Goal: Information Seeking & Learning: Learn about a topic

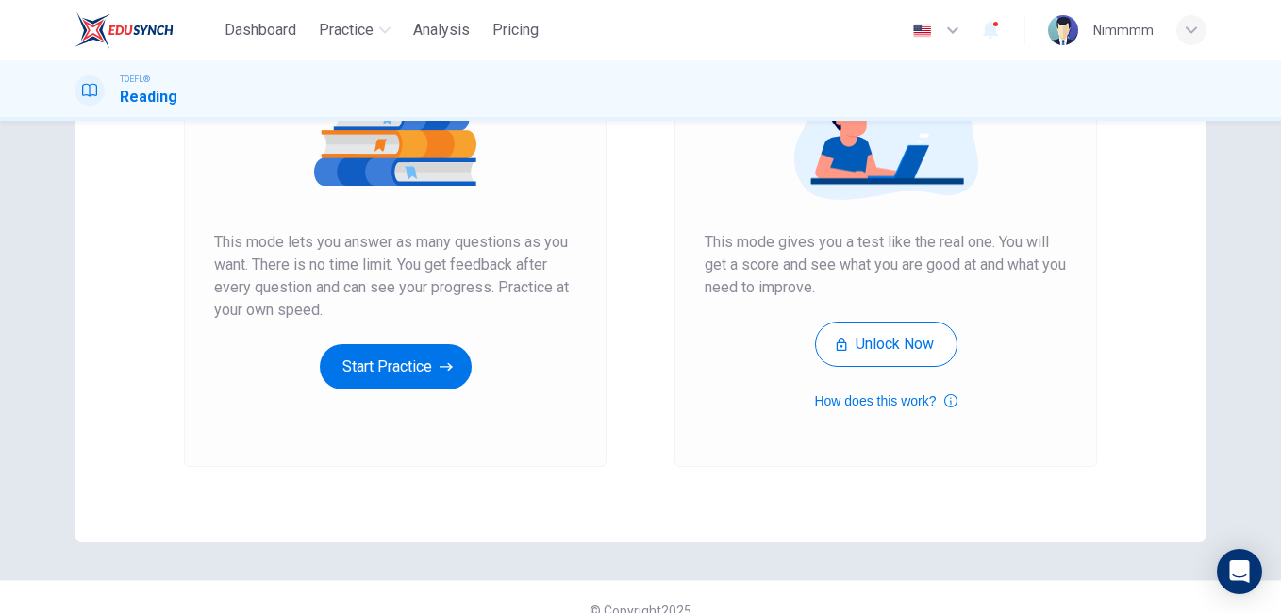
scroll to position [274, 0]
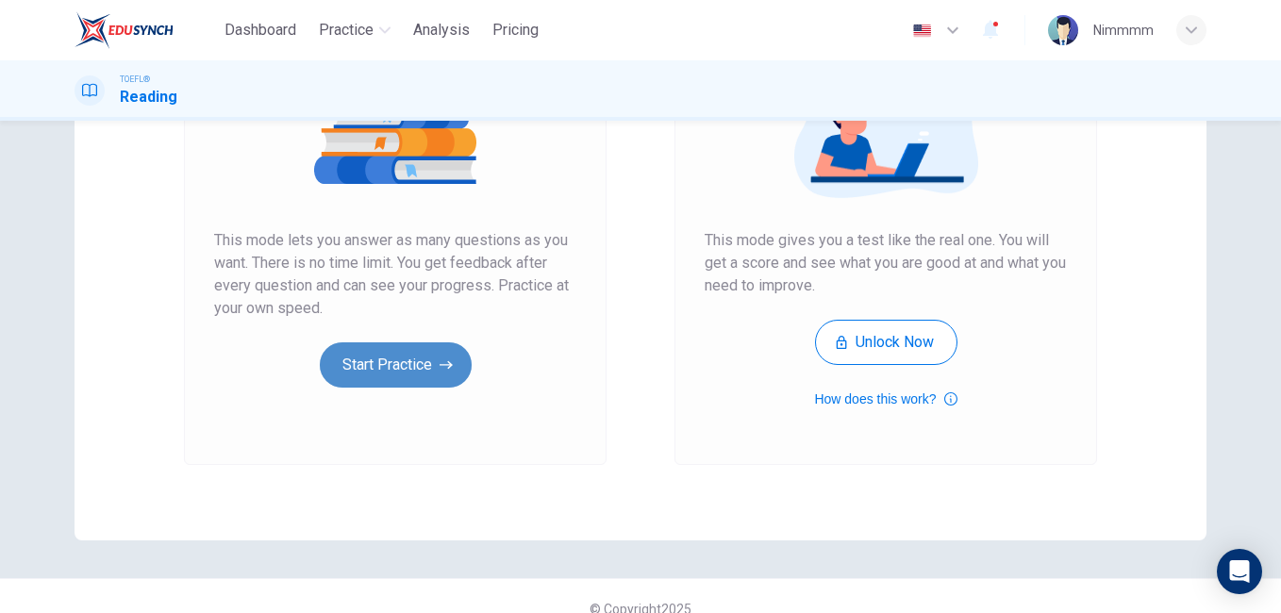
click at [416, 366] on button "Start Practice" at bounding box center [396, 364] width 152 height 45
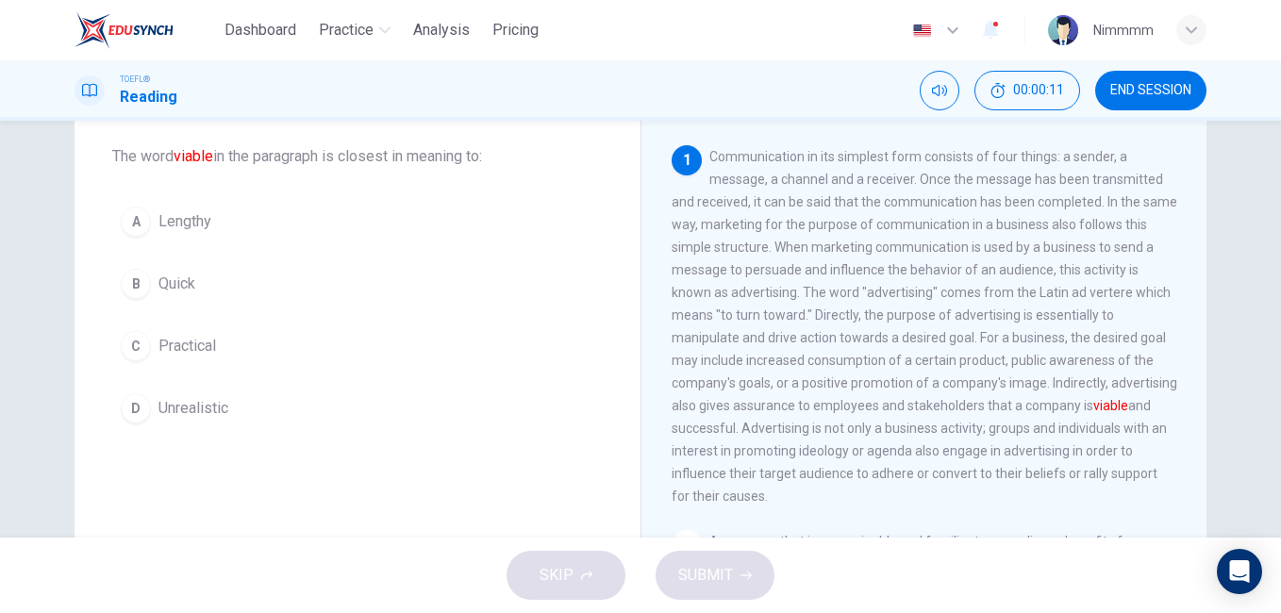
scroll to position [76, 0]
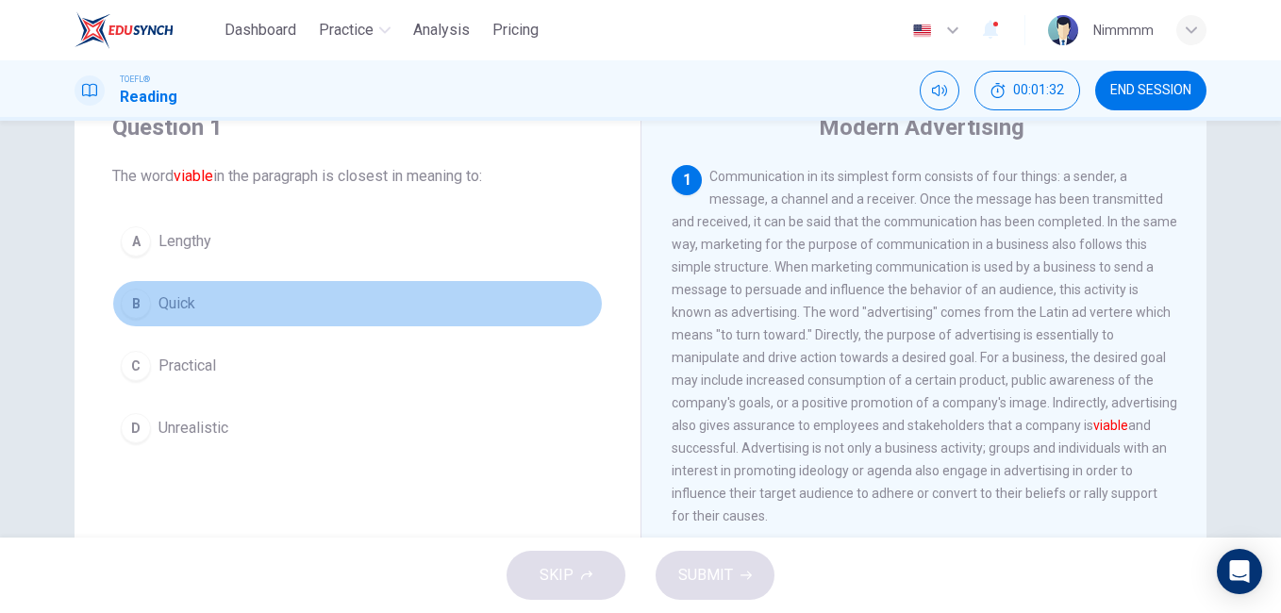
click at [190, 301] on span "Quick" at bounding box center [176, 303] width 37 height 23
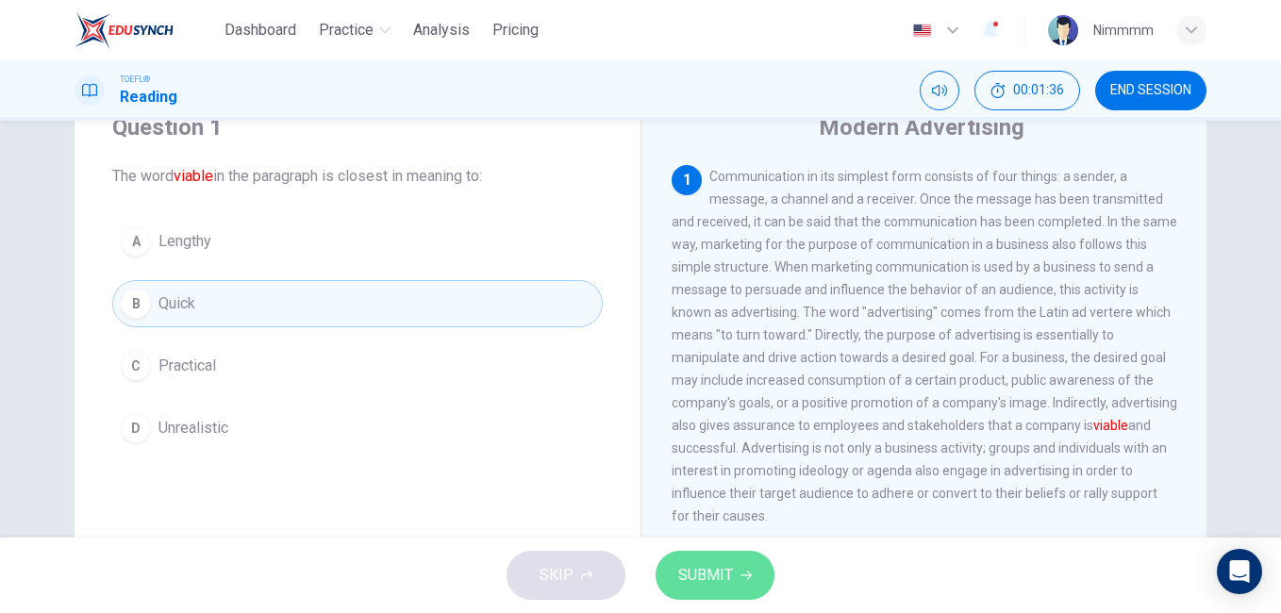
click at [704, 583] on span "SUBMIT" at bounding box center [705, 575] width 55 height 26
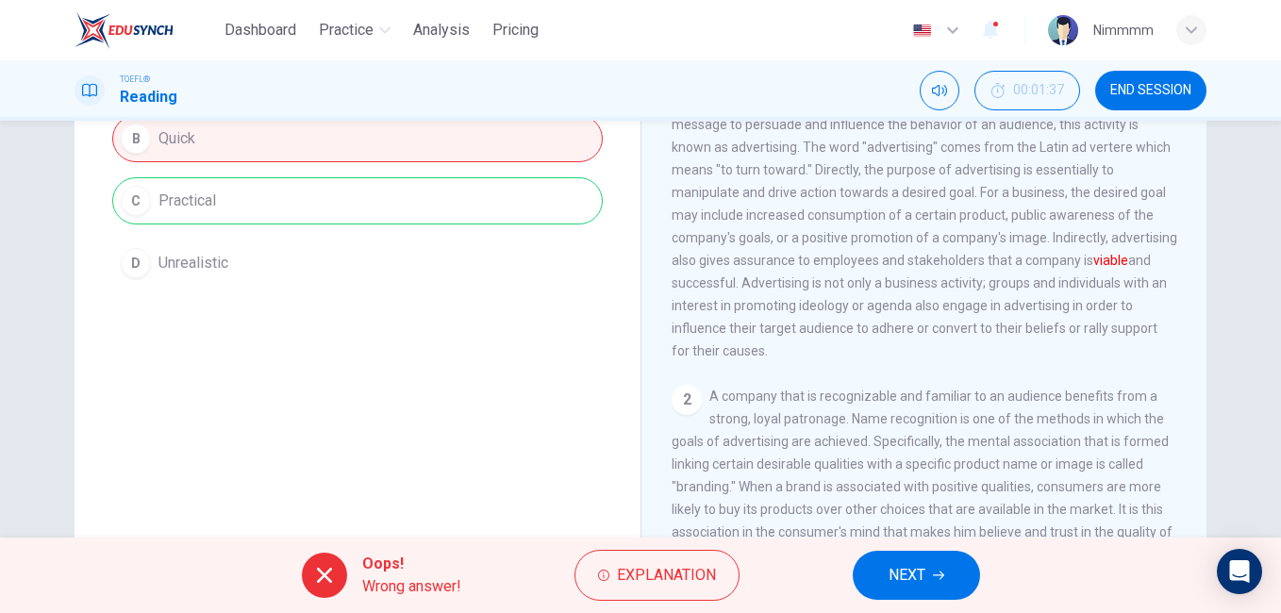
scroll to position [268, 0]
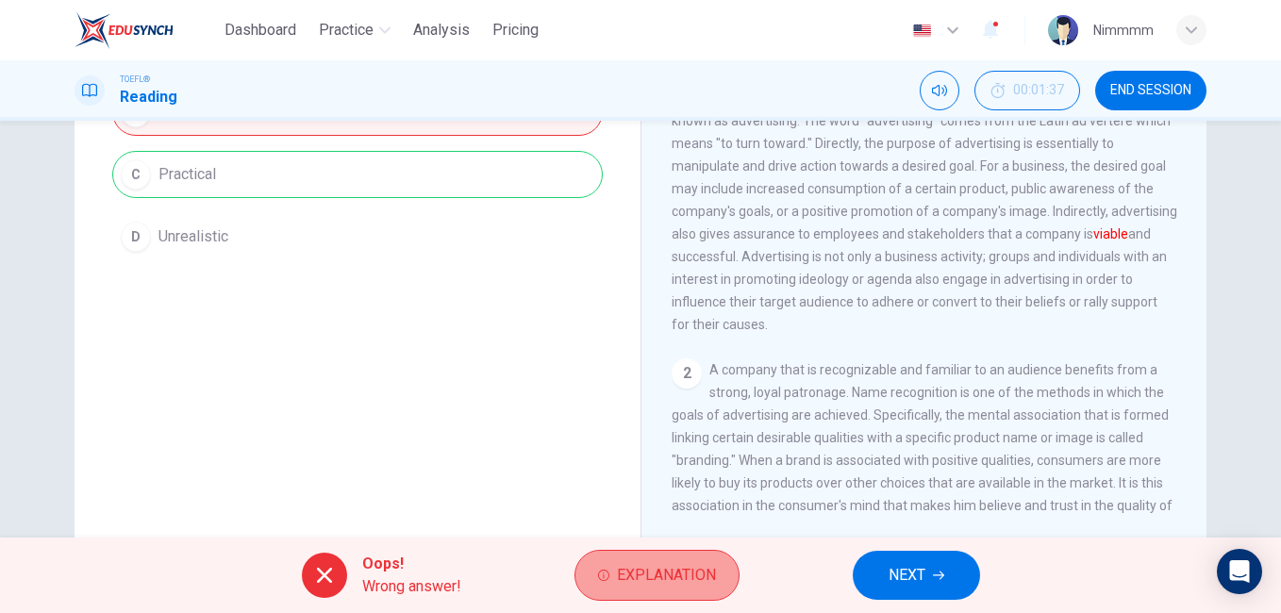
click at [689, 573] on span "Explanation" at bounding box center [666, 575] width 99 height 26
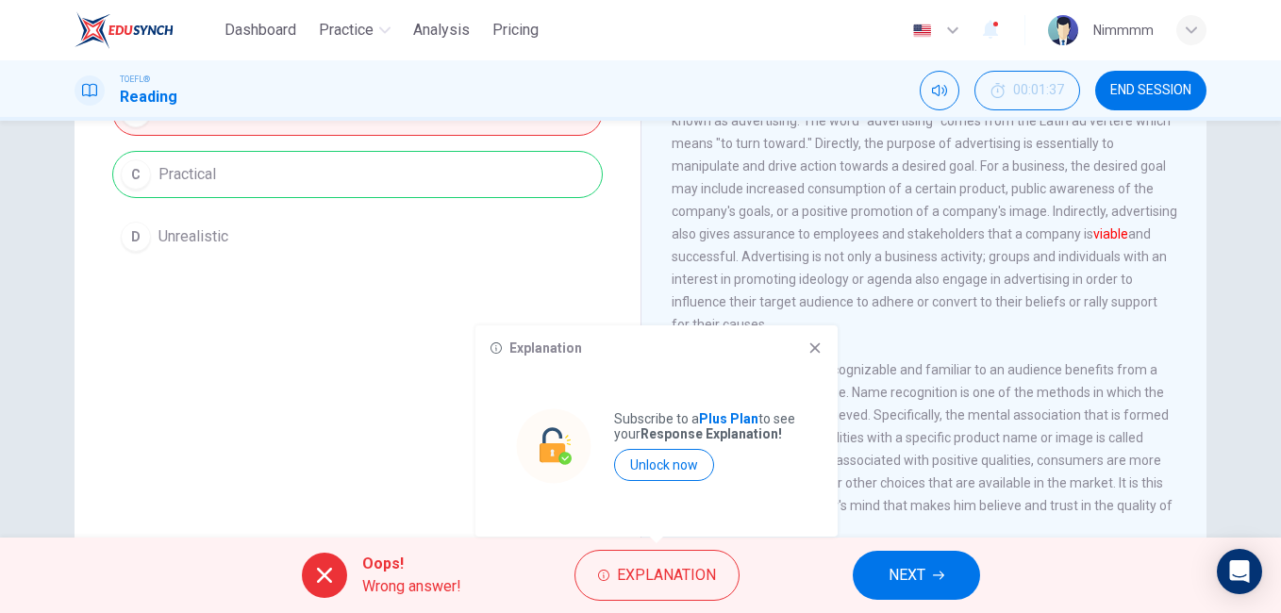
click at [808, 345] on icon at bounding box center [814, 347] width 15 height 15
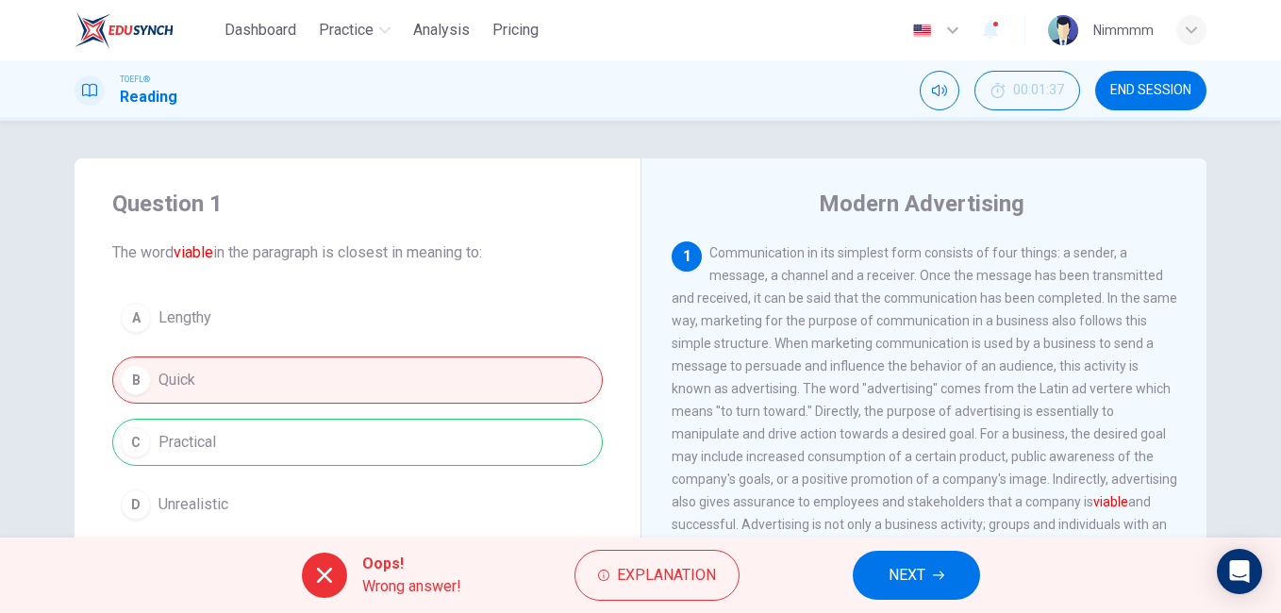
scroll to position [314, 0]
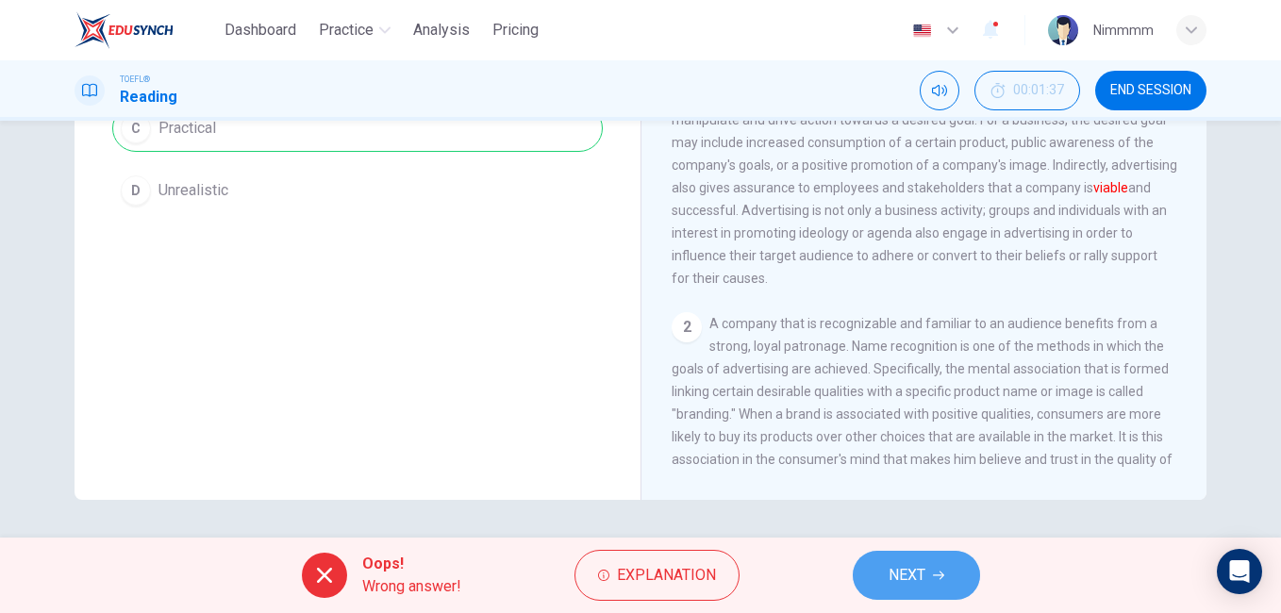
click at [901, 576] on span "NEXT" at bounding box center [906, 575] width 37 height 26
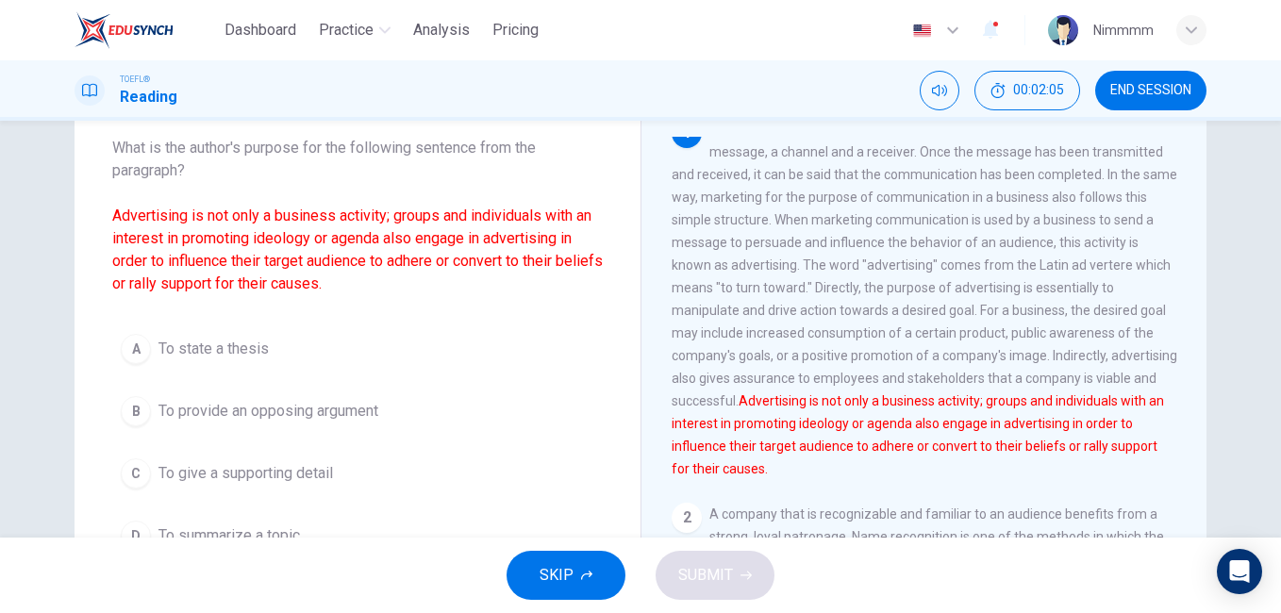
scroll to position [0, 0]
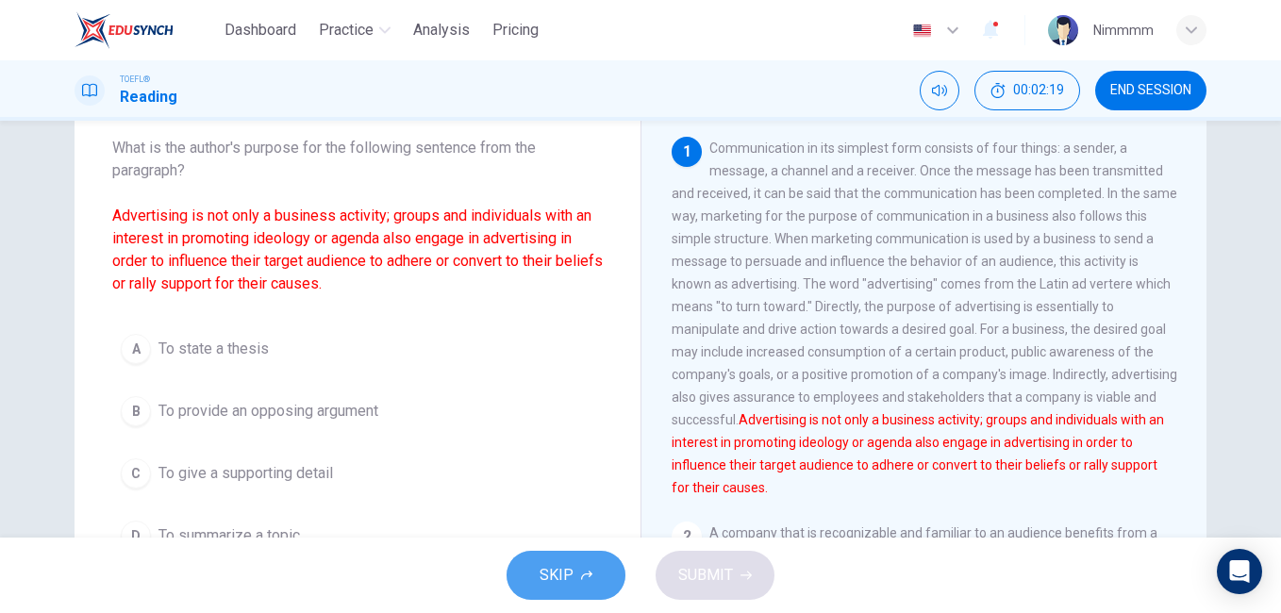
click at [576, 587] on button "SKIP" at bounding box center [565, 575] width 119 height 49
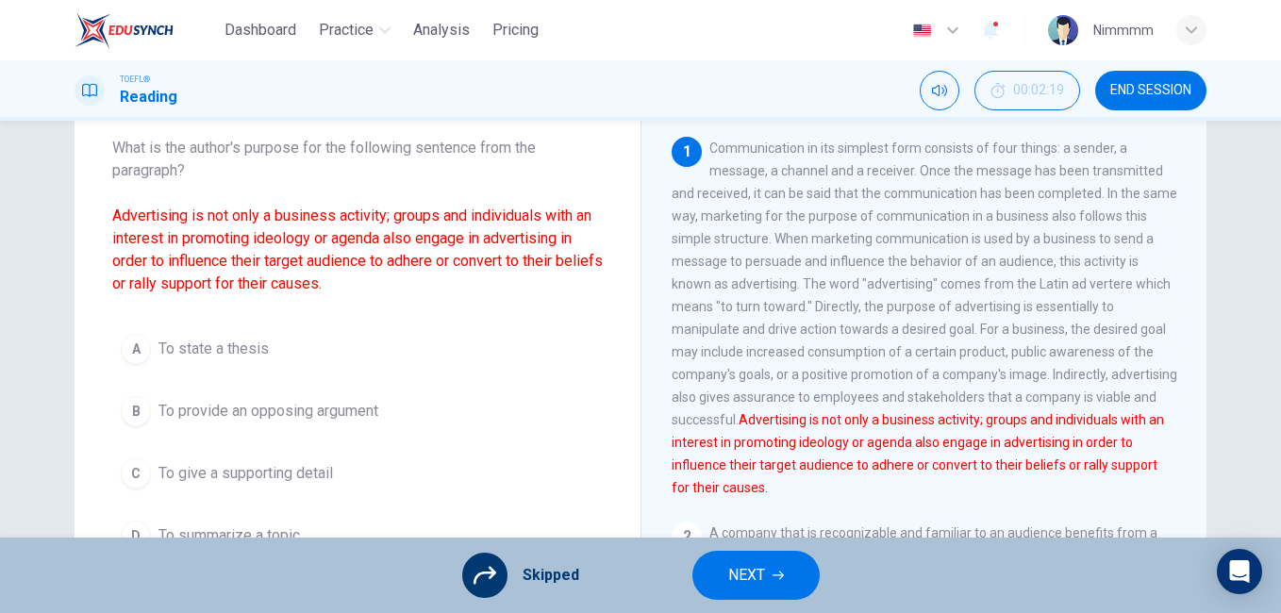
click at [733, 563] on span "NEXT" at bounding box center [746, 575] width 37 height 26
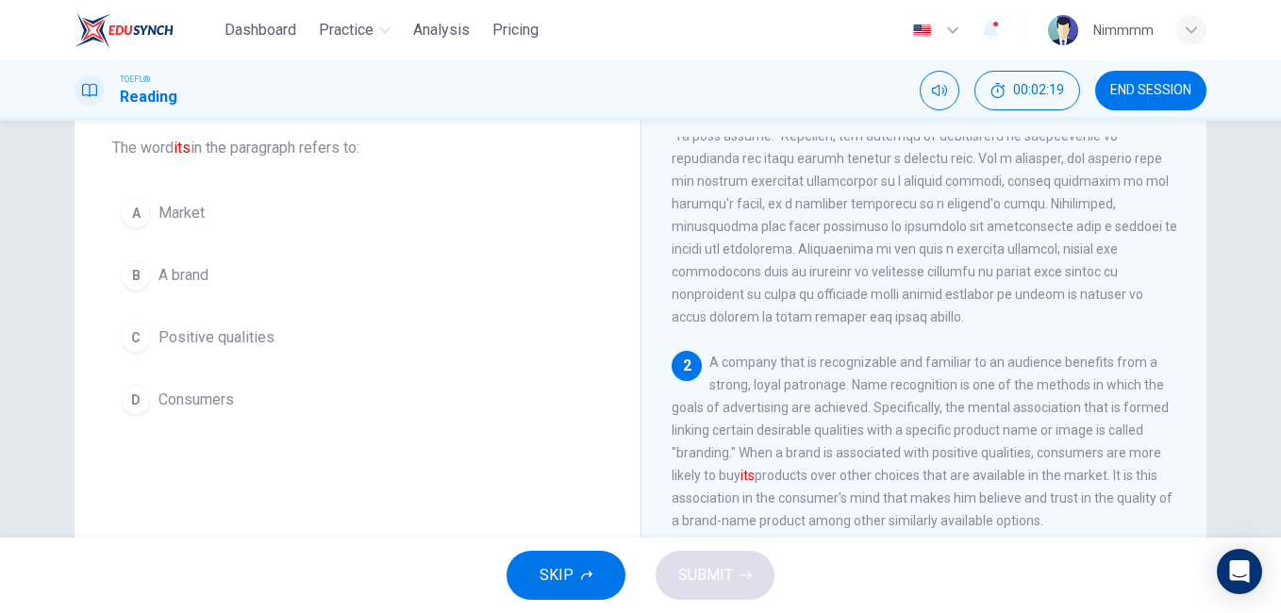
scroll to position [235, 0]
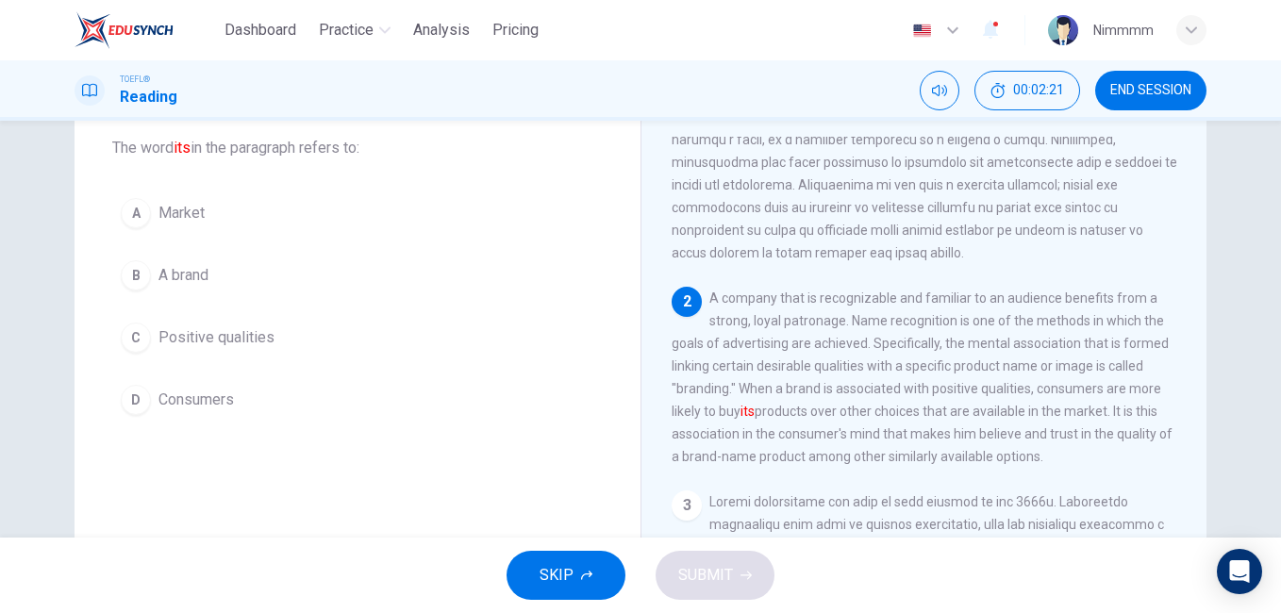
click at [583, 570] on icon "button" at bounding box center [586, 575] width 11 height 11
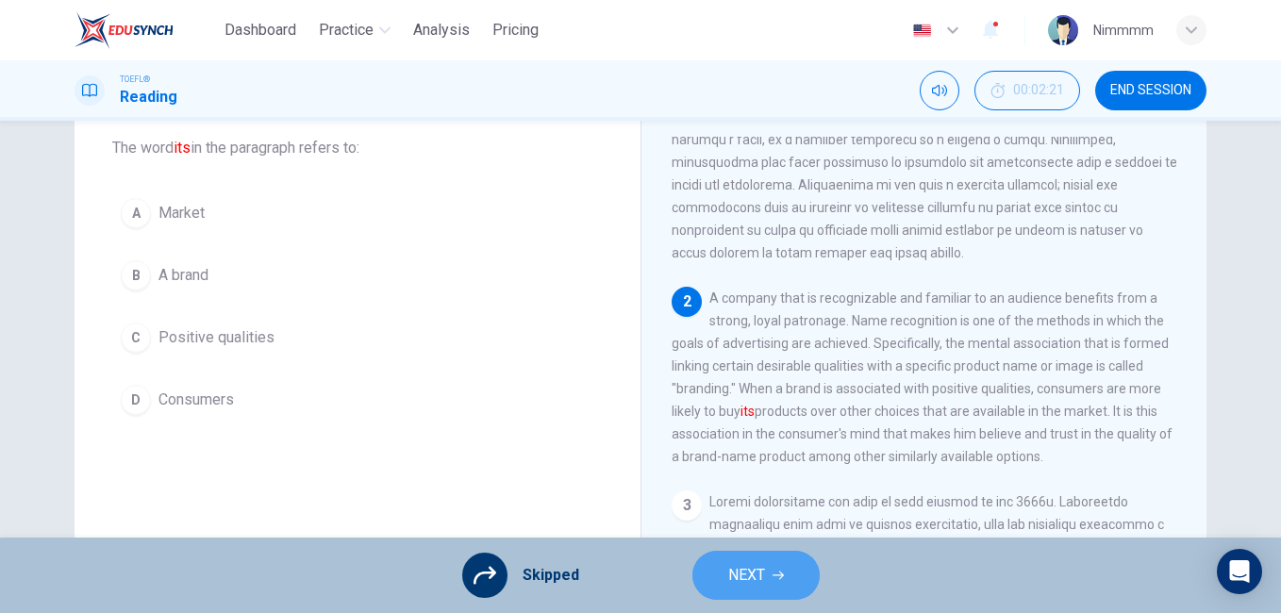
click at [734, 581] on span "NEXT" at bounding box center [746, 575] width 37 height 26
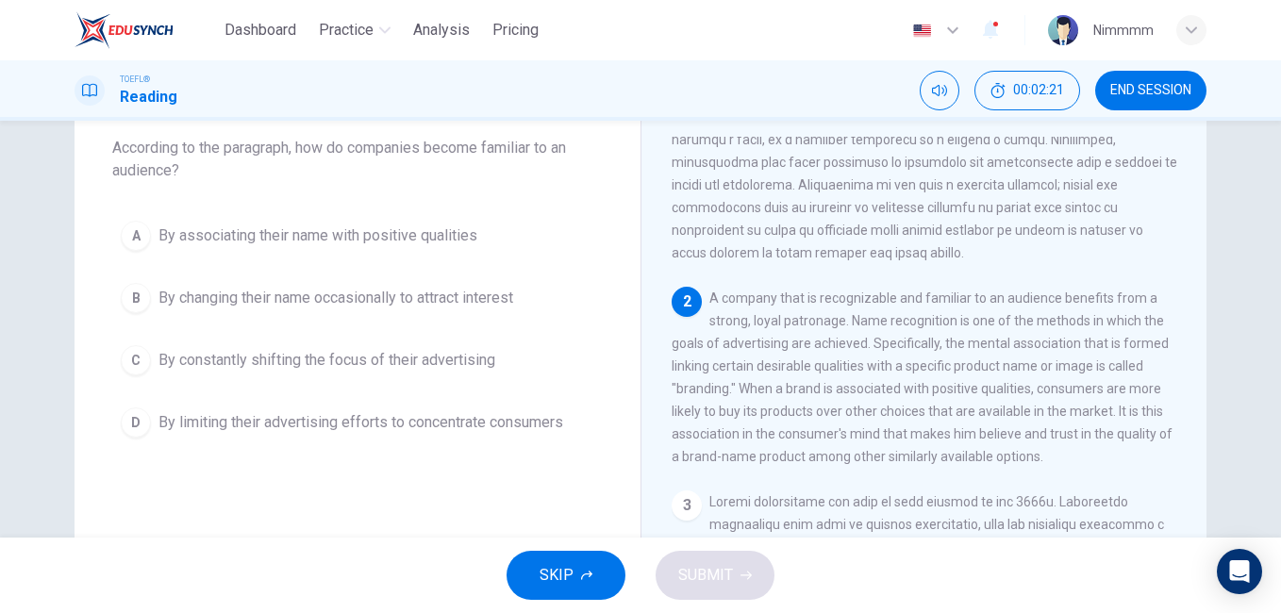
scroll to position [400, 0]
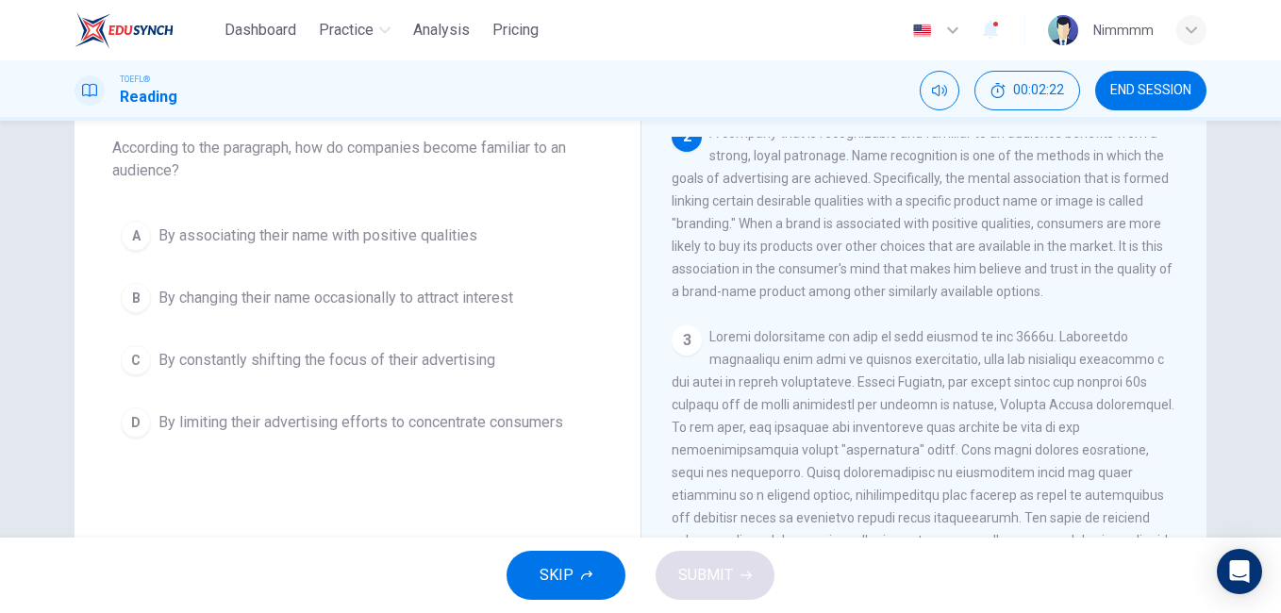
click at [575, 570] on button "SKIP" at bounding box center [565, 575] width 119 height 49
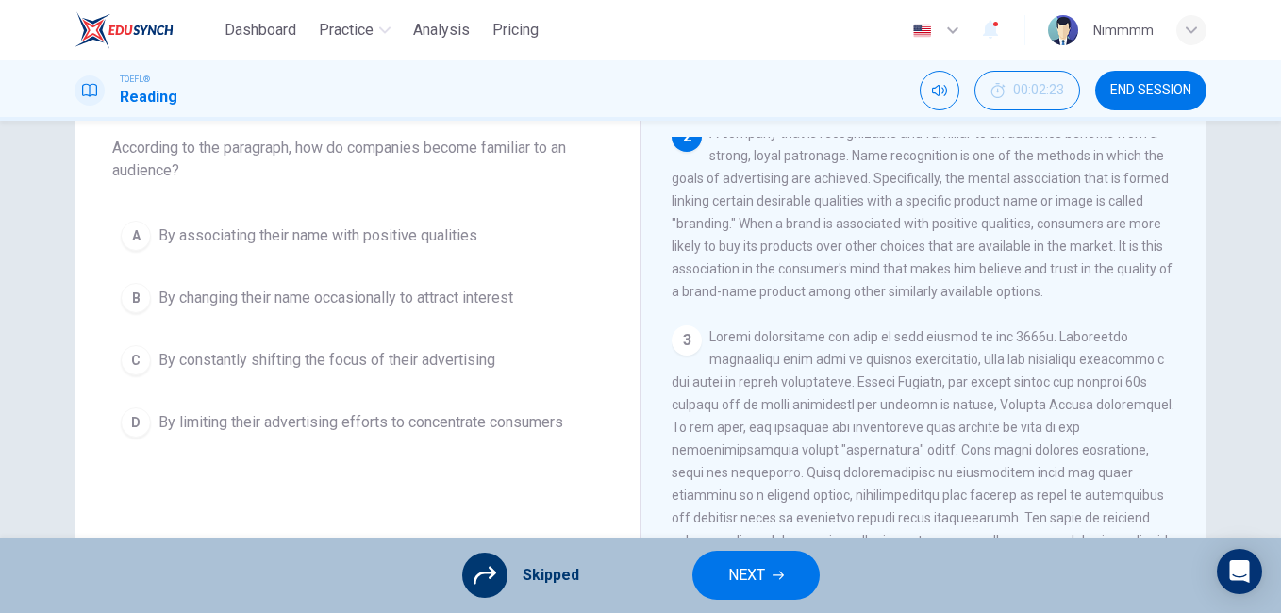
click at [754, 565] on span "NEXT" at bounding box center [746, 575] width 37 height 26
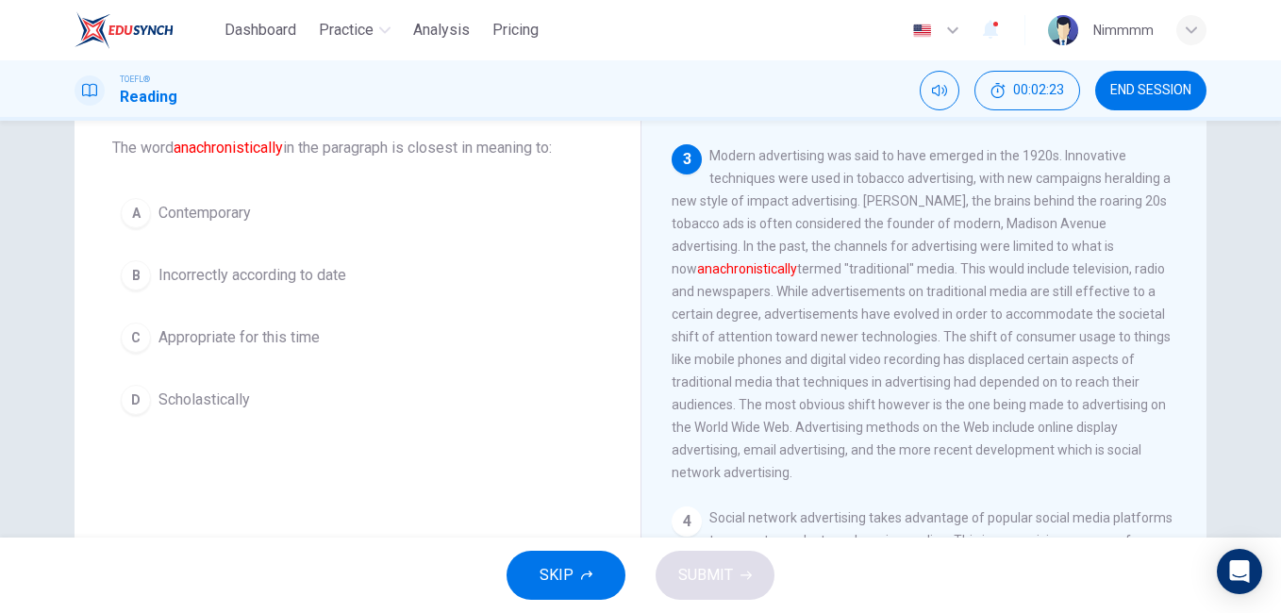
scroll to position [611, 0]
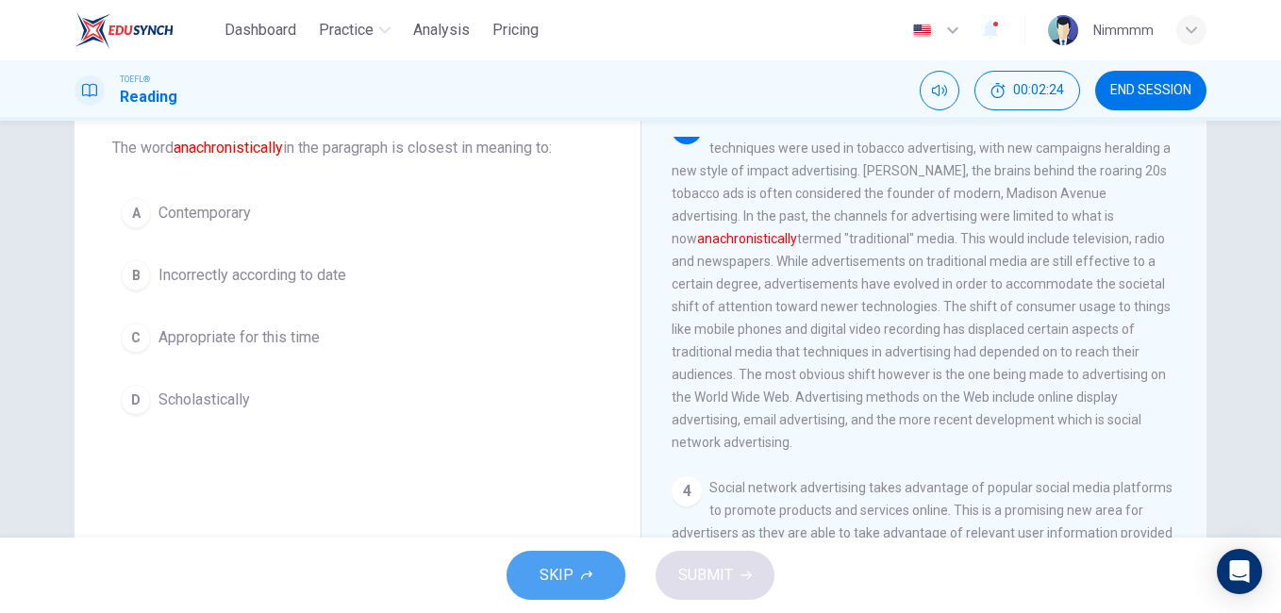
click at [600, 577] on button "SKIP" at bounding box center [565, 575] width 119 height 49
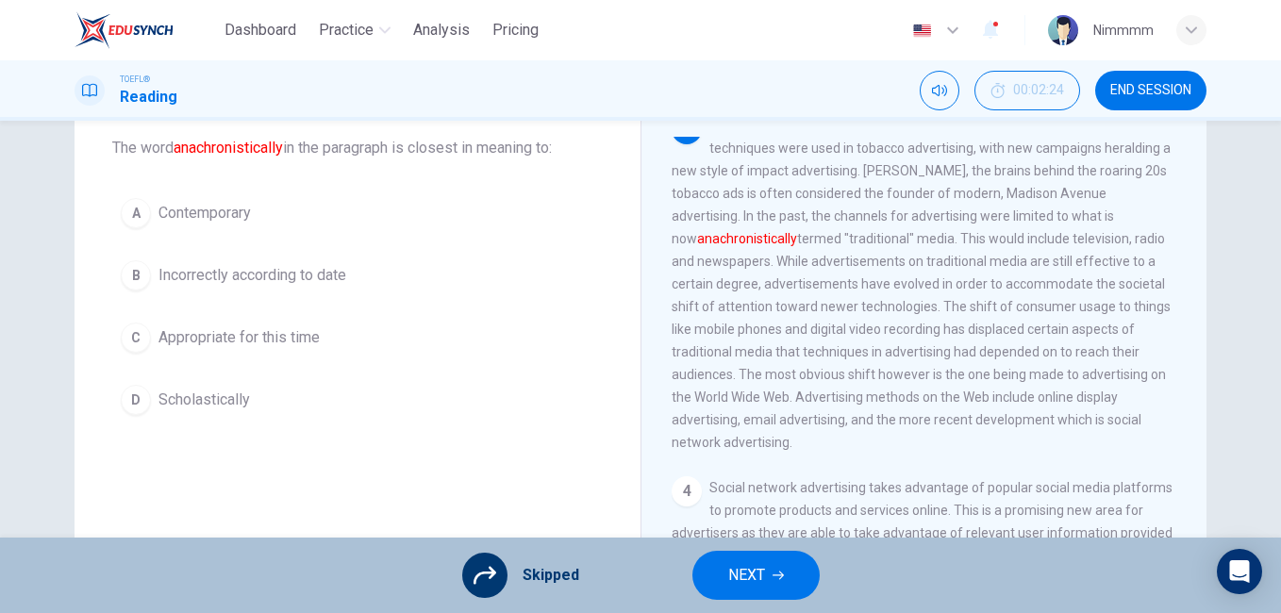
click at [713, 556] on button "NEXT" at bounding box center [755, 575] width 127 height 49
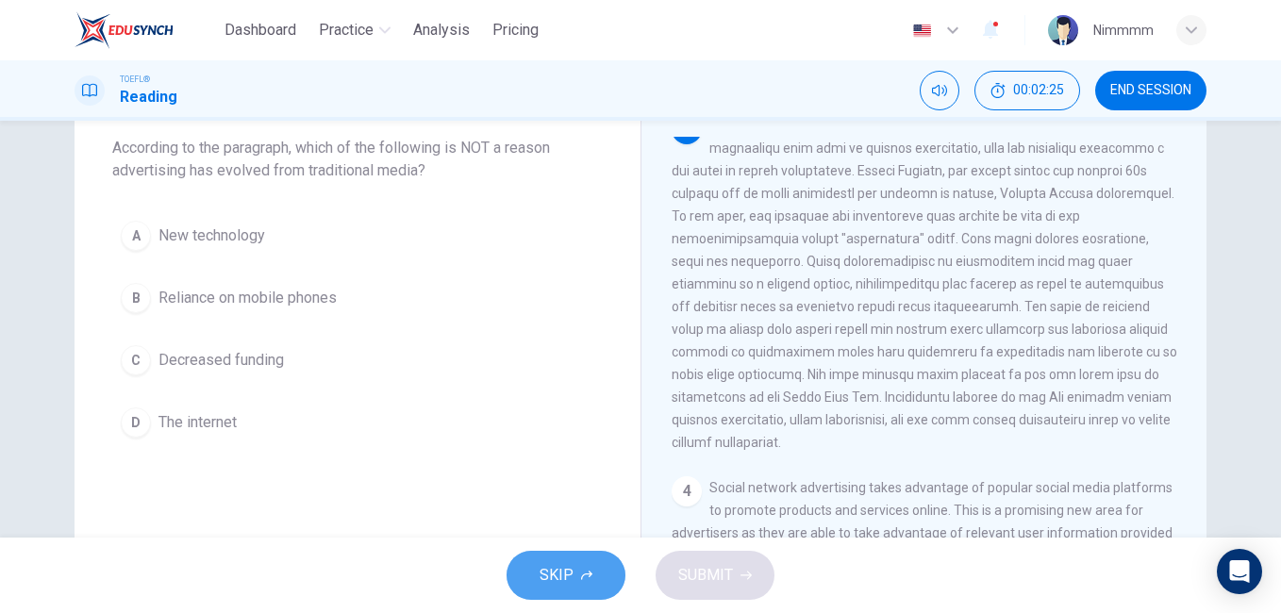
click at [576, 577] on button "SKIP" at bounding box center [565, 575] width 119 height 49
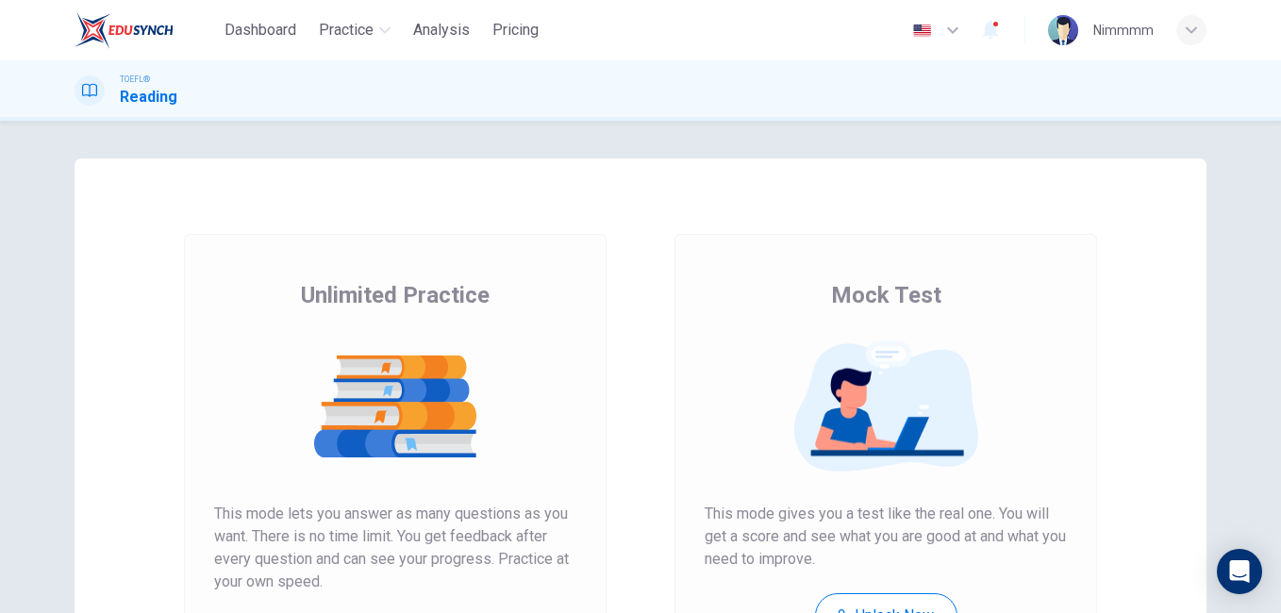
scroll to position [299, 0]
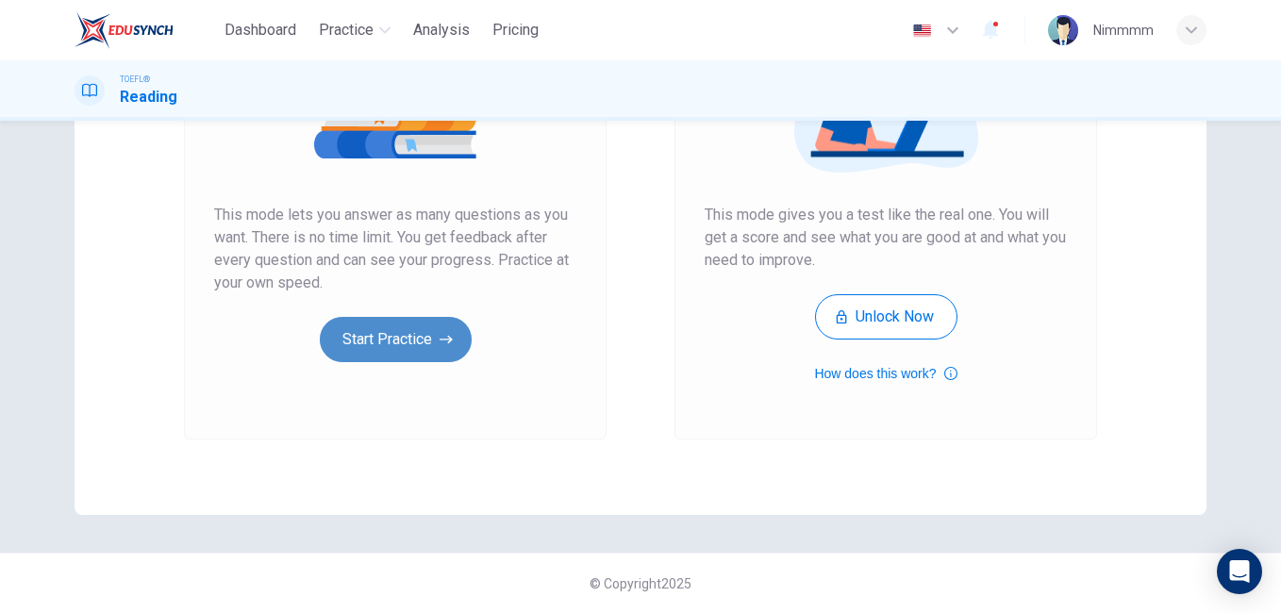
click at [371, 349] on button "Start Practice" at bounding box center [396, 339] width 152 height 45
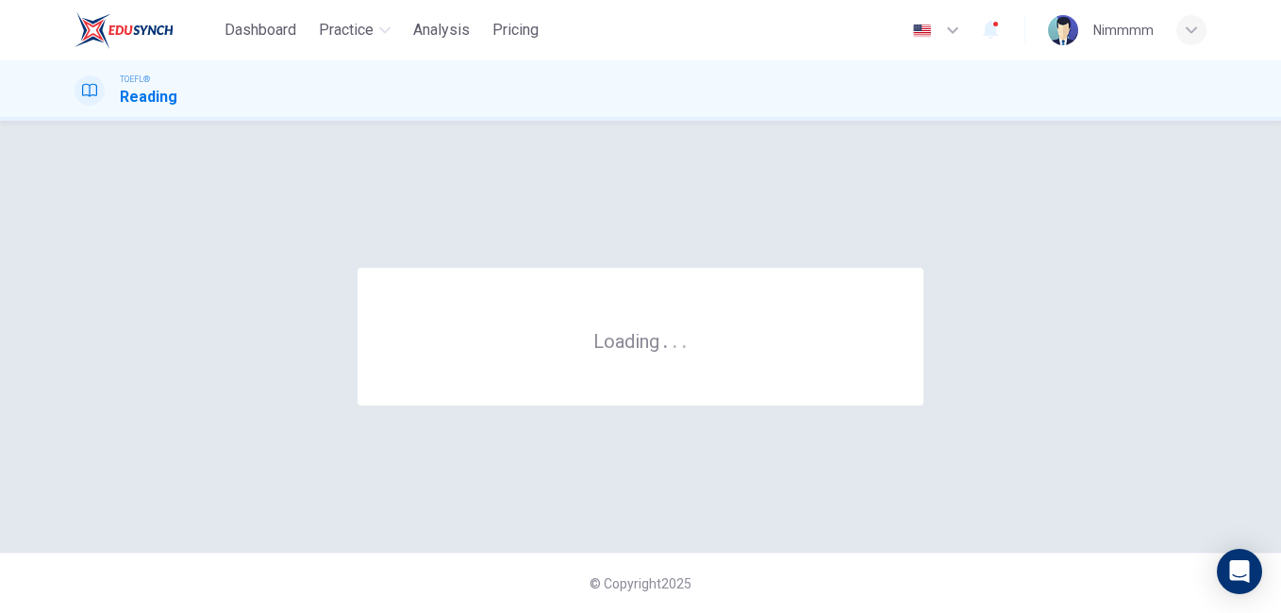
scroll to position [0, 0]
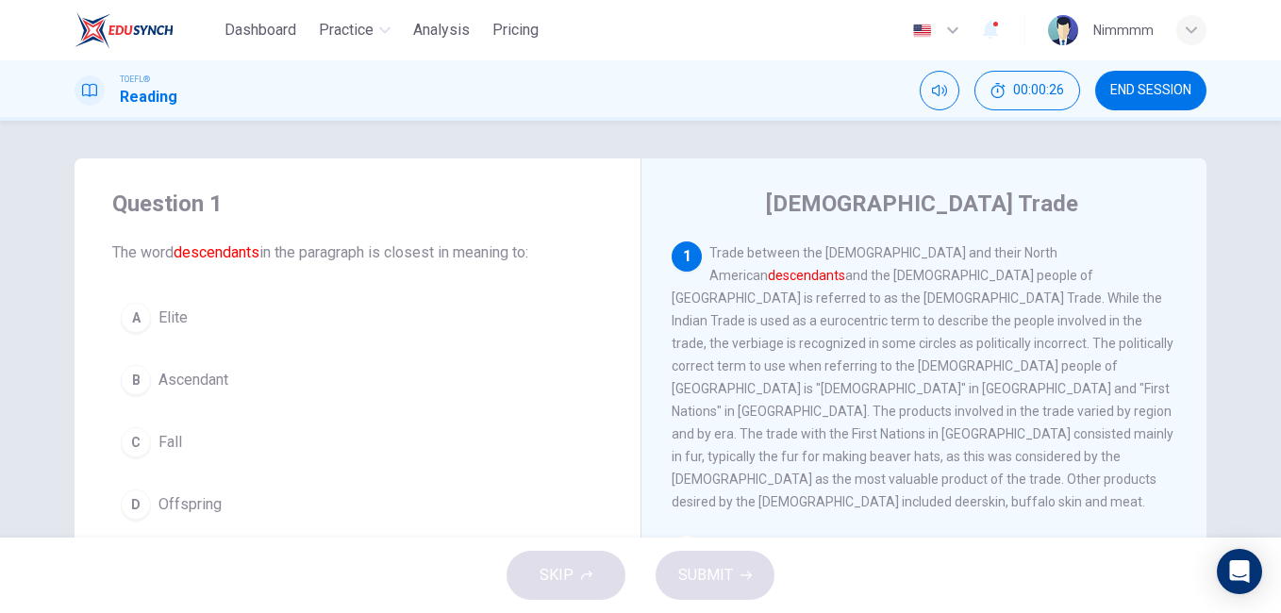
click at [159, 503] on span "Offspring" at bounding box center [189, 504] width 63 height 23
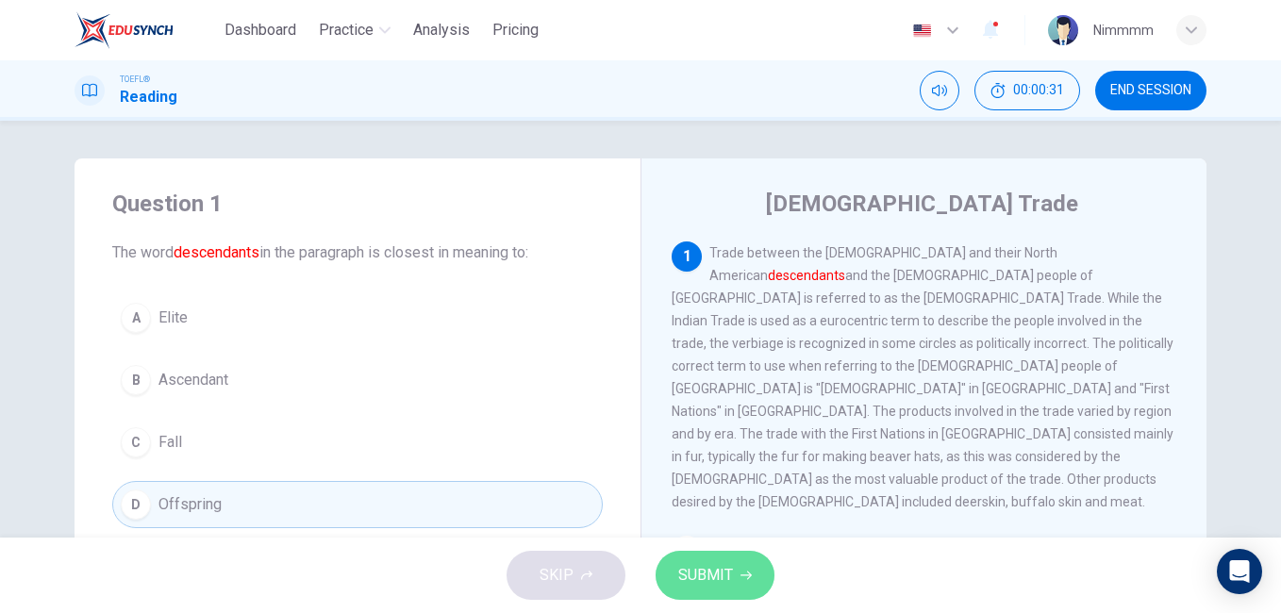
click at [740, 563] on button "SUBMIT" at bounding box center [714, 575] width 119 height 49
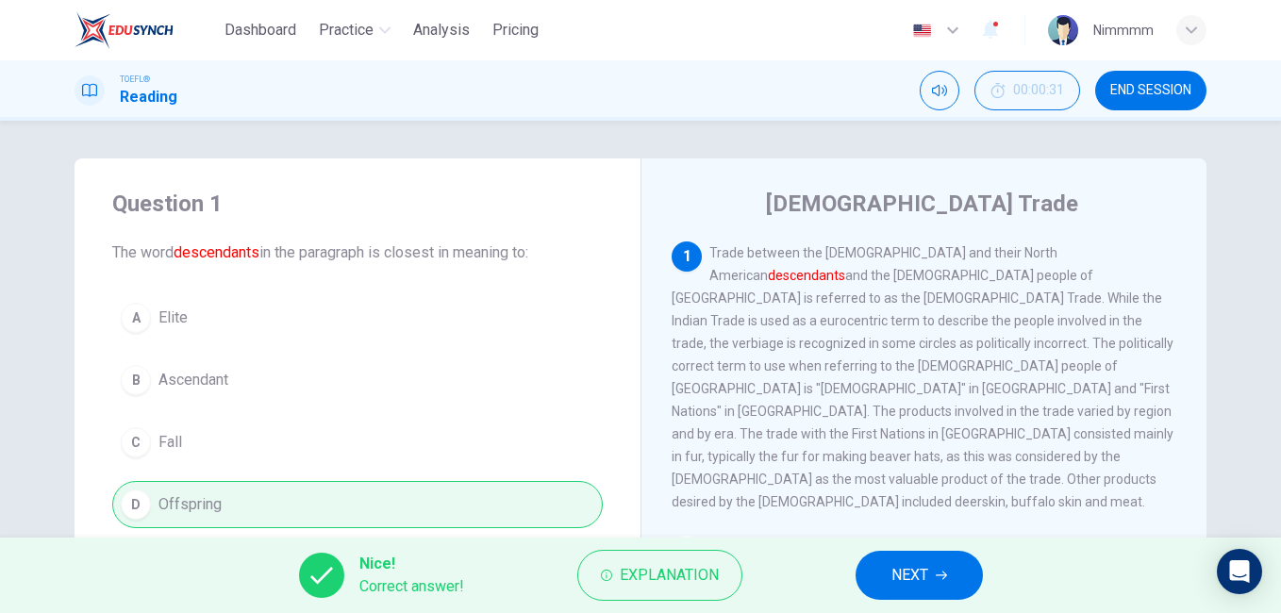
click at [884, 572] on button "NEXT" at bounding box center [918, 575] width 127 height 49
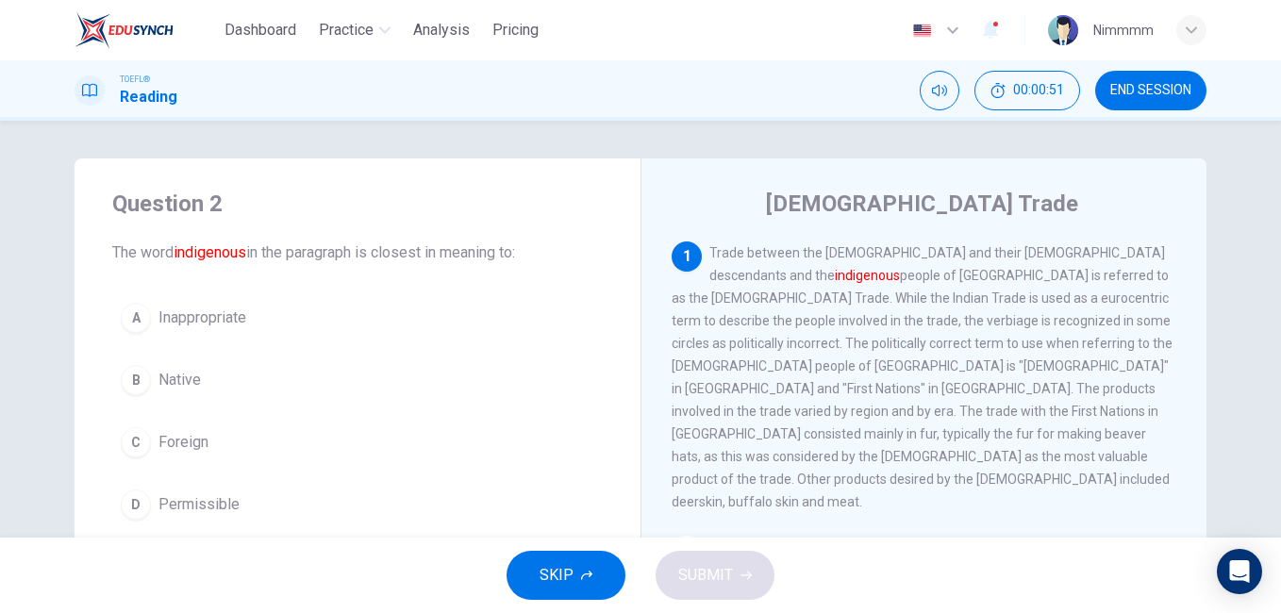
click at [127, 383] on div "B" at bounding box center [136, 380] width 30 height 30
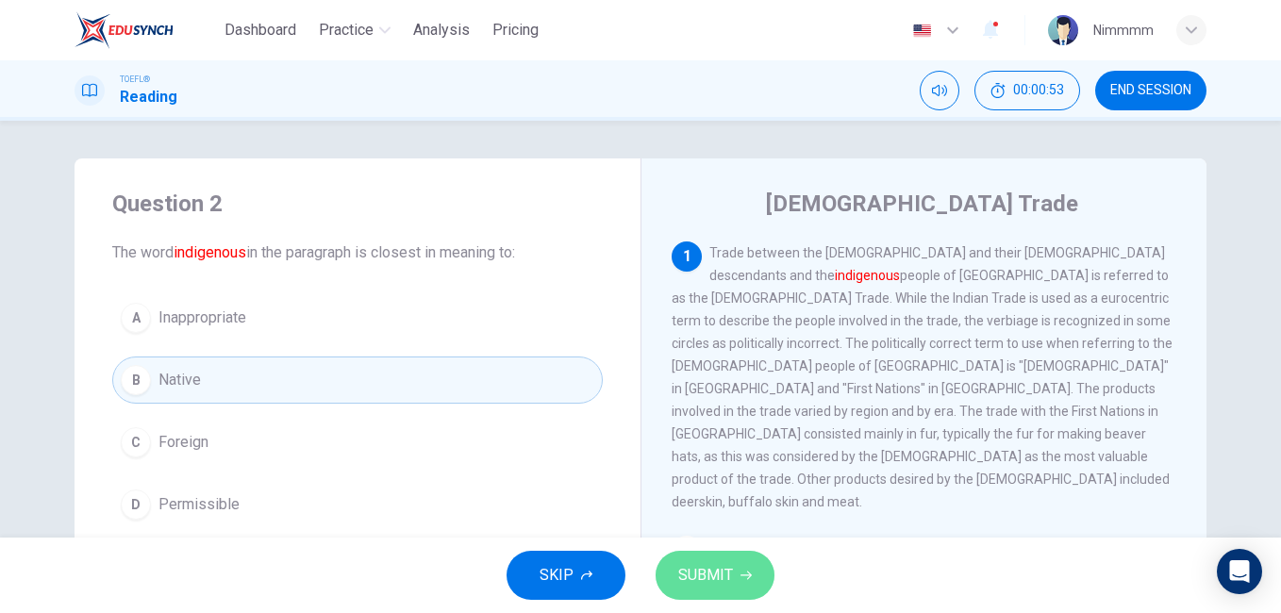
click at [694, 568] on span "SUBMIT" at bounding box center [705, 575] width 55 height 26
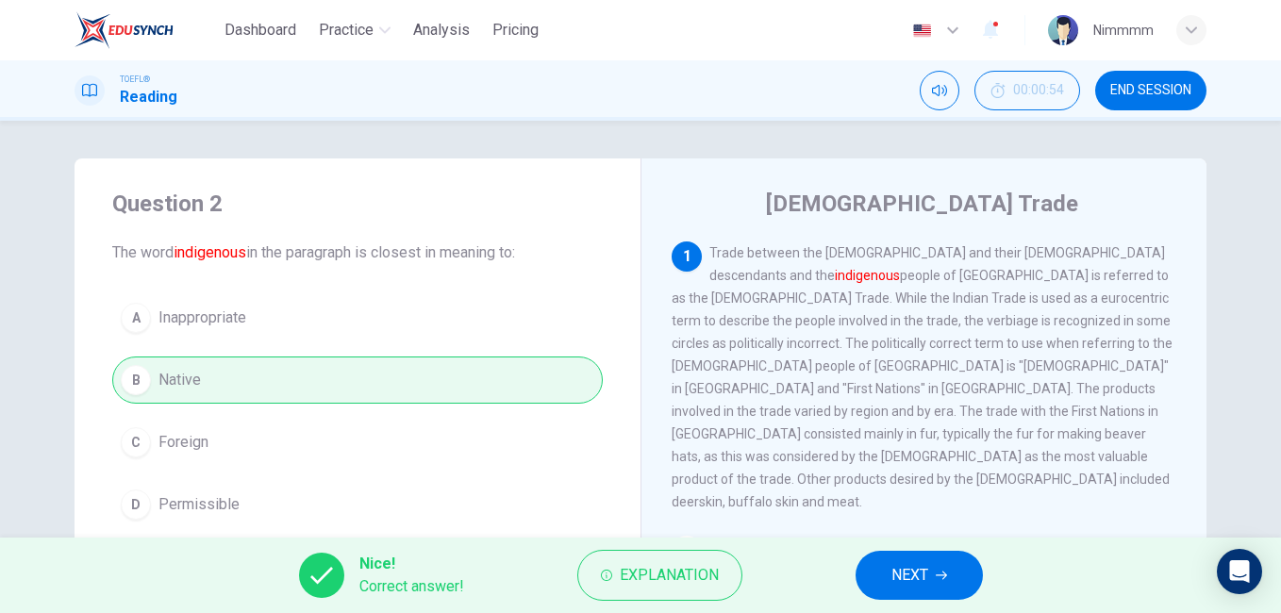
click at [920, 580] on span "NEXT" at bounding box center [909, 575] width 37 height 26
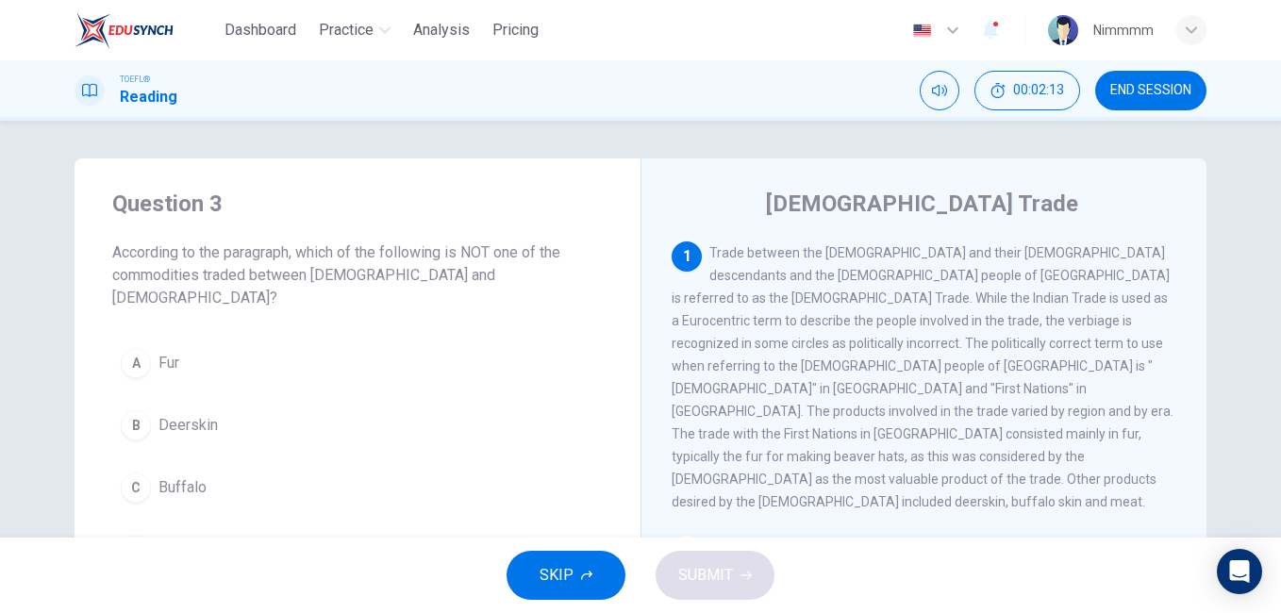
click at [1198, 486] on div "[DEMOGRAPHIC_DATA] Trade 1 Trade between the [DEMOGRAPHIC_DATA] and their [DEMO…" at bounding box center [923, 485] width 566 height 655
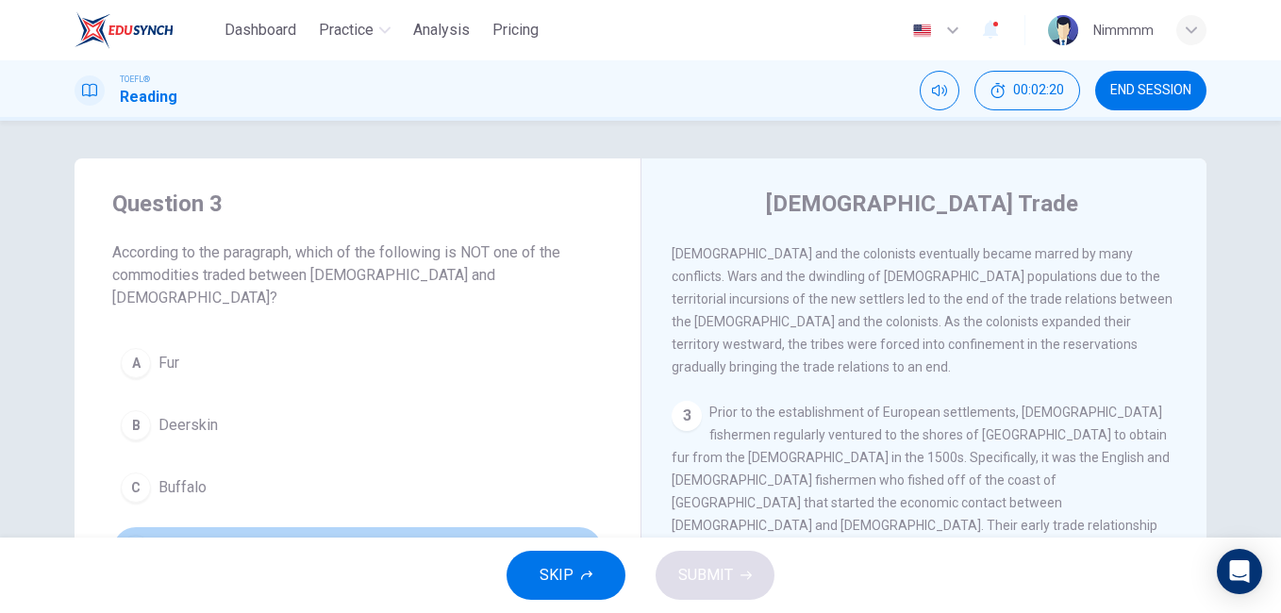
drag, startPoint x: 184, startPoint y: 511, endPoint x: 186, endPoint y: 526, distance: 15.2
click at [186, 526] on button "D Beer" at bounding box center [357, 549] width 490 height 47
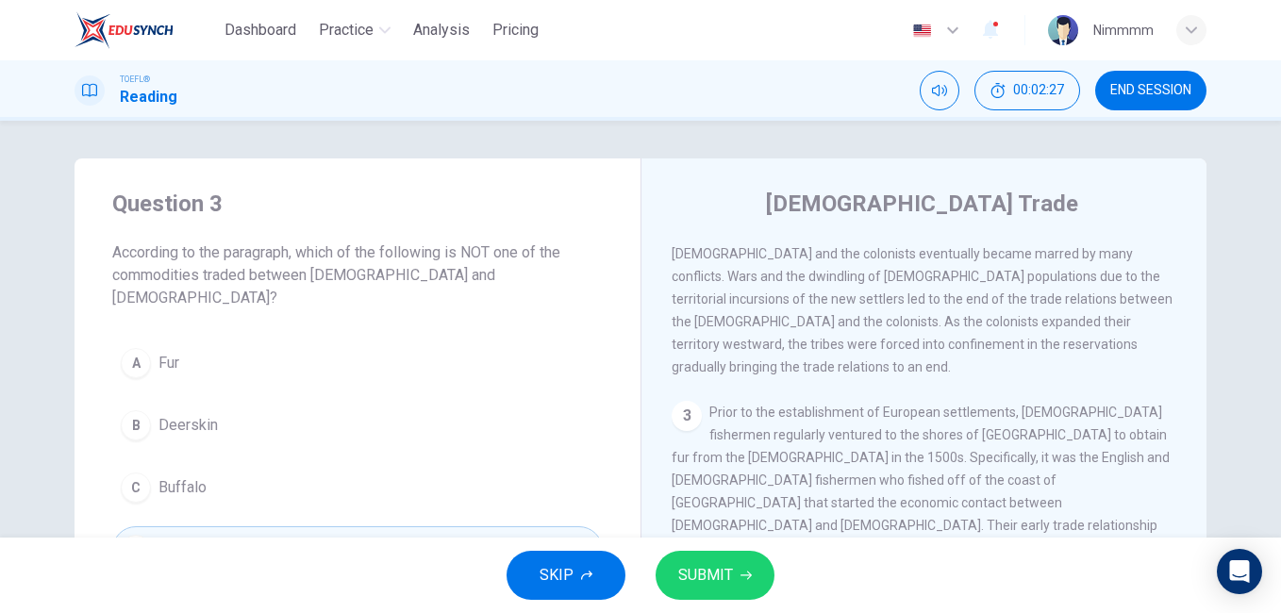
click at [671, 586] on button "SUBMIT" at bounding box center [714, 575] width 119 height 49
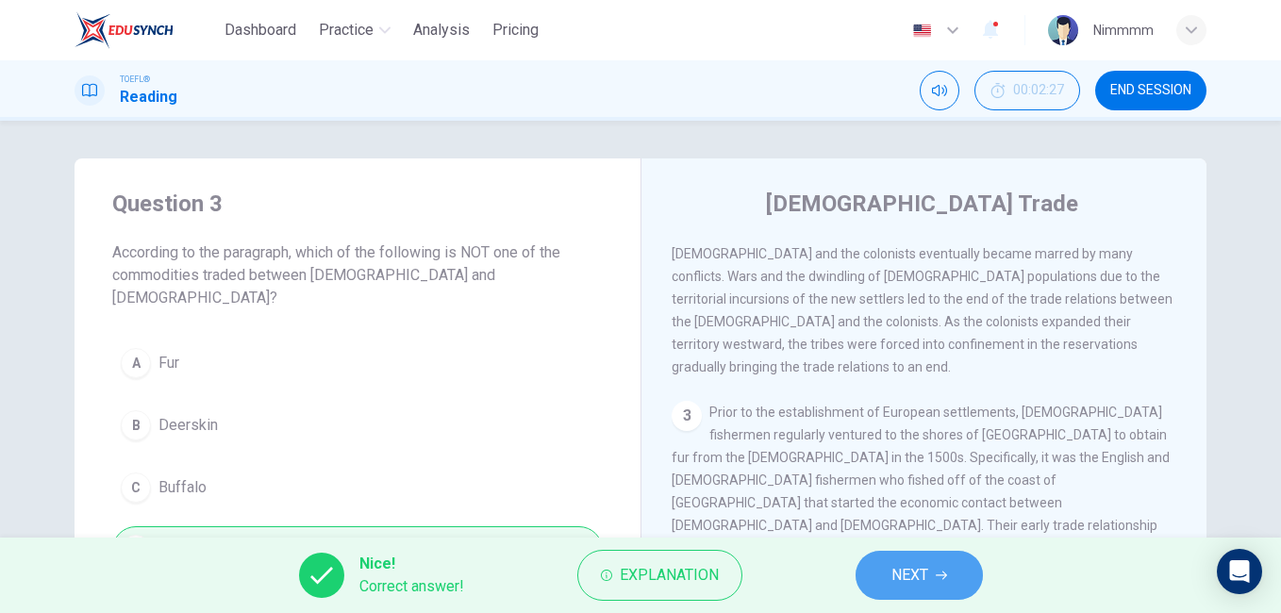
click at [905, 576] on span "NEXT" at bounding box center [909, 575] width 37 height 26
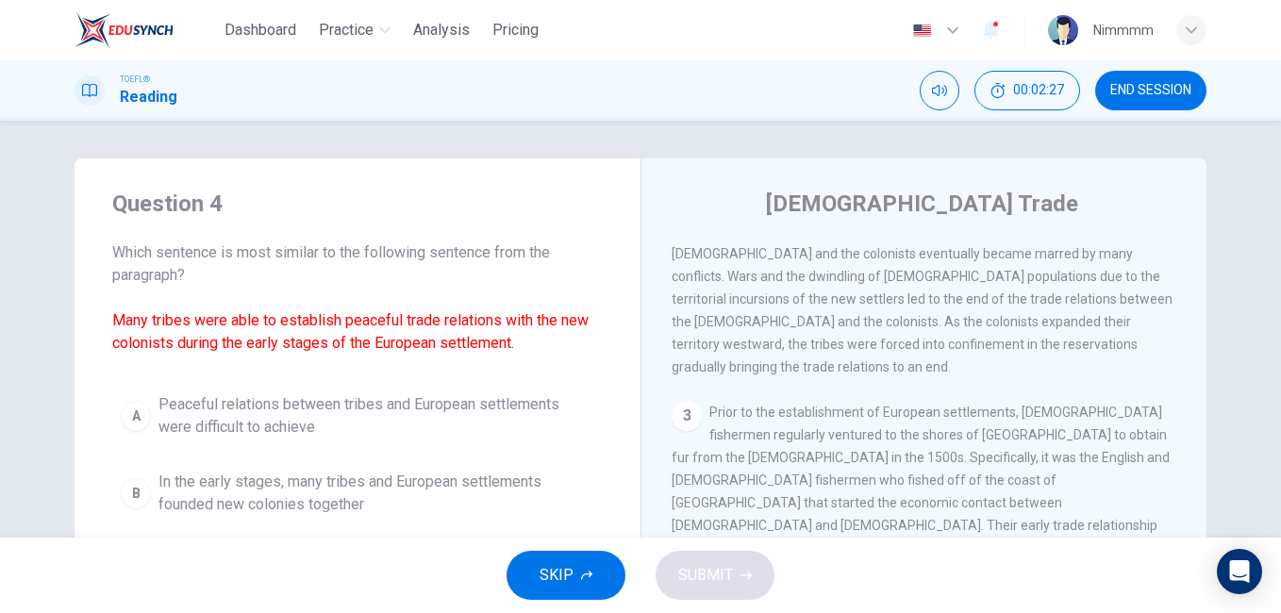
scroll to position [282, 0]
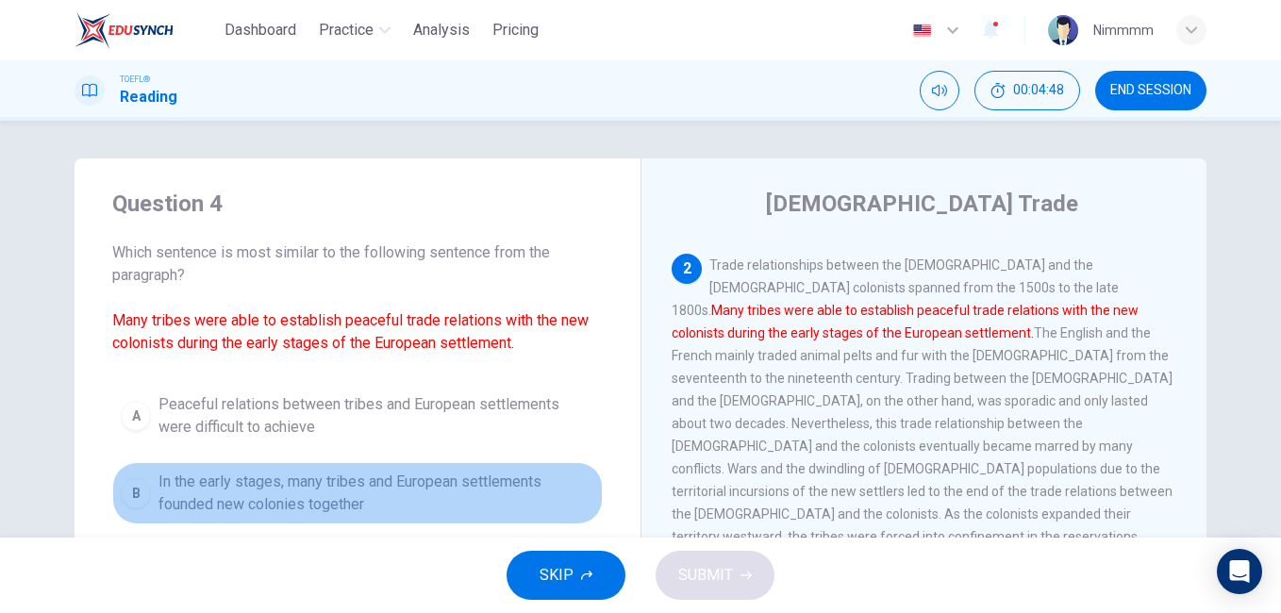
click at [318, 480] on span "In the early stages, many tribes and European settlements founded new colonies …" at bounding box center [376, 493] width 436 height 45
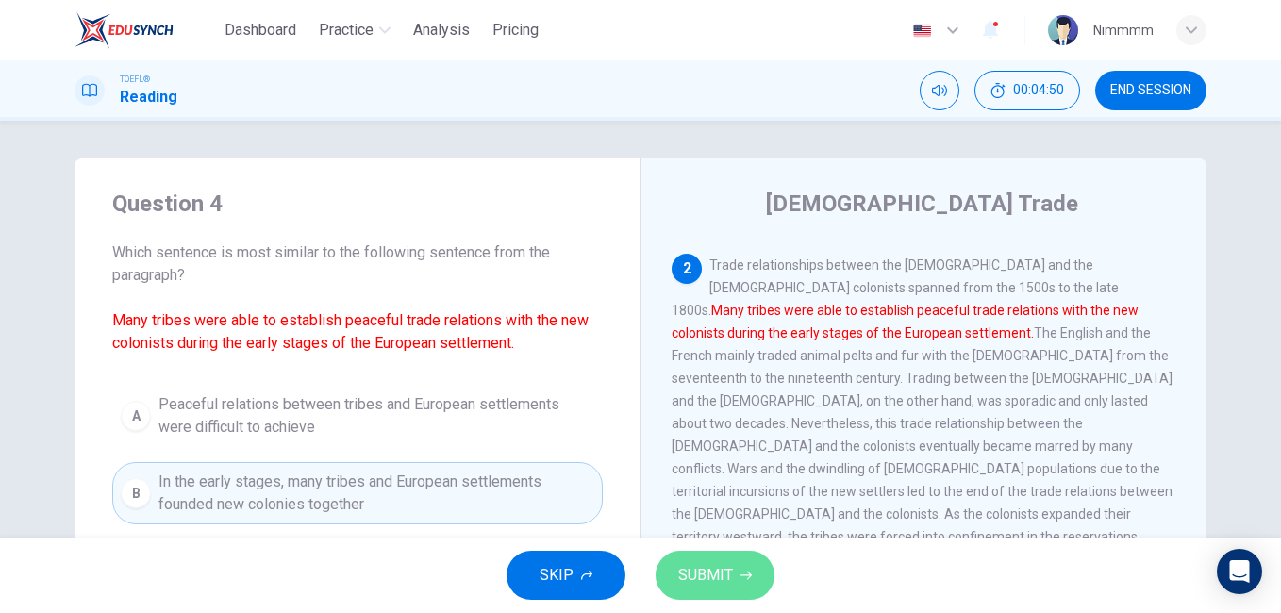
click at [693, 565] on span "SUBMIT" at bounding box center [705, 575] width 55 height 26
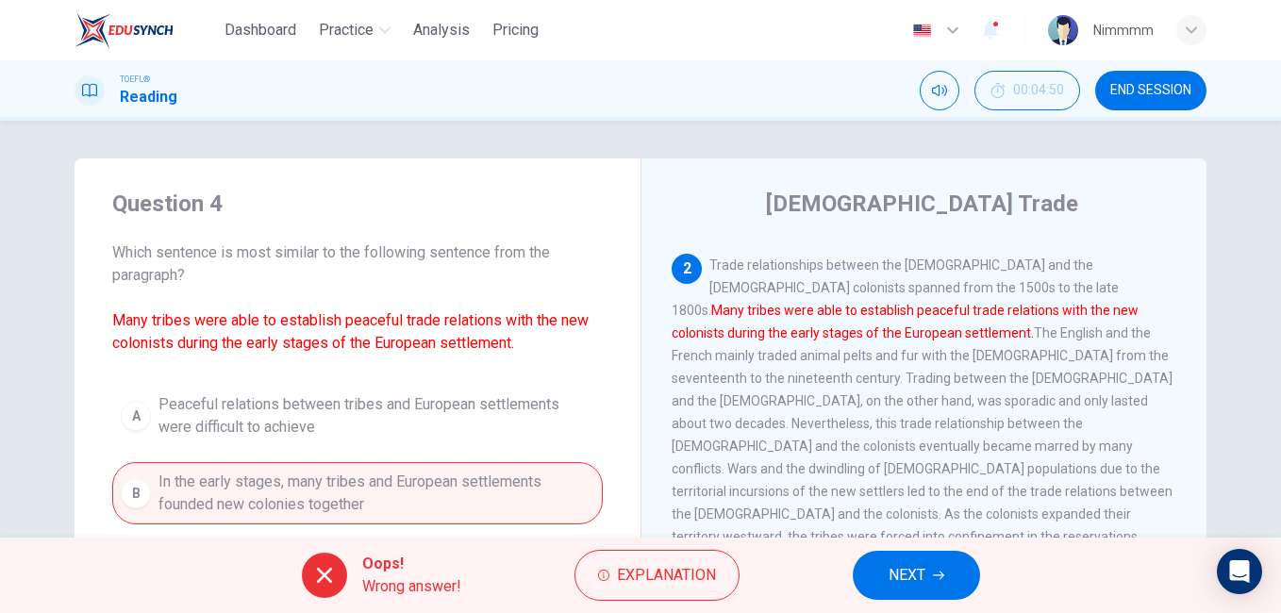
click at [478, 409] on div "A Peaceful relations between tribes and European settlements were difficult to …" at bounding box center [357, 543] width 490 height 317
click at [853, 578] on button "NEXT" at bounding box center [916, 575] width 127 height 49
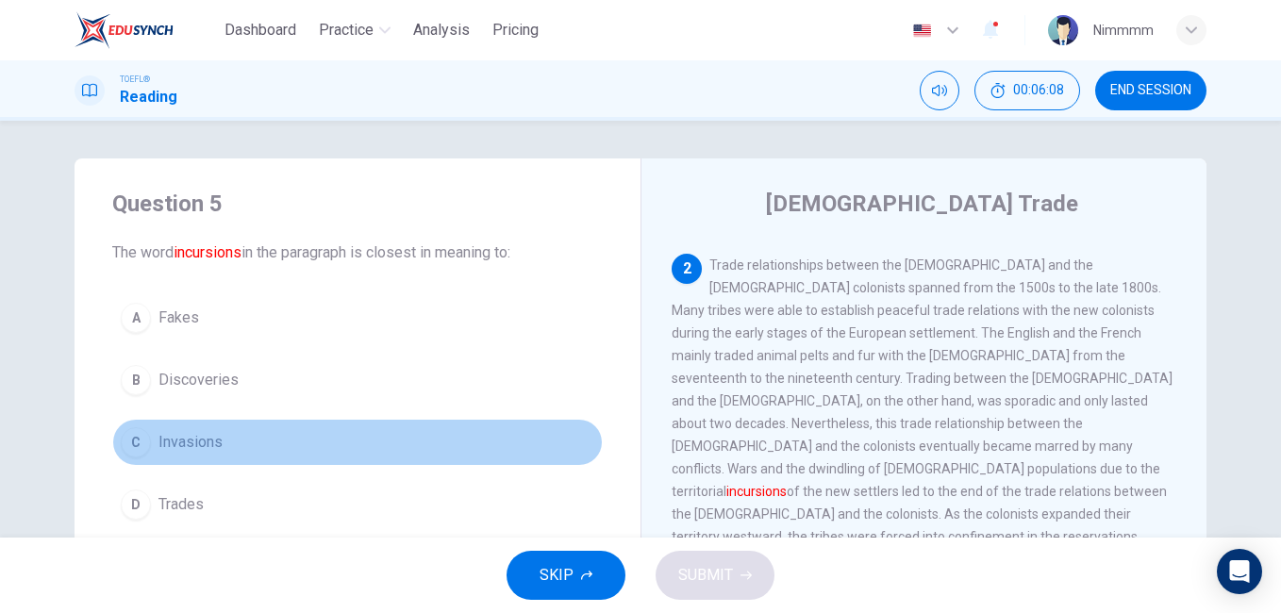
click at [228, 441] on button "C Invasions" at bounding box center [357, 442] width 490 height 47
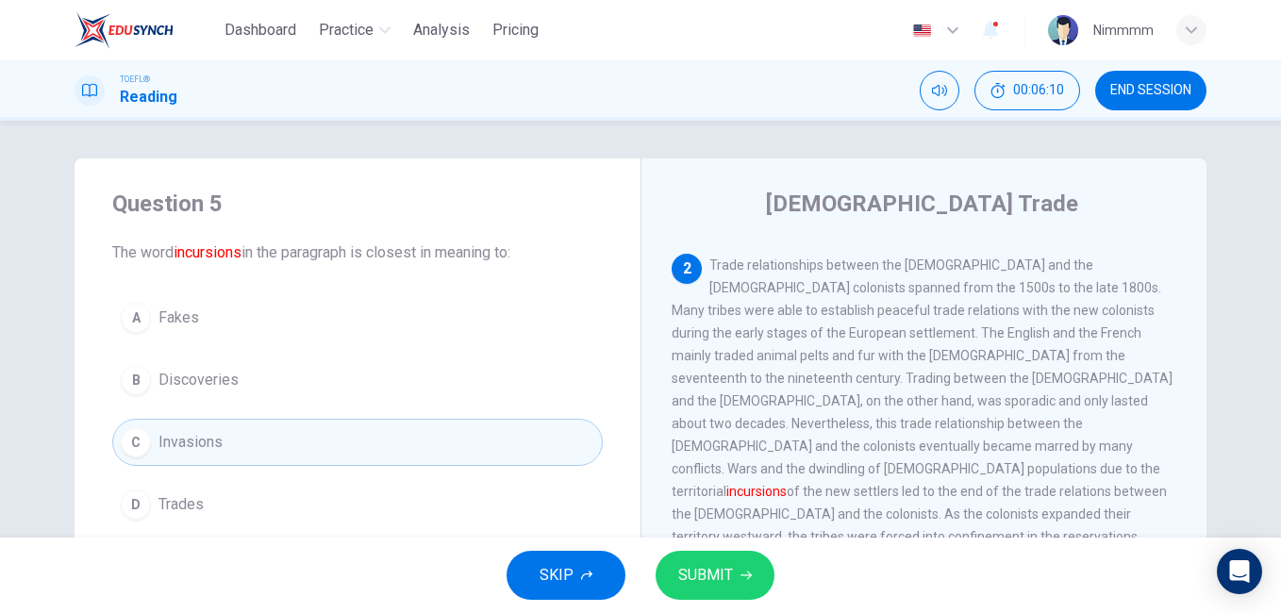
click at [721, 550] on div "SKIP SUBMIT" at bounding box center [640, 575] width 1281 height 75
click at [721, 568] on span "SUBMIT" at bounding box center [705, 575] width 55 height 26
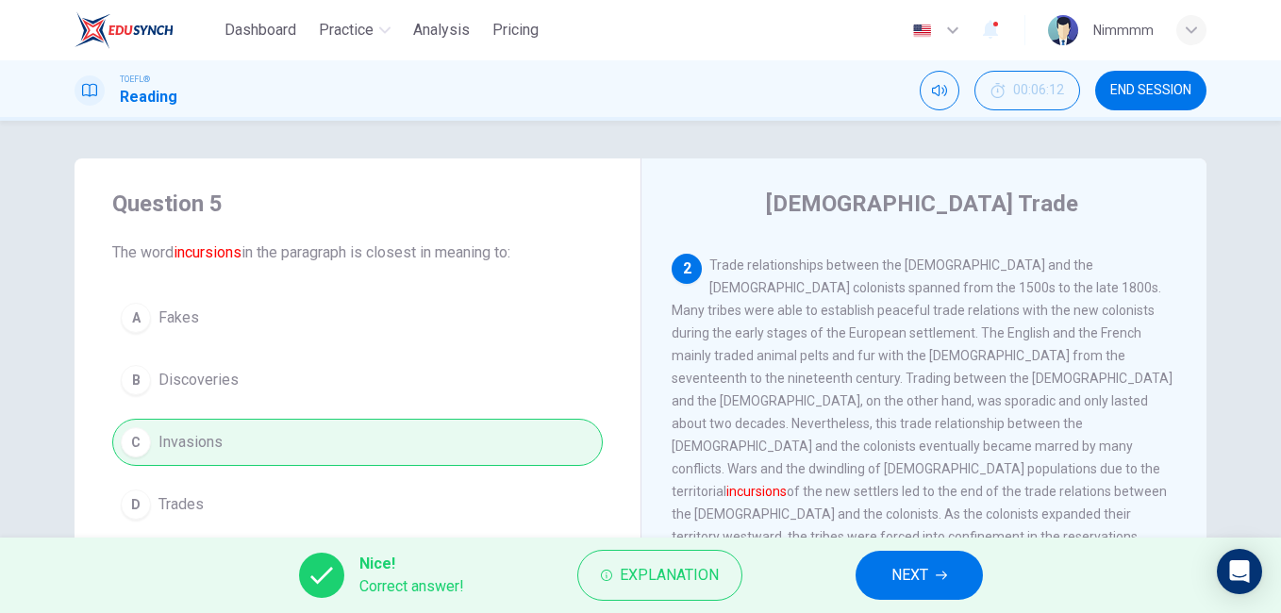
click at [862, 577] on button "NEXT" at bounding box center [918, 575] width 127 height 49
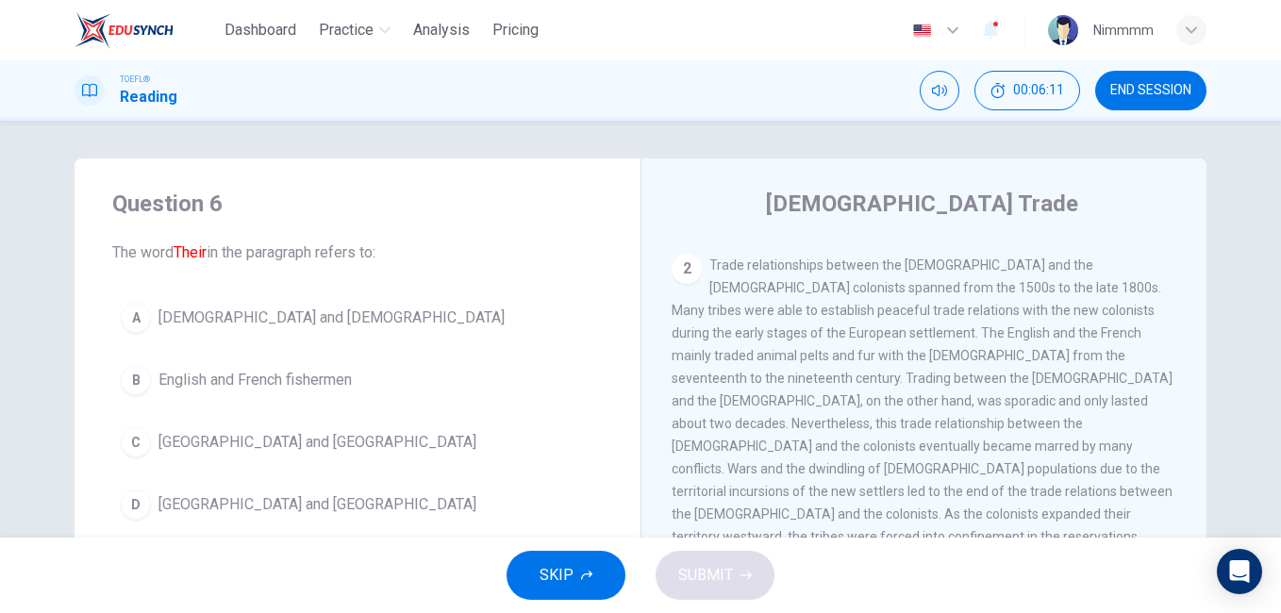
scroll to position [446, 0]
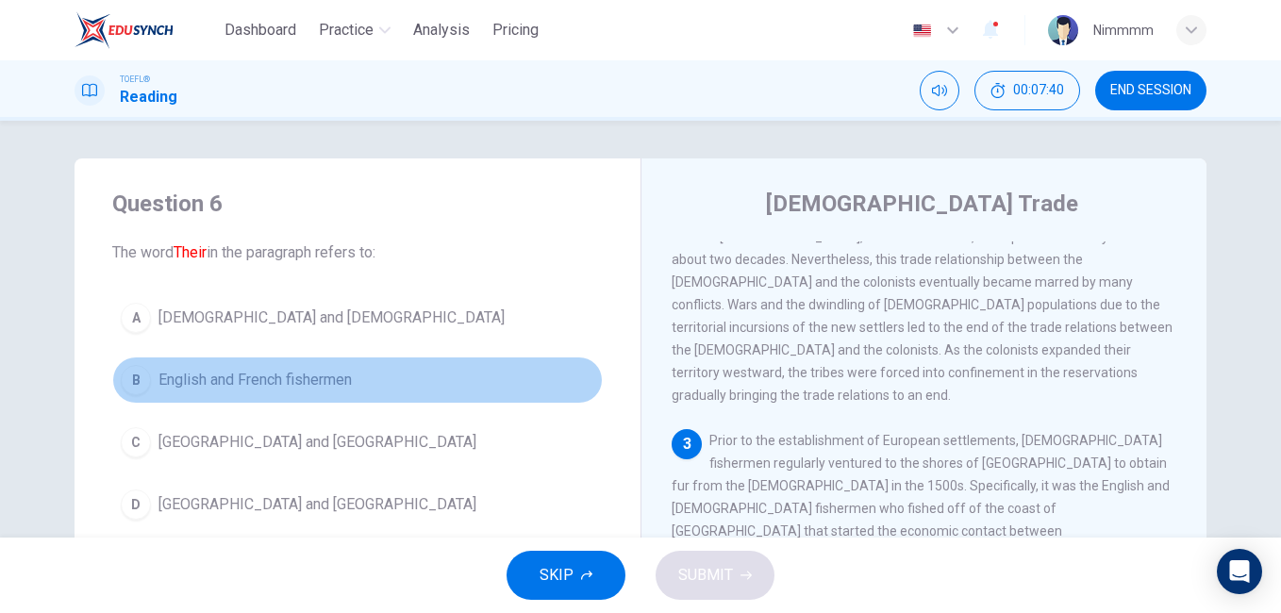
click at [144, 378] on div "B" at bounding box center [136, 380] width 30 height 30
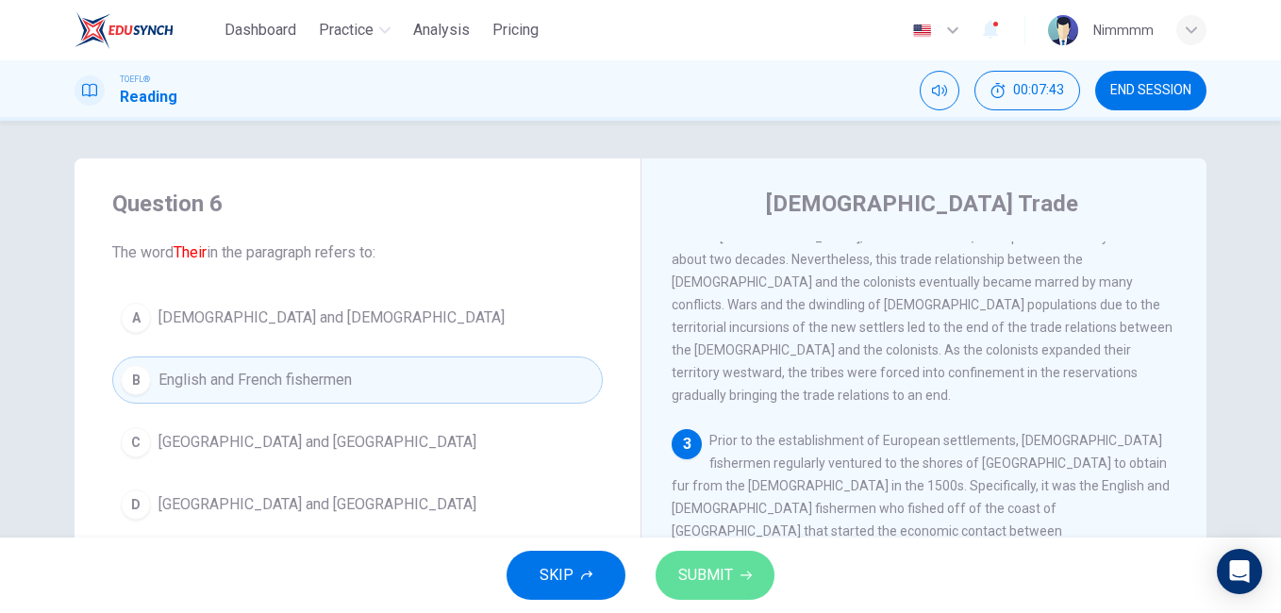
click at [721, 585] on span "SUBMIT" at bounding box center [705, 575] width 55 height 26
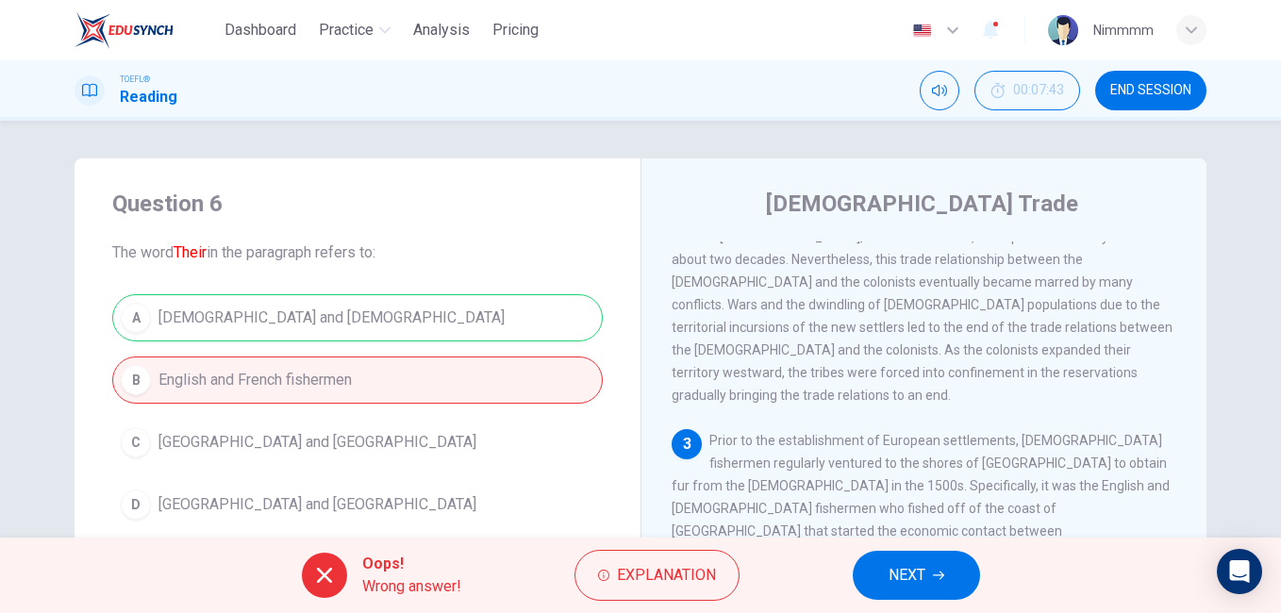
click at [880, 568] on button "NEXT" at bounding box center [916, 575] width 127 height 49
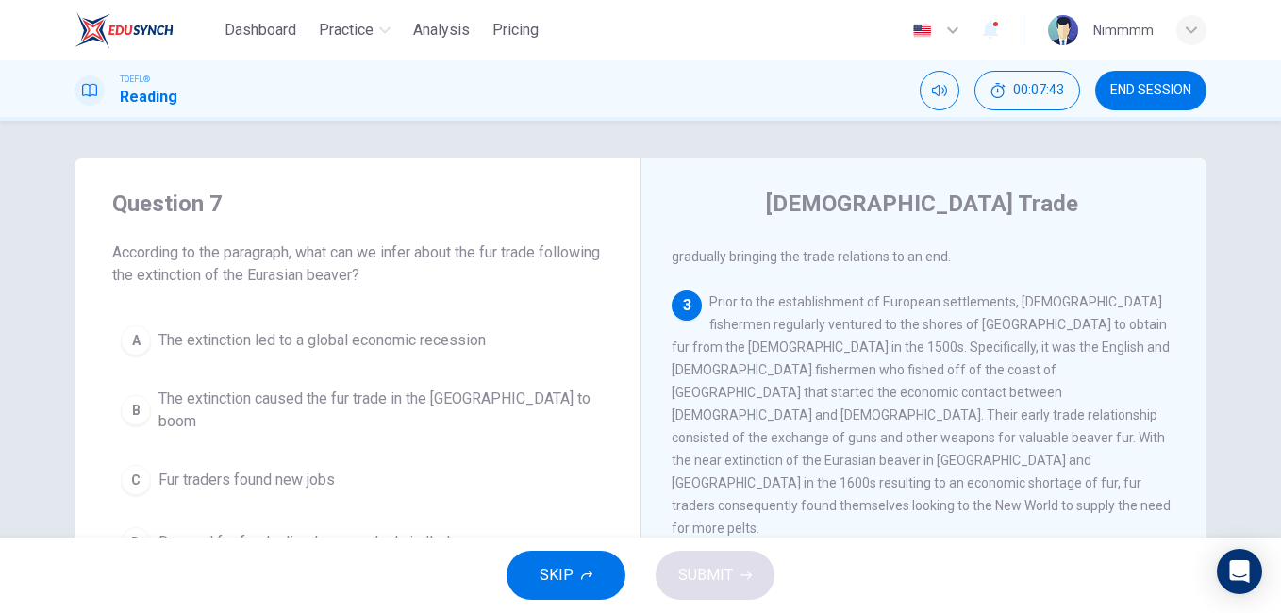
scroll to position [588, 0]
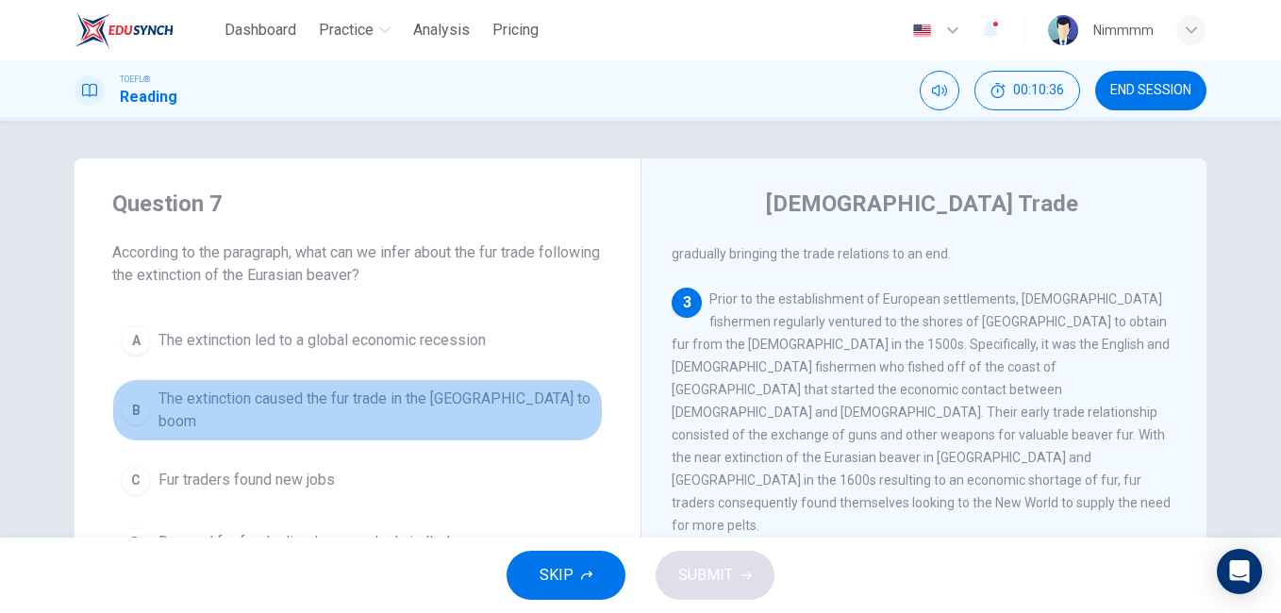
click at [262, 393] on span "The extinction caused the fur trade in the [GEOGRAPHIC_DATA] to boom" at bounding box center [376, 410] width 436 height 45
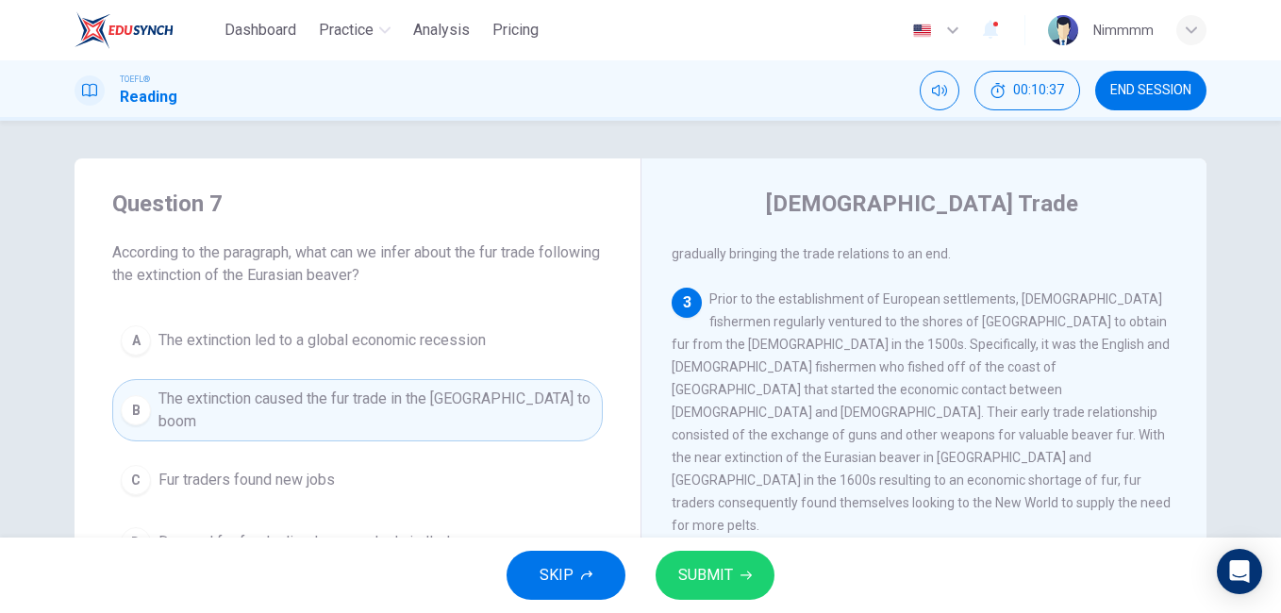
click at [680, 563] on span "SUBMIT" at bounding box center [705, 575] width 55 height 26
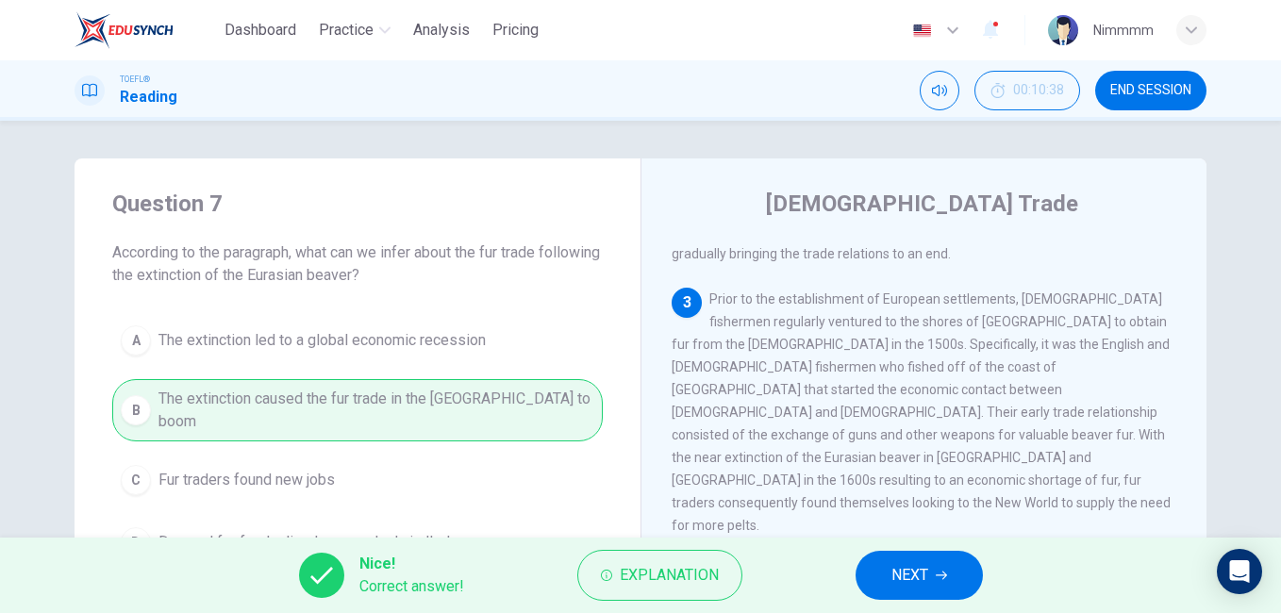
click at [905, 555] on button "NEXT" at bounding box center [918, 575] width 127 height 49
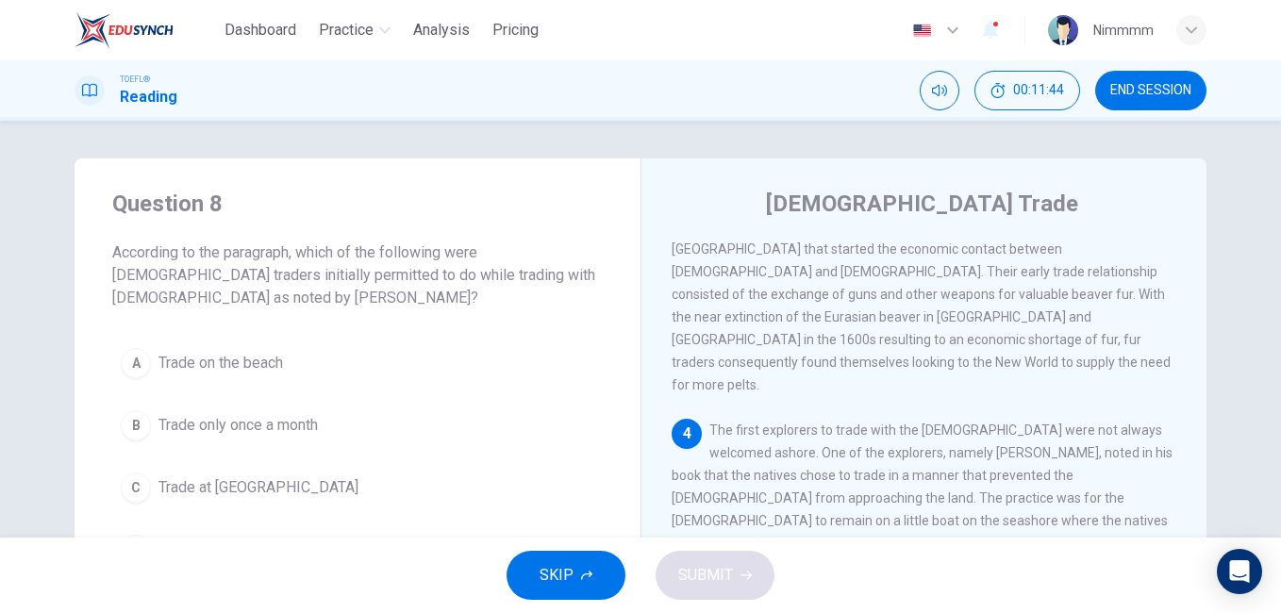
scroll to position [254, 0]
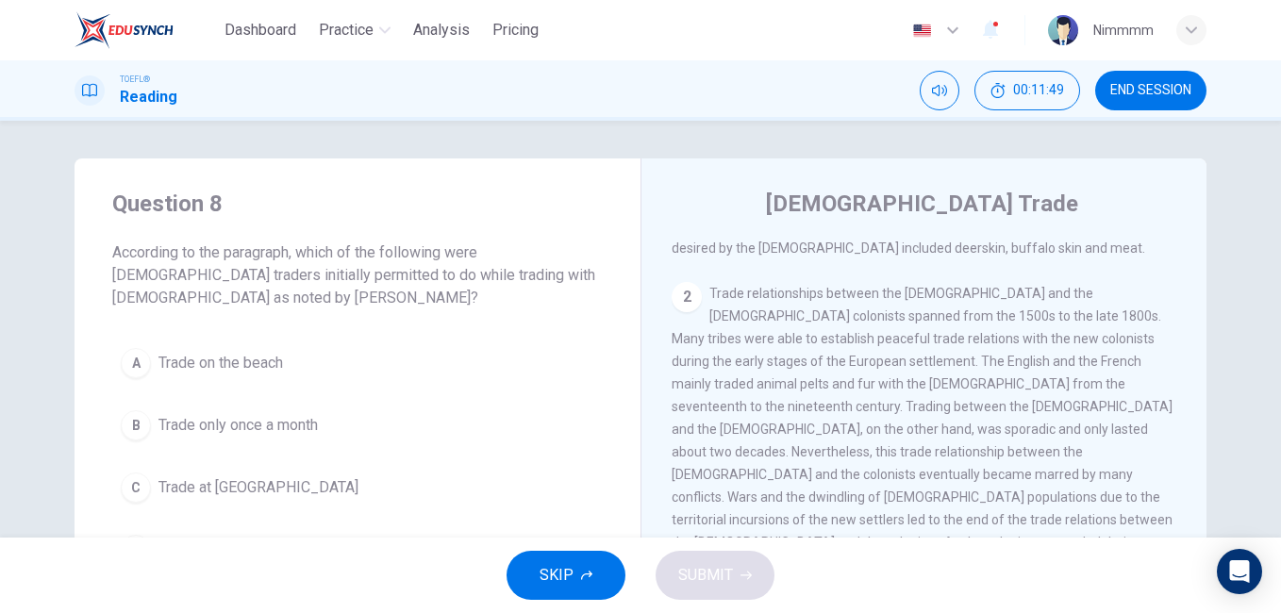
drag, startPoint x: 1167, startPoint y: 318, endPoint x: 1205, endPoint y: 320, distance: 38.7
click at [1205, 320] on div "Question 8 According to the paragraph, which of the following were [DEMOGRAPHIC…" at bounding box center [640, 485] width 1192 height 655
drag, startPoint x: 1205, startPoint y: 321, endPoint x: 1195, endPoint y: 318, distance: 10.8
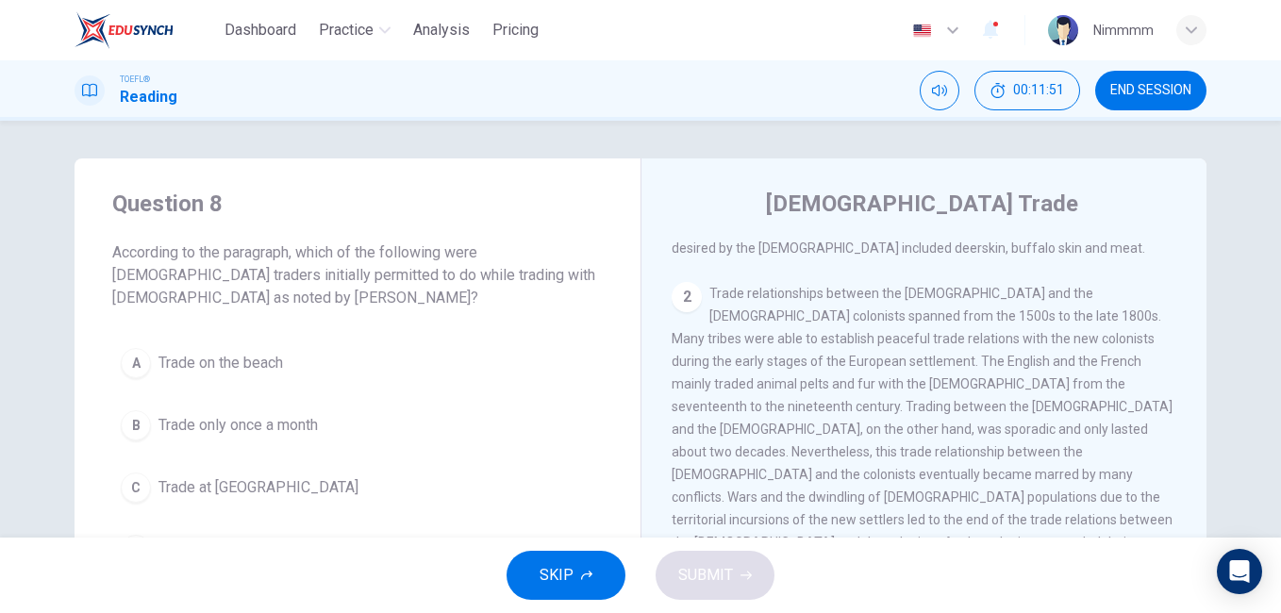
click at [1195, 318] on div "Question 8 According to the paragraph, which of the following were [DEMOGRAPHIC…" at bounding box center [640, 485] width 1192 height 655
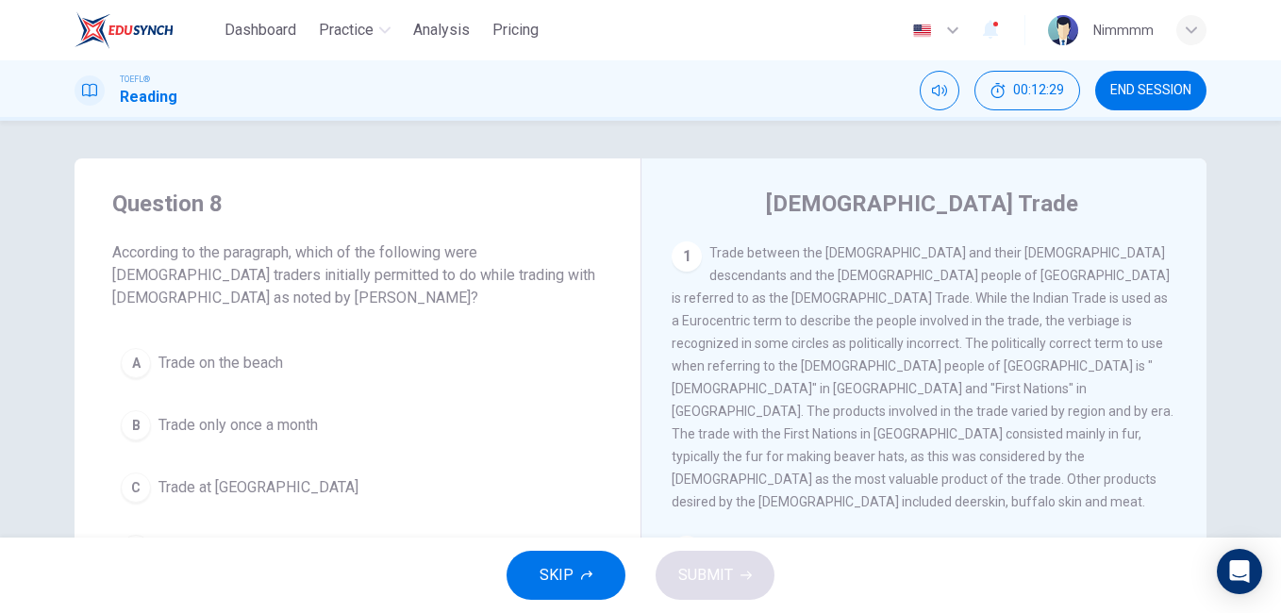
scroll to position [474, 0]
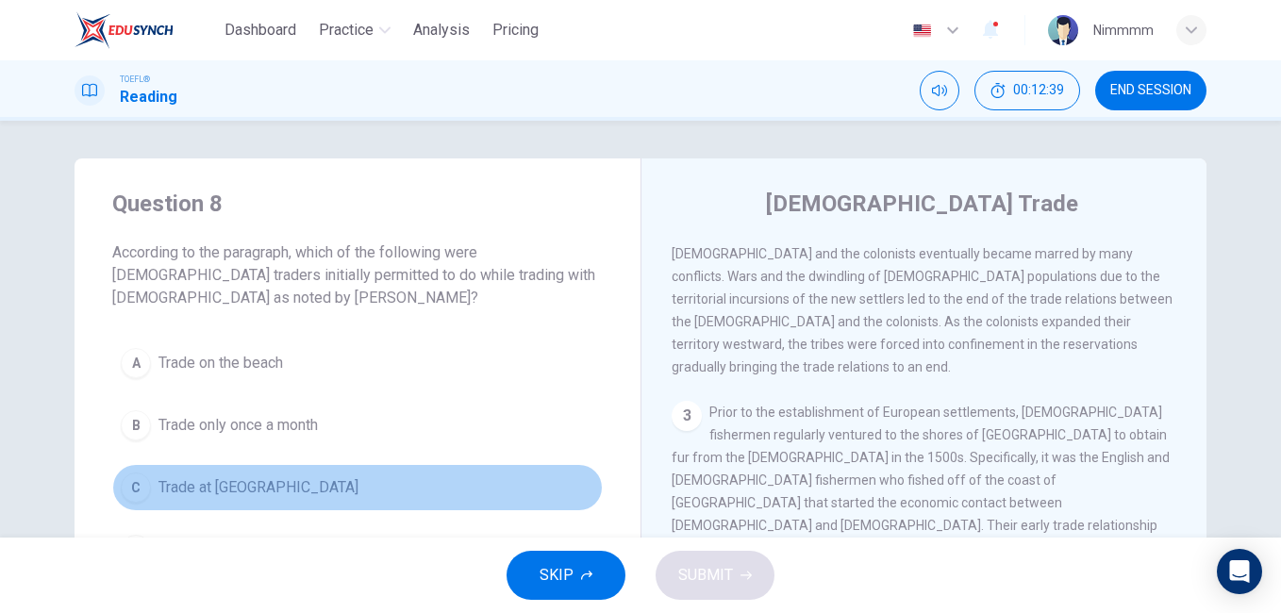
click at [231, 489] on span "Trade at [GEOGRAPHIC_DATA]" at bounding box center [258, 487] width 200 height 23
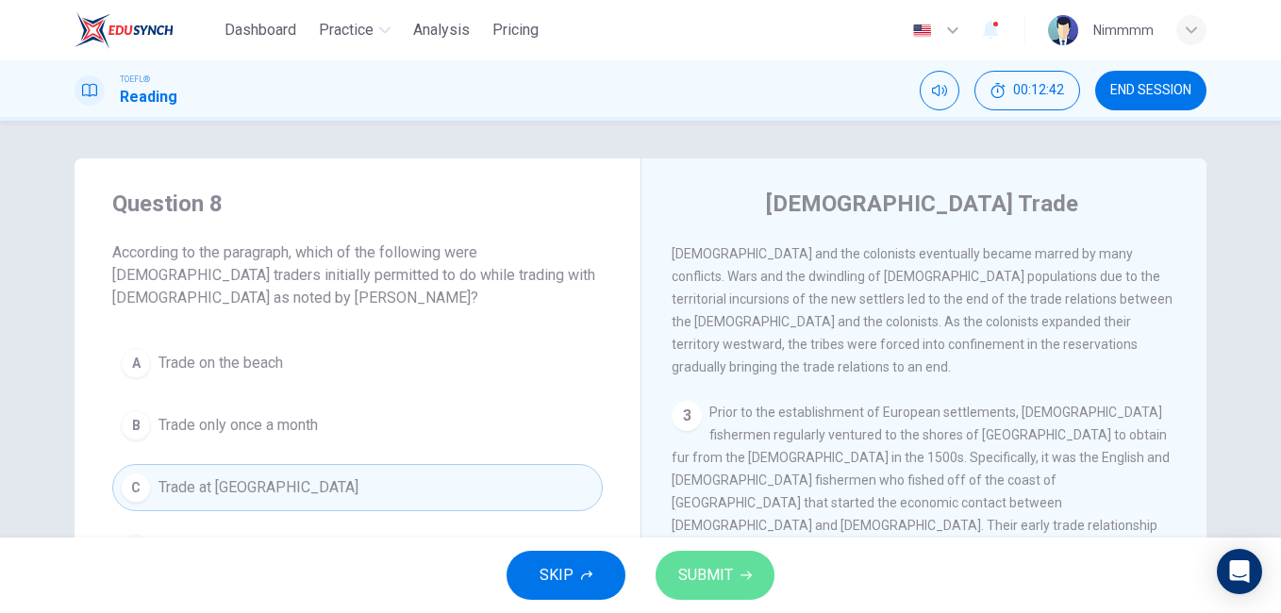
click at [679, 560] on button "SUBMIT" at bounding box center [714, 575] width 119 height 49
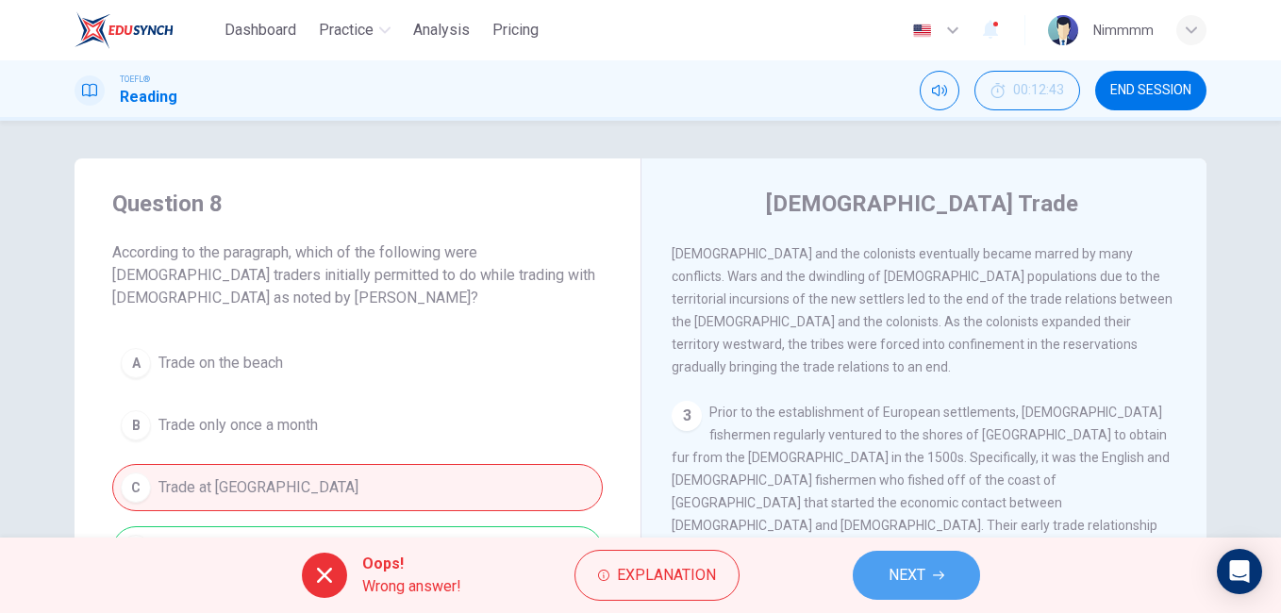
click at [894, 569] on span "NEXT" at bounding box center [906, 575] width 37 height 26
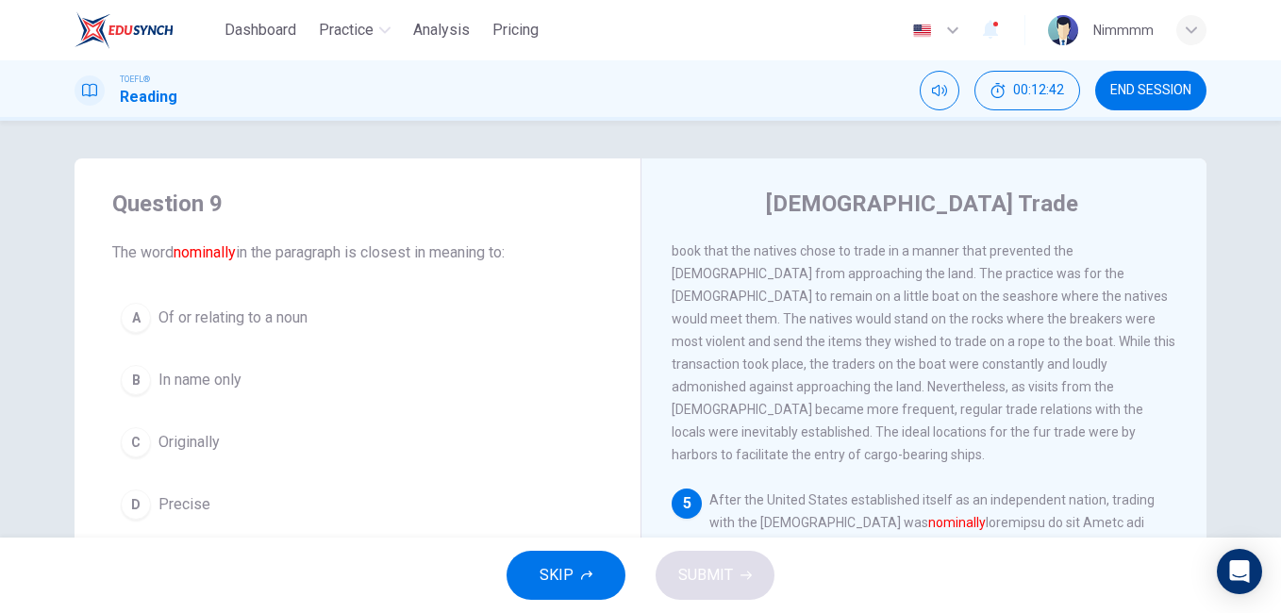
scroll to position [986, 0]
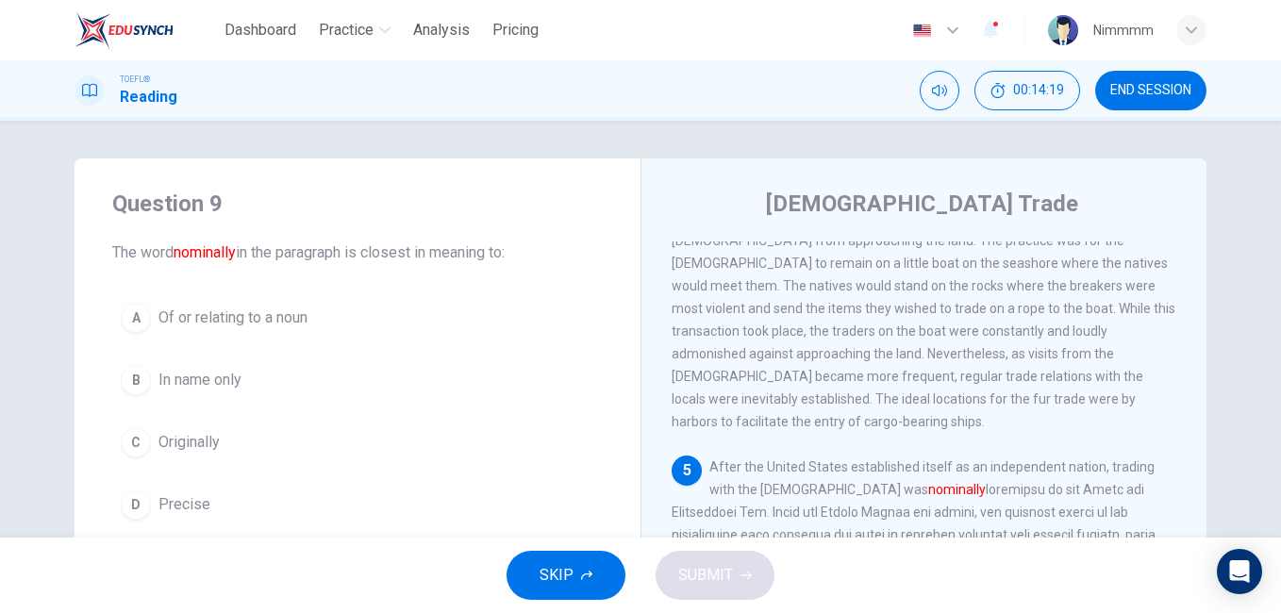
click at [180, 429] on button "C Originally" at bounding box center [357, 442] width 490 height 47
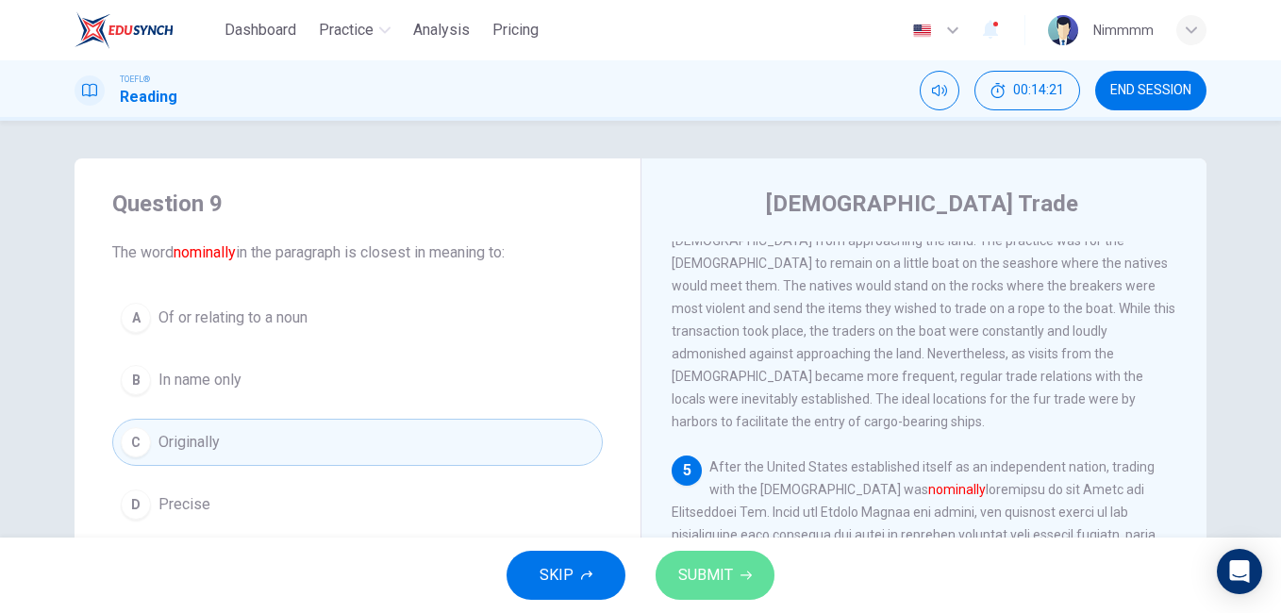
click at [690, 555] on button "SUBMIT" at bounding box center [714, 575] width 119 height 49
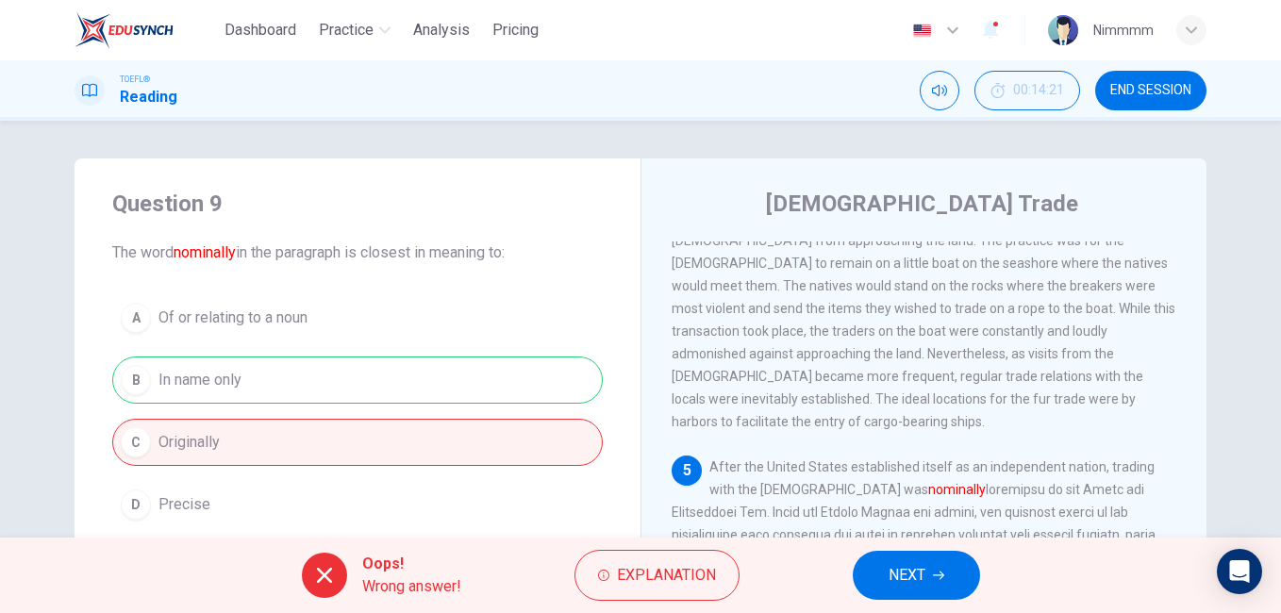
click at [939, 555] on button "NEXT" at bounding box center [916, 575] width 127 height 49
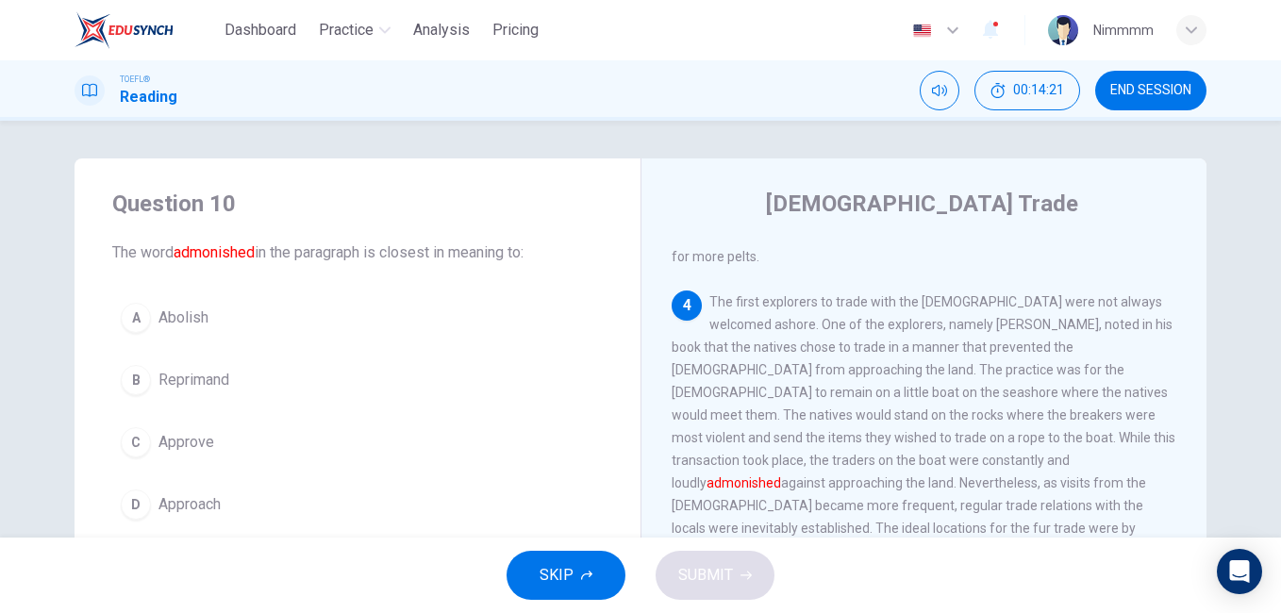
scroll to position [822, 0]
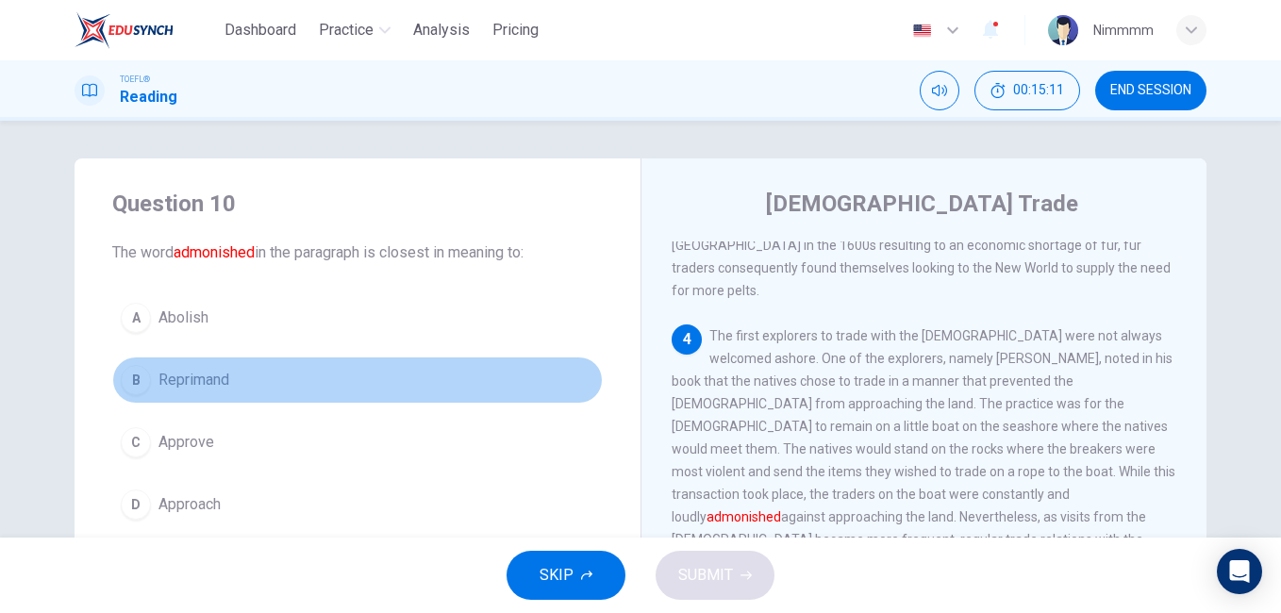
click at [176, 366] on button "B Reprimand" at bounding box center [357, 379] width 490 height 47
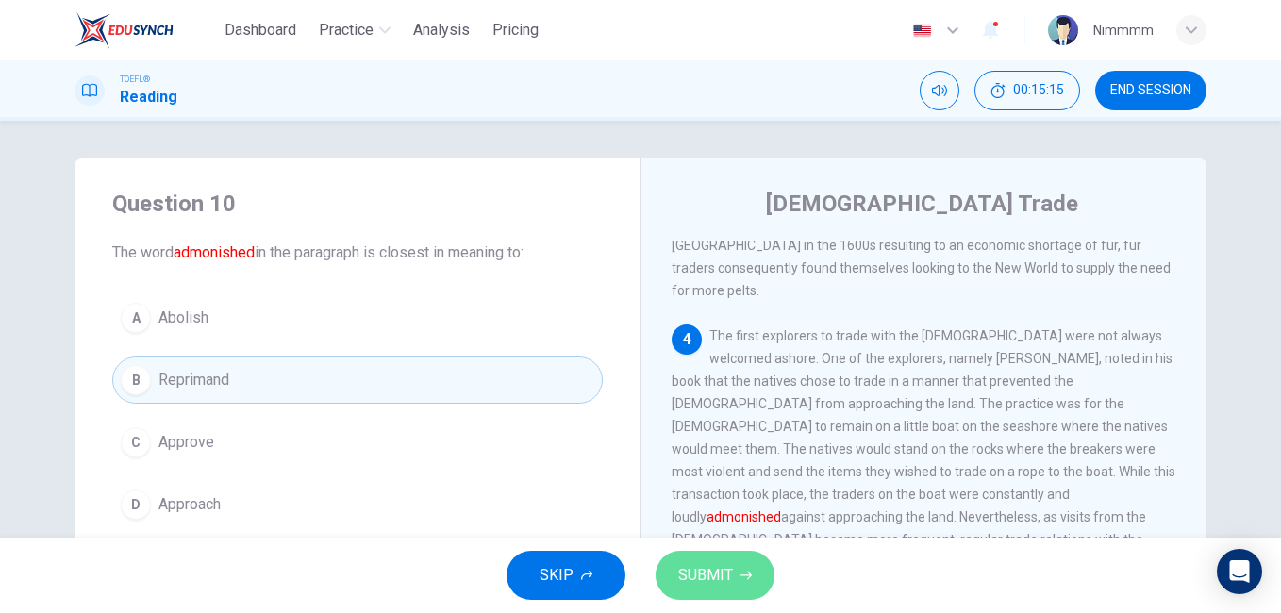
click at [674, 552] on button "SUBMIT" at bounding box center [714, 575] width 119 height 49
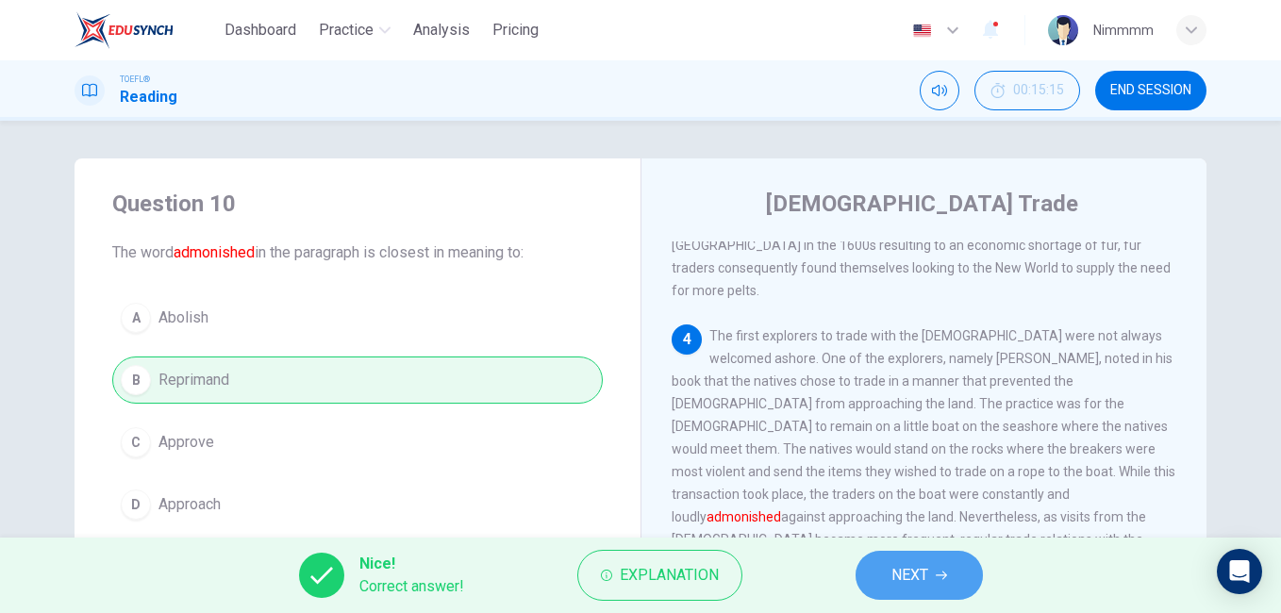
click at [904, 574] on span "NEXT" at bounding box center [909, 575] width 37 height 26
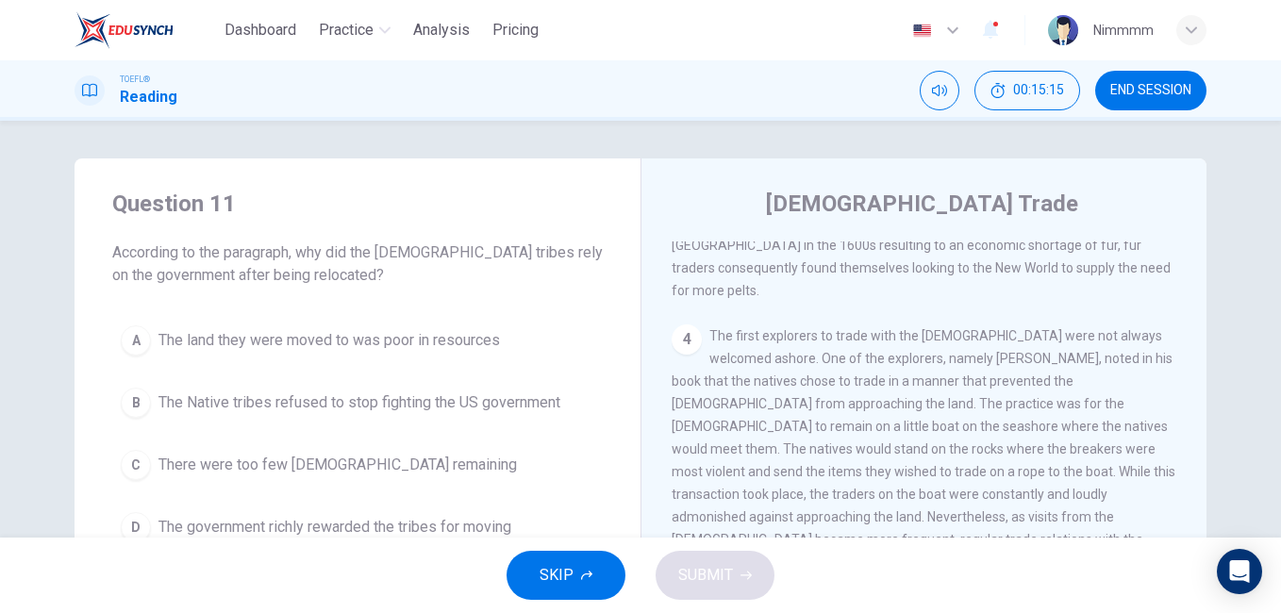
scroll to position [986, 0]
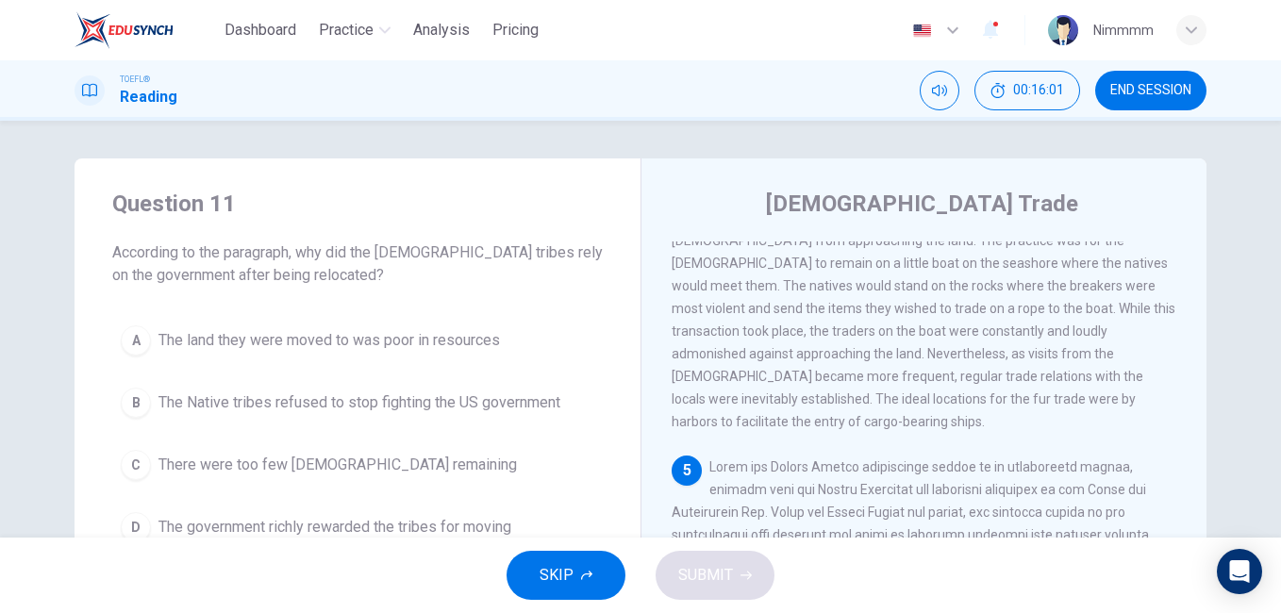
click at [1270, 438] on div "Question 11 According to the paragraph, why did the [DEMOGRAPHIC_DATA] tribes r…" at bounding box center [640, 329] width 1281 height 417
click at [1273, 438] on div "Question 11 According to the paragraph, why did the [DEMOGRAPHIC_DATA] tribes r…" at bounding box center [640, 329] width 1281 height 417
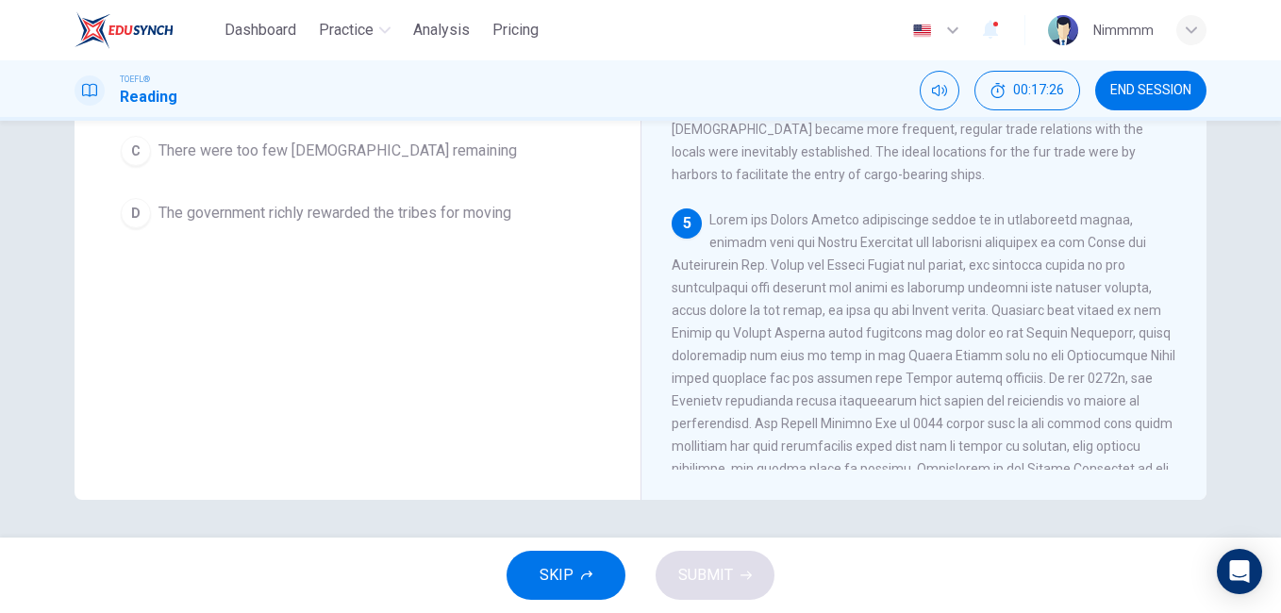
scroll to position [910, 0]
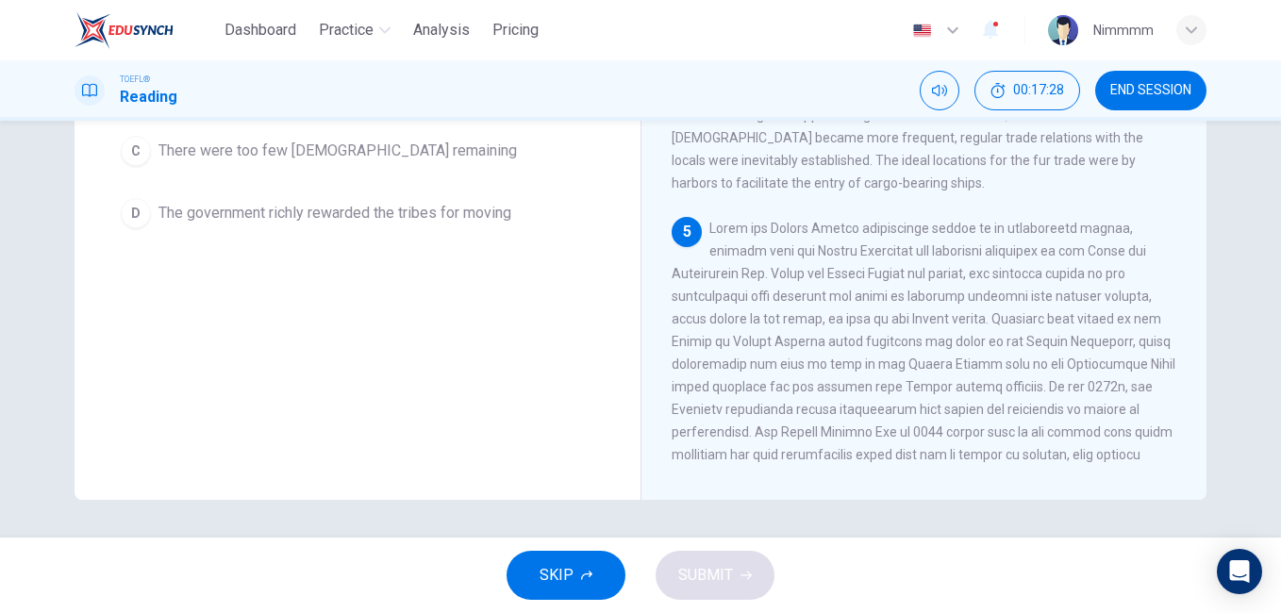
click at [592, 395] on div "Question 11 According to the paragraph, why did the [DEMOGRAPHIC_DATA] tribes r…" at bounding box center [358, 171] width 566 height 655
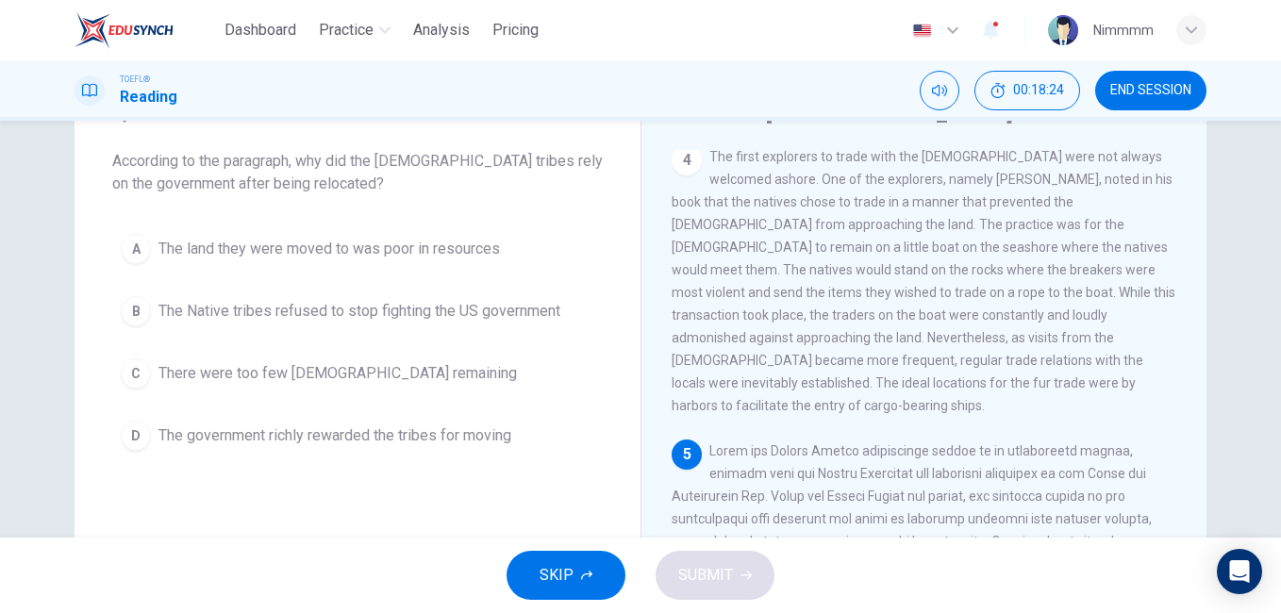
scroll to position [88, 0]
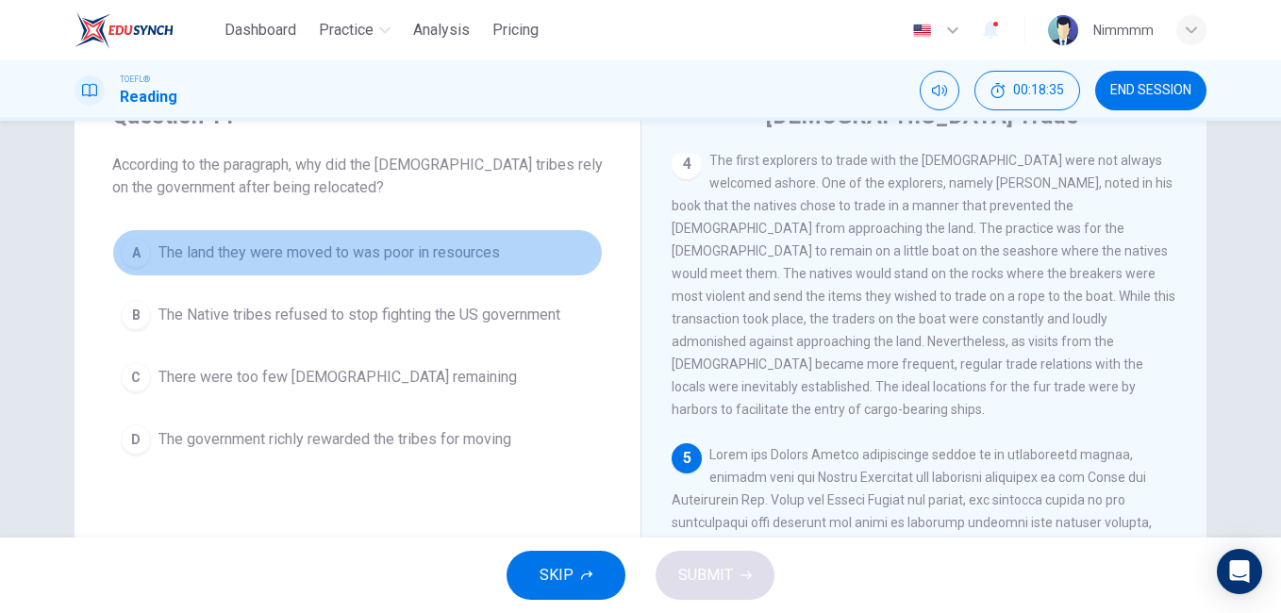
click at [264, 244] on span "The land they were moved to was poor in resources" at bounding box center [328, 252] width 341 height 23
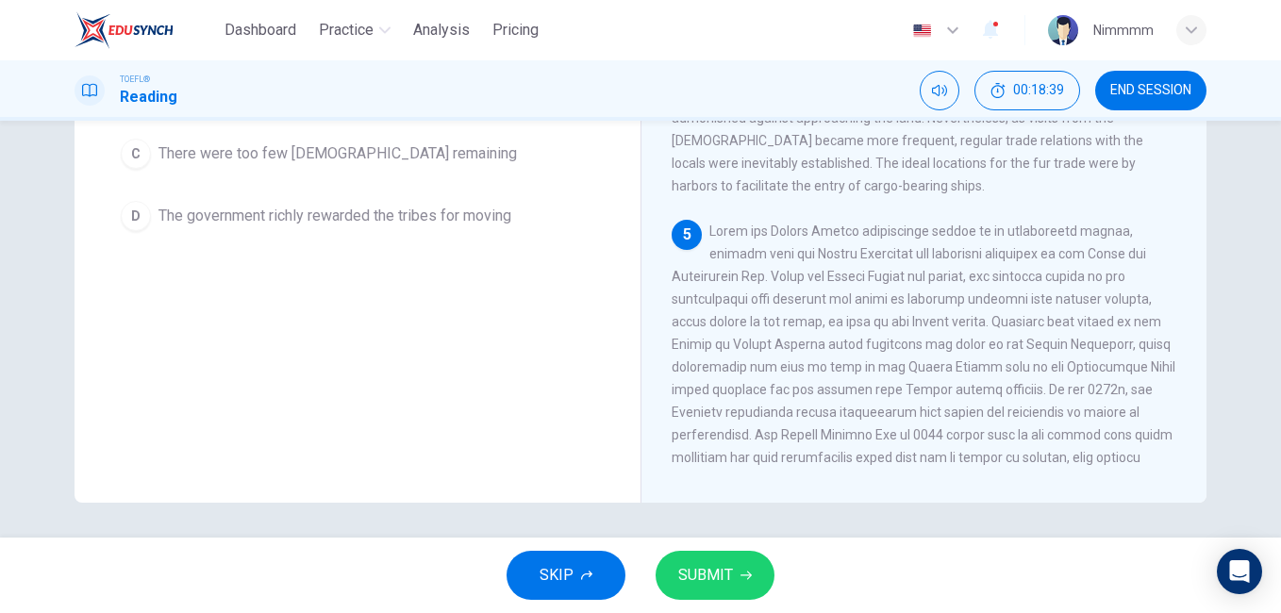
scroll to position [314, 0]
click at [745, 565] on button "SUBMIT" at bounding box center [714, 575] width 119 height 49
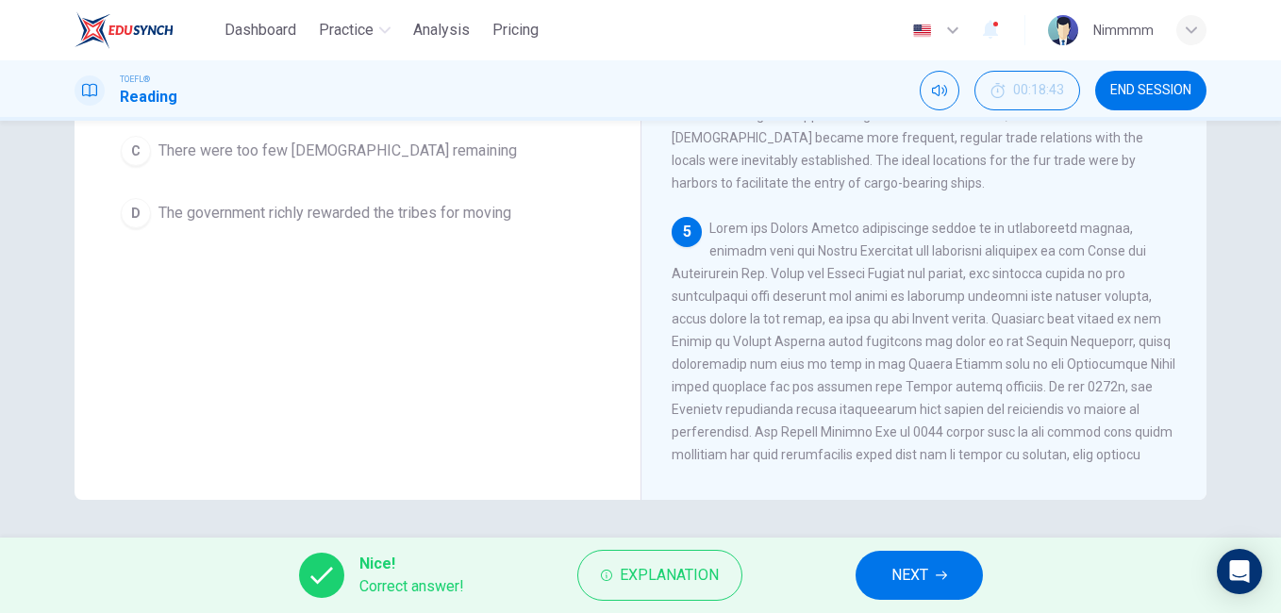
click at [808, 562] on div "Nice! Correct answer! Explanation NEXT" at bounding box center [640, 575] width 1281 height 75
click at [882, 565] on button "NEXT" at bounding box center [918, 575] width 127 height 49
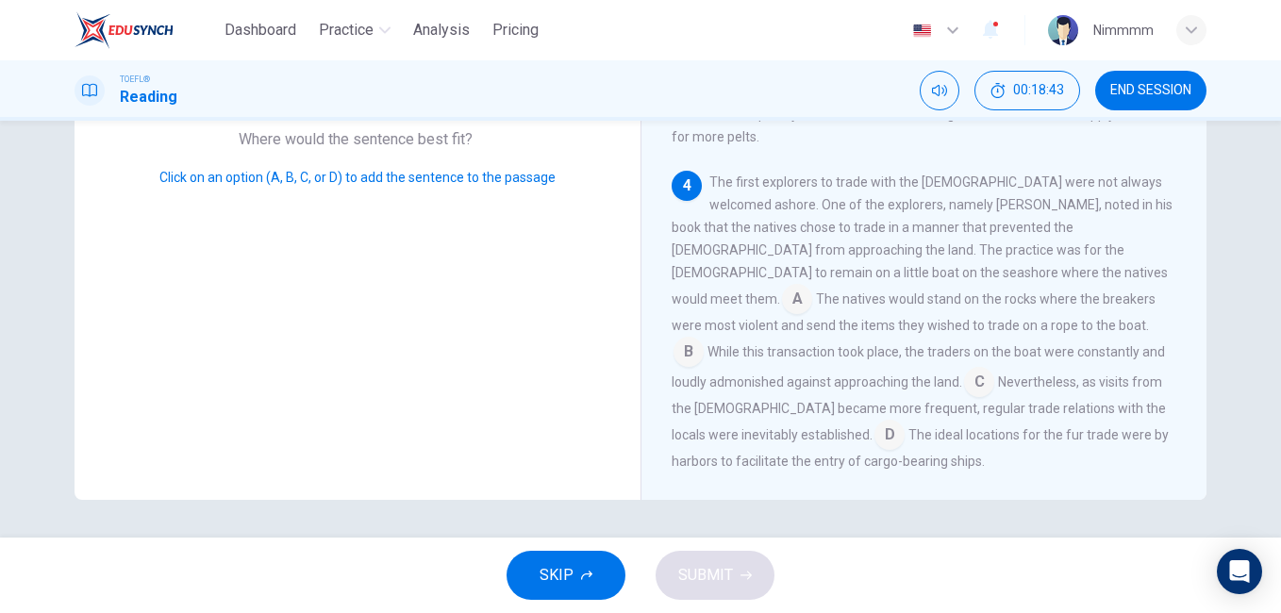
scroll to position [771, 0]
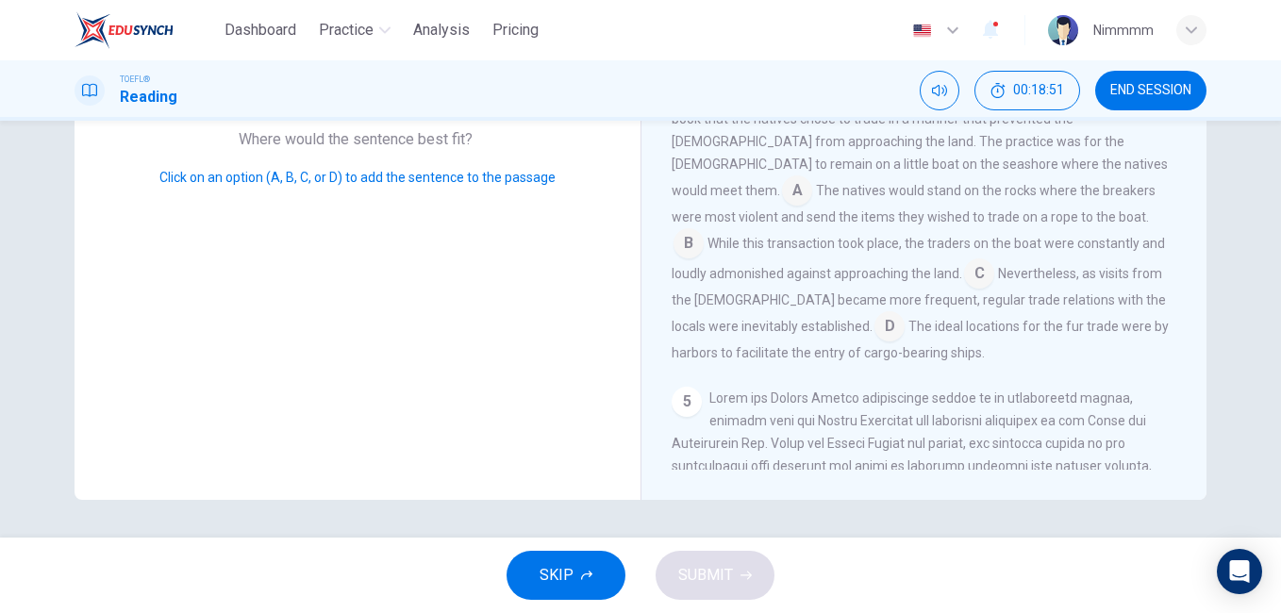
click at [824, 387] on div "5" at bounding box center [925, 568] width 506 height 362
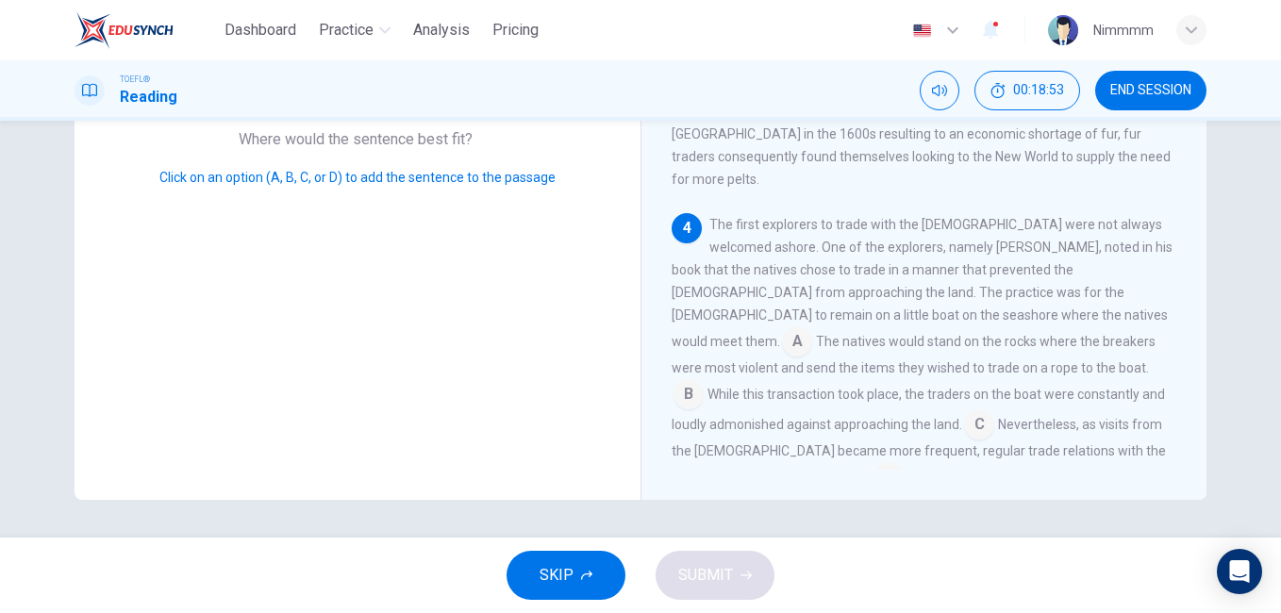
scroll to position [582, 0]
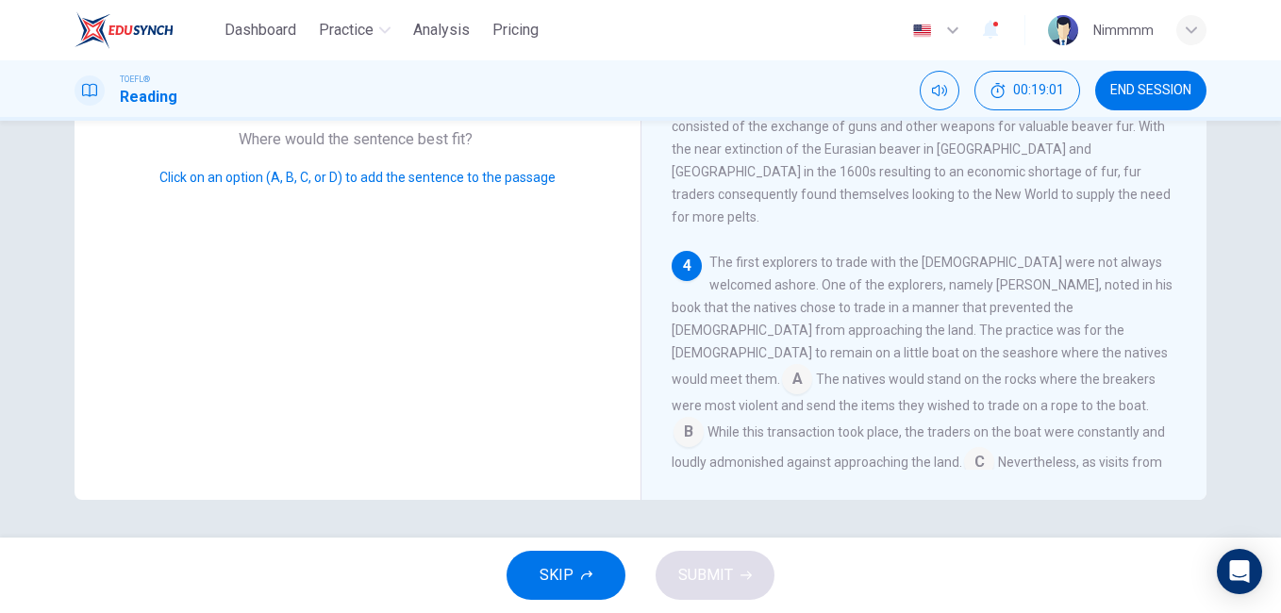
drag, startPoint x: 679, startPoint y: 191, endPoint x: 821, endPoint y: 274, distance: 164.8
click at [821, 274] on div "4 The first explorers to trade with the [DEMOGRAPHIC_DATA] were not always welc…" at bounding box center [925, 402] width 506 height 302
click at [812, 366] on input at bounding box center [797, 381] width 30 height 30
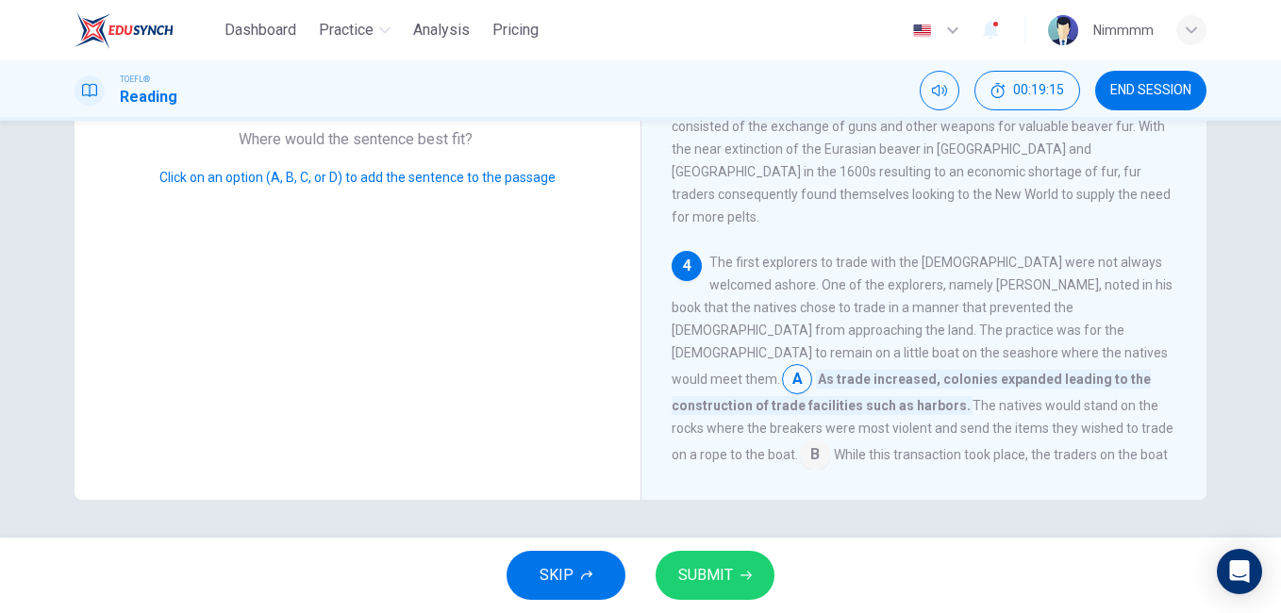
click at [812, 366] on input at bounding box center [797, 381] width 30 height 30
click at [830, 441] on input at bounding box center [815, 456] width 30 height 30
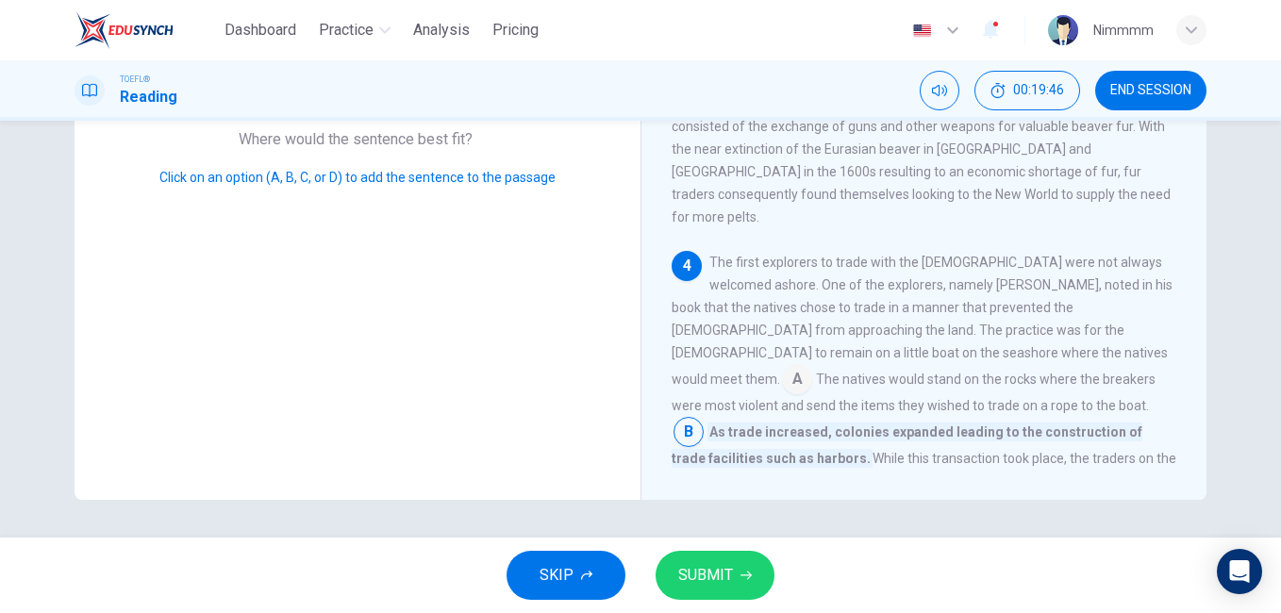
click at [714, 597] on button "SUBMIT" at bounding box center [714, 575] width 119 height 49
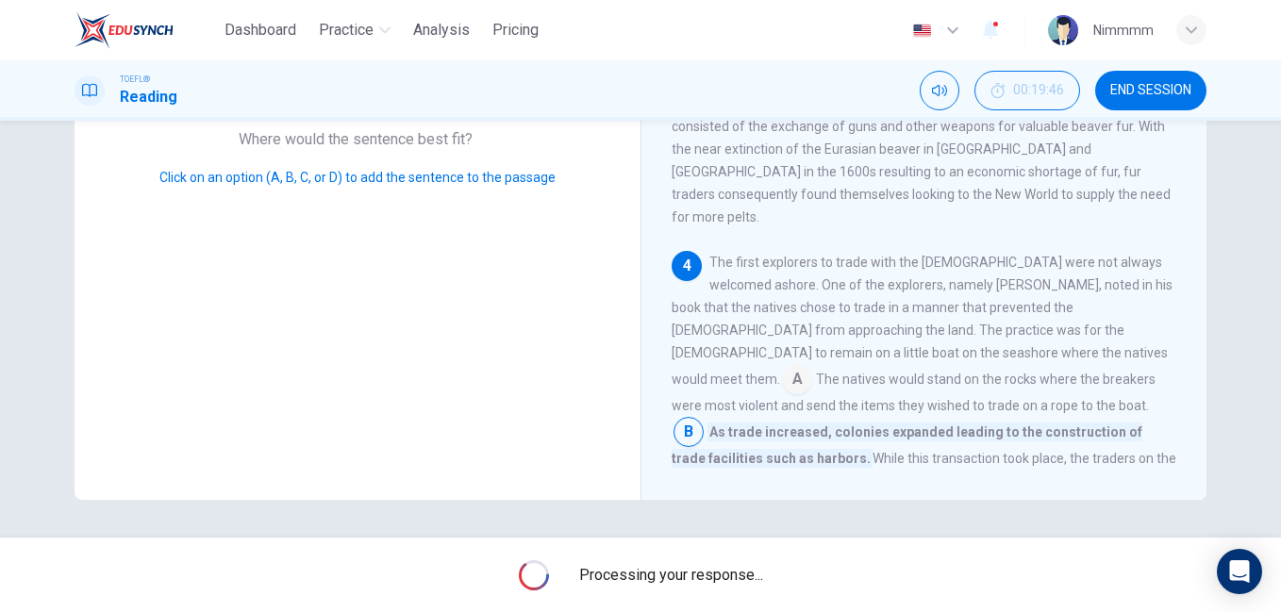
click at [714, 597] on div "Processing your response..." at bounding box center [640, 575] width 1281 height 75
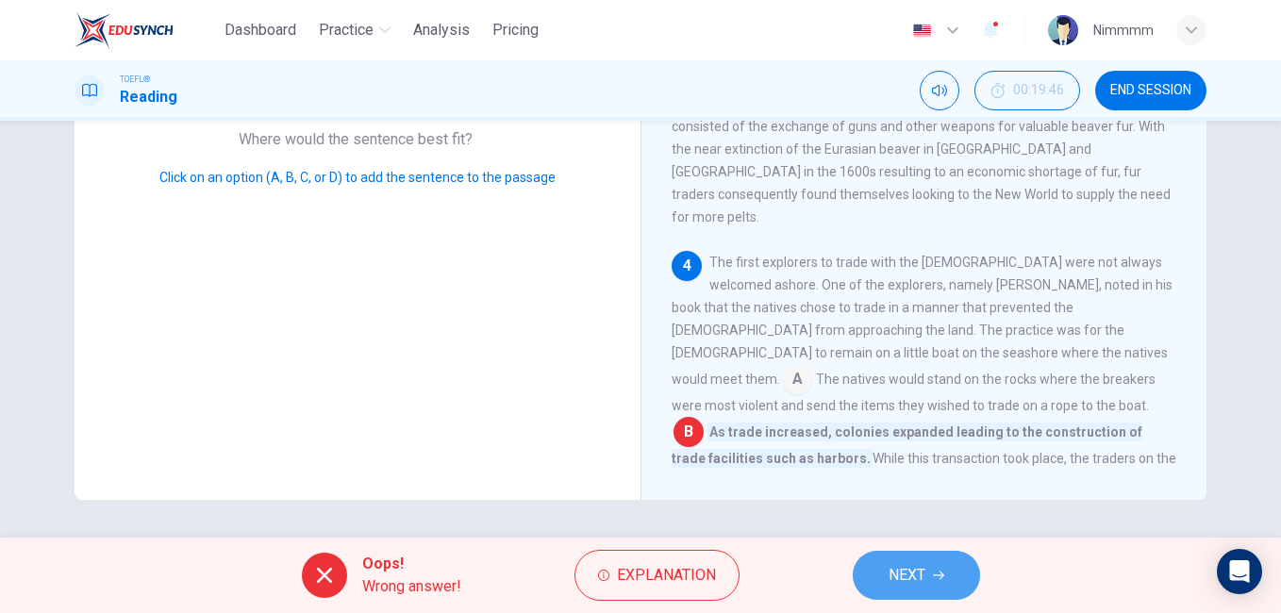
click at [915, 562] on span "NEXT" at bounding box center [906, 575] width 37 height 26
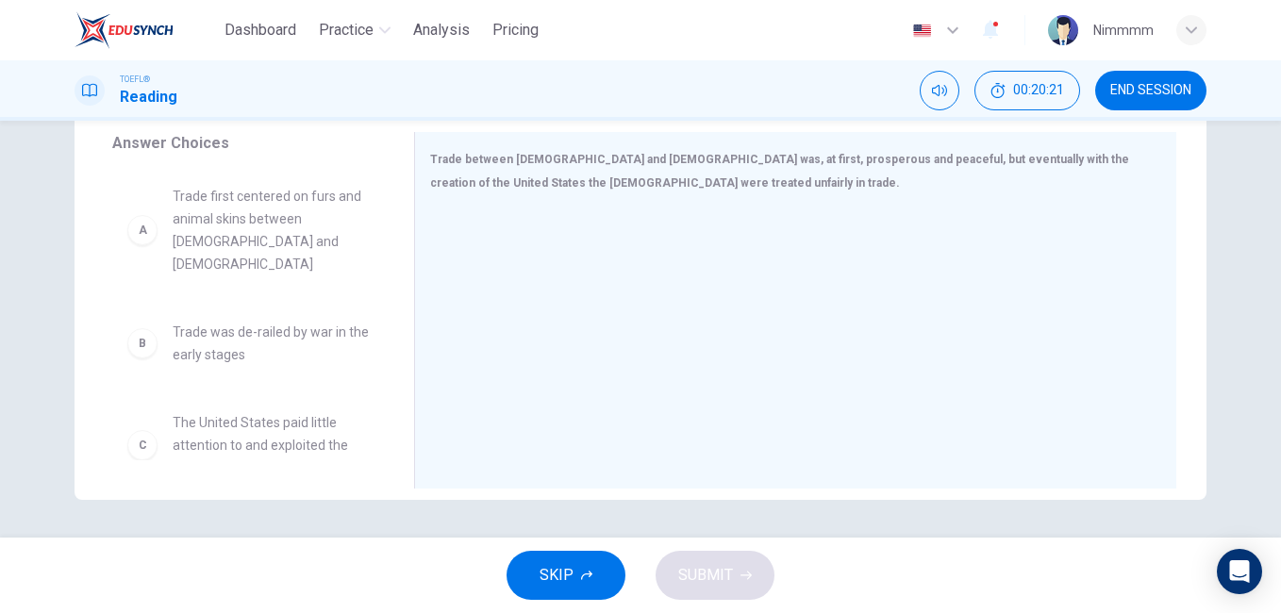
click at [382, 306] on div "A Trade first centered on furs and animal skins between [DEMOGRAPHIC_DATA] and …" at bounding box center [255, 315] width 287 height 290
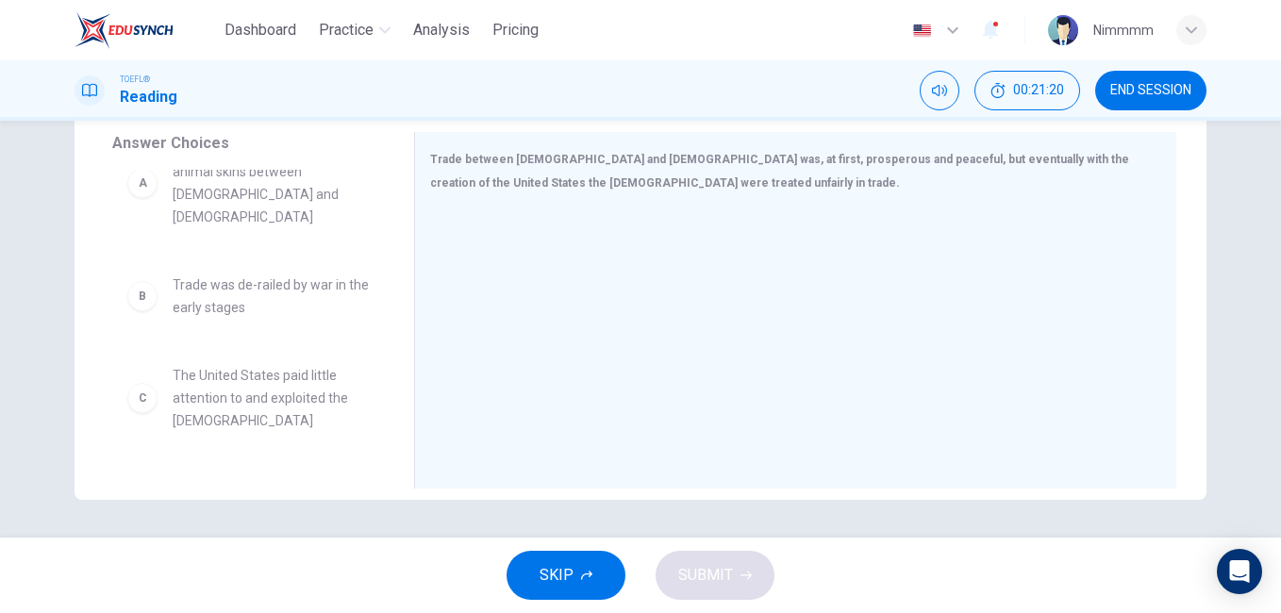
scroll to position [0, 0]
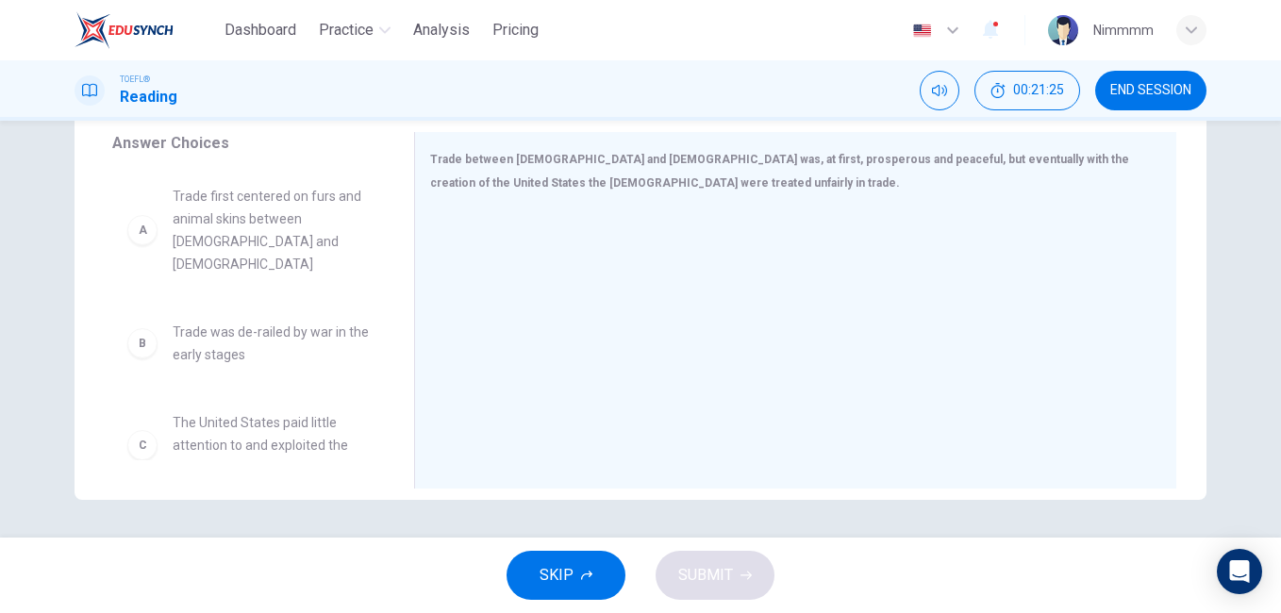
click at [290, 235] on span "Trade first centered on furs and animal skins between [DEMOGRAPHIC_DATA] and [D…" at bounding box center [271, 230] width 196 height 91
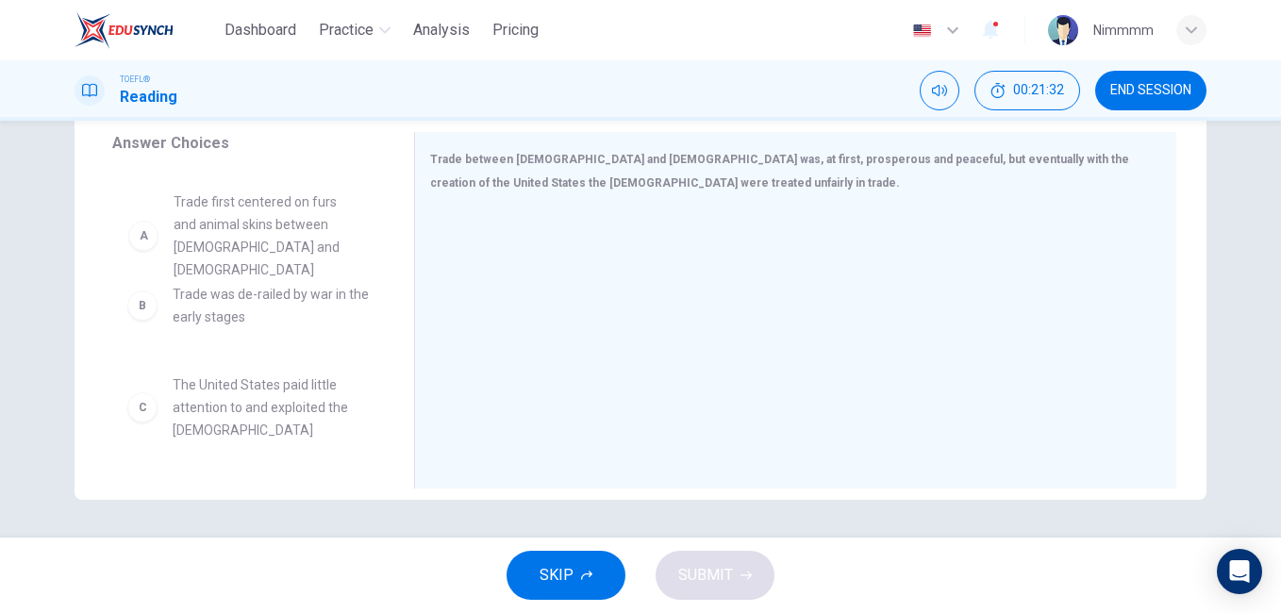
drag, startPoint x: 290, startPoint y: 235, endPoint x: 276, endPoint y: 235, distance: 13.2
drag, startPoint x: 197, startPoint y: 241, endPoint x: 233, endPoint y: 248, distance: 36.4
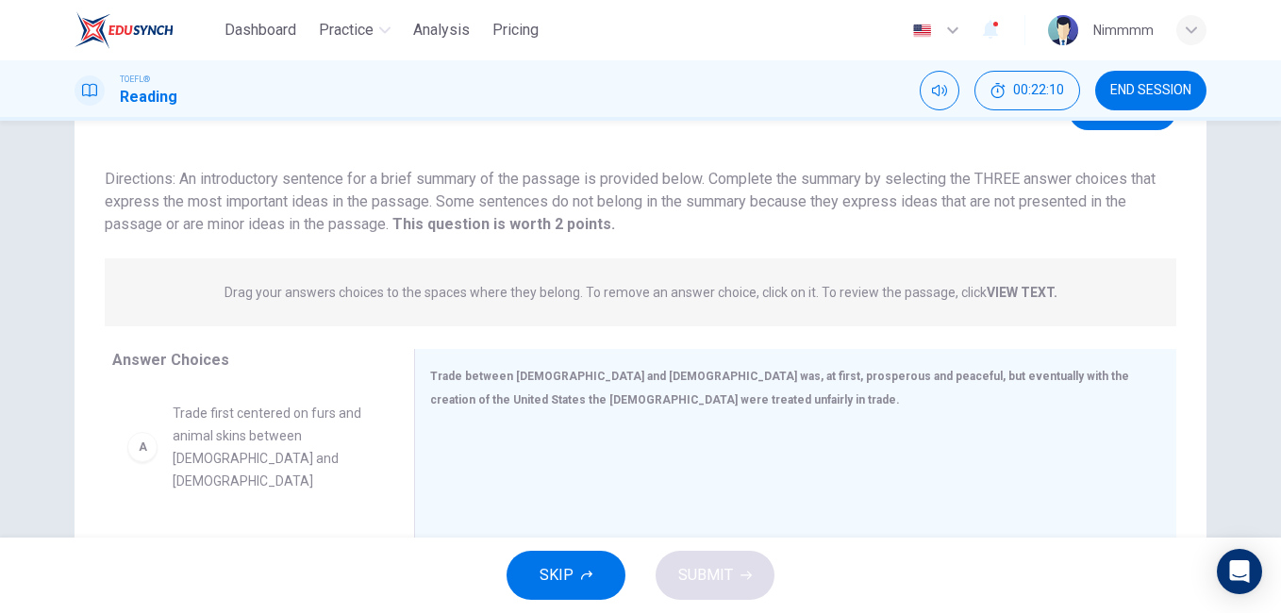
scroll to position [99, 0]
click at [146, 435] on div "A" at bounding box center [142, 445] width 30 height 30
click at [180, 429] on span "Trade first centered on furs and animal skins between [DEMOGRAPHIC_DATA] and [D…" at bounding box center [271, 445] width 196 height 91
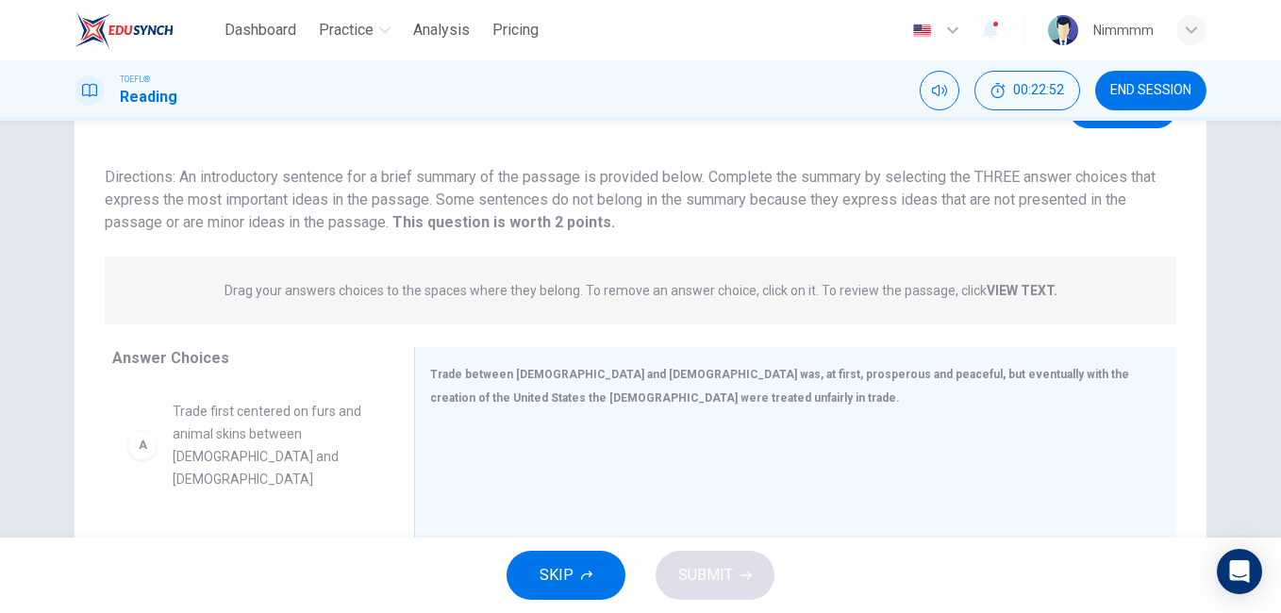
click at [180, 429] on span "Trade first centered on furs and animal skins between [DEMOGRAPHIC_DATA] and [D…" at bounding box center [271, 445] width 196 height 91
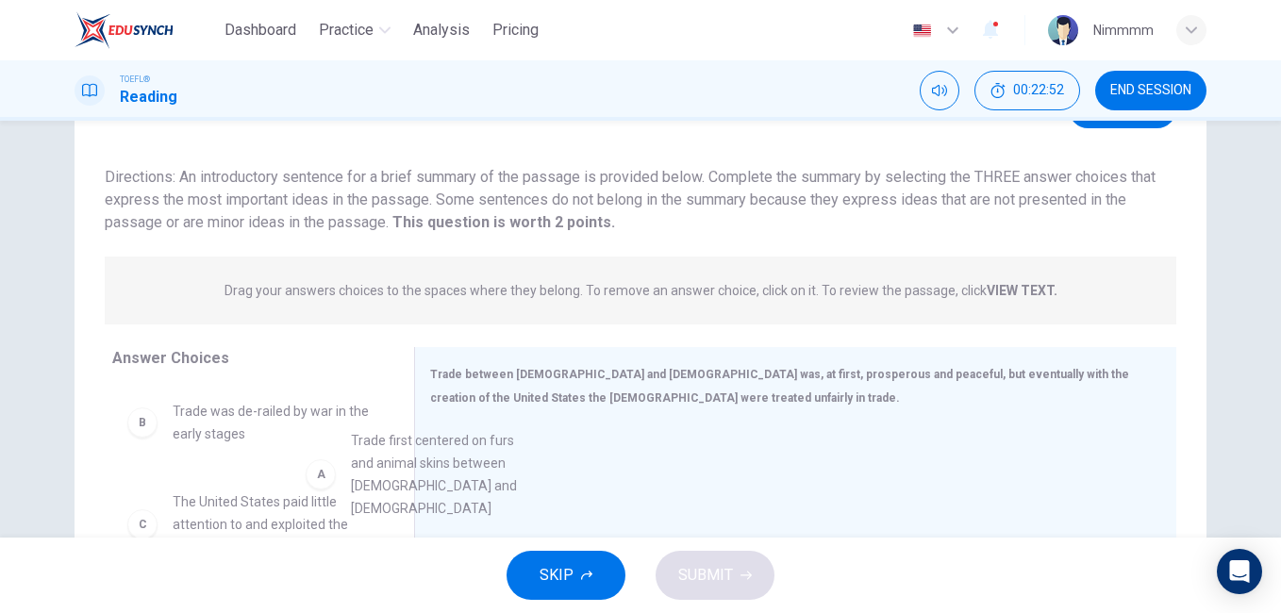
drag, startPoint x: 180, startPoint y: 429, endPoint x: 375, endPoint y: 457, distance: 197.3
drag, startPoint x: 282, startPoint y: 430, endPoint x: 566, endPoint y: 459, distance: 285.4
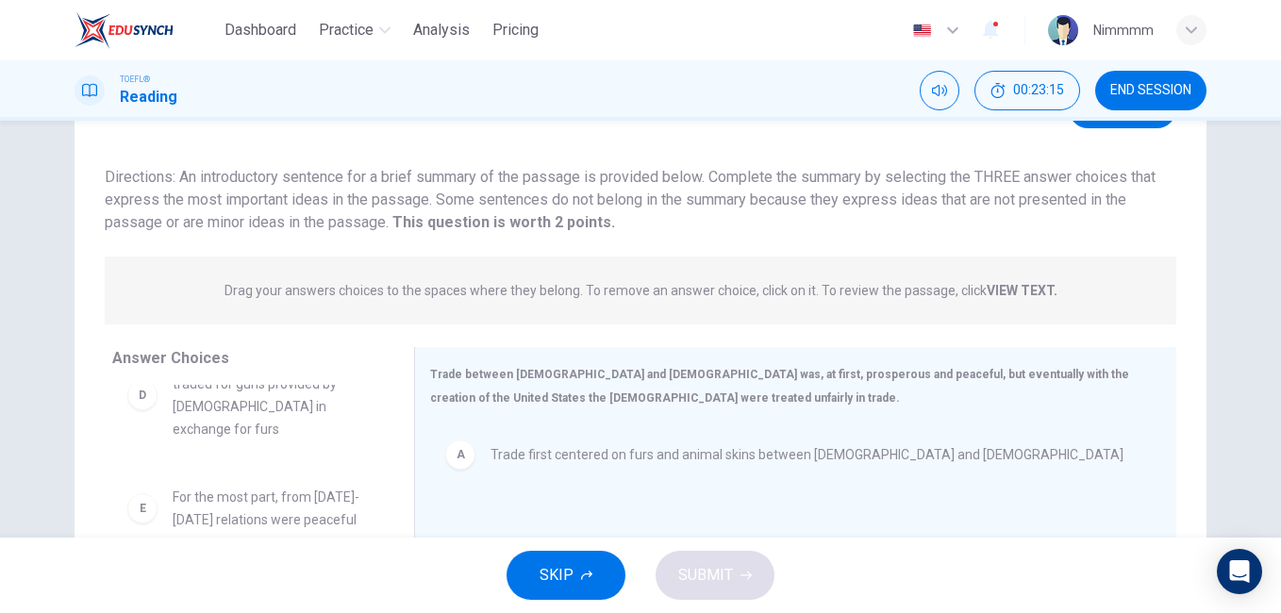
scroll to position [314, 0]
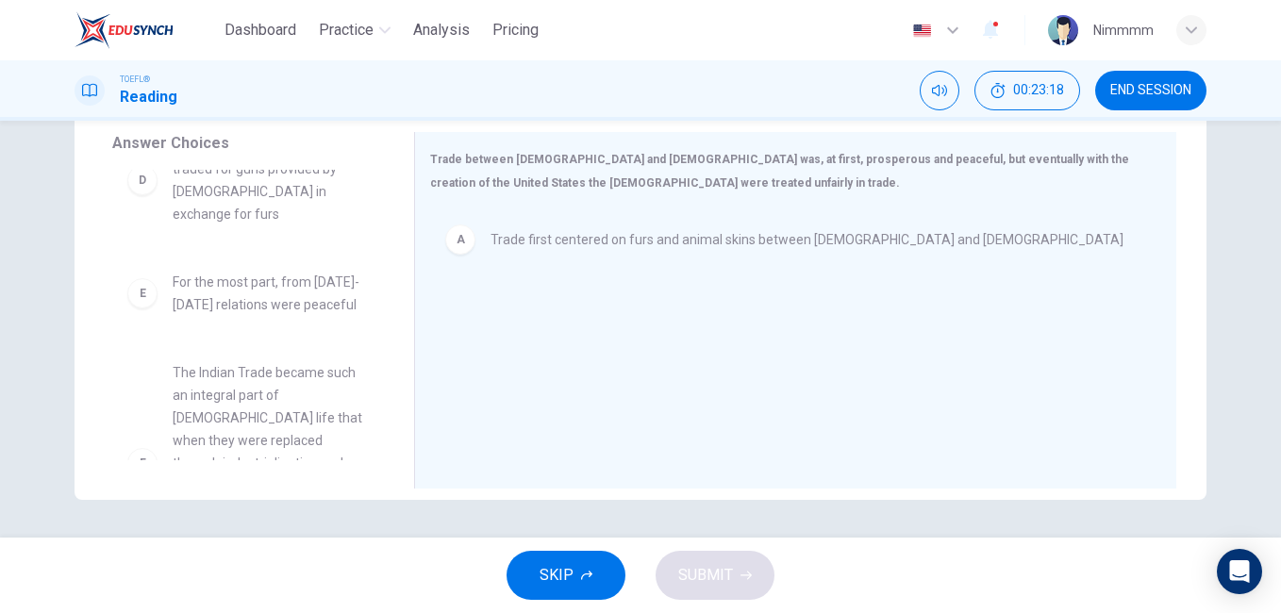
click at [384, 244] on div "B Trade was de-railed by war in the early stages C The United States paid littl…" at bounding box center [255, 315] width 287 height 290
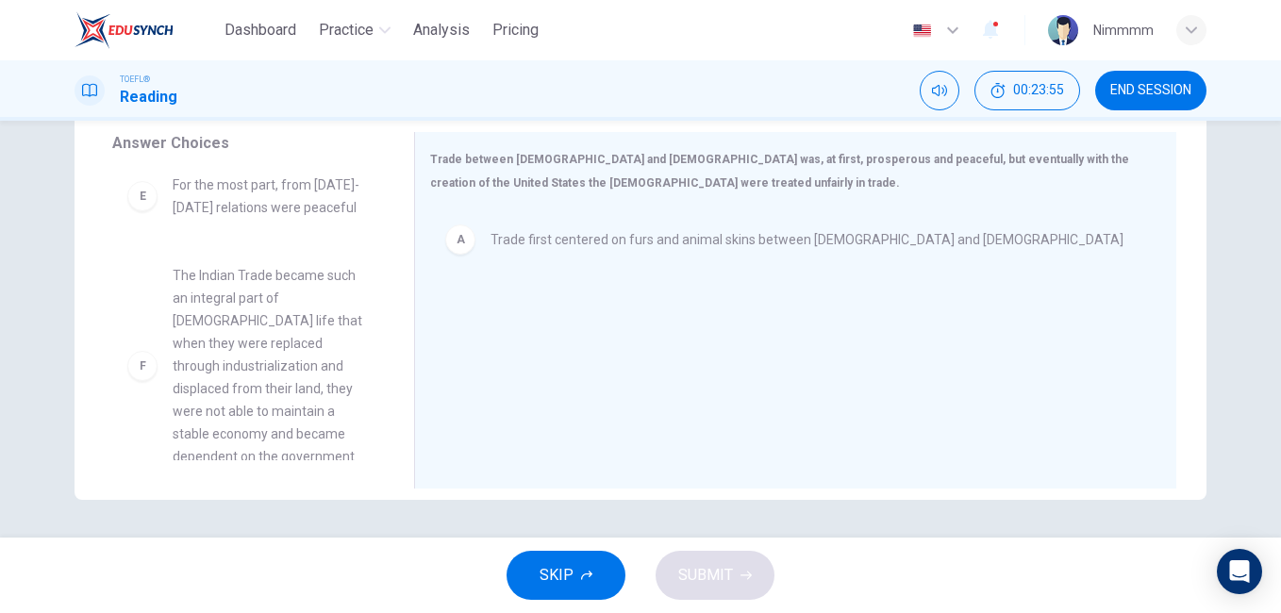
click at [164, 362] on div "F The Indian Trade became such an integral part of [DEMOGRAPHIC_DATA] life that…" at bounding box center [247, 366] width 241 height 204
click at [228, 356] on span "The Indian Trade became such an integral part of [DEMOGRAPHIC_DATA] life that w…" at bounding box center [271, 366] width 196 height 204
click at [154, 355] on div "F The Indian Trade became such an integral part of [DEMOGRAPHIC_DATA] life that…" at bounding box center [247, 366] width 241 height 204
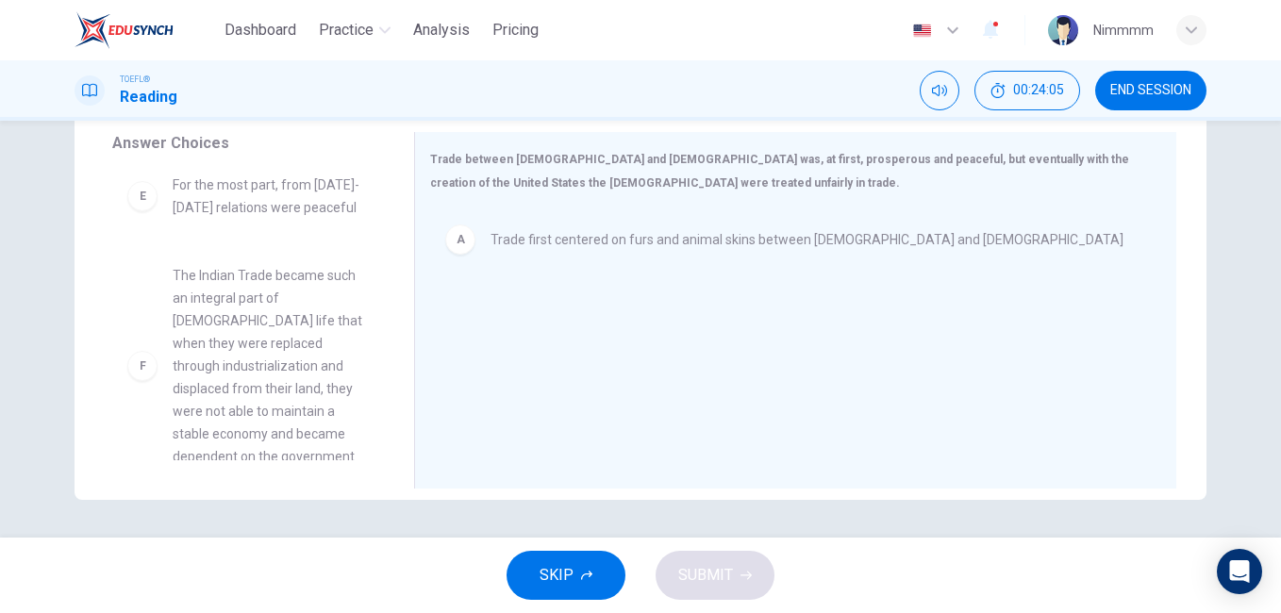
click at [259, 381] on span "The Indian Trade became such an integral part of [DEMOGRAPHIC_DATA] life that w…" at bounding box center [271, 366] width 196 height 204
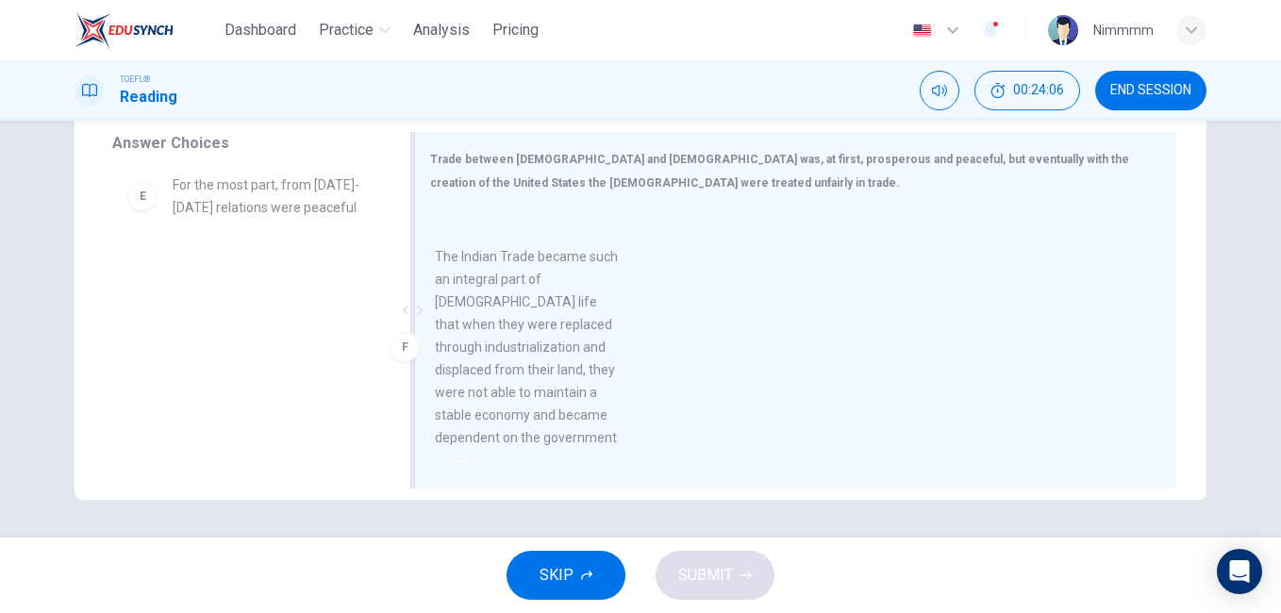
drag, startPoint x: 259, startPoint y: 381, endPoint x: 537, endPoint y: 385, distance: 277.3
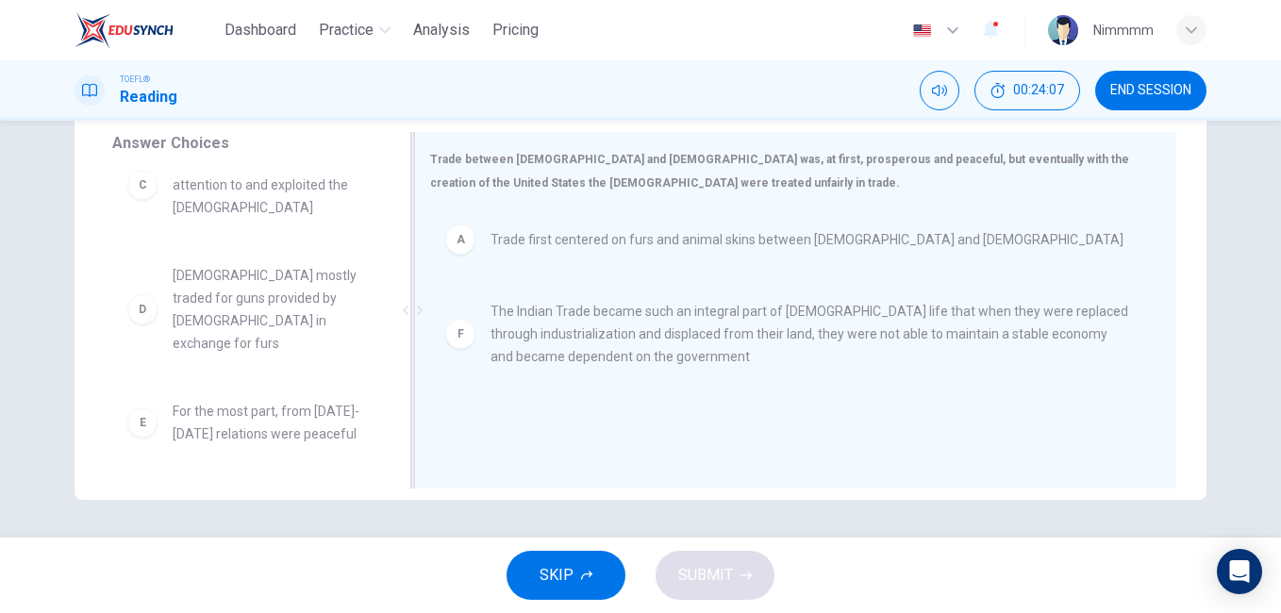
scroll to position [102, 0]
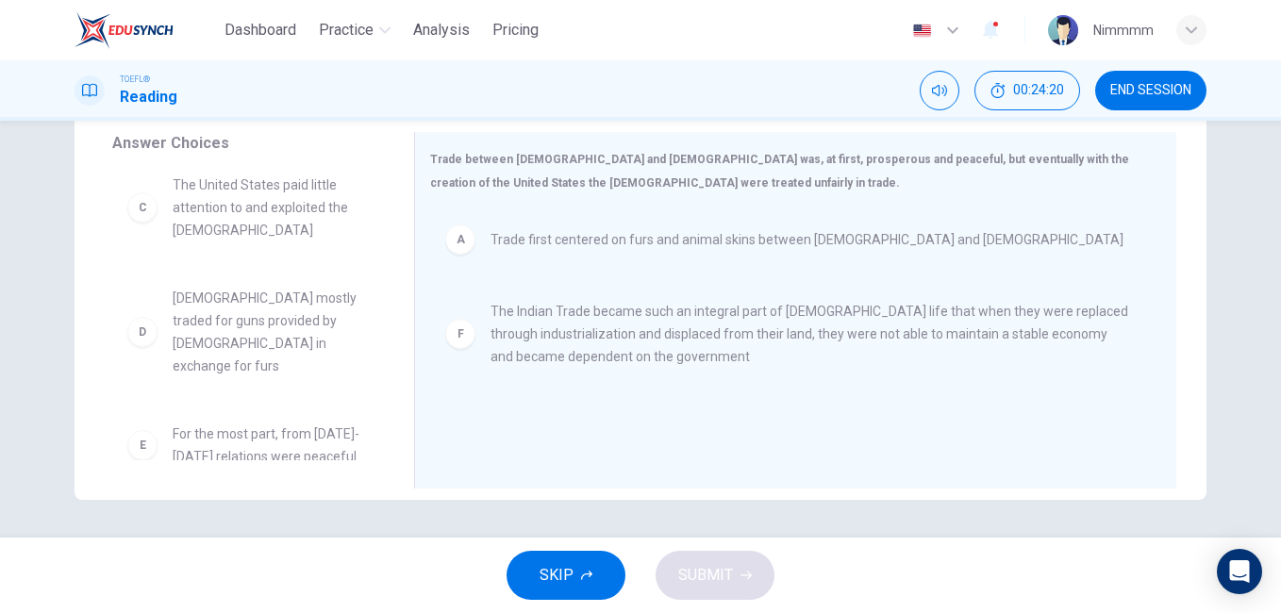
click at [134, 325] on div "D" at bounding box center [142, 332] width 30 height 30
click at [210, 330] on span "[DEMOGRAPHIC_DATA] mostly traded for guns provided by [DEMOGRAPHIC_DATA] in exc…" at bounding box center [271, 332] width 196 height 91
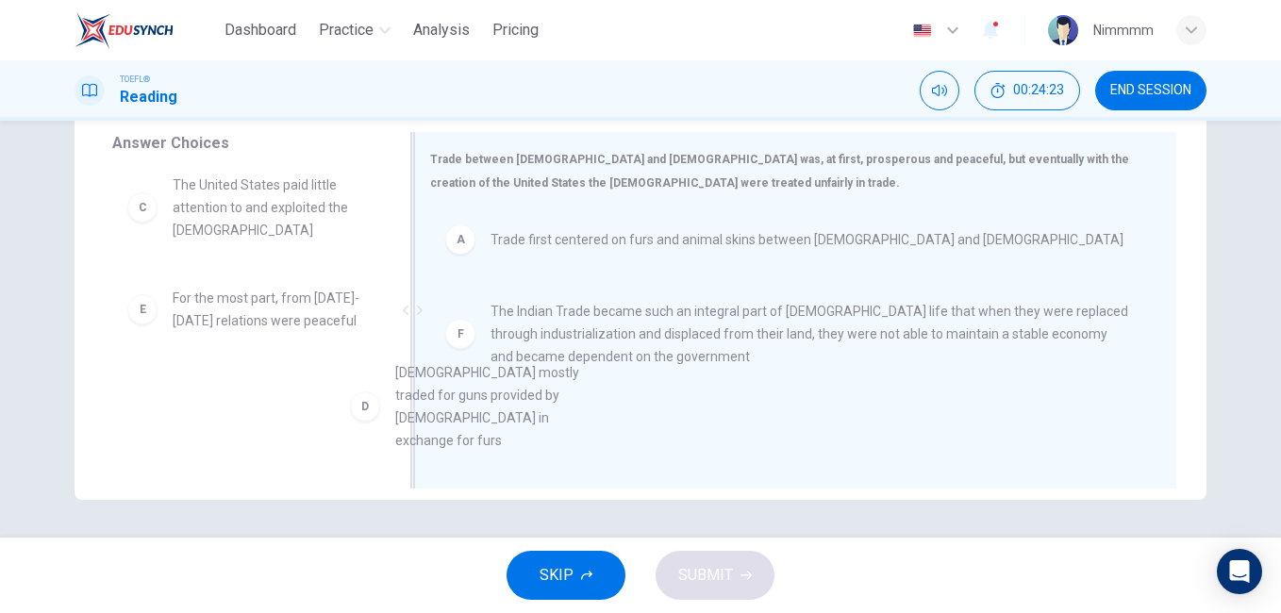
scroll to position [13, 0]
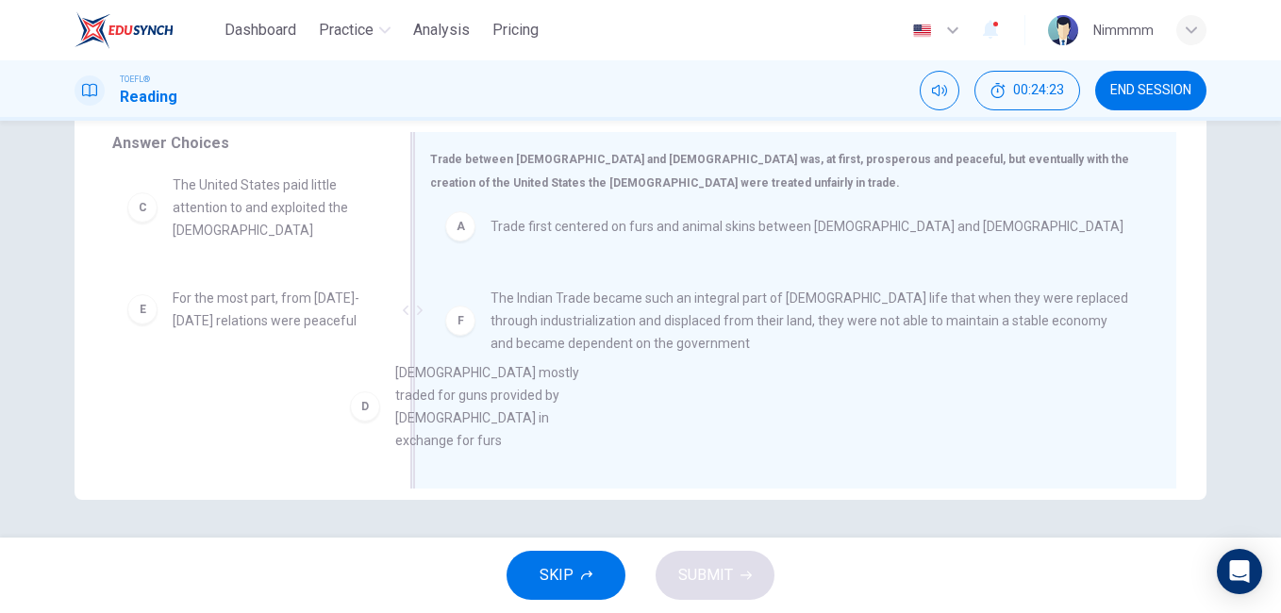
drag, startPoint x: 210, startPoint y: 330, endPoint x: 594, endPoint y: 462, distance: 405.9
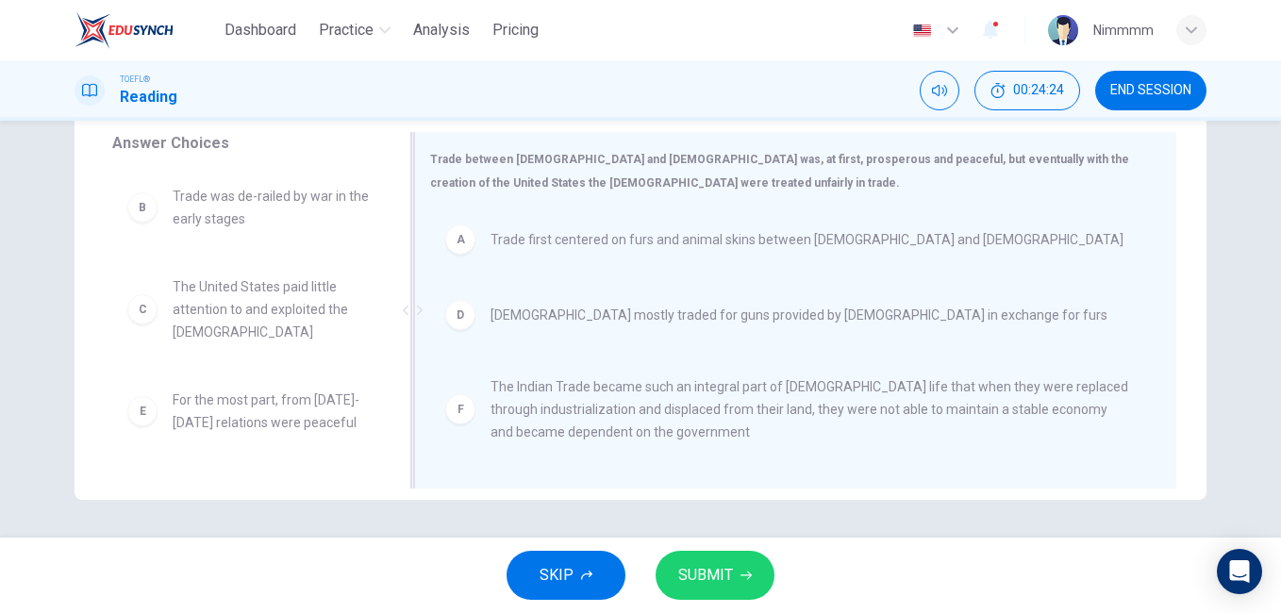
scroll to position [0, 0]
click at [713, 594] on button "SUBMIT" at bounding box center [714, 575] width 119 height 49
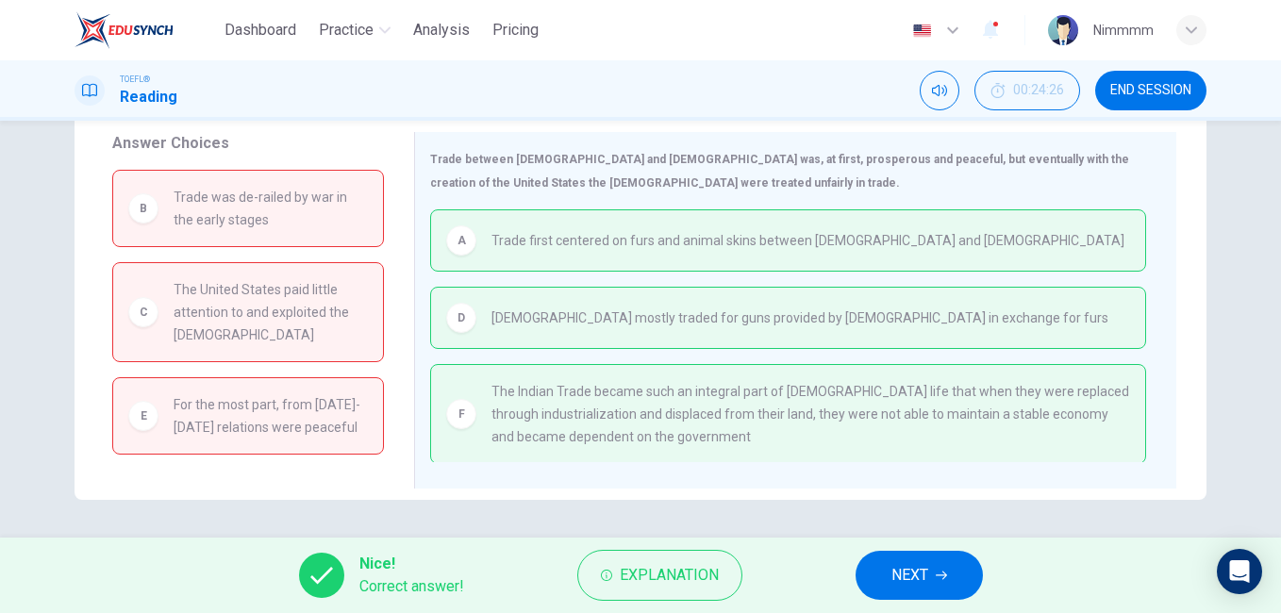
click at [872, 564] on button "NEXT" at bounding box center [918, 575] width 127 height 49
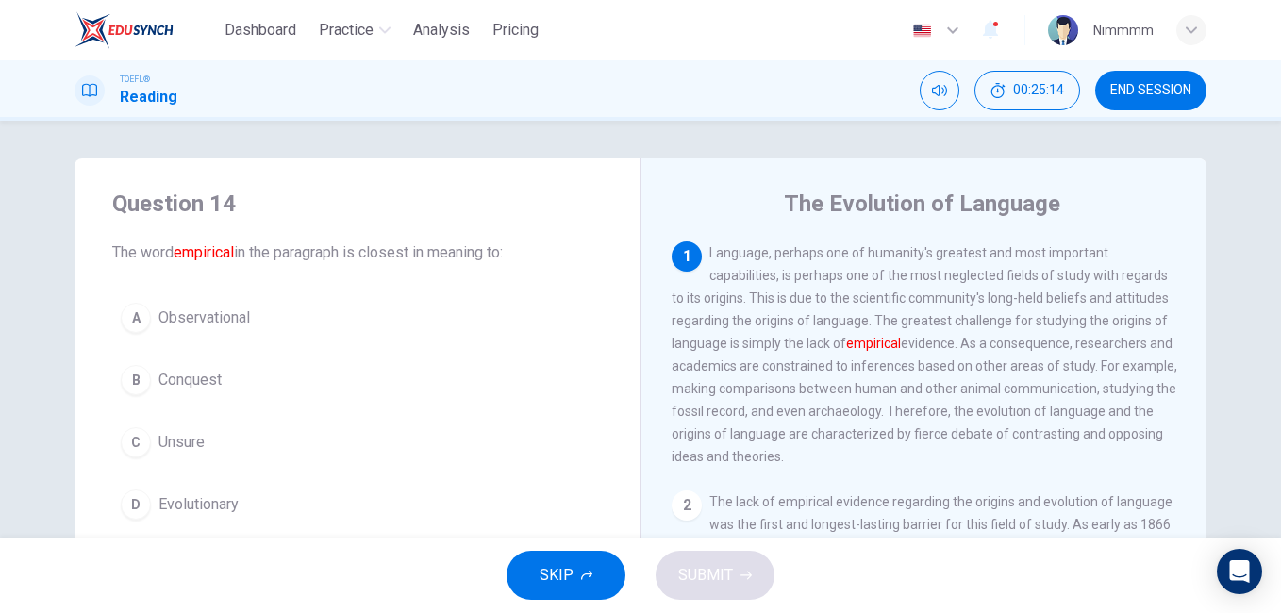
click at [206, 311] on span "Observational" at bounding box center [203, 318] width 91 height 23
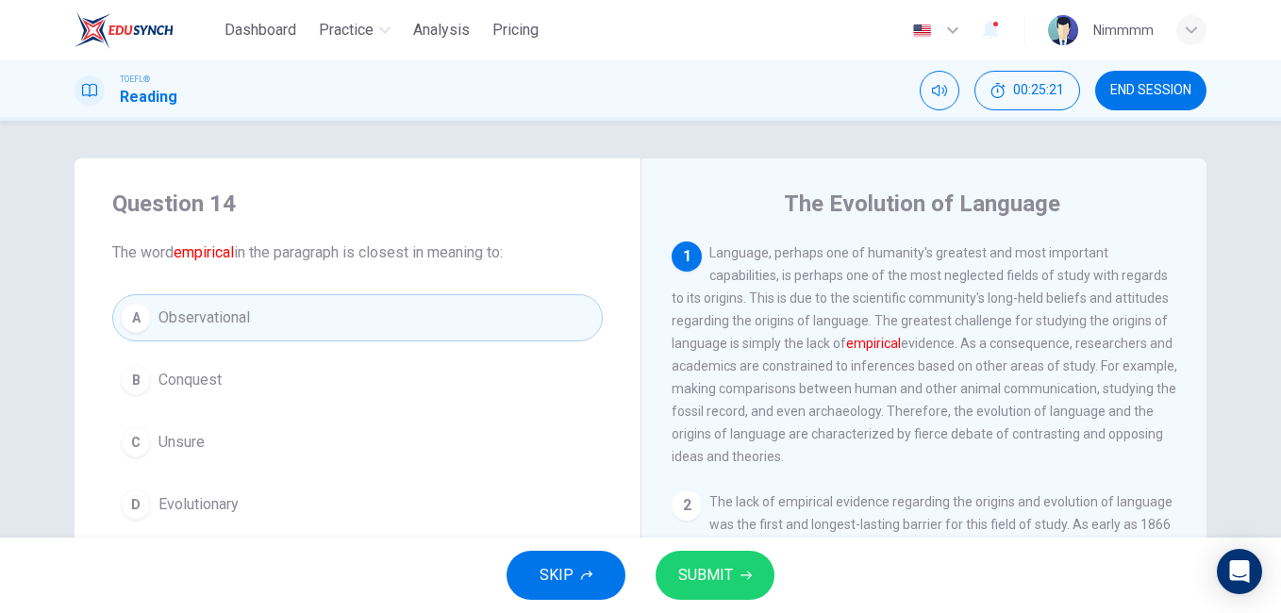
click at [197, 439] on span "Unsure" at bounding box center [181, 442] width 46 height 23
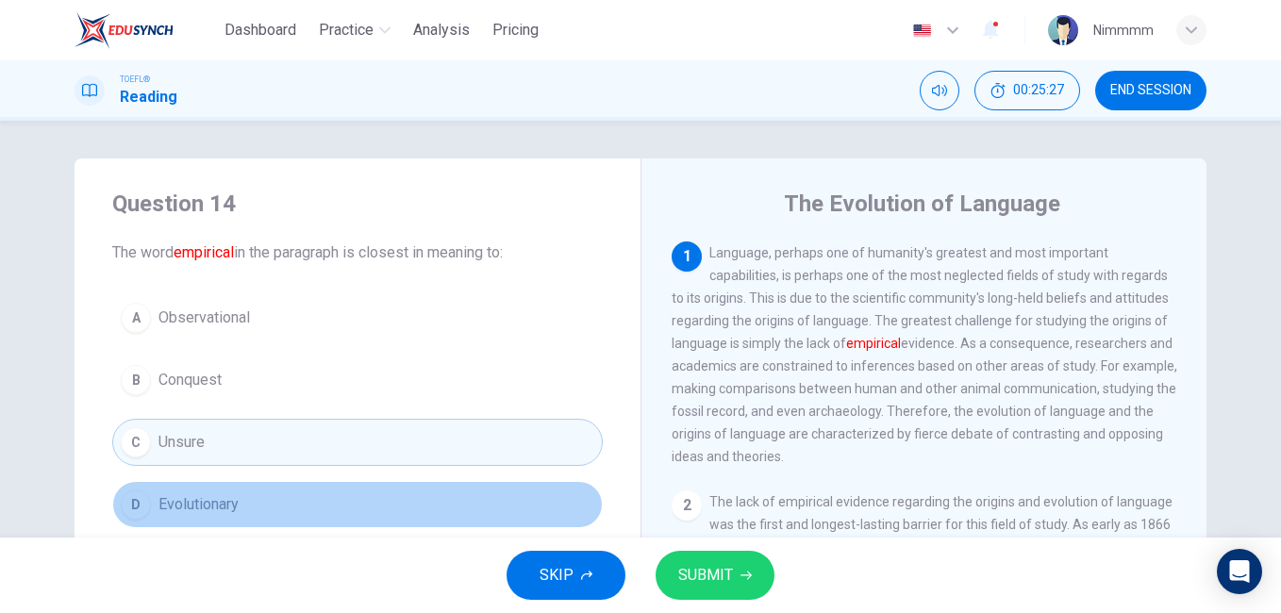
click at [185, 493] on span "Evolutionary" at bounding box center [198, 504] width 80 height 23
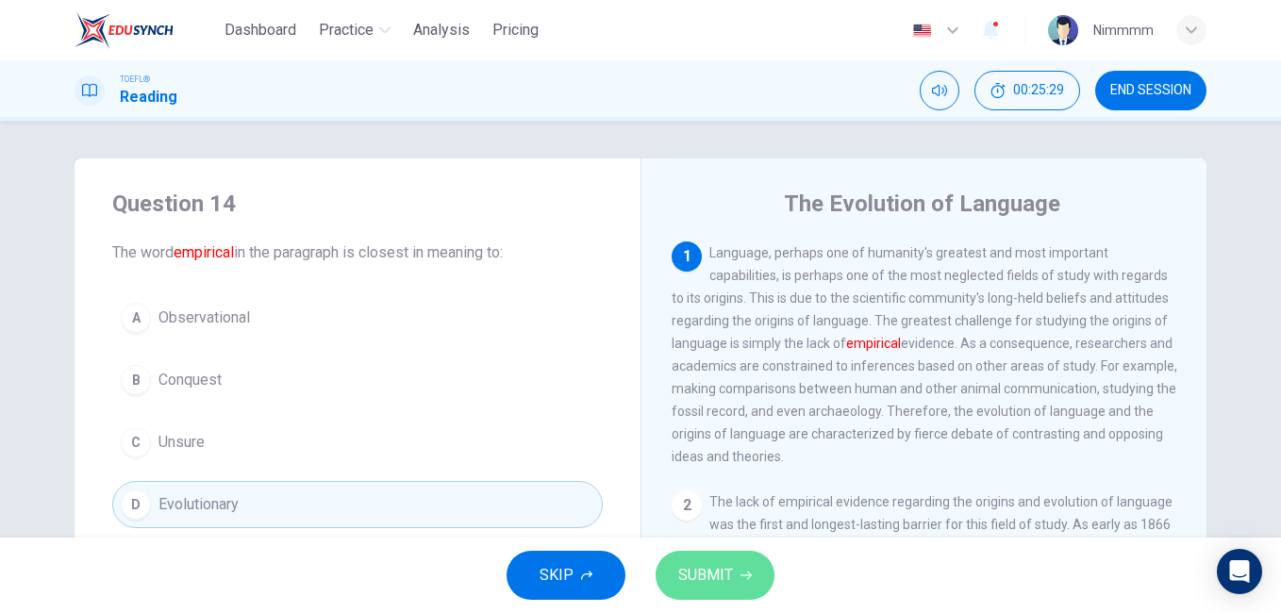
click at [735, 589] on button "SUBMIT" at bounding box center [714, 575] width 119 height 49
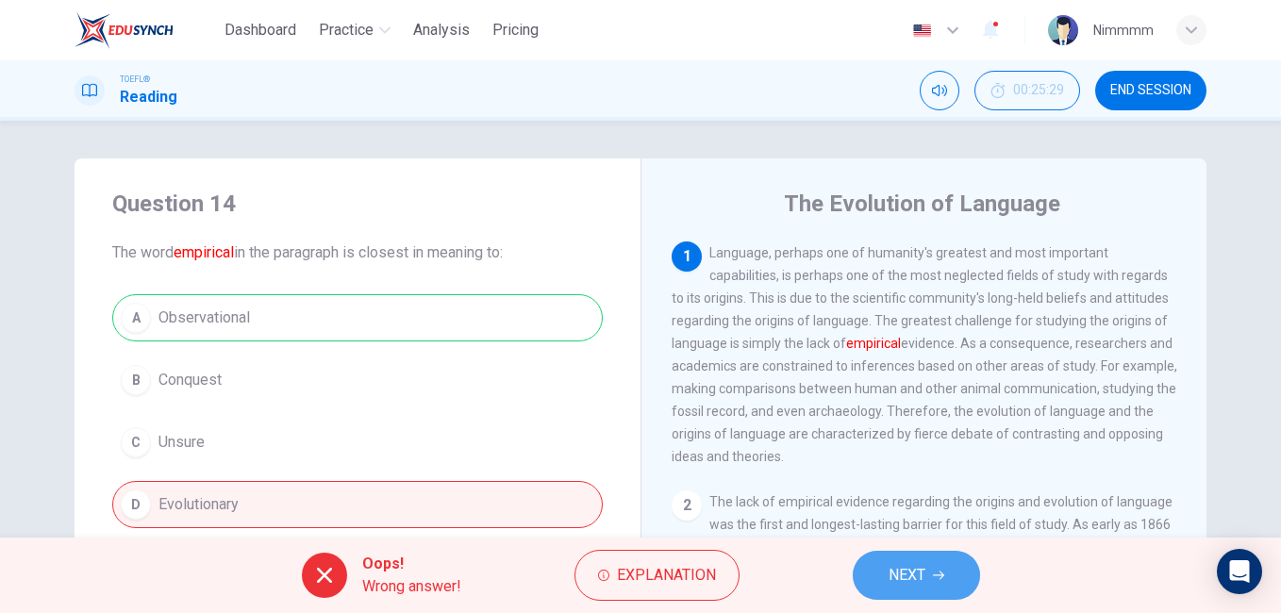
click at [904, 558] on button "NEXT" at bounding box center [916, 575] width 127 height 49
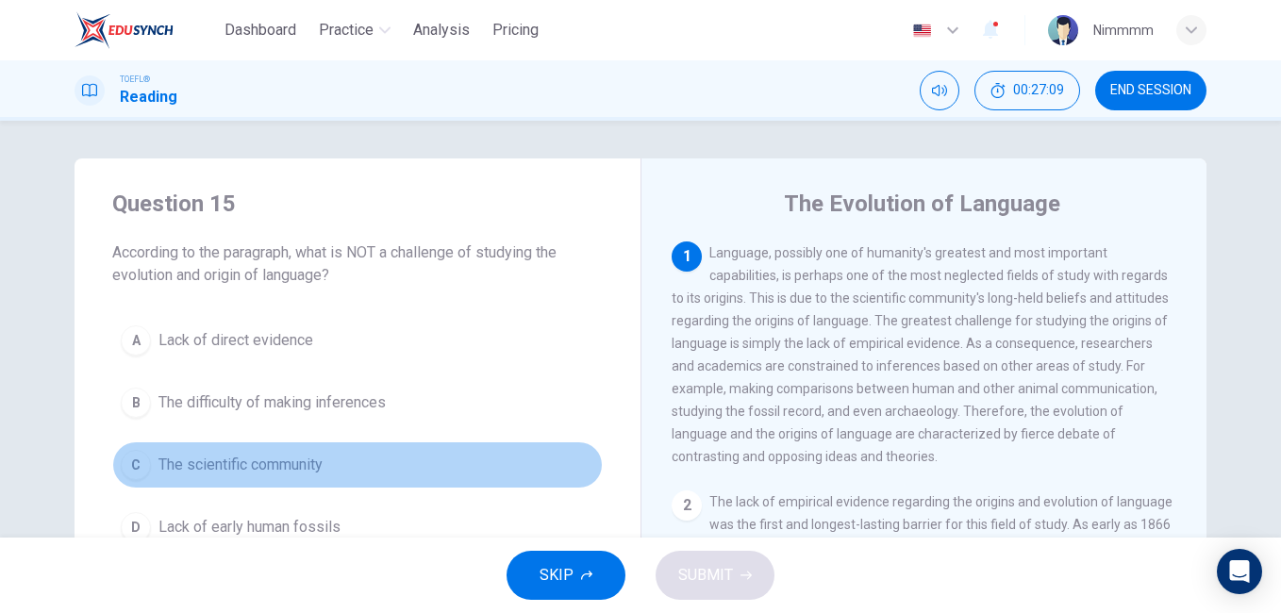
click at [285, 456] on span "The scientific community" at bounding box center [240, 465] width 164 height 23
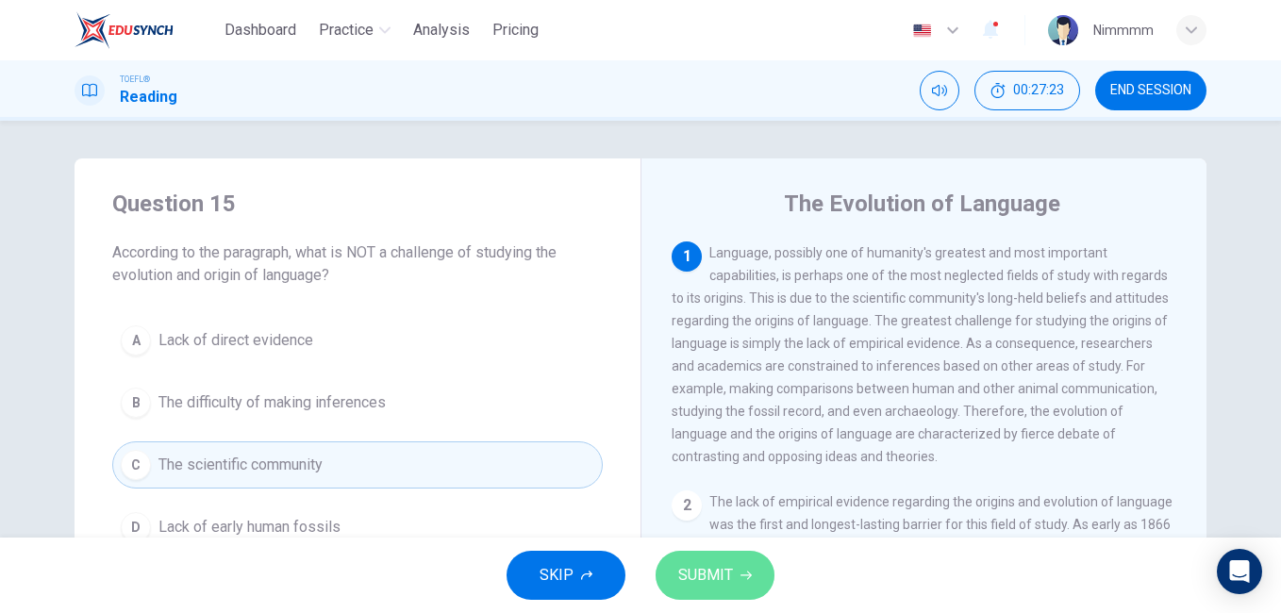
click at [699, 556] on button "SUBMIT" at bounding box center [714, 575] width 119 height 49
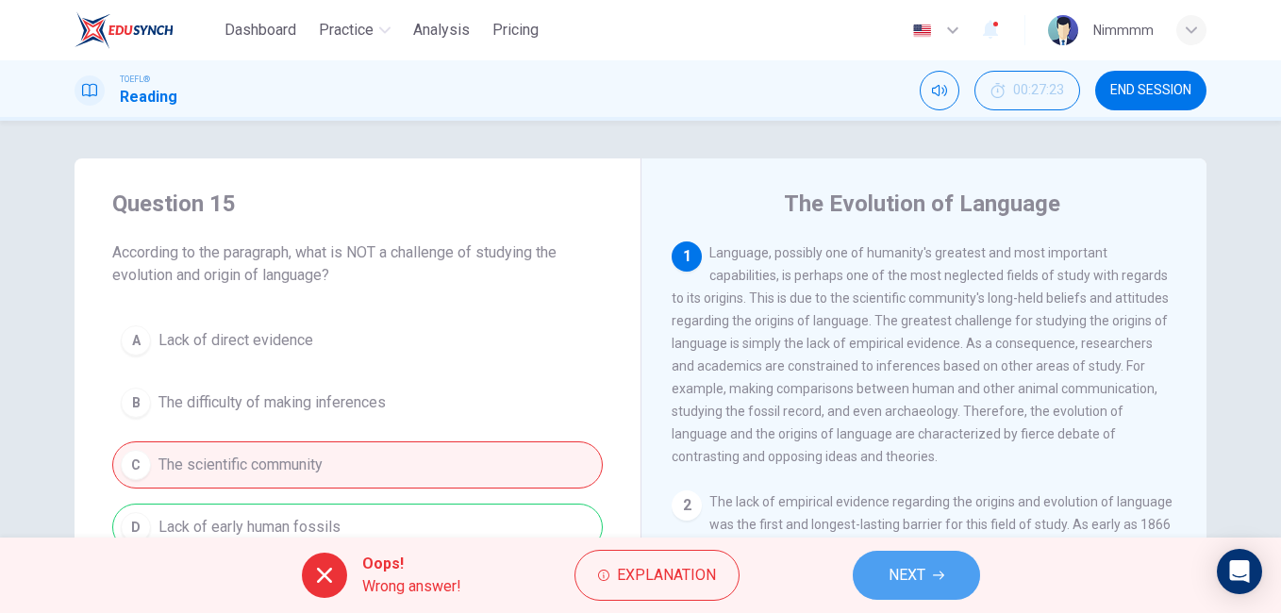
click at [890, 555] on button "NEXT" at bounding box center [916, 575] width 127 height 49
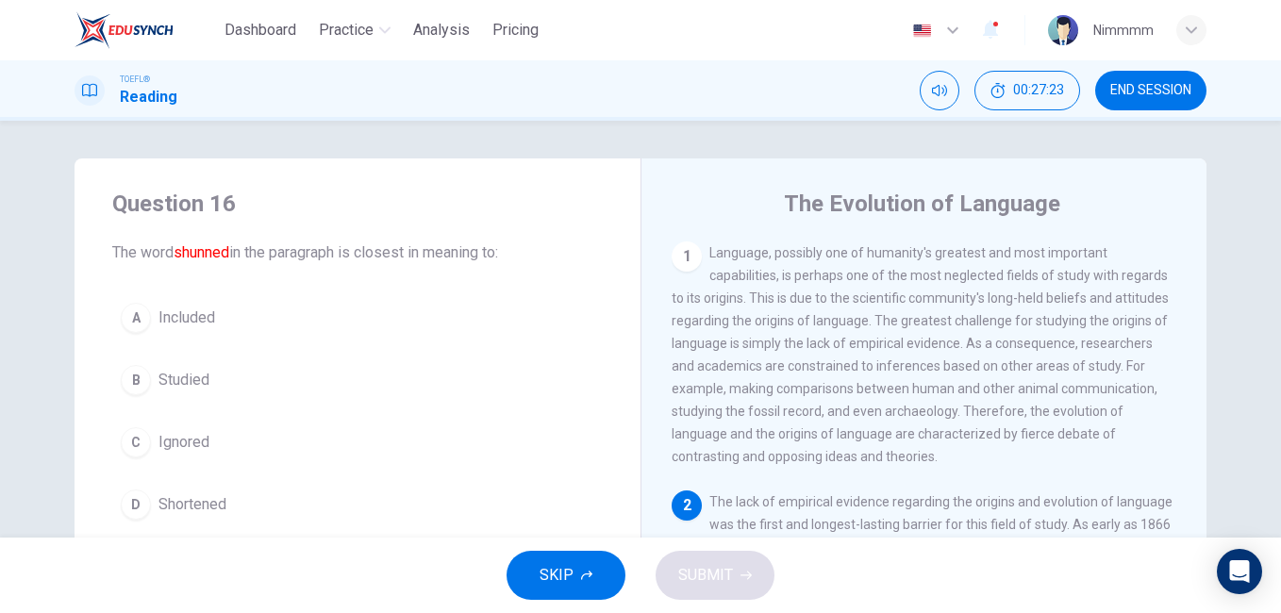
scroll to position [164, 0]
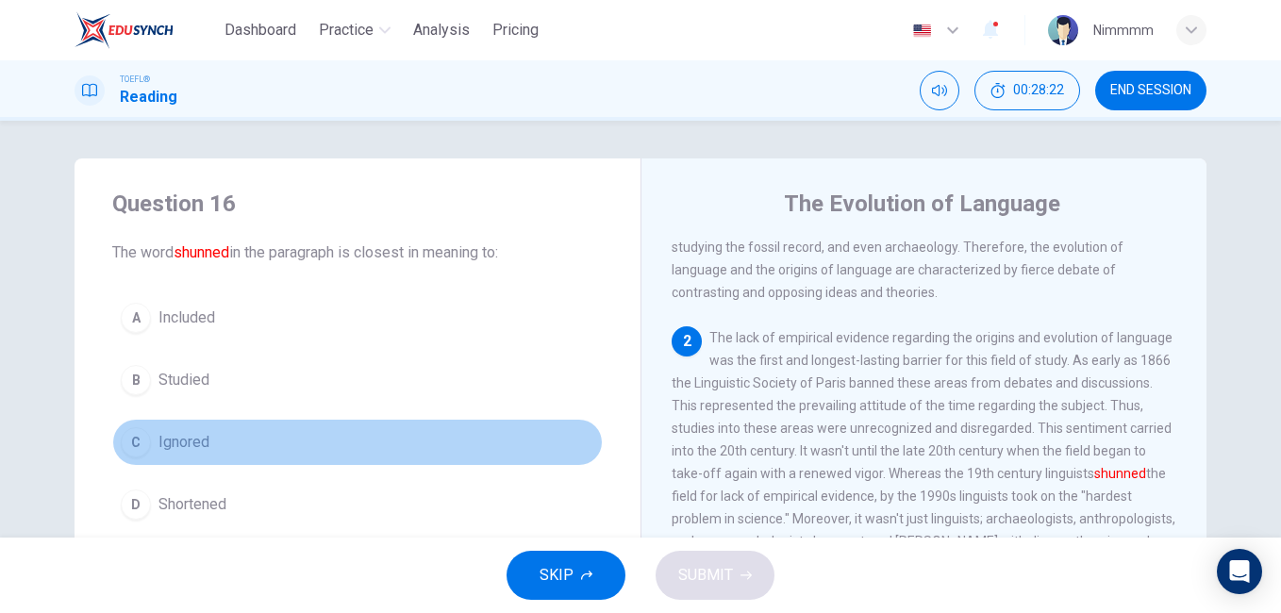
click at [160, 446] on span "Ignored" at bounding box center [183, 442] width 51 height 23
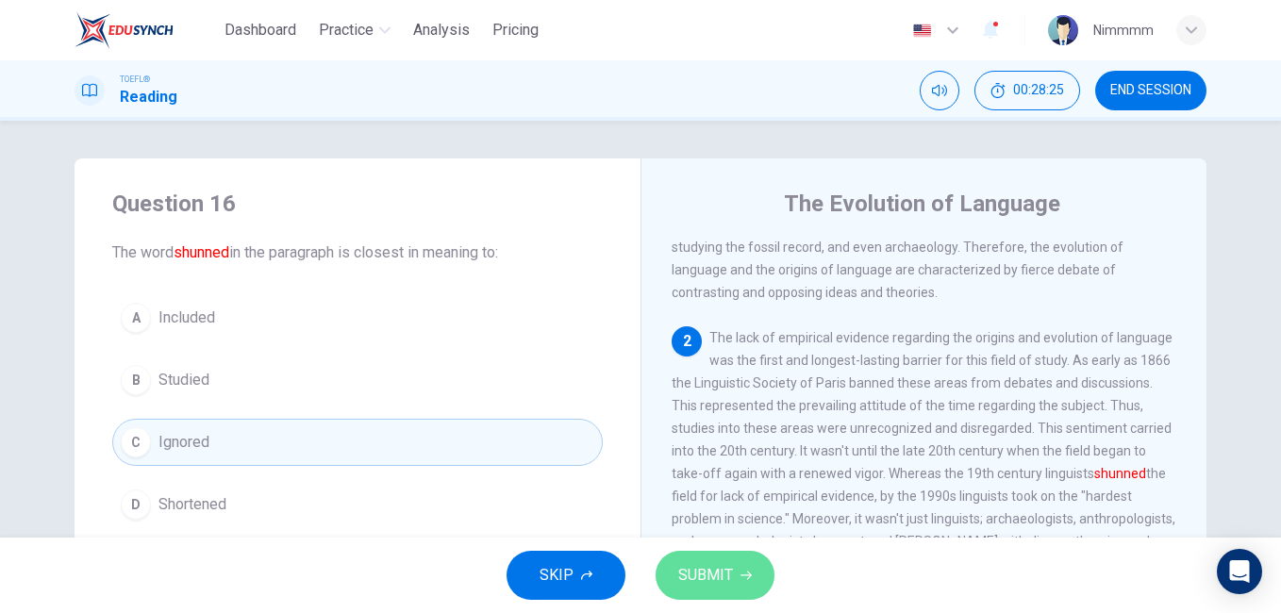
click at [693, 555] on button "SUBMIT" at bounding box center [714, 575] width 119 height 49
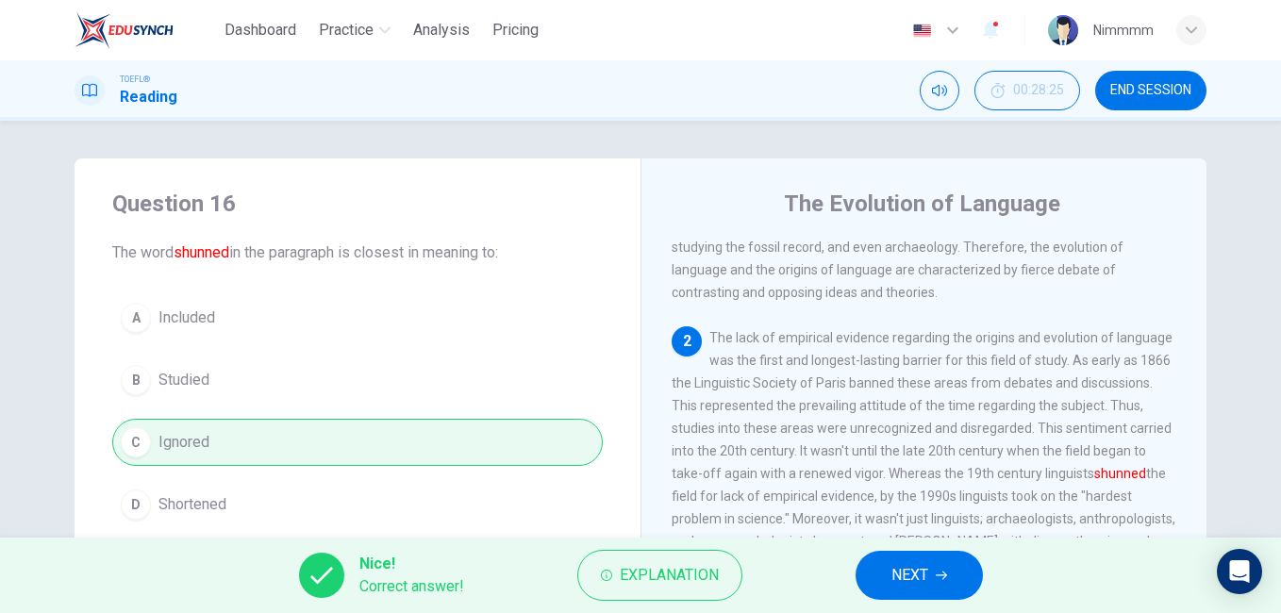
click at [895, 578] on span "NEXT" at bounding box center [909, 575] width 37 height 26
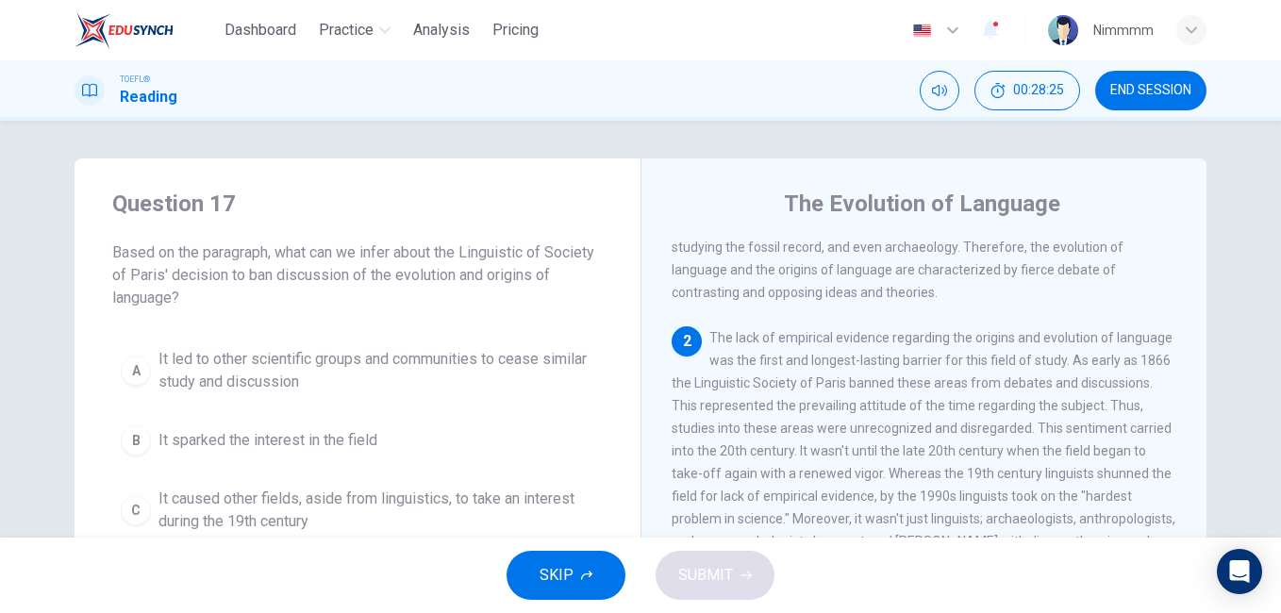
scroll to position [0, 0]
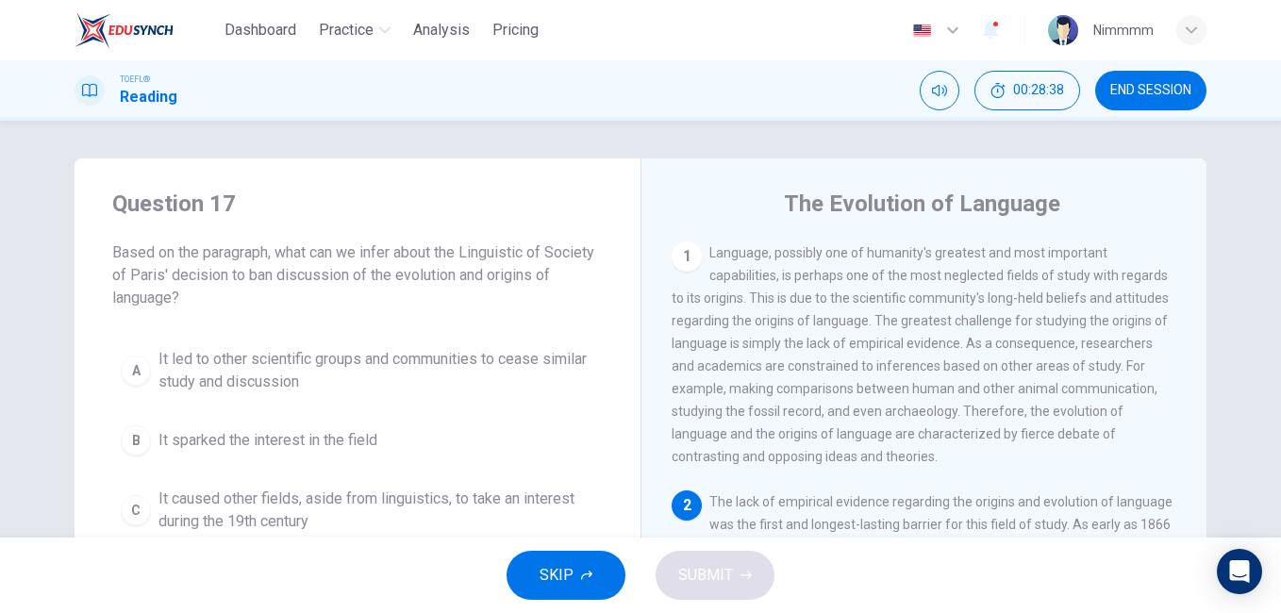
click at [1183, 496] on div "1 Language, possibly one of humanity's greatest and most important capabilities…" at bounding box center [937, 512] width 530 height 542
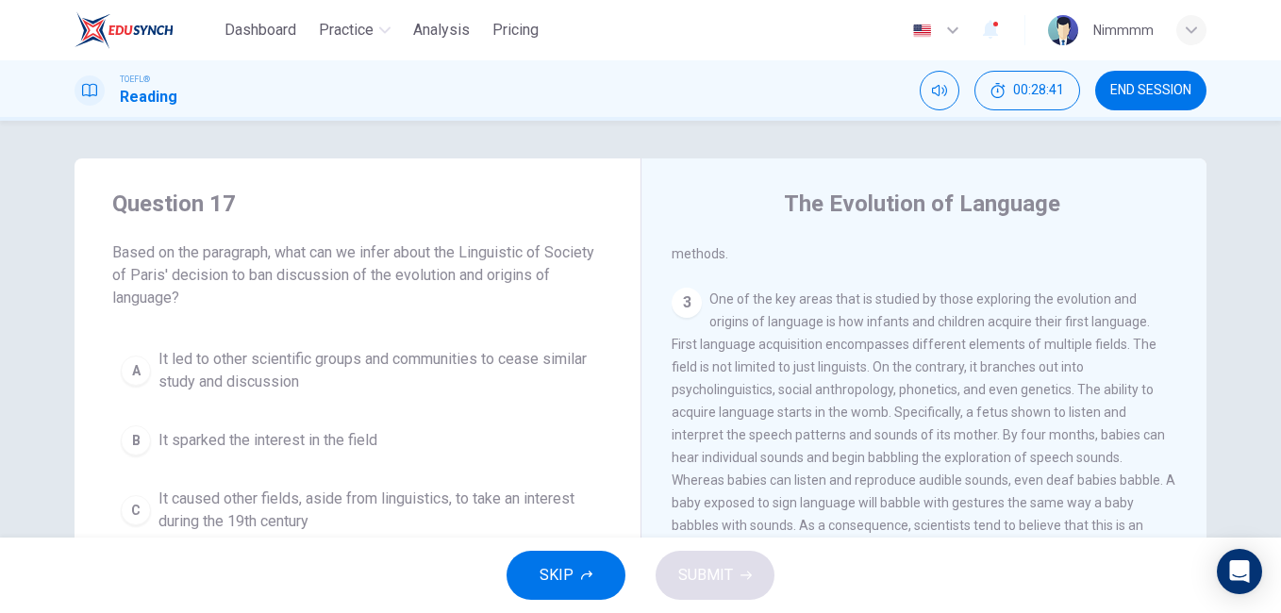
click at [1185, 382] on div "1 Language, possibly one of humanity's greatest and most important capabilities…" at bounding box center [937, 512] width 530 height 542
drag, startPoint x: 1185, startPoint y: 381, endPoint x: 1186, endPoint y: 359, distance: 21.7
click at [1186, 359] on div "1 Language, possibly one of humanity's greatest and most important capabilities…" at bounding box center [937, 512] width 530 height 542
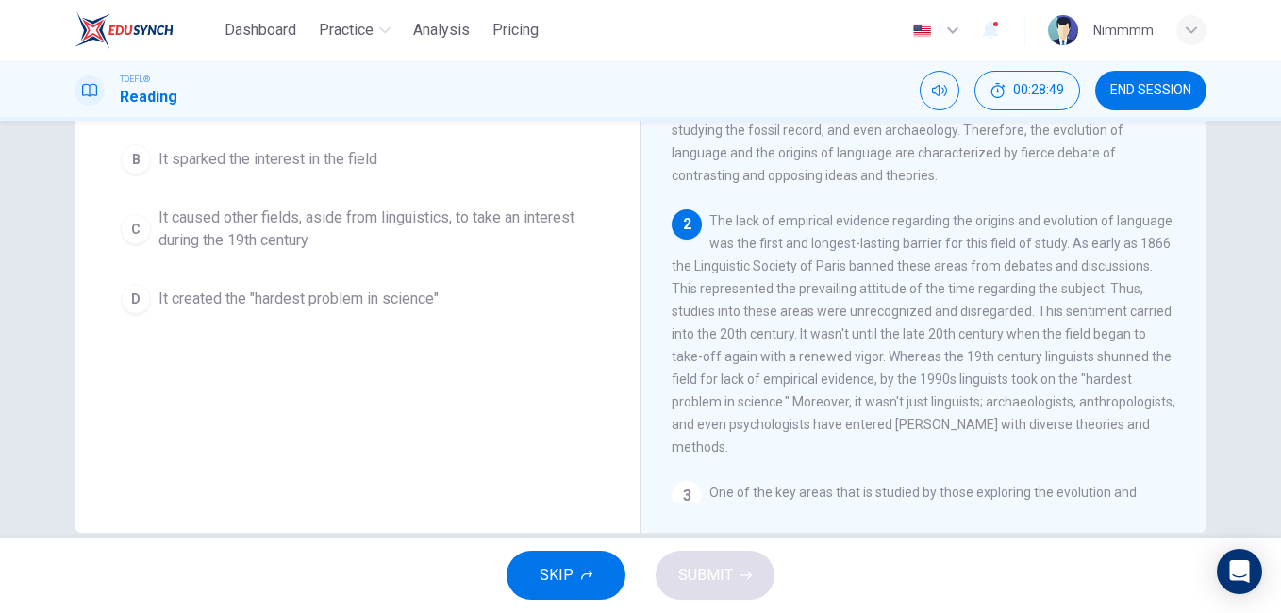
scroll to position [314, 0]
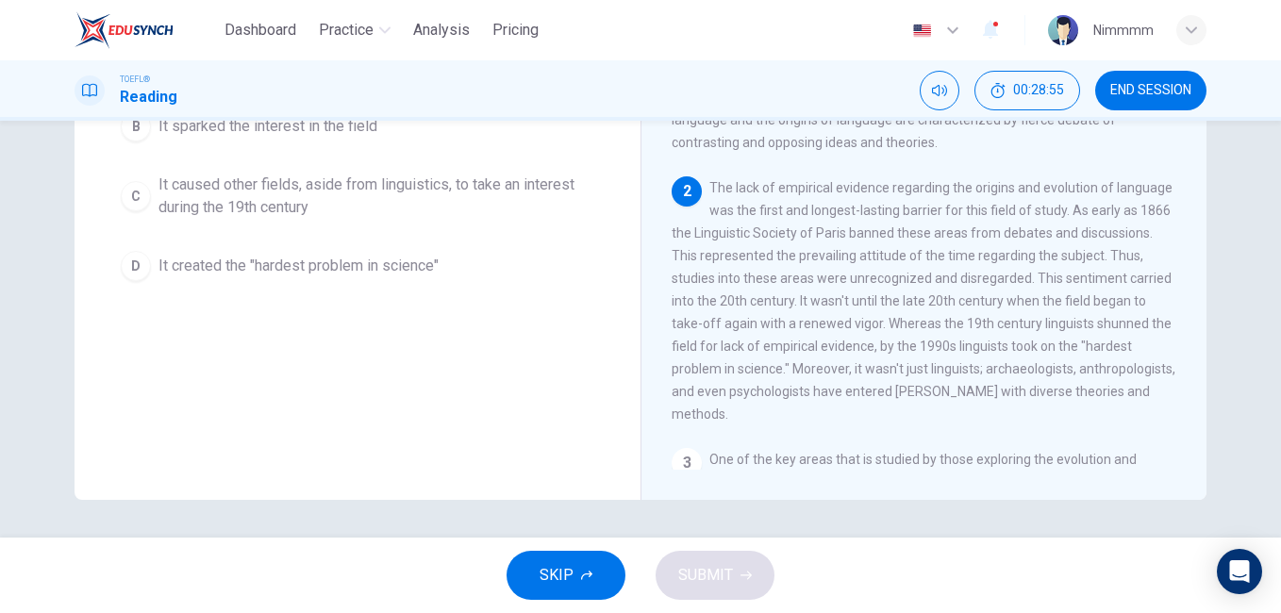
click at [579, 312] on div "Question 17 Based on the paragraph, what can we infer about the Linguistic of S…" at bounding box center [358, 81] width 566 height 475
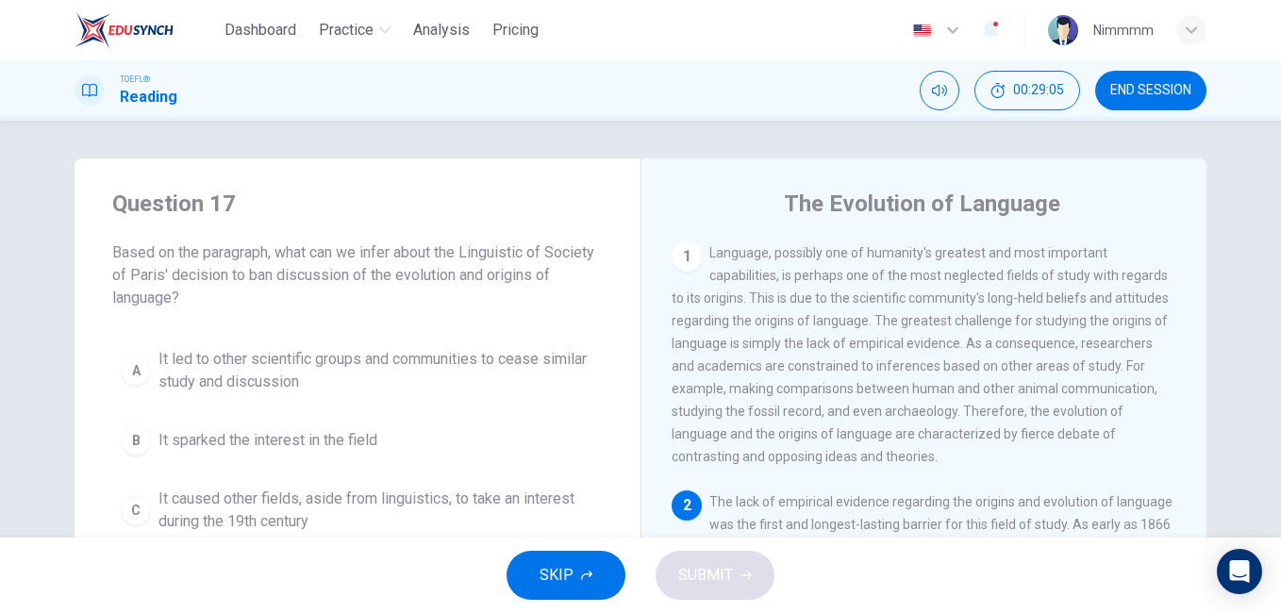
click at [567, 571] on span "SKIP" at bounding box center [556, 575] width 34 height 26
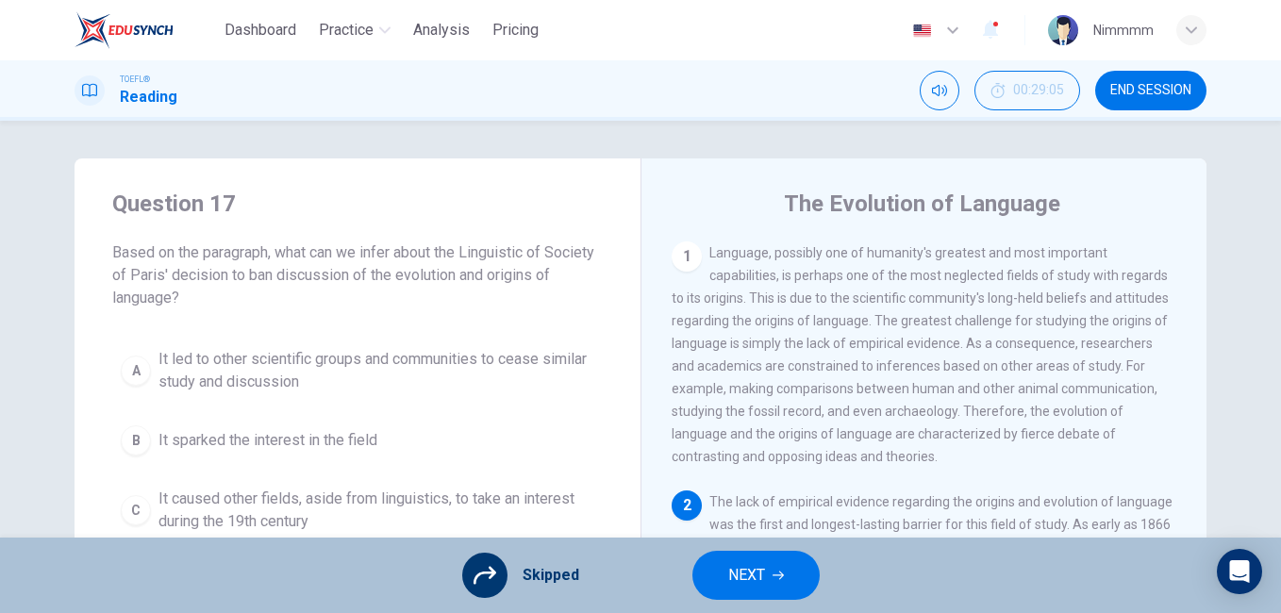
click at [562, 573] on span "Skipped" at bounding box center [550, 575] width 57 height 23
click at [722, 564] on button "NEXT" at bounding box center [755, 575] width 127 height 49
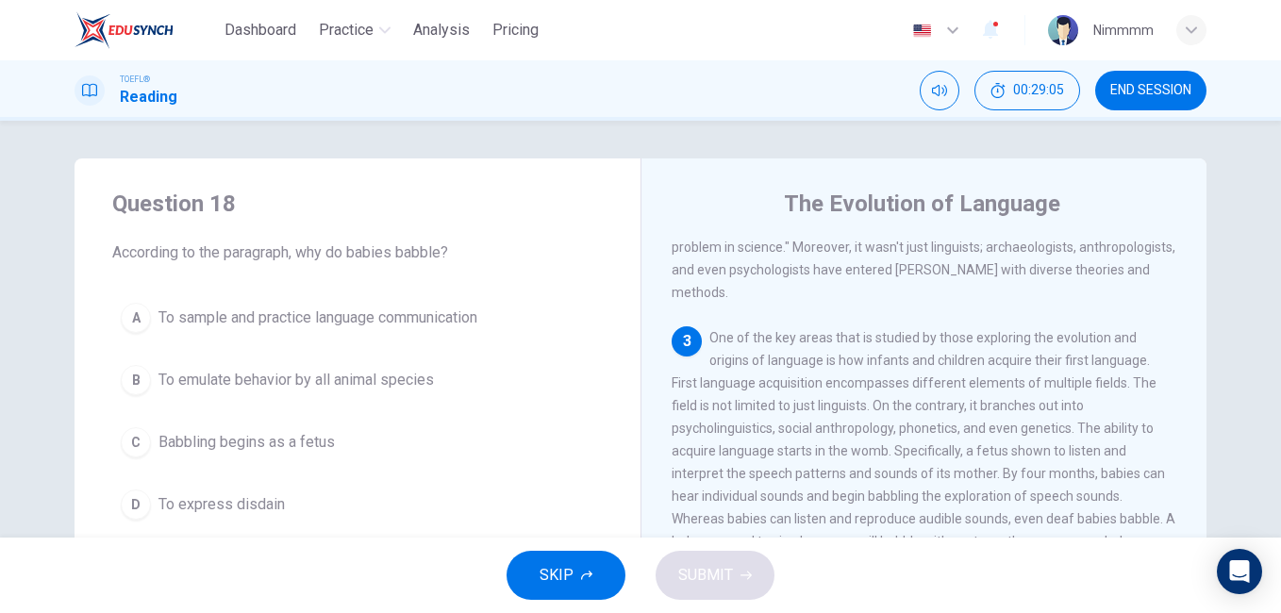
scroll to position [470, 0]
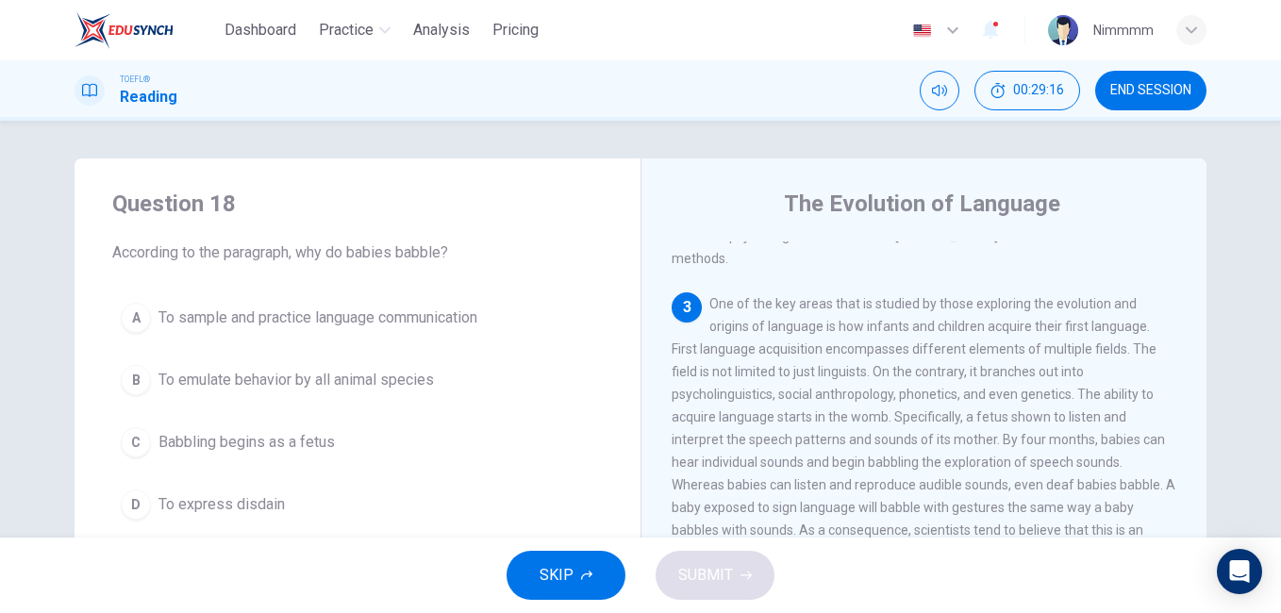
click at [570, 589] on button "SKIP" at bounding box center [565, 575] width 119 height 49
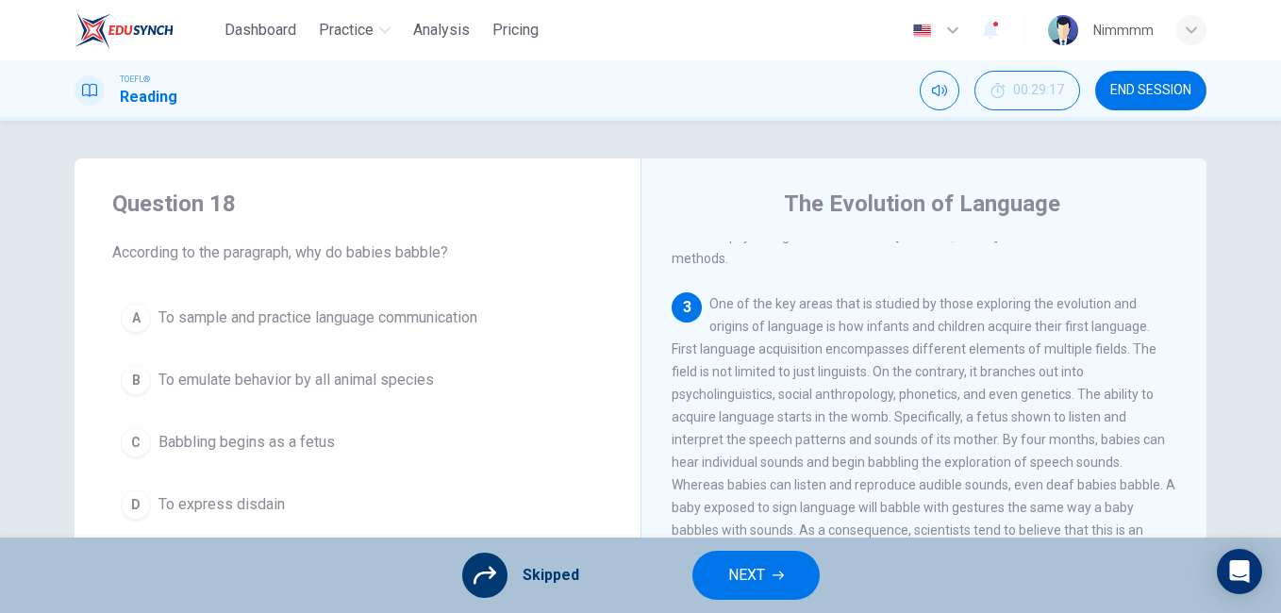
click at [714, 578] on button "NEXT" at bounding box center [755, 575] width 127 height 49
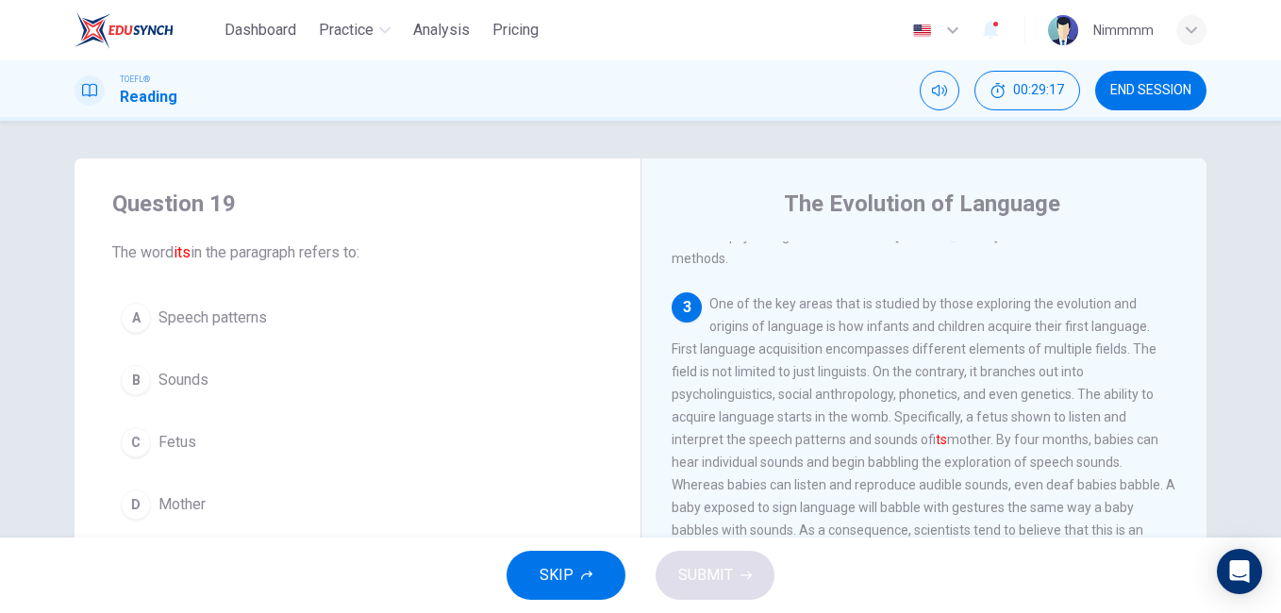
scroll to position [540, 0]
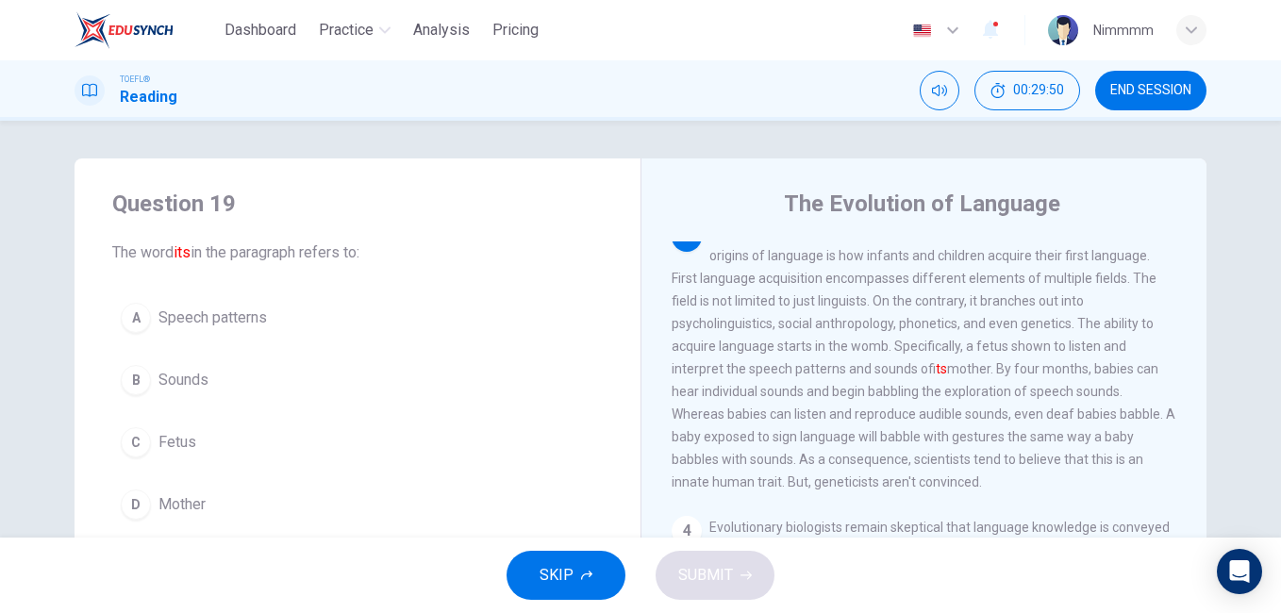
drag, startPoint x: 248, startPoint y: 353, endPoint x: 238, endPoint y: 359, distance: 12.3
click at [238, 359] on div "A Speech patterns B Sounds C Fetus D Mother" at bounding box center [357, 411] width 490 height 234
click at [180, 489] on button "D Mother" at bounding box center [357, 504] width 490 height 47
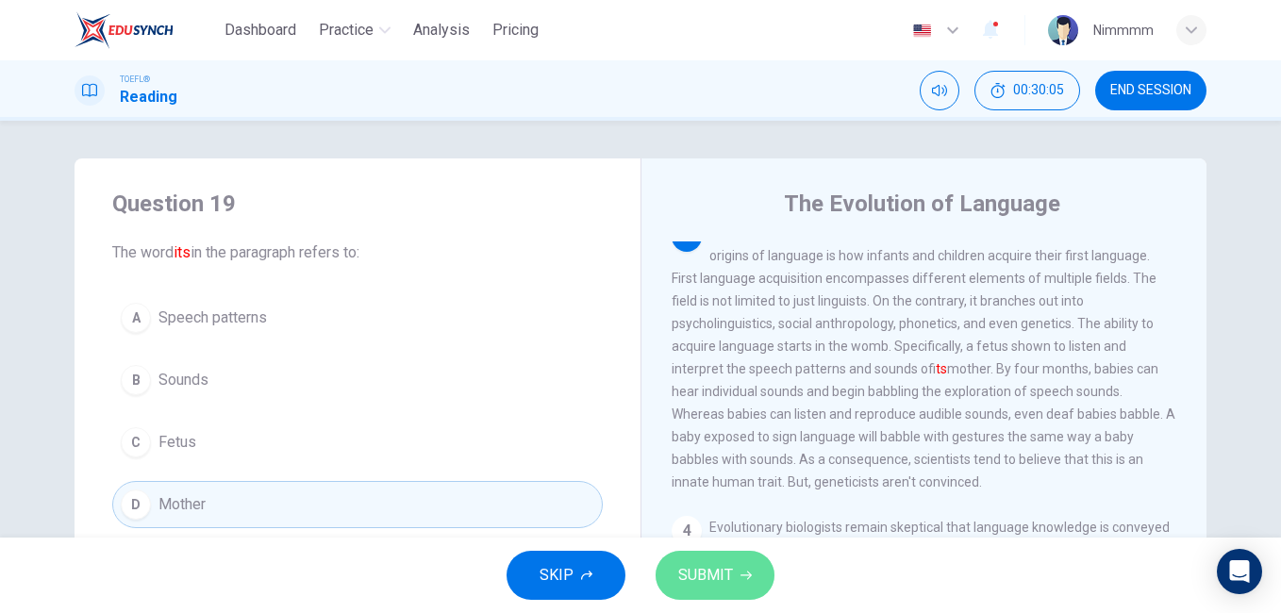
click at [713, 587] on span "SUBMIT" at bounding box center [705, 575] width 55 height 26
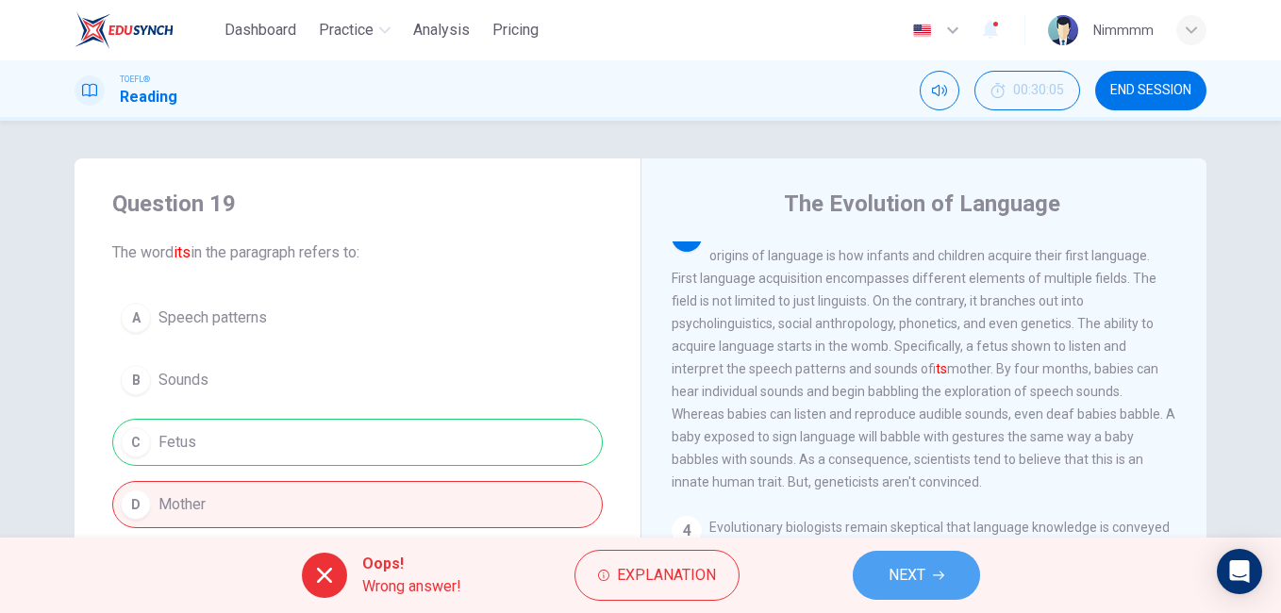
click at [875, 580] on button "NEXT" at bounding box center [916, 575] width 127 height 49
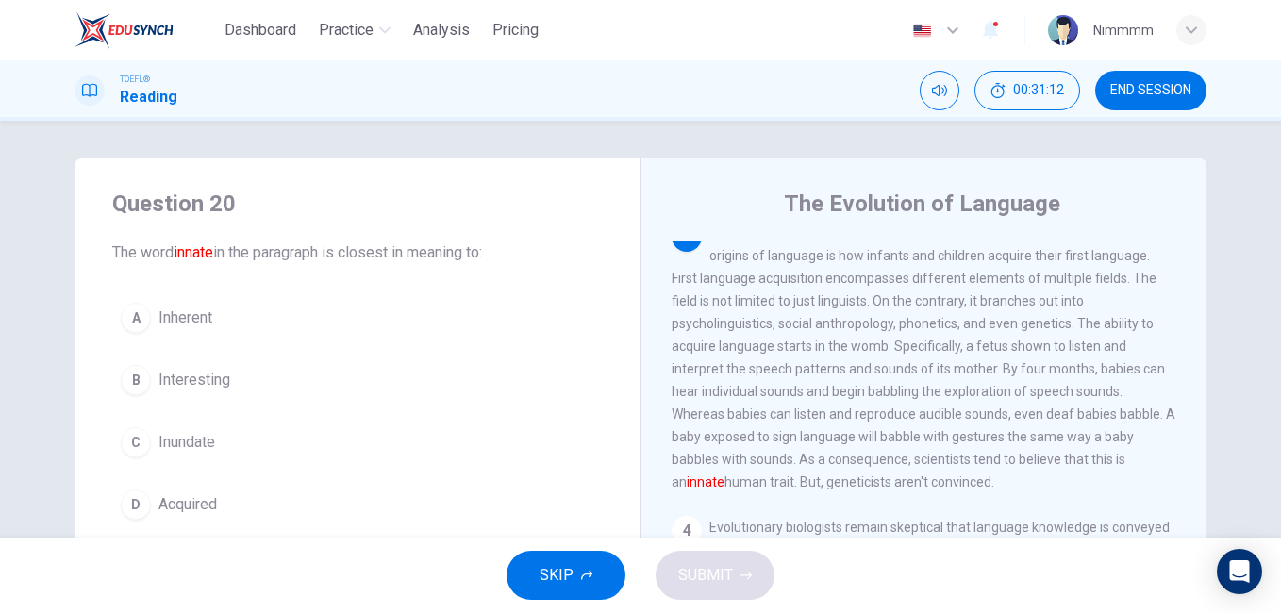
click at [259, 495] on button "D Acquired" at bounding box center [357, 504] width 490 height 47
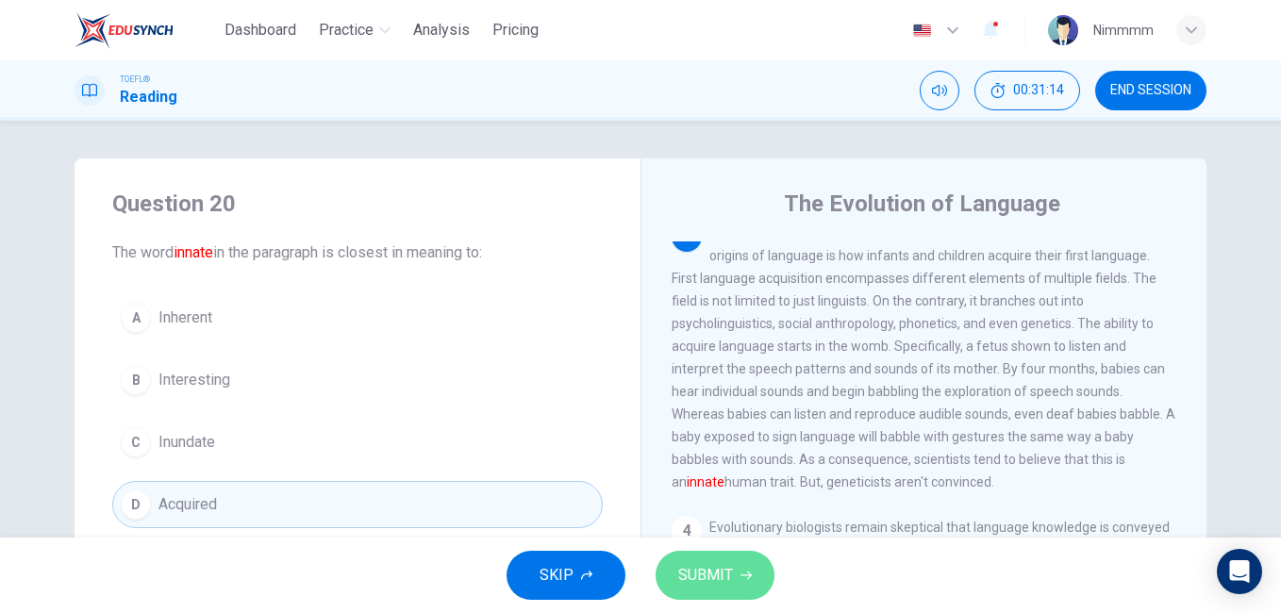
click at [678, 562] on span "SUBMIT" at bounding box center [705, 575] width 55 height 26
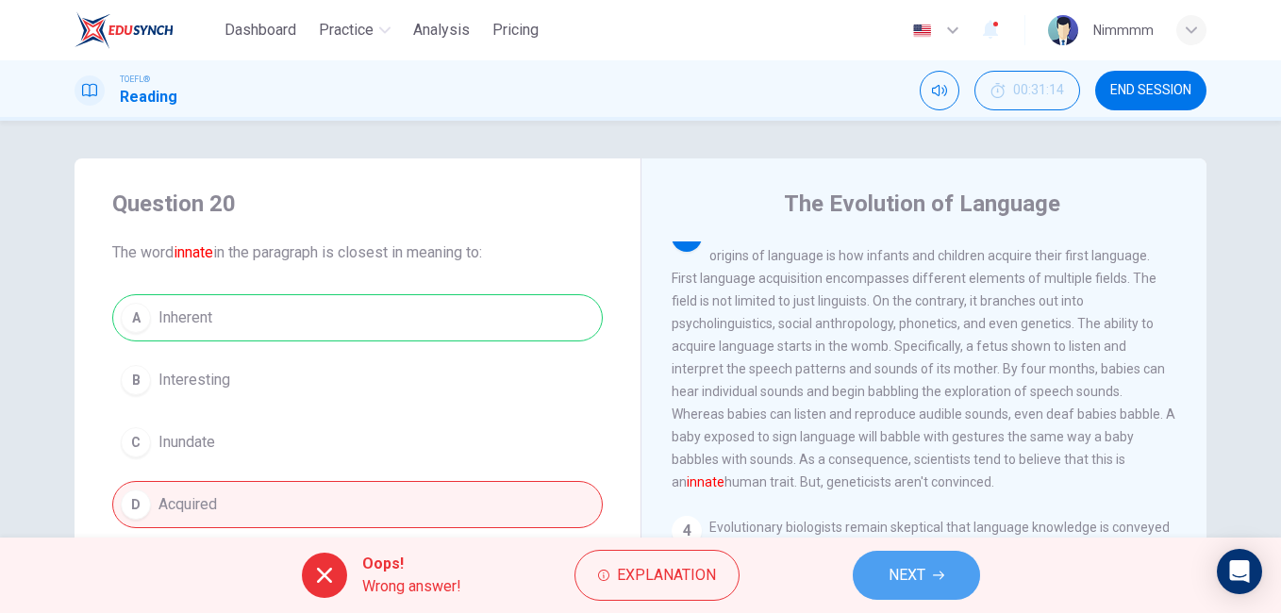
click at [905, 555] on button "NEXT" at bounding box center [916, 575] width 127 height 49
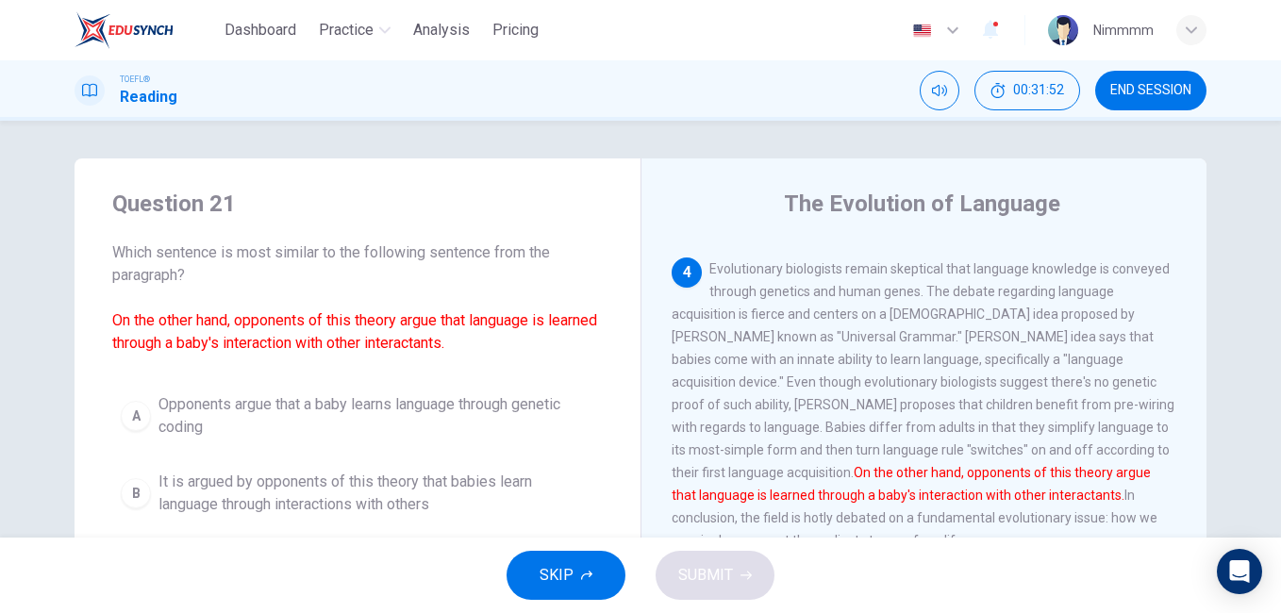
scroll to position [314, 0]
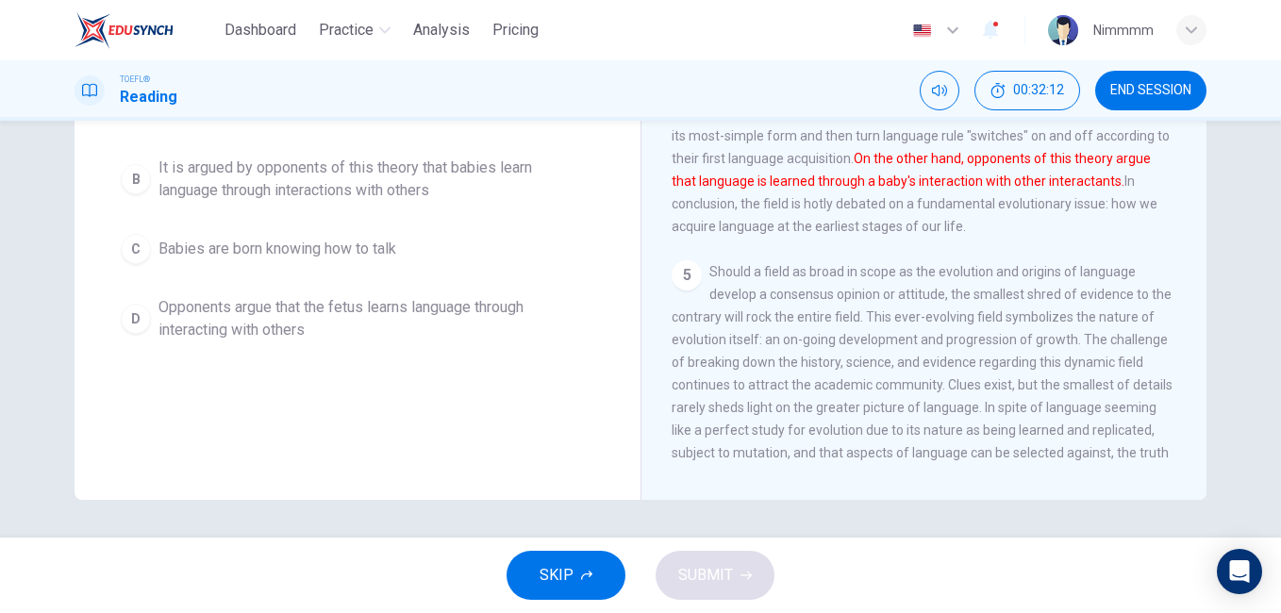
click at [329, 187] on span "It is argued by opponents of this theory that babies learn language through int…" at bounding box center [376, 179] width 436 height 45
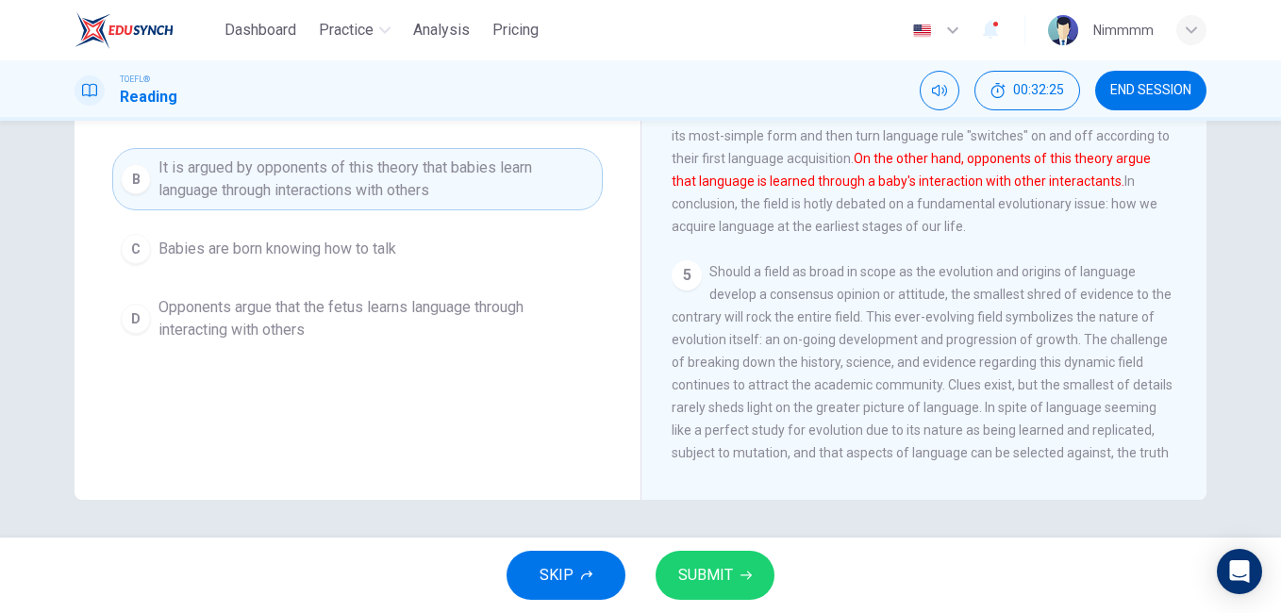
click at [755, 588] on button "SUBMIT" at bounding box center [714, 575] width 119 height 49
click at [755, 588] on div "SKIP SUBMIT" at bounding box center [640, 575] width 1281 height 75
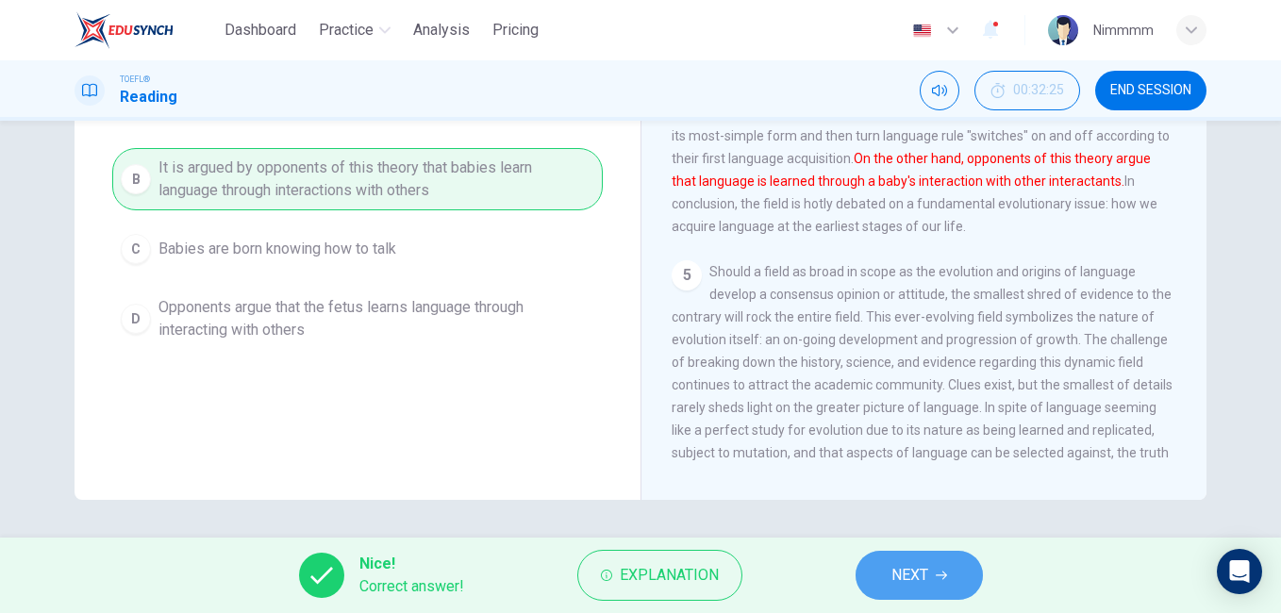
click at [873, 574] on button "NEXT" at bounding box center [918, 575] width 127 height 49
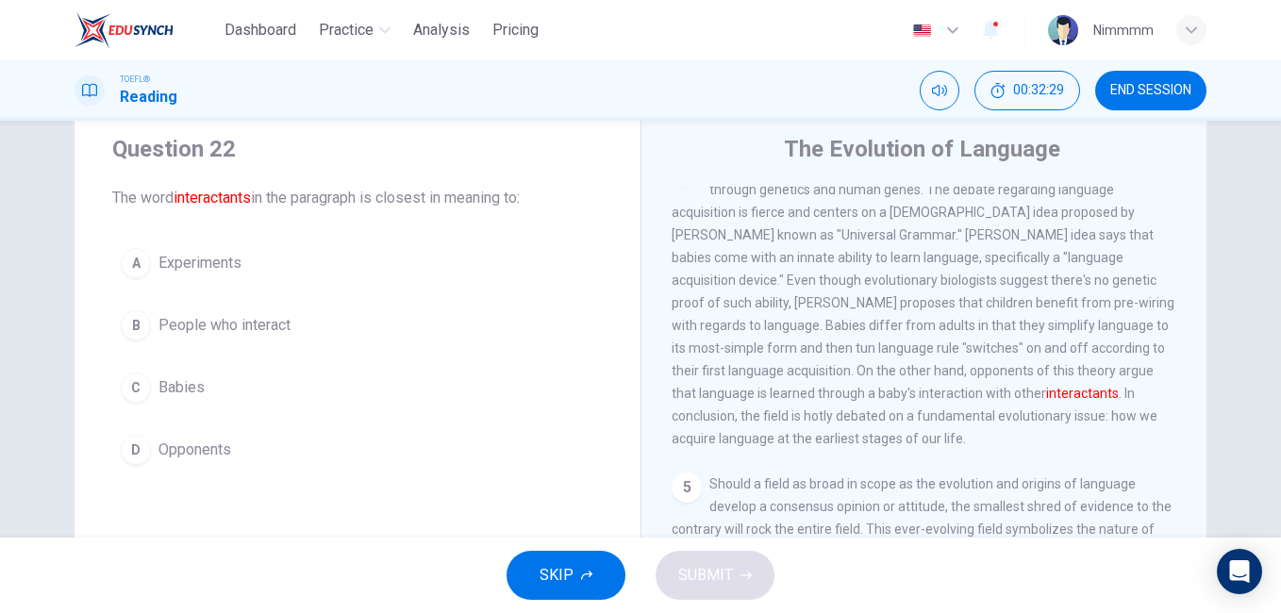
scroll to position [0, 0]
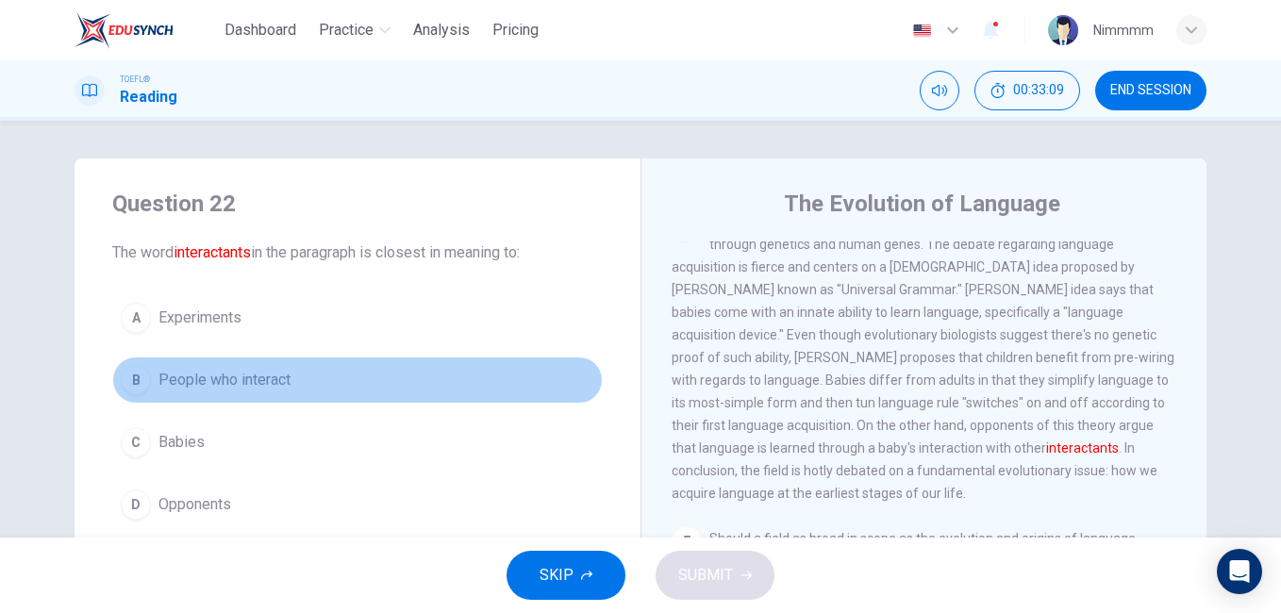
click at [326, 378] on button "B People who interact" at bounding box center [357, 379] width 490 height 47
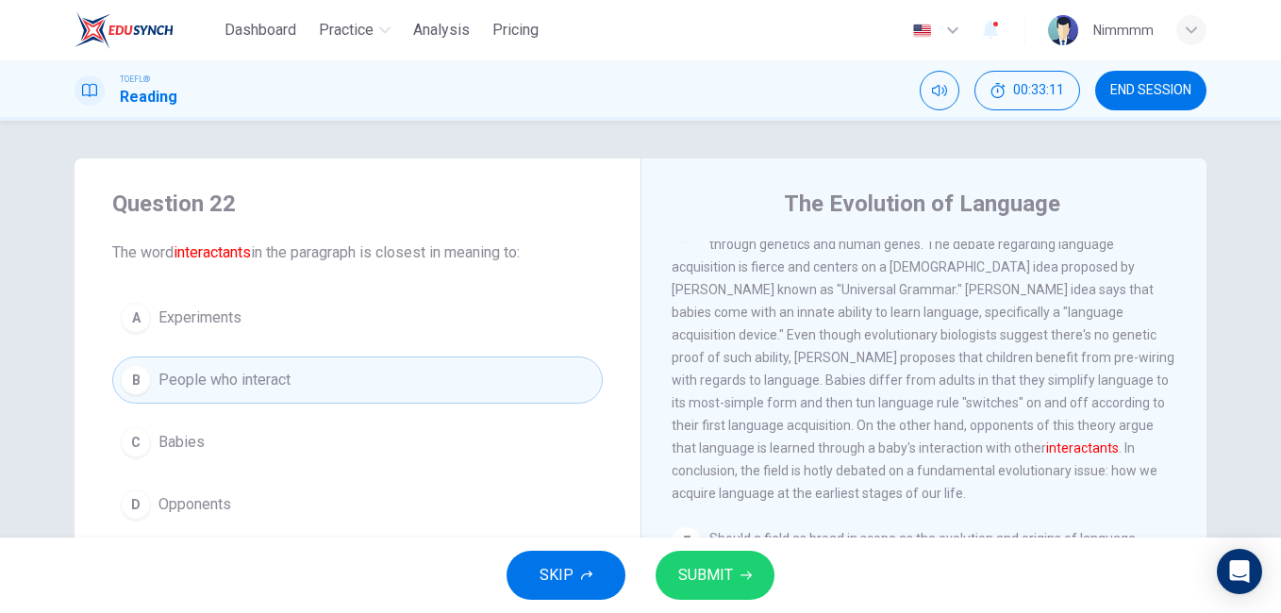
click at [694, 585] on span "SUBMIT" at bounding box center [705, 575] width 55 height 26
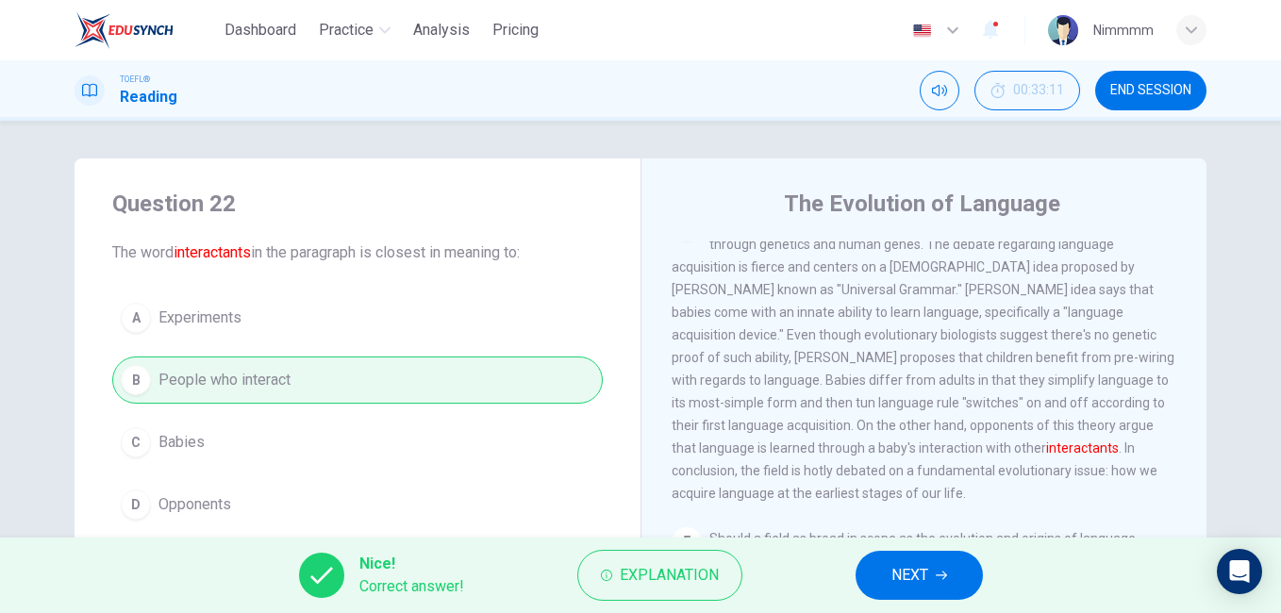
click at [896, 574] on span "NEXT" at bounding box center [909, 575] width 37 height 26
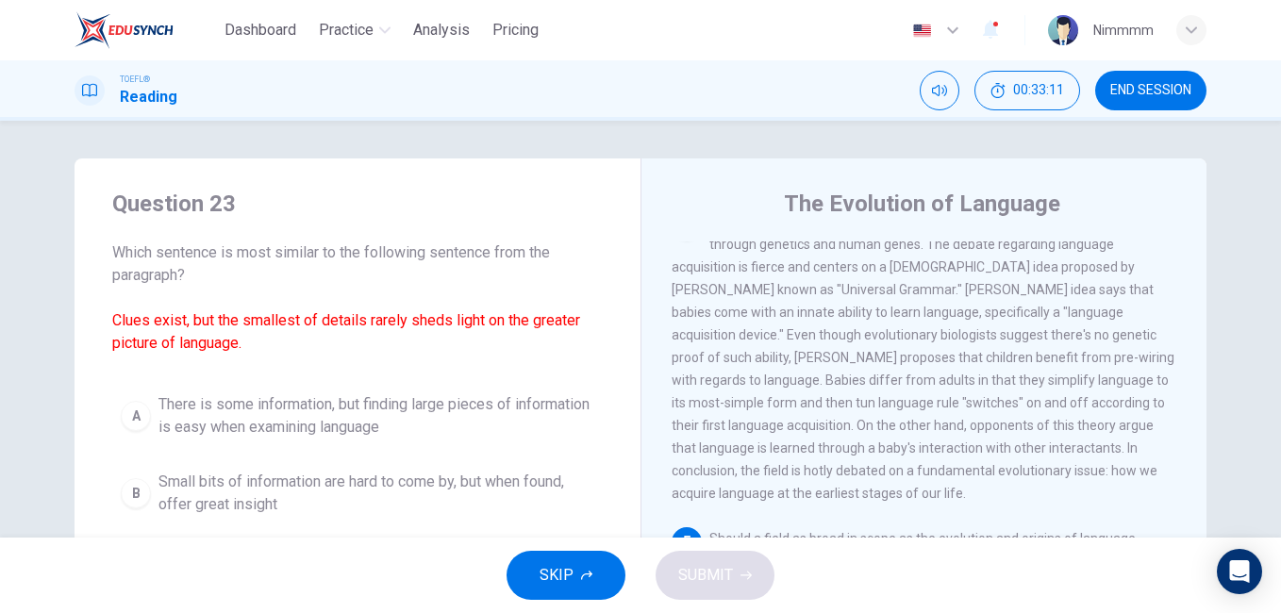
scroll to position [915, 0]
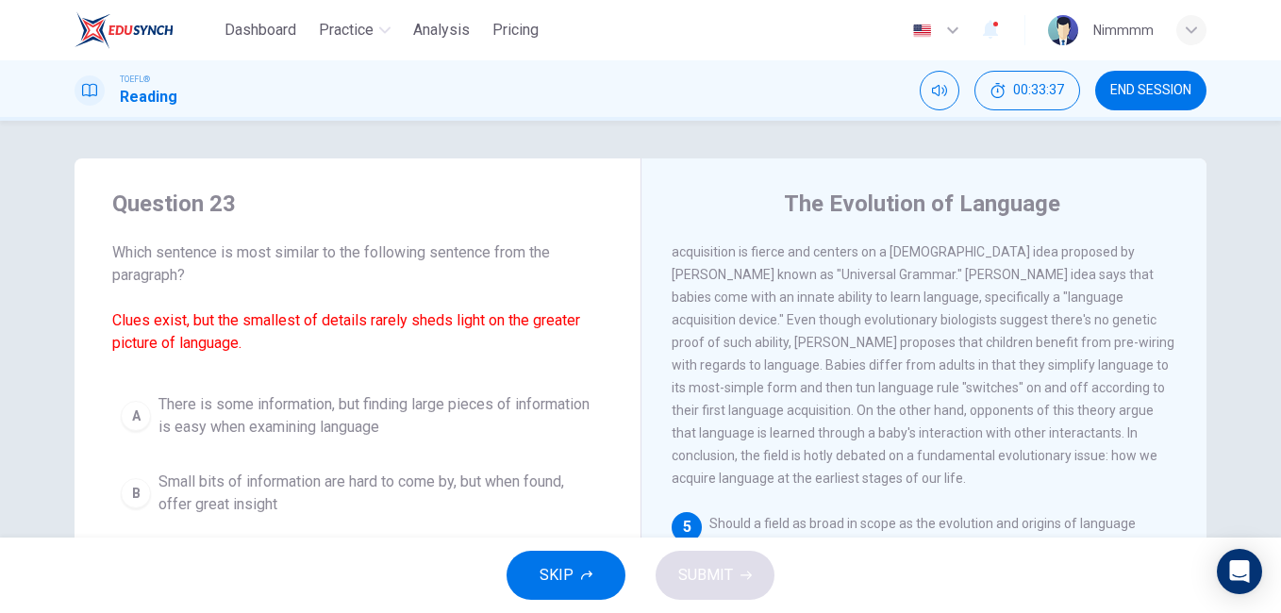
click at [1198, 429] on div "The Evolution of Language 1 Language, possibly one of humanity's greatest and m…" at bounding box center [923, 485] width 566 height 655
click at [1198, 428] on div "The Evolution of Language 1 Language, possibly one of humanity's greatest and m…" at bounding box center [923, 485] width 566 height 655
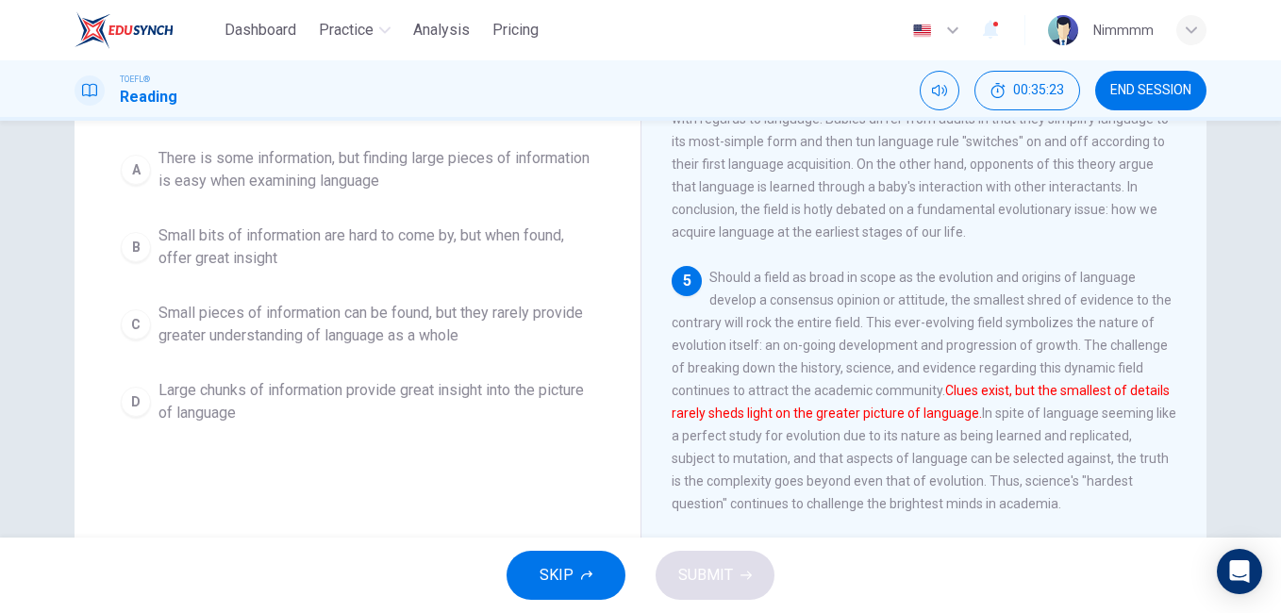
scroll to position [264, 0]
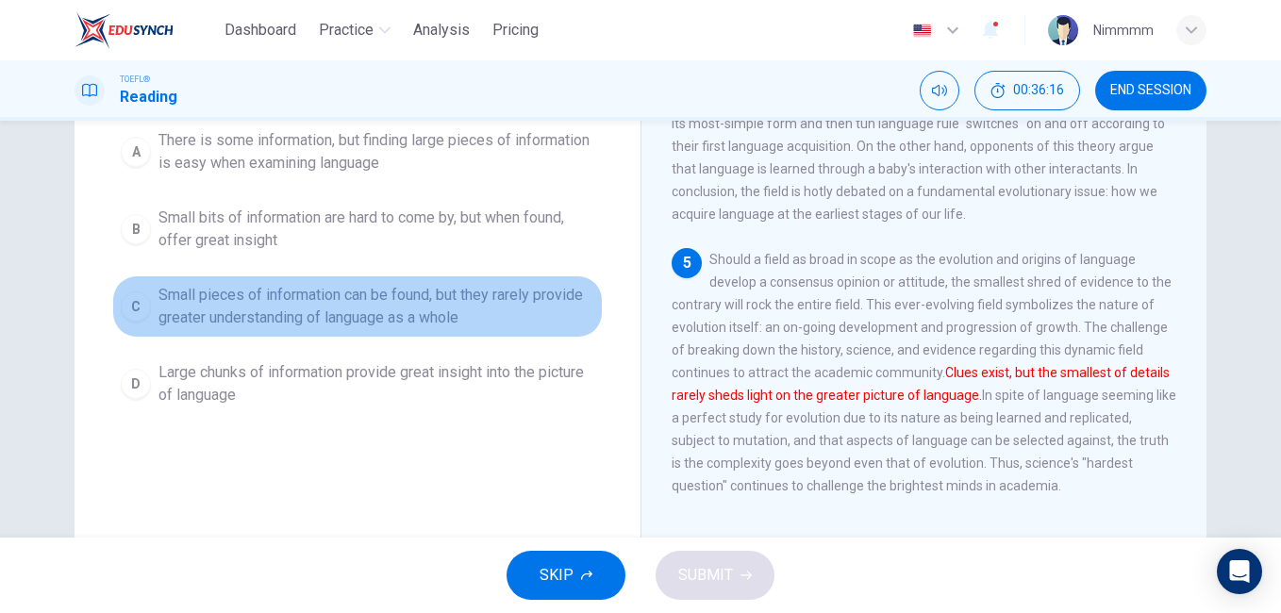
click at [383, 307] on span "Small pieces of information can be found, but they rarely provide greater under…" at bounding box center [376, 306] width 436 height 45
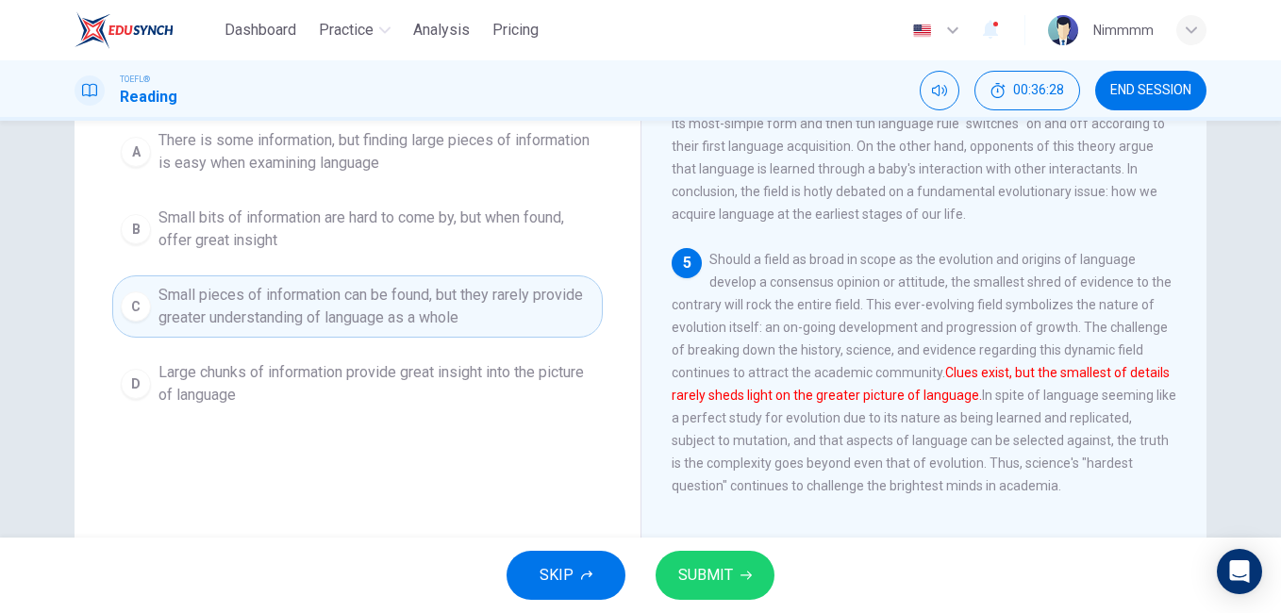
click at [684, 592] on button "SUBMIT" at bounding box center [714, 575] width 119 height 49
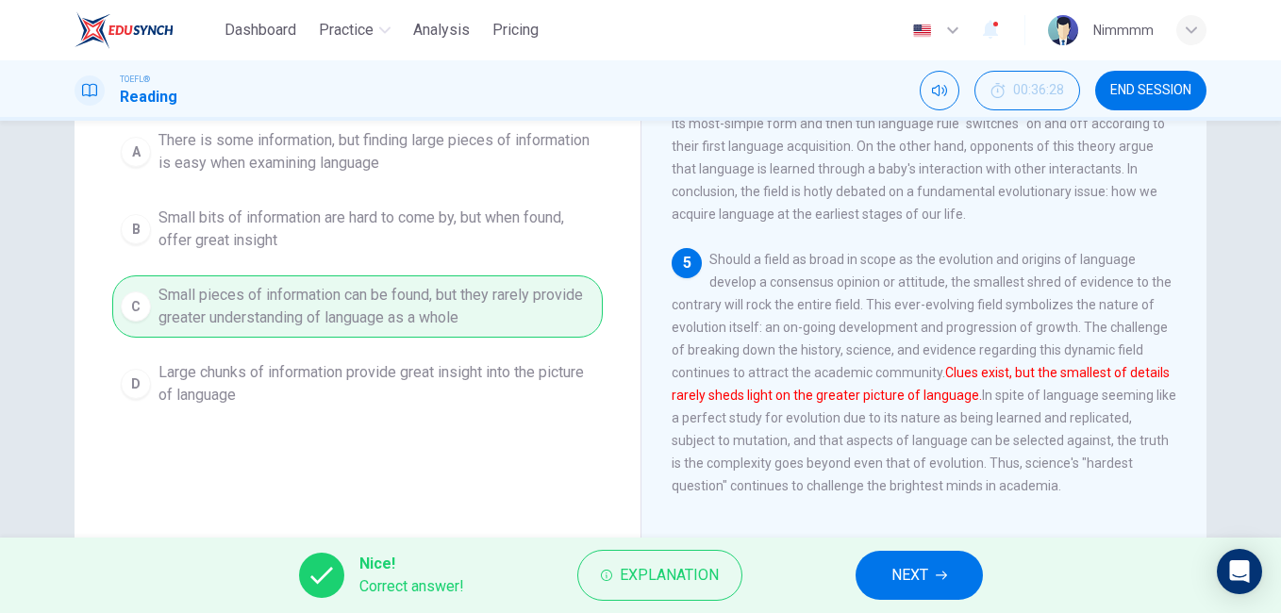
click at [871, 561] on button "NEXT" at bounding box center [918, 575] width 127 height 49
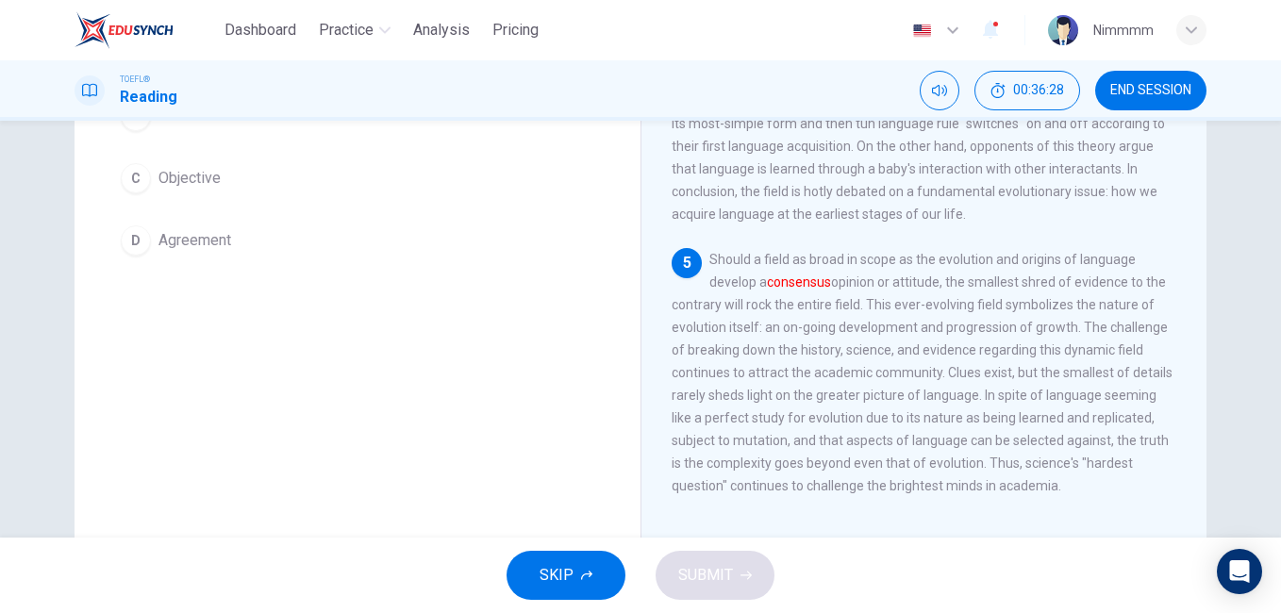
scroll to position [174, 0]
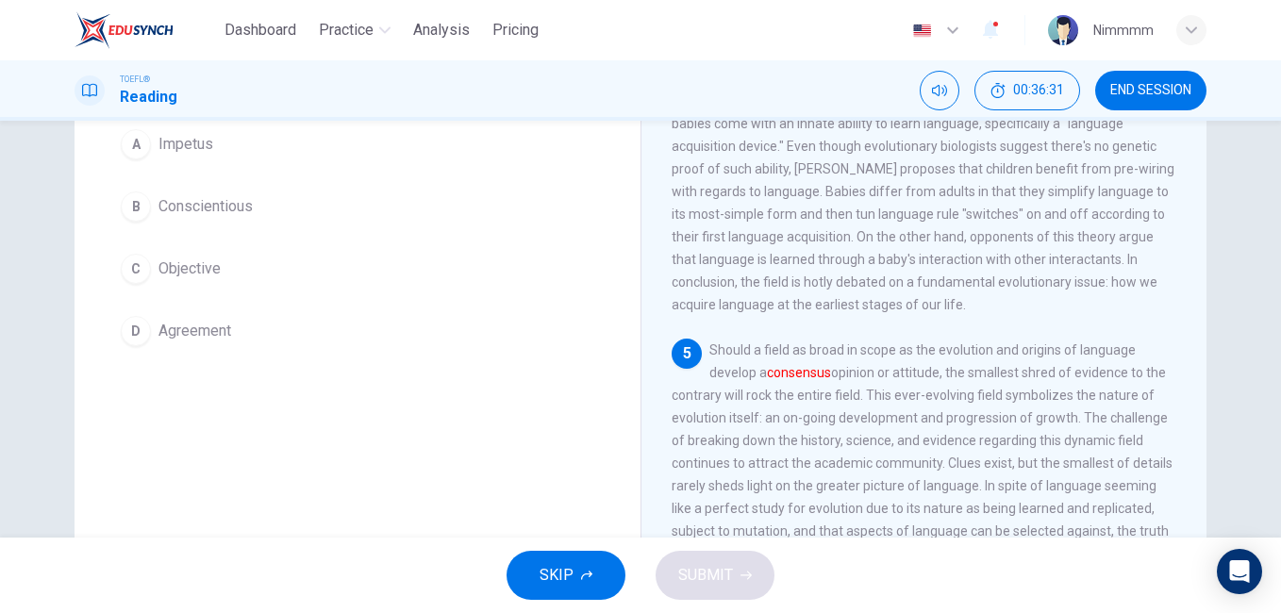
click at [1270, 160] on div "Question 24 The word consensus in the paragraph is closest in meaning to: A Imp…" at bounding box center [640, 329] width 1281 height 417
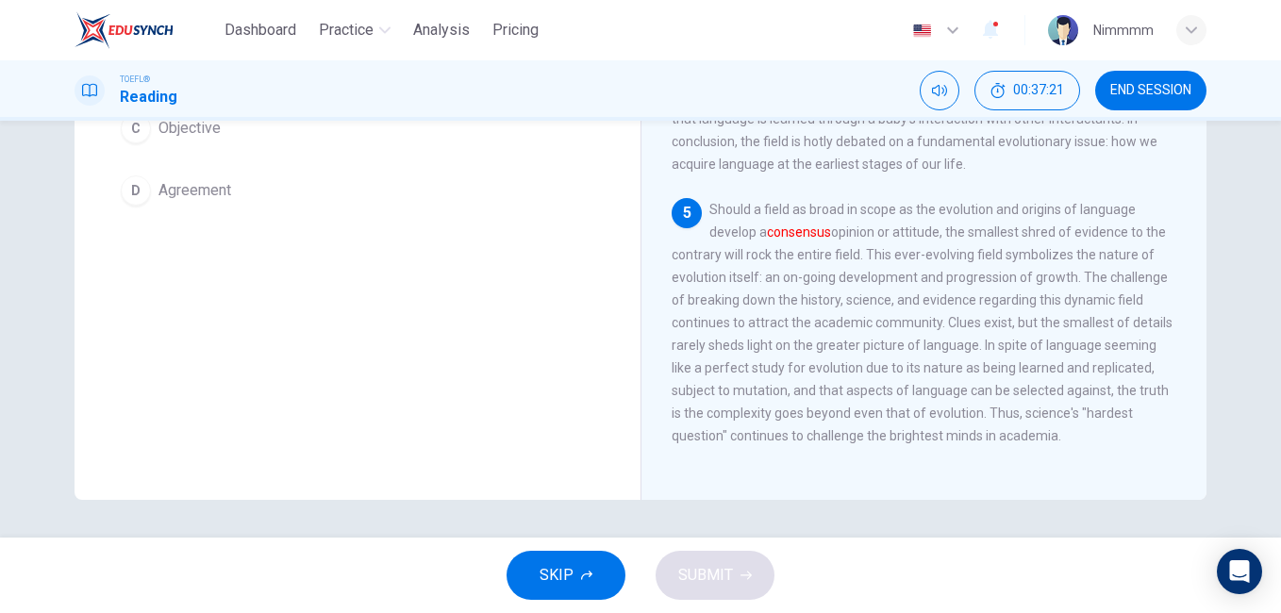
scroll to position [0, 0]
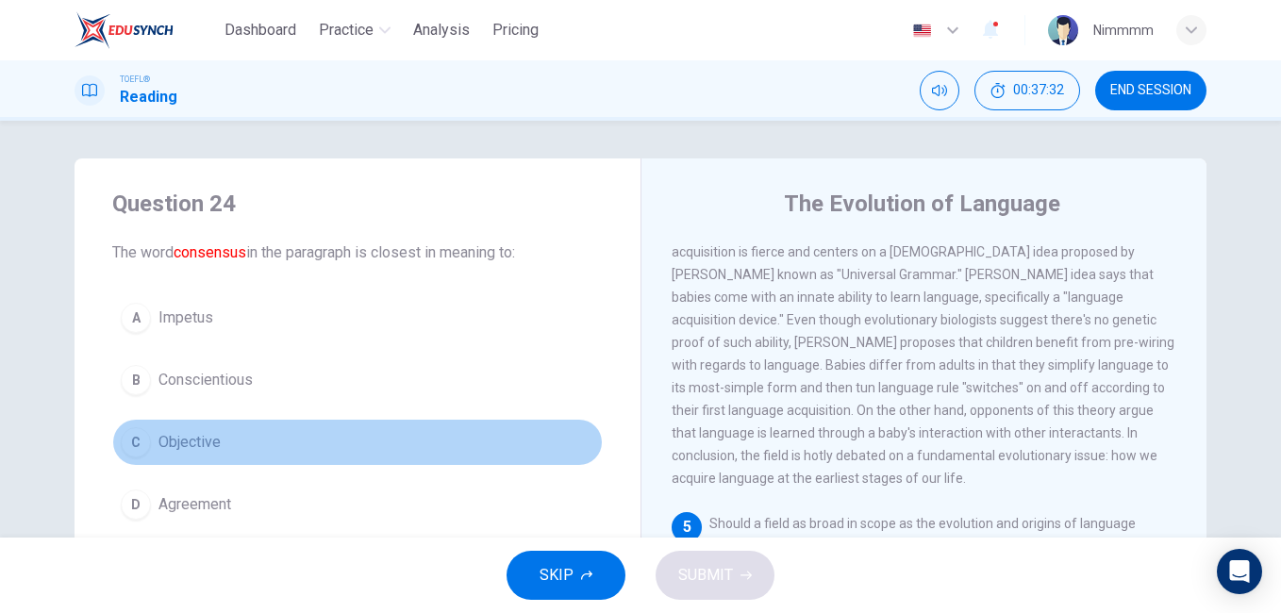
click at [212, 443] on span "Objective" at bounding box center [189, 442] width 62 height 23
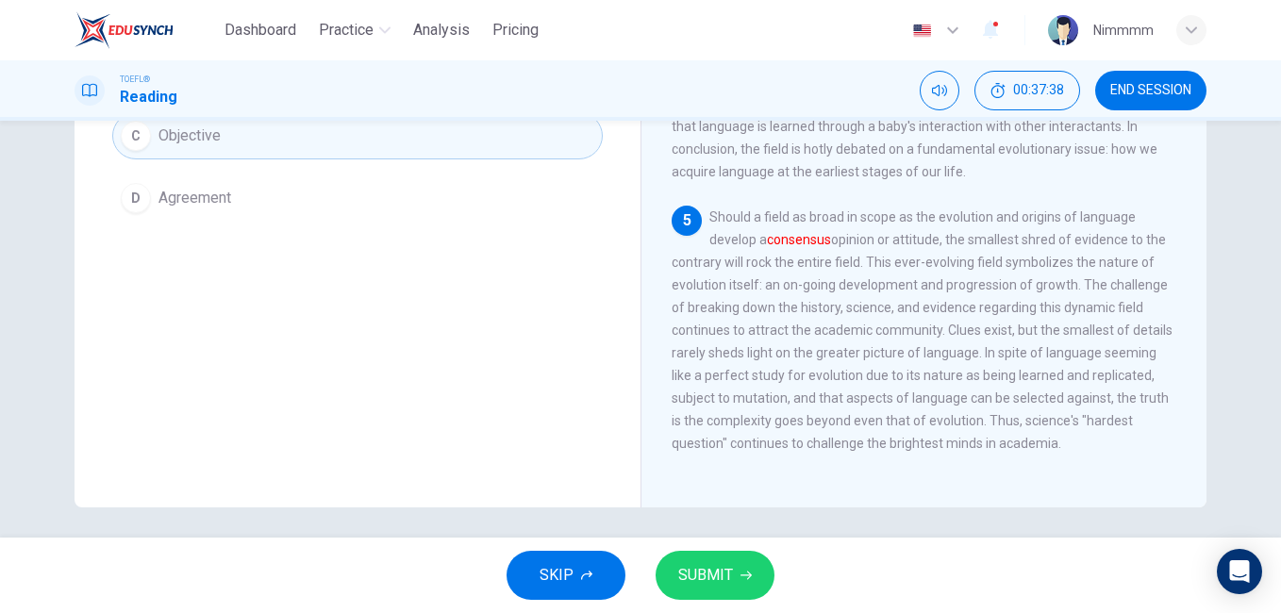
scroll to position [314, 0]
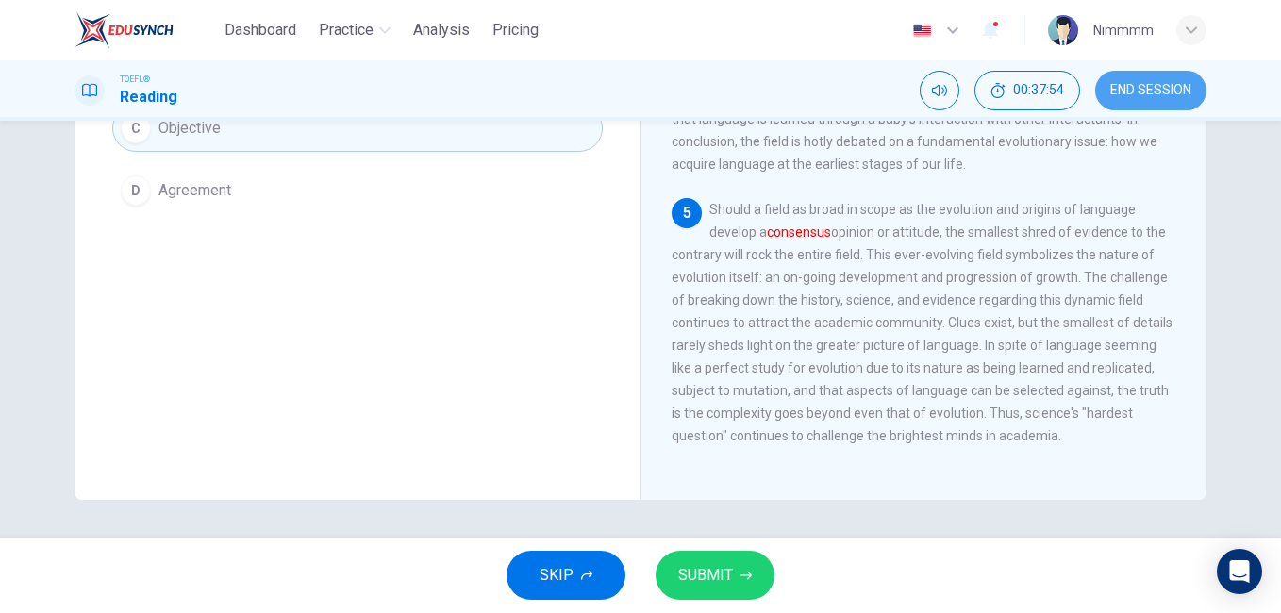
click at [1161, 96] on span "END SESSION" at bounding box center [1150, 90] width 81 height 15
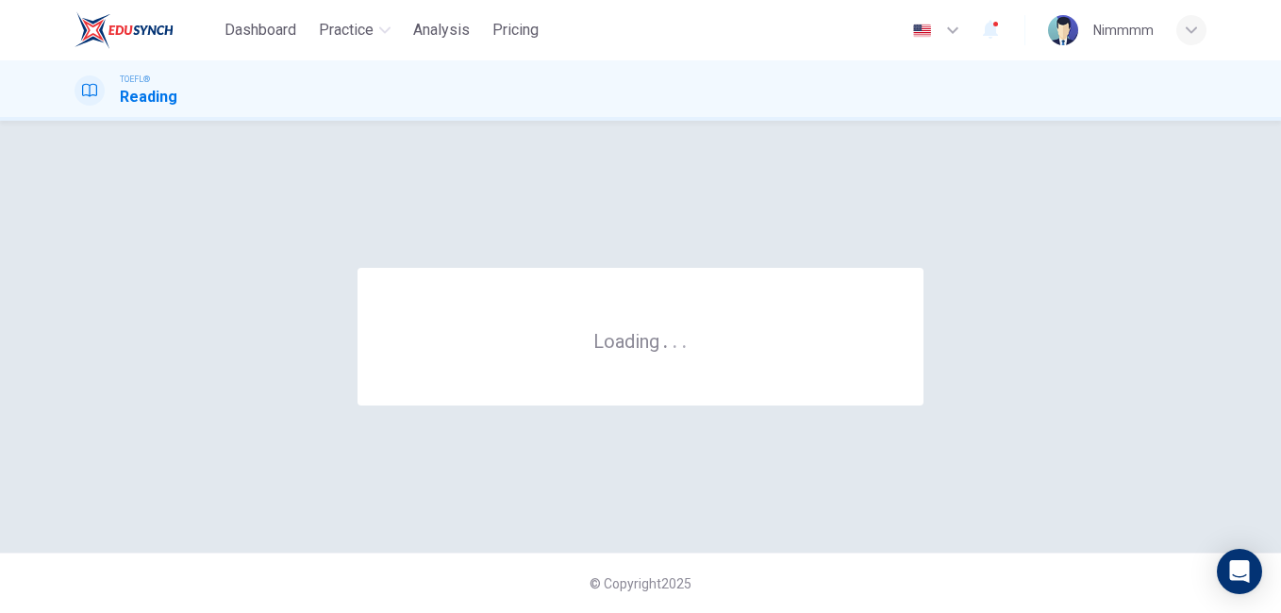
scroll to position [0, 0]
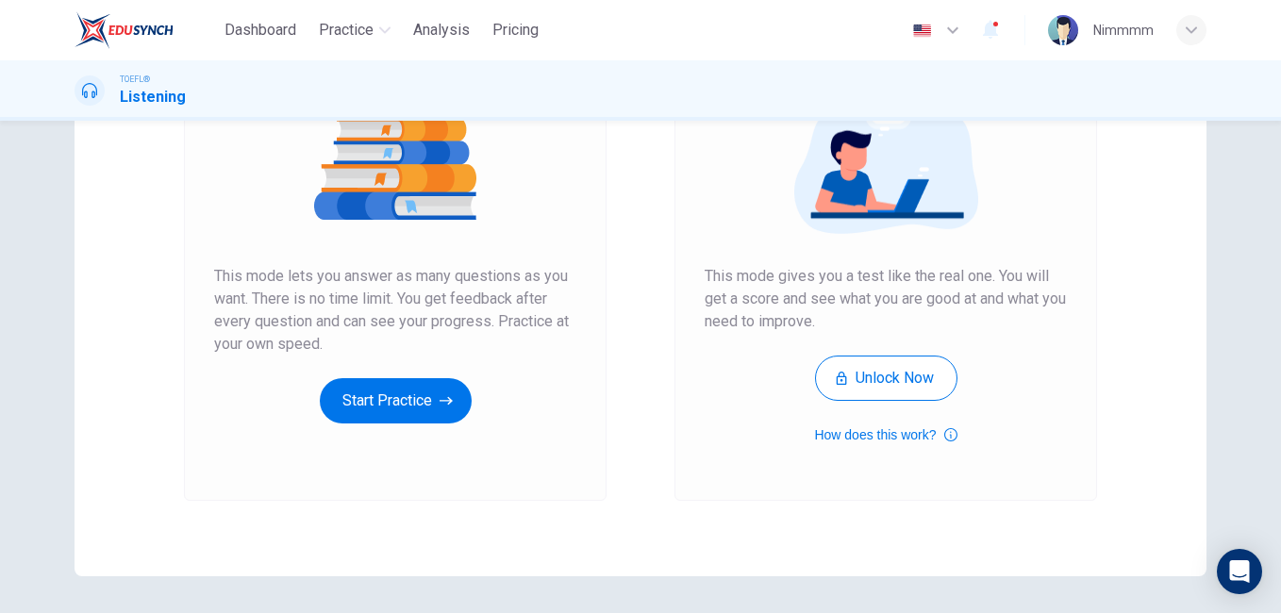
scroll to position [274, 0]
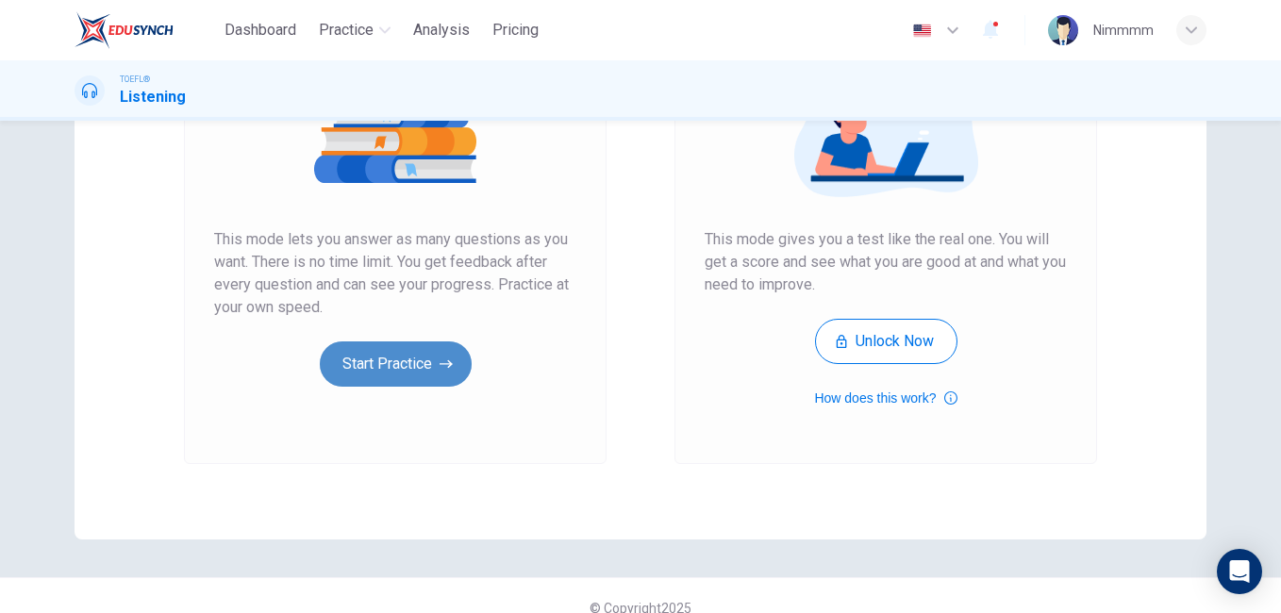
click at [404, 373] on button "Start Practice" at bounding box center [396, 363] width 152 height 45
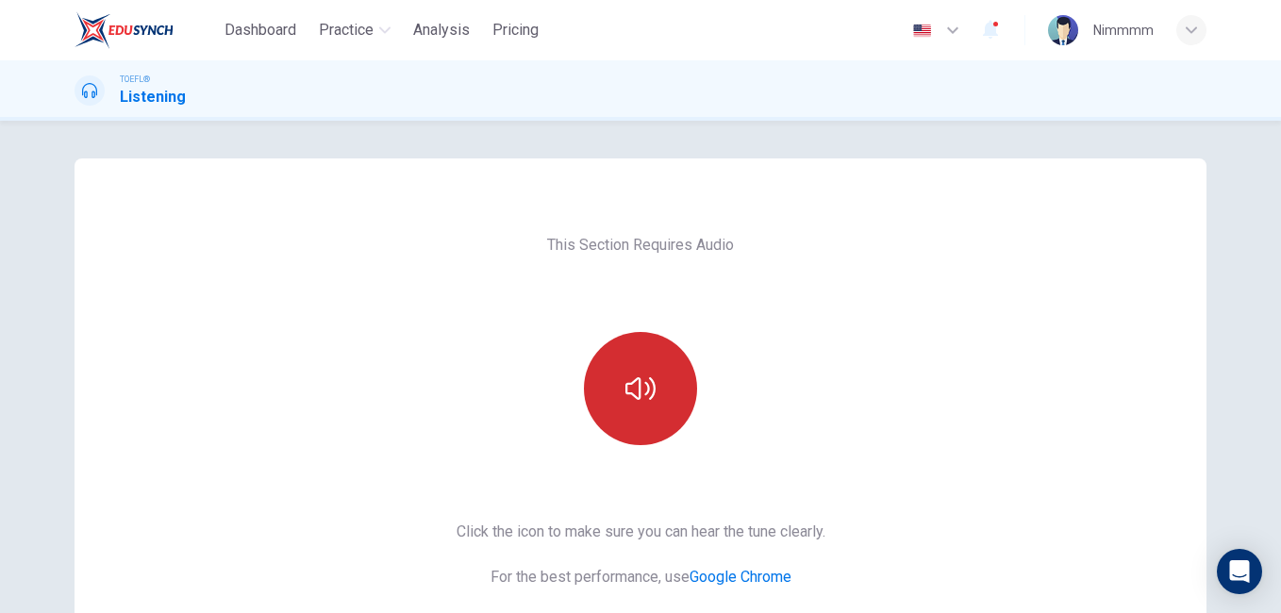
click at [627, 413] on button "button" at bounding box center [640, 388] width 113 height 113
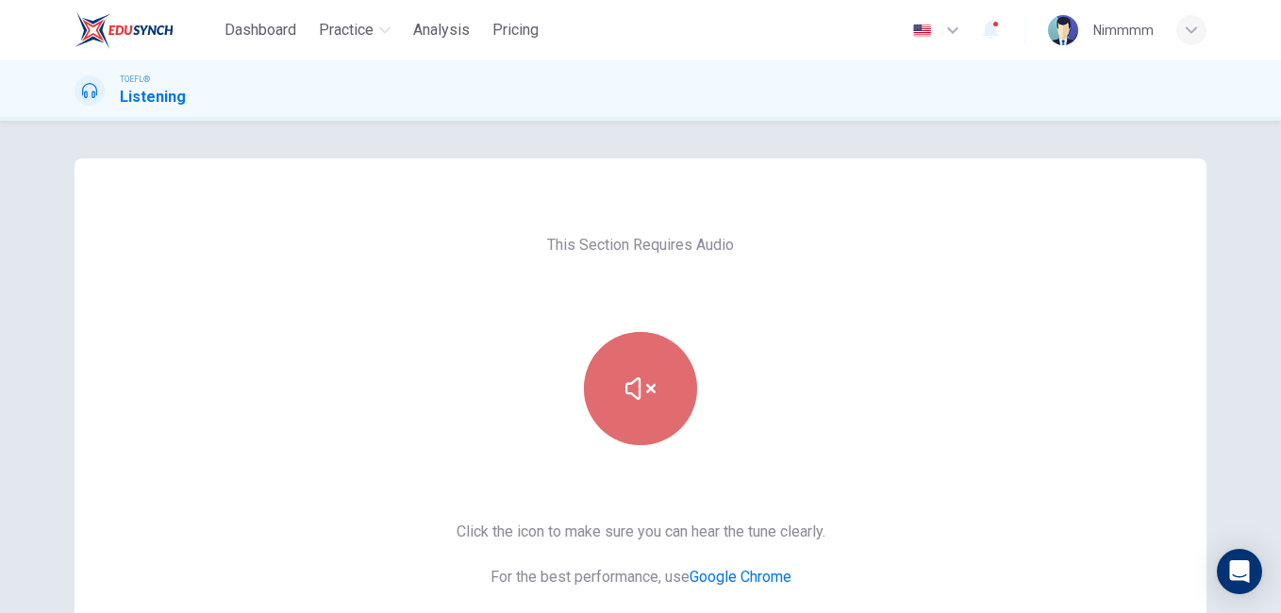
click at [649, 389] on icon "button" at bounding box center [640, 388] width 30 height 30
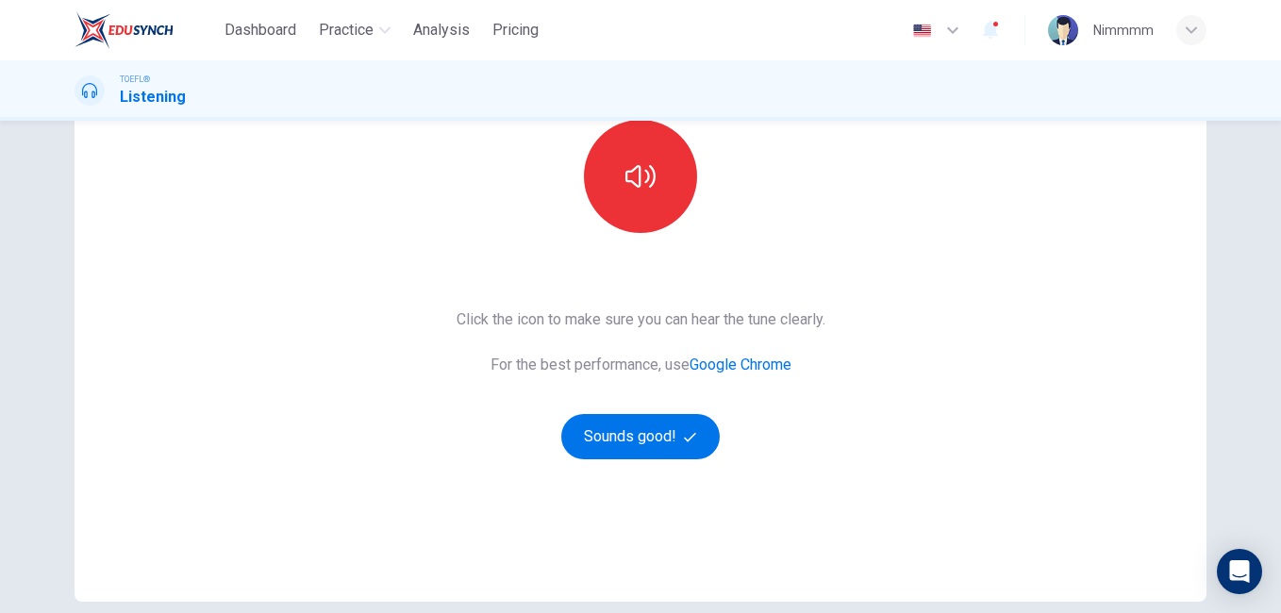
scroll to position [299, 0]
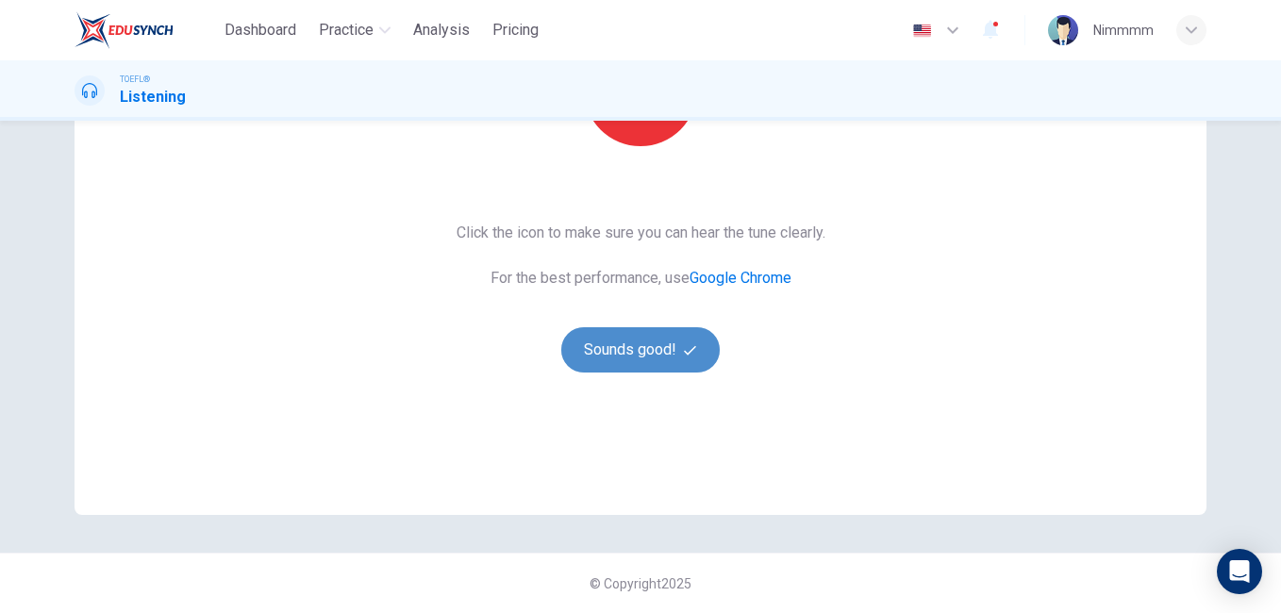
click at [663, 349] on button "Sounds good!" at bounding box center [640, 349] width 158 height 45
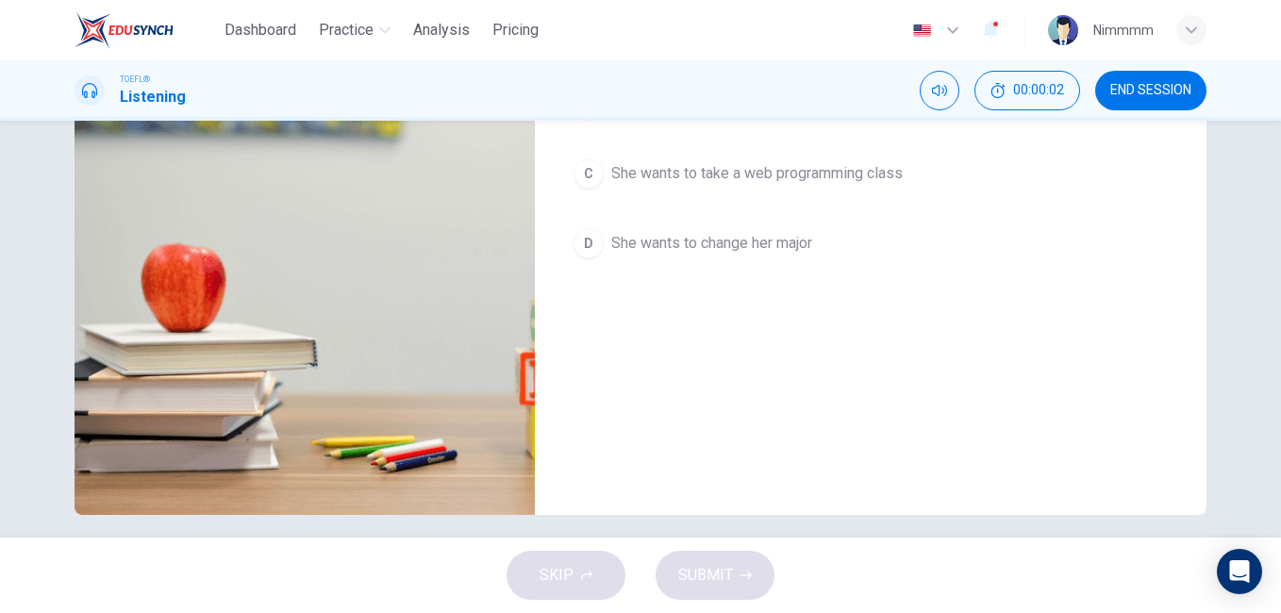
scroll to position [0, 0]
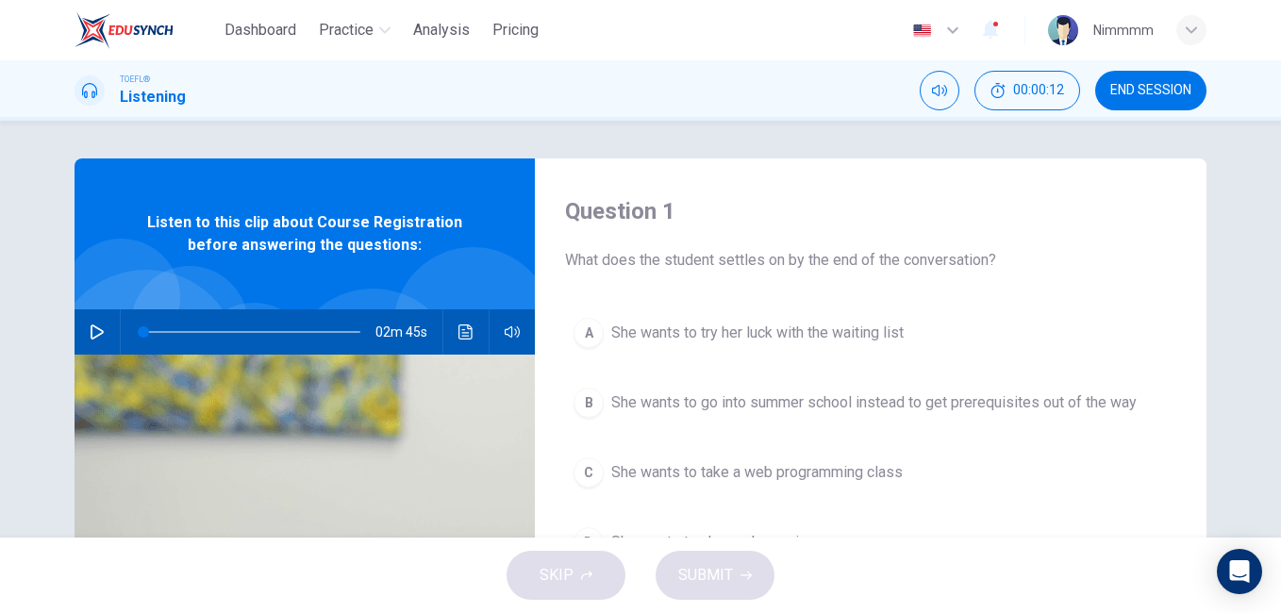
click at [97, 337] on icon "button" at bounding box center [97, 331] width 15 height 15
click at [497, 343] on button "button" at bounding box center [512, 331] width 30 height 45
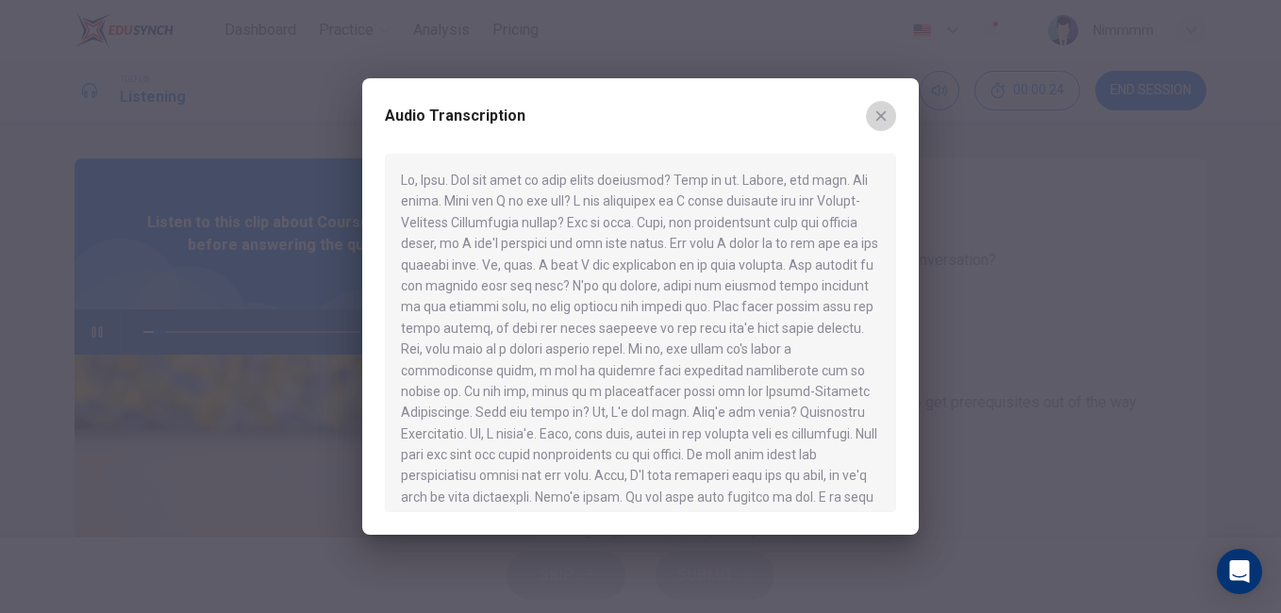
click at [887, 107] on button "button" at bounding box center [881, 116] width 30 height 30
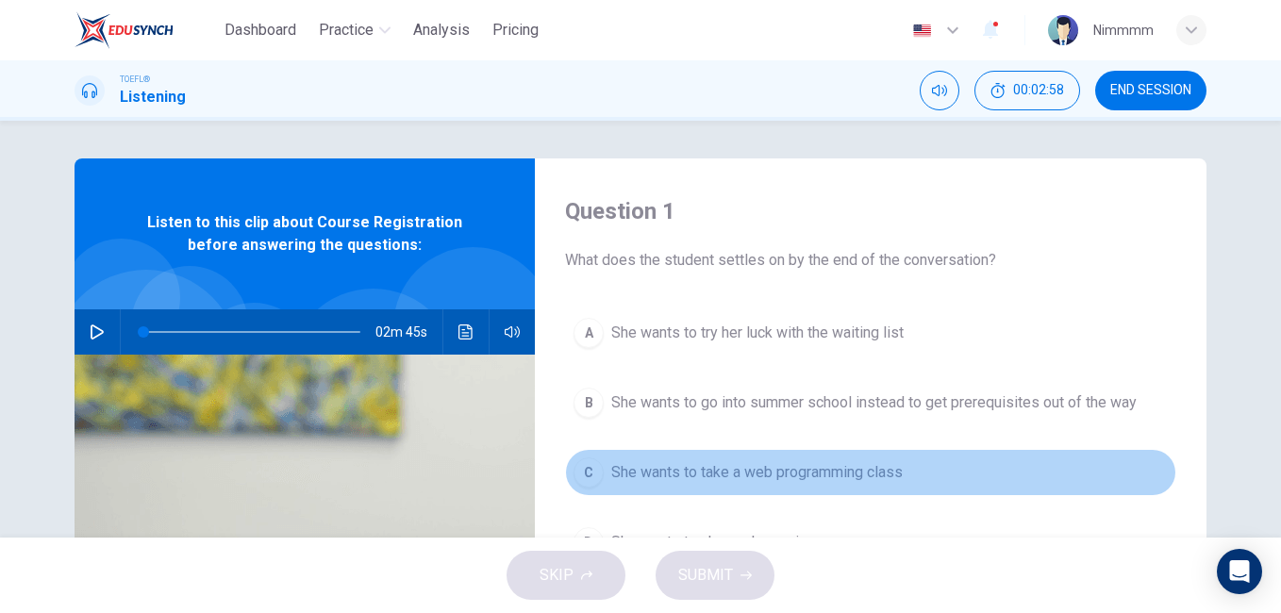
click at [924, 482] on button "C She wants to take a web programming class" at bounding box center [870, 472] width 611 height 47
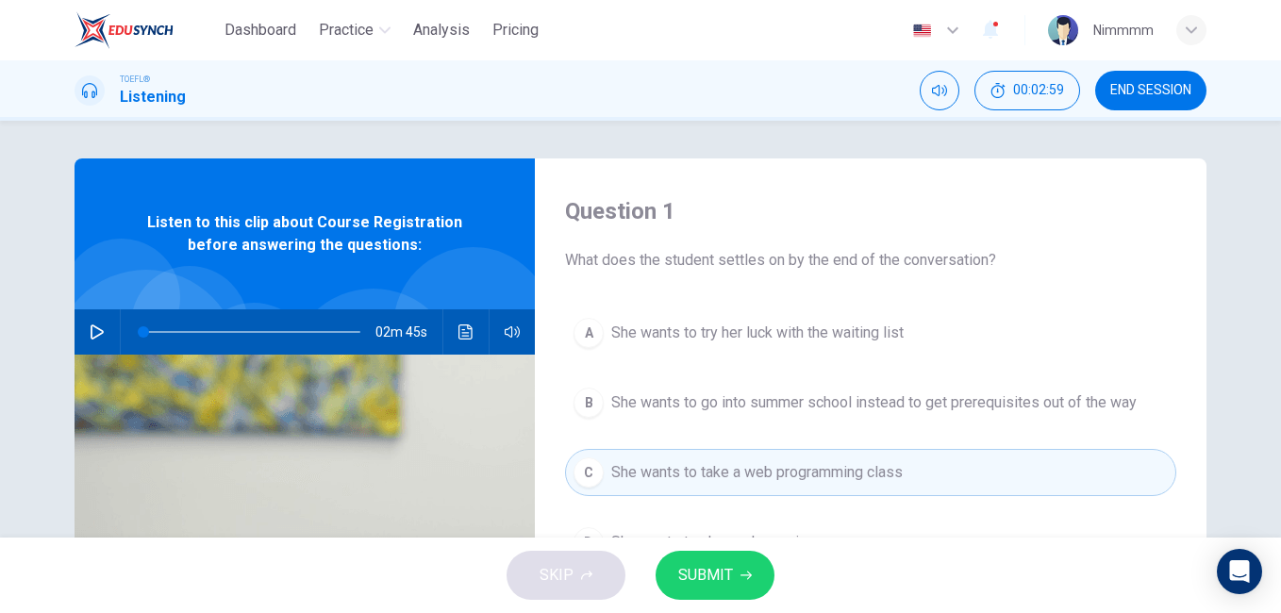
click at [759, 572] on button "SUBMIT" at bounding box center [714, 575] width 119 height 49
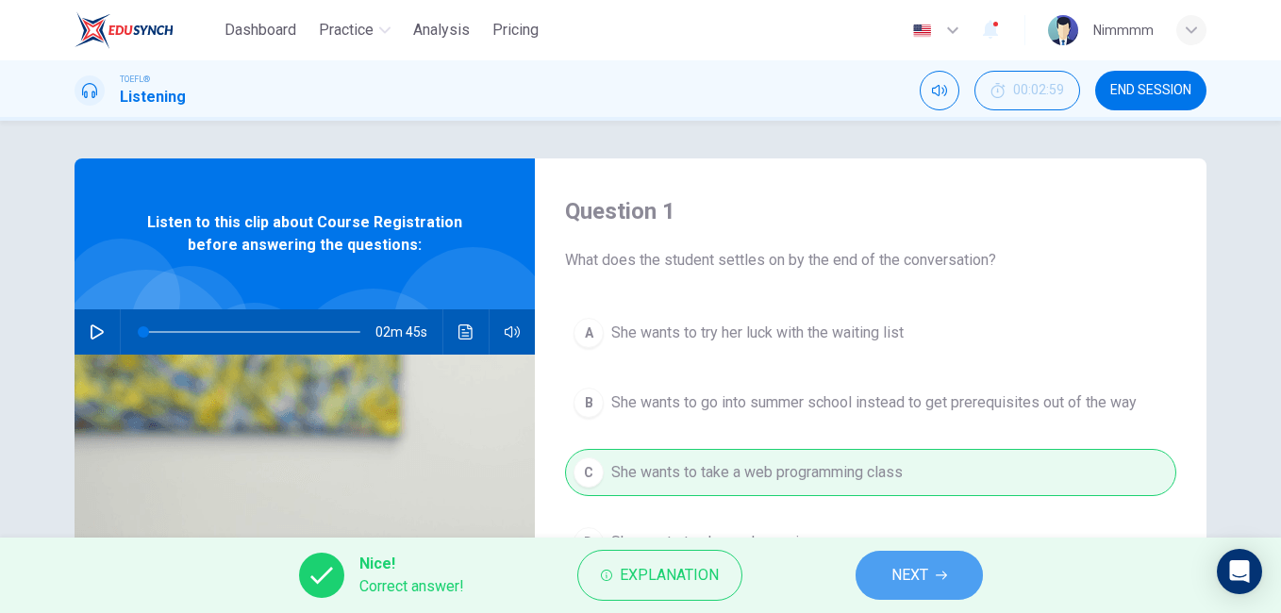
click at [866, 576] on button "NEXT" at bounding box center [918, 575] width 127 height 49
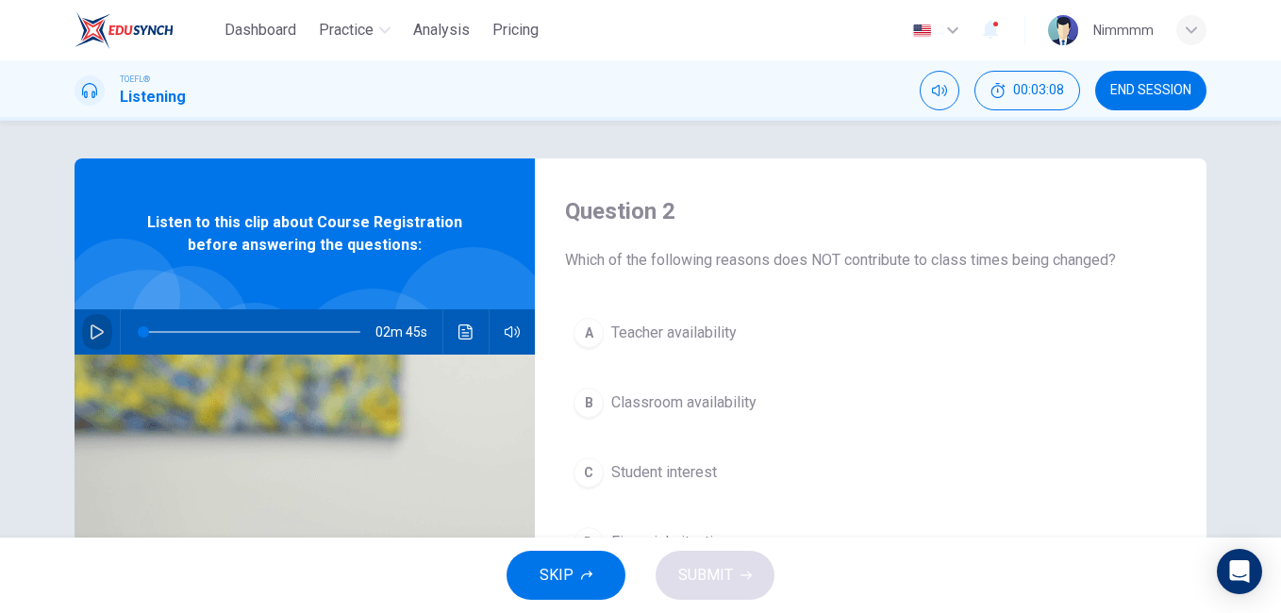
click at [101, 321] on button "button" at bounding box center [97, 331] width 30 height 45
click at [99, 331] on icon "button" at bounding box center [97, 331] width 15 height 15
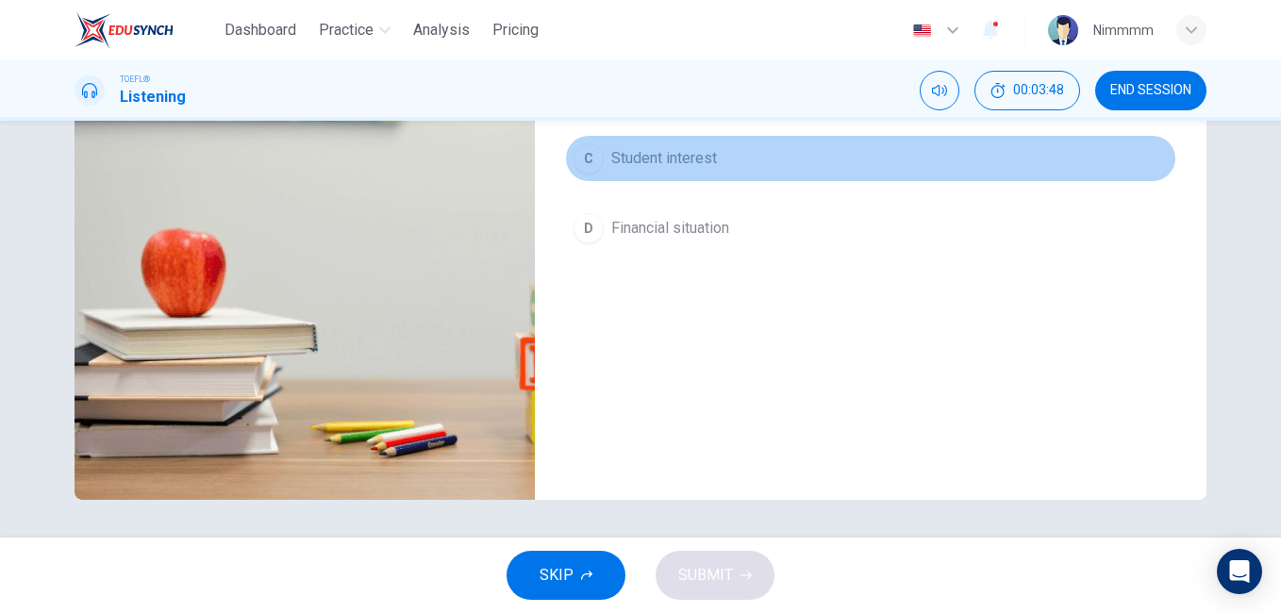
click at [759, 153] on button "C Student interest" at bounding box center [870, 158] width 611 height 47
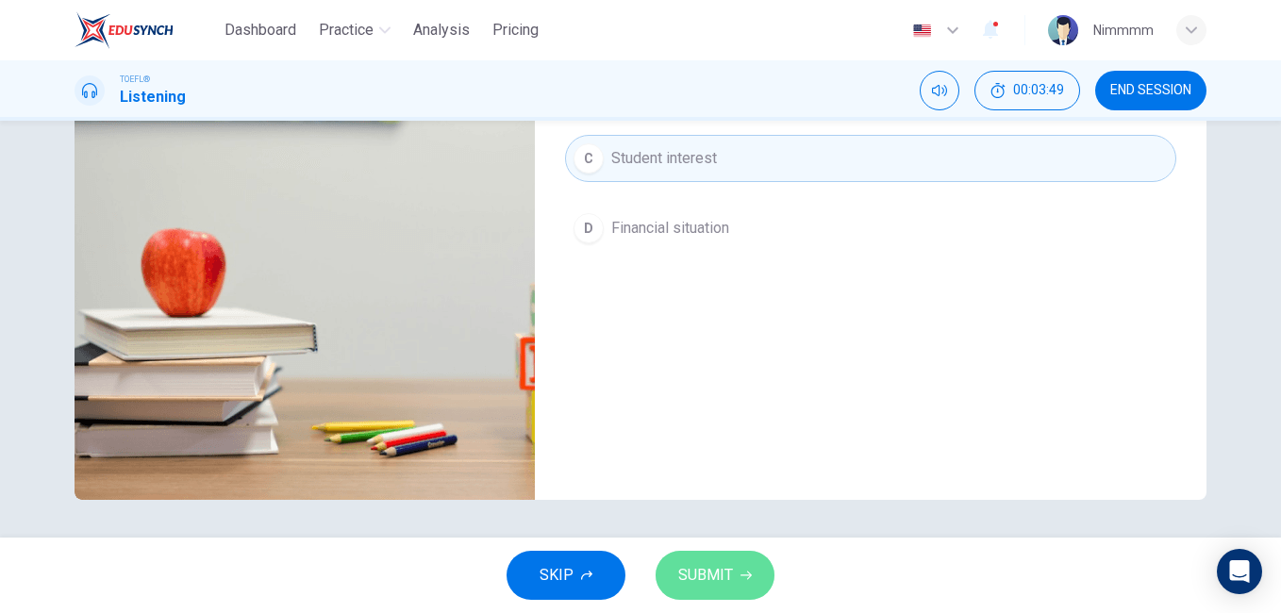
click at [676, 586] on button "SUBMIT" at bounding box center [714, 575] width 119 height 49
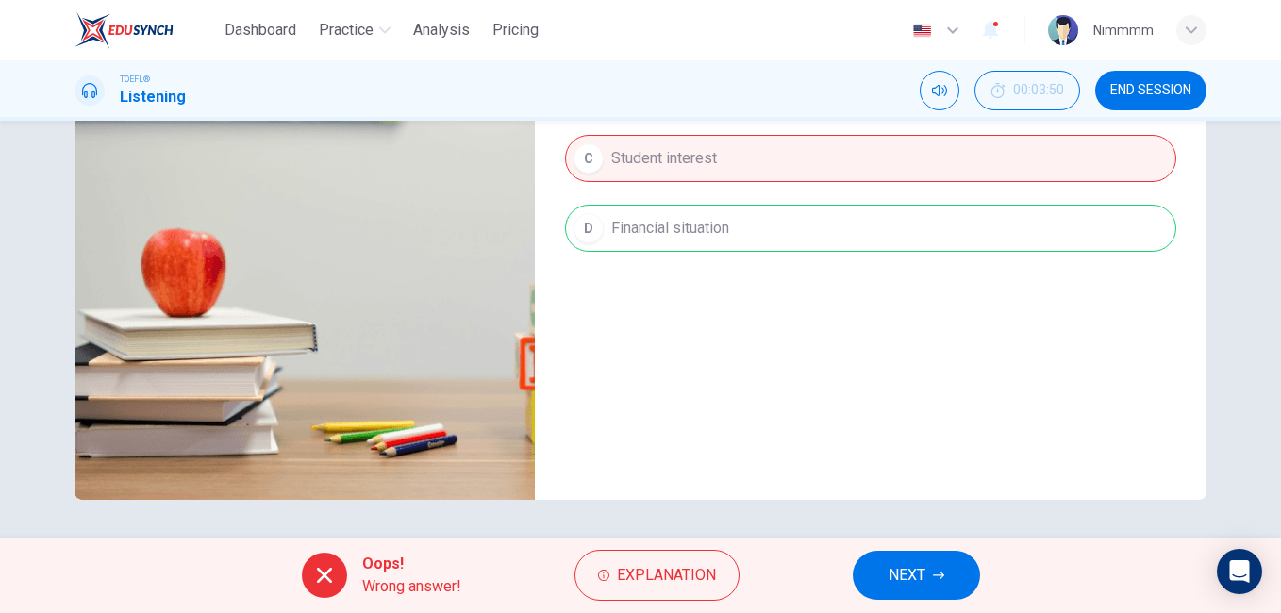
click at [872, 582] on button "NEXT" at bounding box center [916, 575] width 127 height 49
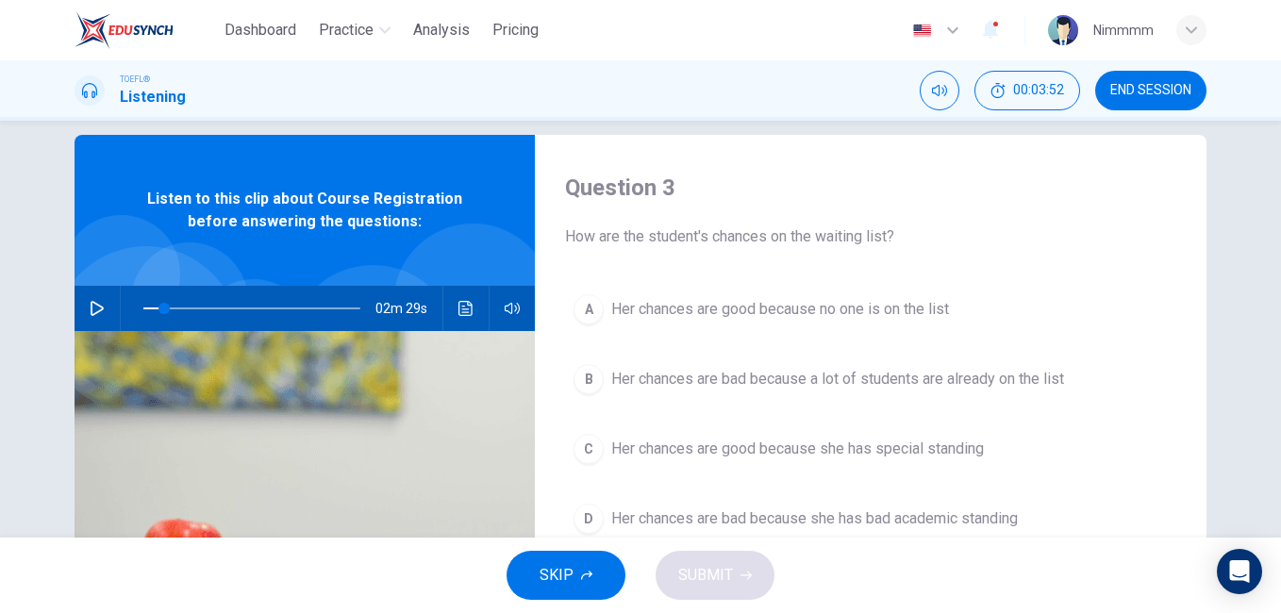
scroll to position [0, 0]
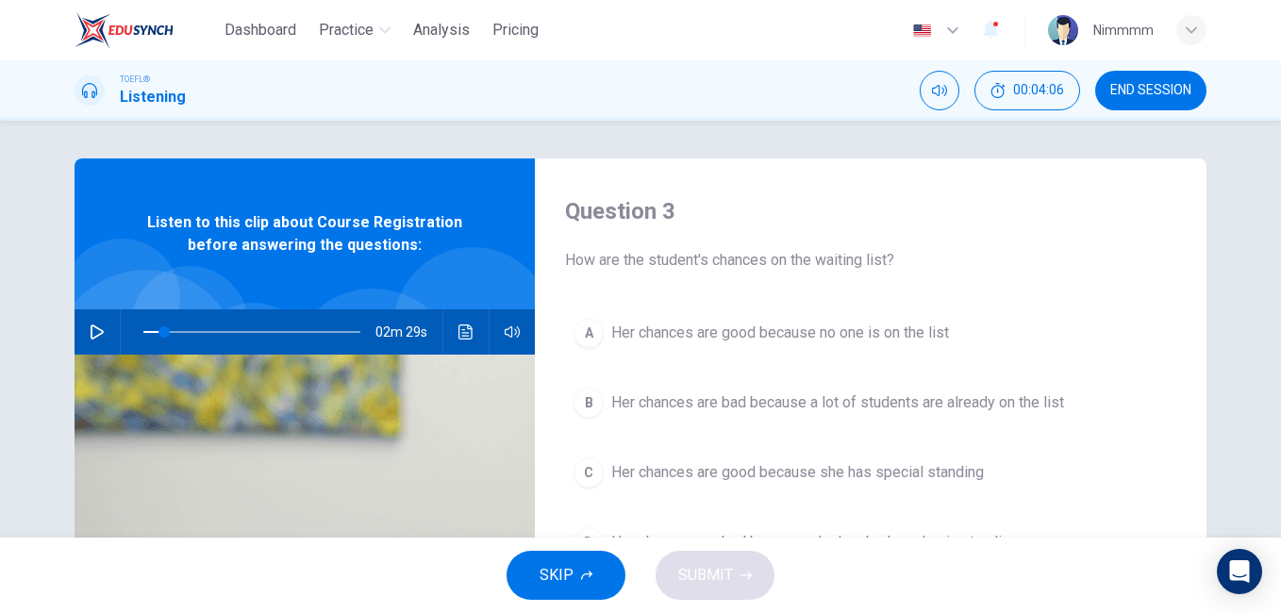
click at [1270, 415] on div "Question 3 How are the student's chances on the waiting list? A Her chances are…" at bounding box center [640, 329] width 1281 height 417
click at [258, 330] on span at bounding box center [251, 332] width 217 height 26
click at [91, 338] on icon "button" at bounding box center [97, 331] width 13 height 15
click at [163, 331] on span at bounding box center [251, 332] width 217 height 26
click at [835, 399] on span "Her chances are bad because a lot of students are already on the list" at bounding box center [837, 402] width 453 height 23
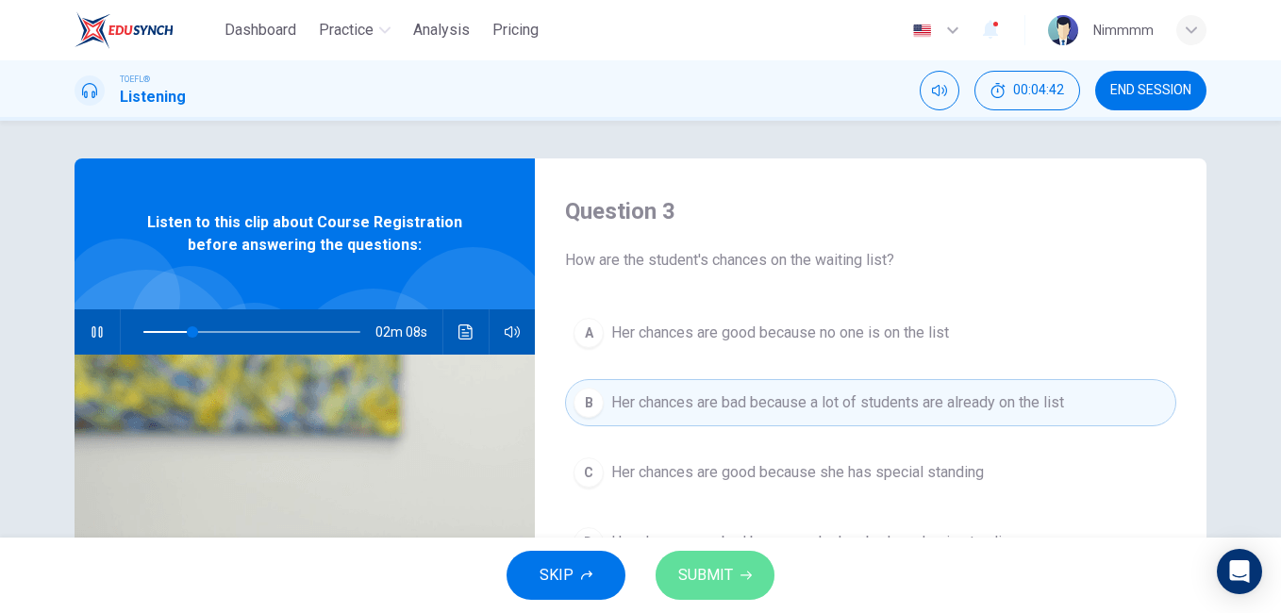
click at [711, 589] on button "SUBMIT" at bounding box center [714, 575] width 119 height 49
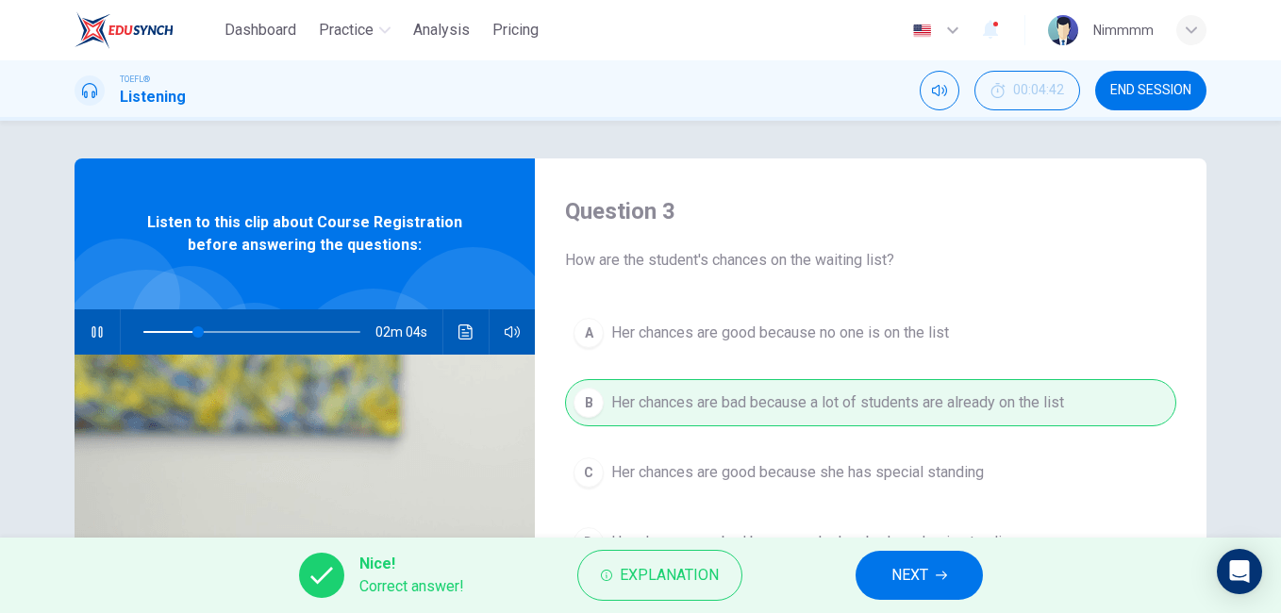
click at [864, 569] on button "NEXT" at bounding box center [918, 575] width 127 height 49
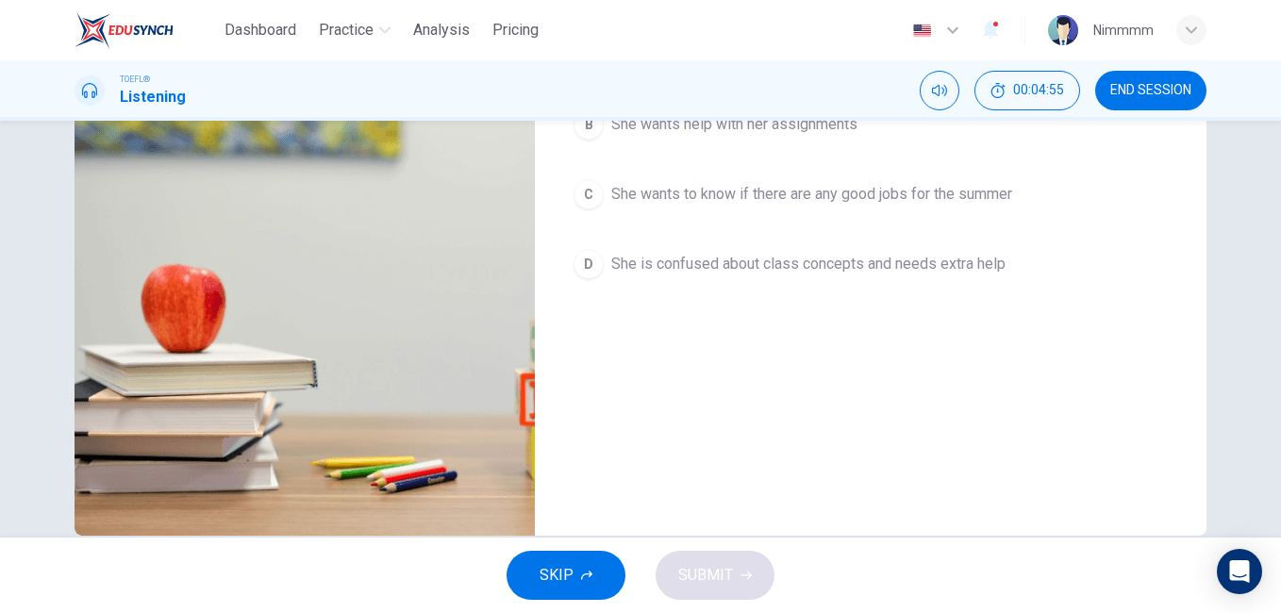
scroll to position [314, 0]
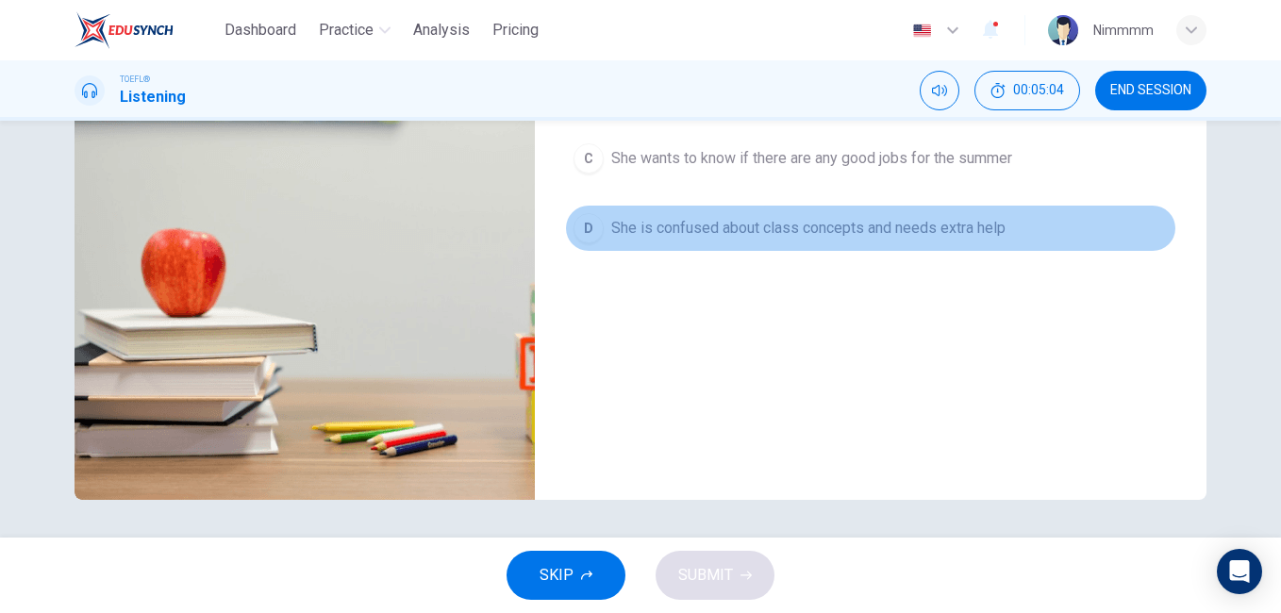
drag, startPoint x: 1058, startPoint y: 234, endPoint x: 1089, endPoint y: 230, distance: 31.4
click at [1089, 230] on button "D She is confused about class concepts and needs extra help" at bounding box center [870, 228] width 611 height 47
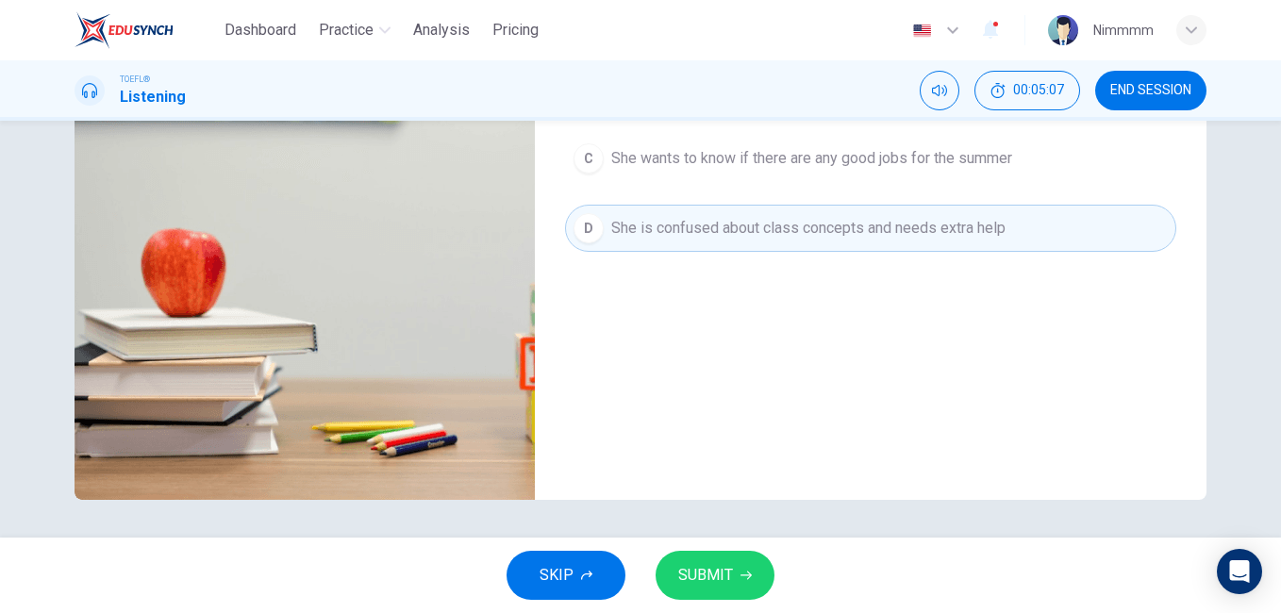
scroll to position [0, 0]
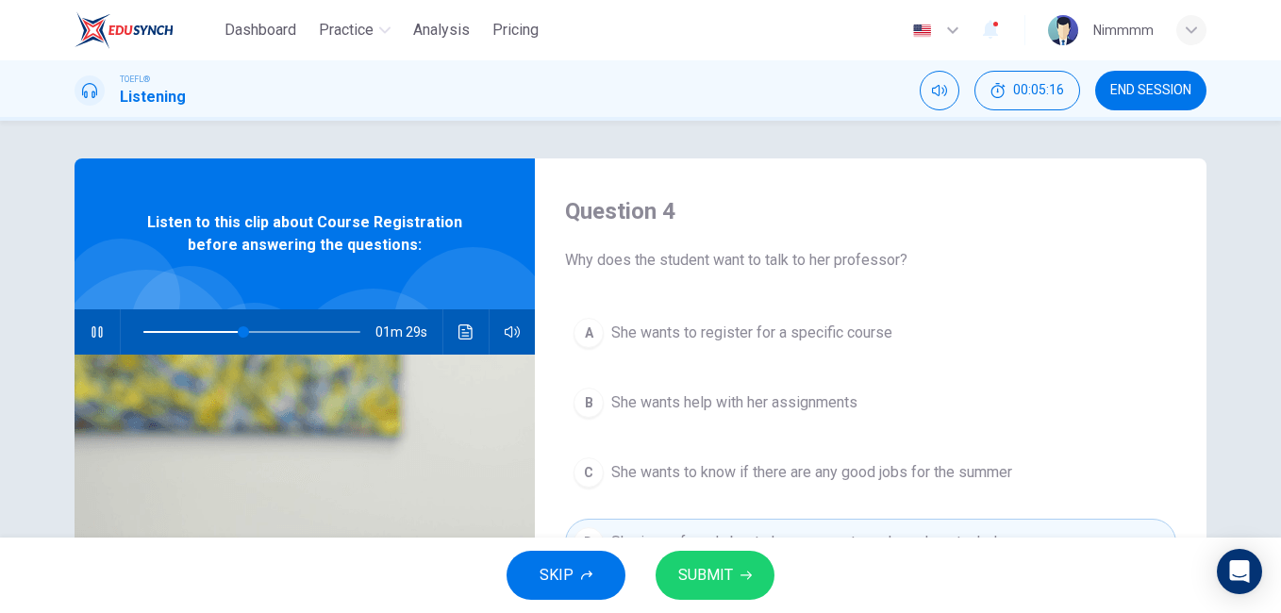
click at [148, 335] on span at bounding box center [251, 332] width 217 height 26
click at [1269, 411] on div "Question 4 Why does the student want to talk to her professor? A She wants to r…" at bounding box center [640, 329] width 1281 height 417
drag, startPoint x: 1269, startPoint y: 411, endPoint x: 1284, endPoint y: 411, distance: 14.1
click at [1280, 411] on html "Dashboard Practice Analysis Pricing English en ​ Nimmmm TOEFL® Listening 00:05:…" at bounding box center [640, 306] width 1281 height 613
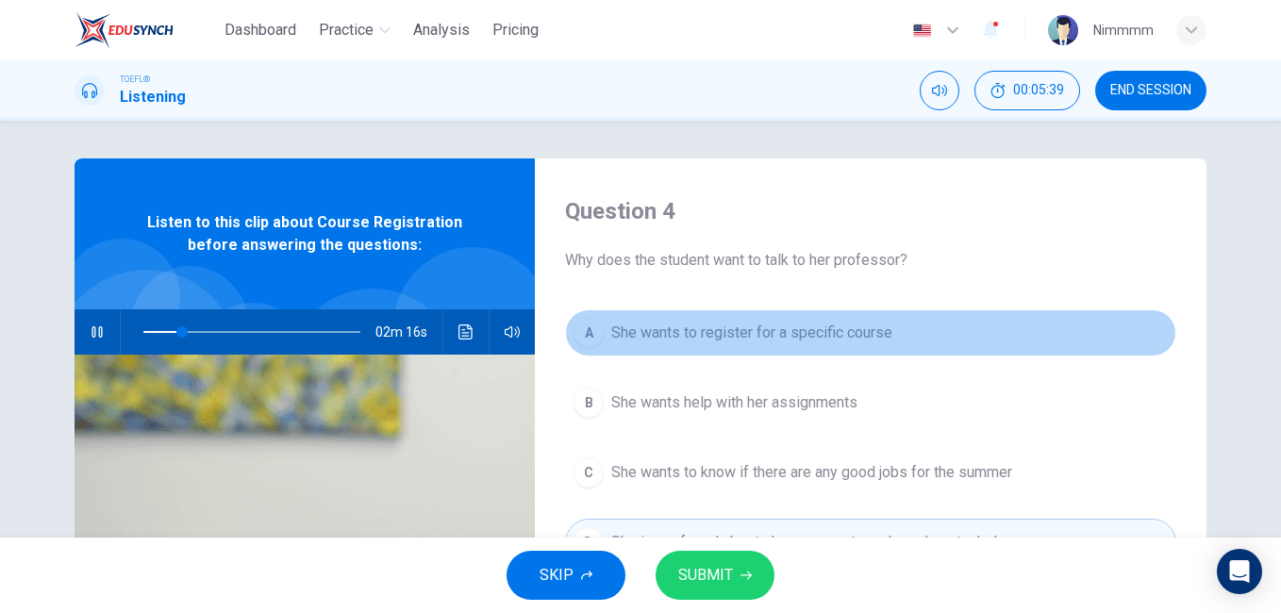
click at [899, 335] on button "A She wants to register for a specific course" at bounding box center [870, 332] width 611 height 47
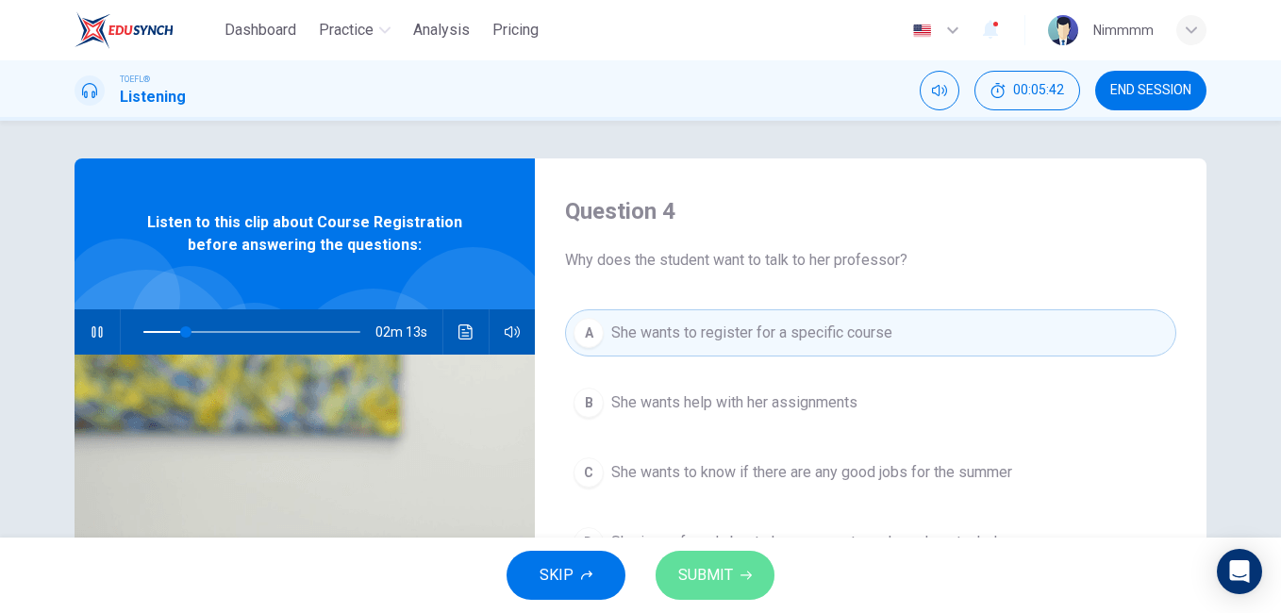
click at [724, 584] on span "SUBMIT" at bounding box center [705, 575] width 55 height 26
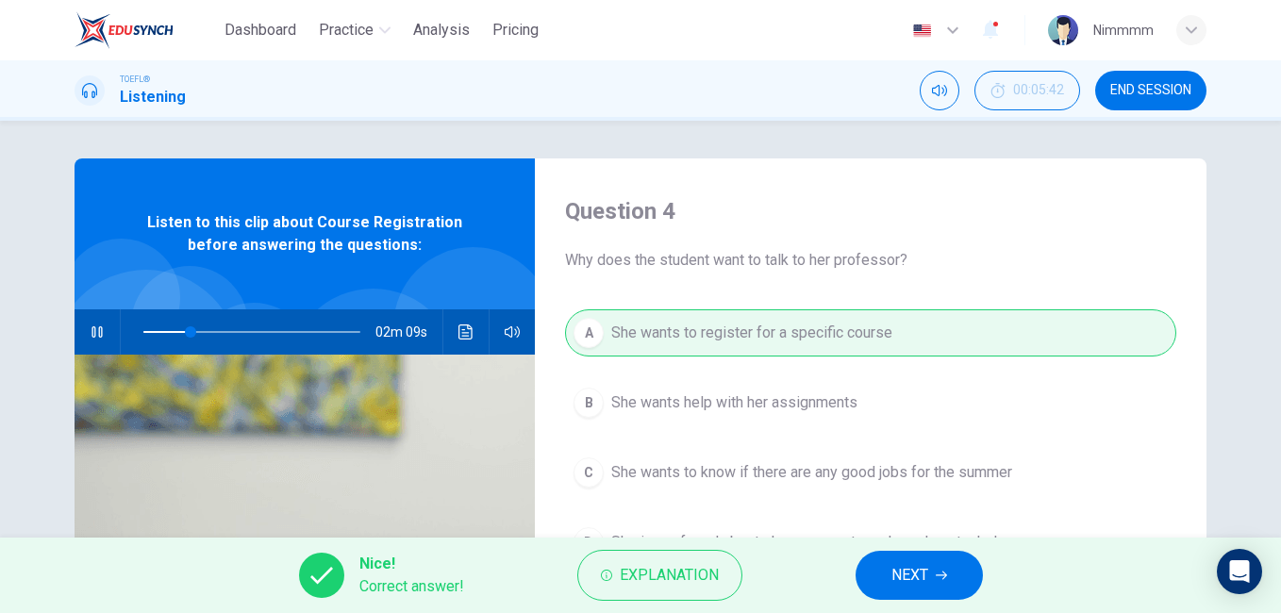
click at [882, 568] on button "NEXT" at bounding box center [918, 575] width 127 height 49
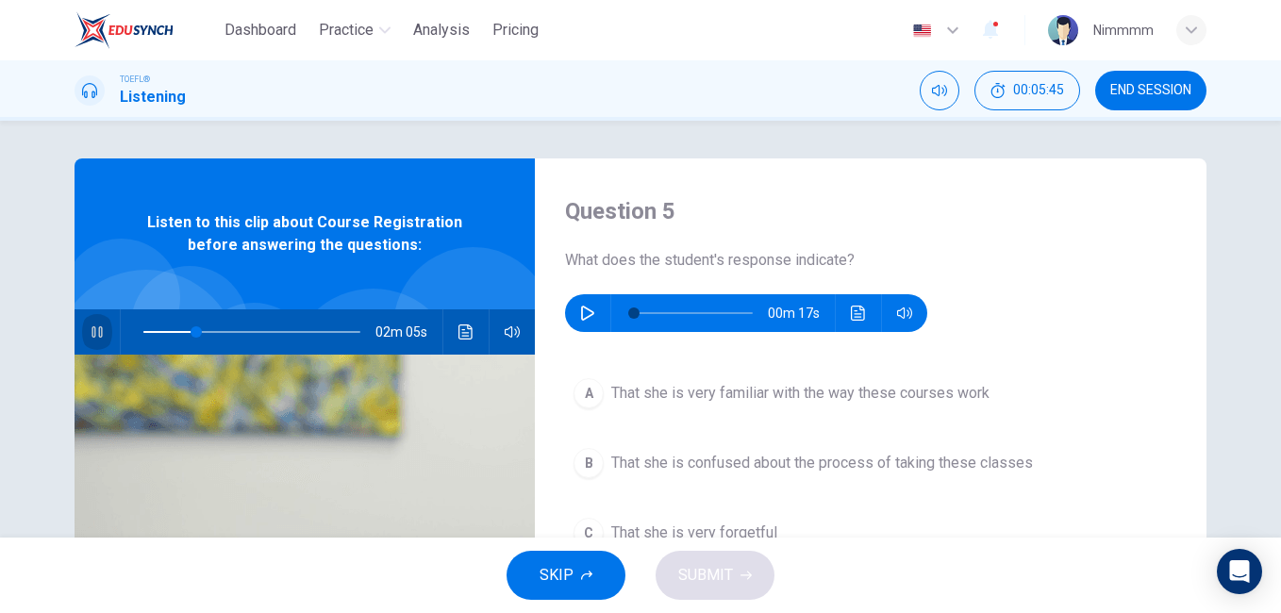
click at [82, 321] on button "button" at bounding box center [97, 331] width 30 height 45
type input "25"
click at [589, 304] on button "button" at bounding box center [587, 313] width 30 height 38
click at [1270, 398] on div "Question 5 What does the student's response indicate? 00m 17s A That she is ver…" at bounding box center [640, 329] width 1281 height 417
click at [586, 320] on icon "button" at bounding box center [587, 313] width 15 height 15
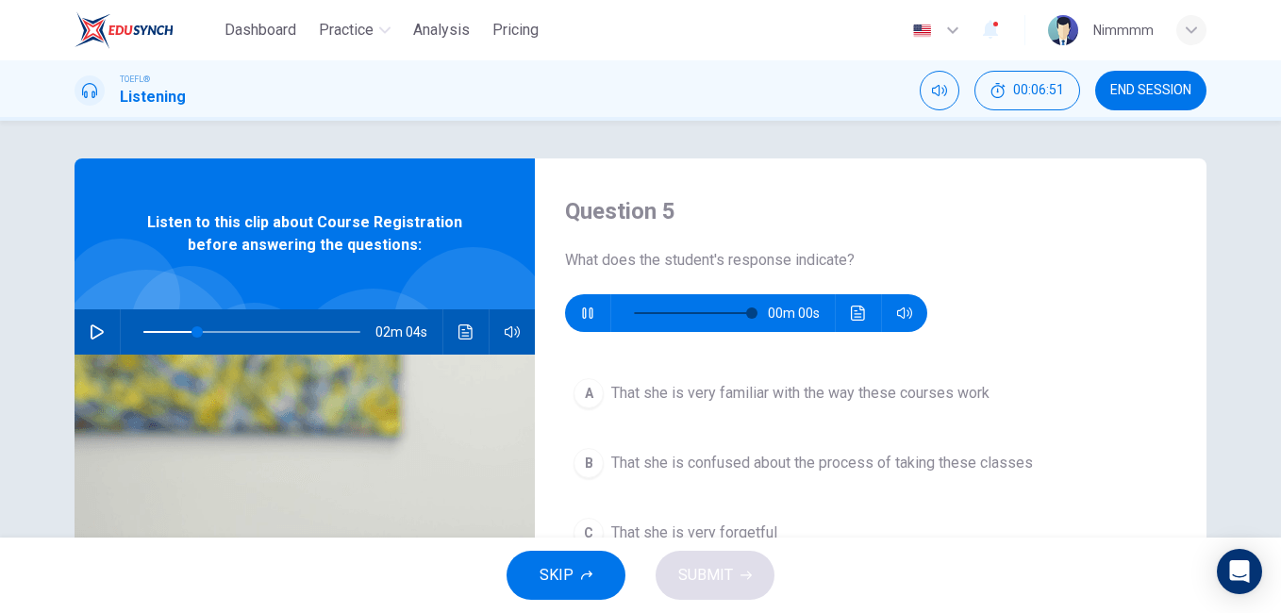
type input "0"
click at [1268, 397] on div "Question 5 What does the student's response indicate? 00m 17s A That she is ver…" at bounding box center [640, 329] width 1281 height 417
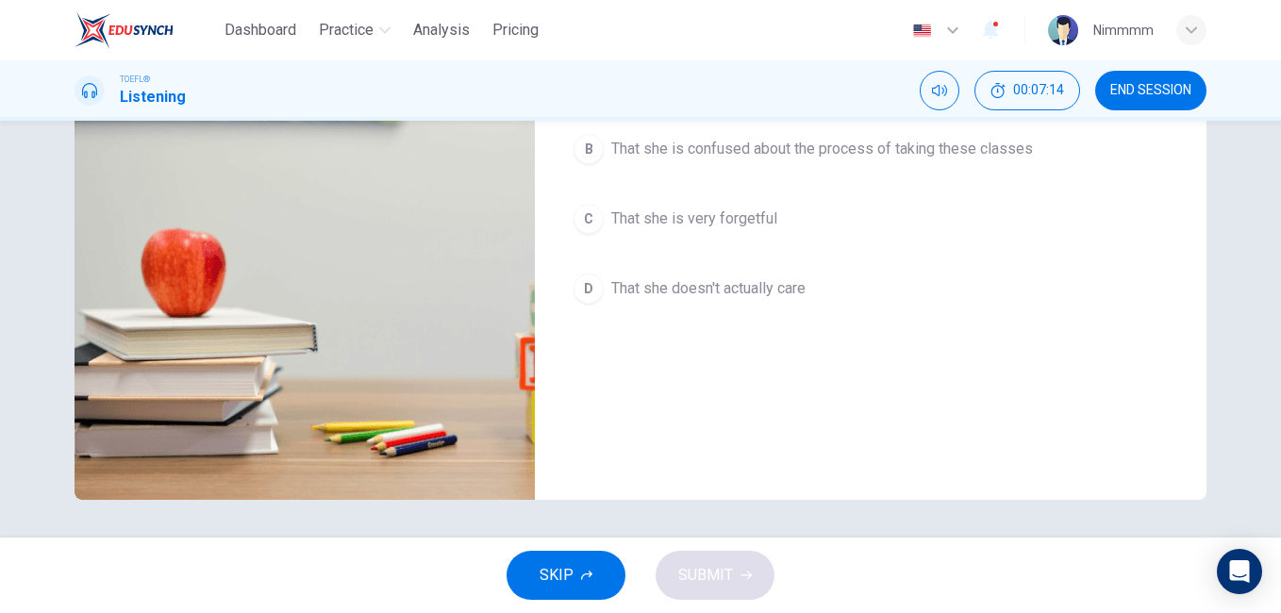
click at [854, 144] on span "That she is confused about the process of taking these classes" at bounding box center [822, 149] width 422 height 23
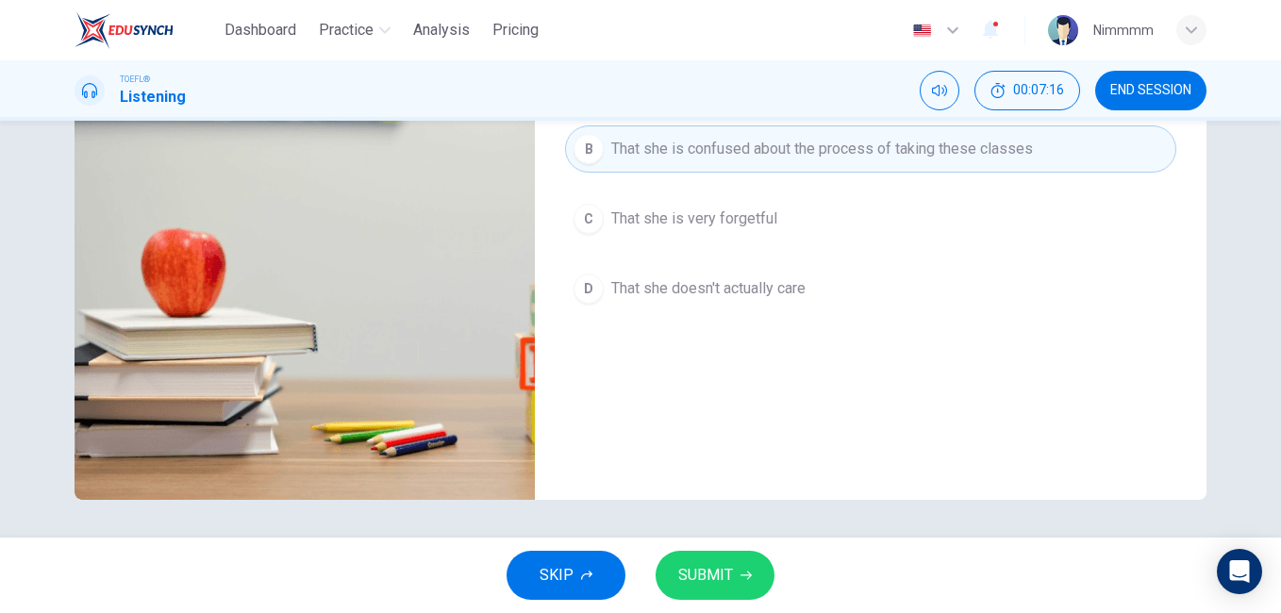
click at [691, 566] on span "SUBMIT" at bounding box center [705, 575] width 55 height 26
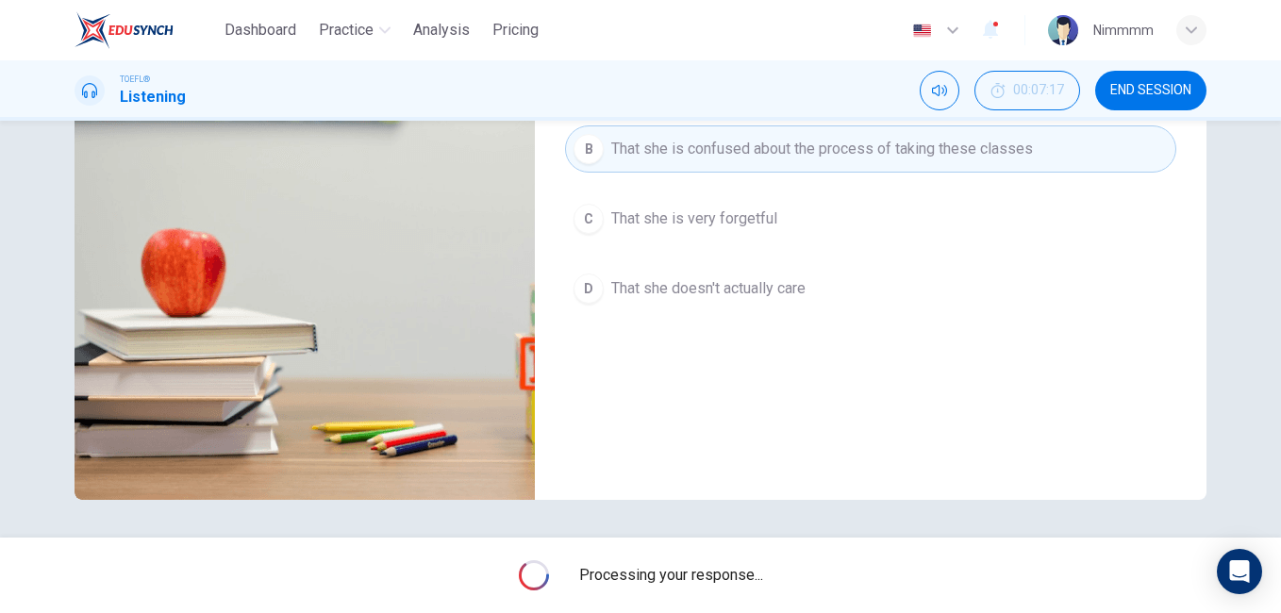
type input "25"
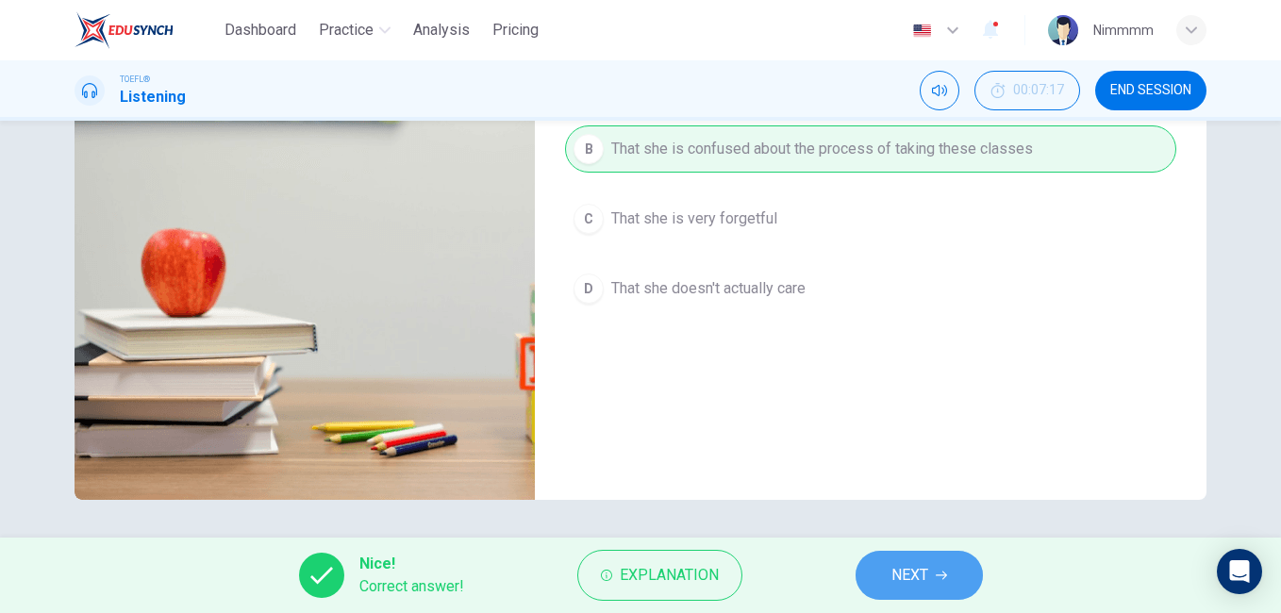
click at [888, 556] on button "NEXT" at bounding box center [918, 575] width 127 height 49
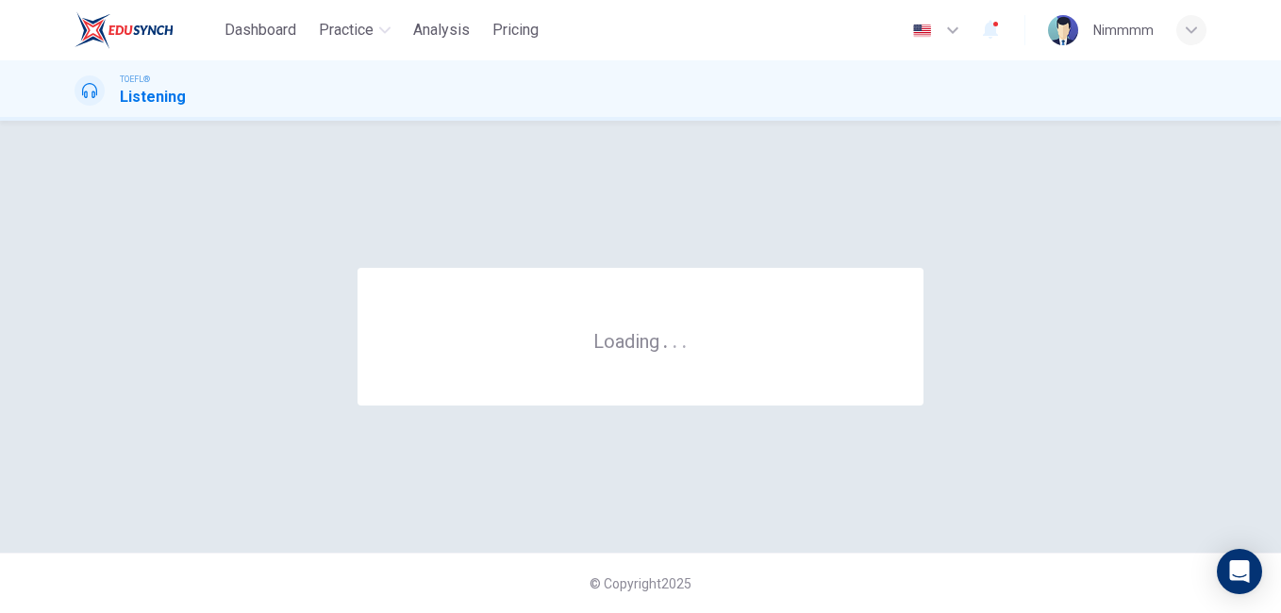
scroll to position [0, 0]
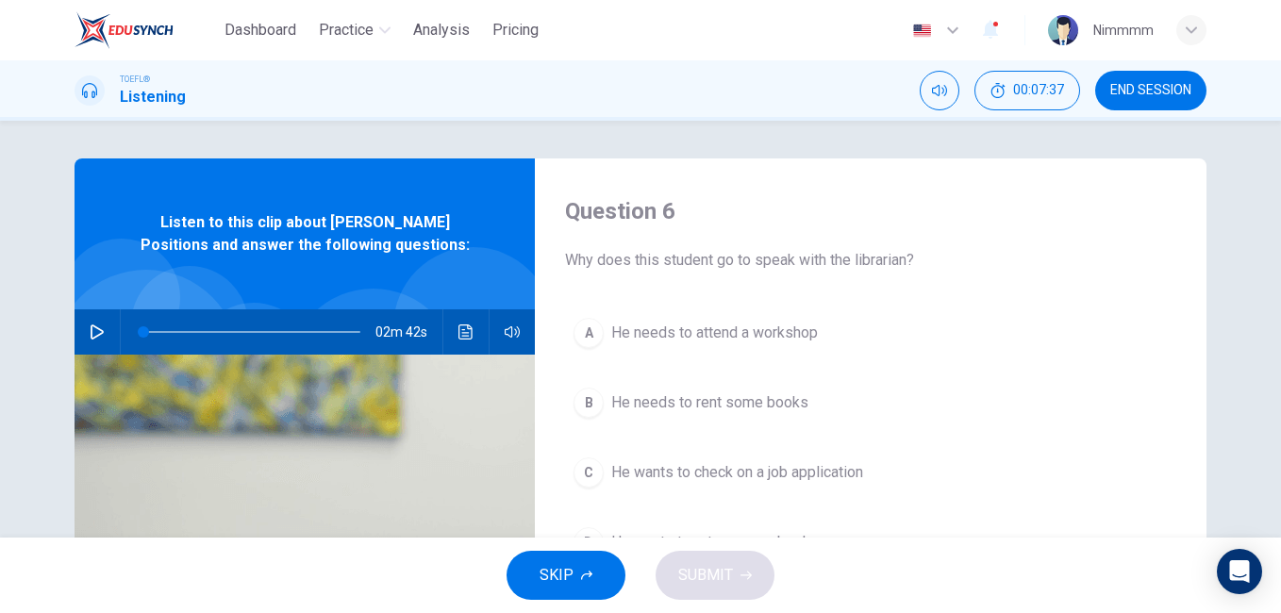
click at [1267, 406] on div "Question 6 Why does this student go to speak with the librarian? A He needs to …" at bounding box center [640, 329] width 1281 height 417
click at [1270, 406] on div "Question 6 Why does this student go to speak with the librarian? A He needs to …" at bounding box center [640, 329] width 1281 height 417
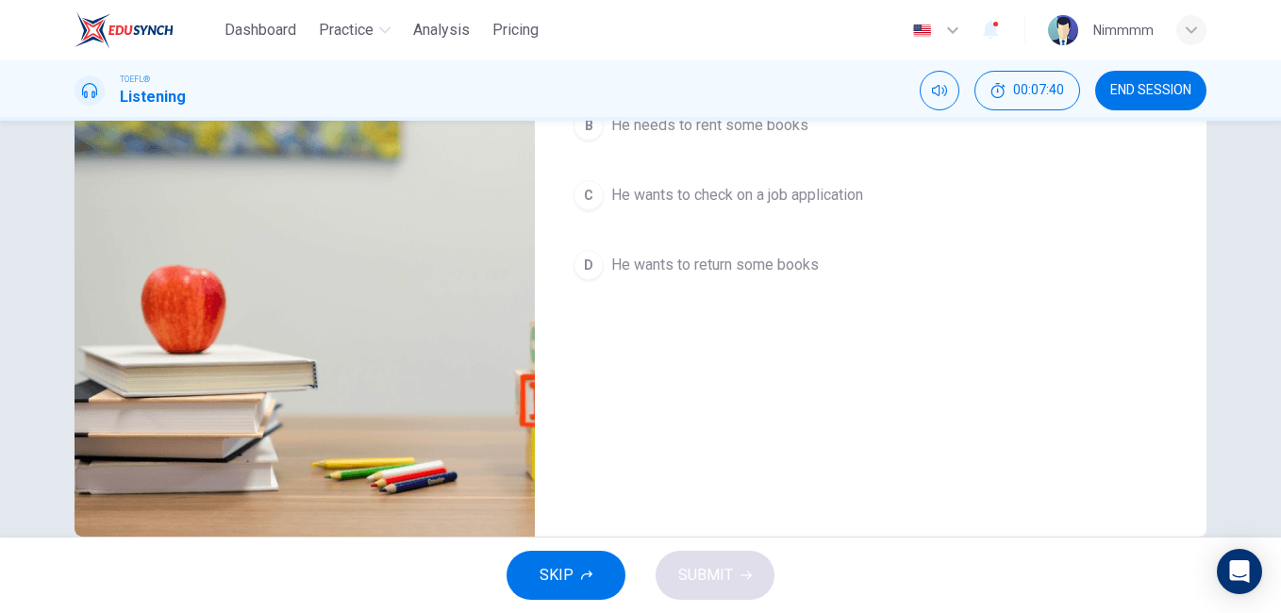
scroll to position [314, 0]
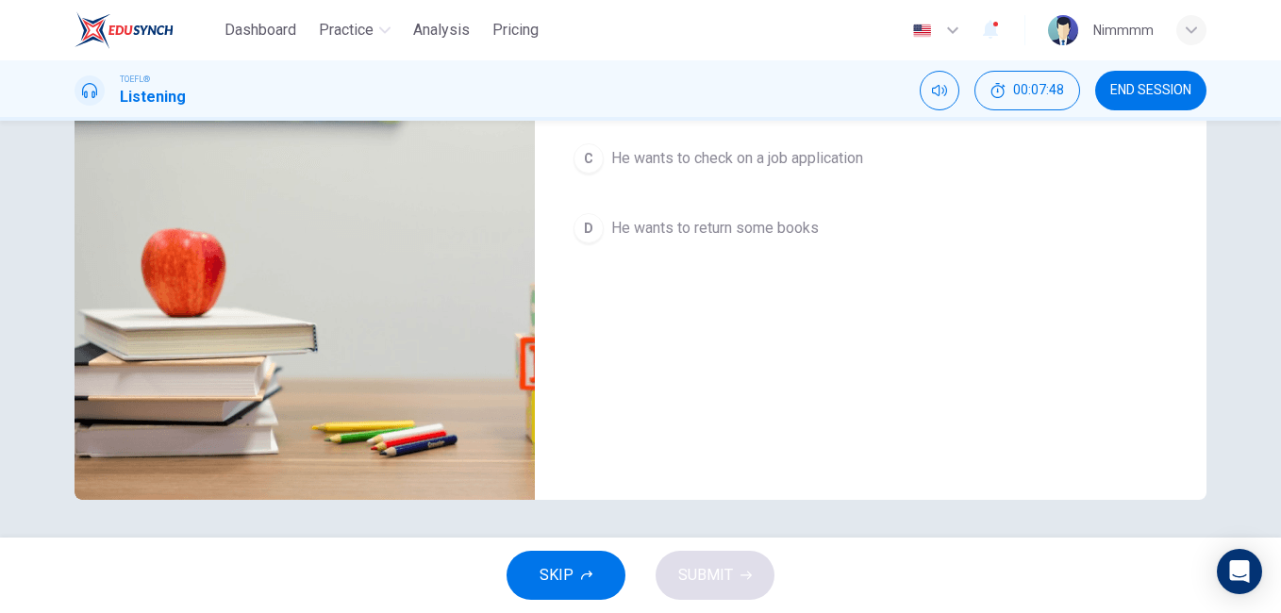
click at [1268, 255] on div "Question 6 Why does this student go to speak with the librarian? A He needs to …" at bounding box center [640, 329] width 1281 height 417
click at [1271, 257] on div "Question 6 Why does this student go to speak with the librarian? A He needs to …" at bounding box center [640, 329] width 1281 height 417
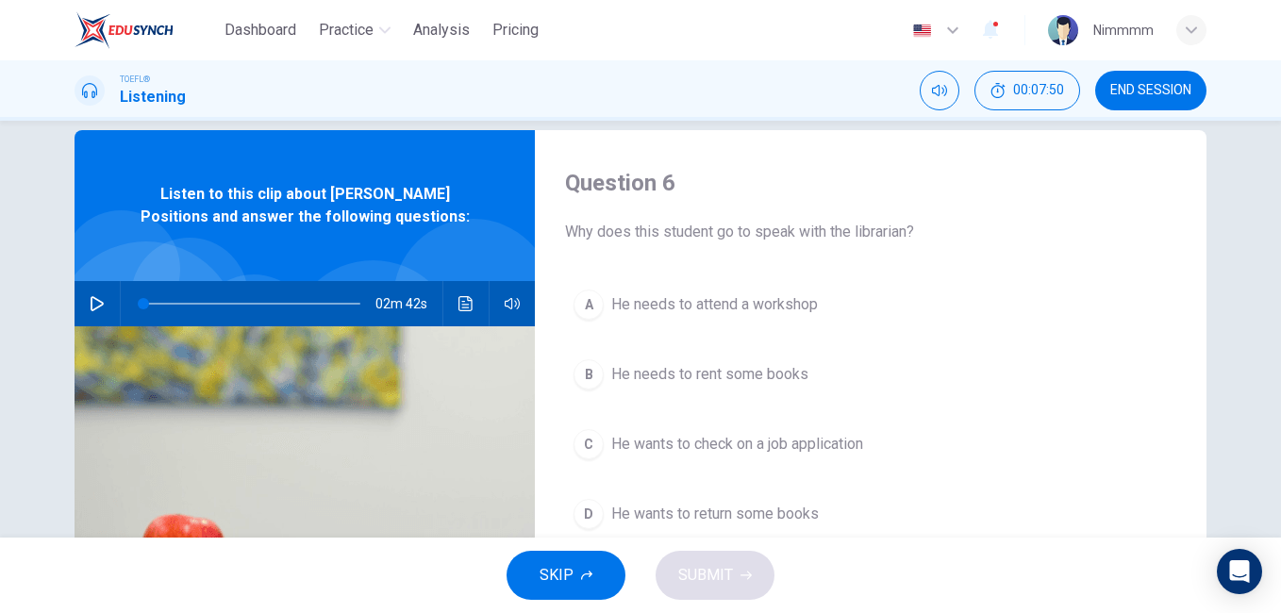
scroll to position [0, 0]
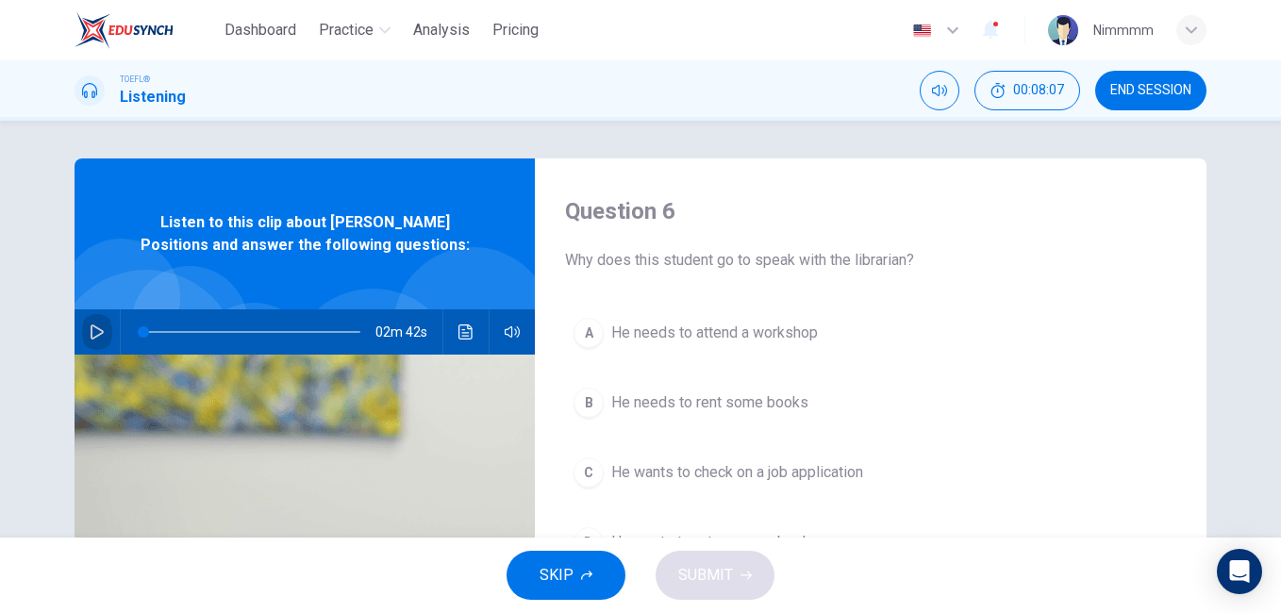
click at [95, 333] on icon "button" at bounding box center [97, 331] width 15 height 15
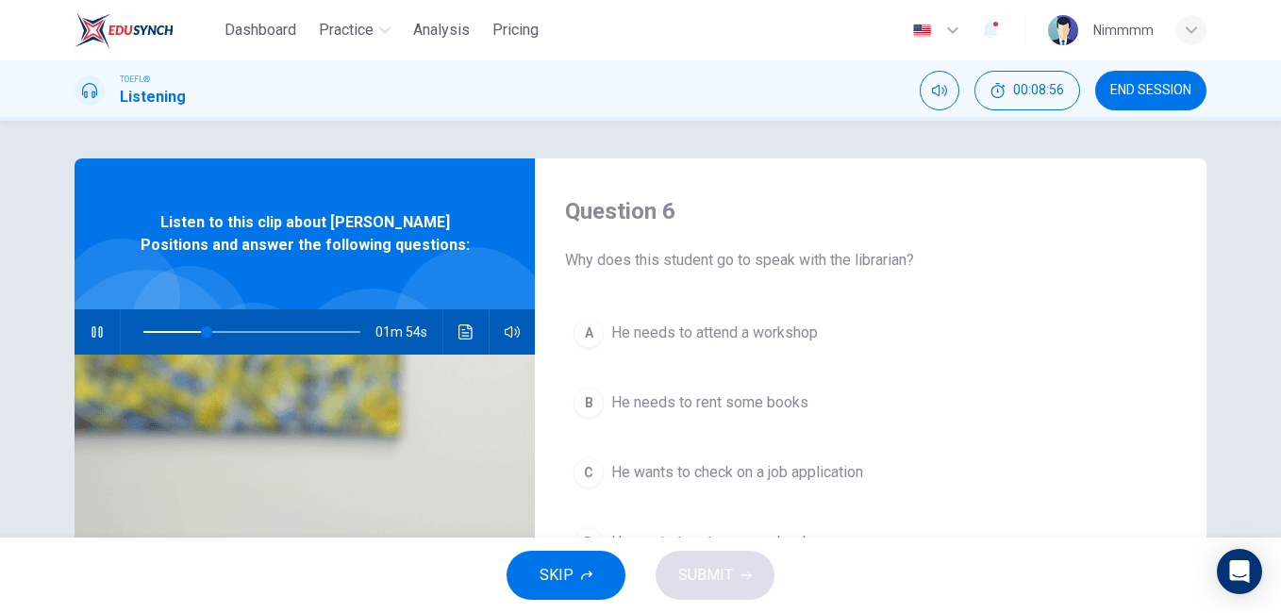
click at [1268, 424] on div "Question 6 Why does this student go to speak with the librarian? A He needs to …" at bounding box center [640, 329] width 1281 height 417
click at [1270, 429] on div "Question 6 Why does this student go to speak with the librarian? A He needs to …" at bounding box center [640, 329] width 1281 height 417
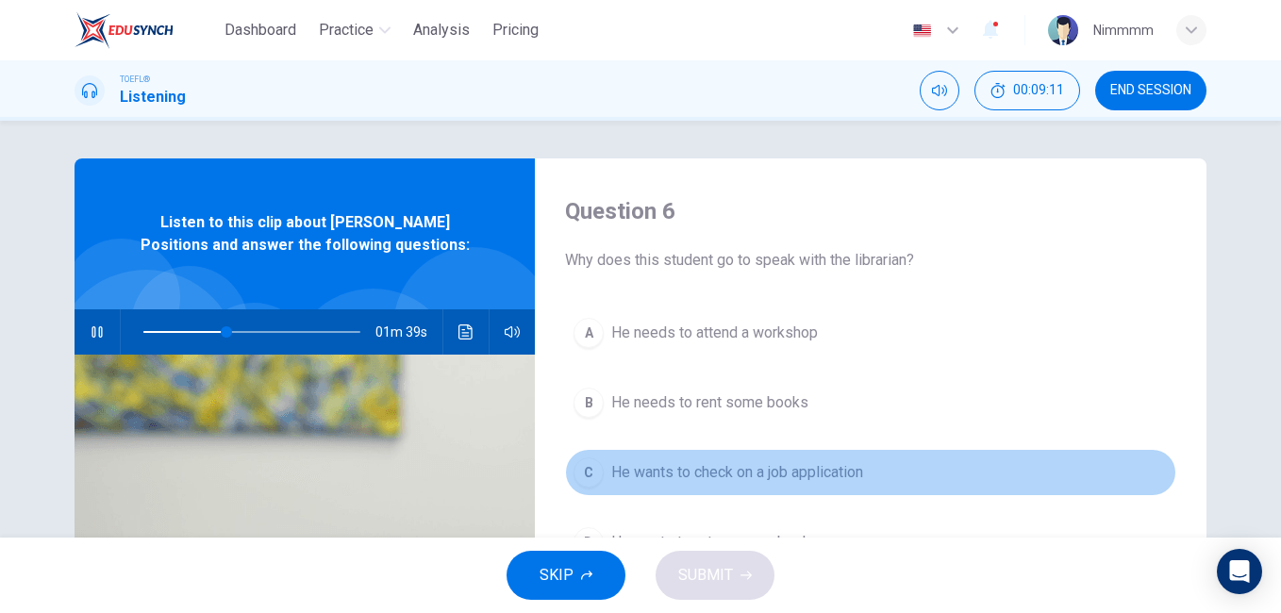
click at [688, 460] on button "C He wants to check on a job application" at bounding box center [870, 472] width 611 height 47
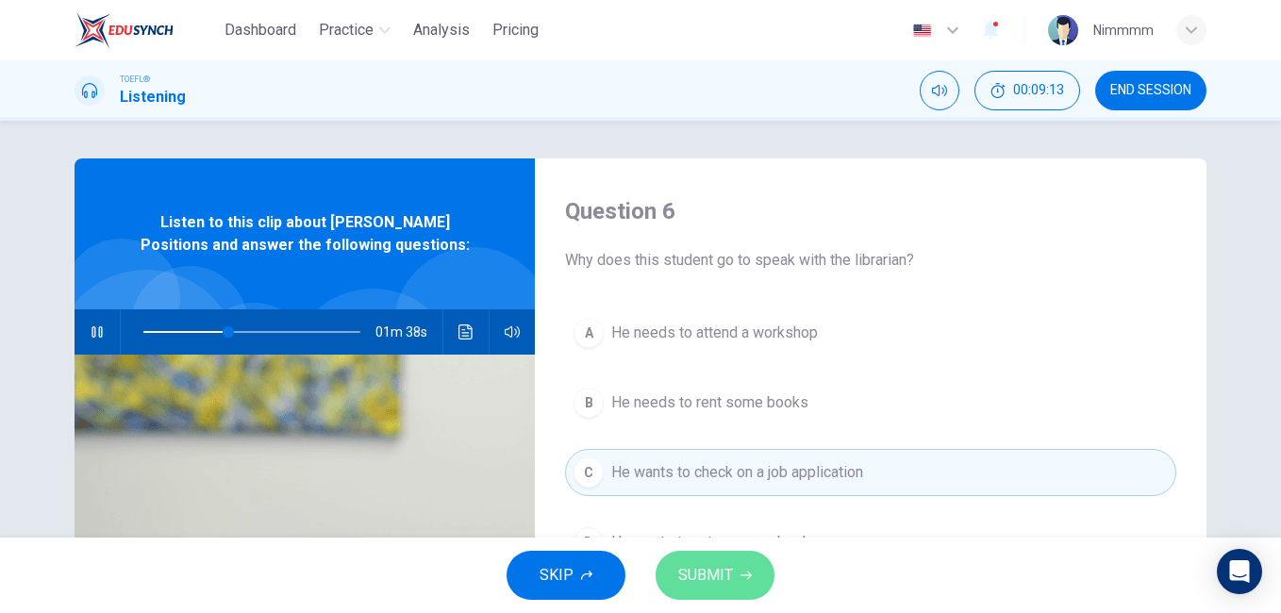
click at [671, 584] on button "SUBMIT" at bounding box center [714, 575] width 119 height 49
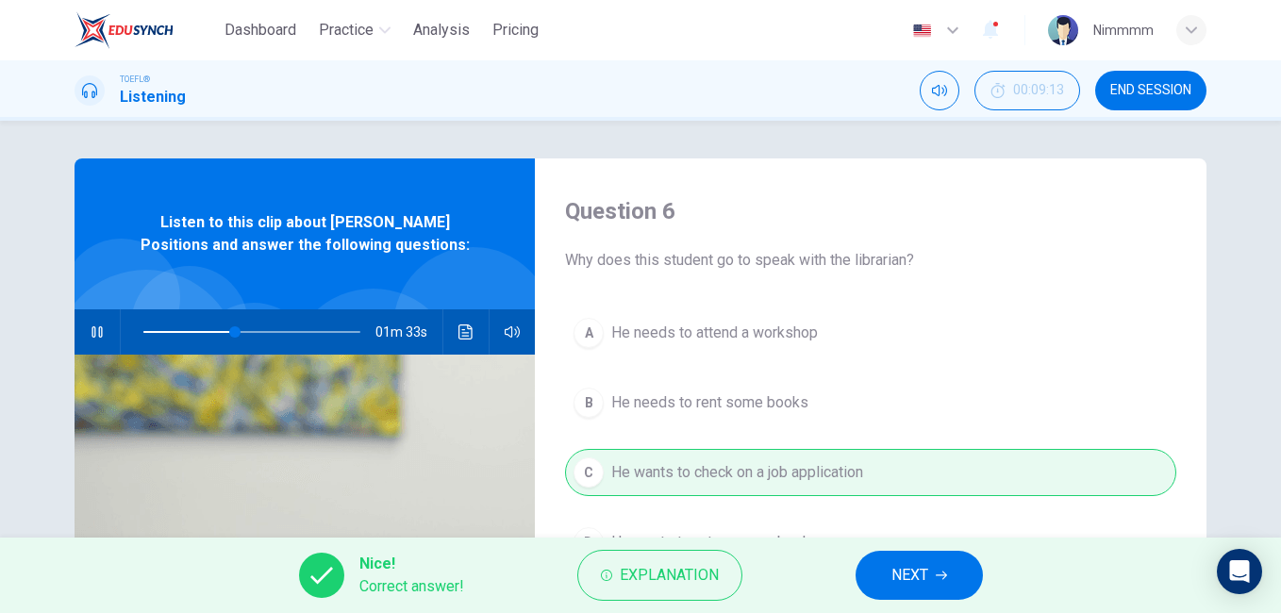
click at [872, 577] on button "NEXT" at bounding box center [918, 575] width 127 height 49
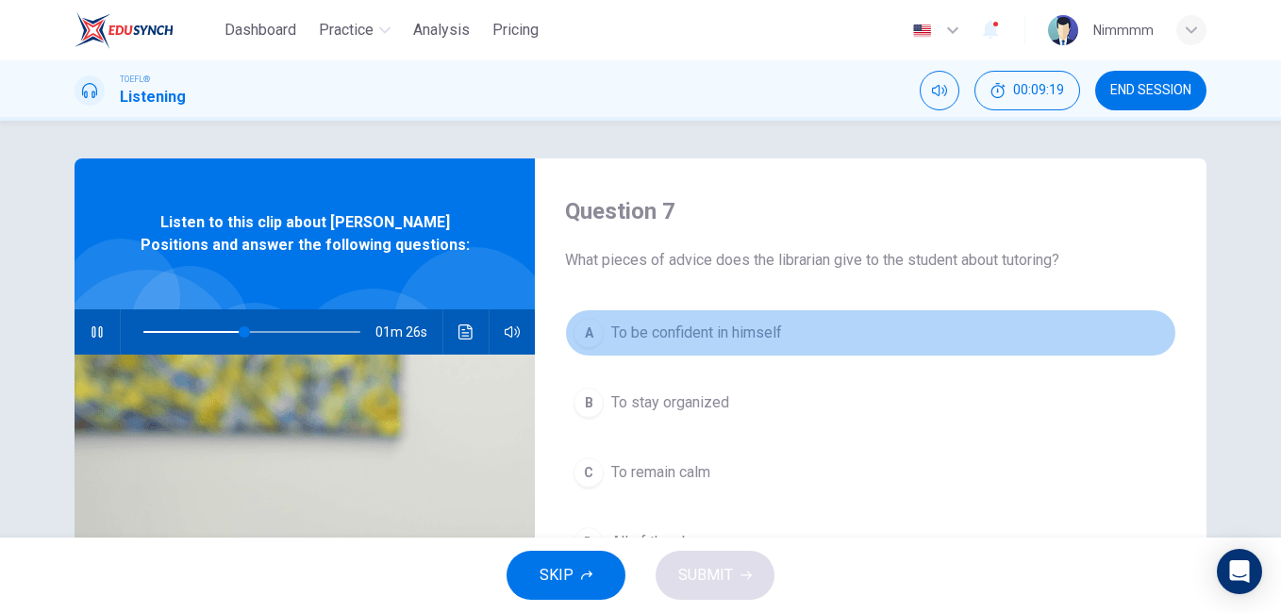
click at [660, 333] on span "To be confident in himself" at bounding box center [696, 333] width 171 height 23
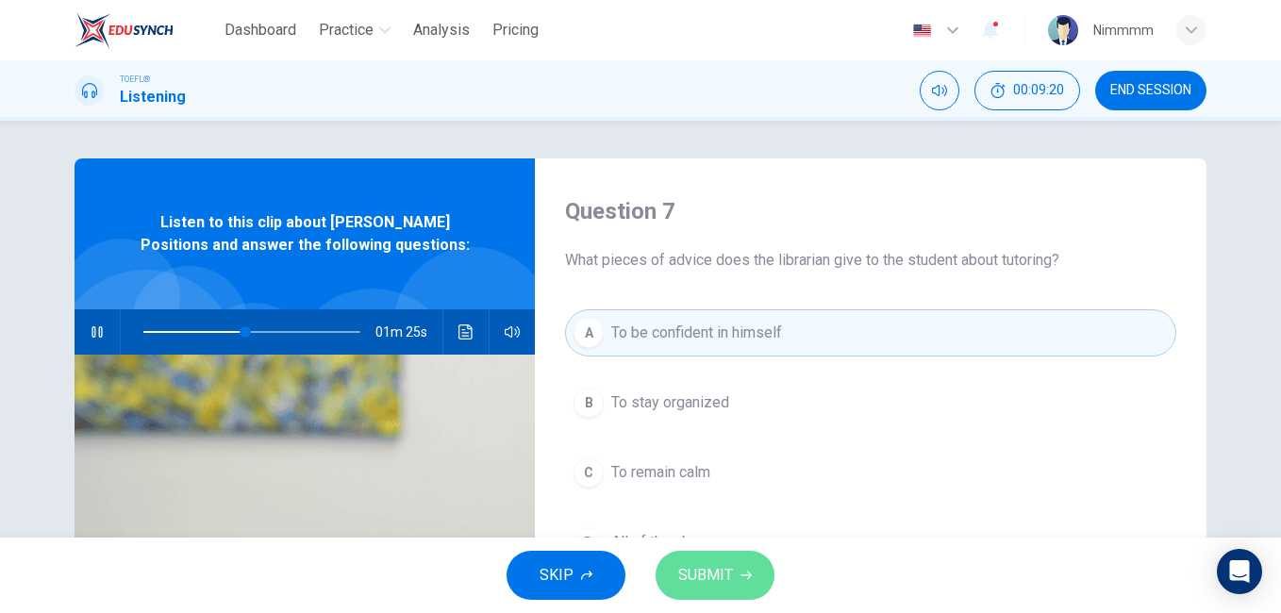
click at [684, 556] on button "SUBMIT" at bounding box center [714, 575] width 119 height 49
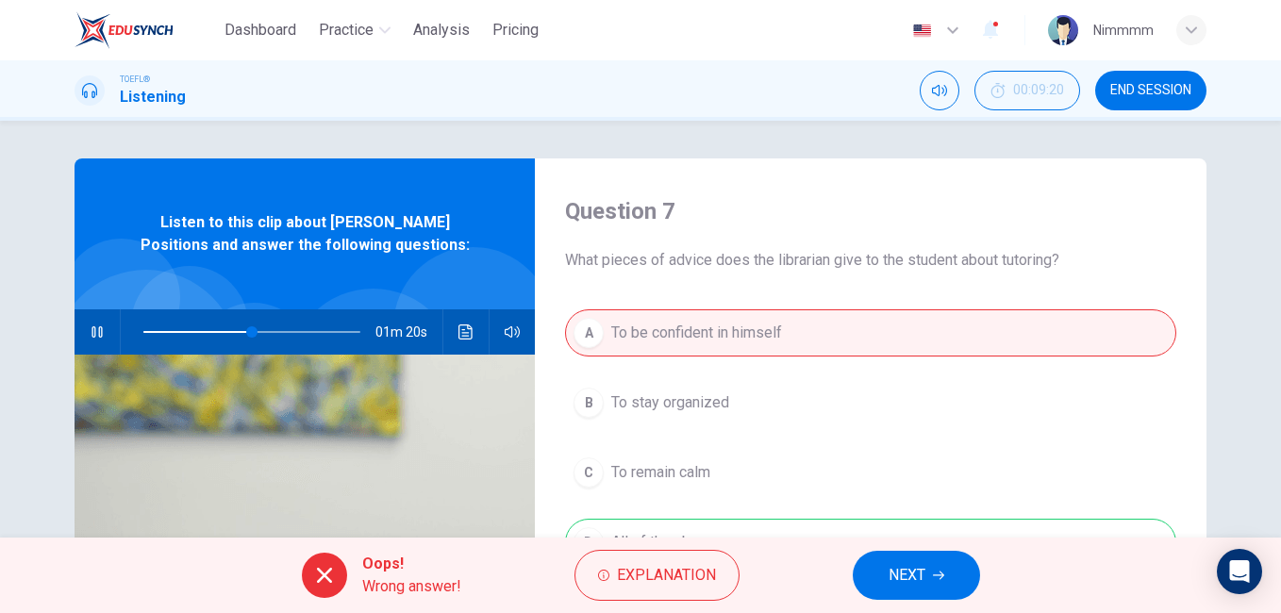
click at [655, 406] on div "A To be confident in himself B To stay organized C To remain calm D All of the …" at bounding box center [870, 456] width 611 height 294
click at [655, 407] on div "A To be confident in himself B To stay organized C To remain calm D All of the …" at bounding box center [870, 456] width 611 height 294
click at [691, 492] on div "A To be confident in himself B To stay organized C To remain calm D All of the …" at bounding box center [870, 456] width 611 height 294
drag, startPoint x: 706, startPoint y: 492, endPoint x: 917, endPoint y: 392, distance: 232.9
click at [917, 392] on div "A To be confident in himself B To stay organized C To remain calm D All of the …" at bounding box center [870, 456] width 611 height 294
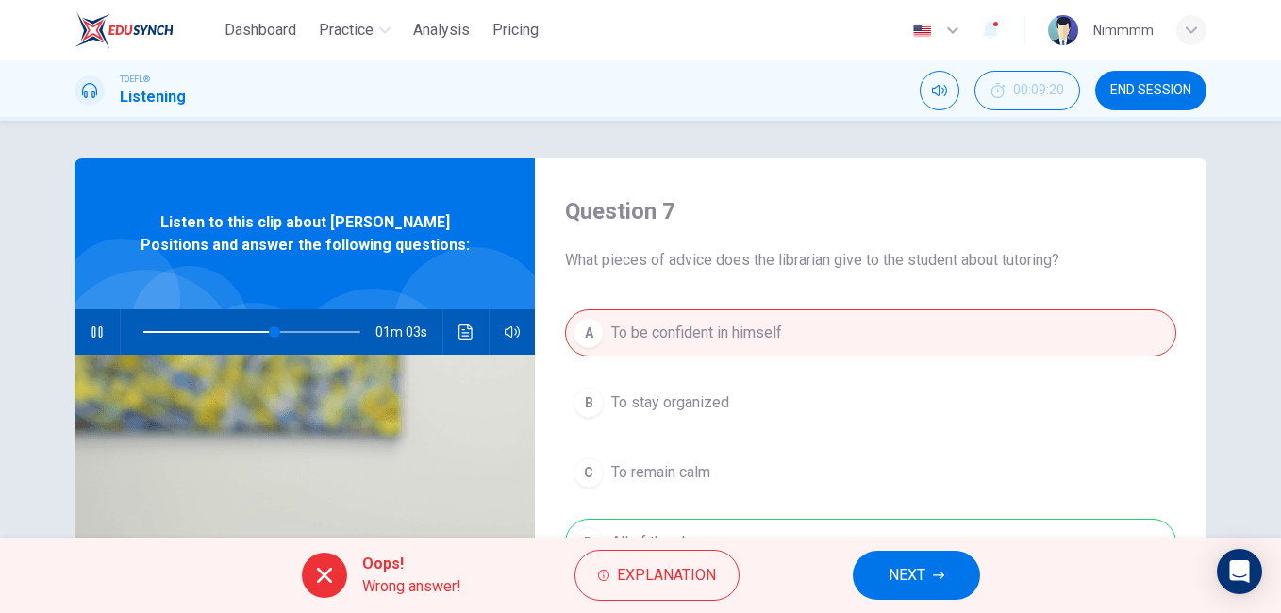
click at [1270, 406] on div "Question 7 What pieces of advice does the librarian give to the student about t…" at bounding box center [640, 329] width 1281 height 417
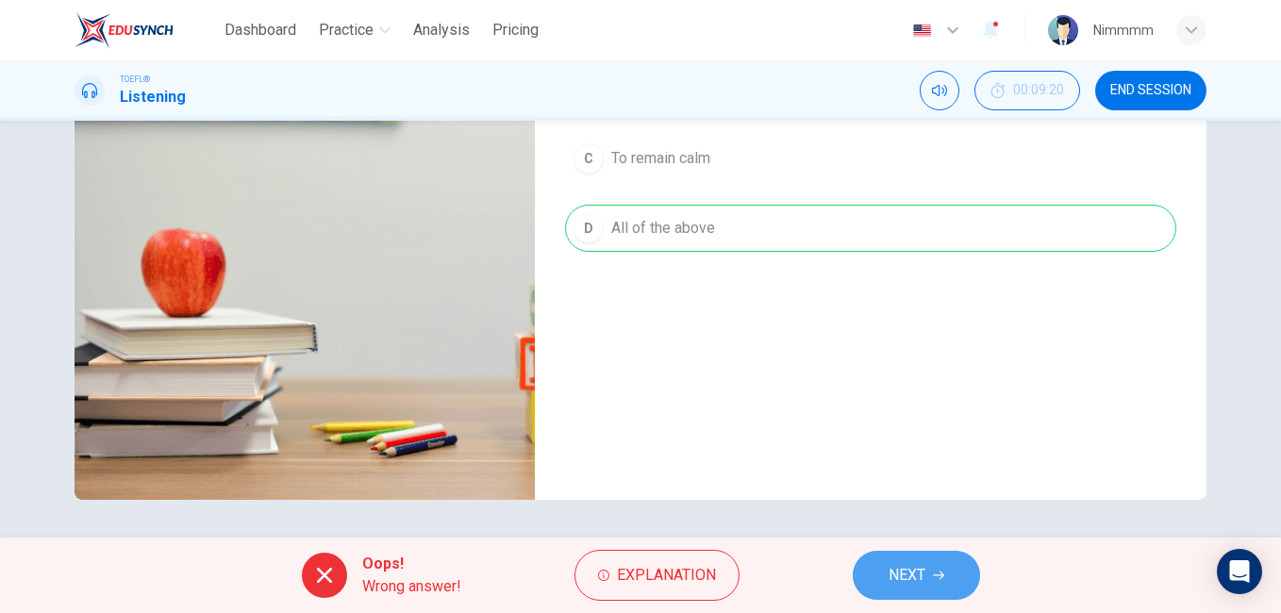
click at [904, 566] on span "NEXT" at bounding box center [906, 575] width 37 height 26
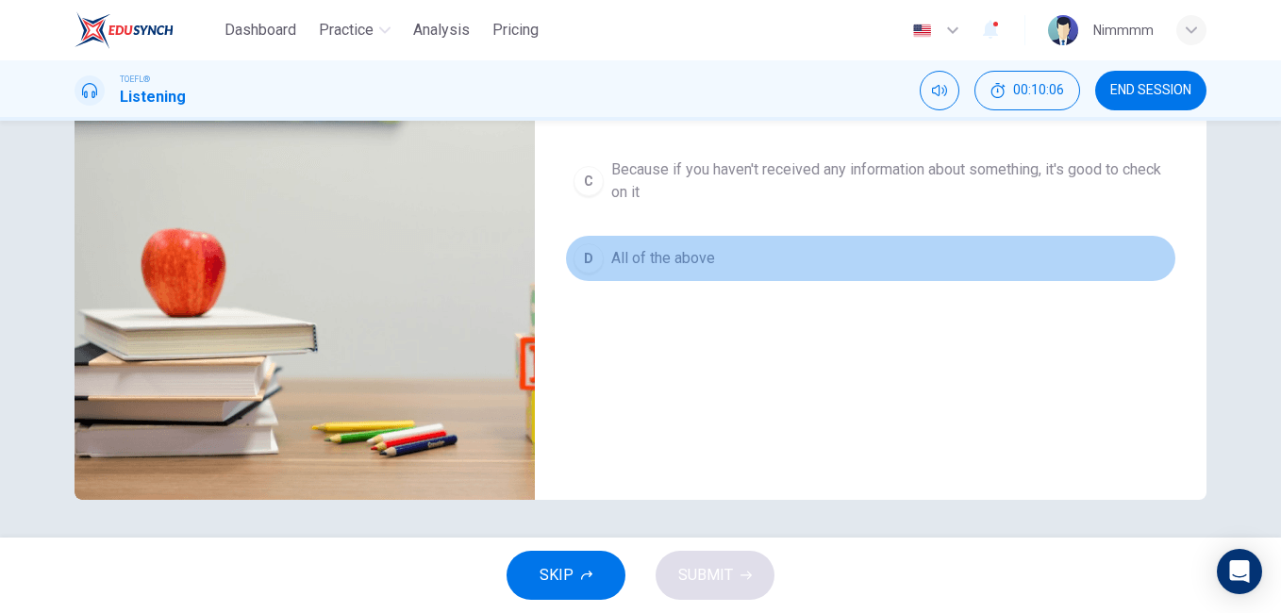
click at [722, 261] on button "D All of the above" at bounding box center [870, 258] width 611 height 47
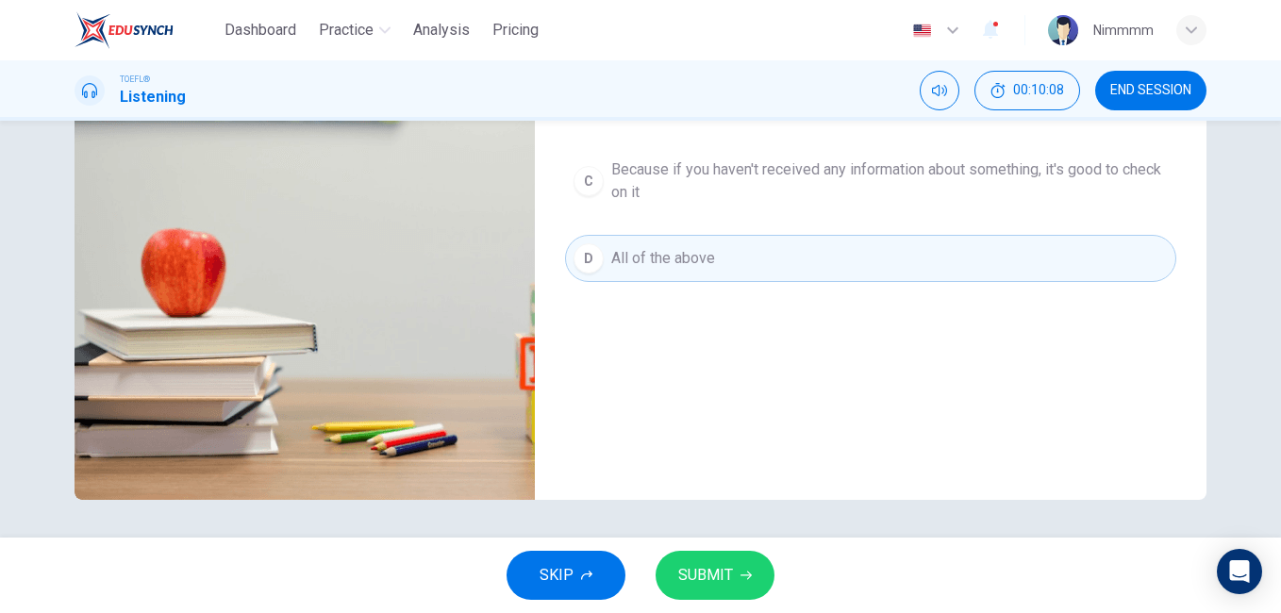
click at [733, 566] on button "SUBMIT" at bounding box center [714, 575] width 119 height 49
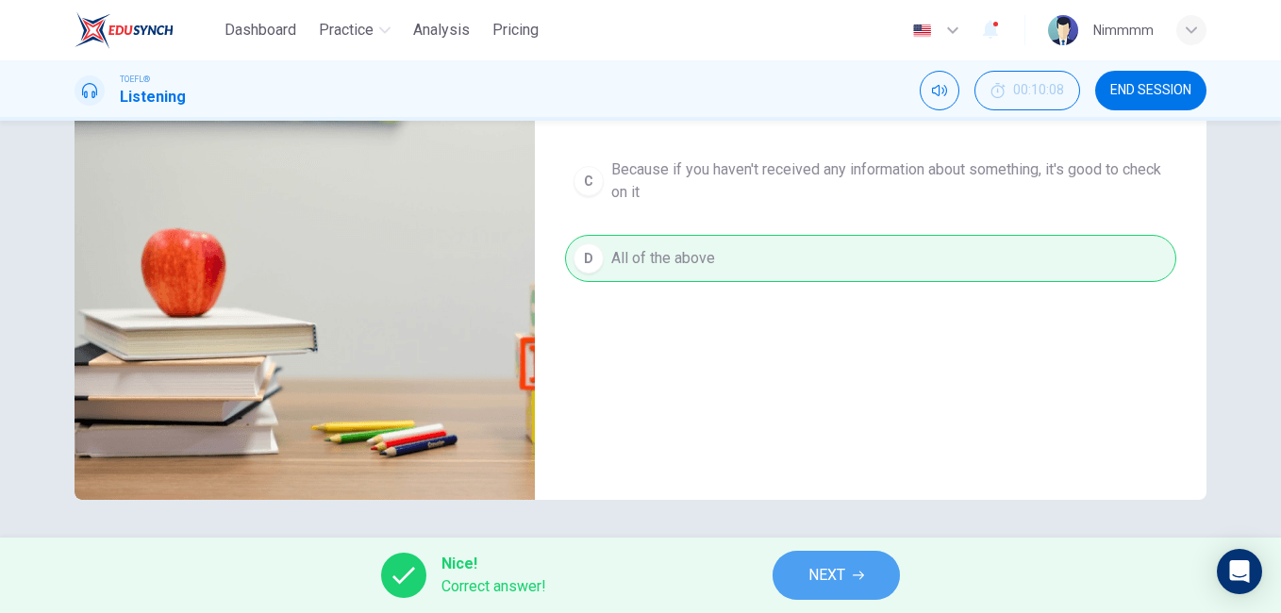
click at [788, 571] on button "NEXT" at bounding box center [835, 575] width 127 height 49
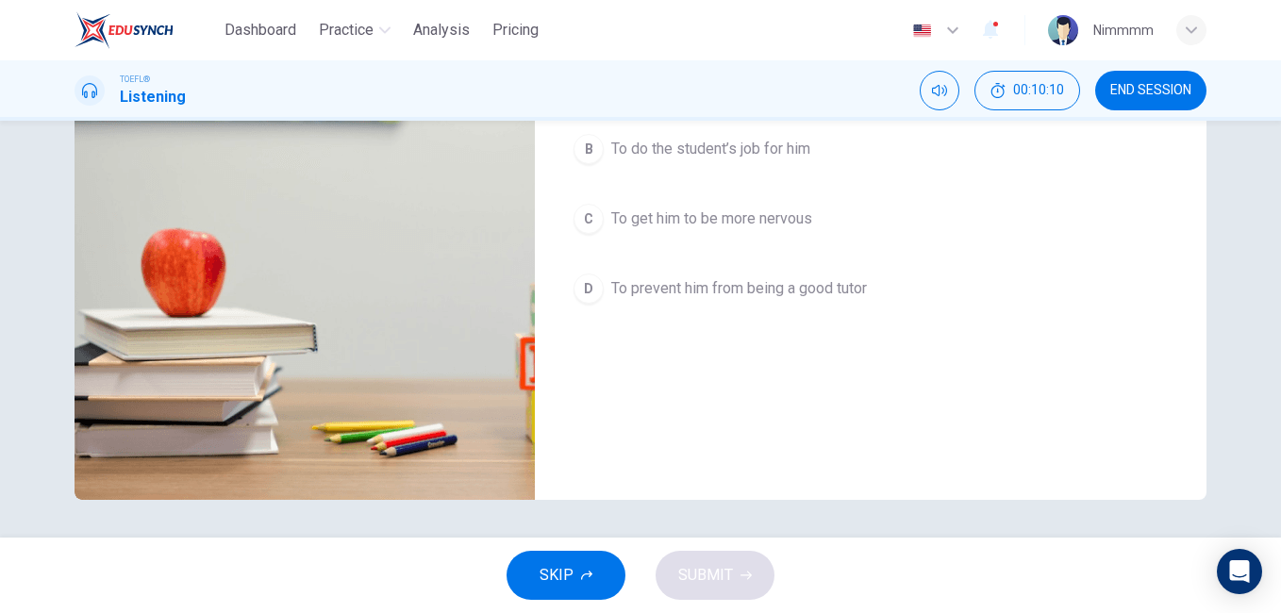
scroll to position [0, 0]
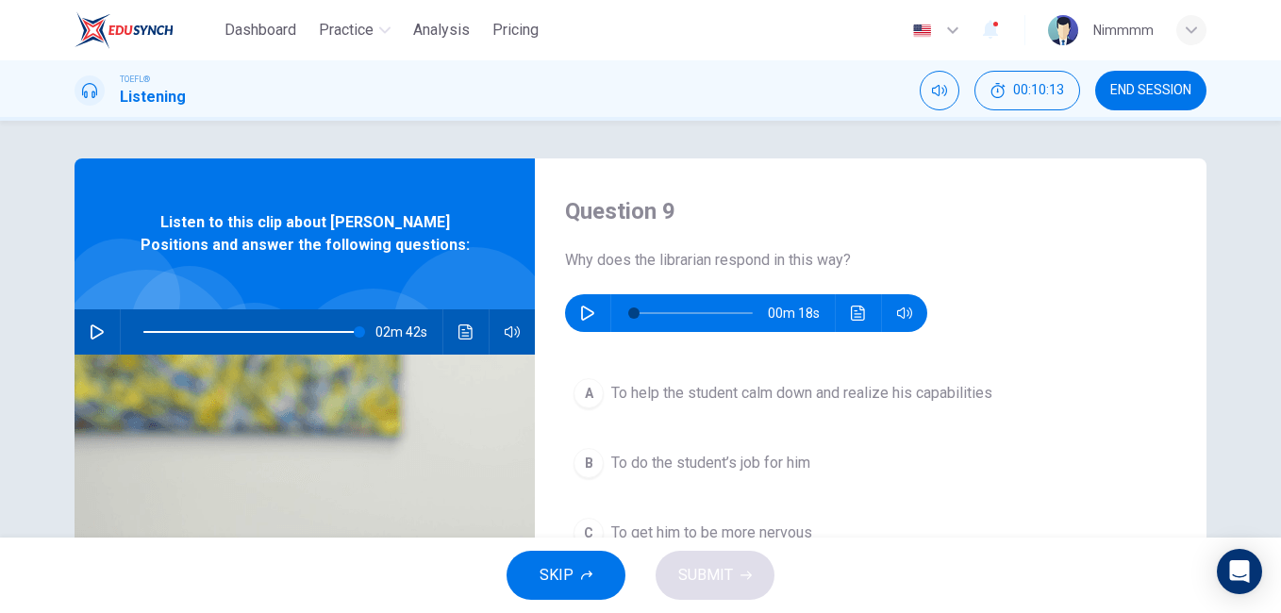
type input "0"
click at [589, 313] on icon "button" at bounding box center [587, 313] width 13 height 15
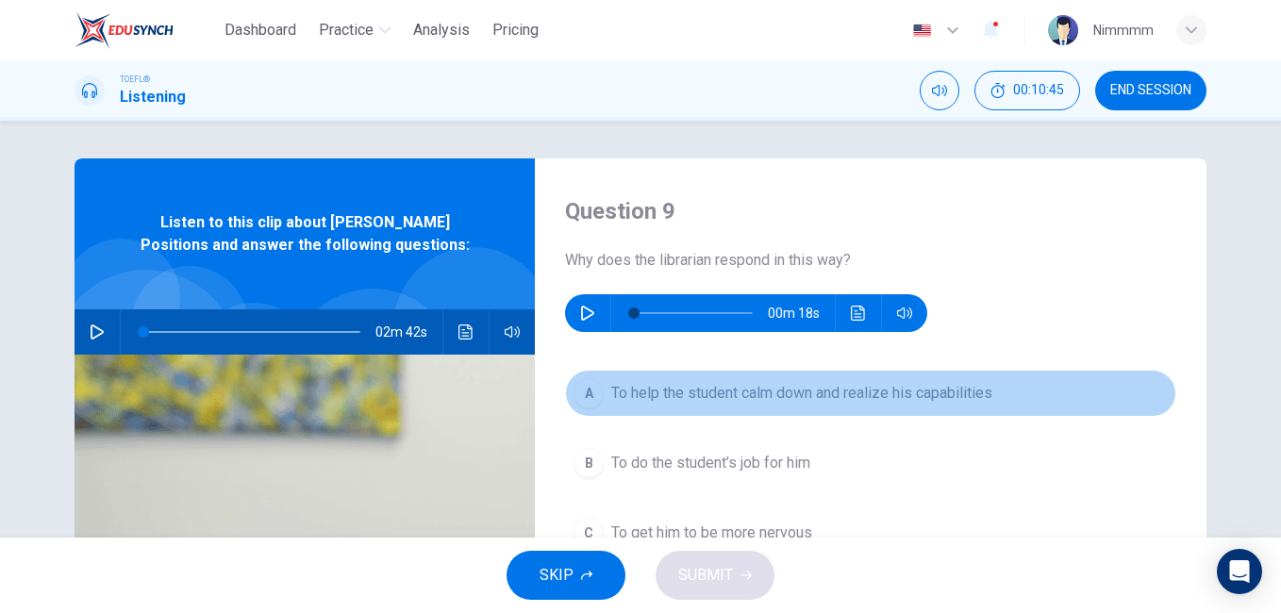
click at [888, 399] on span "To help the student calm down and realize his capabilities" at bounding box center [801, 393] width 381 height 23
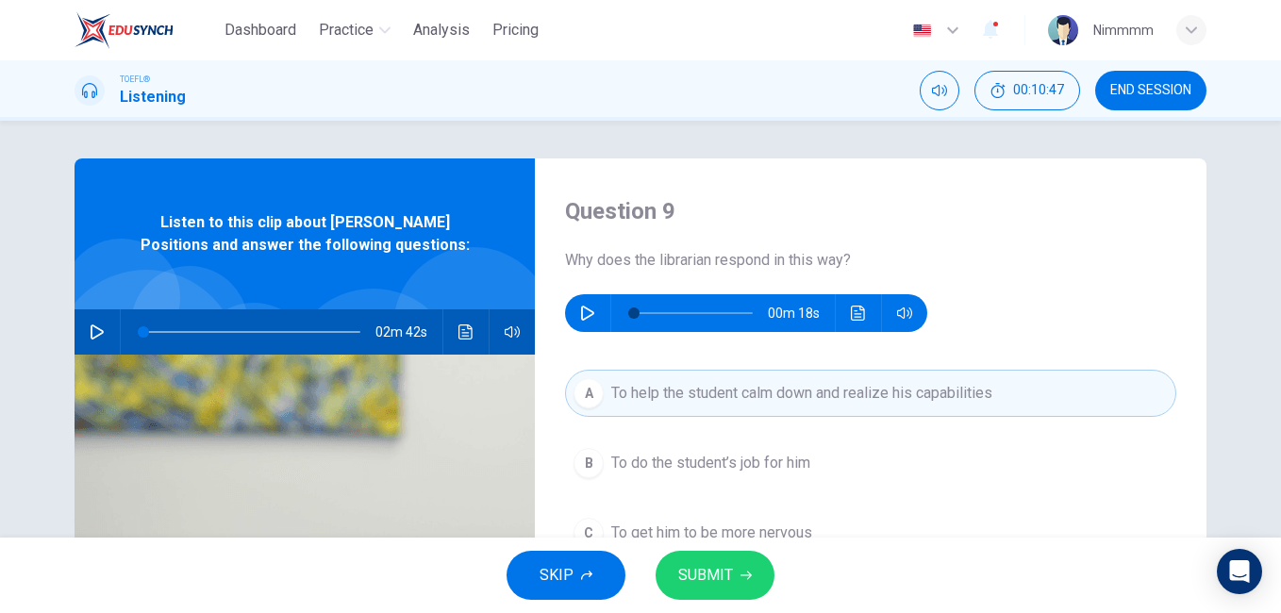
click at [746, 572] on icon "button" at bounding box center [745, 576] width 11 height 8
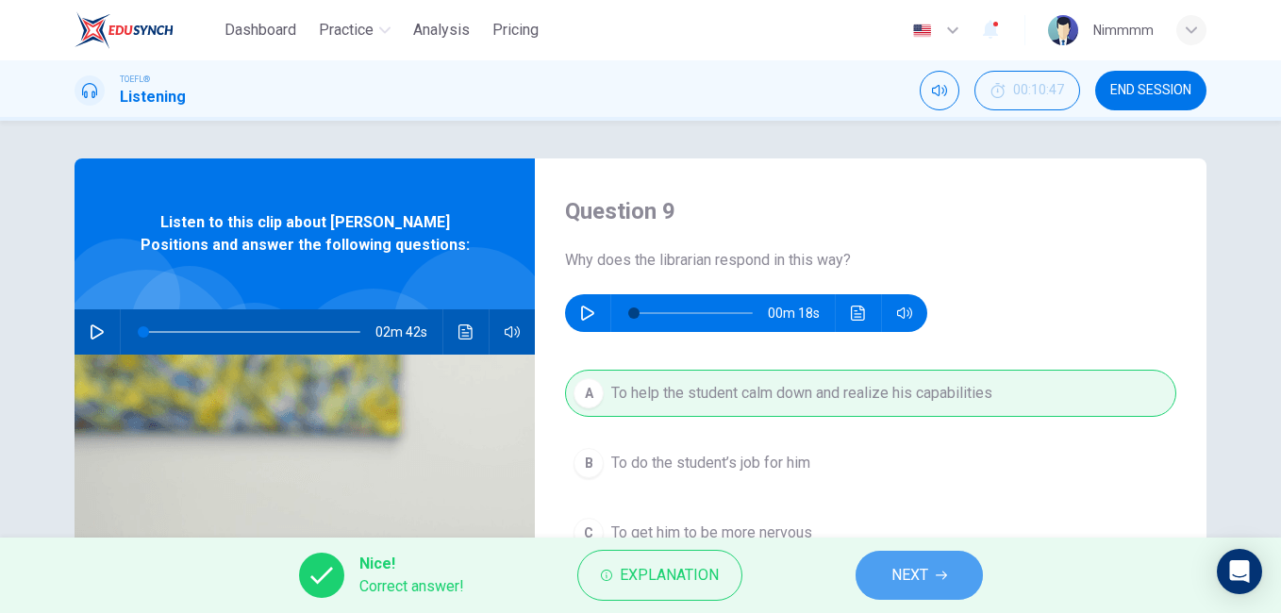
click at [904, 553] on button "NEXT" at bounding box center [918, 575] width 127 height 49
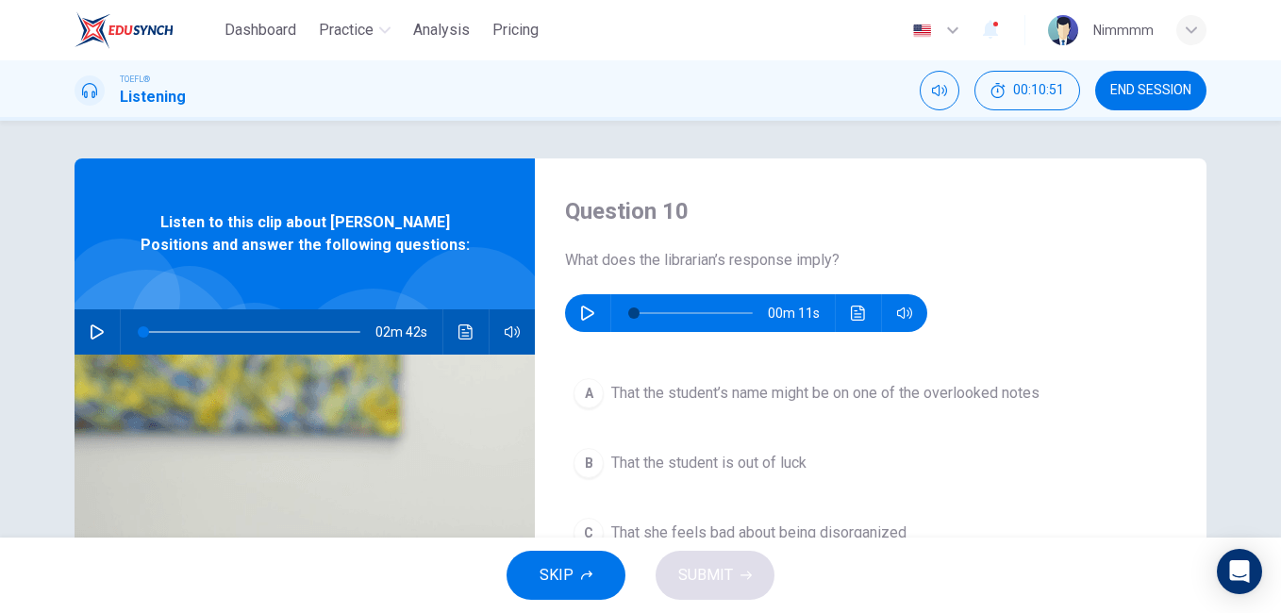
click at [589, 317] on icon "button" at bounding box center [587, 313] width 15 height 15
click at [589, 316] on icon "button" at bounding box center [587, 313] width 15 height 15
click at [574, 293] on div "Question 10 What does the librarian’s response imply? 00m 11s" at bounding box center [870, 264] width 611 height 136
click at [580, 311] on icon "button" at bounding box center [587, 313] width 15 height 15
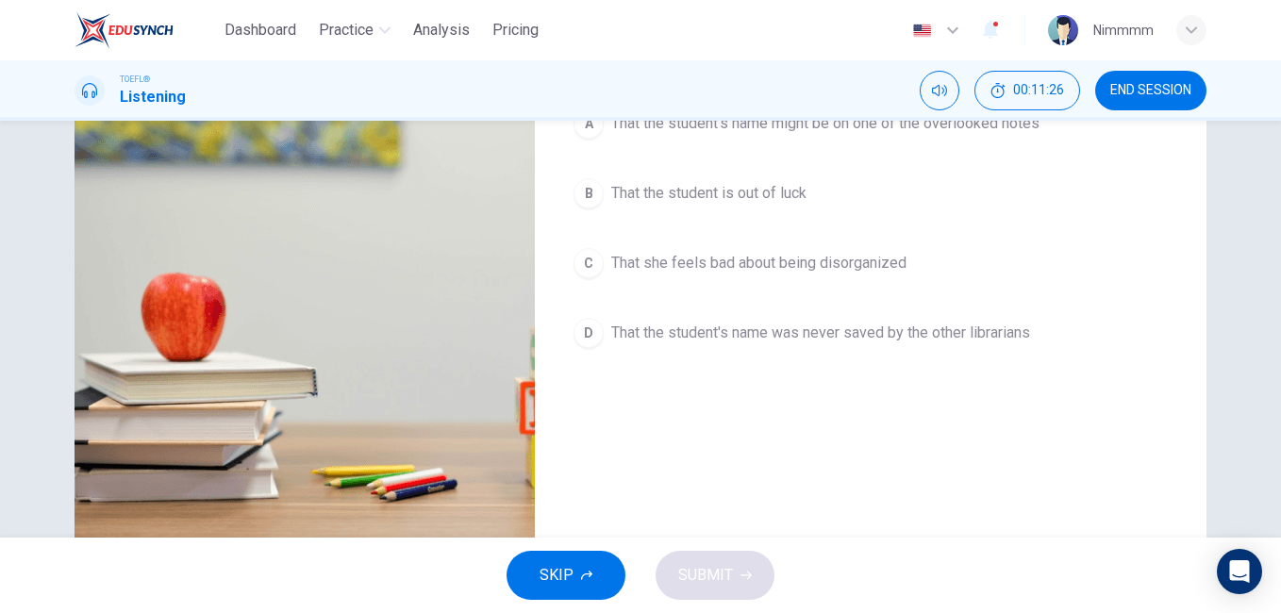
scroll to position [314, 0]
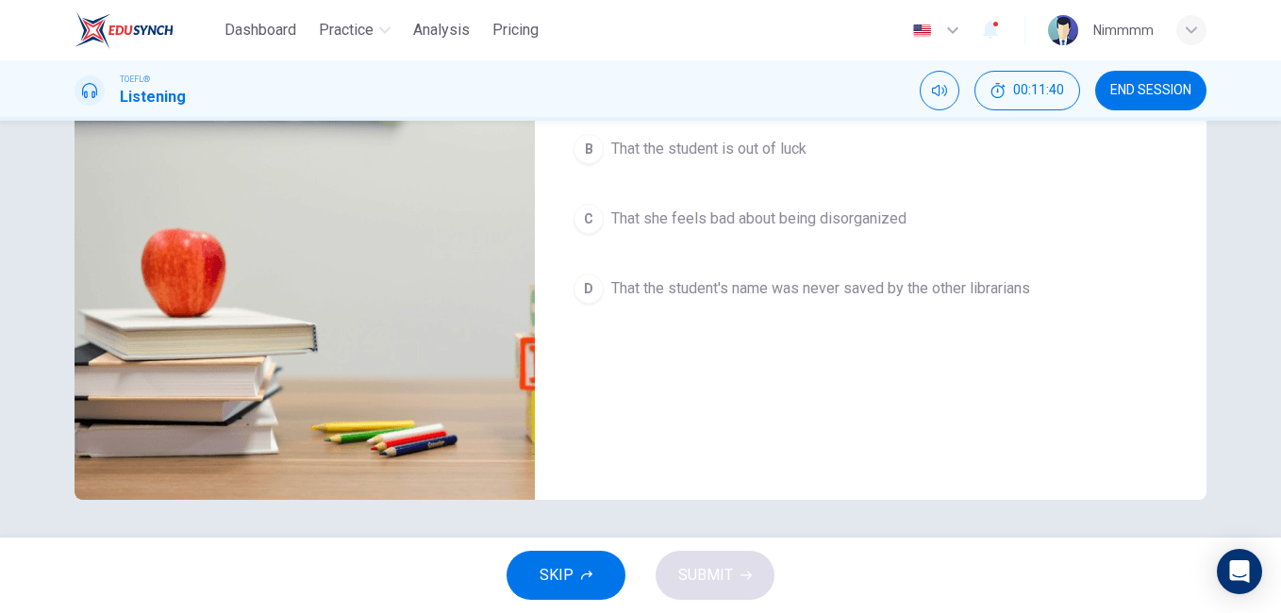
click at [1270, 221] on div "Question 10 What does the librarian’s response imply? 00m 11s A That the studen…" at bounding box center [640, 329] width 1281 height 417
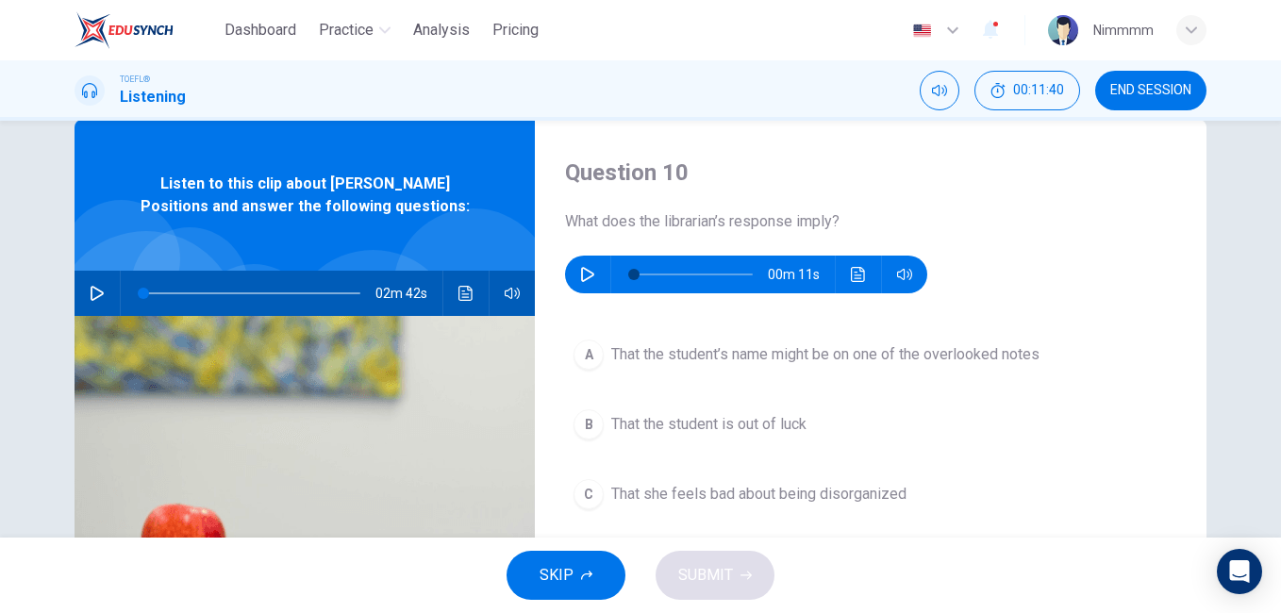
scroll to position [0, 0]
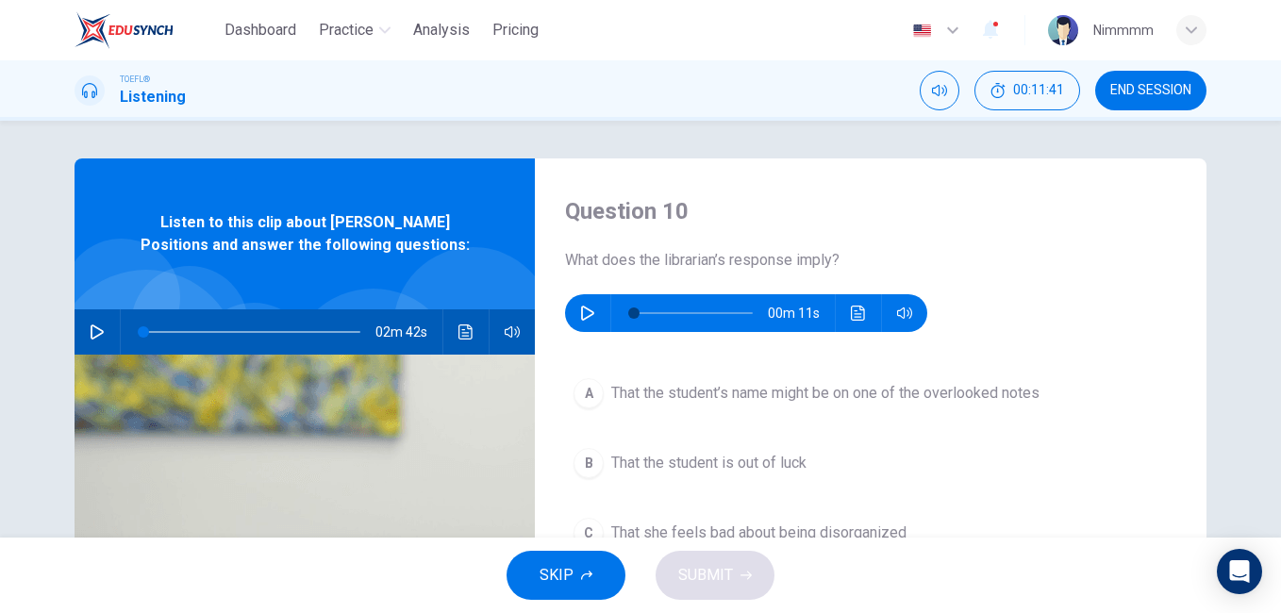
click at [1270, 220] on div "Question 10 What does the librarian’s response imply? 00m 11s A That the studen…" at bounding box center [640, 329] width 1281 height 417
click at [581, 324] on button "button" at bounding box center [587, 313] width 30 height 38
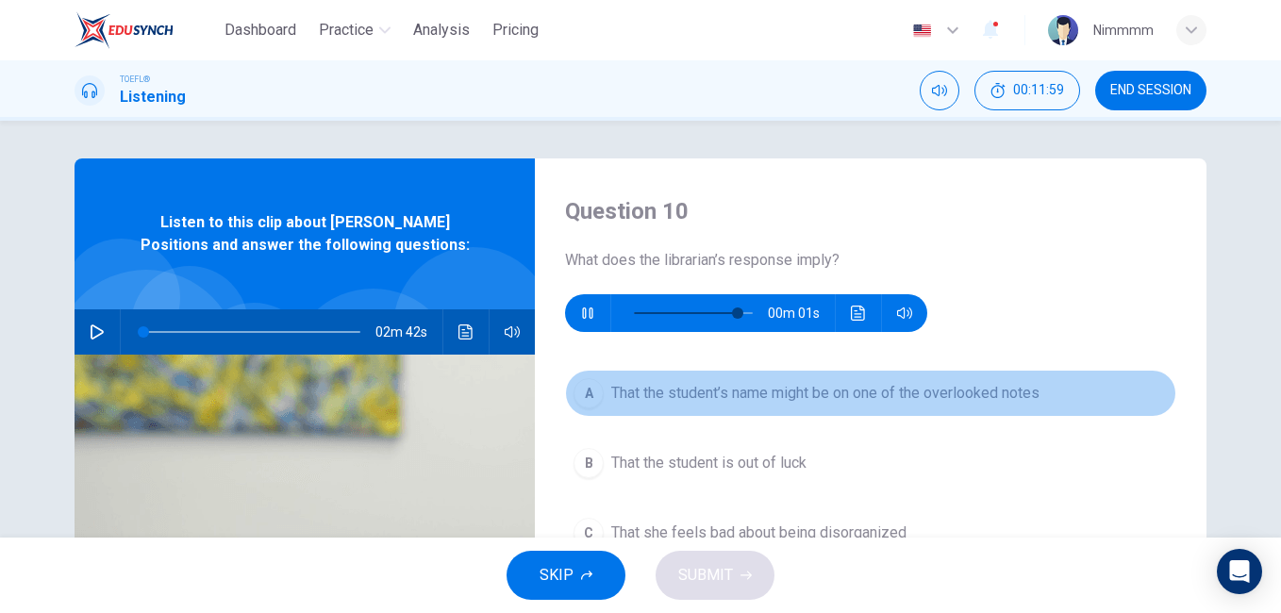
click at [632, 398] on span "That the student’s name might be on one of the overlooked notes" at bounding box center [825, 393] width 428 height 23
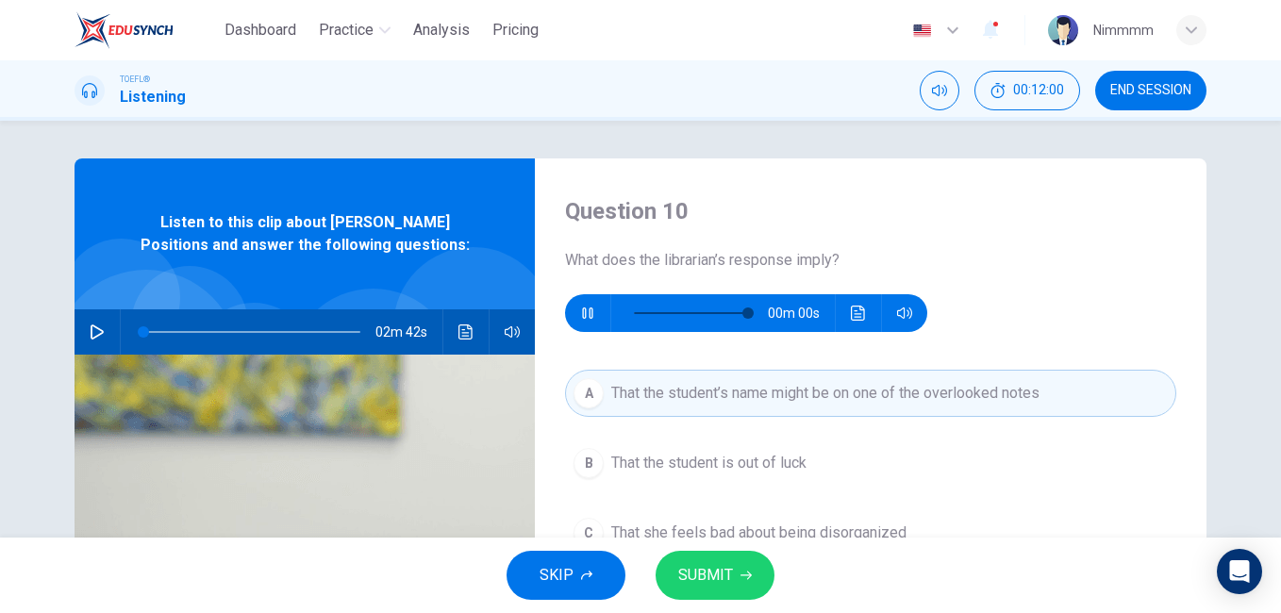
type input "0"
click at [683, 576] on span "SUBMIT" at bounding box center [705, 575] width 55 height 26
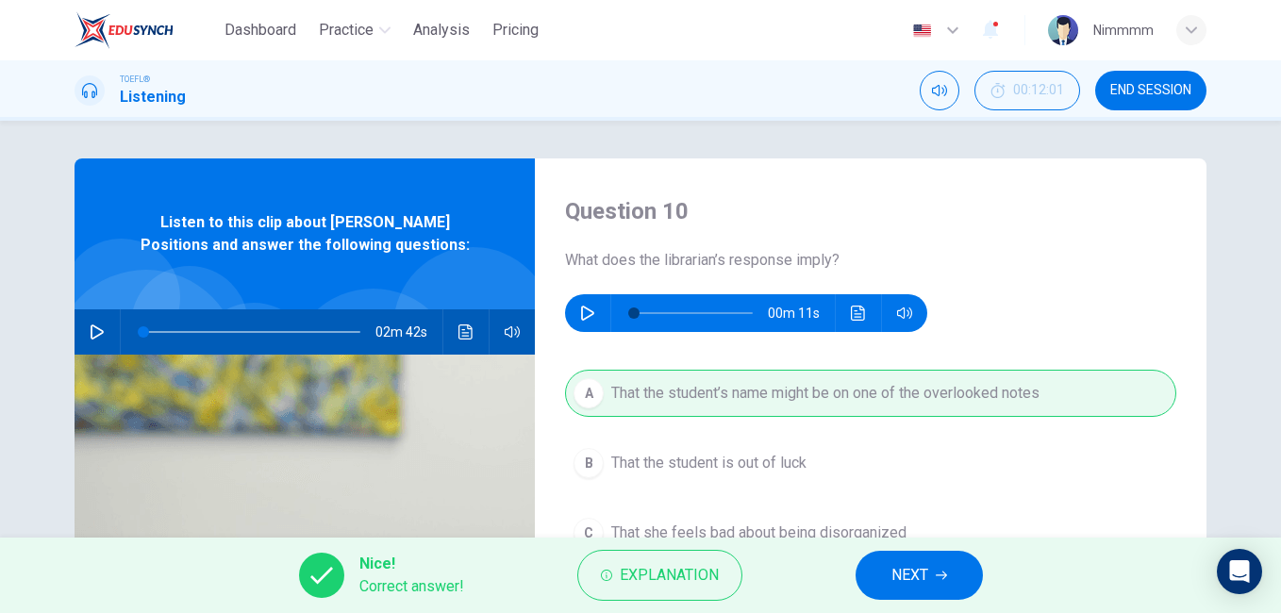
click at [885, 572] on button "NEXT" at bounding box center [918, 575] width 127 height 49
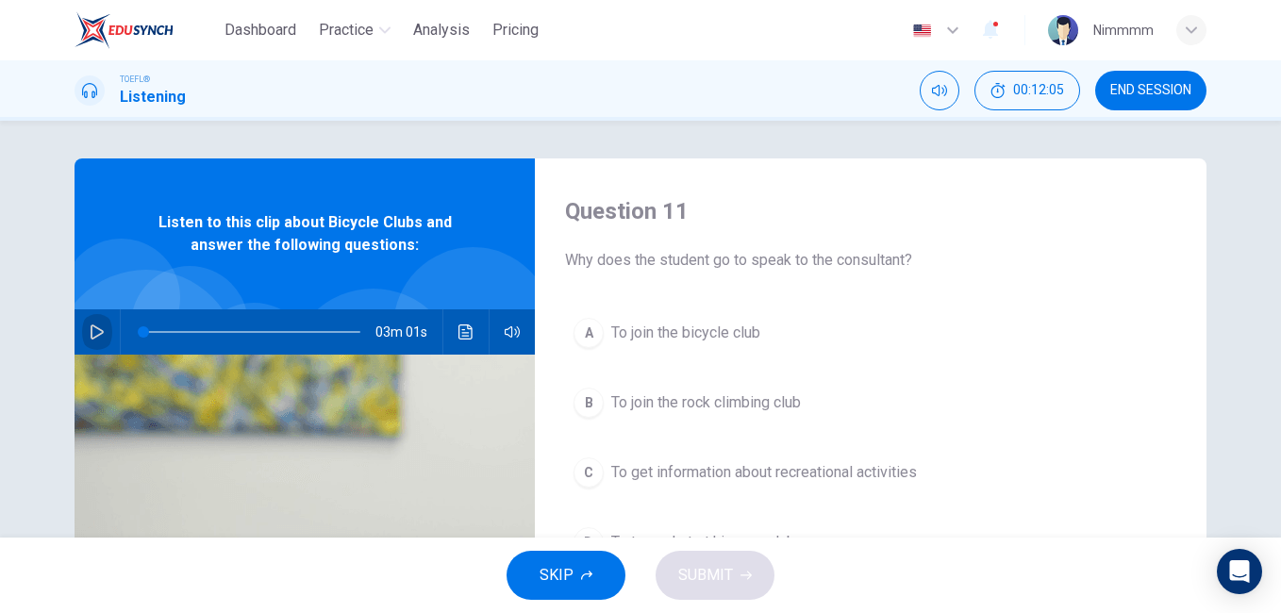
click at [97, 338] on icon "button" at bounding box center [97, 331] width 15 height 15
click at [592, 333] on div "A" at bounding box center [588, 333] width 30 height 30
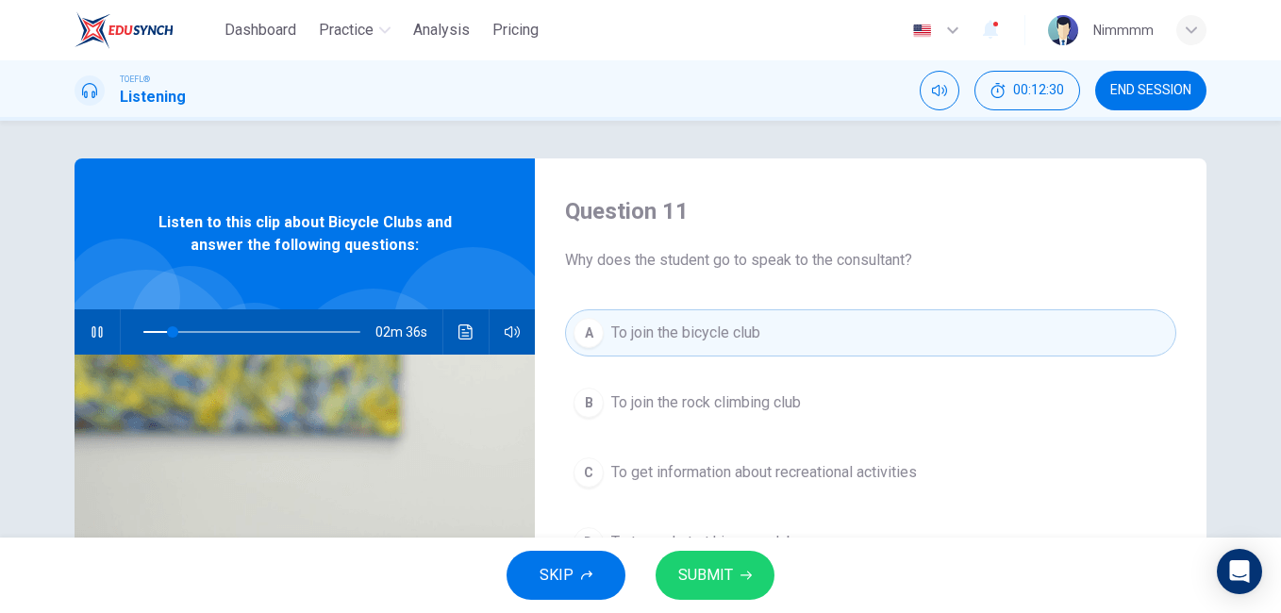
click at [707, 579] on span "SUBMIT" at bounding box center [705, 575] width 55 height 26
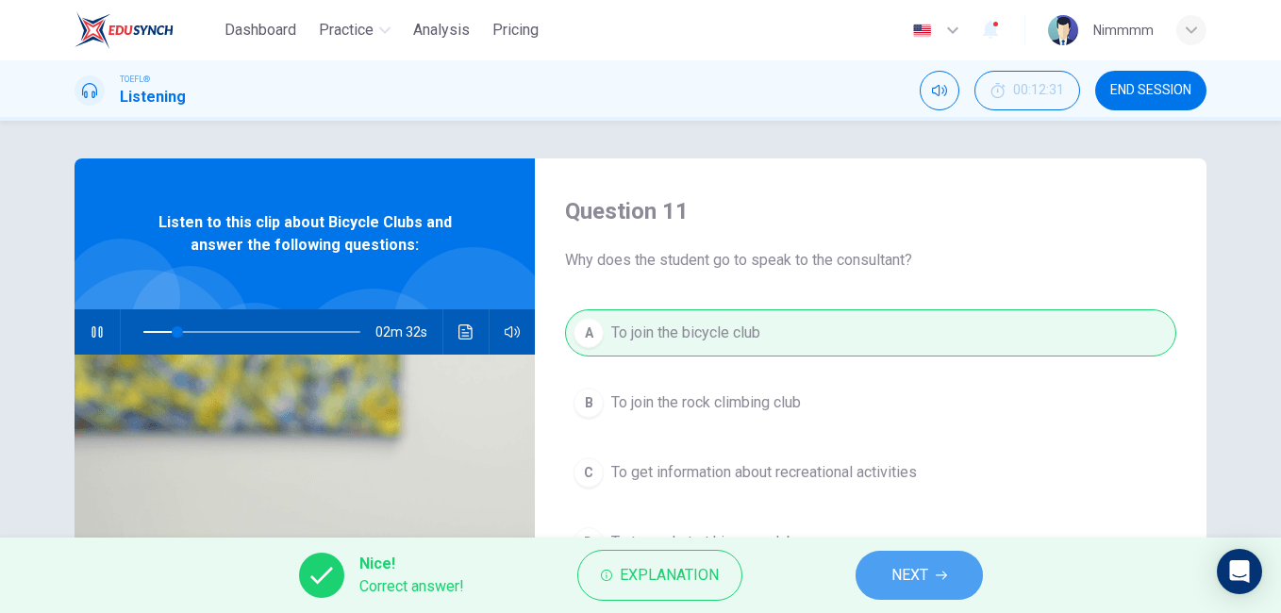
click at [870, 574] on button "NEXT" at bounding box center [918, 575] width 127 height 49
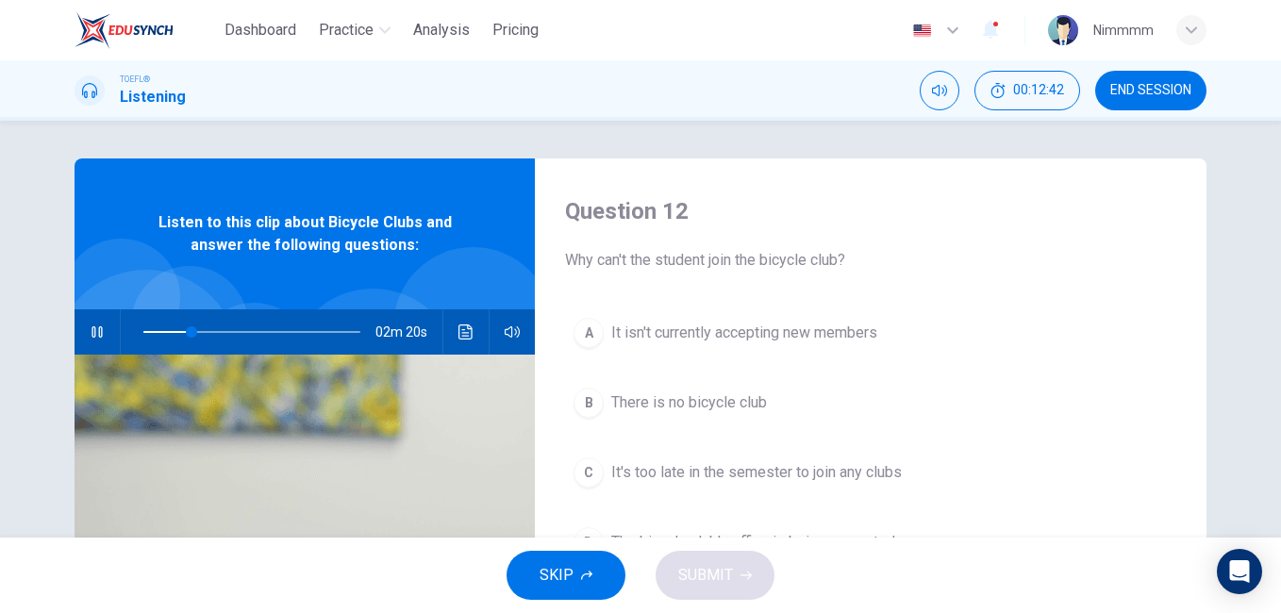
click at [1269, 391] on div "Question 12 Why can't the student join the bicycle club? A It isn't currently a…" at bounding box center [640, 329] width 1281 height 417
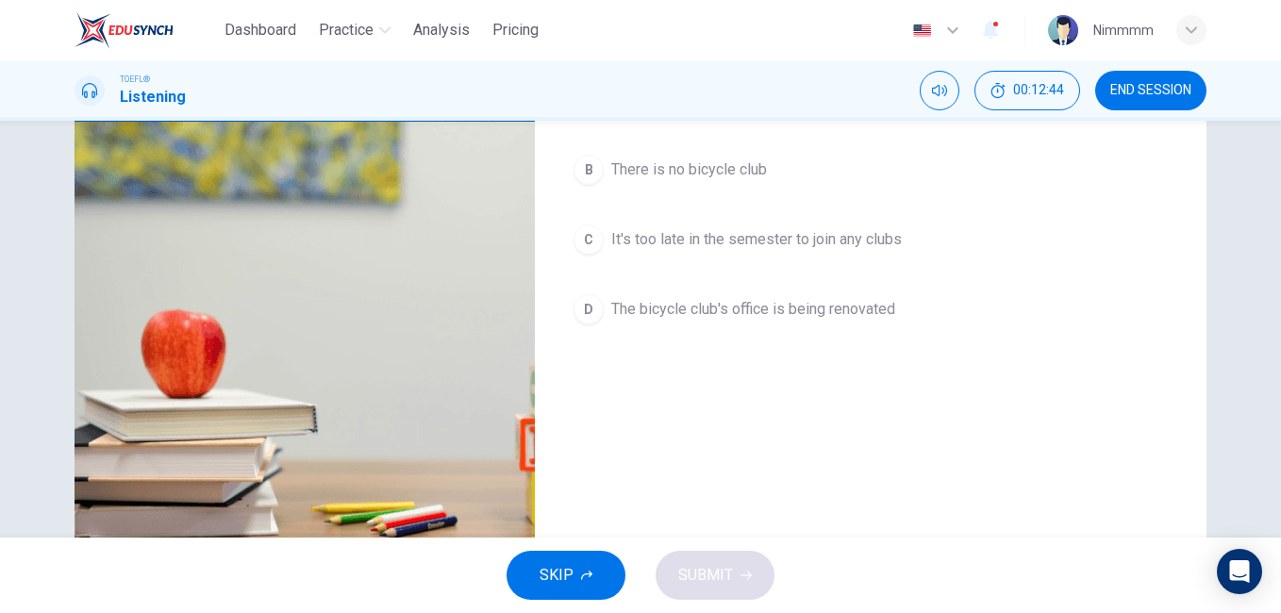
scroll to position [314, 0]
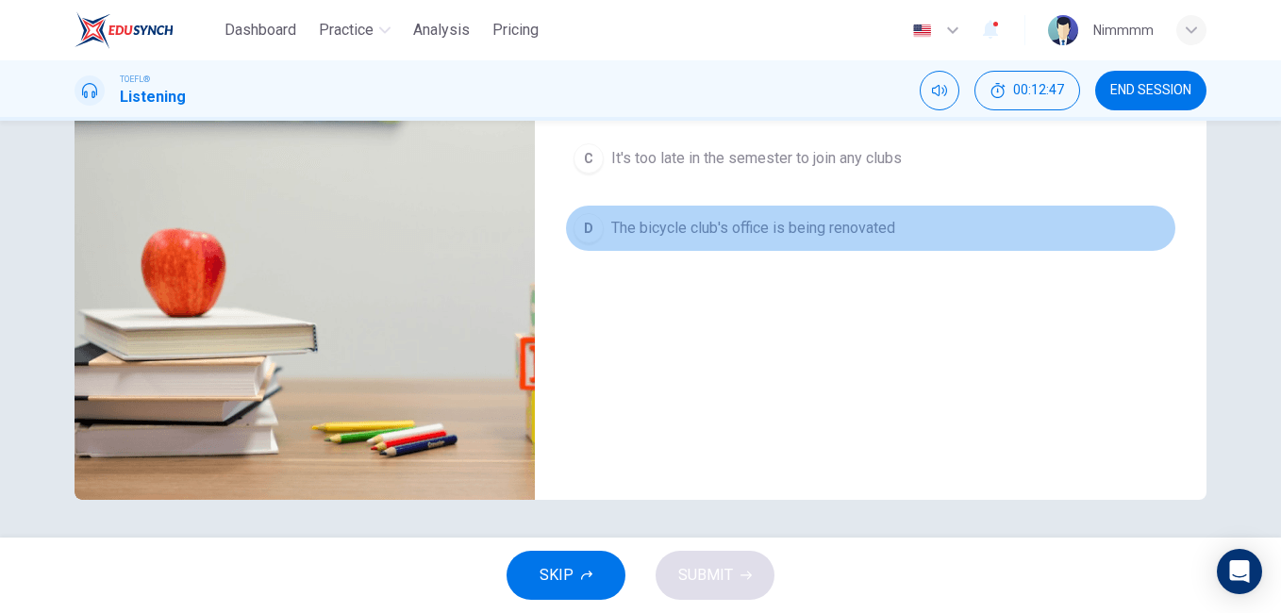
click at [918, 225] on button "D The bicycle club's office is being renovated" at bounding box center [870, 228] width 611 height 47
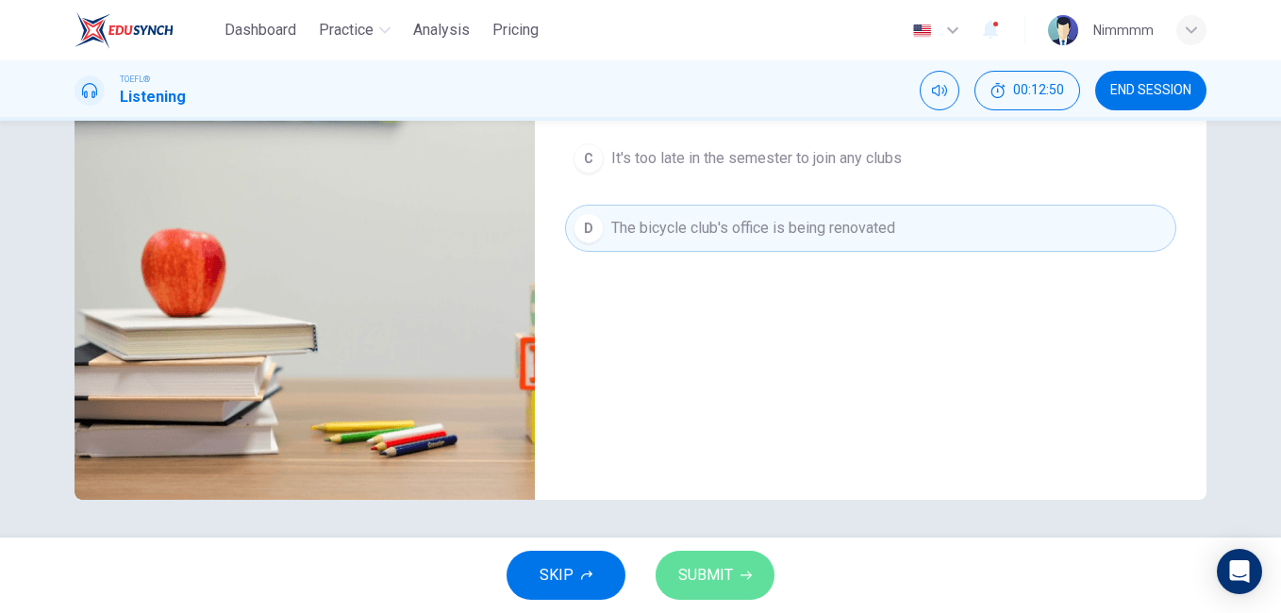
click at [714, 587] on span "SUBMIT" at bounding box center [705, 575] width 55 height 26
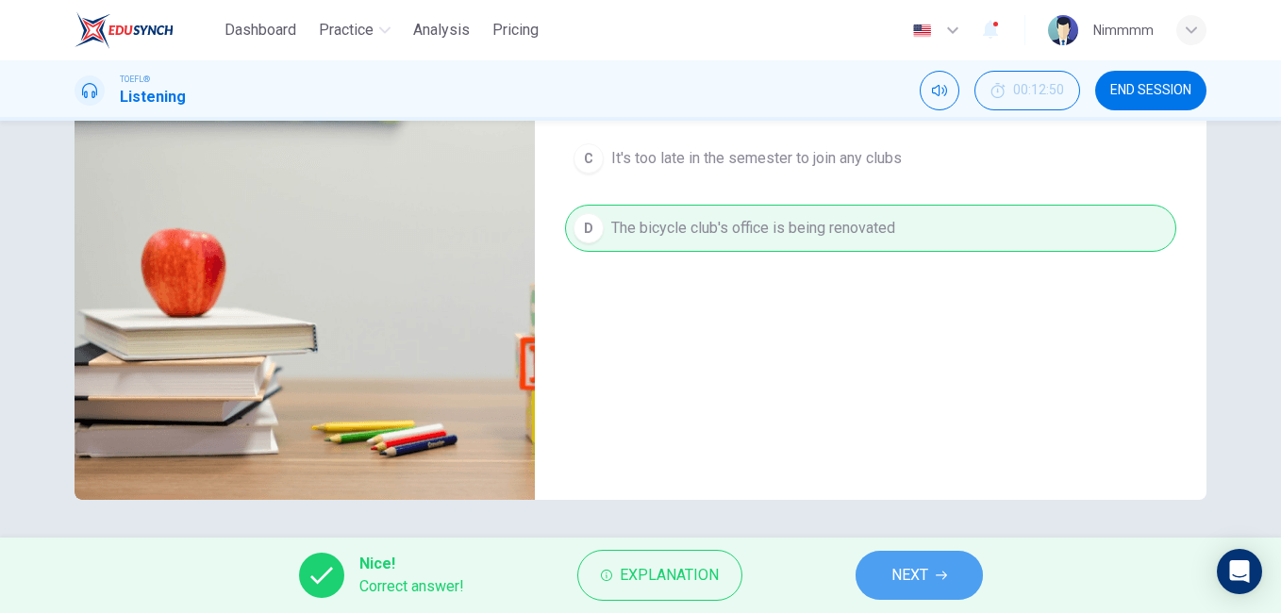
click at [877, 569] on button "NEXT" at bounding box center [918, 575] width 127 height 49
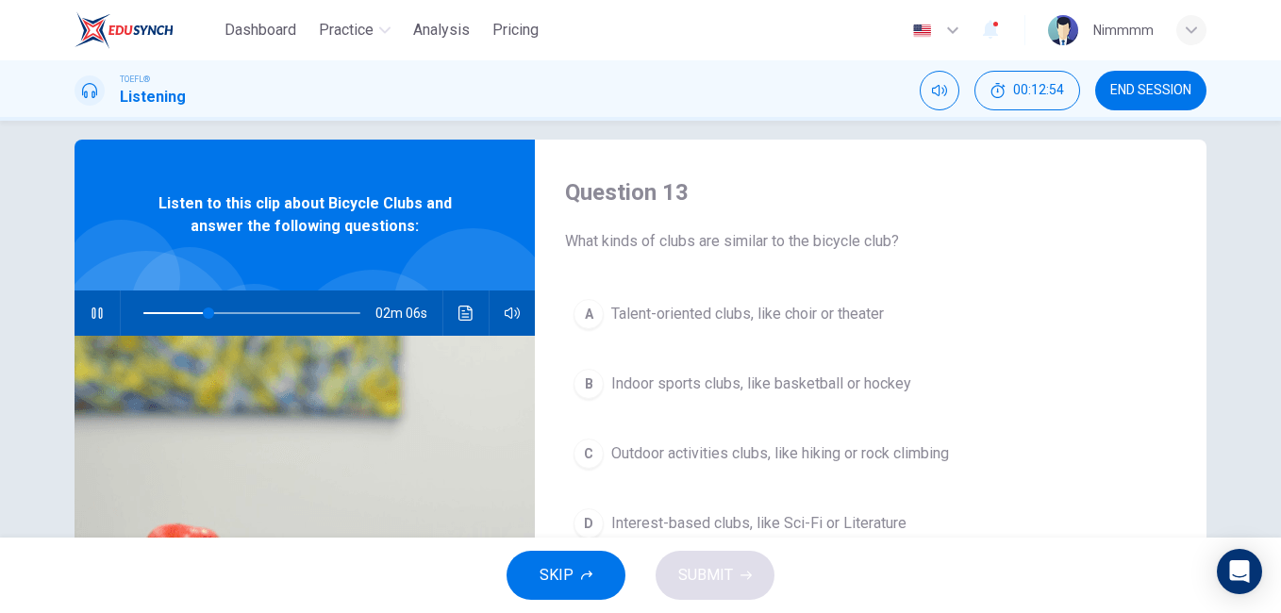
scroll to position [0, 0]
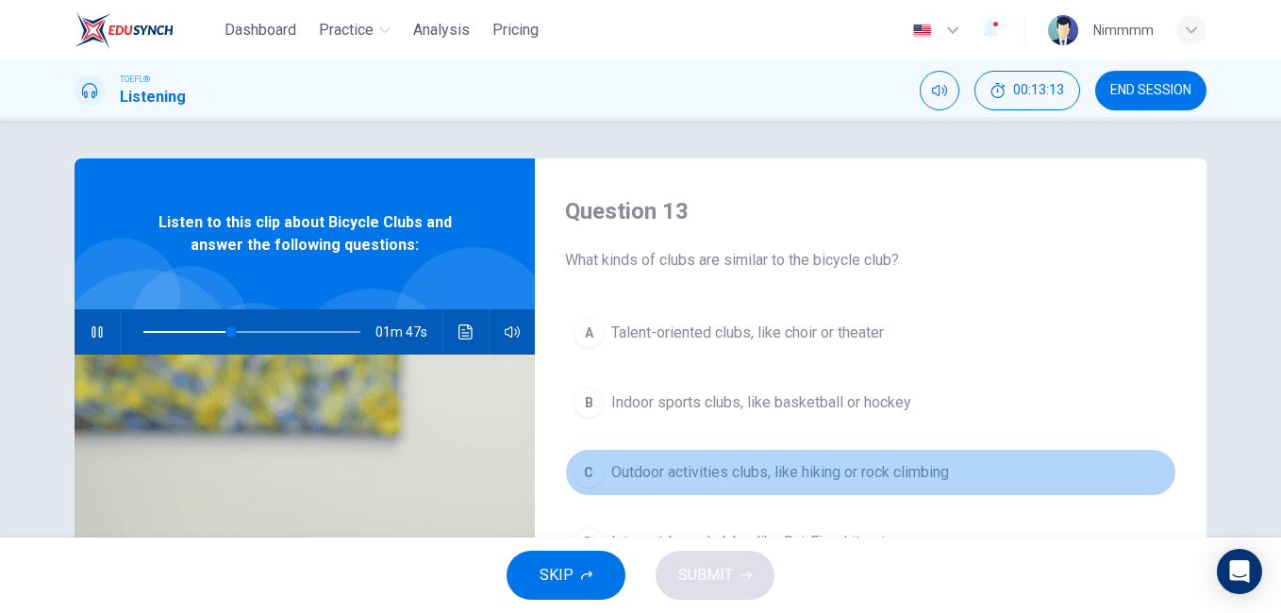
click at [768, 463] on span "Outdoor activities clubs, like hiking or rock climbing" at bounding box center [780, 472] width 338 height 23
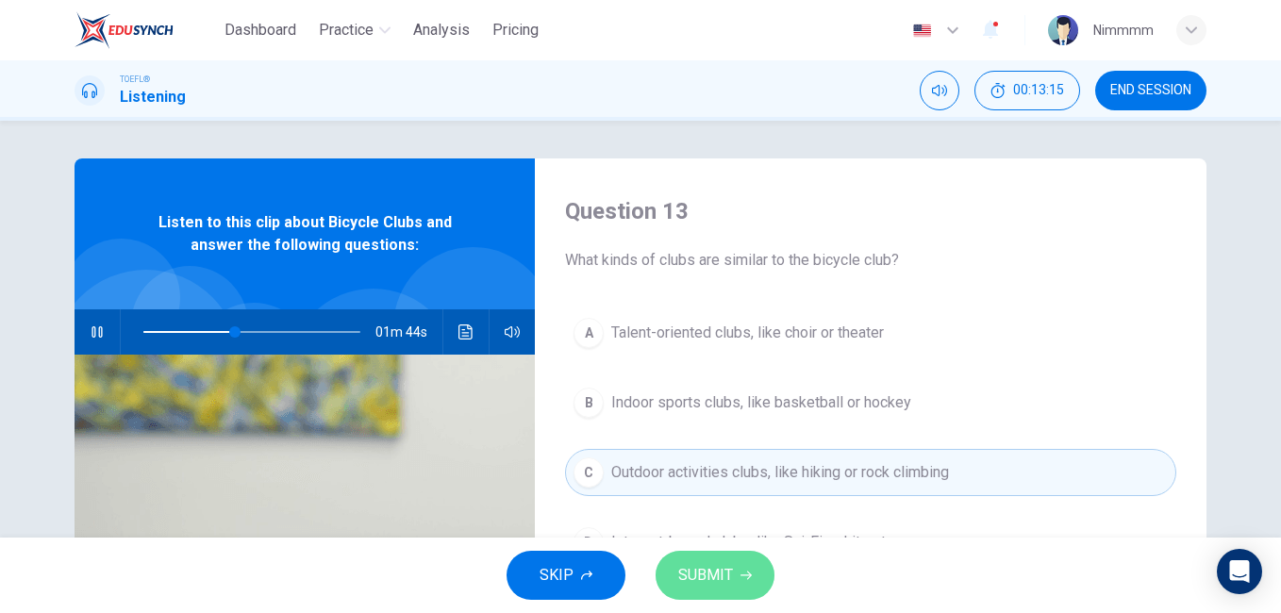
click at [725, 568] on span "SUBMIT" at bounding box center [705, 575] width 55 height 26
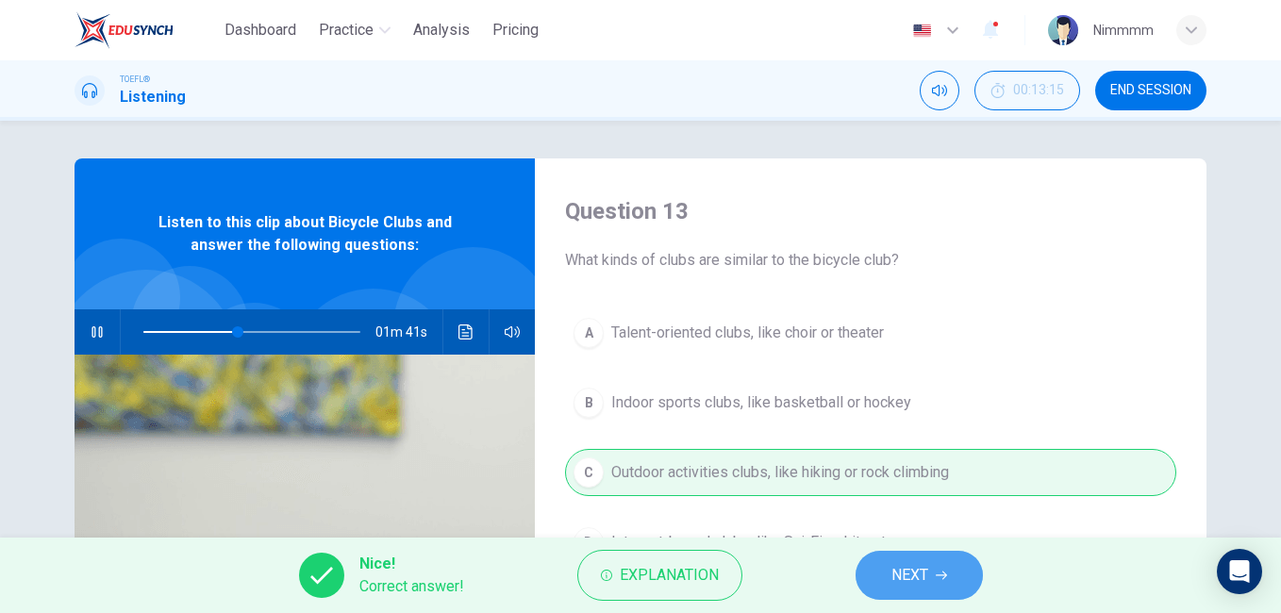
click at [880, 572] on button "NEXT" at bounding box center [918, 575] width 127 height 49
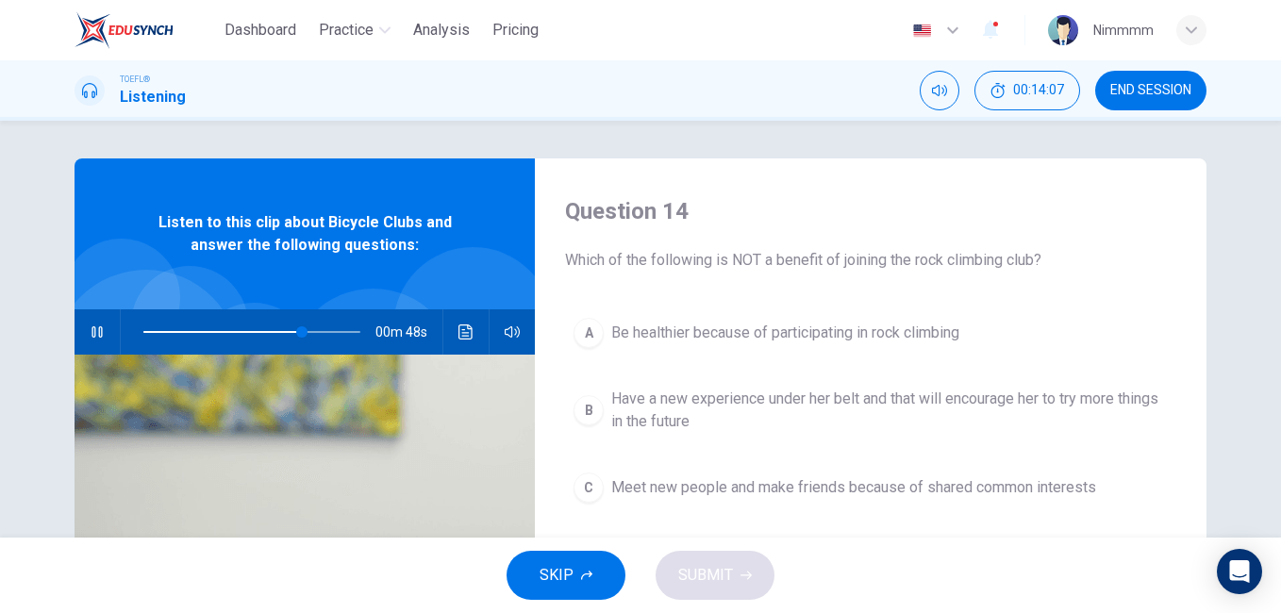
click at [1270, 373] on div "Question 14 Which of the following is NOT a benefit of joining the rock climbin…" at bounding box center [640, 329] width 1281 height 417
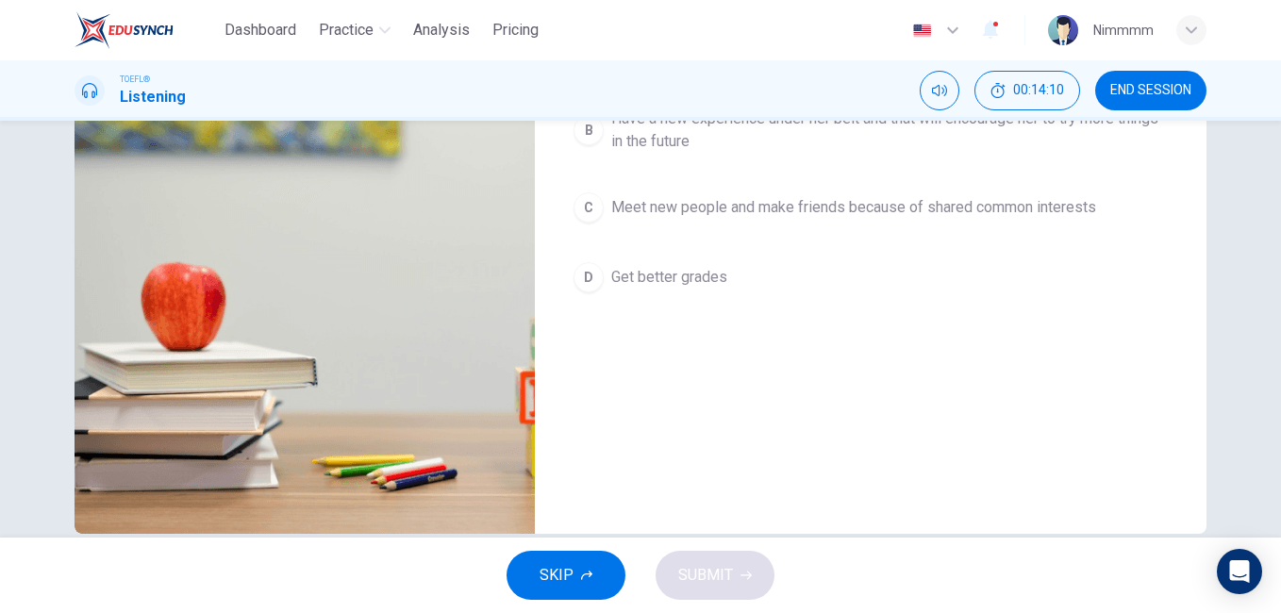
scroll to position [314, 0]
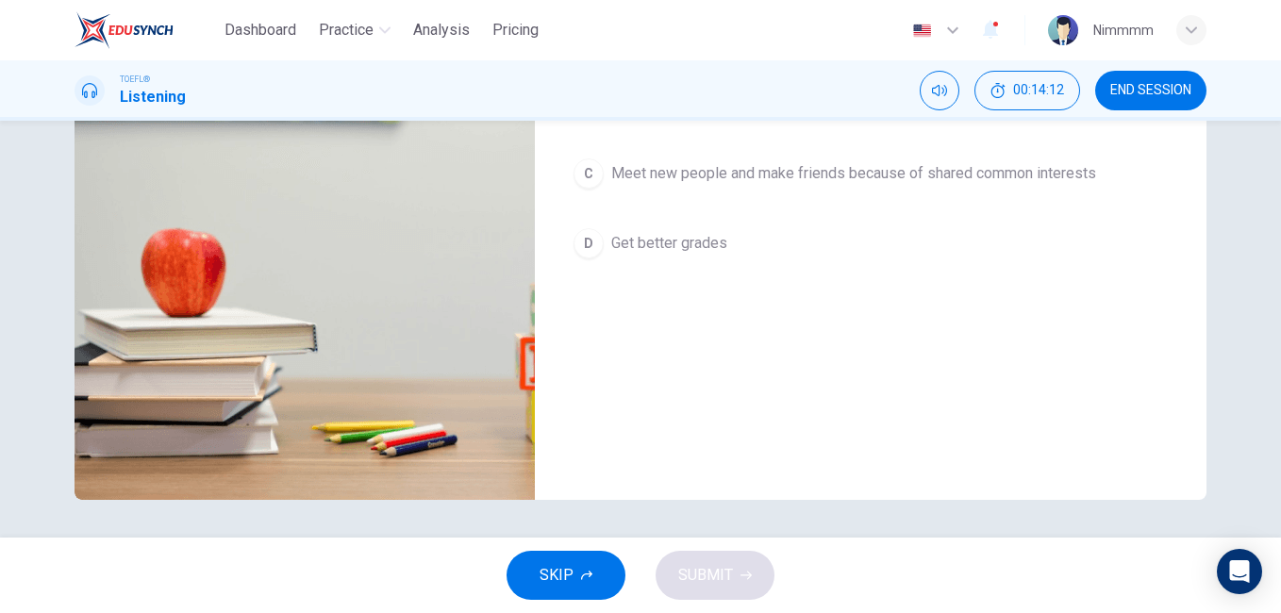
click at [1269, 288] on div "Question 14 Which of the following is NOT a benefit of joining the rock climbin…" at bounding box center [640, 329] width 1281 height 417
click at [1019, 175] on span "Meet new people and make friends because of shared common interests" at bounding box center [853, 173] width 485 height 23
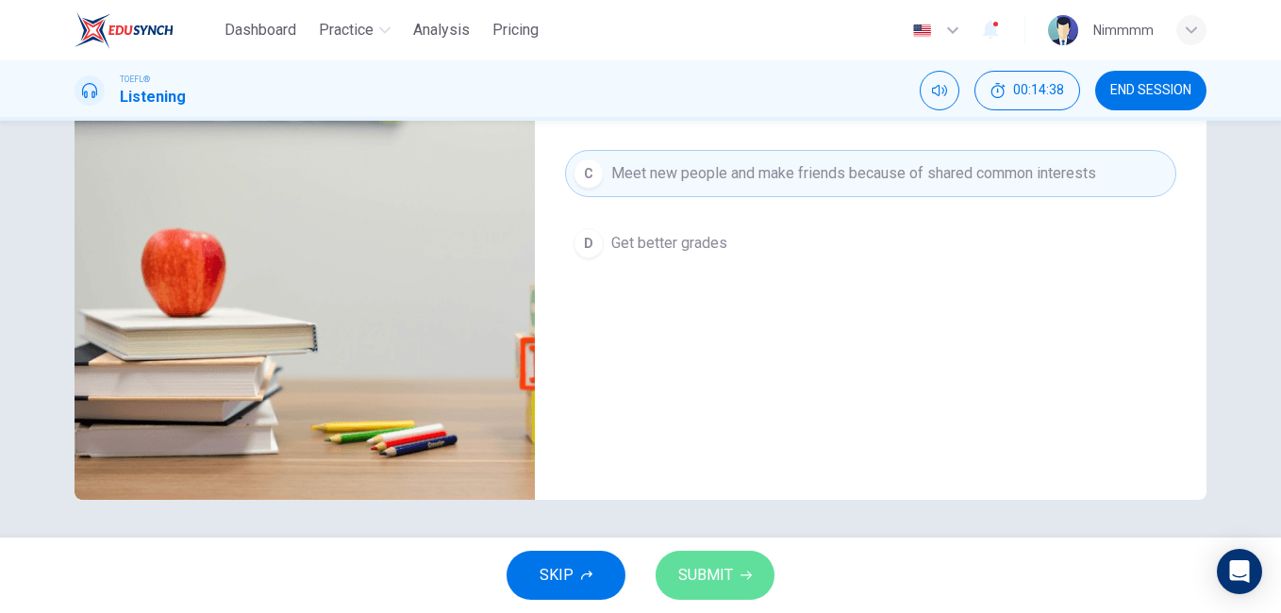
click at [724, 586] on span "SUBMIT" at bounding box center [705, 575] width 55 height 26
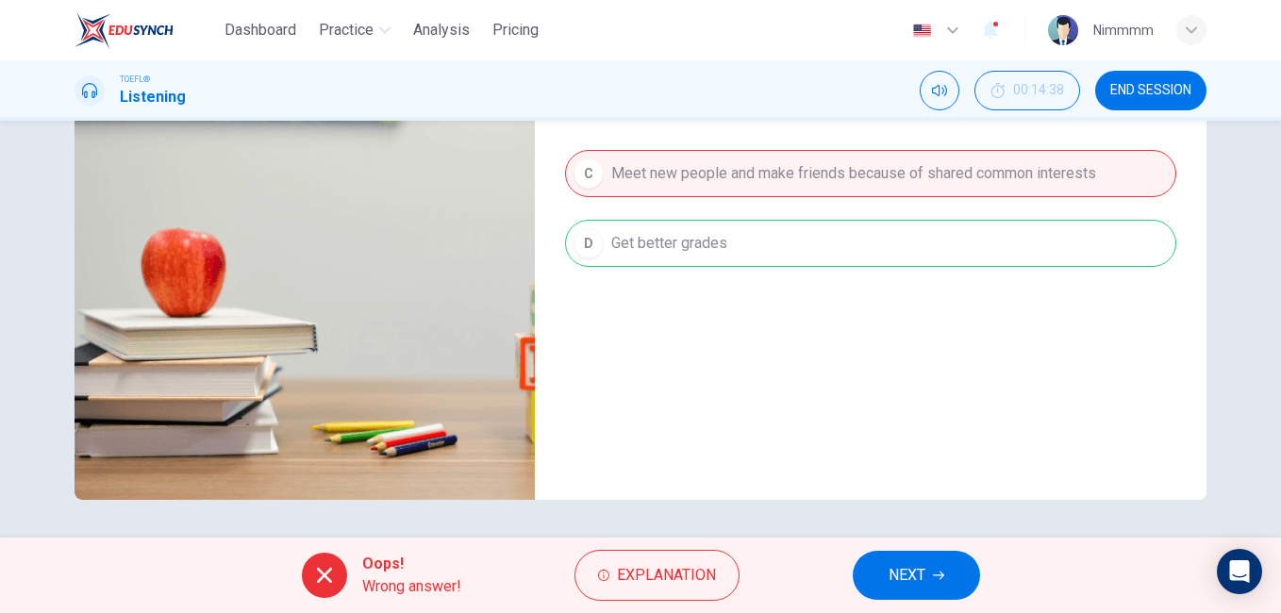
scroll to position [0, 0]
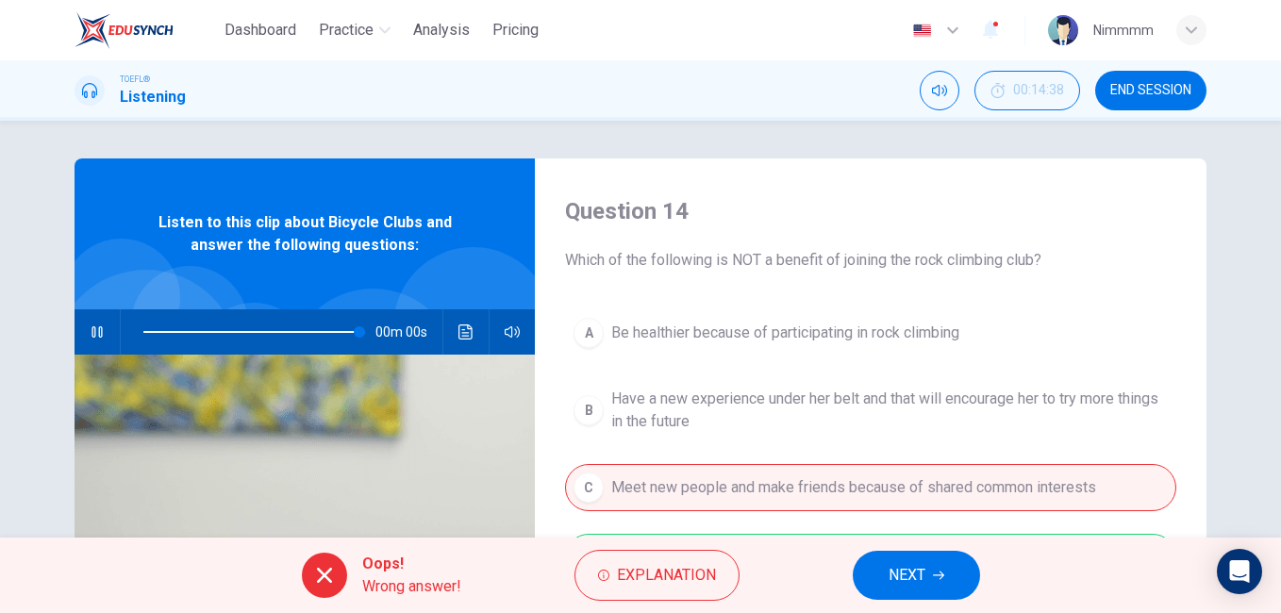
type input "0"
click at [878, 568] on button "NEXT" at bounding box center [916, 575] width 127 height 49
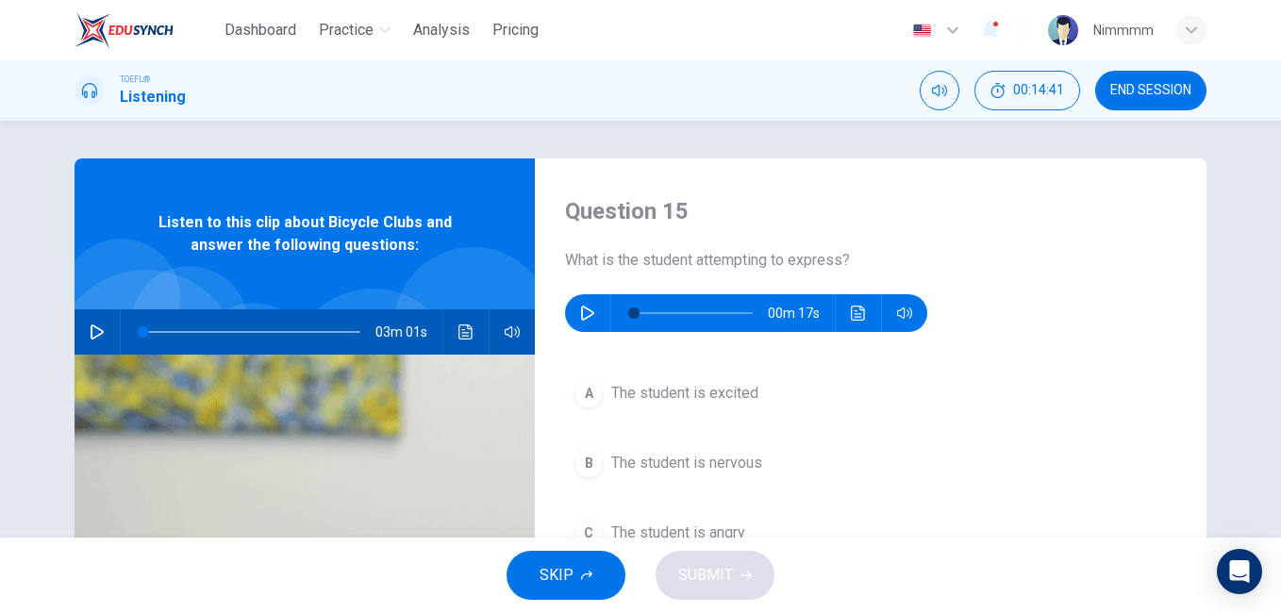
click at [582, 306] on icon "button" at bounding box center [587, 313] width 15 height 15
type input "0"
click at [1270, 432] on div "Question 15 What is the student attempting to express? 00m 17s A The student is…" at bounding box center [640, 329] width 1281 height 417
click at [1273, 430] on div "Question 15 What is the student attempting to express? 00m 17s A The student is…" at bounding box center [640, 329] width 1281 height 417
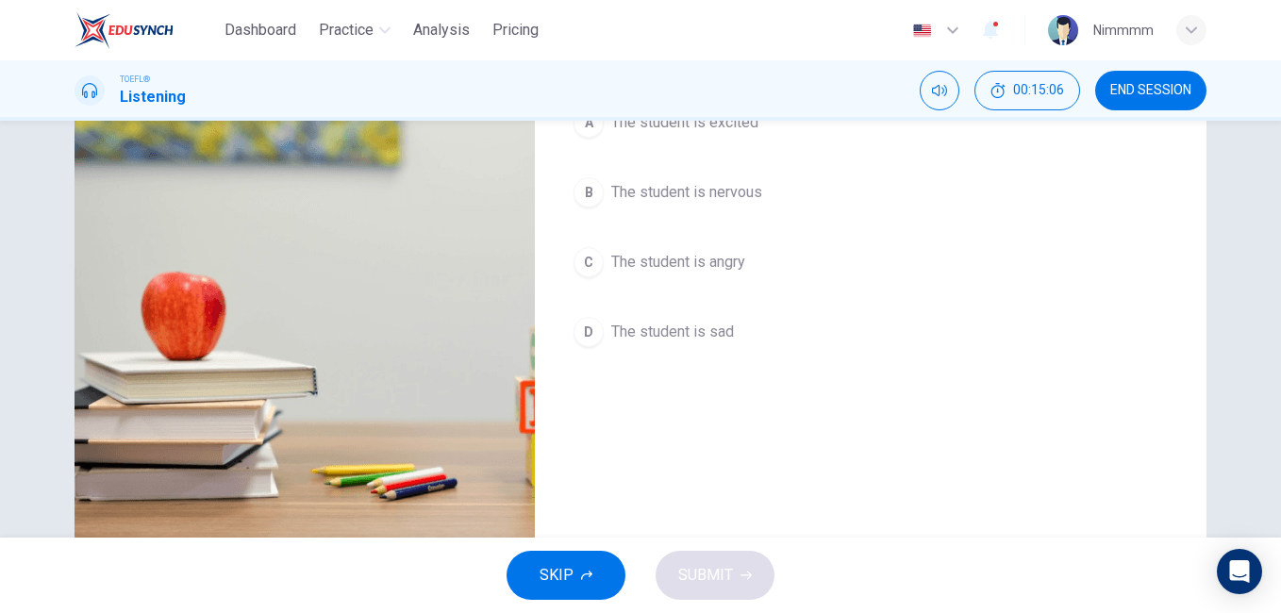
scroll to position [314, 0]
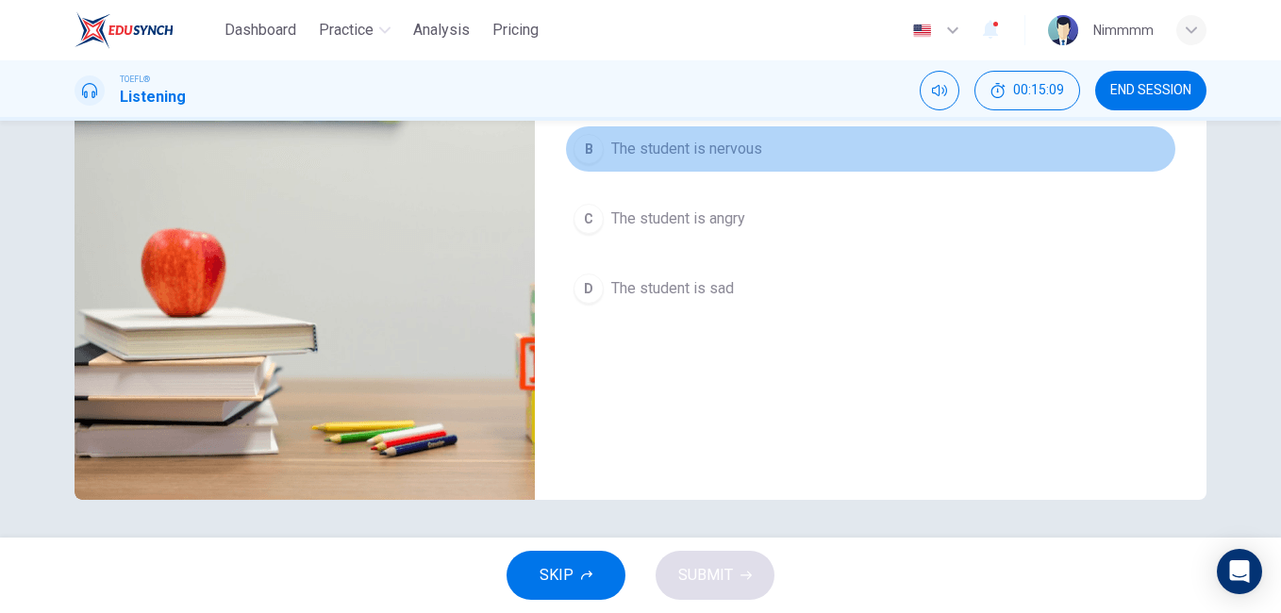
click at [736, 148] on span "The student is nervous" at bounding box center [686, 149] width 151 height 23
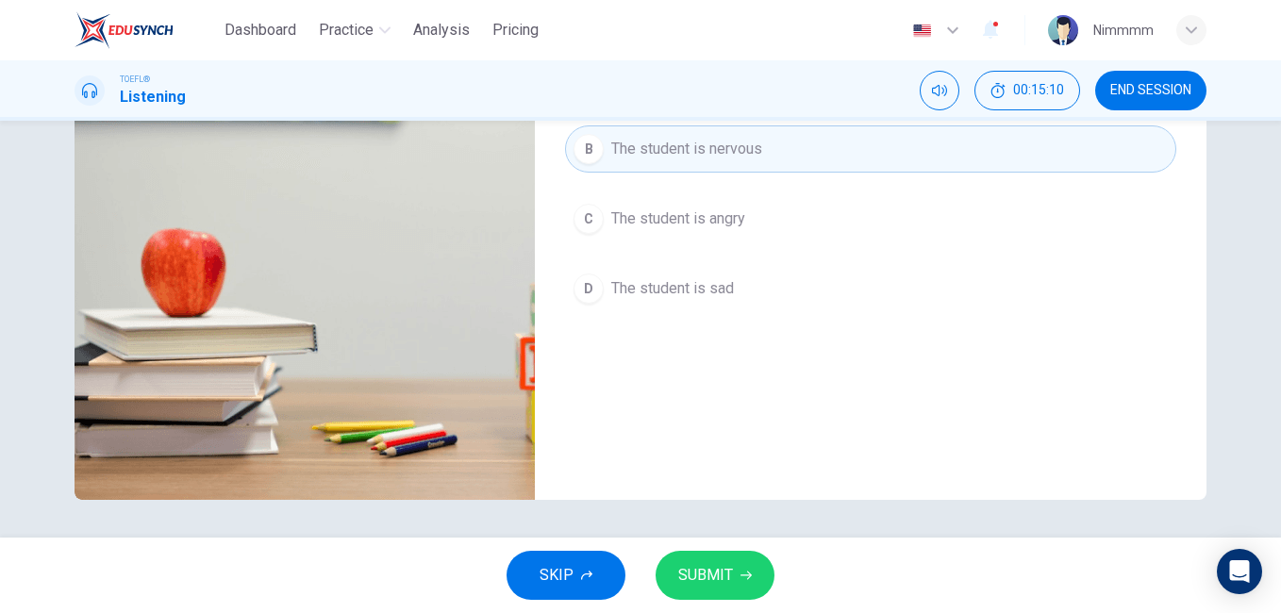
click at [703, 562] on span "SUBMIT" at bounding box center [705, 575] width 55 height 26
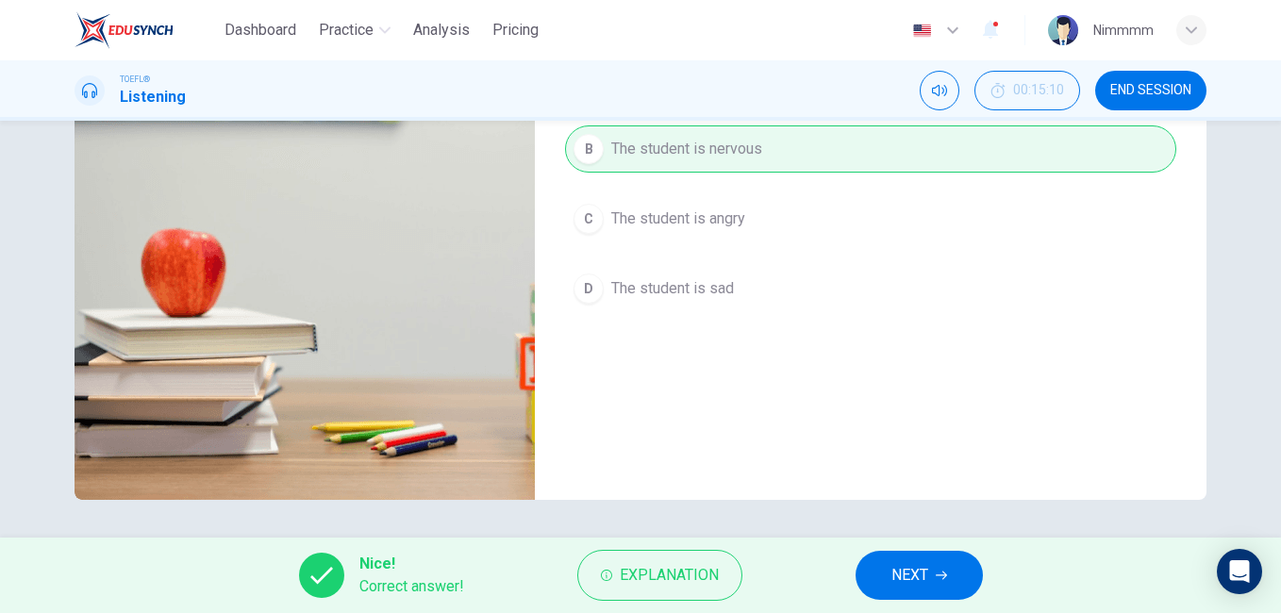
click at [874, 561] on button "NEXT" at bounding box center [918, 575] width 127 height 49
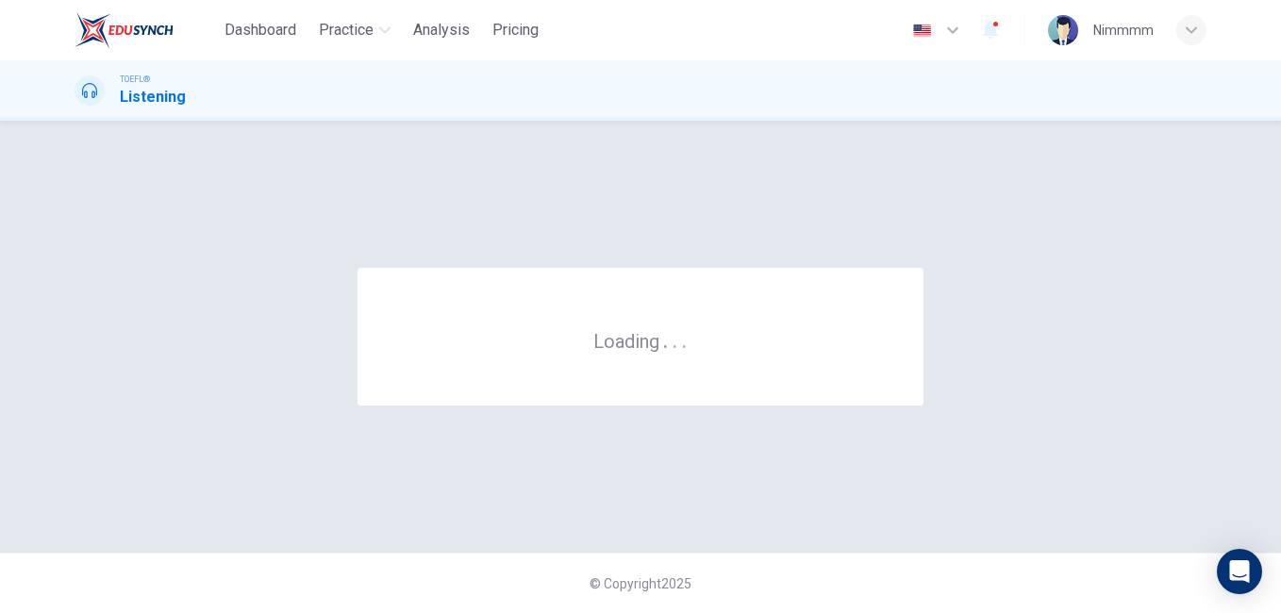
scroll to position [0, 0]
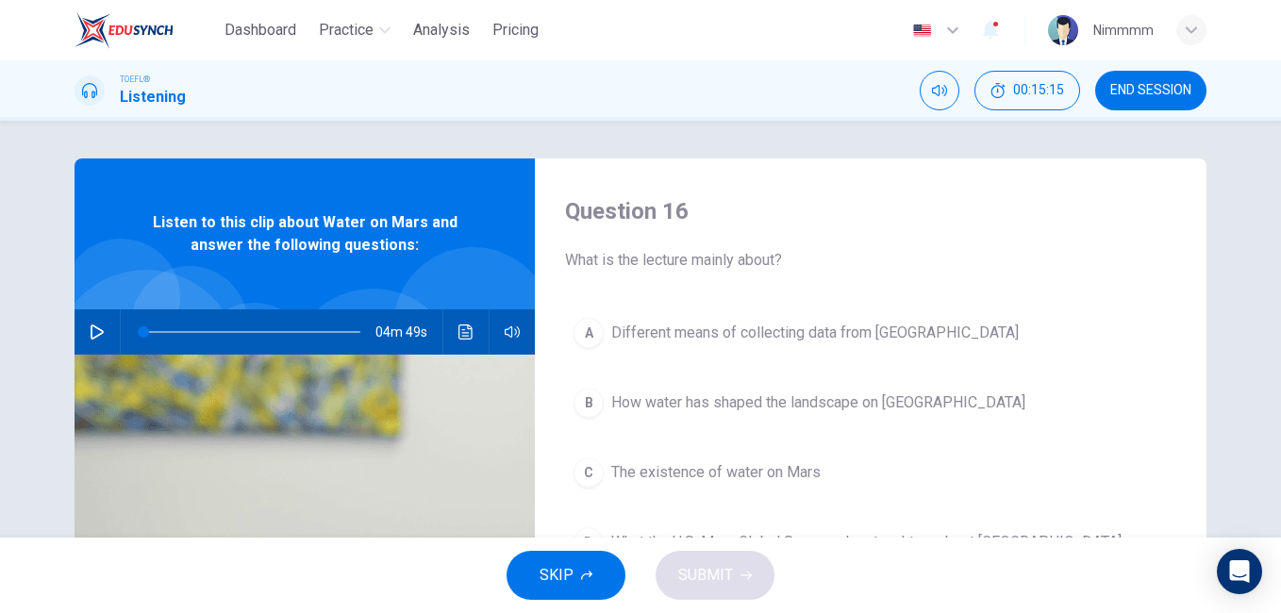
click at [78, 320] on div "04m 49s" at bounding box center [305, 331] width 460 height 45
click at [82, 323] on button "button" at bounding box center [97, 331] width 30 height 45
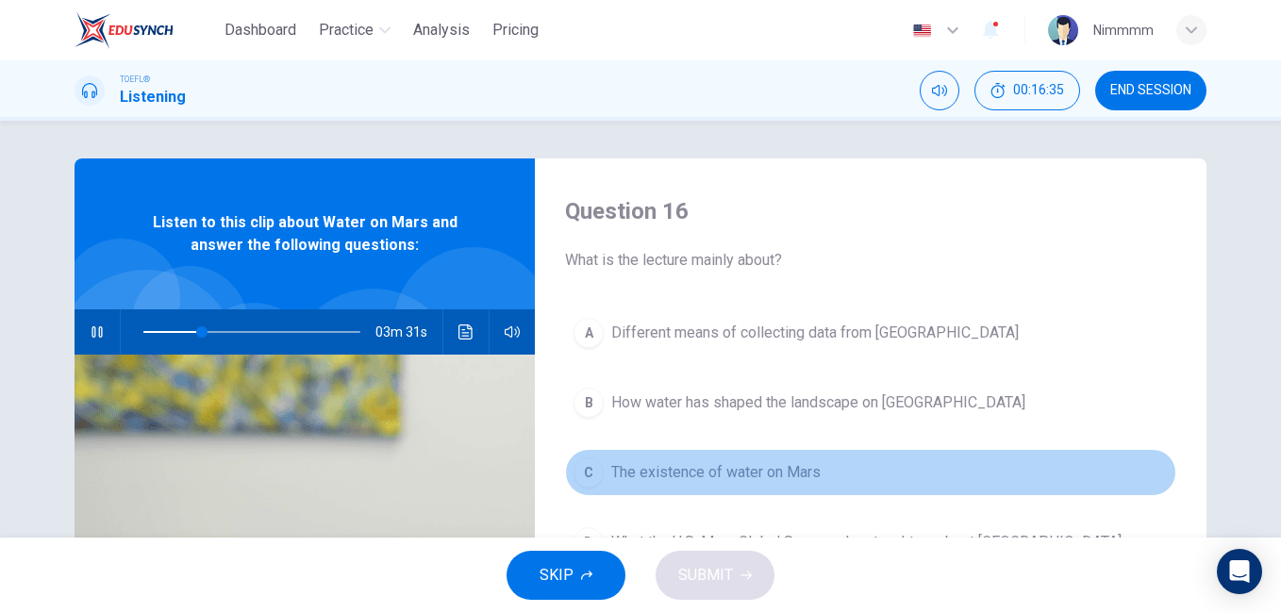
click at [758, 473] on span "The existence of water on Mars" at bounding box center [715, 472] width 209 height 23
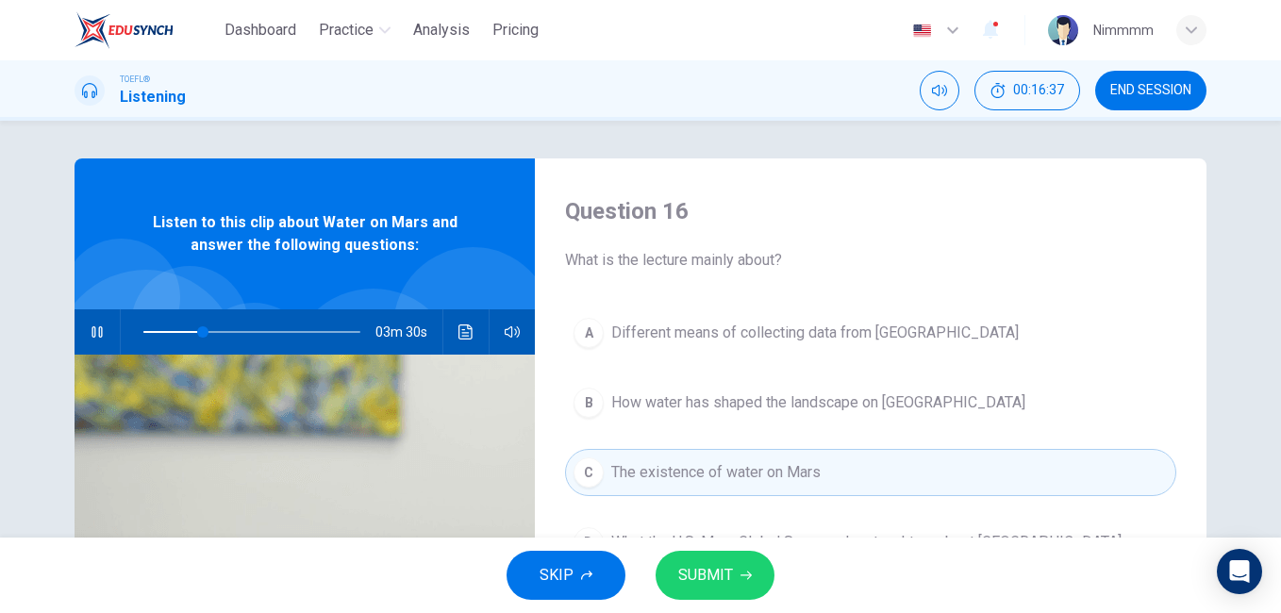
click at [687, 579] on span "SUBMIT" at bounding box center [705, 575] width 55 height 26
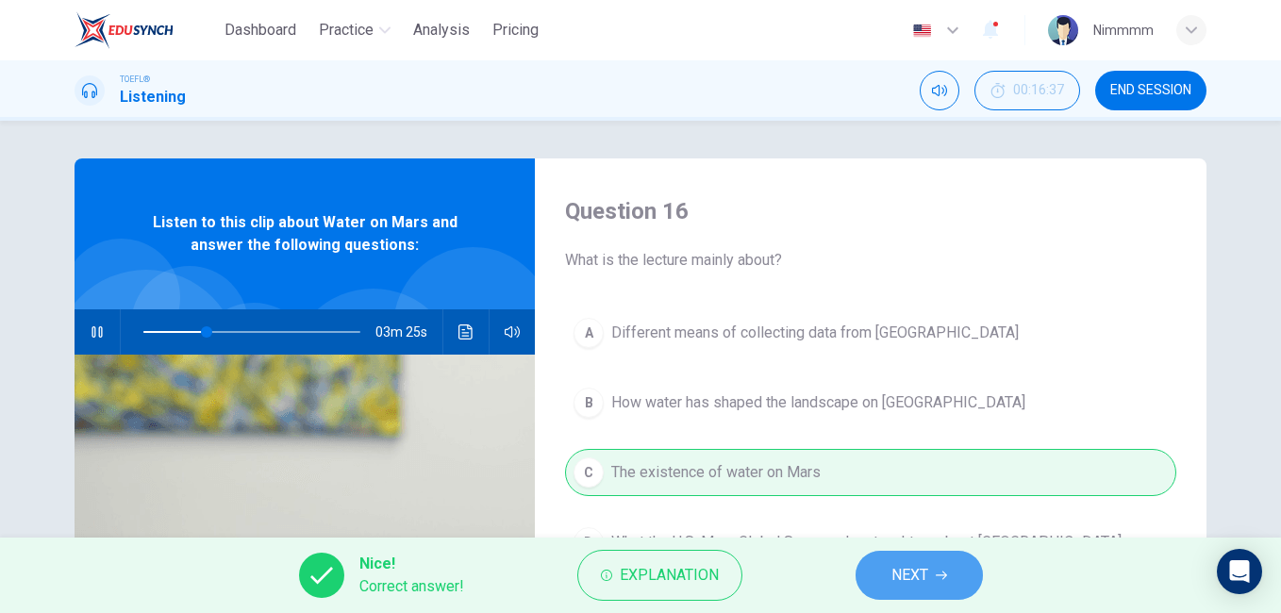
click at [908, 570] on span "NEXT" at bounding box center [909, 575] width 37 height 26
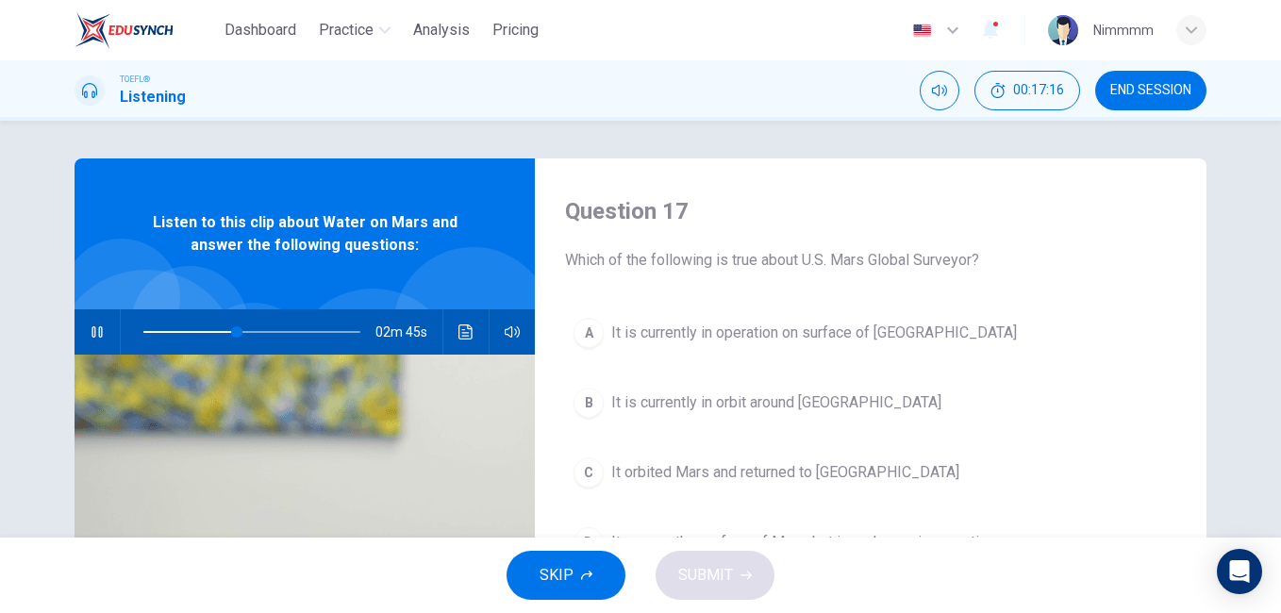
click at [1268, 410] on div "Question 17 Which of the following is true about U.S. Mars Global Surveyor? A I…" at bounding box center [640, 329] width 1281 height 417
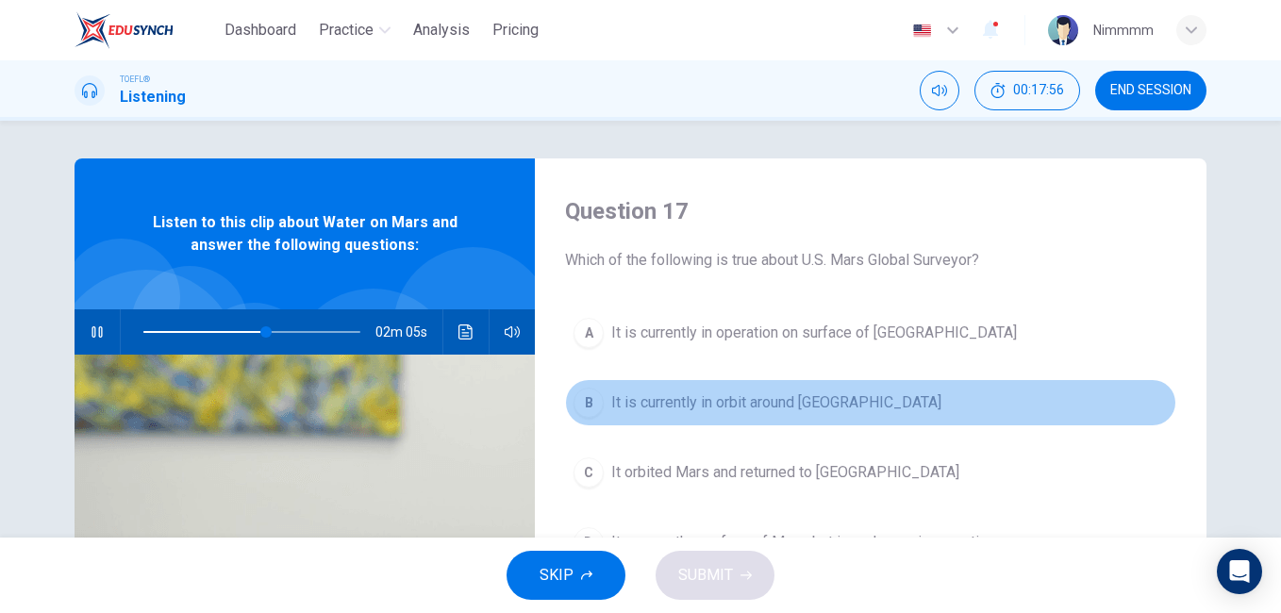
click at [822, 392] on span "It is currently in orbit around Mars" at bounding box center [776, 402] width 330 height 23
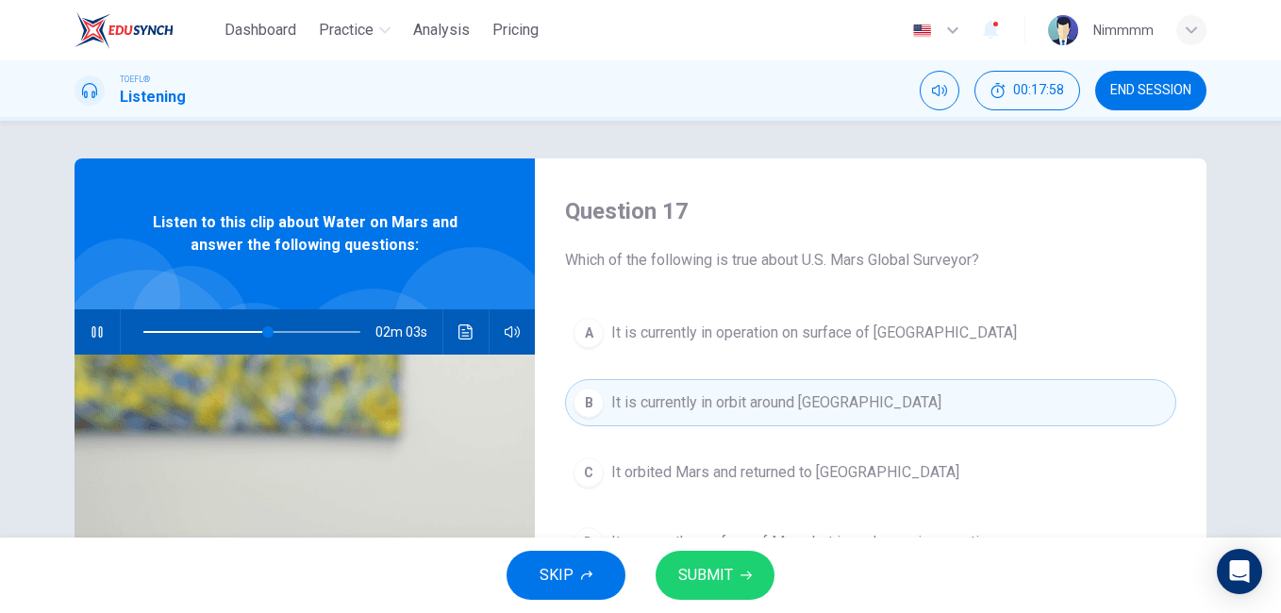
click at [712, 553] on button "SUBMIT" at bounding box center [714, 575] width 119 height 49
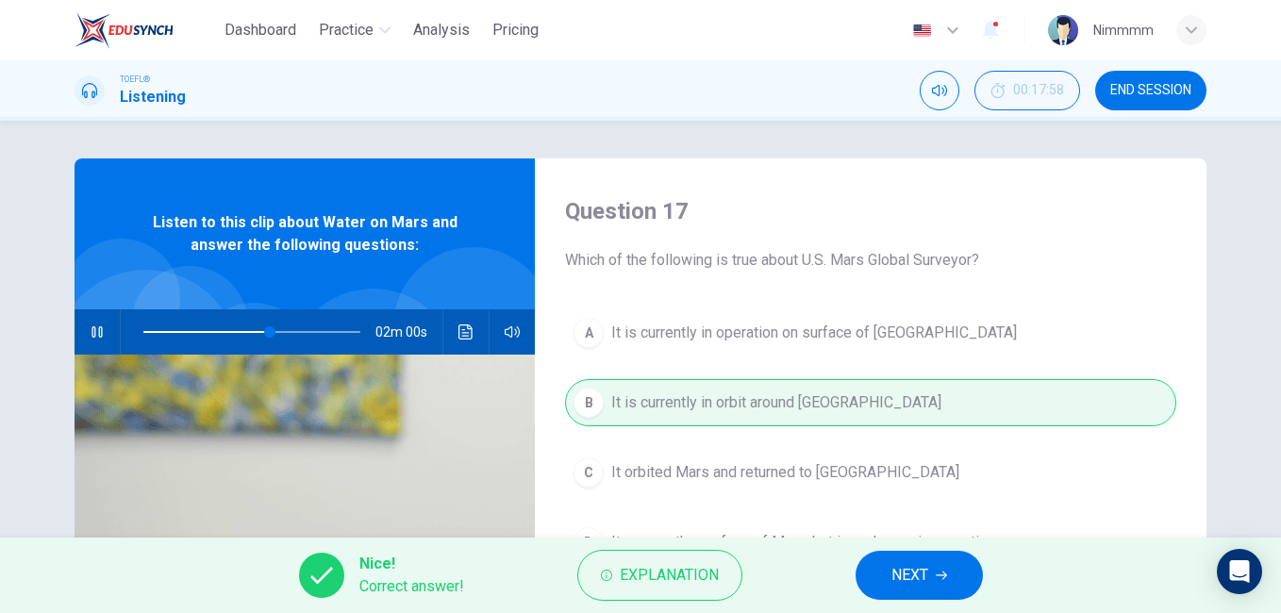
click at [867, 578] on button "NEXT" at bounding box center [918, 575] width 127 height 49
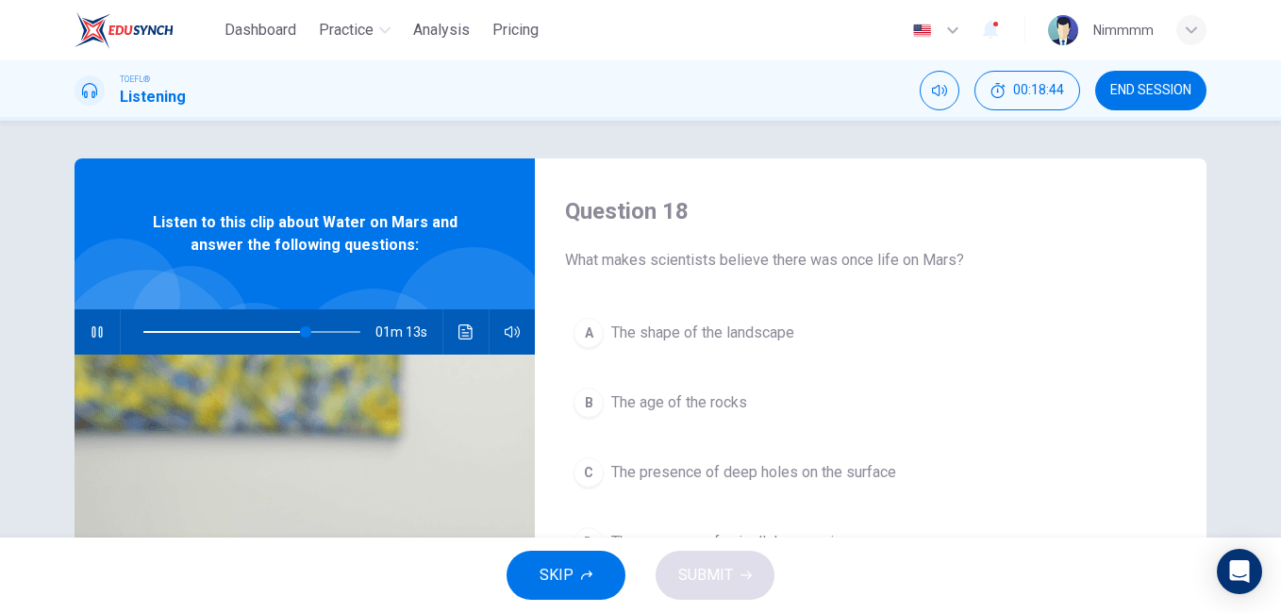
click at [276, 334] on span at bounding box center [251, 332] width 217 height 26
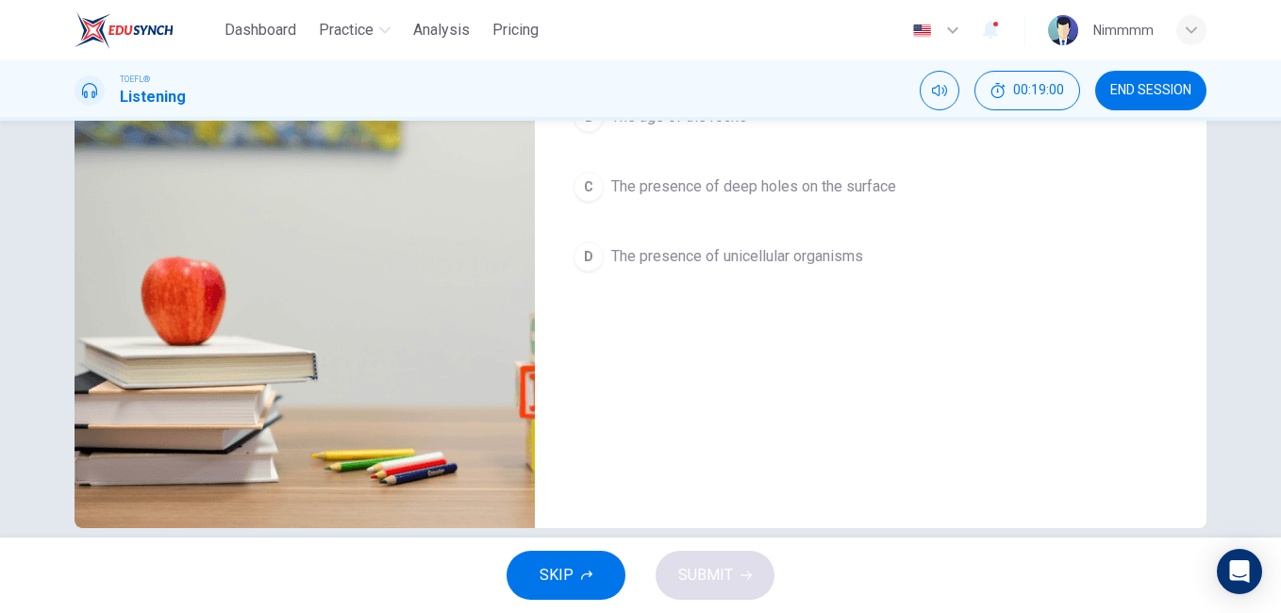
scroll to position [314, 0]
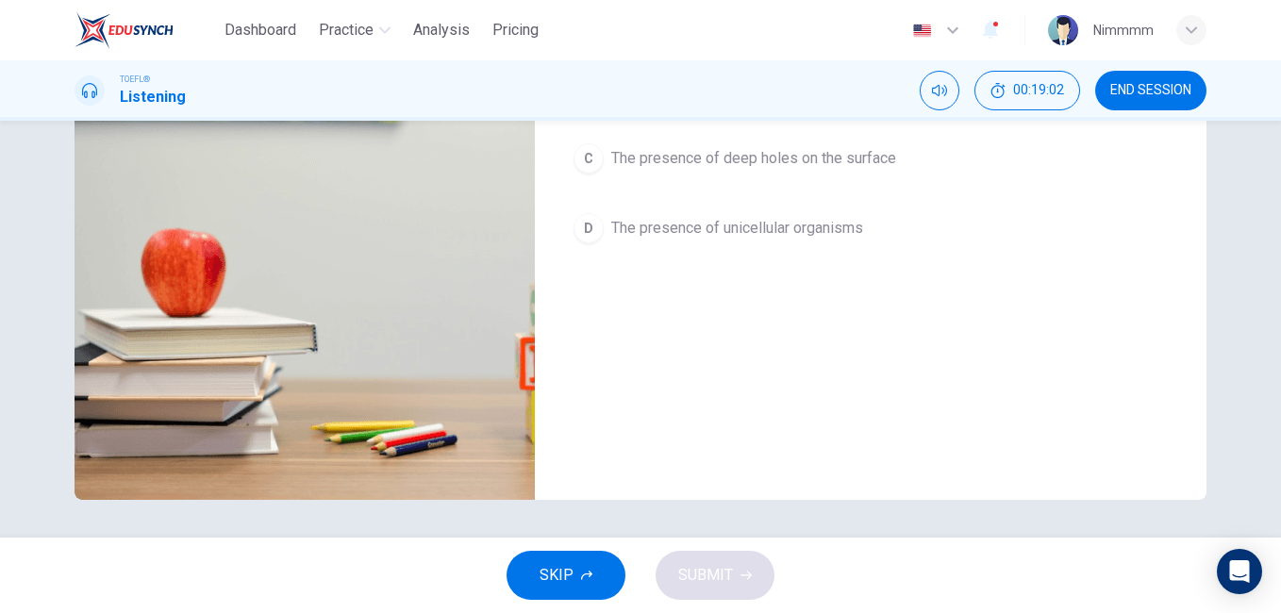
click at [826, 234] on span "The presence of unicellular organisms" at bounding box center [737, 228] width 252 height 23
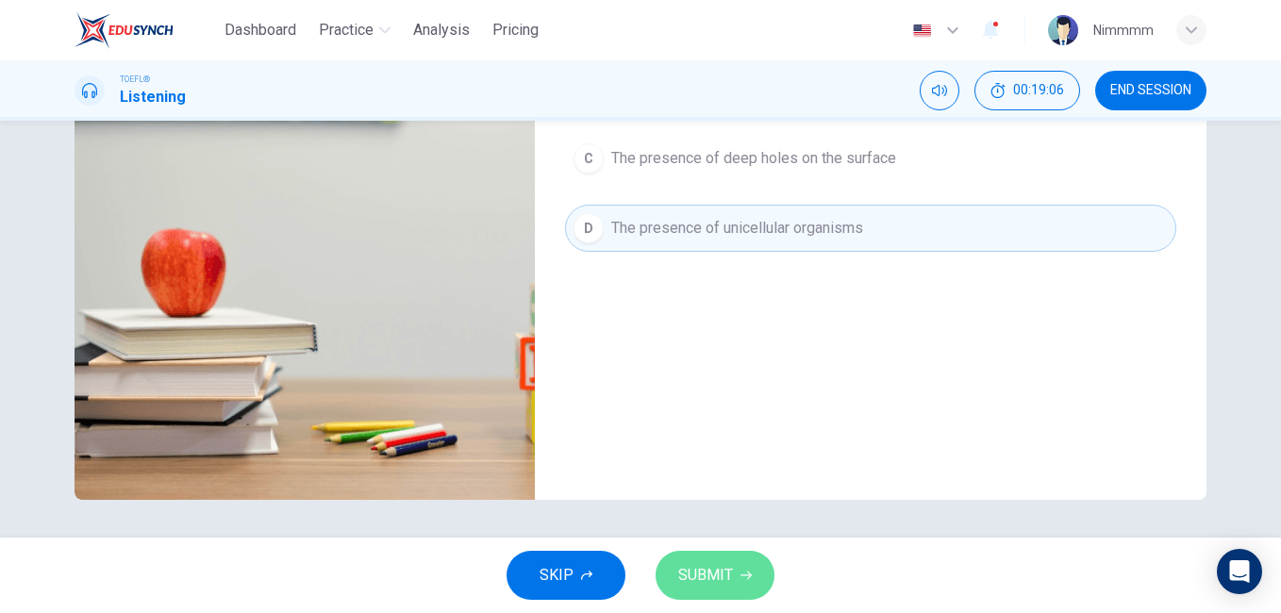
click at [691, 558] on button "SUBMIT" at bounding box center [714, 575] width 119 height 49
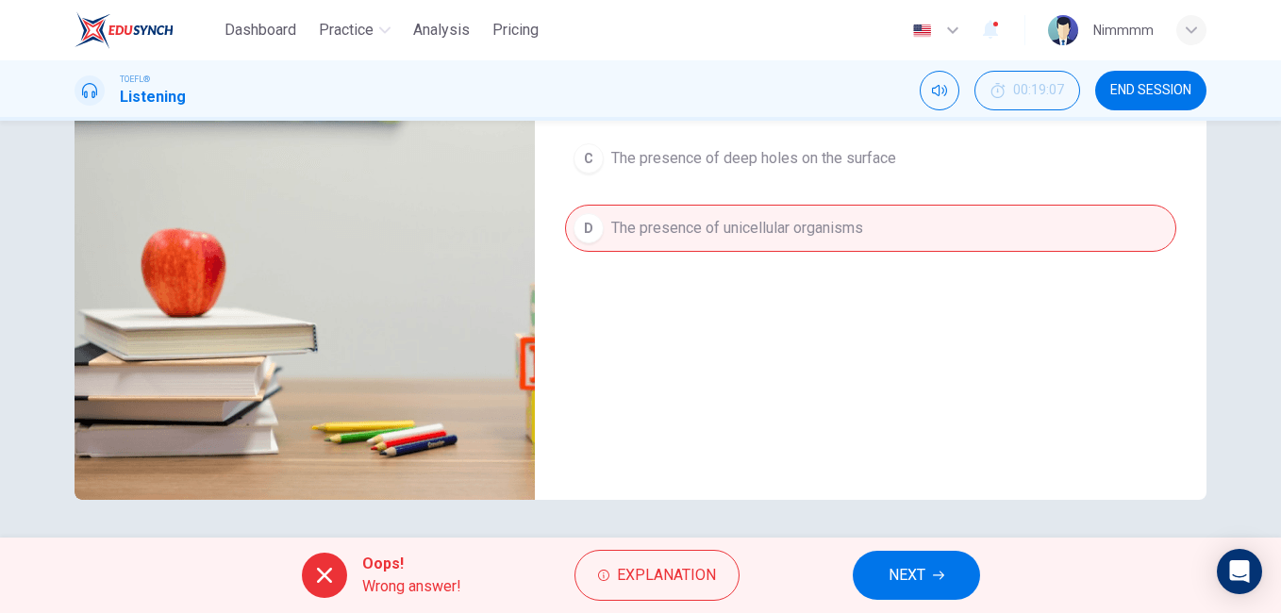
click at [1270, 243] on div "Question 18 What makes scientists believe there was once life on Mars? A The sh…" at bounding box center [640, 329] width 1281 height 417
click at [1270, 244] on div "Question 18 What makes scientists believe there was once life on Mars? A The sh…" at bounding box center [640, 329] width 1281 height 417
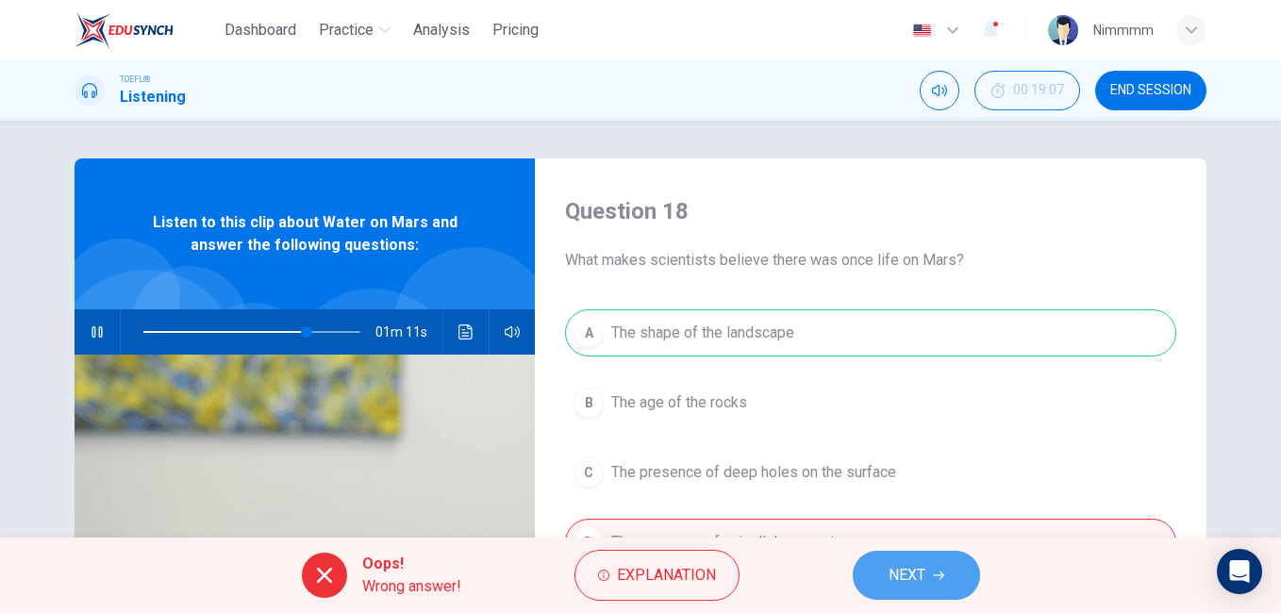
click at [885, 586] on button "NEXT" at bounding box center [916, 575] width 127 height 49
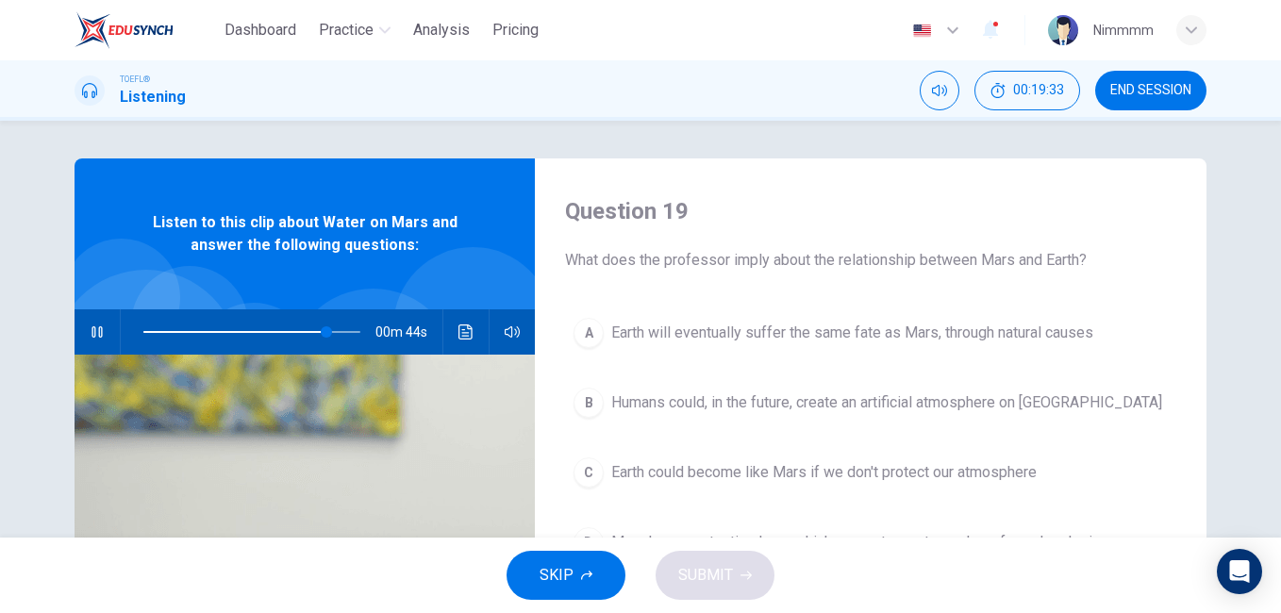
click at [1269, 371] on div "Question 19 What does the professor imply about the relationship between Mars a…" at bounding box center [640, 329] width 1281 height 417
click at [292, 328] on span at bounding box center [251, 332] width 217 height 26
click at [102, 333] on button "button" at bounding box center [97, 331] width 30 height 45
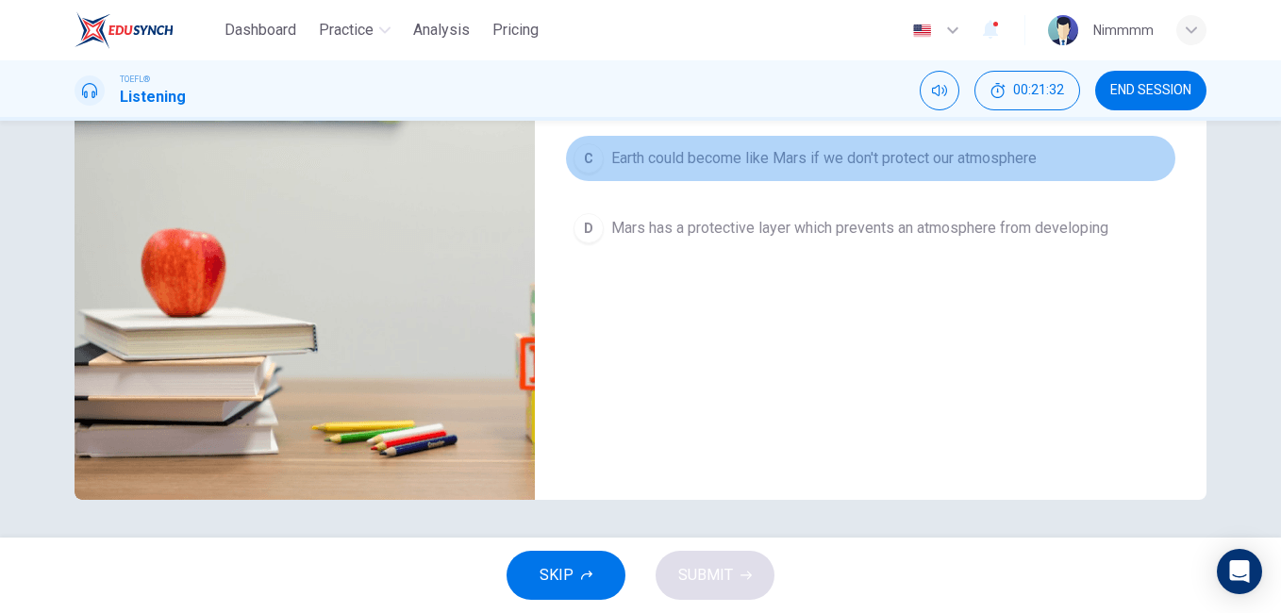
click at [892, 169] on span "Earth could become like Mars if we don't protect our atmosphere" at bounding box center [823, 158] width 425 height 23
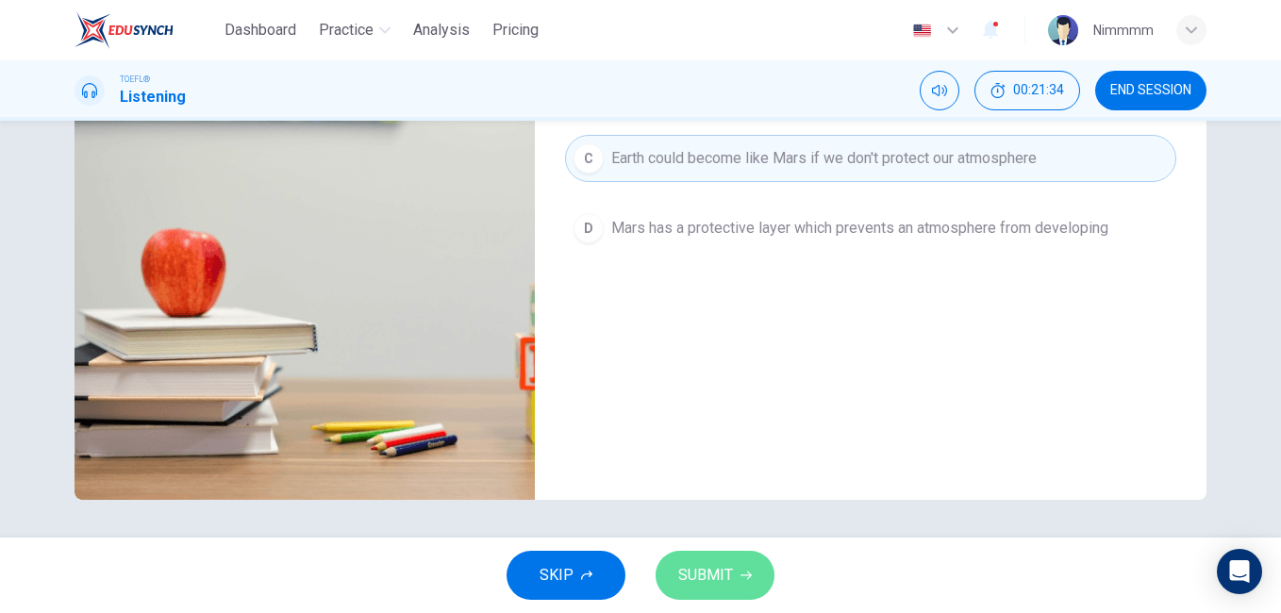
click at [722, 573] on span "SUBMIT" at bounding box center [705, 575] width 55 height 26
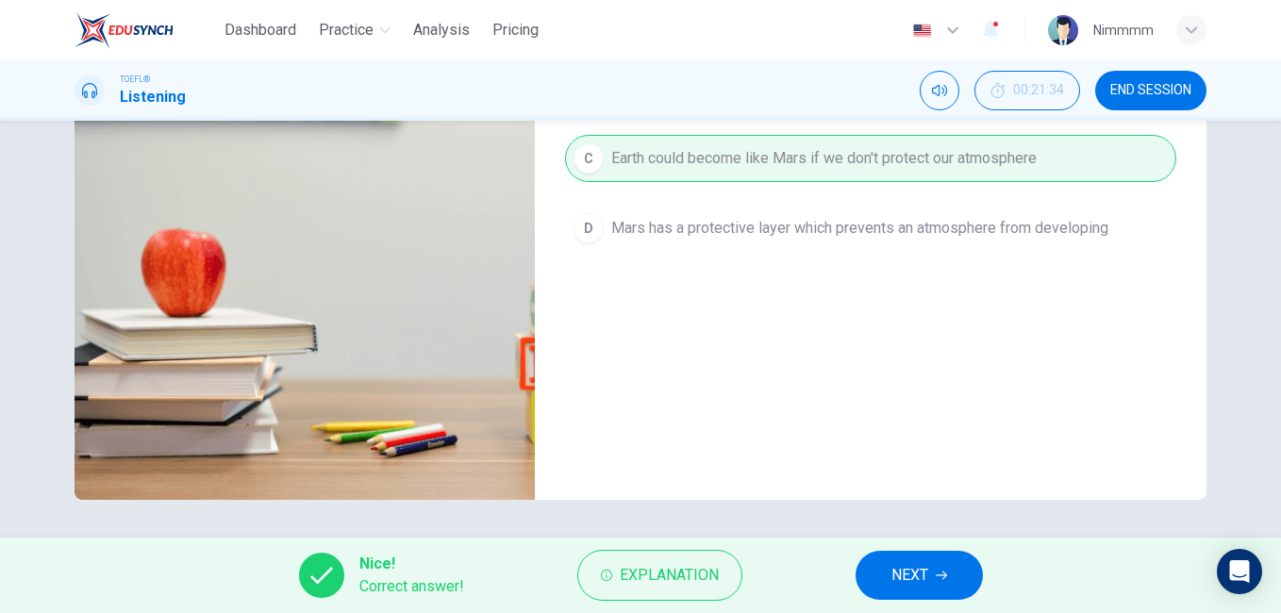
click at [879, 570] on button "NEXT" at bounding box center [918, 575] width 127 height 49
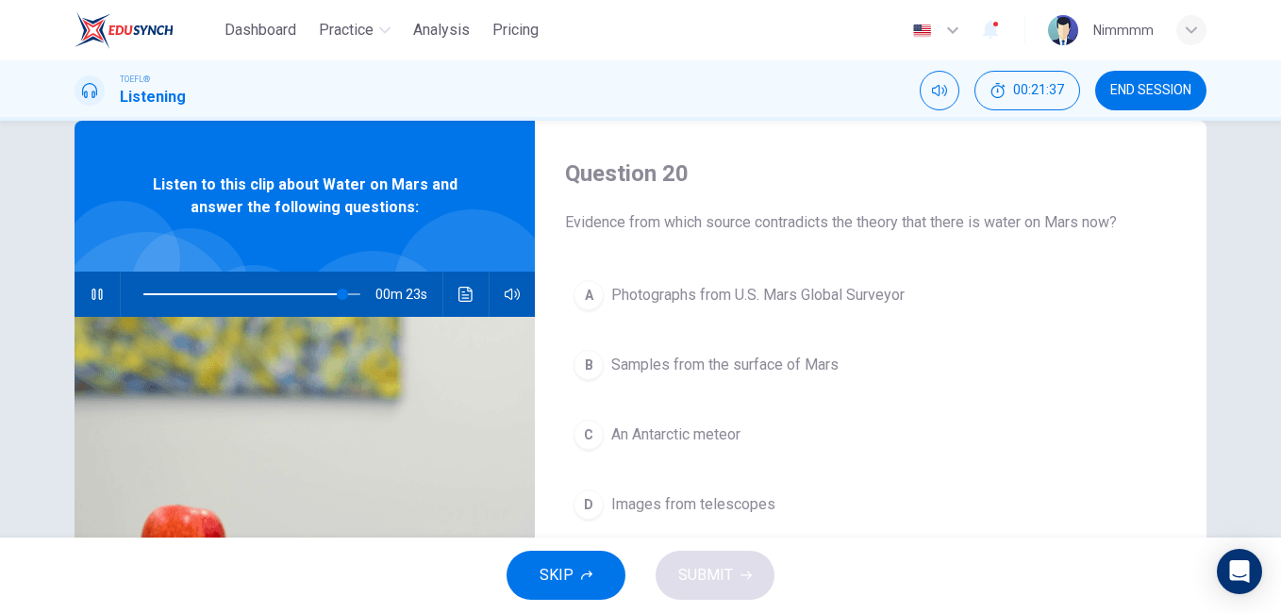
scroll to position [0, 0]
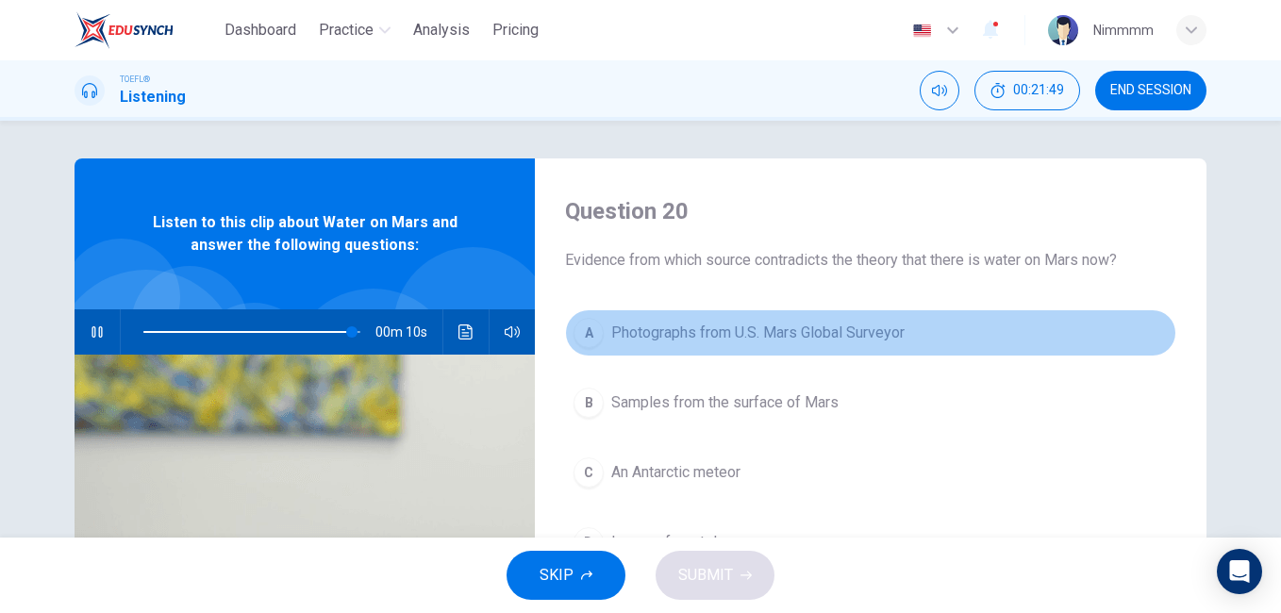
click at [679, 329] on span "Photographs from U.S. Mars Global Surveyor" at bounding box center [757, 333] width 293 height 23
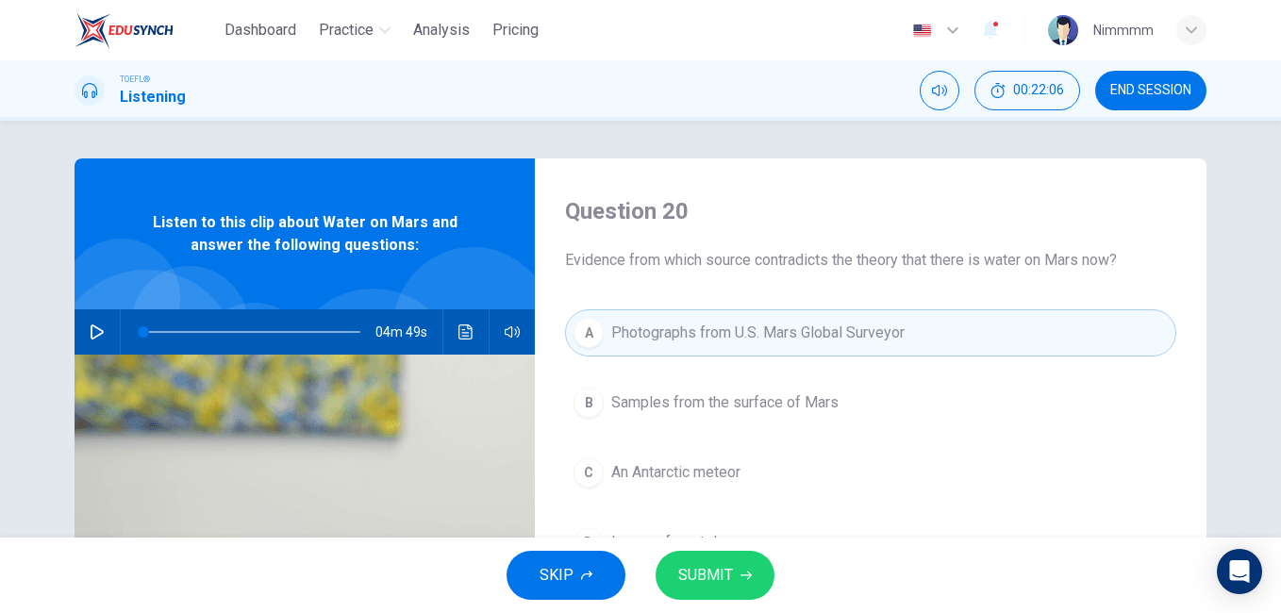
click at [336, 329] on span at bounding box center [251, 332] width 217 height 26
click at [89, 340] on button "button" at bounding box center [97, 331] width 30 height 45
click at [1270, 374] on div "Question 20 Evidence from which source contradicts the theory that there is wat…" at bounding box center [640, 329] width 1281 height 417
type input "0"
click at [1266, 416] on div "Question 20 Evidence from which source contradicts the theory that there is wat…" at bounding box center [640, 329] width 1281 height 417
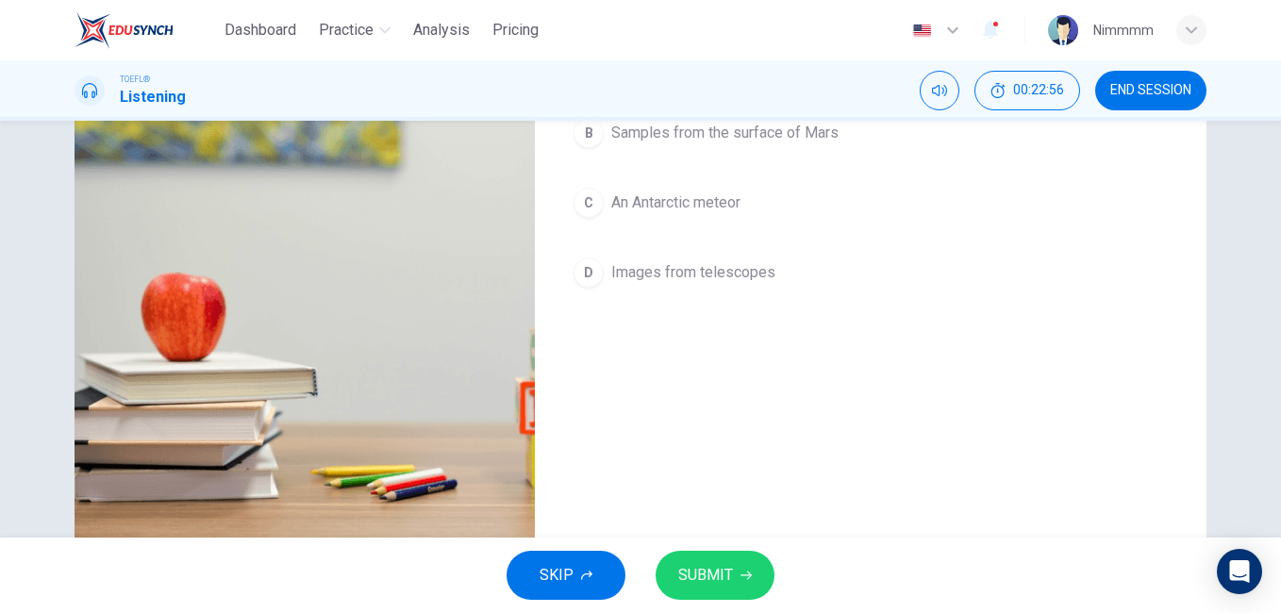
scroll to position [314, 0]
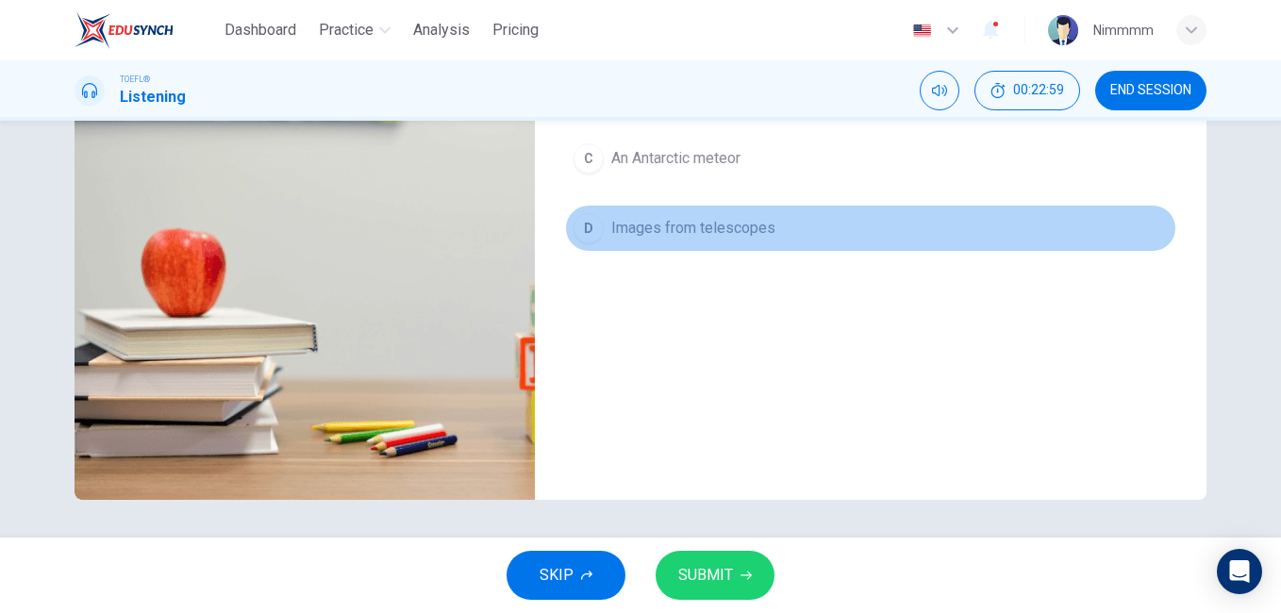
click at [758, 231] on span "Images from telescopes" at bounding box center [693, 228] width 164 height 23
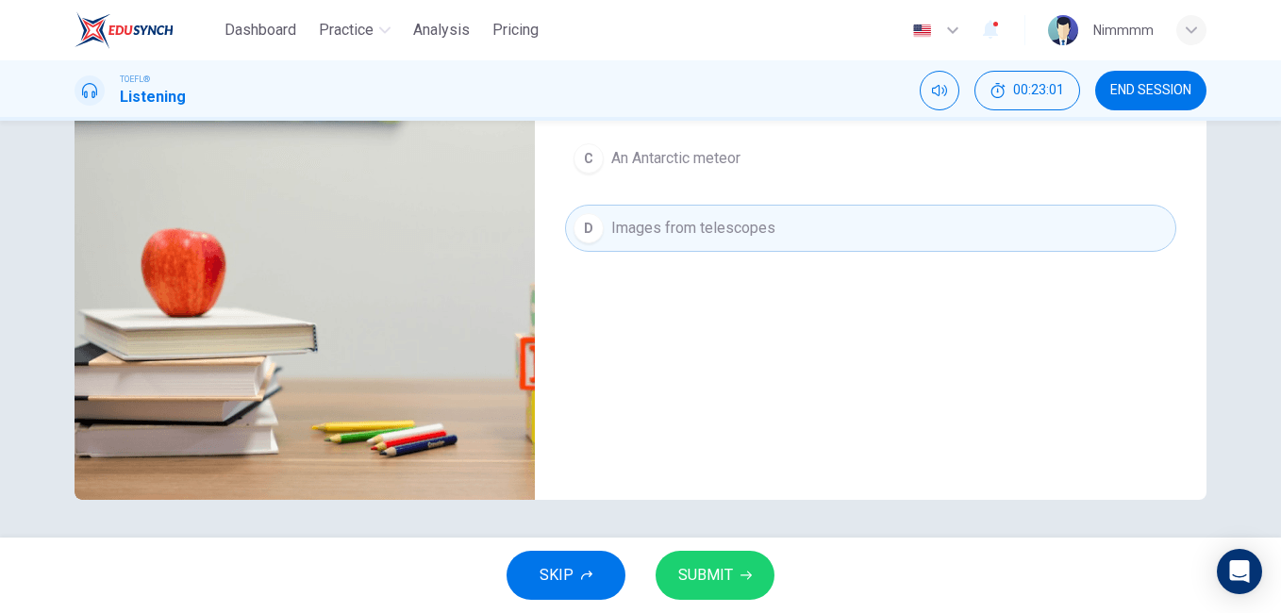
click at [709, 585] on span "SUBMIT" at bounding box center [705, 575] width 55 height 26
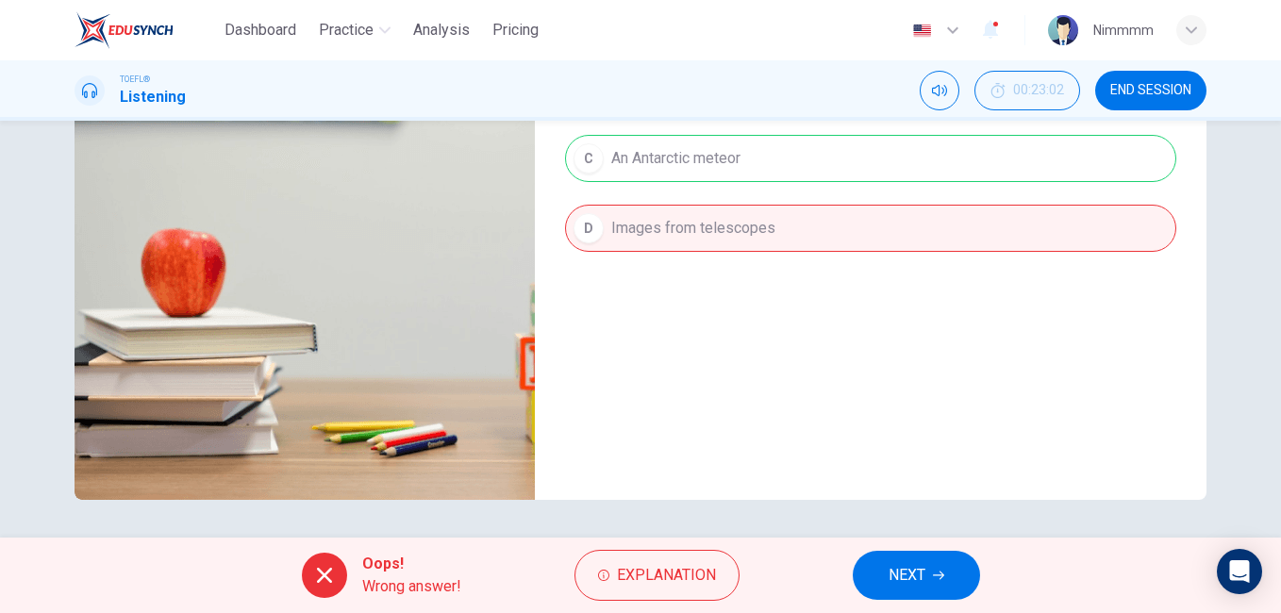
click at [892, 570] on span "NEXT" at bounding box center [906, 575] width 37 height 26
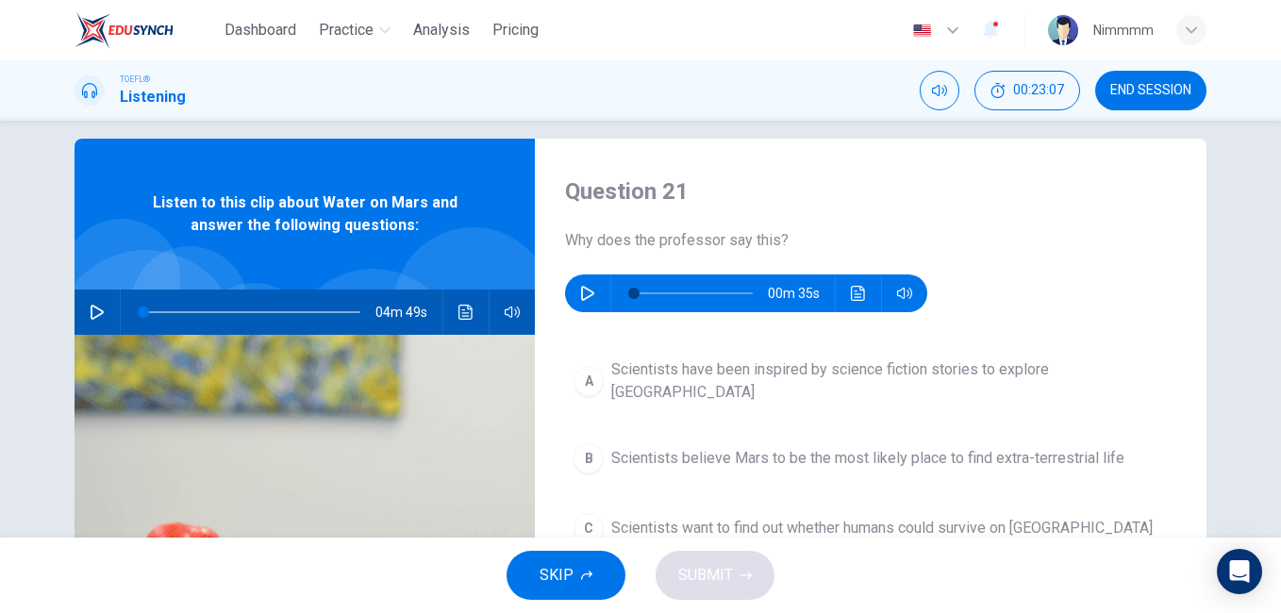
scroll to position [0, 0]
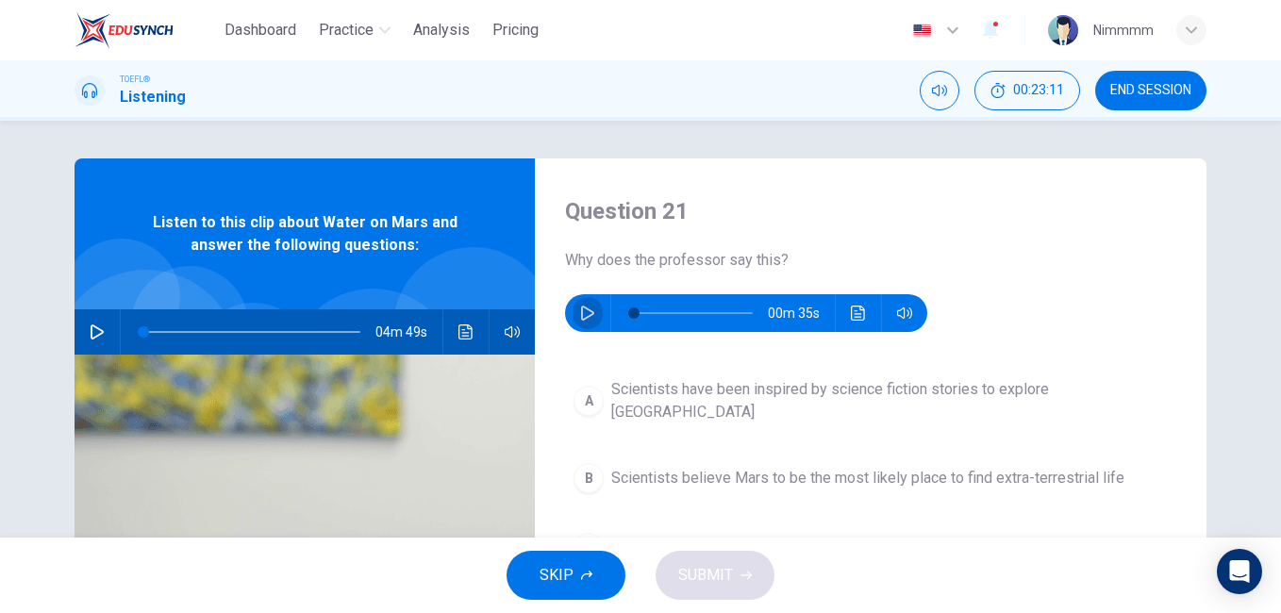
click at [589, 311] on icon "button" at bounding box center [587, 313] width 15 height 15
click at [587, 307] on icon "button" at bounding box center [587, 313] width 15 height 15
type input "0"
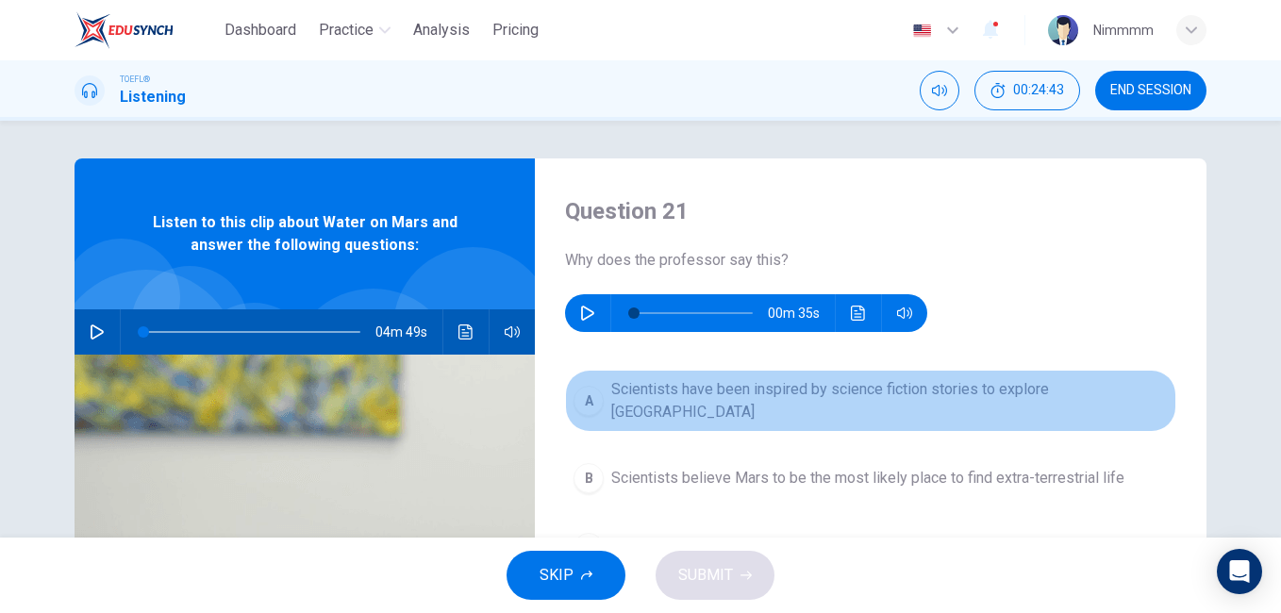
click at [816, 389] on span "Scientists have been inspired by science fiction stories to explore Mars" at bounding box center [889, 400] width 556 height 45
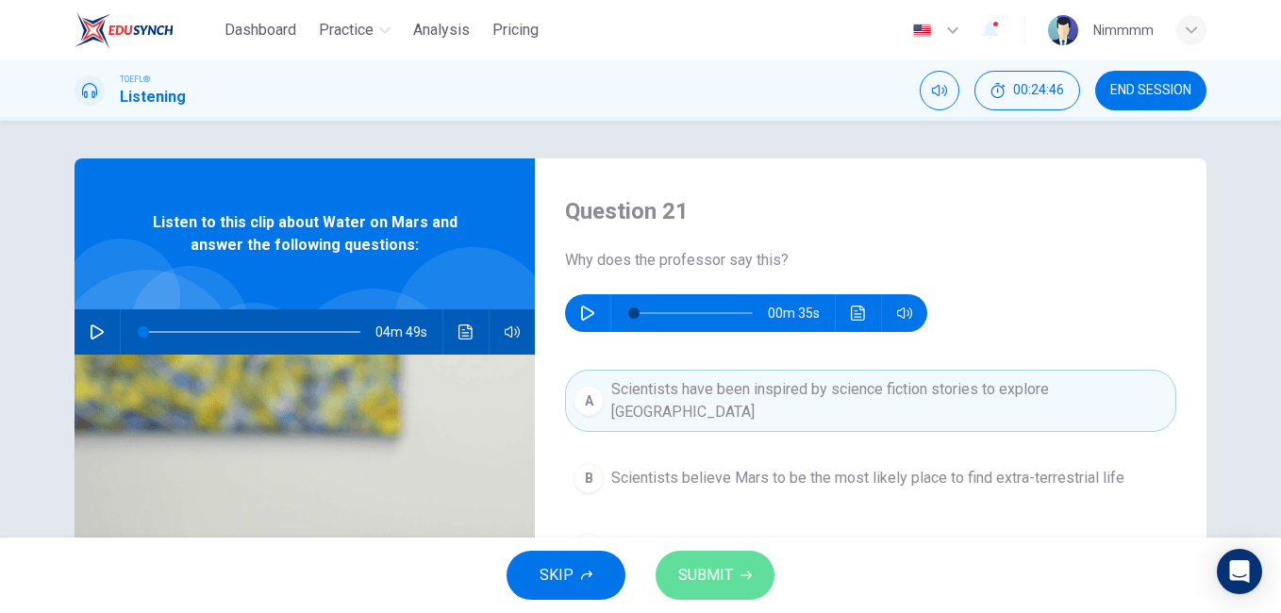
drag, startPoint x: 701, startPoint y: 599, endPoint x: 698, endPoint y: 589, distance: 9.8
click at [698, 589] on button "SUBMIT" at bounding box center [714, 575] width 119 height 49
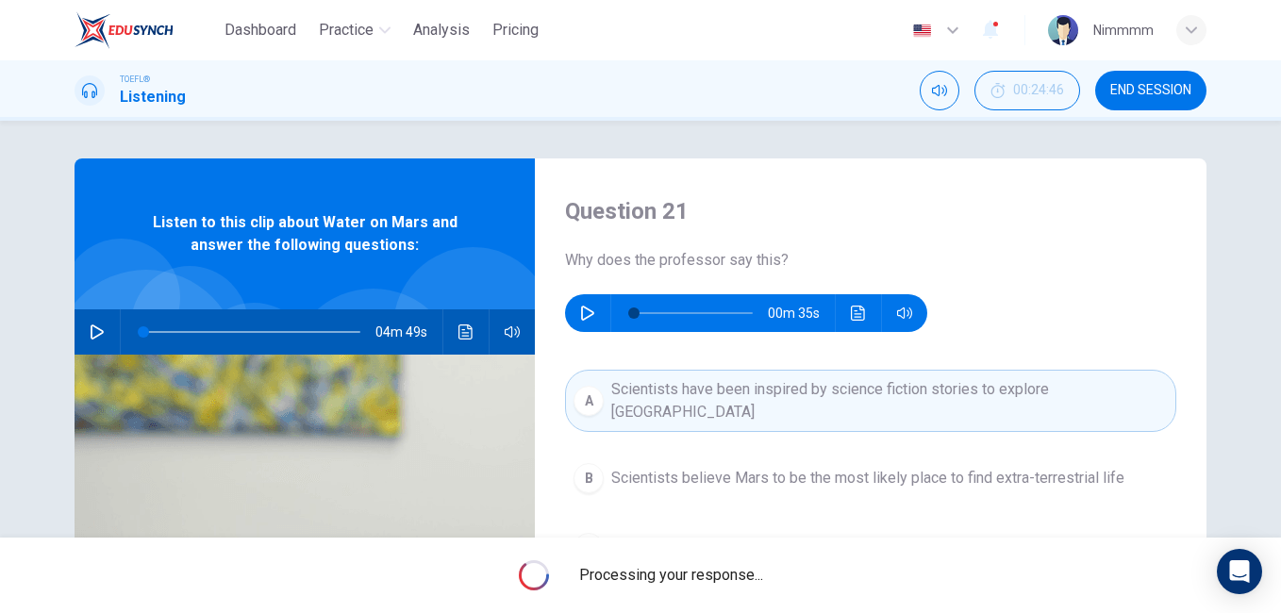
click at [698, 589] on div "Processing your response..." at bounding box center [640, 575] width 1281 height 75
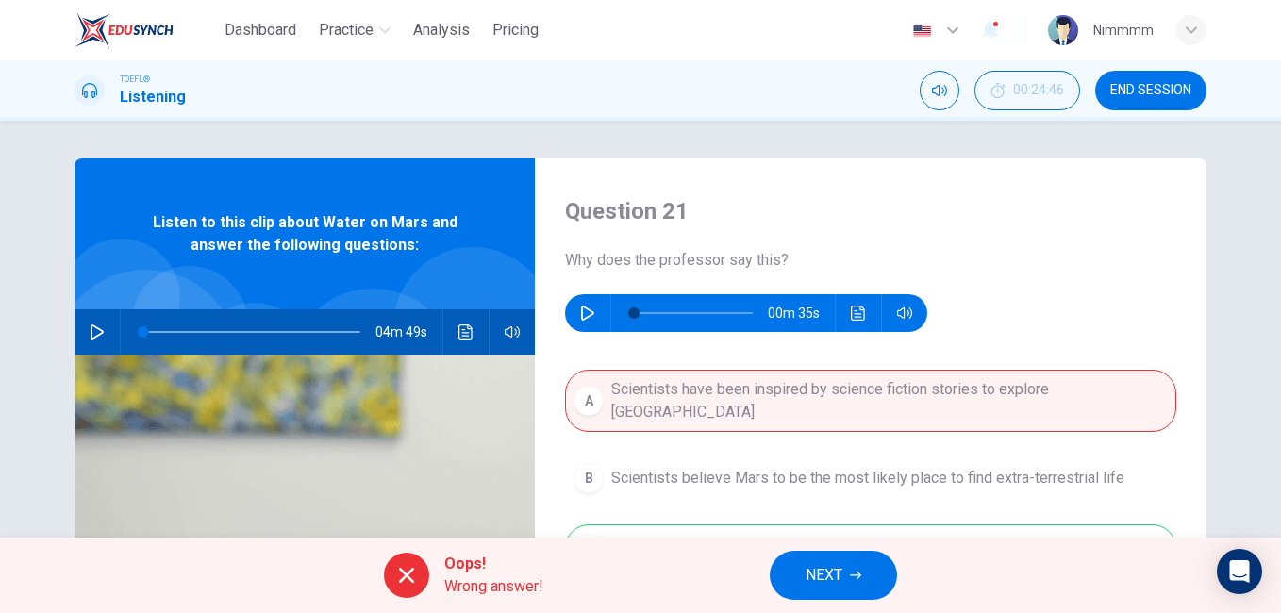
click at [777, 562] on button "NEXT" at bounding box center [833, 575] width 127 height 49
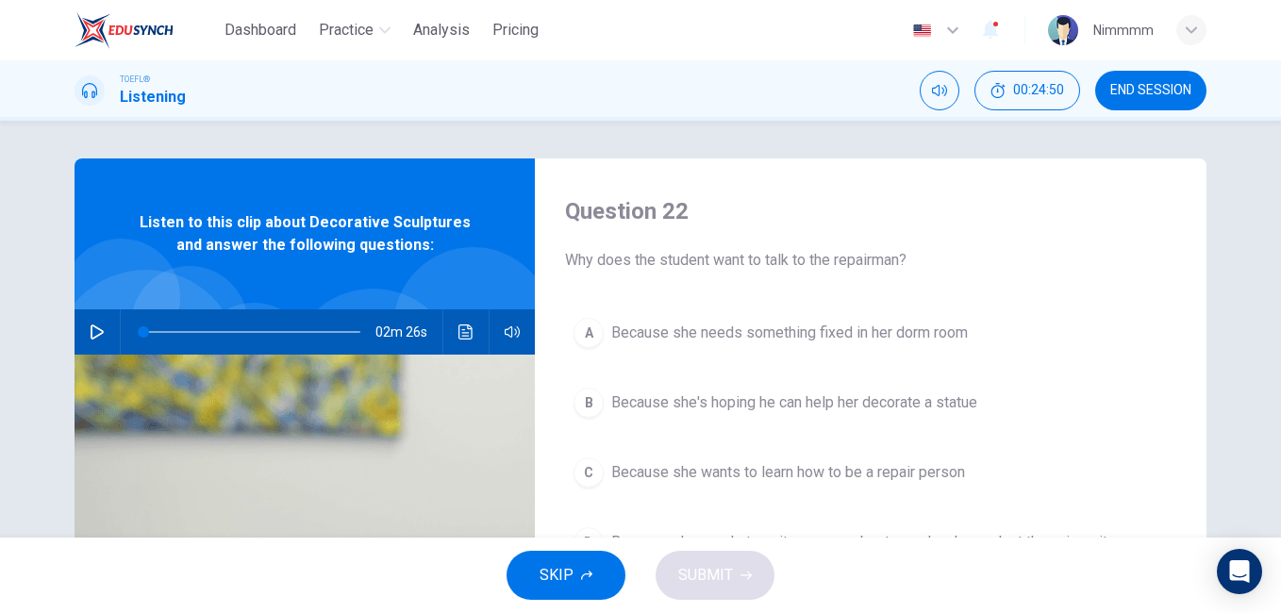
click at [88, 323] on button "button" at bounding box center [97, 331] width 30 height 45
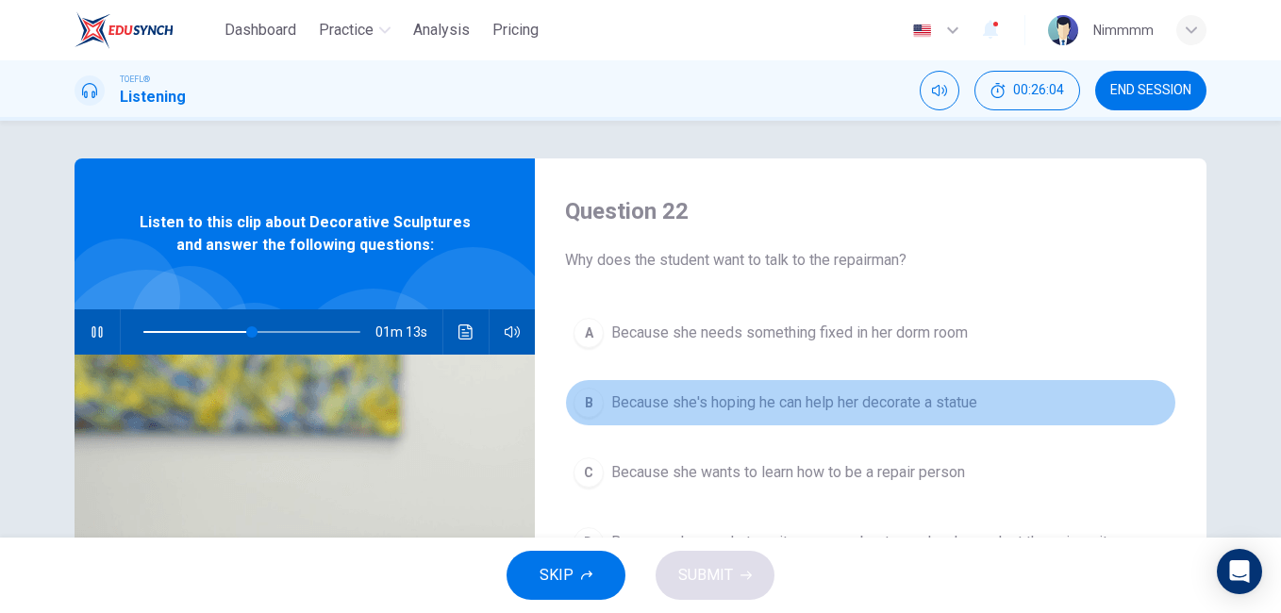
click at [920, 389] on button "B Because she's hoping he can help her decorate a statue" at bounding box center [870, 402] width 611 height 47
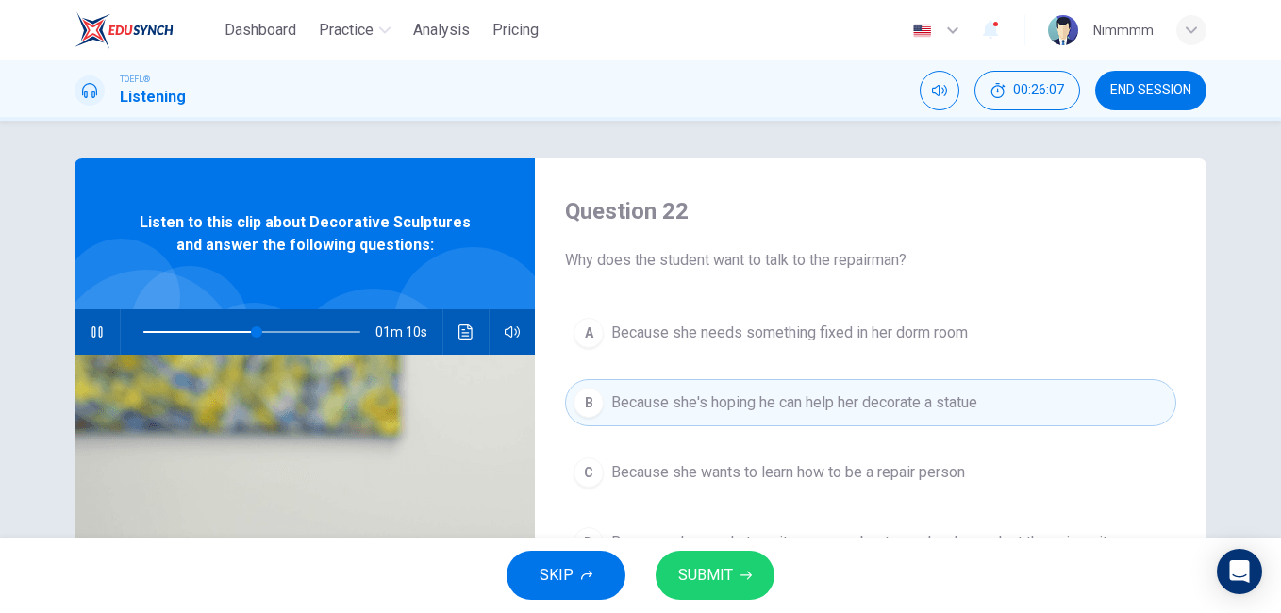
click at [723, 568] on span "SUBMIT" at bounding box center [705, 575] width 55 height 26
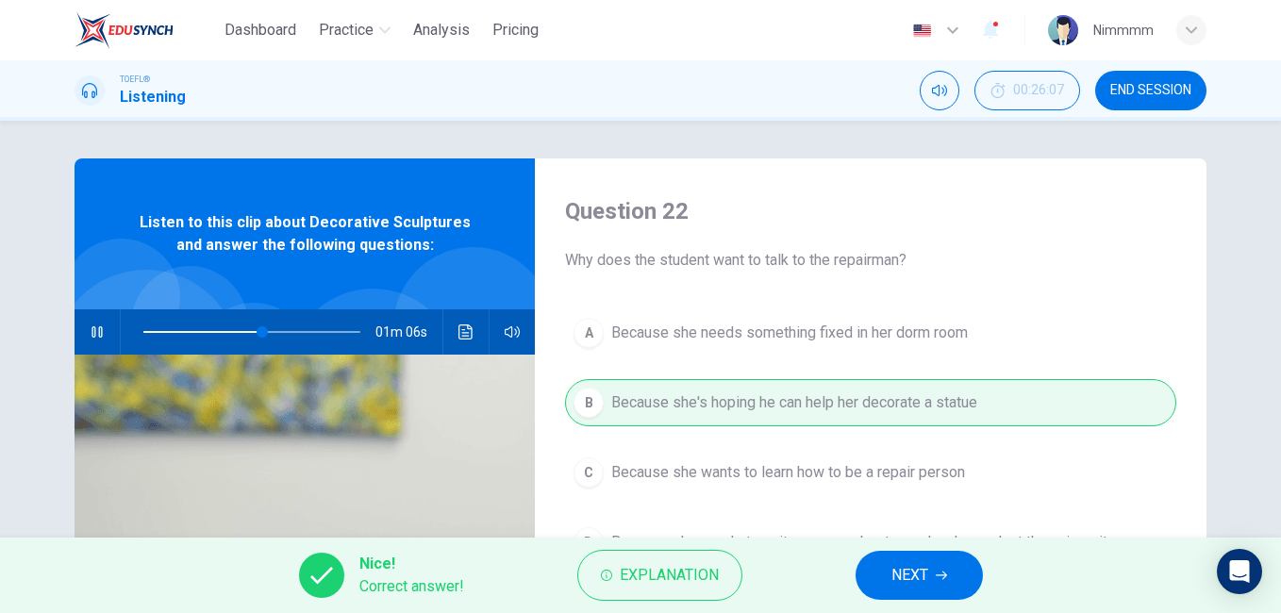
click at [887, 557] on button "NEXT" at bounding box center [918, 575] width 127 height 49
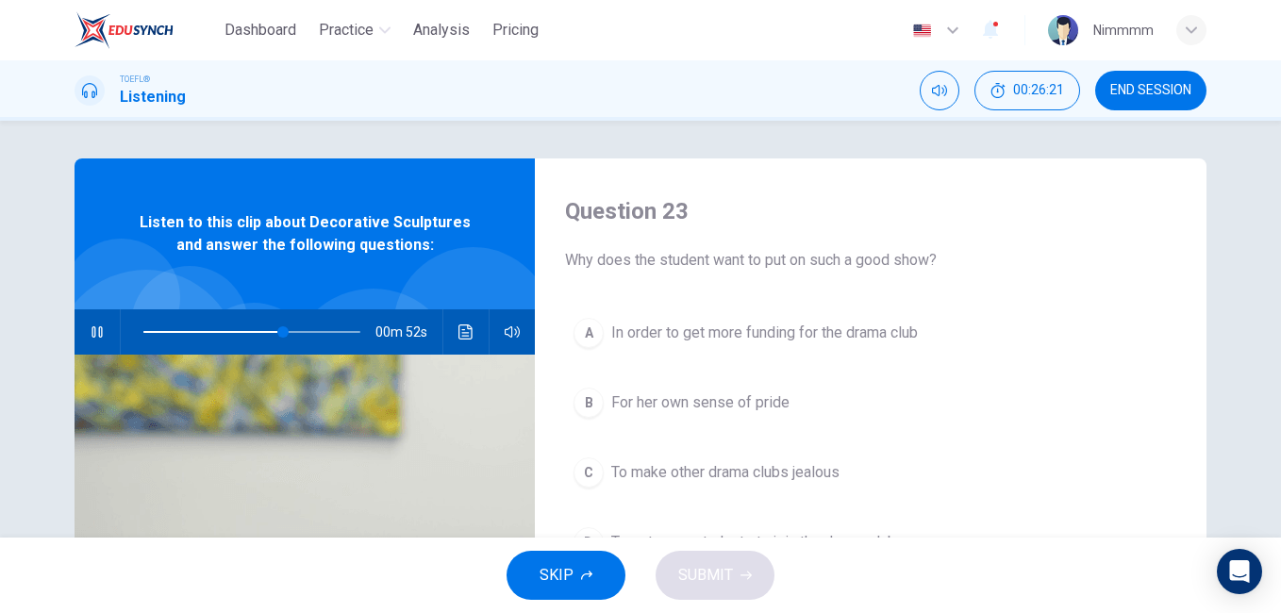
click at [1268, 382] on div "Question 23 Why does the student want to put on such a good show? A In order to…" at bounding box center [640, 329] width 1281 height 417
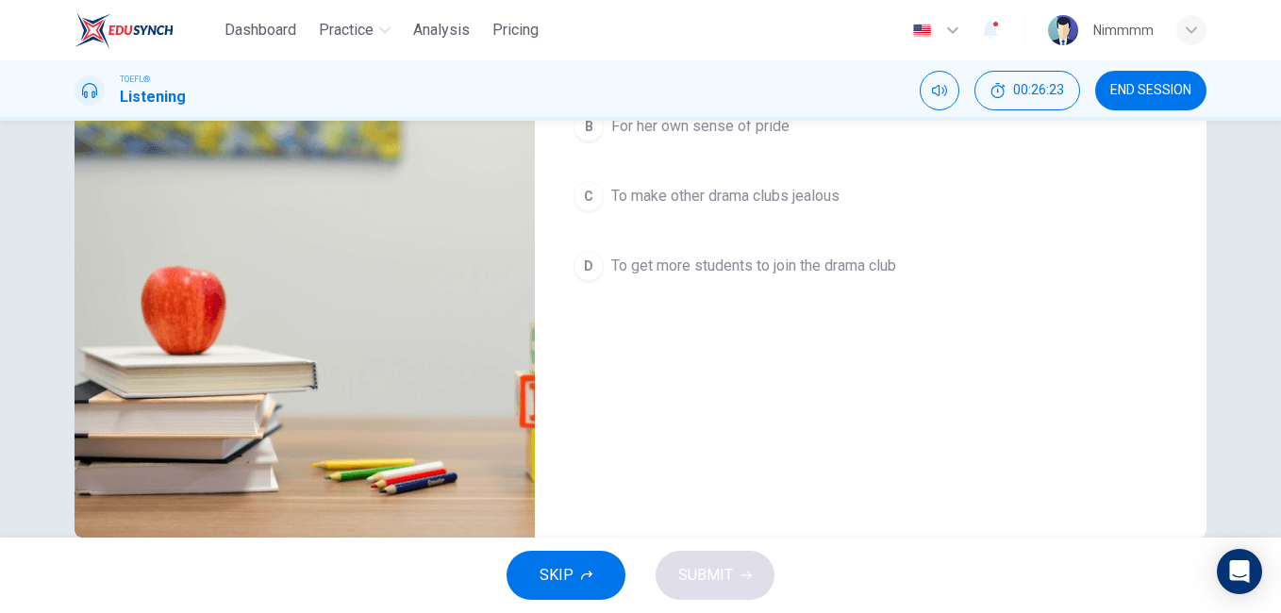
scroll to position [314, 0]
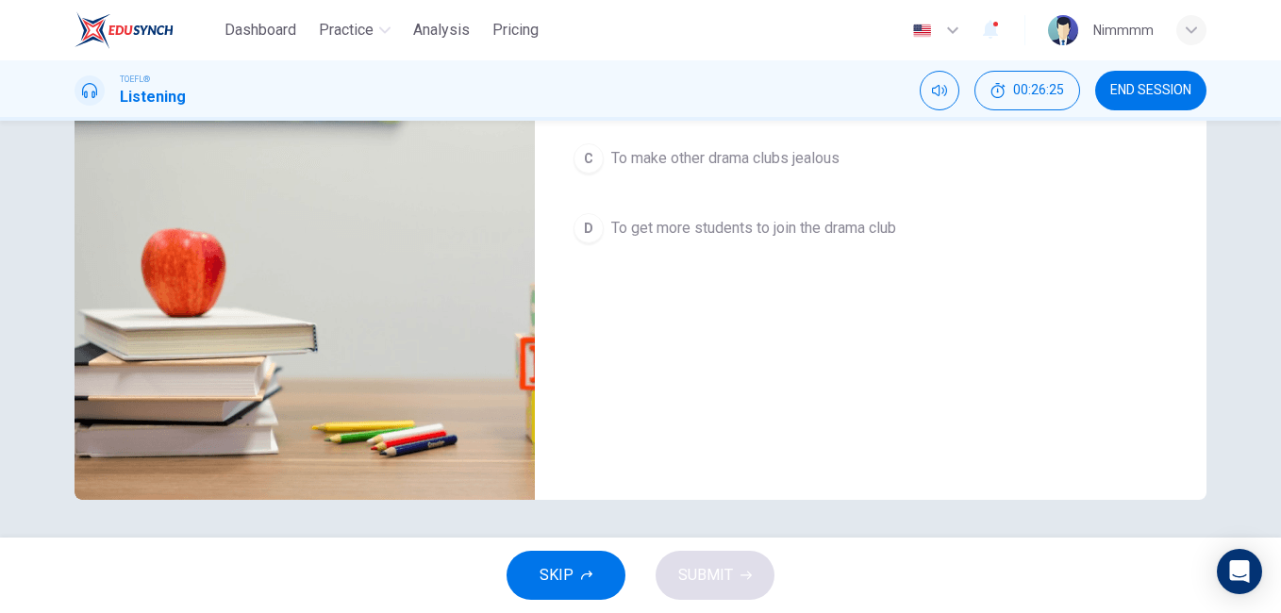
click at [885, 232] on span "To get more students to join the drama club" at bounding box center [753, 228] width 285 height 23
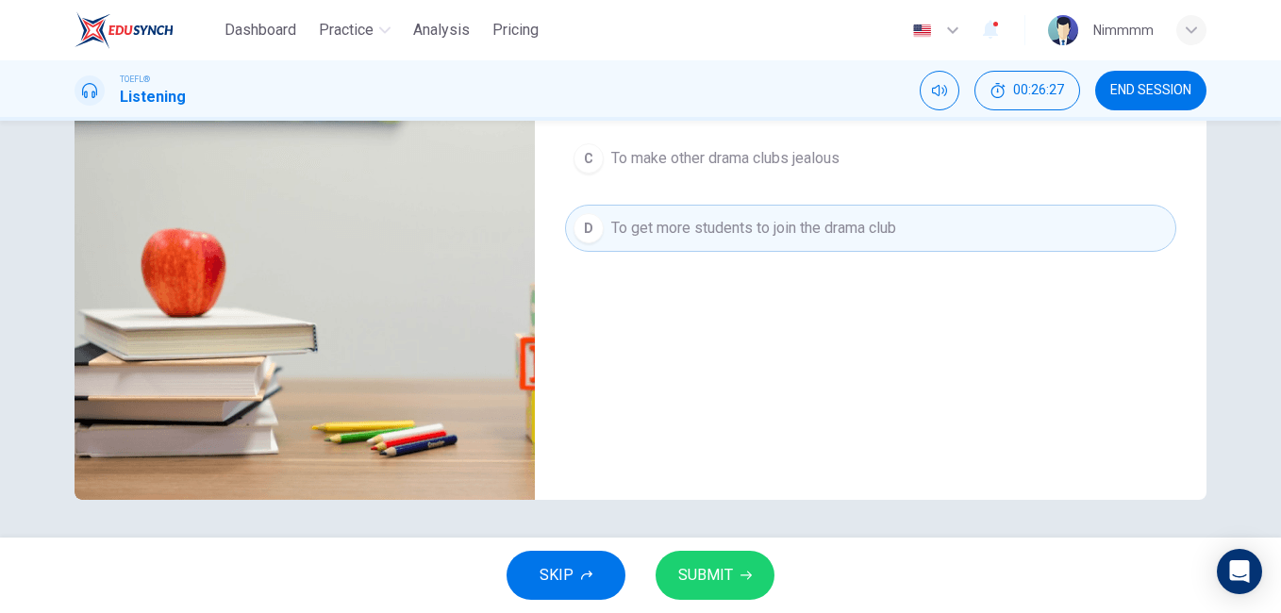
click at [744, 565] on button "SUBMIT" at bounding box center [714, 575] width 119 height 49
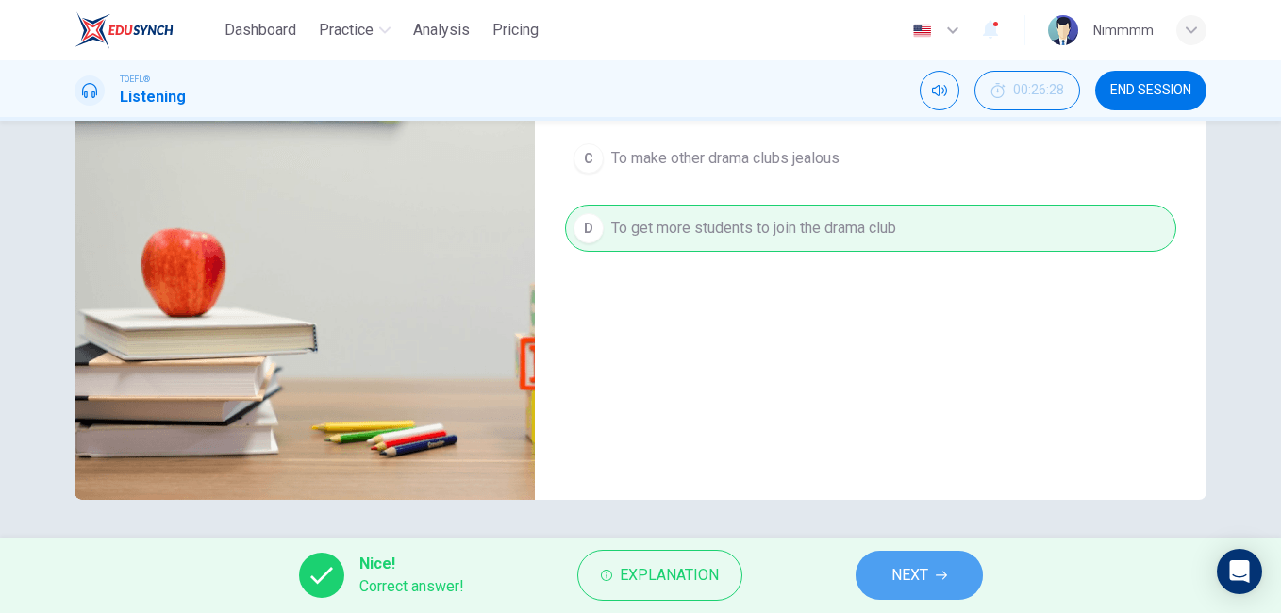
click at [894, 593] on button "NEXT" at bounding box center [918, 575] width 127 height 49
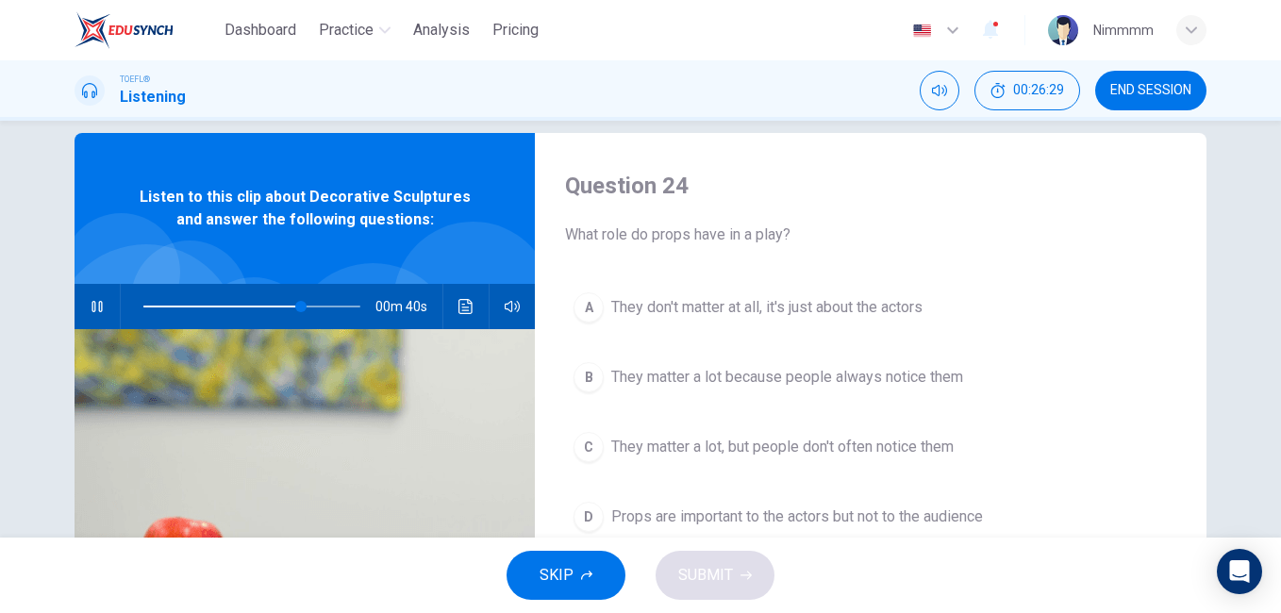
scroll to position [0, 0]
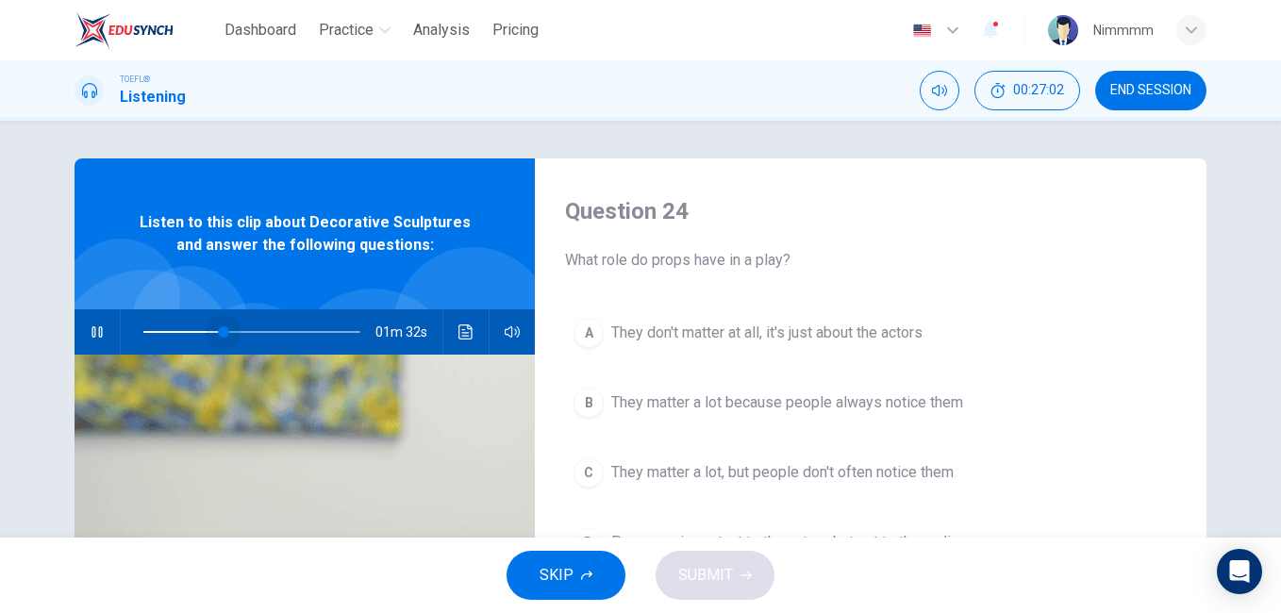
click at [219, 333] on span at bounding box center [251, 332] width 217 height 26
click at [1270, 476] on div "Question 24 What role do props have in a play? A They don't matter at all, it's…" at bounding box center [640, 329] width 1281 height 417
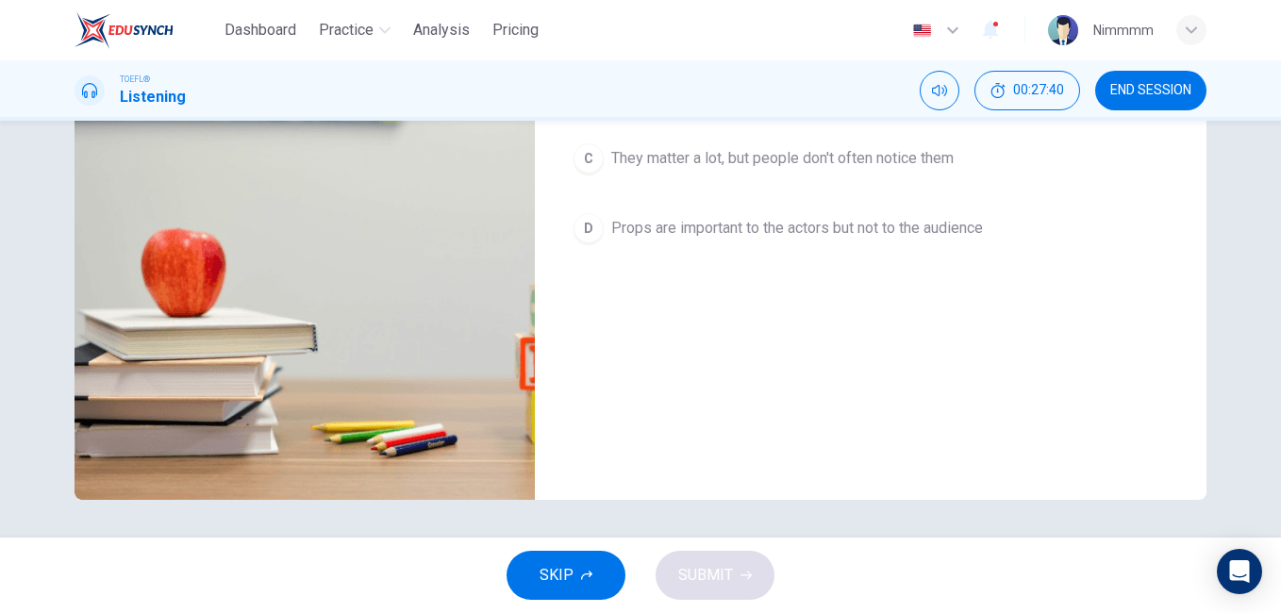
click at [790, 161] on span "They matter a lot, but people don't often notice them" at bounding box center [782, 158] width 342 height 23
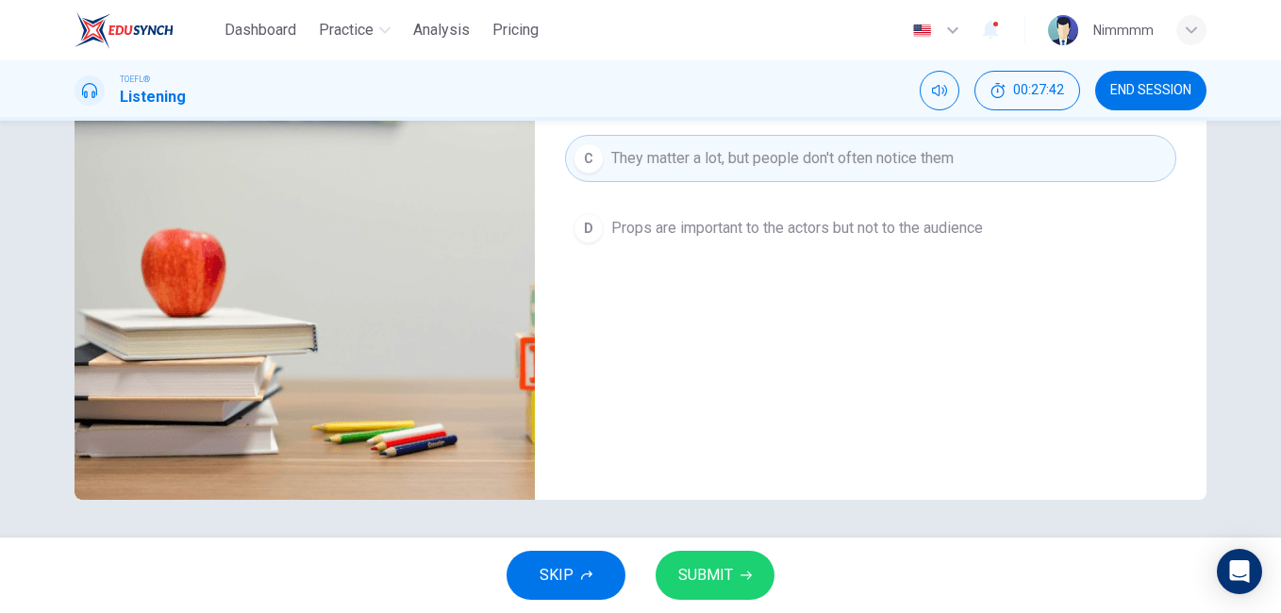
click at [687, 556] on button "SUBMIT" at bounding box center [714, 575] width 119 height 49
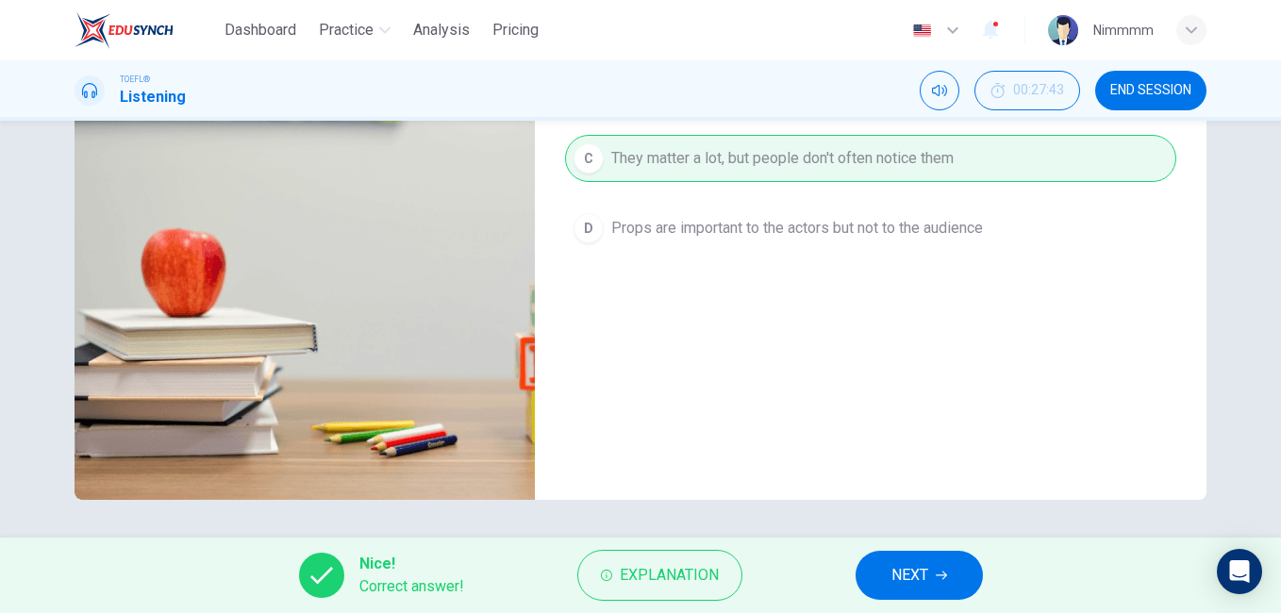
click at [857, 559] on div "Nice! Correct answer! Explanation NEXT" at bounding box center [640, 575] width 1281 height 75
click at [868, 563] on button "NEXT" at bounding box center [918, 575] width 127 height 49
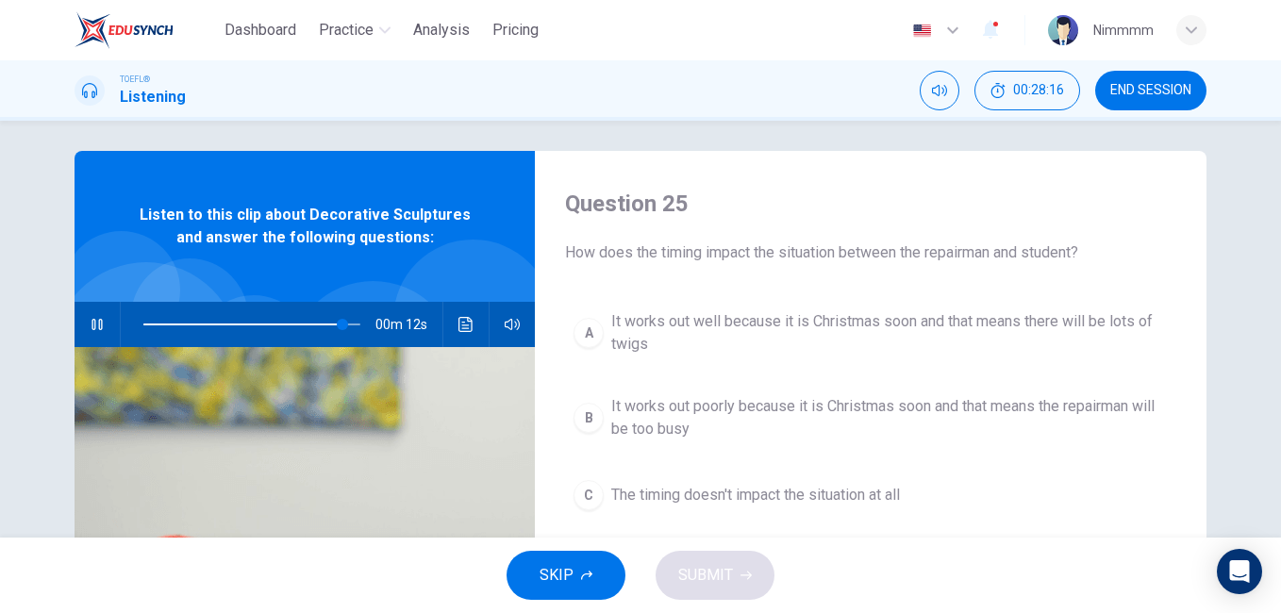
scroll to position [0, 0]
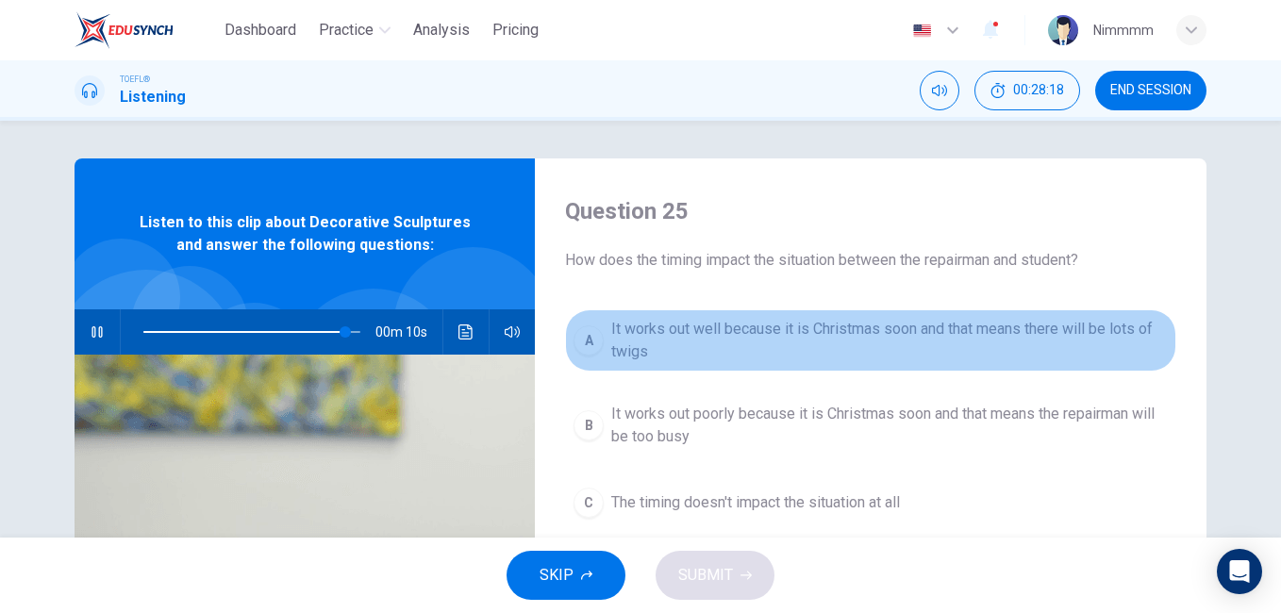
click at [1059, 333] on span "It works out well because it is Christmas soon and that means there will be lot…" at bounding box center [889, 340] width 556 height 45
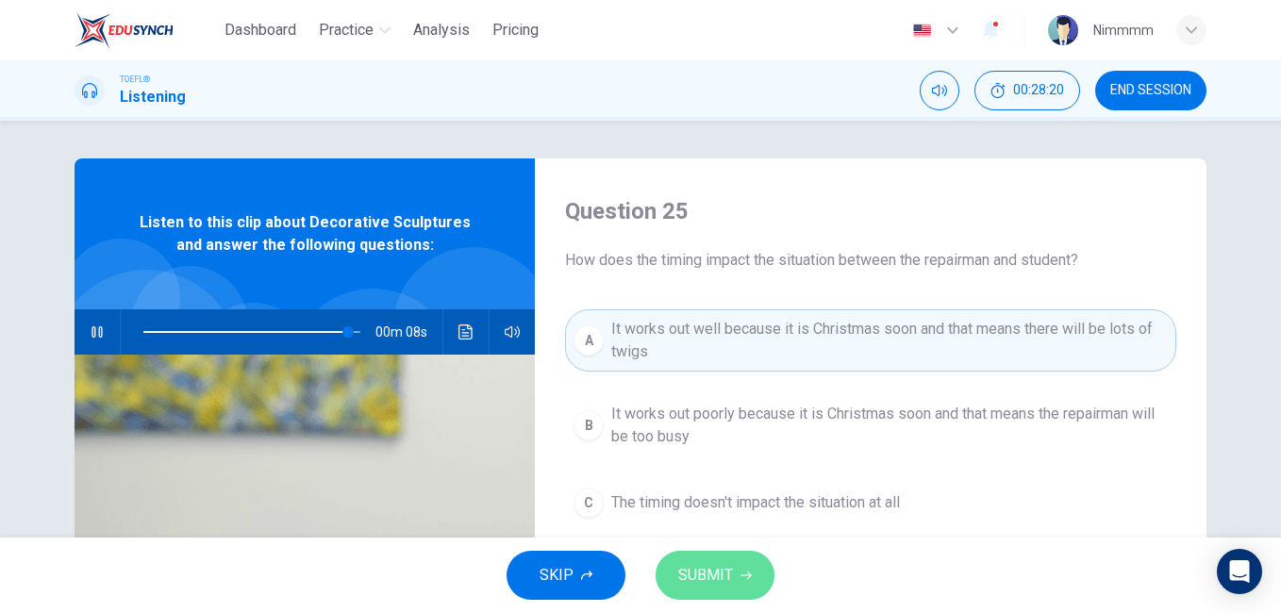
click at [753, 566] on button "SUBMIT" at bounding box center [714, 575] width 119 height 49
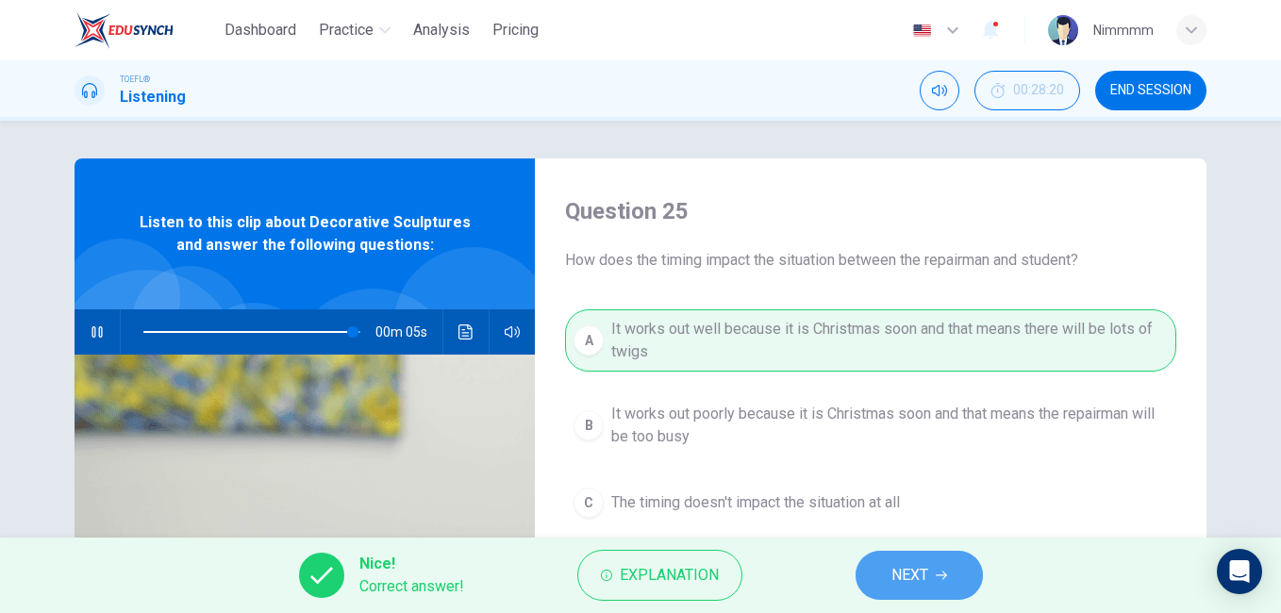
click at [870, 563] on button "NEXT" at bounding box center [918, 575] width 127 height 49
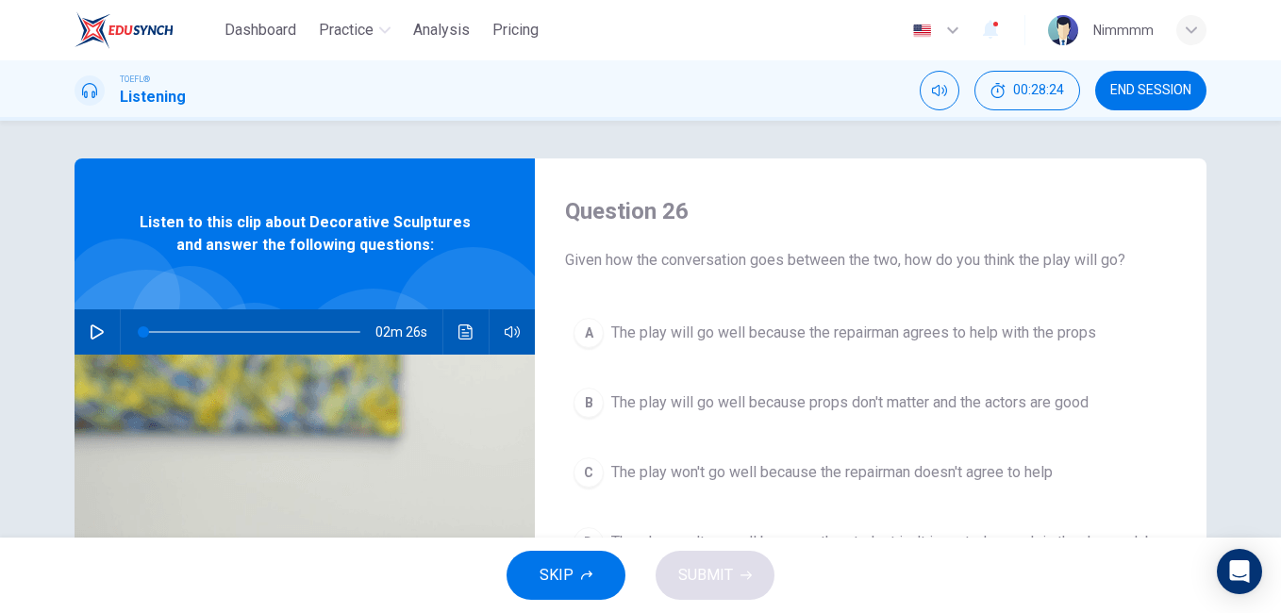
type input "0"
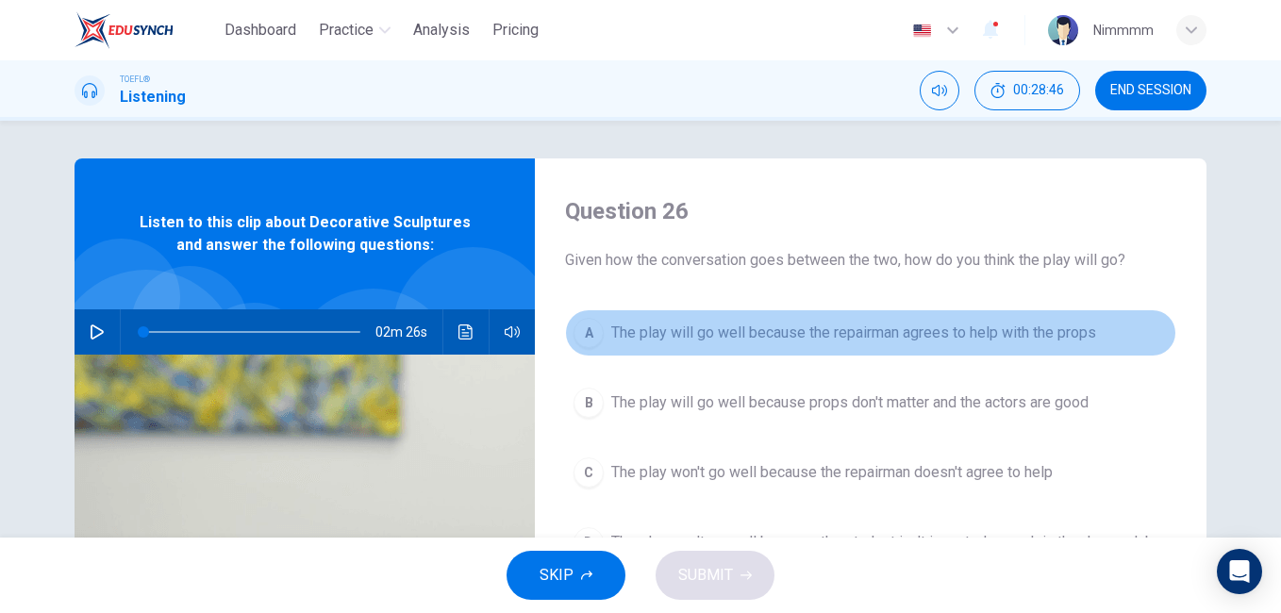
click at [1008, 324] on span "The play will go well because the repairman agrees to help with the props" at bounding box center [853, 333] width 485 height 23
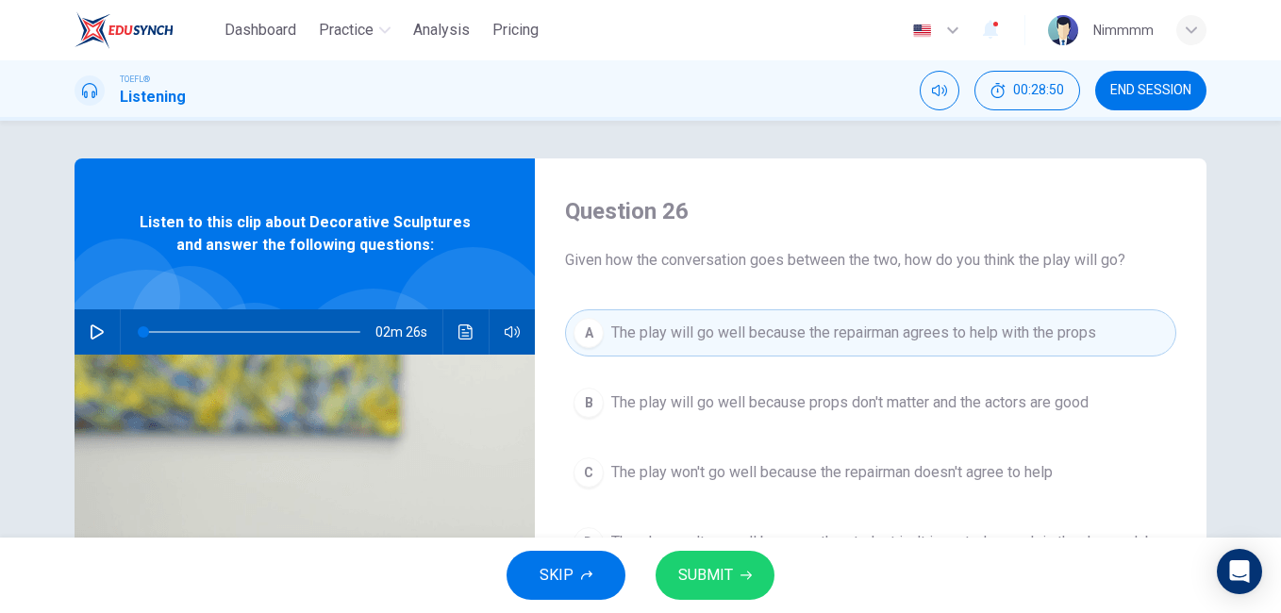
click at [721, 591] on button "SUBMIT" at bounding box center [714, 575] width 119 height 49
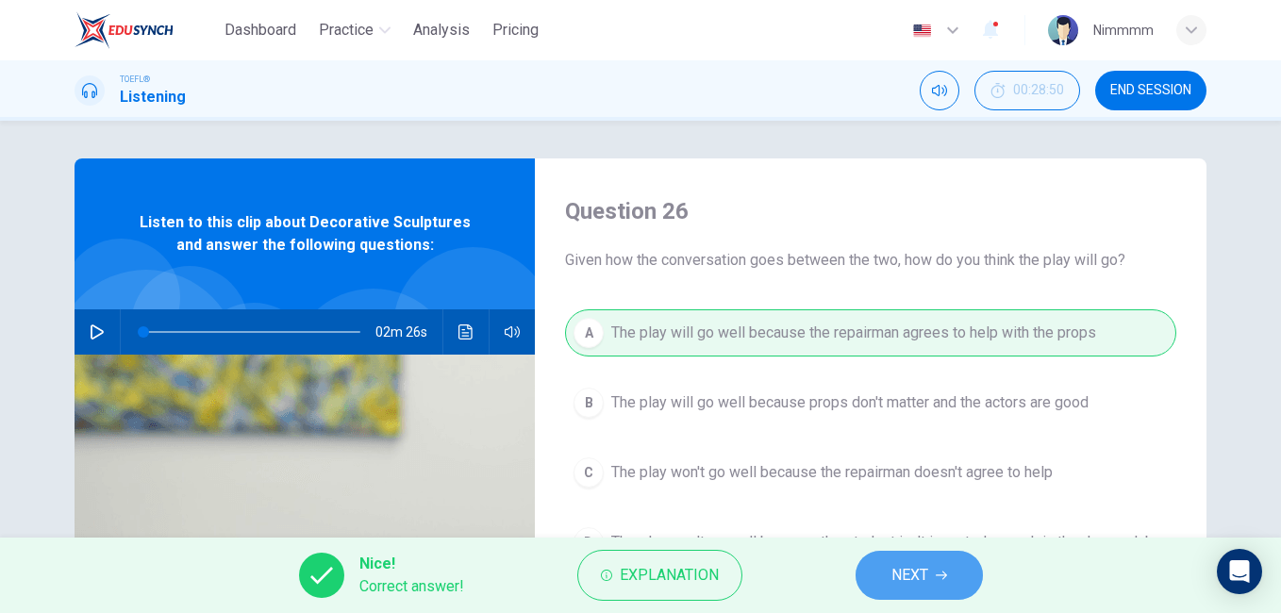
click at [863, 559] on button "NEXT" at bounding box center [918, 575] width 127 height 49
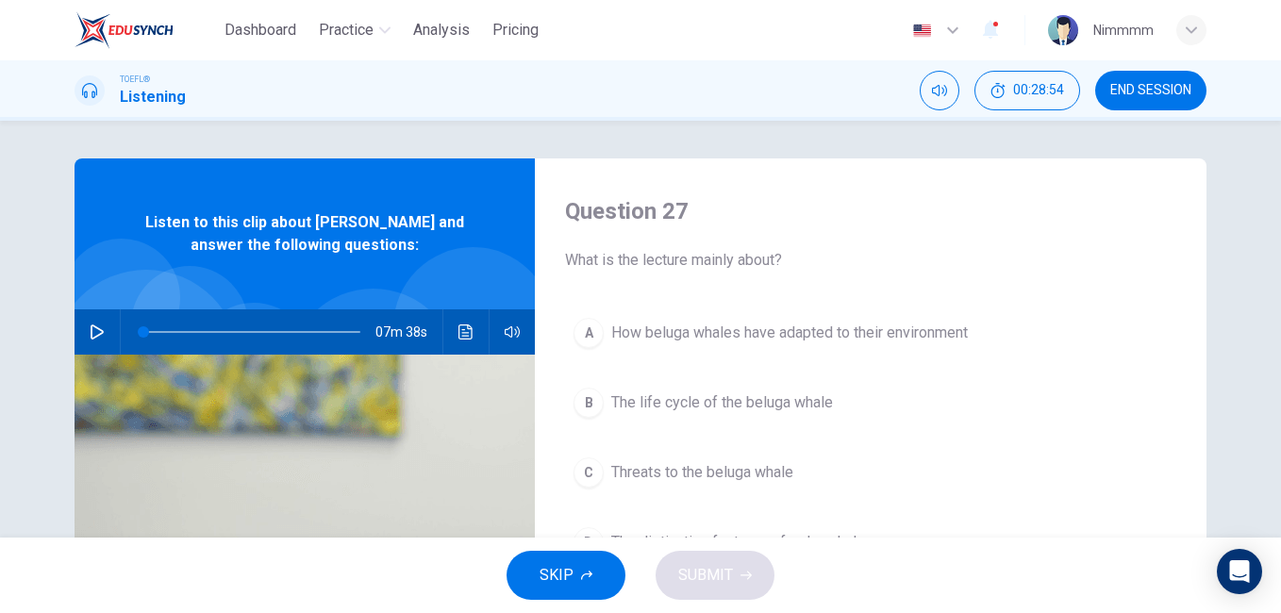
click at [91, 339] on icon "button" at bounding box center [97, 331] width 13 height 15
click at [90, 339] on icon "button" at bounding box center [97, 331] width 15 height 15
click at [91, 338] on icon "button" at bounding box center [97, 331] width 13 height 15
click at [90, 339] on icon "button" at bounding box center [97, 331] width 15 height 15
click at [90, 332] on icon "button" at bounding box center [97, 331] width 15 height 15
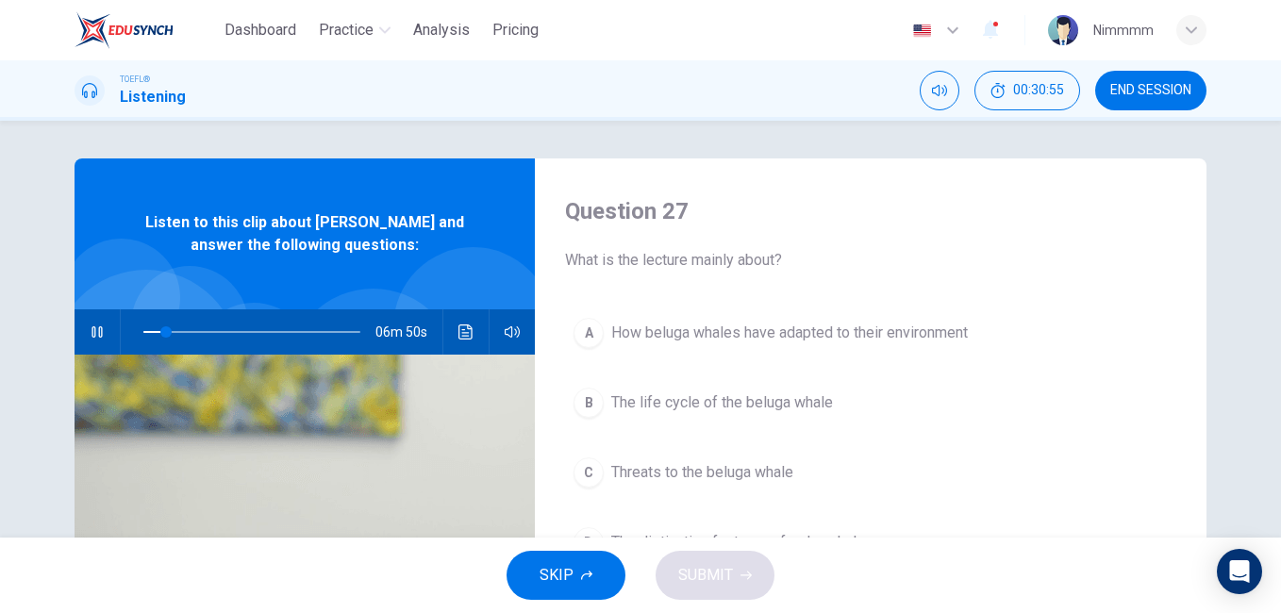
click at [432, 458] on img at bounding box center [305, 584] width 460 height 459
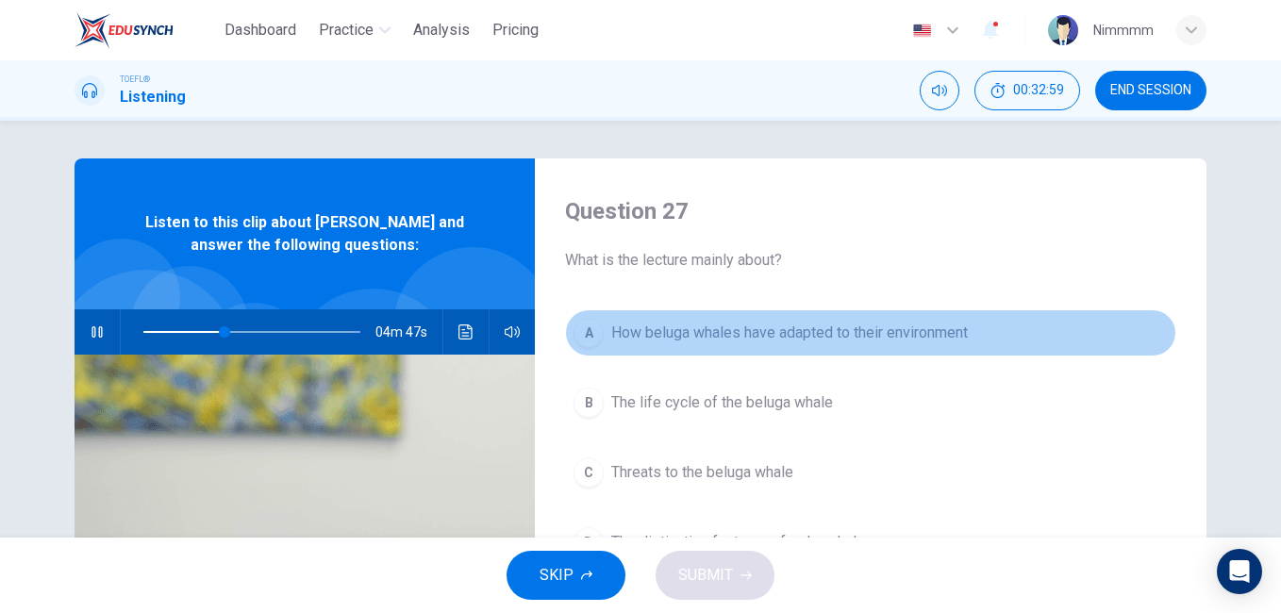
click at [643, 334] on span "How beluga whales have adapted to their environment" at bounding box center [789, 333] width 356 height 23
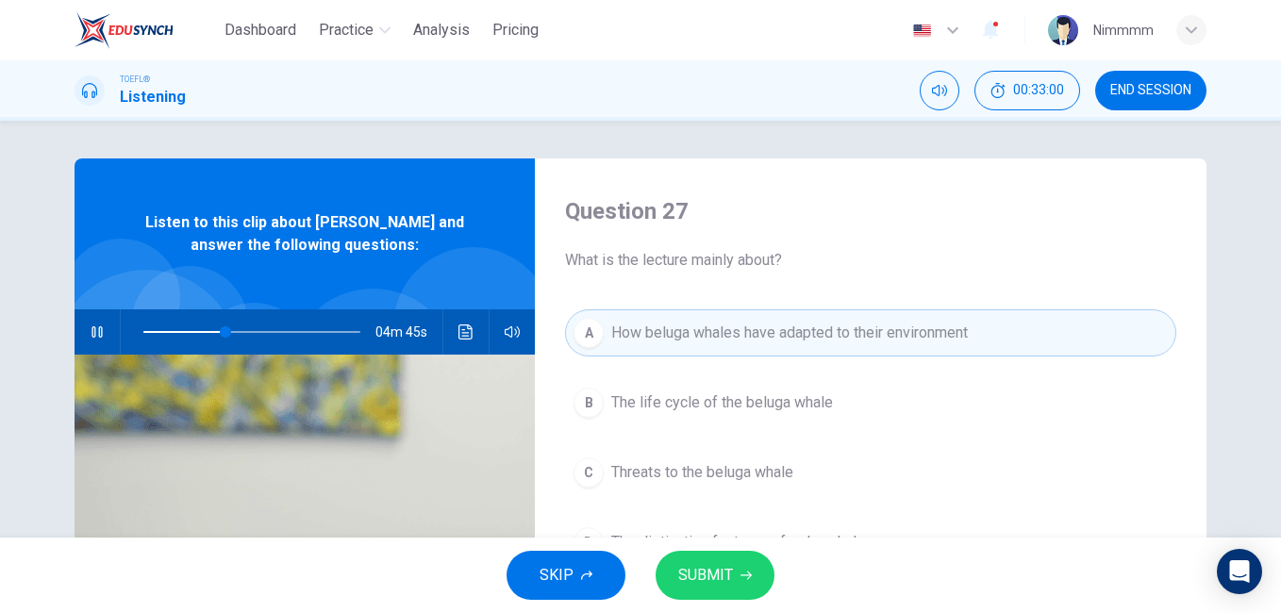
click at [724, 571] on span "SUBMIT" at bounding box center [705, 575] width 55 height 26
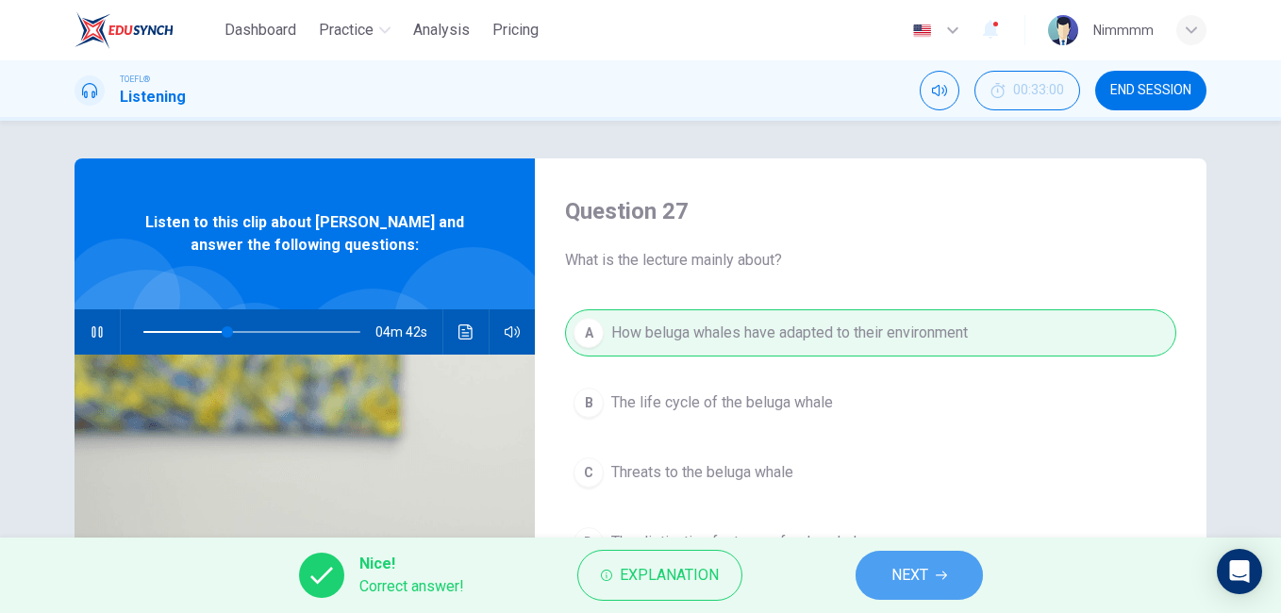
click at [882, 566] on button "NEXT" at bounding box center [918, 575] width 127 height 49
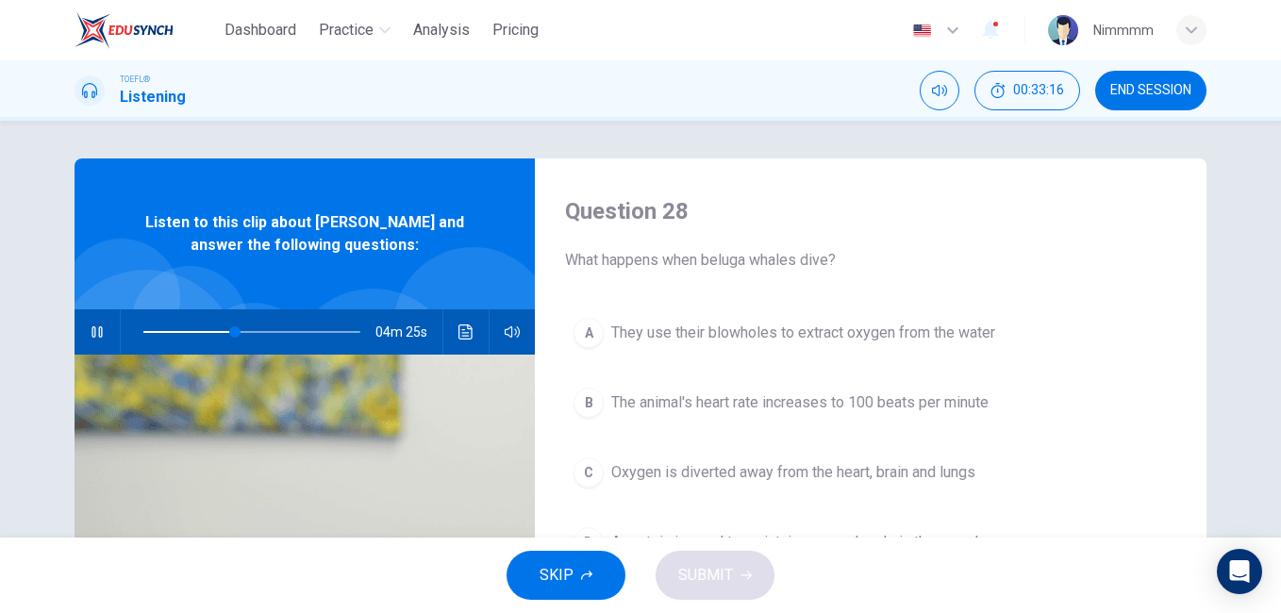
click at [1269, 381] on div "Question 28 What happens when beluga whales dive? A They use their blowholes to…" at bounding box center [640, 329] width 1281 height 417
click at [158, 331] on span at bounding box center [153, 332] width 20 height 2
click at [158, 331] on span at bounding box center [163, 331] width 11 height 11
click at [149, 331] on span at bounding box center [154, 331] width 11 height 11
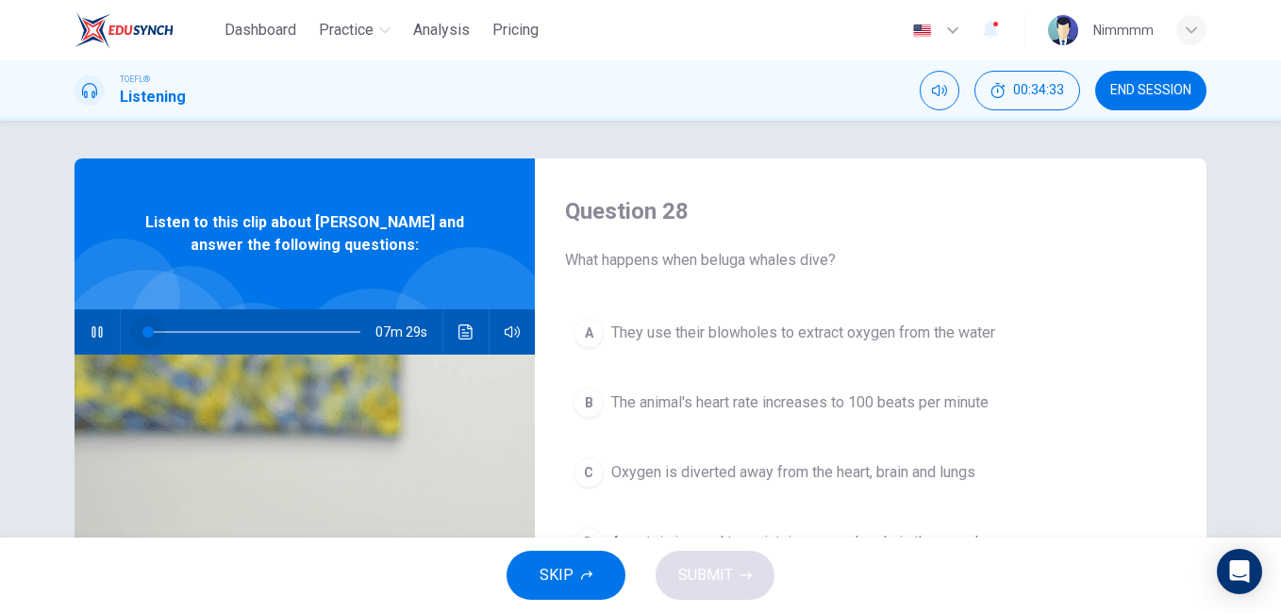
click at [143, 331] on span at bounding box center [147, 331] width 11 height 11
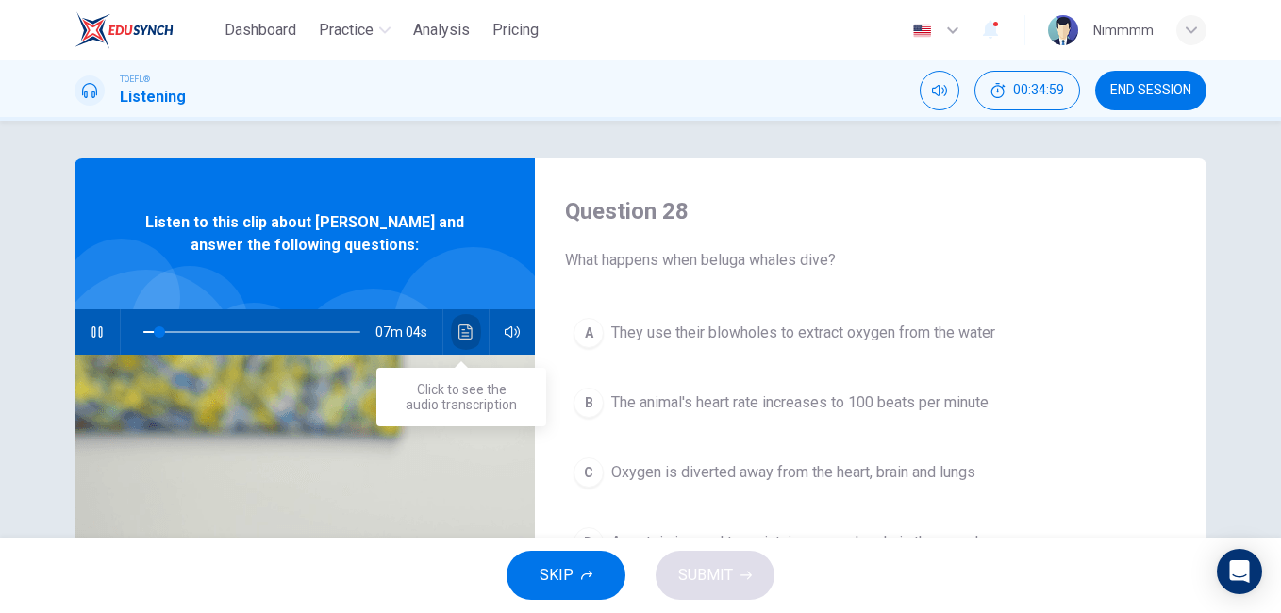
click at [451, 323] on button "Click to see the audio transcription" at bounding box center [466, 331] width 30 height 45
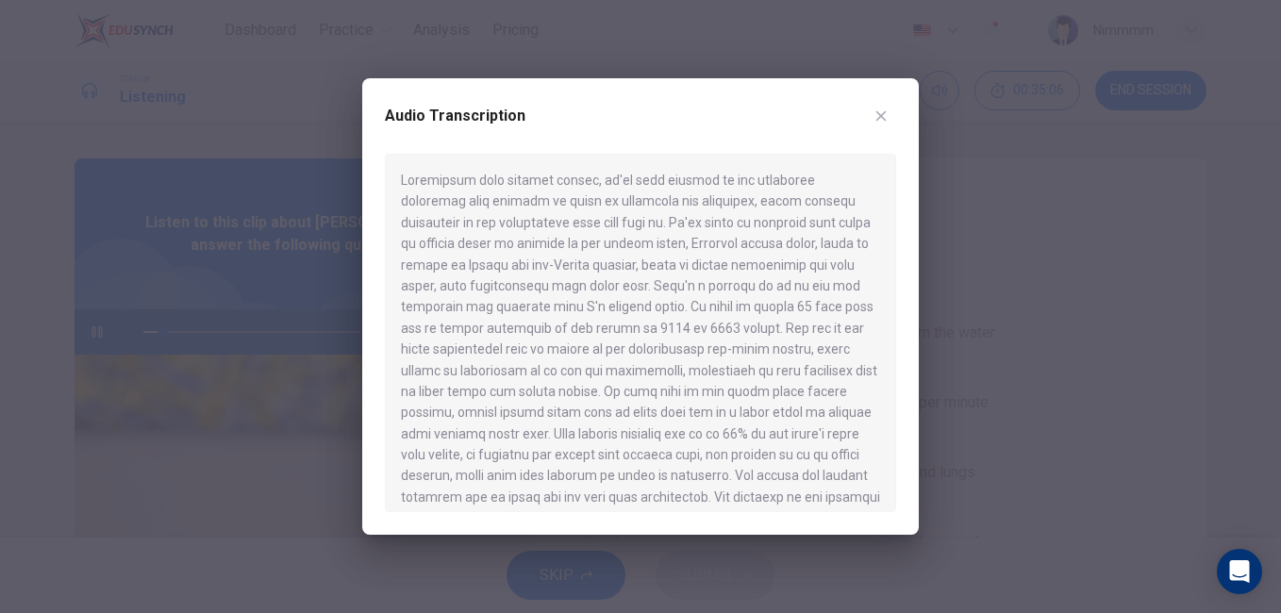
click at [793, 423] on div at bounding box center [640, 333] width 511 height 358
click at [880, 266] on div at bounding box center [640, 333] width 511 height 358
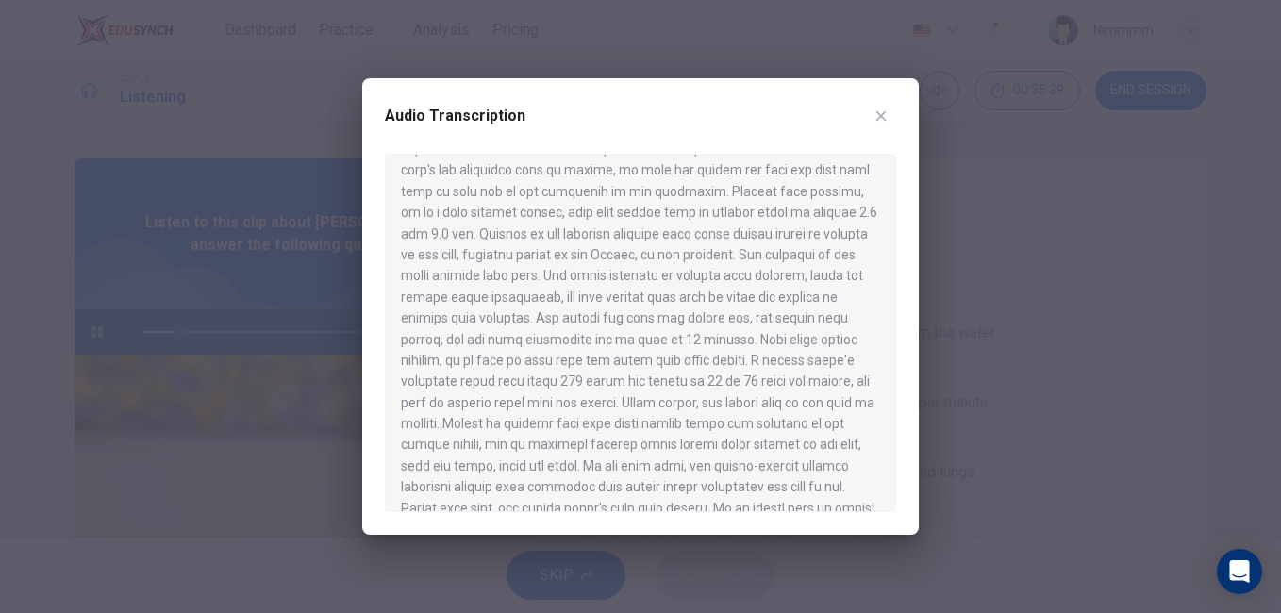
scroll to position [934, 0]
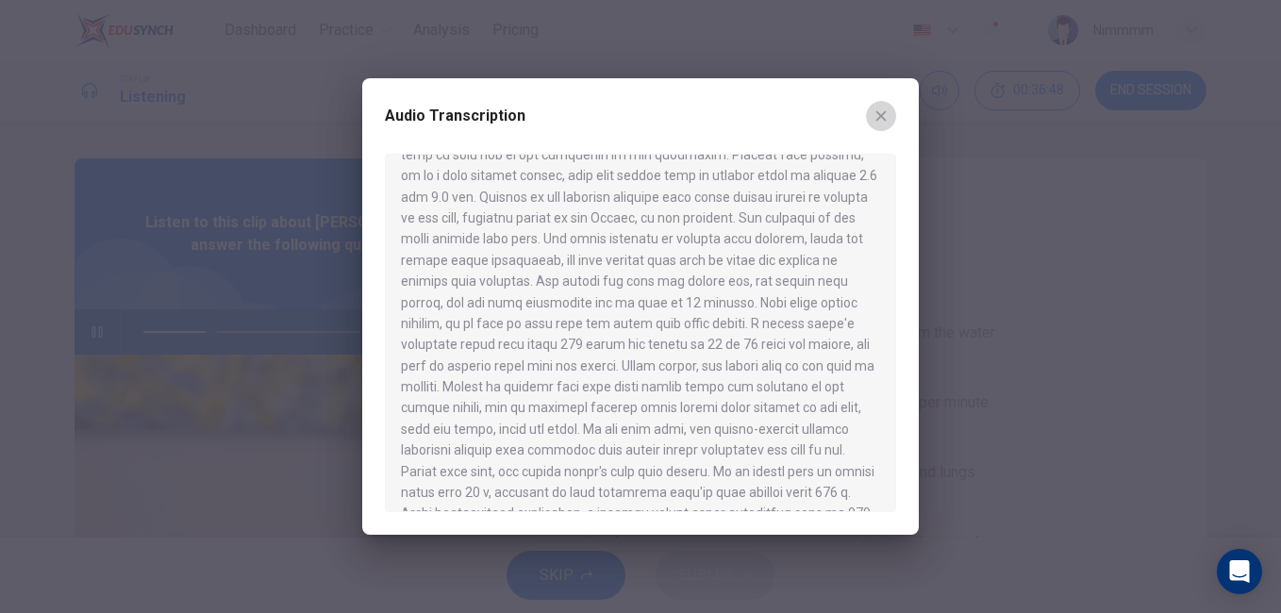
click at [893, 116] on button "button" at bounding box center [881, 116] width 30 height 30
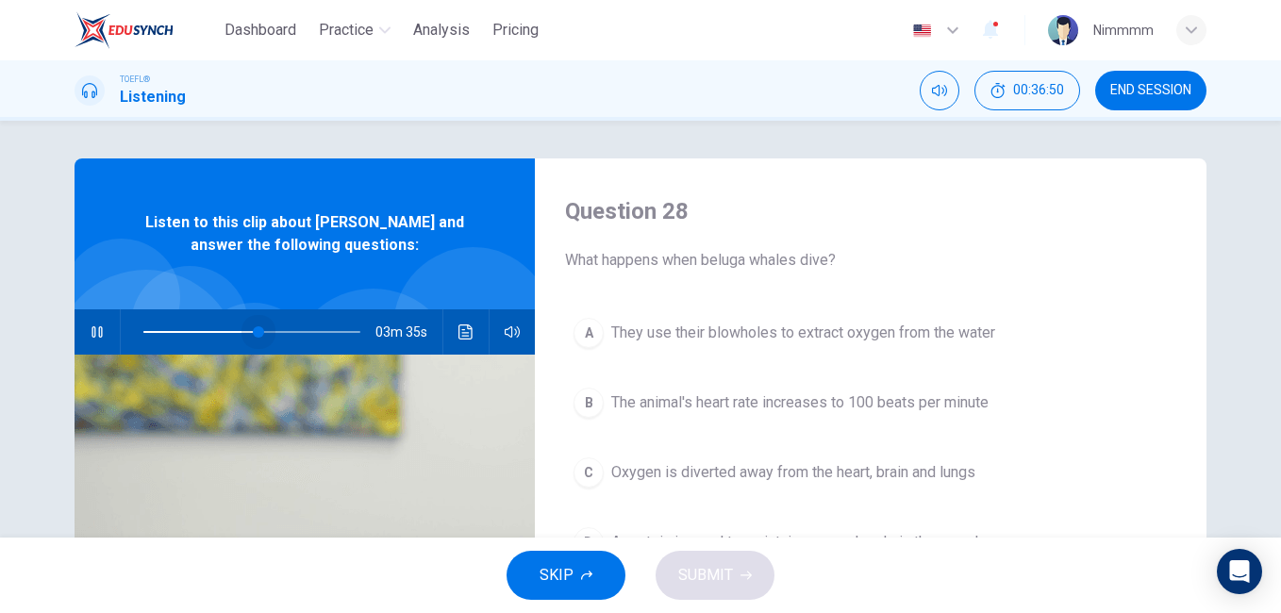
click at [255, 324] on span at bounding box center [251, 332] width 217 height 26
click at [375, 312] on span "03m 34s" at bounding box center [408, 331] width 67 height 45
click at [632, 322] on span "They use their blowholes to extract oxygen from the water" at bounding box center [803, 333] width 384 height 23
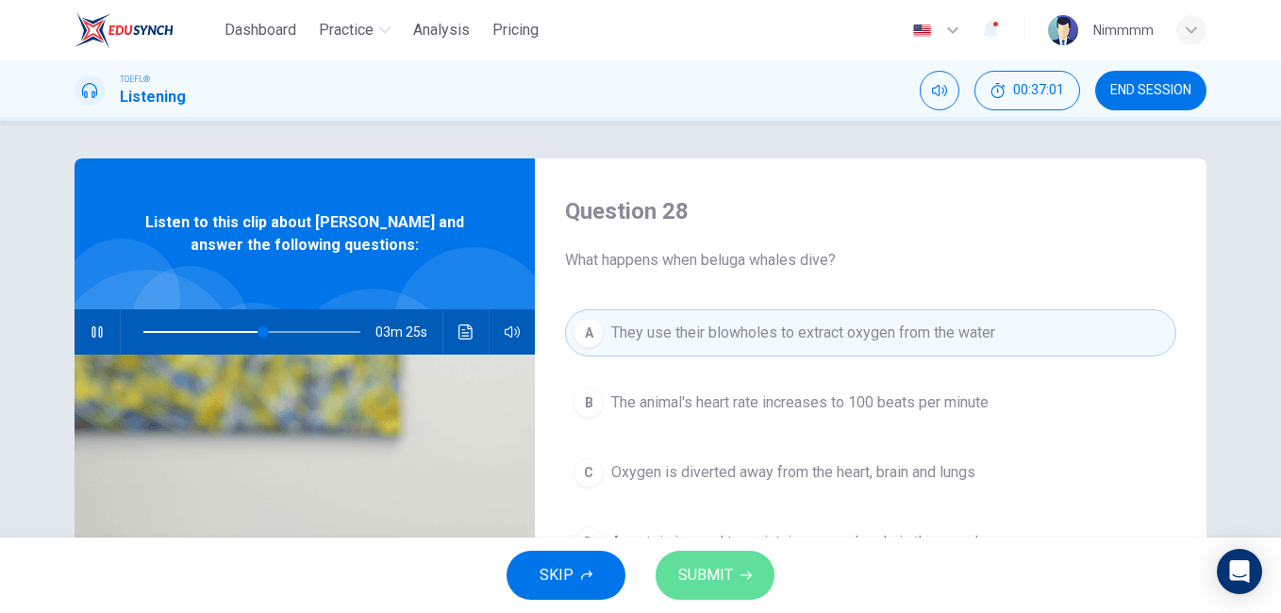
click at [748, 572] on icon "button" at bounding box center [745, 576] width 11 height 8
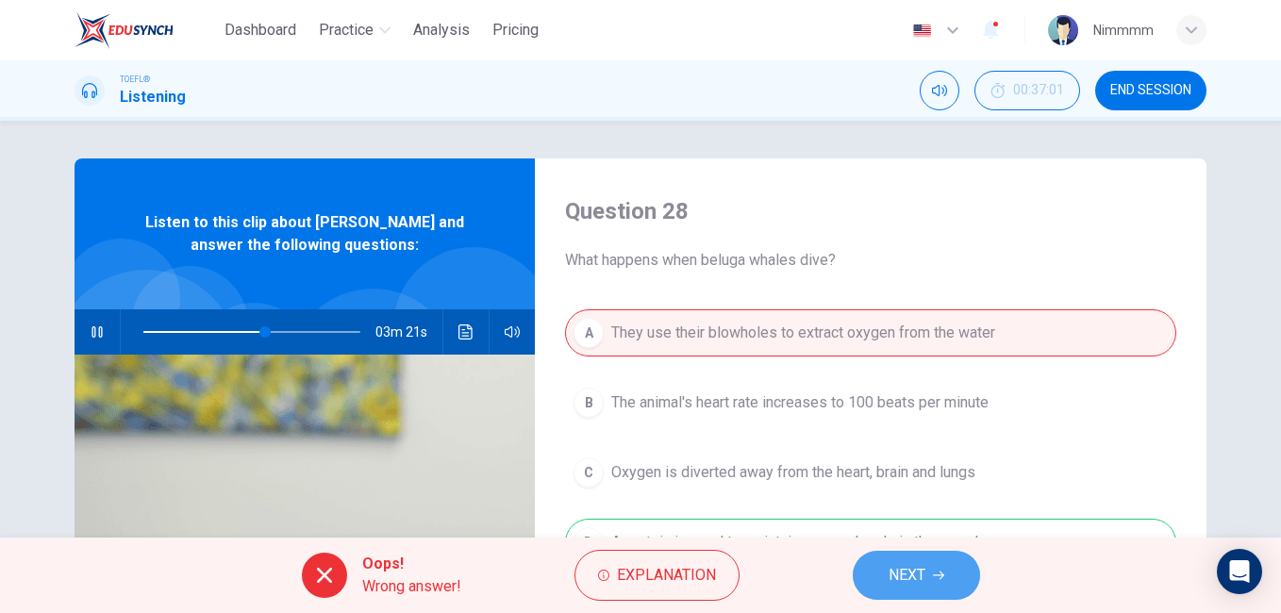
click at [899, 555] on button "NEXT" at bounding box center [916, 575] width 127 height 49
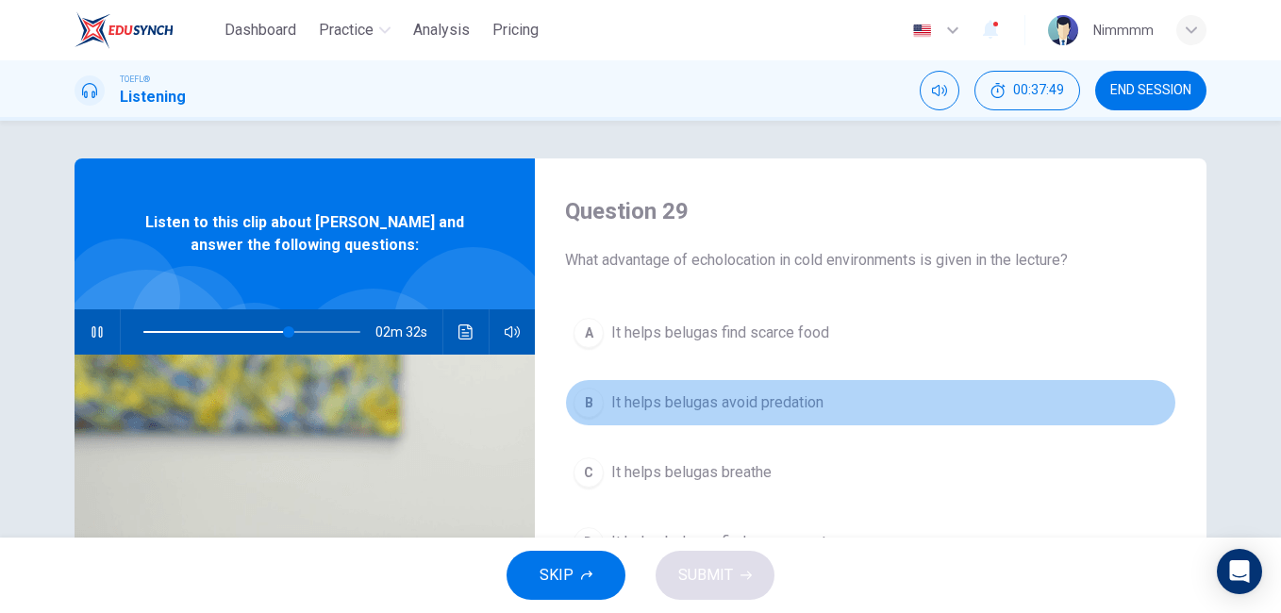
click at [759, 390] on button "B It helps belugas avoid predation" at bounding box center [870, 402] width 611 height 47
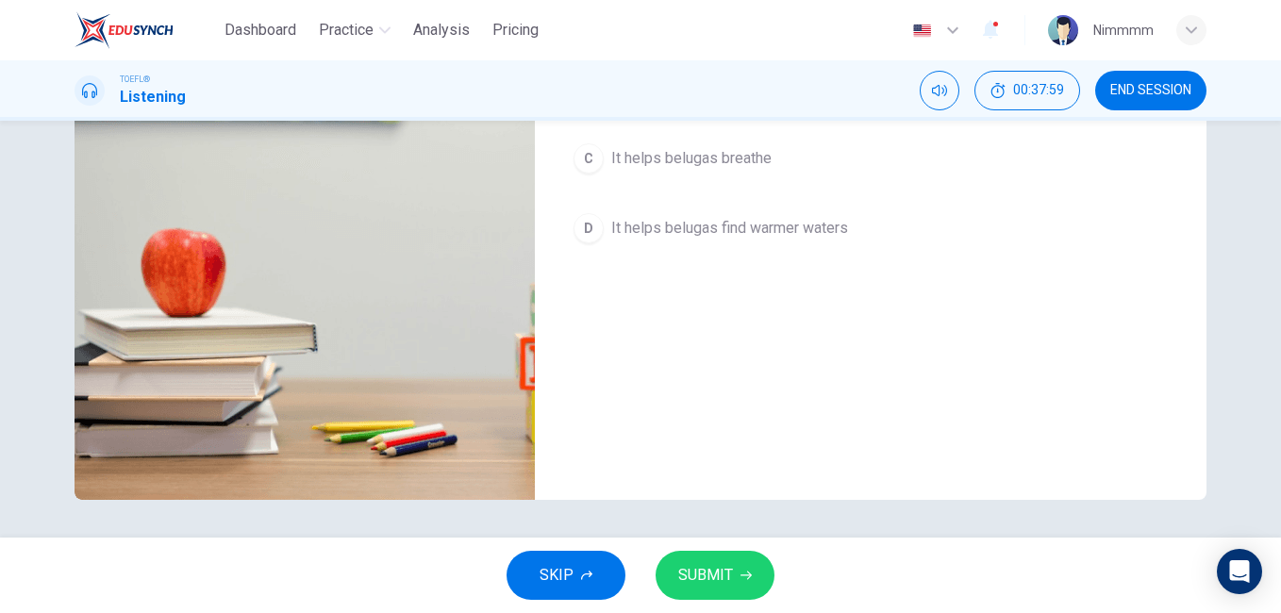
scroll to position [0, 0]
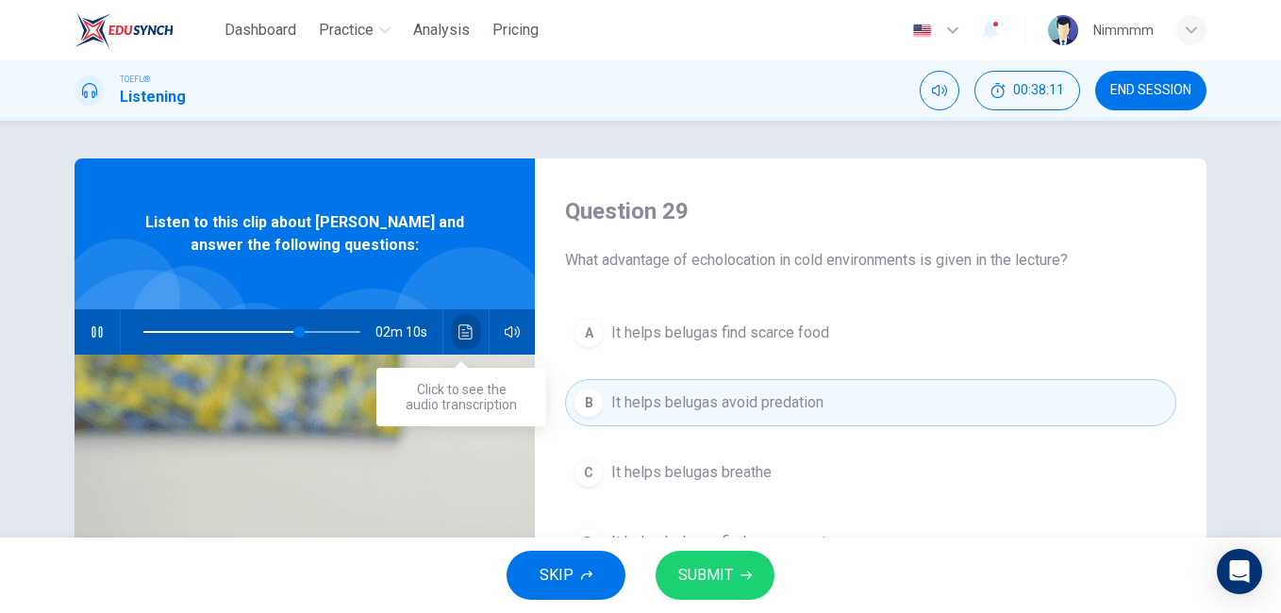
click at [468, 330] on icon "Click to see the audio transcription" at bounding box center [465, 331] width 15 height 15
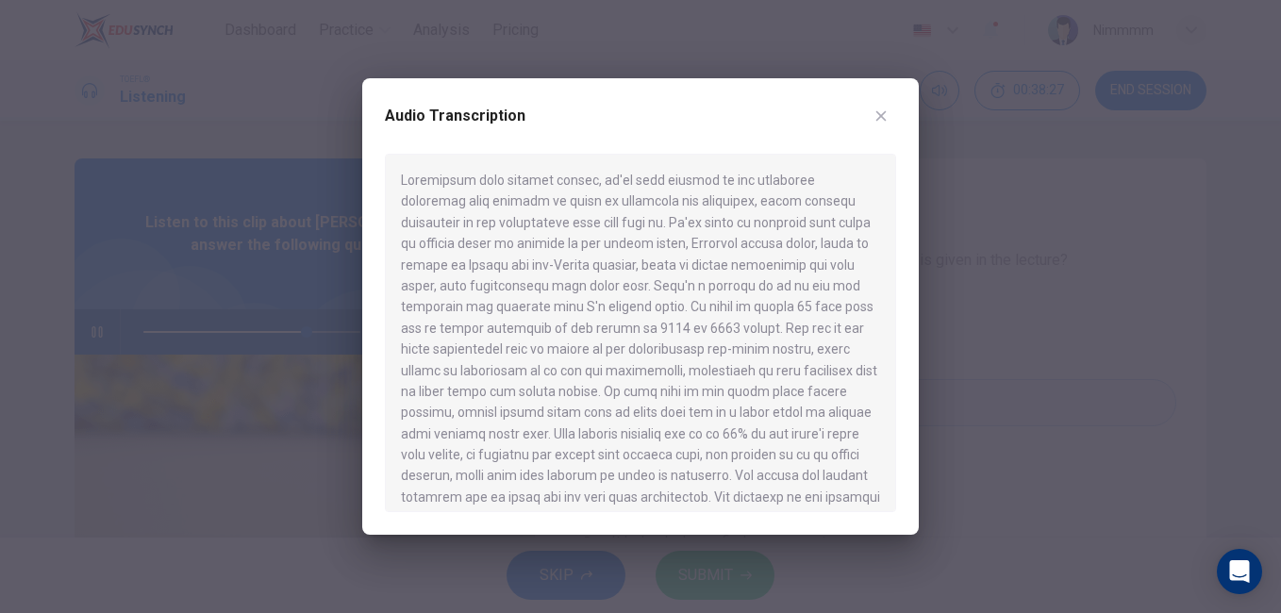
click at [881, 300] on div at bounding box center [640, 333] width 511 height 358
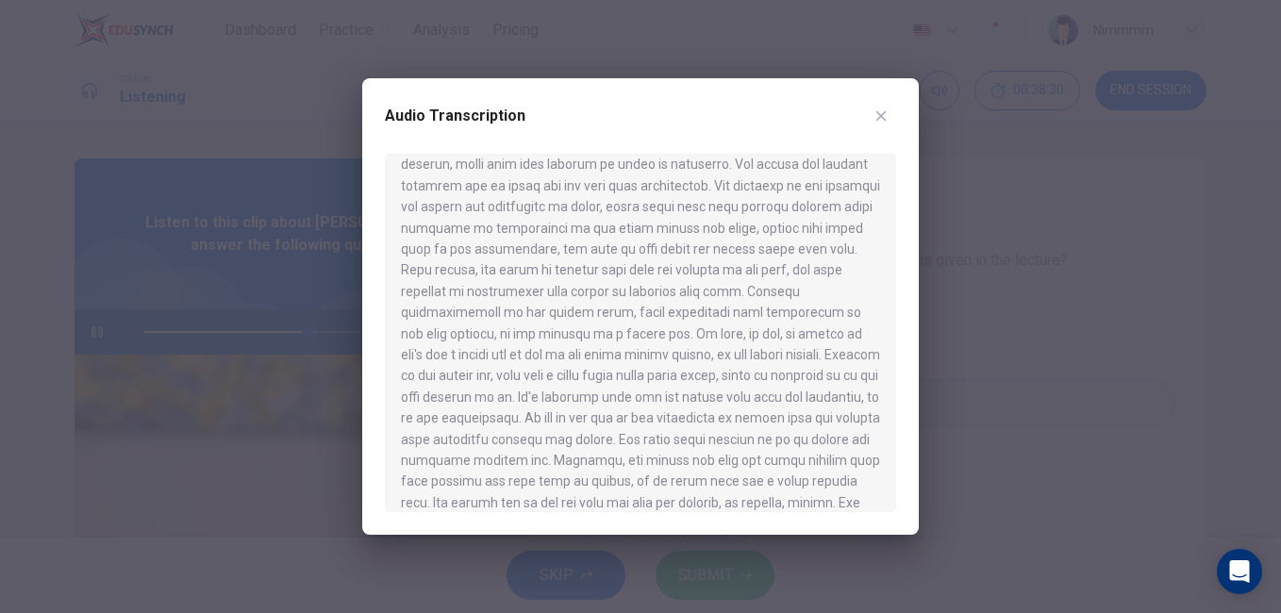
scroll to position [622, 0]
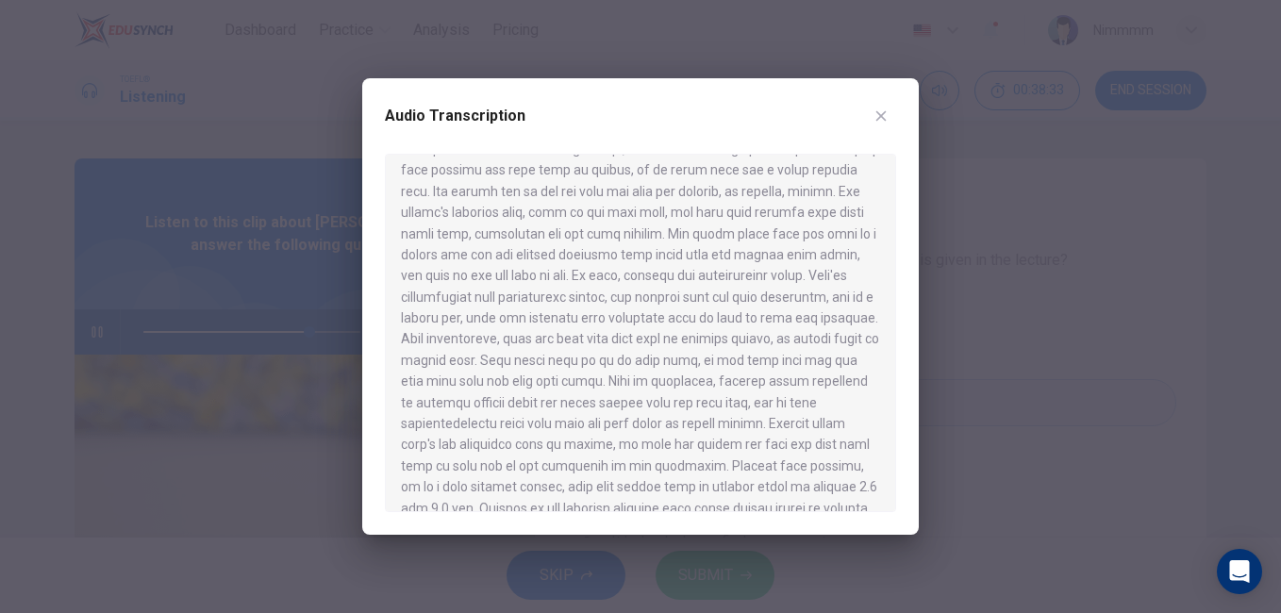
click at [885, 390] on div at bounding box center [640, 333] width 511 height 358
click at [872, 113] on button "button" at bounding box center [881, 116] width 30 height 30
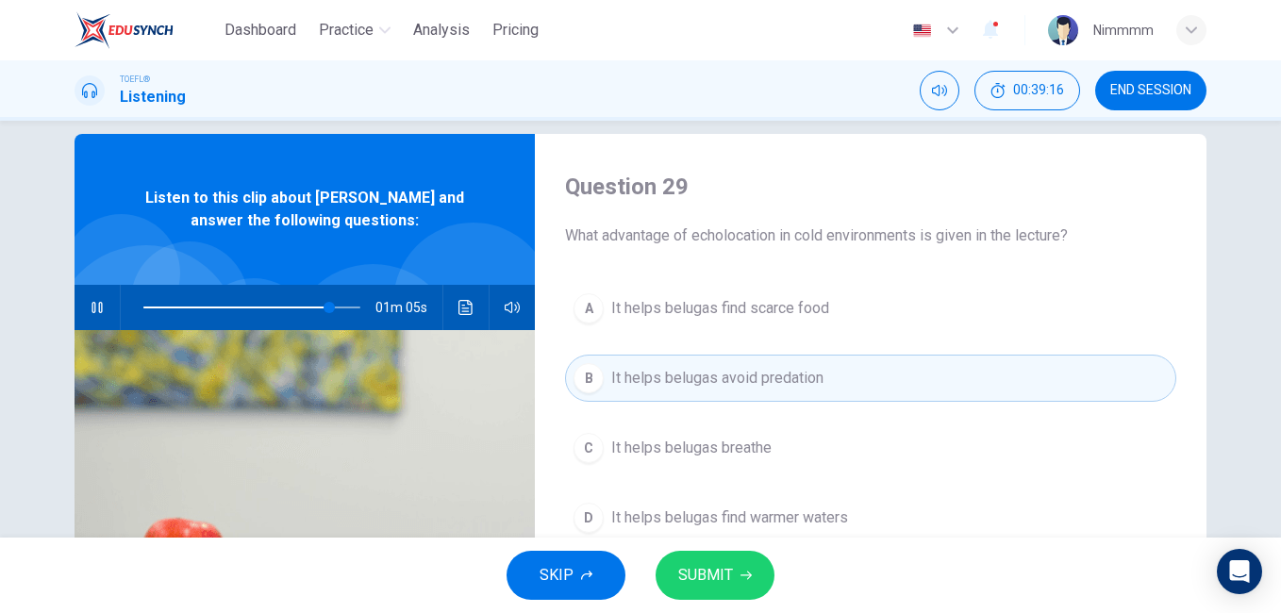
scroll to position [0, 0]
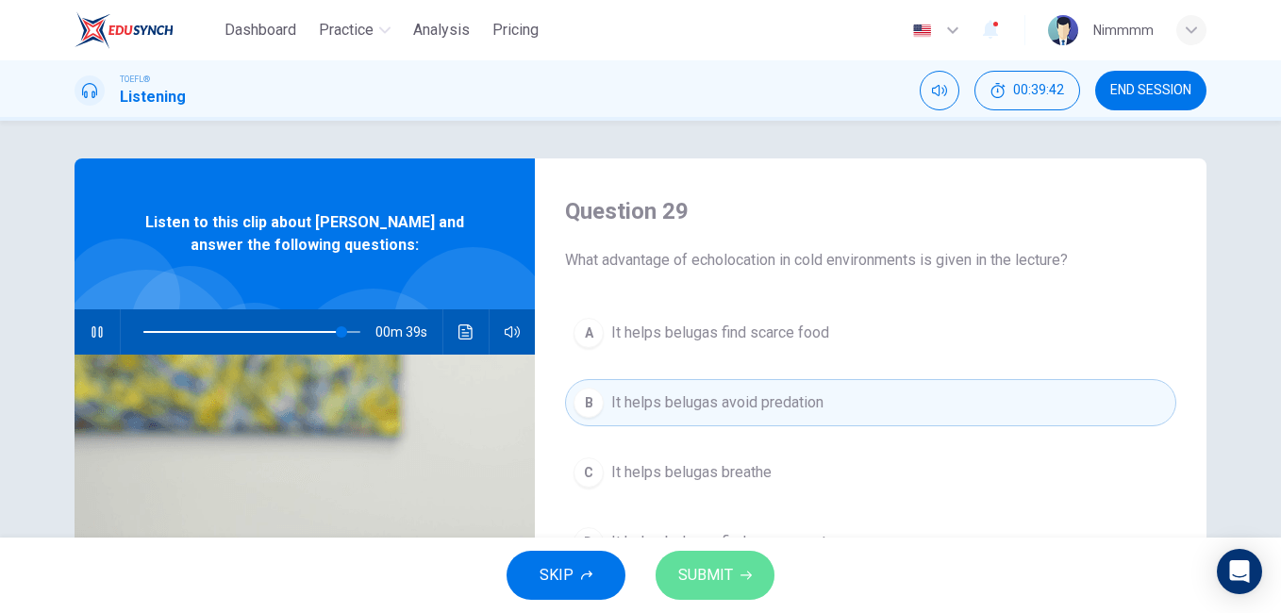
click at [699, 575] on span "SUBMIT" at bounding box center [705, 575] width 55 height 26
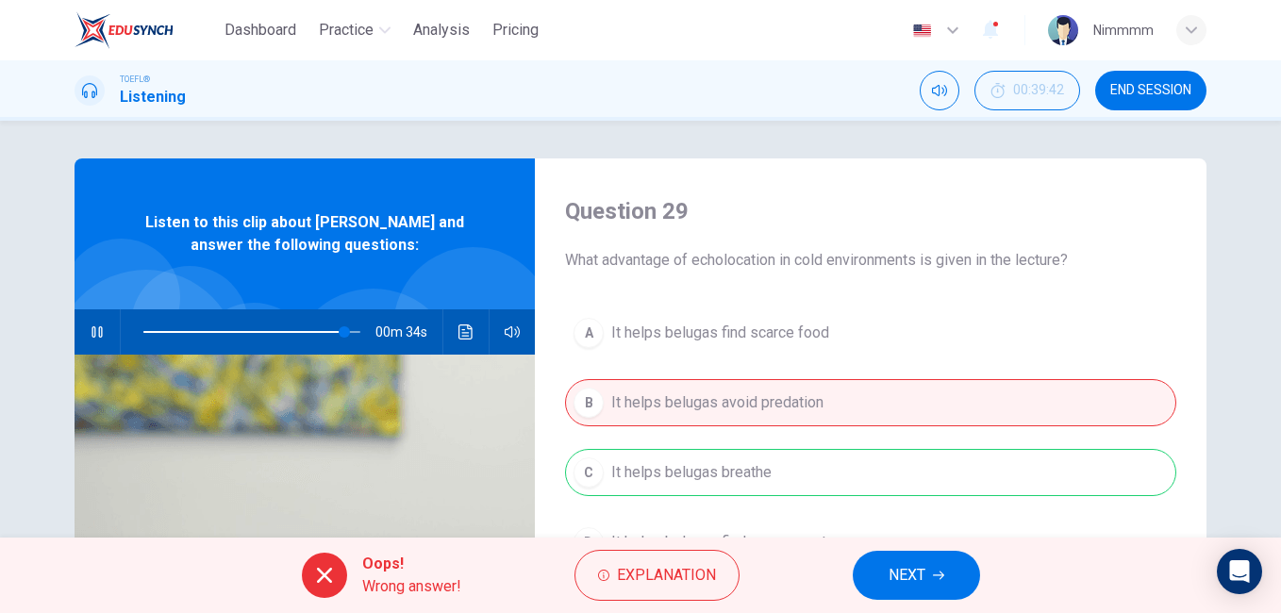
click at [893, 580] on span "NEXT" at bounding box center [906, 575] width 37 height 26
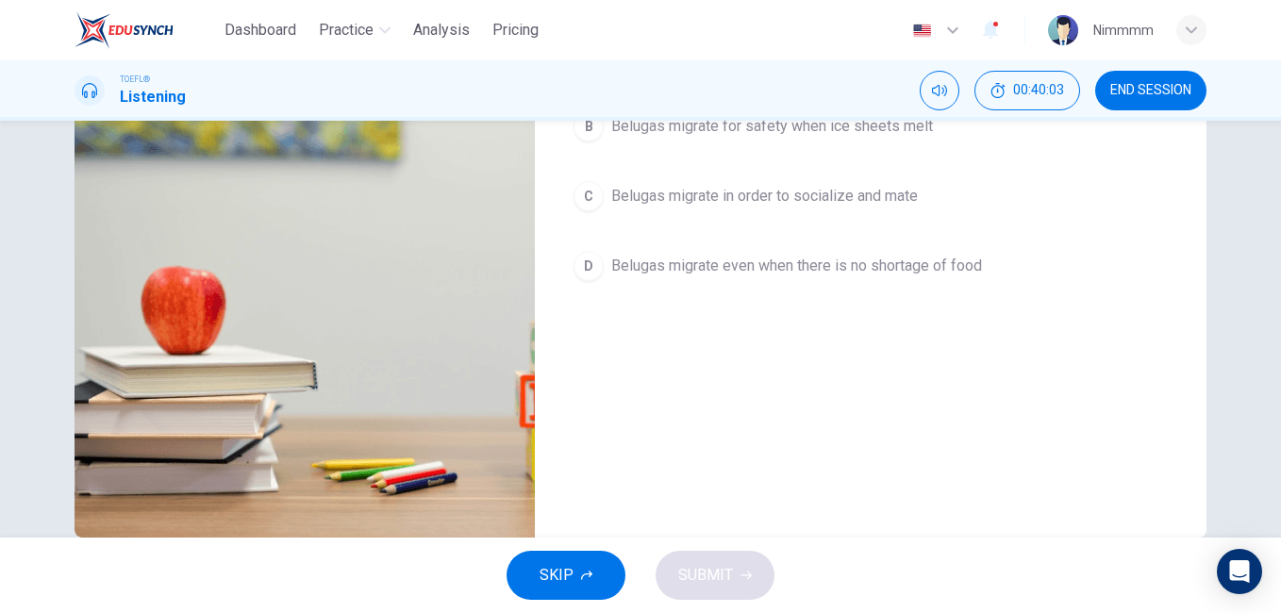
scroll to position [314, 0]
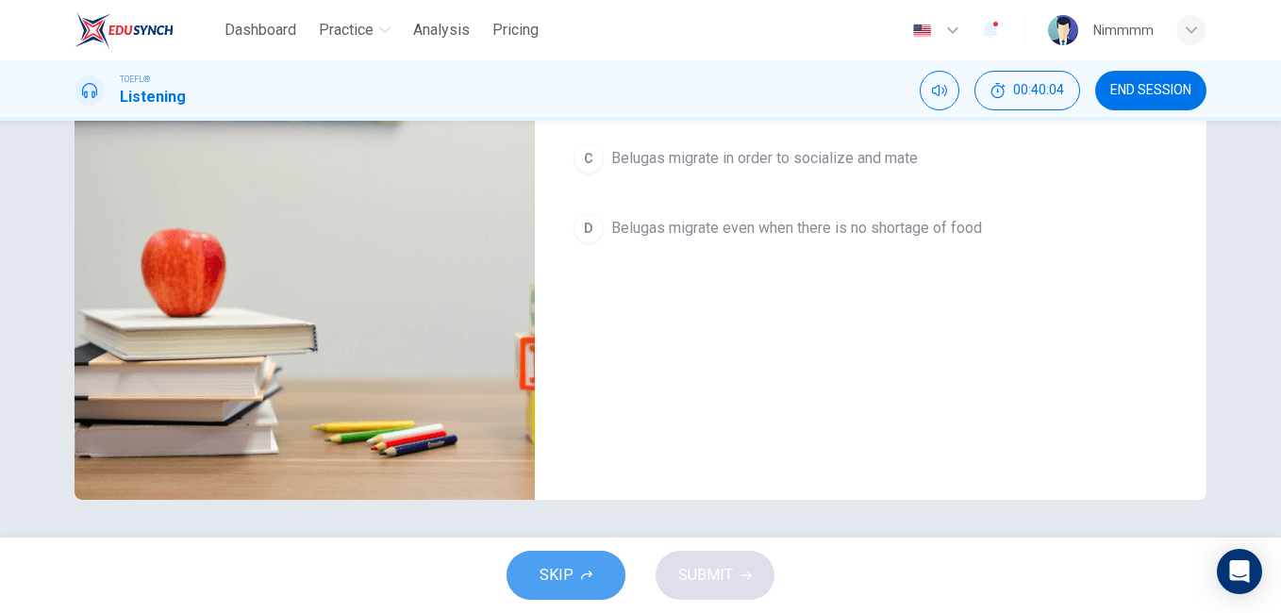
click at [582, 583] on button "SKIP" at bounding box center [565, 575] width 119 height 49
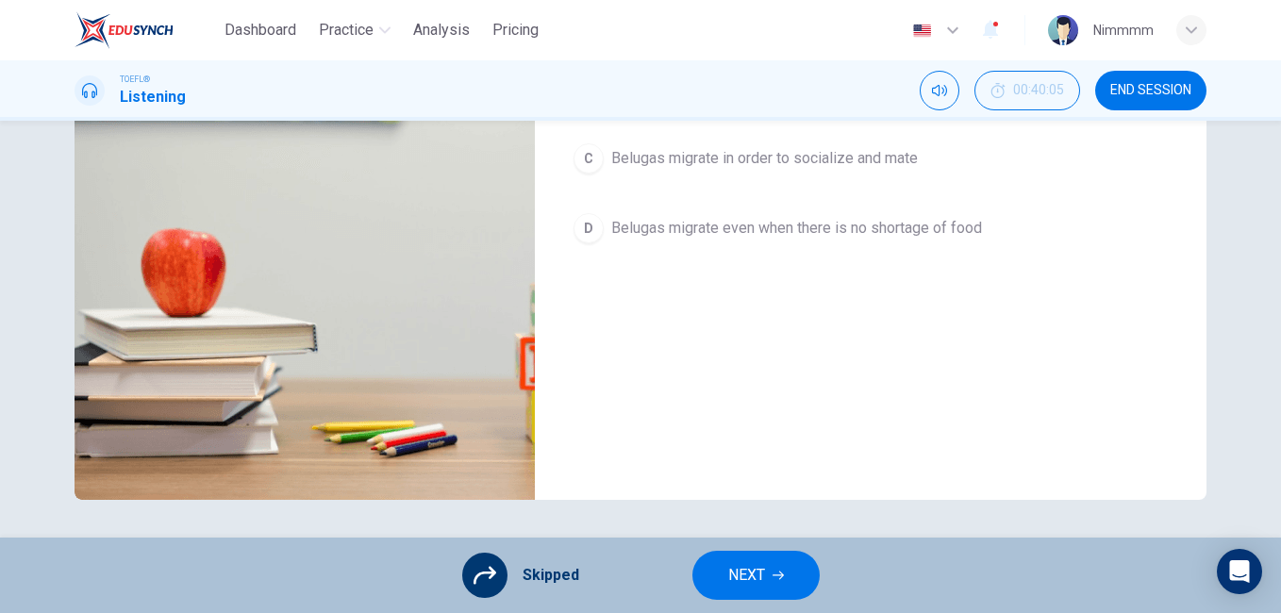
click at [738, 610] on div "Skipped NEXT" at bounding box center [640, 575] width 1281 height 75
type input "99"
click at [748, 578] on span "NEXT" at bounding box center [746, 575] width 37 height 26
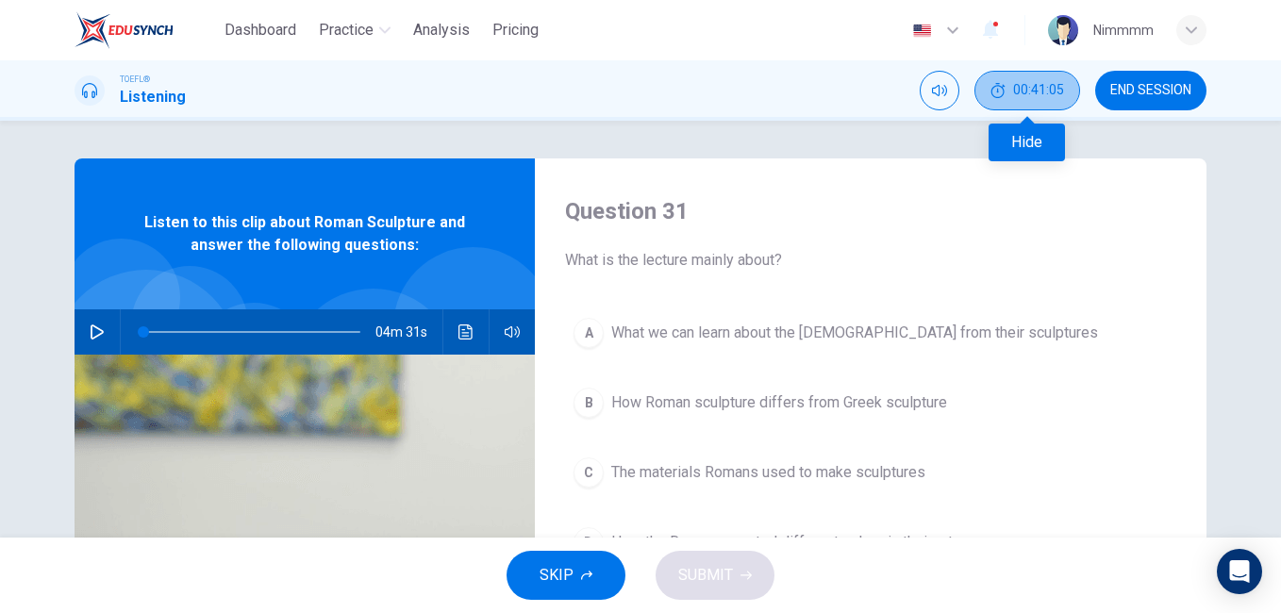
click at [985, 94] on button "00:41:05" at bounding box center [1027, 91] width 106 height 40
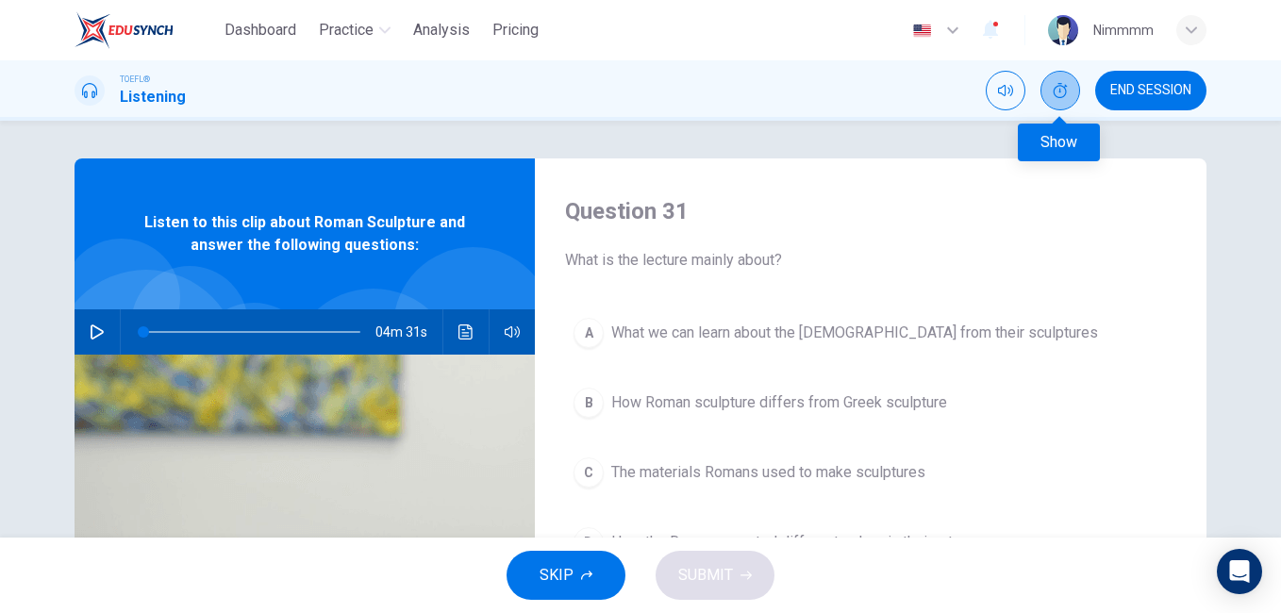
click at [1051, 77] on button "Show" at bounding box center [1060, 91] width 40 height 40
click at [1178, 34] on div "button" at bounding box center [1191, 30] width 30 height 30
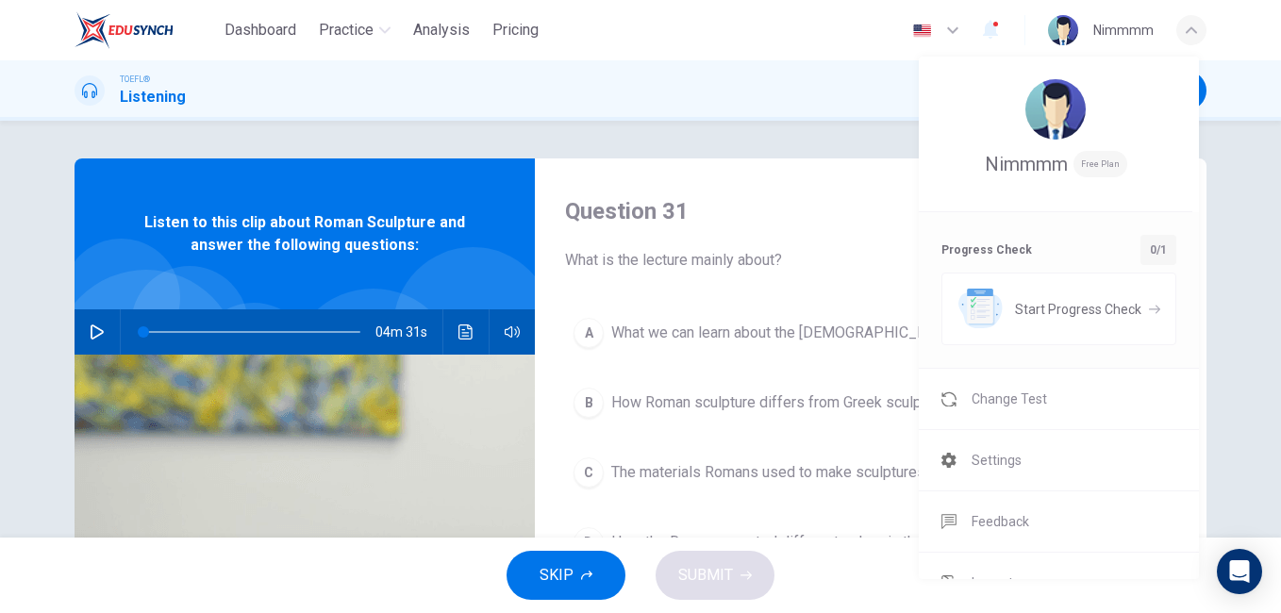
click at [895, 117] on div at bounding box center [640, 306] width 1281 height 613
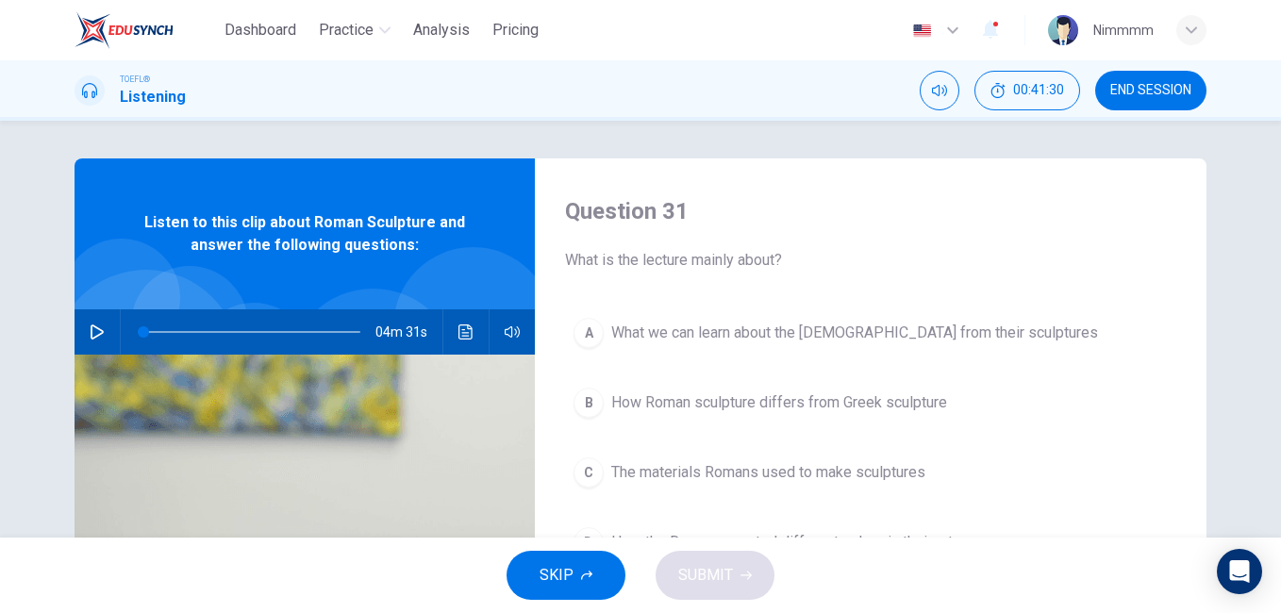
click at [101, 337] on button "button" at bounding box center [97, 331] width 30 height 45
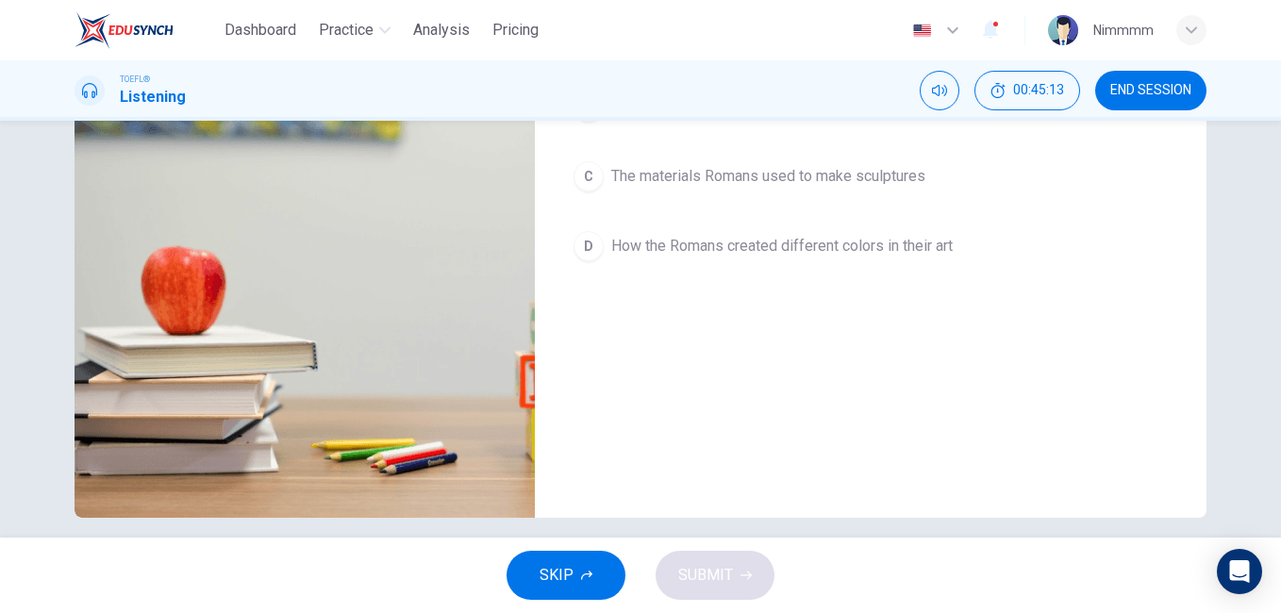
scroll to position [314, 0]
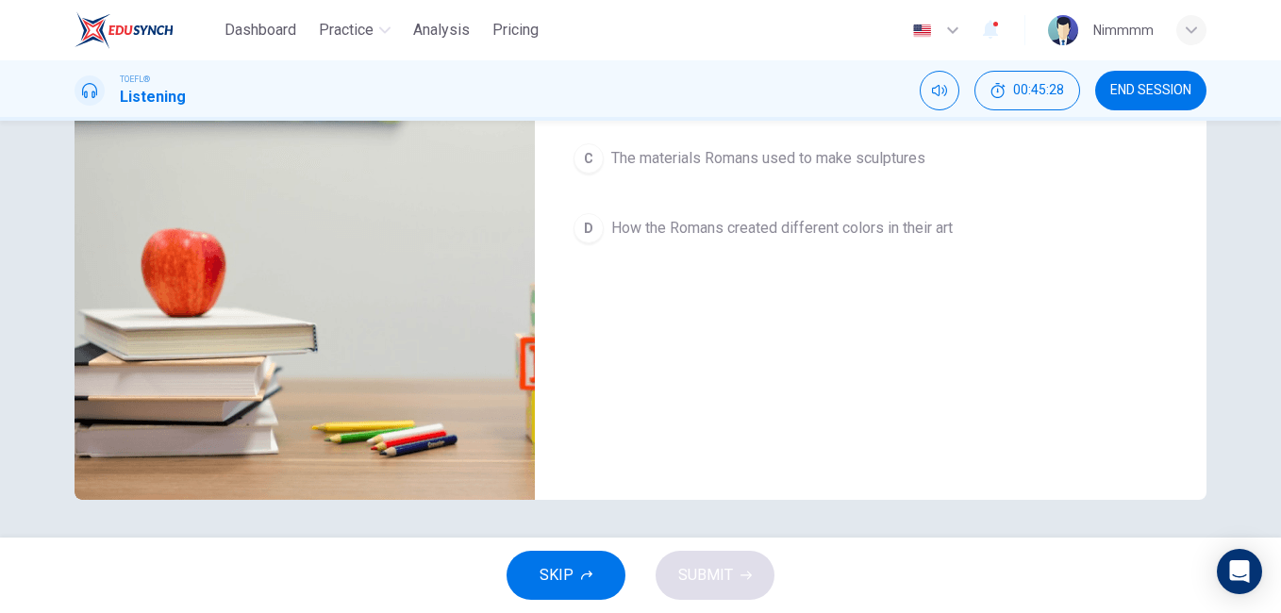
click at [856, 216] on button "D How the Romans created different colors in their art" at bounding box center [870, 228] width 611 height 47
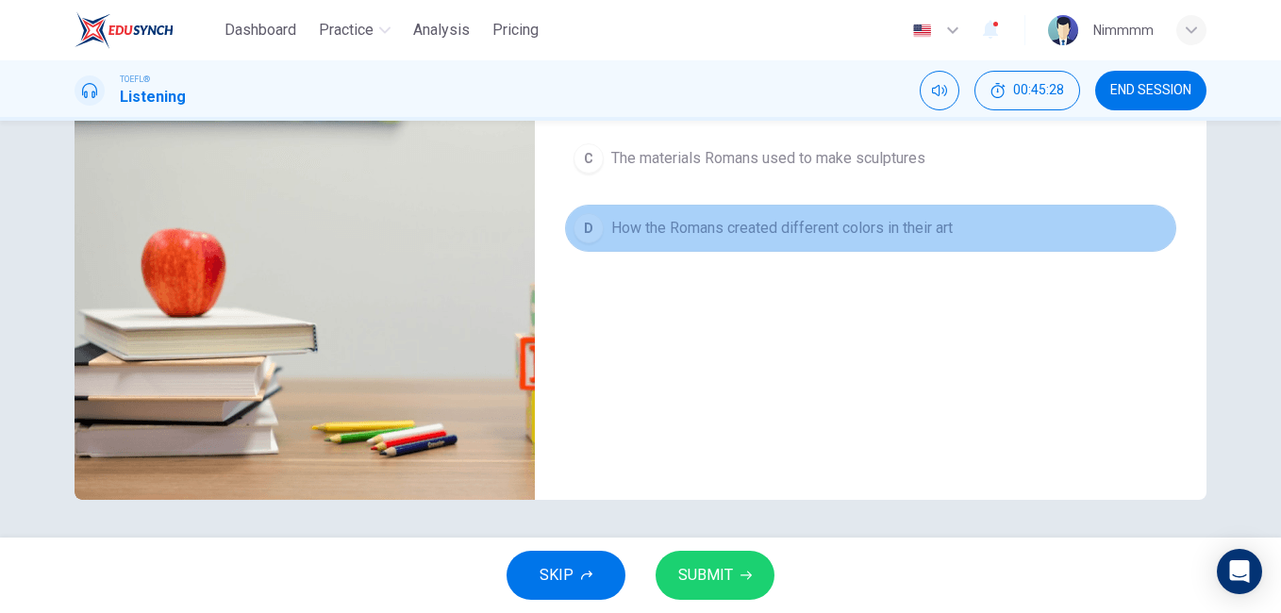
click at [856, 216] on button "D How the Romans created different colors in their art" at bounding box center [870, 228] width 611 height 47
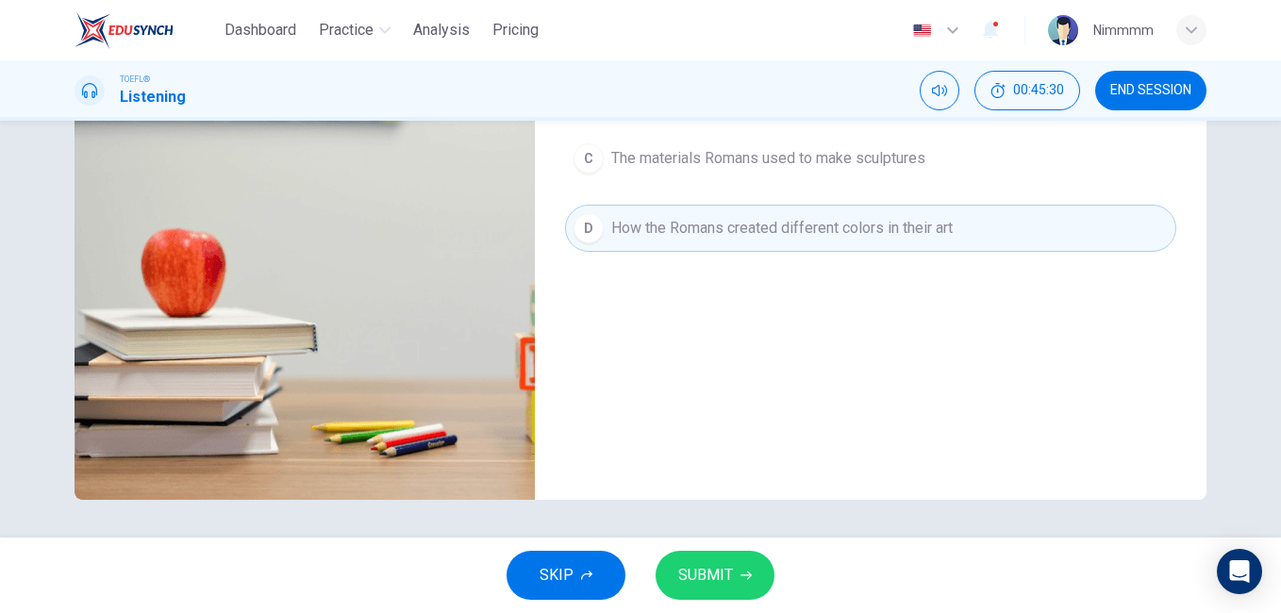
click at [738, 576] on button "SUBMIT" at bounding box center [714, 575] width 119 height 49
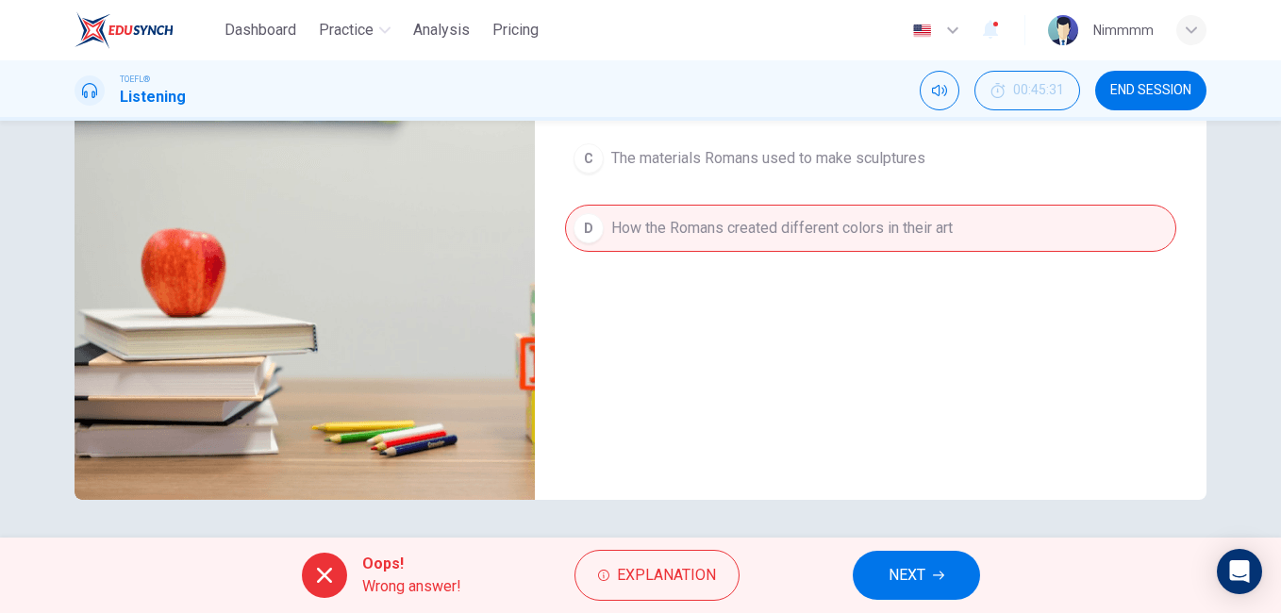
scroll to position [0, 0]
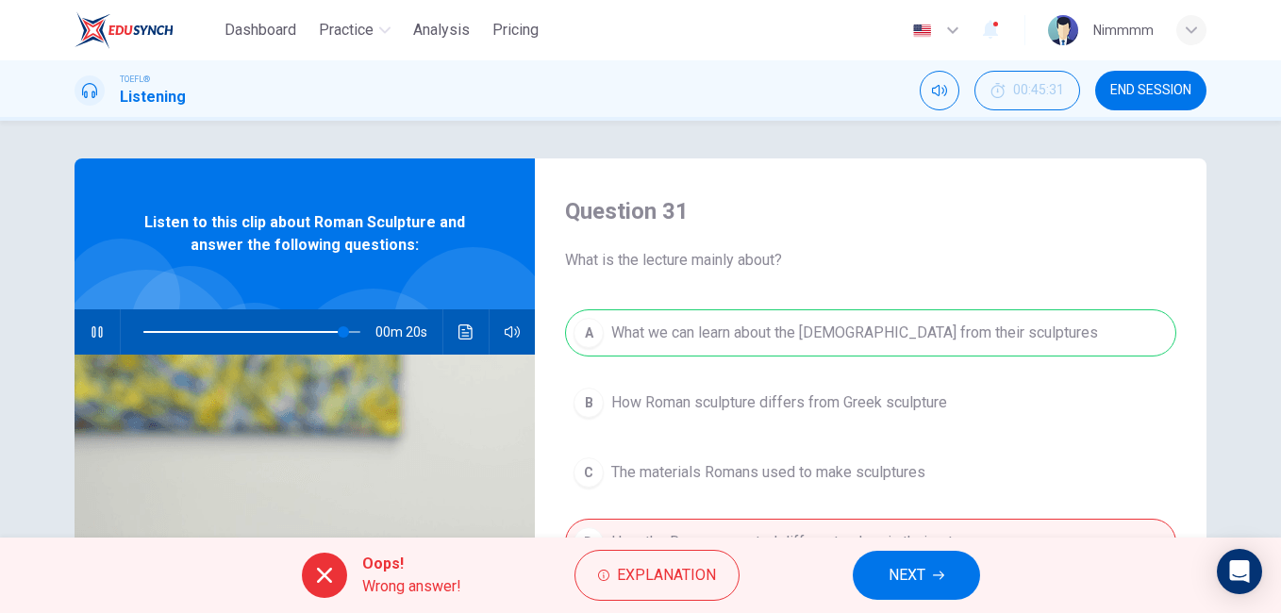
click at [935, 596] on button "NEXT" at bounding box center [916, 575] width 127 height 49
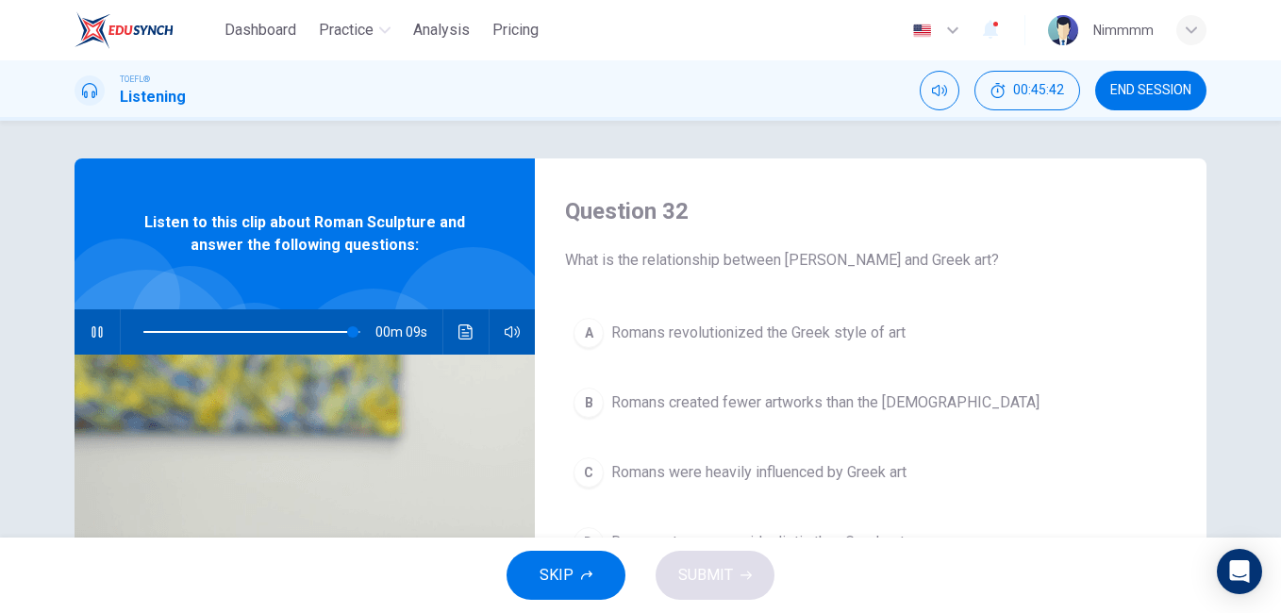
click at [1270, 393] on div "Question 32 What is the relationship between Roman and Greek art? A Romans revo…" at bounding box center [640, 329] width 1281 height 417
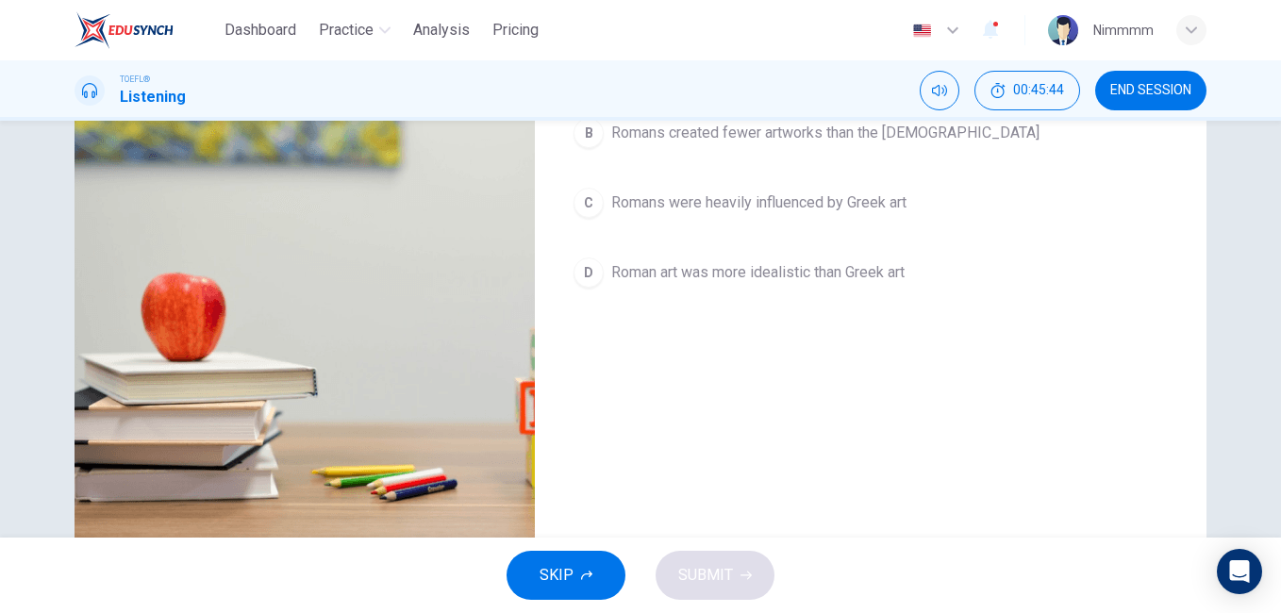
scroll to position [314, 0]
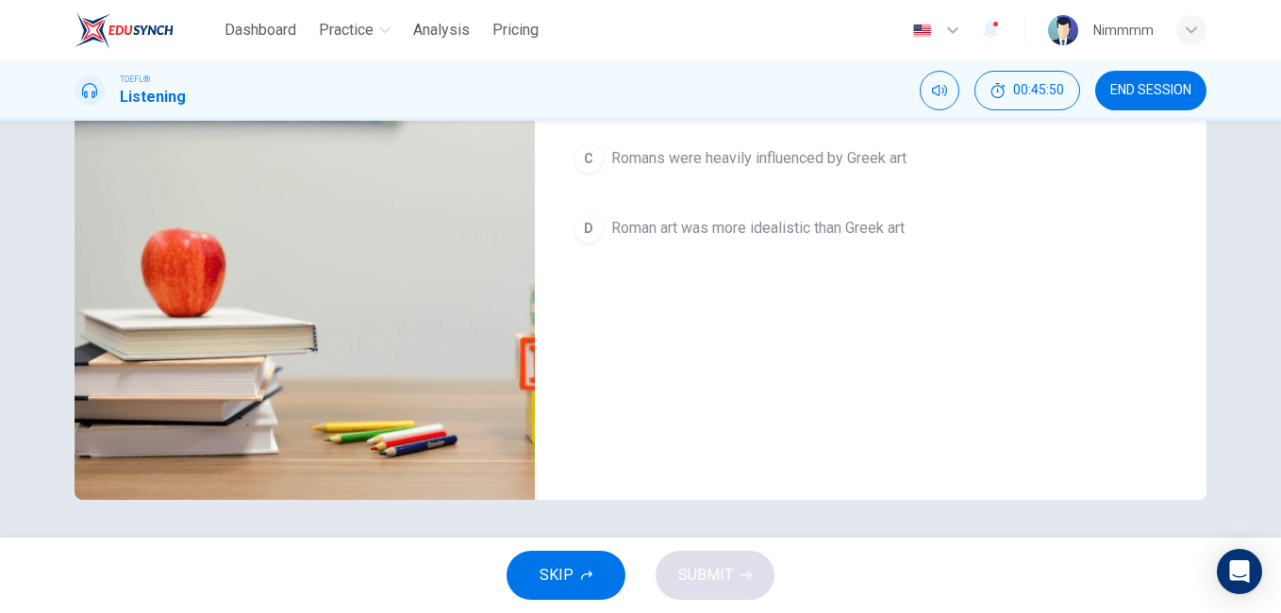
click at [1270, 200] on div "Question 32 What is the relationship between Roman and Greek art? A Romans revo…" at bounding box center [640, 329] width 1281 height 417
click at [1274, 200] on div "Question 32 What is the relationship between Roman and Greek art? A Romans revo…" at bounding box center [640, 329] width 1281 height 417
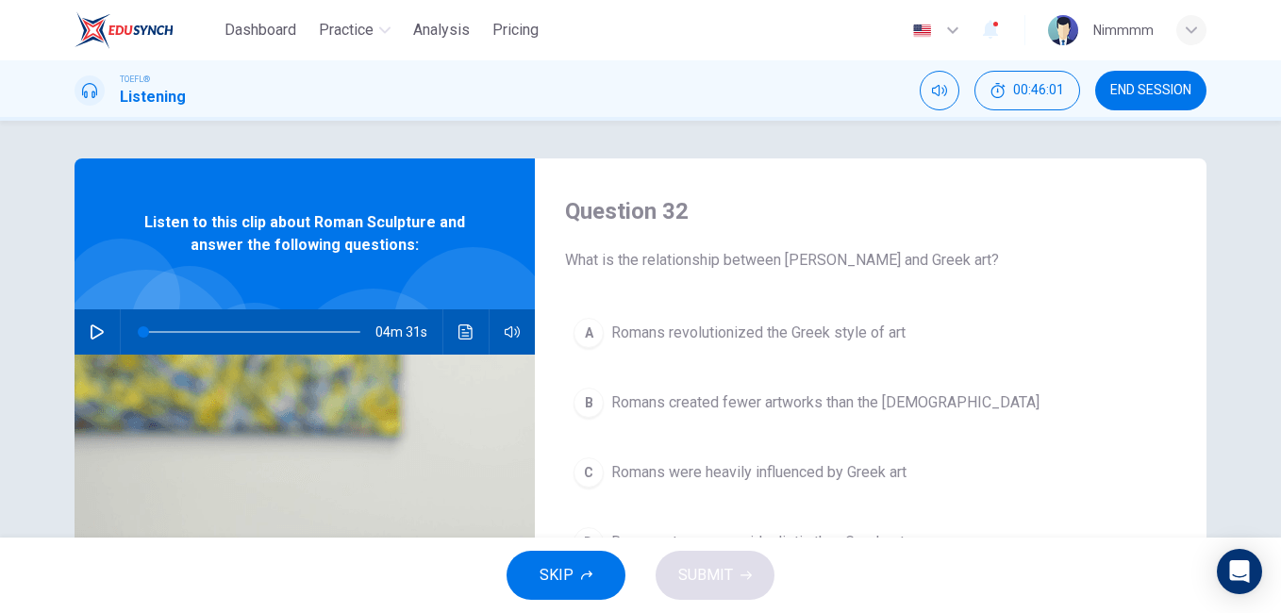
click at [99, 343] on button "button" at bounding box center [97, 331] width 30 height 45
click at [1270, 376] on div "Question 32 What is the relationship between Roman and Greek art? A Romans revo…" at bounding box center [640, 329] width 1281 height 417
click at [839, 482] on span "Romans were heavily influenced by Greek art" at bounding box center [758, 472] width 295 height 23
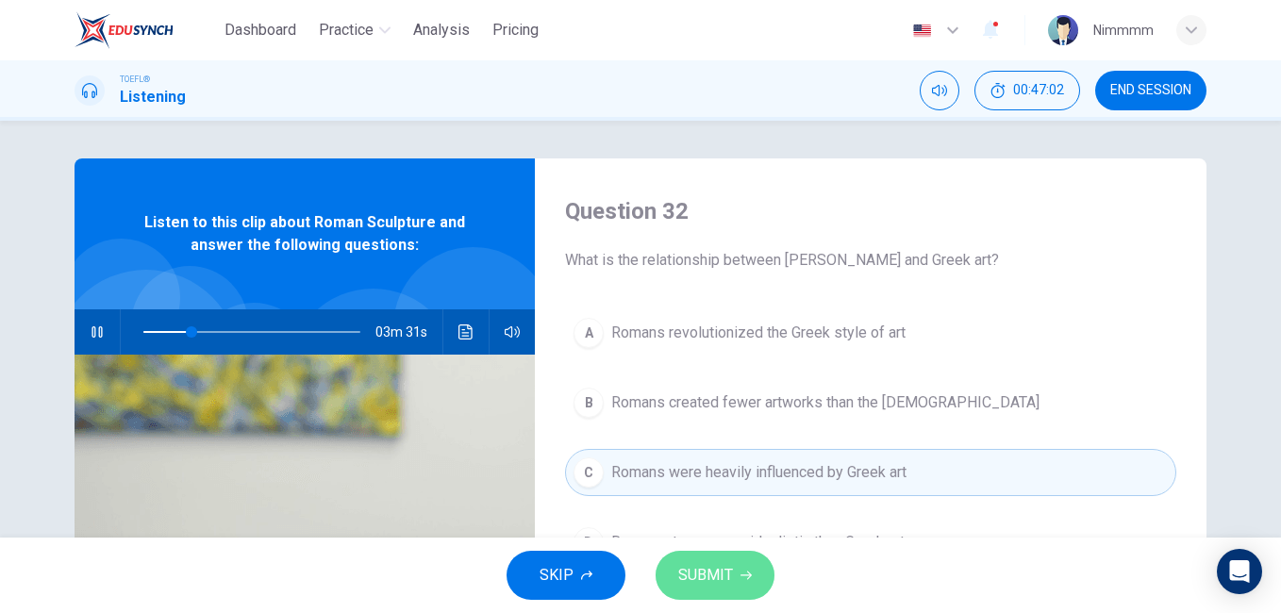
click at [722, 576] on span "SUBMIT" at bounding box center [705, 575] width 55 height 26
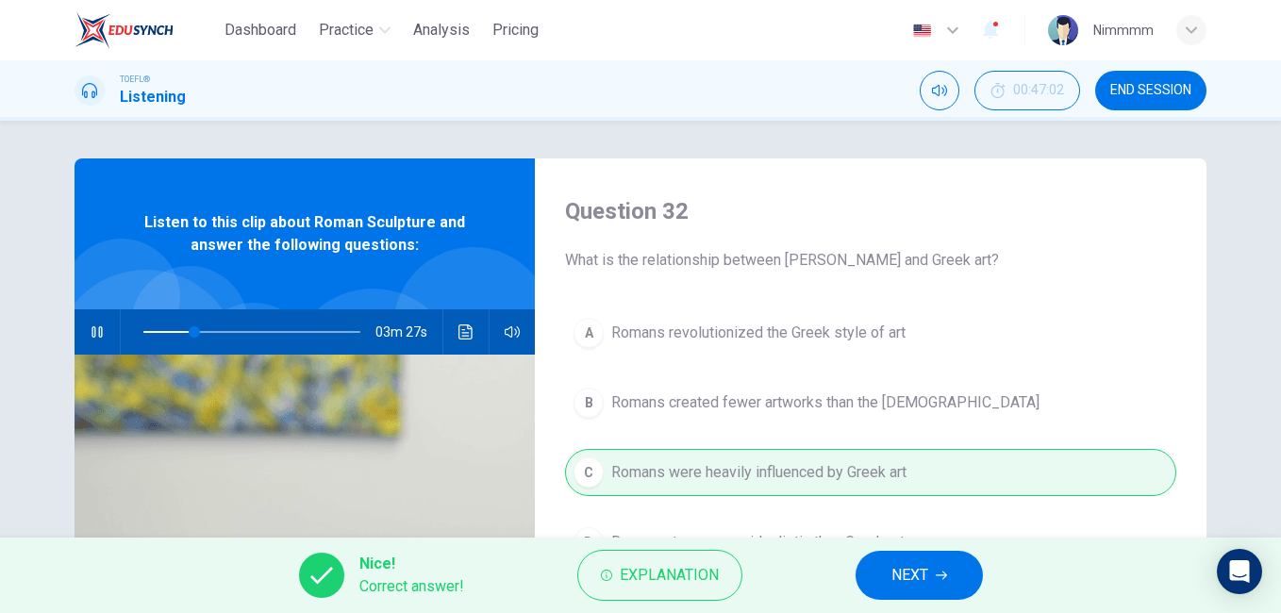
click at [886, 552] on div "Nice! Correct answer! Explanation NEXT" at bounding box center [640, 575] width 1281 height 75
click at [886, 552] on button "NEXT" at bounding box center [918, 575] width 127 height 49
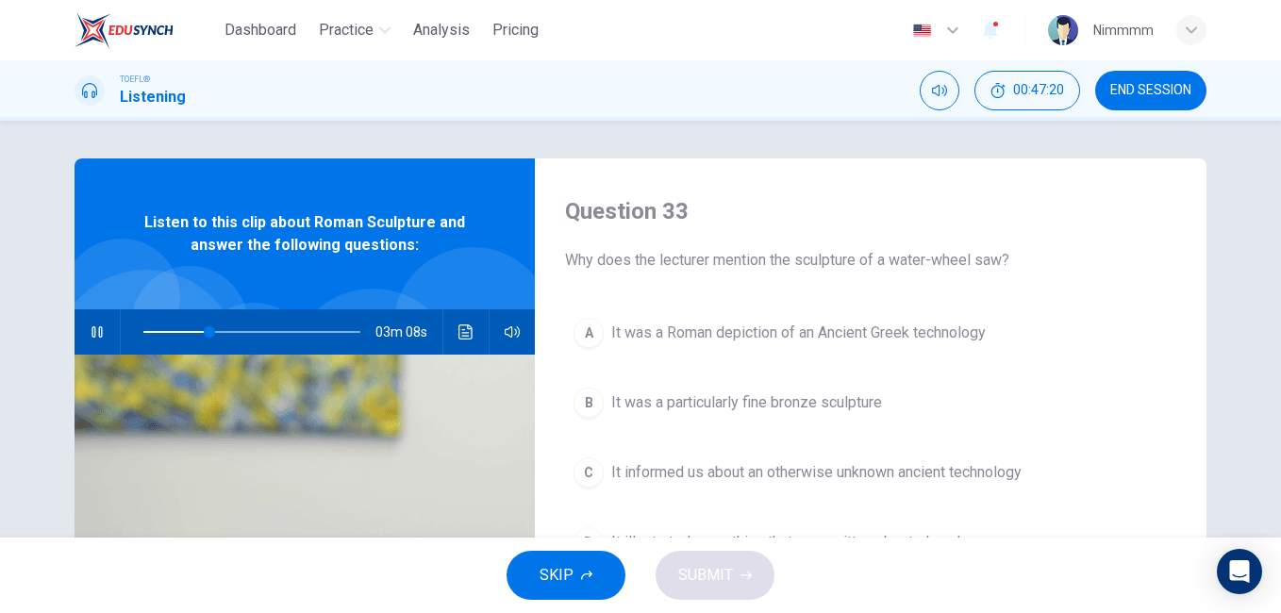
scroll to position [314, 0]
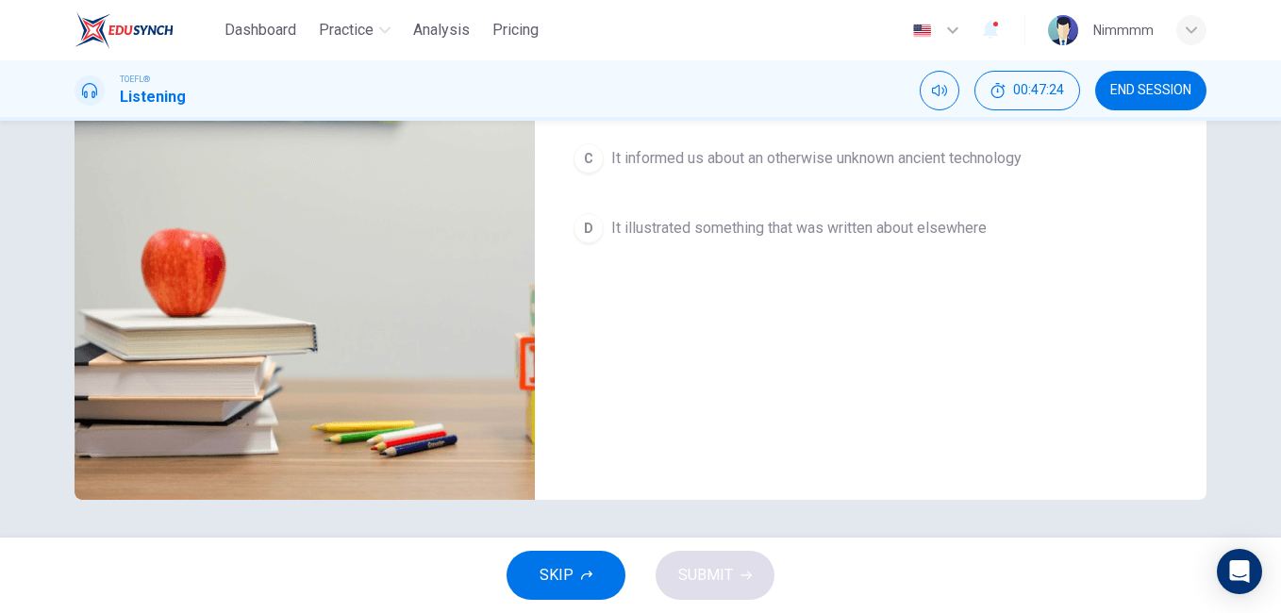
click at [1268, 242] on div "Question 33 Why does the lecturer mention the sculpture of a water-wheel saw? A…" at bounding box center [640, 329] width 1281 height 417
click at [1272, 242] on div "Question 33 Why does the lecturer mention the sculpture of a water-wheel saw? A…" at bounding box center [640, 329] width 1281 height 417
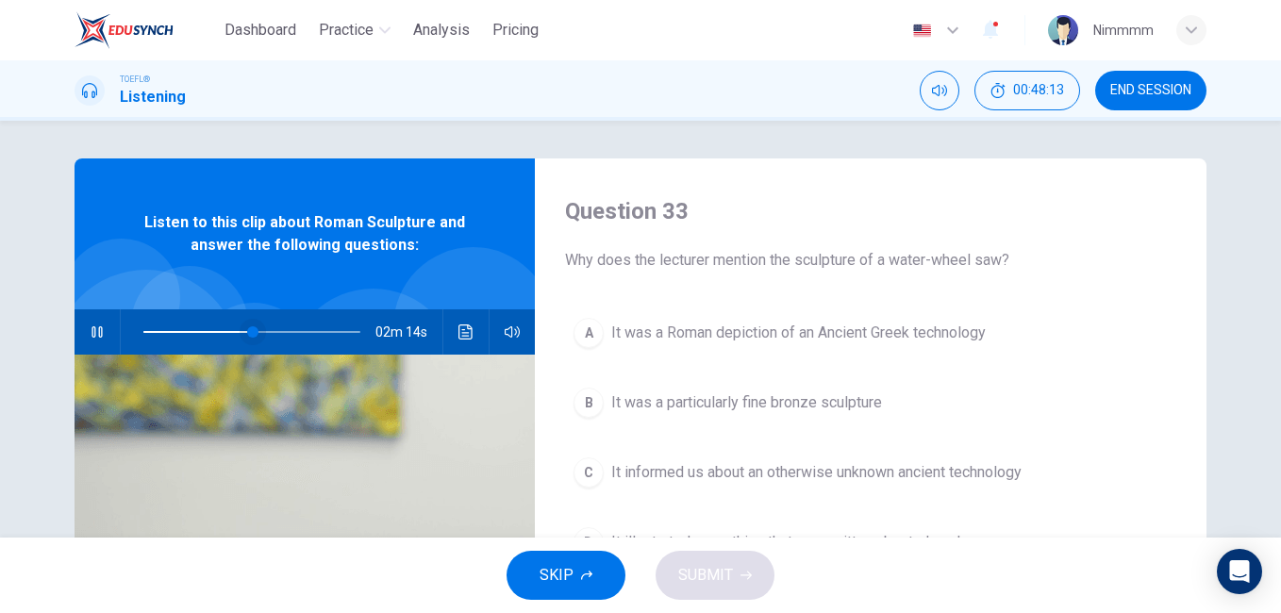
click at [247, 327] on span at bounding box center [252, 331] width 11 height 11
click at [234, 327] on span at bounding box center [238, 331] width 11 height 11
click at [225, 327] on span at bounding box center [229, 331] width 11 height 11
click at [218, 327] on span at bounding box center [221, 331] width 11 height 11
click at [1268, 368] on div "Question 33 Why does the lecturer mention the sculpture of a water-wheel saw? A…" at bounding box center [640, 329] width 1281 height 417
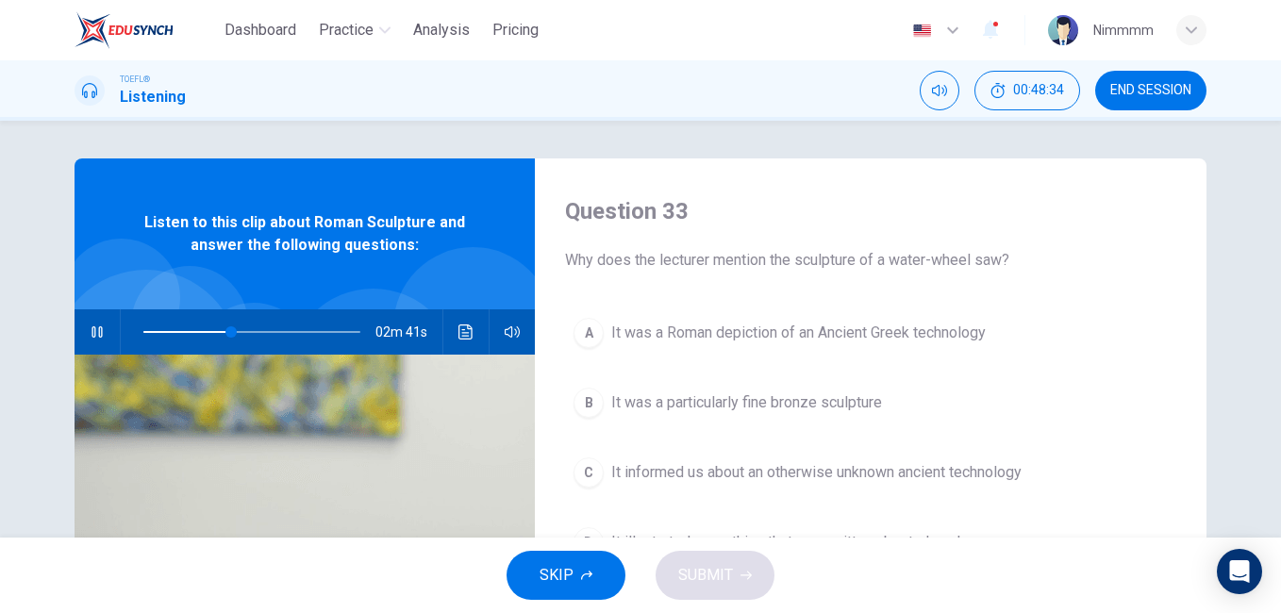
scroll to position [314, 0]
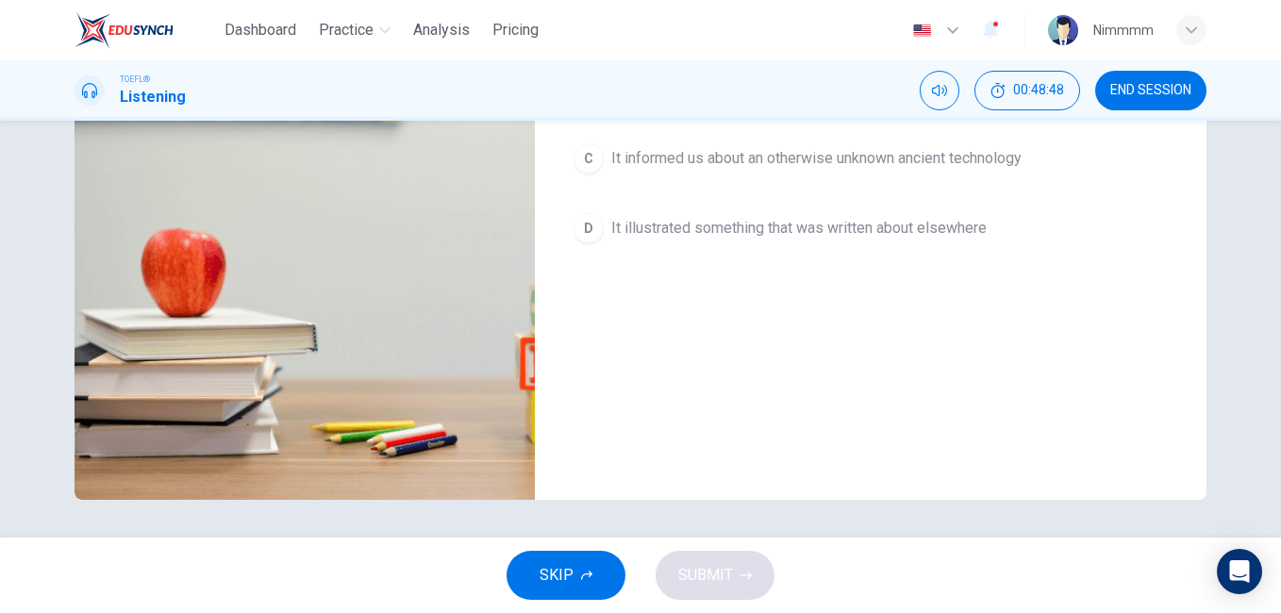
click at [1270, 295] on div "Question 33 Why does the lecturer mention the sculpture of a water-wheel saw? A…" at bounding box center [640, 329] width 1281 height 417
click at [1270, 294] on div "Question 33 Why does the lecturer mention the sculpture of a water-wheel saw? A…" at bounding box center [640, 329] width 1281 height 417
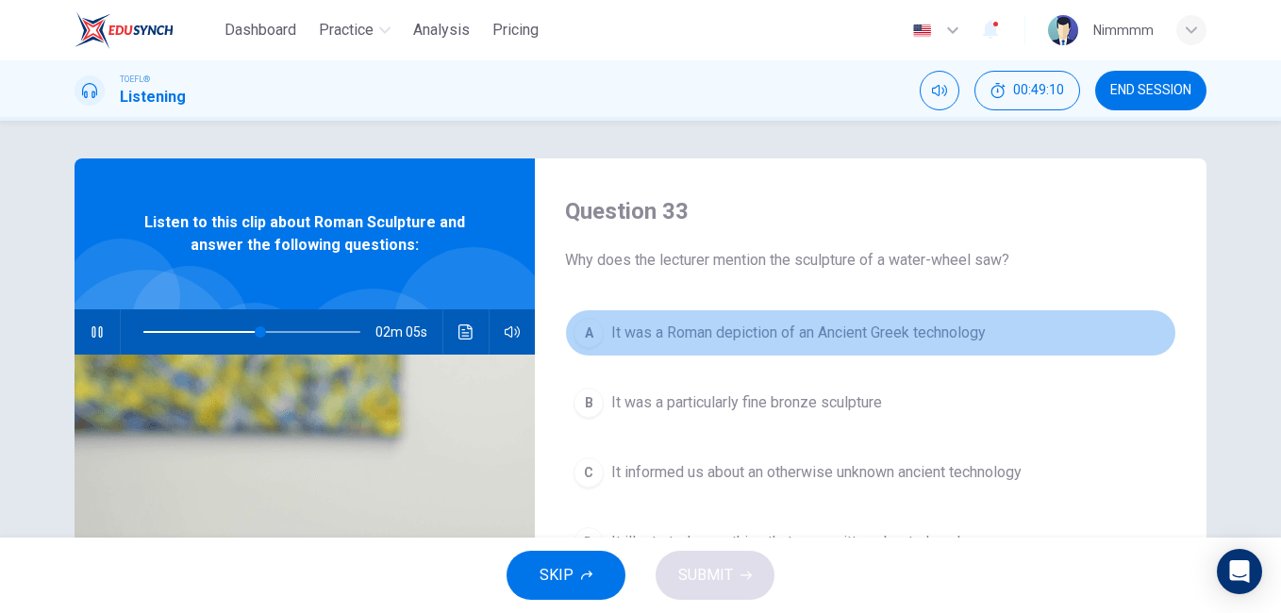
click at [907, 341] on span "It was a Roman depiction of an Ancient Greek technology" at bounding box center [798, 333] width 374 height 23
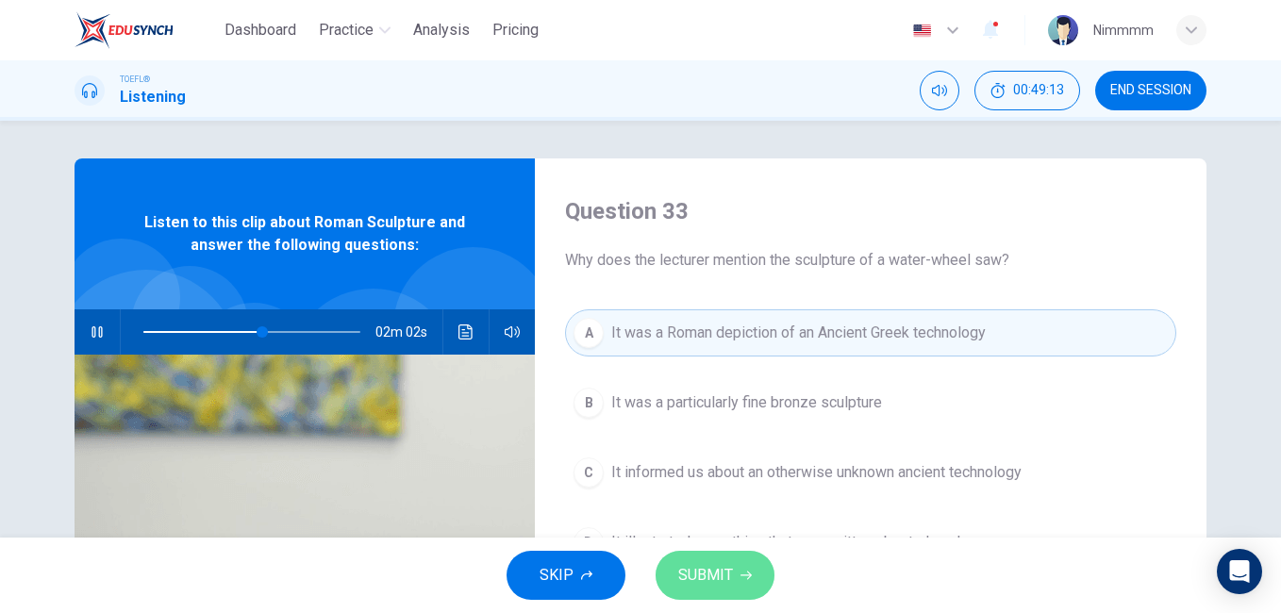
click at [699, 587] on span "SUBMIT" at bounding box center [705, 575] width 55 height 26
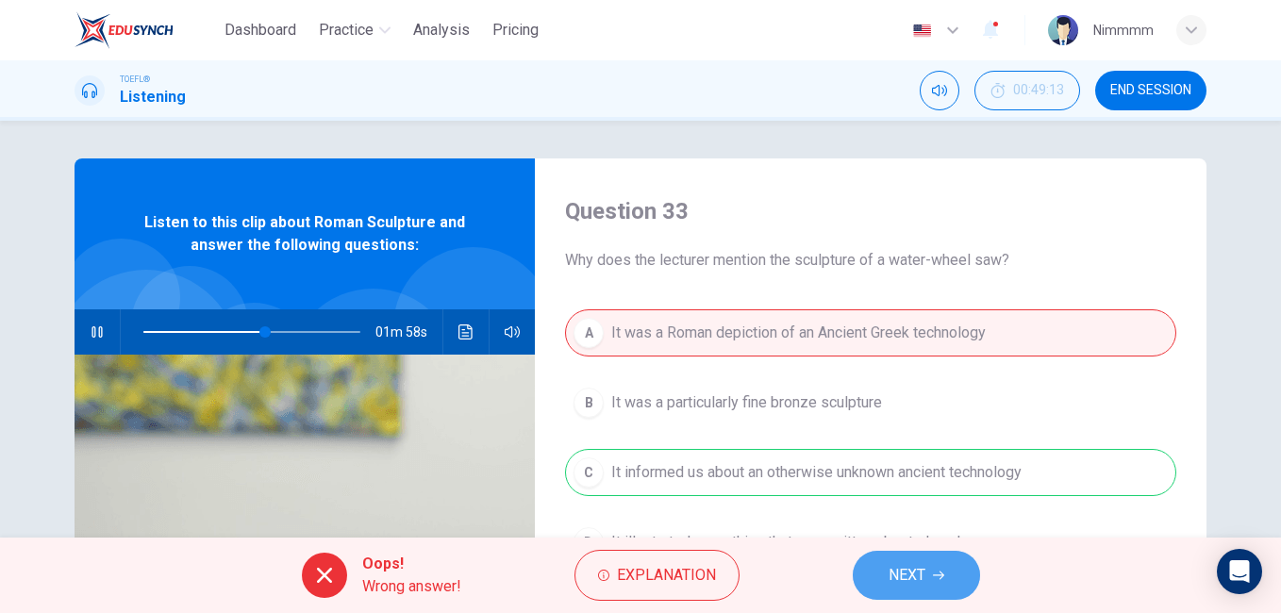
click at [904, 553] on button "NEXT" at bounding box center [916, 575] width 127 height 49
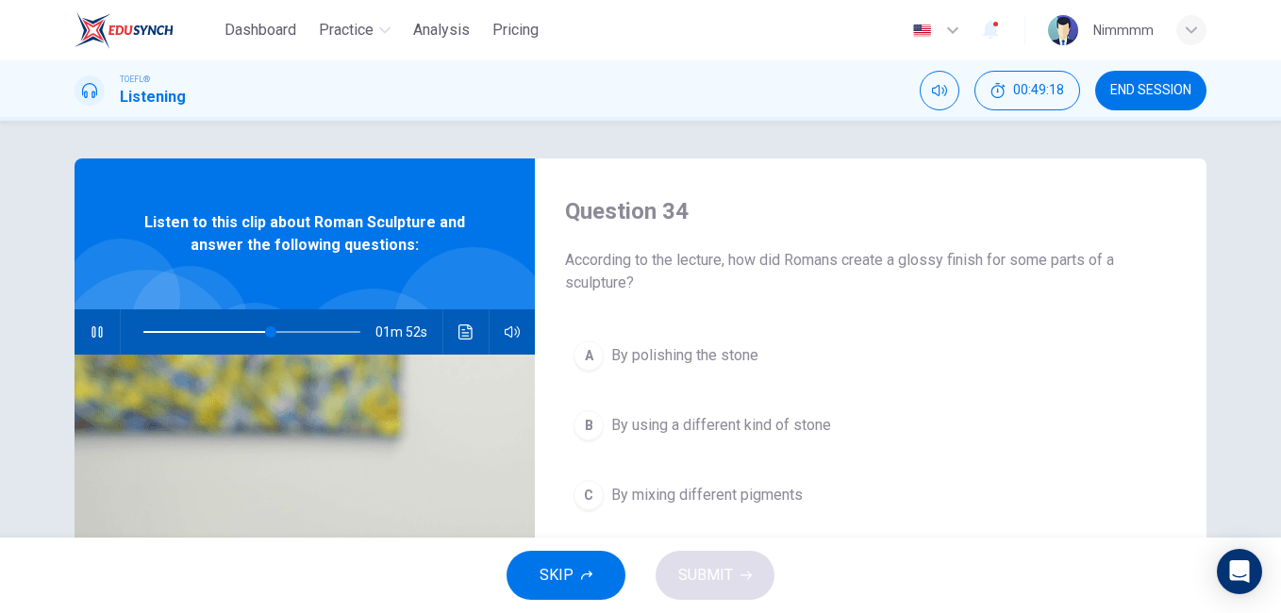
click at [1009, 264] on span "According to the lecture, how did Romans create a glossy finish for some parts …" at bounding box center [870, 271] width 611 height 45
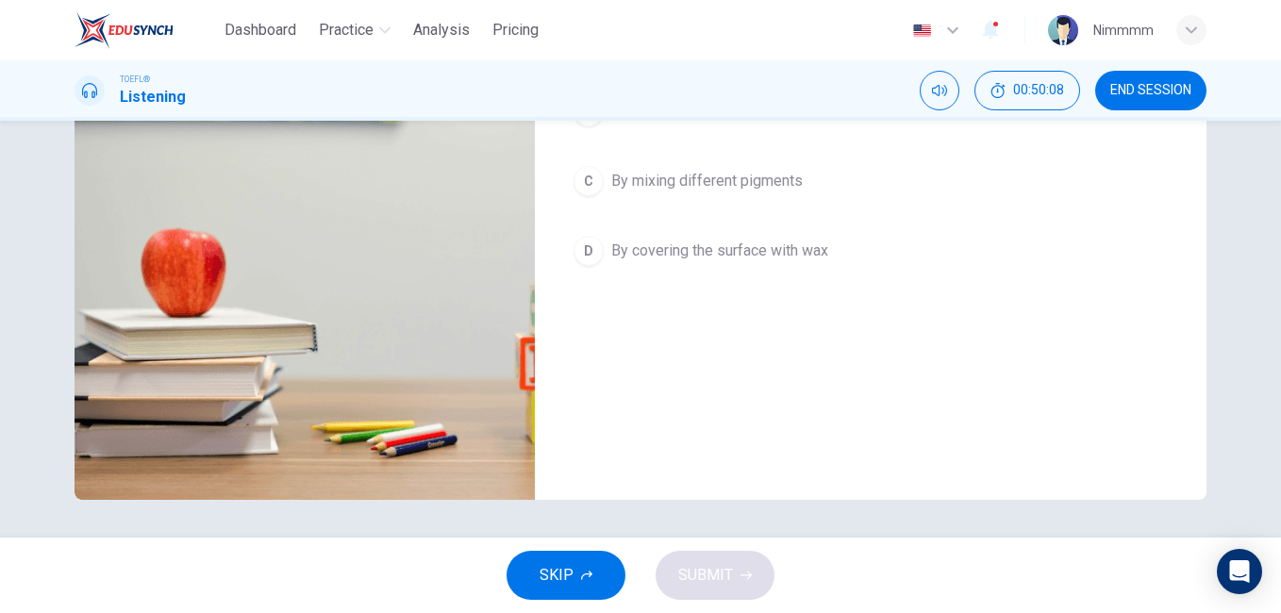
click at [1270, 286] on div "Question 34 According to the lecture, how did Romans create a glossy finish for…" at bounding box center [640, 329] width 1281 height 417
click at [1270, 285] on div "Question 34 According to the lecture, how did Romans create a glossy finish for…" at bounding box center [640, 329] width 1281 height 417
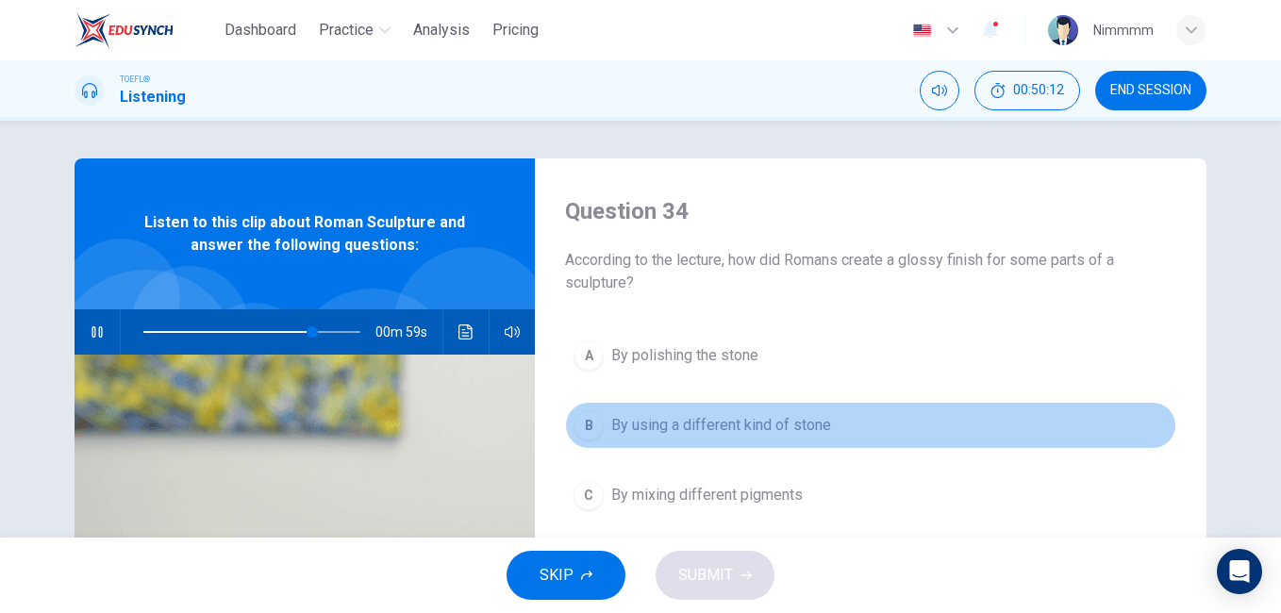
click at [820, 415] on span "By using a different kind of stone" at bounding box center [721, 425] width 220 height 23
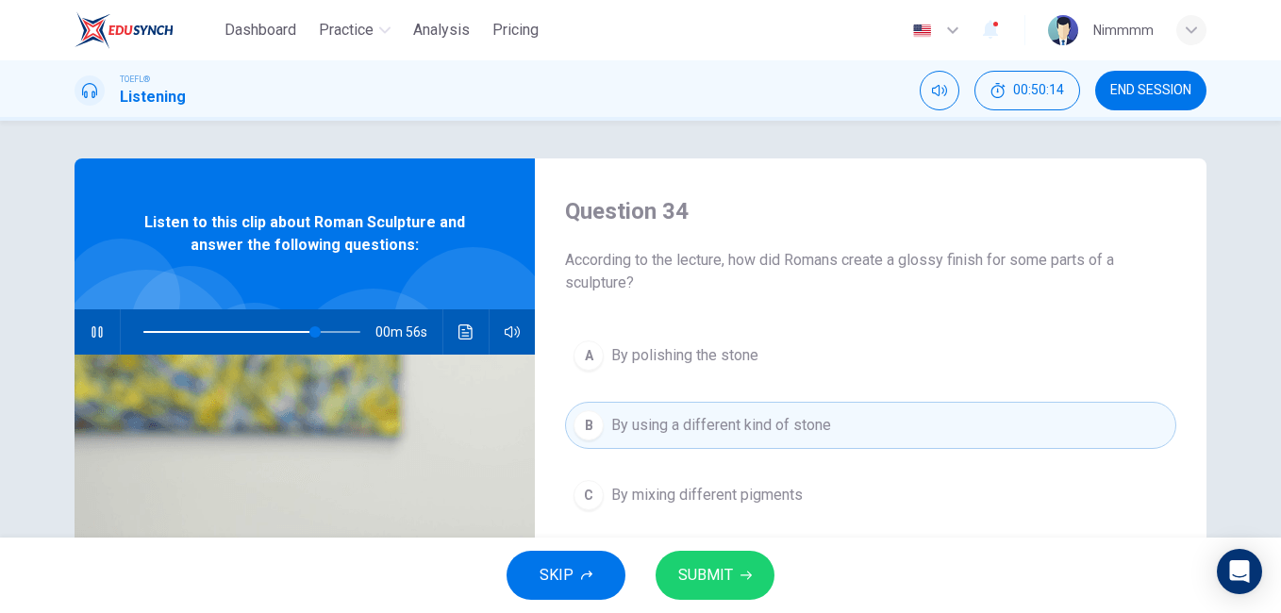
click at [678, 563] on span "SUBMIT" at bounding box center [705, 575] width 55 height 26
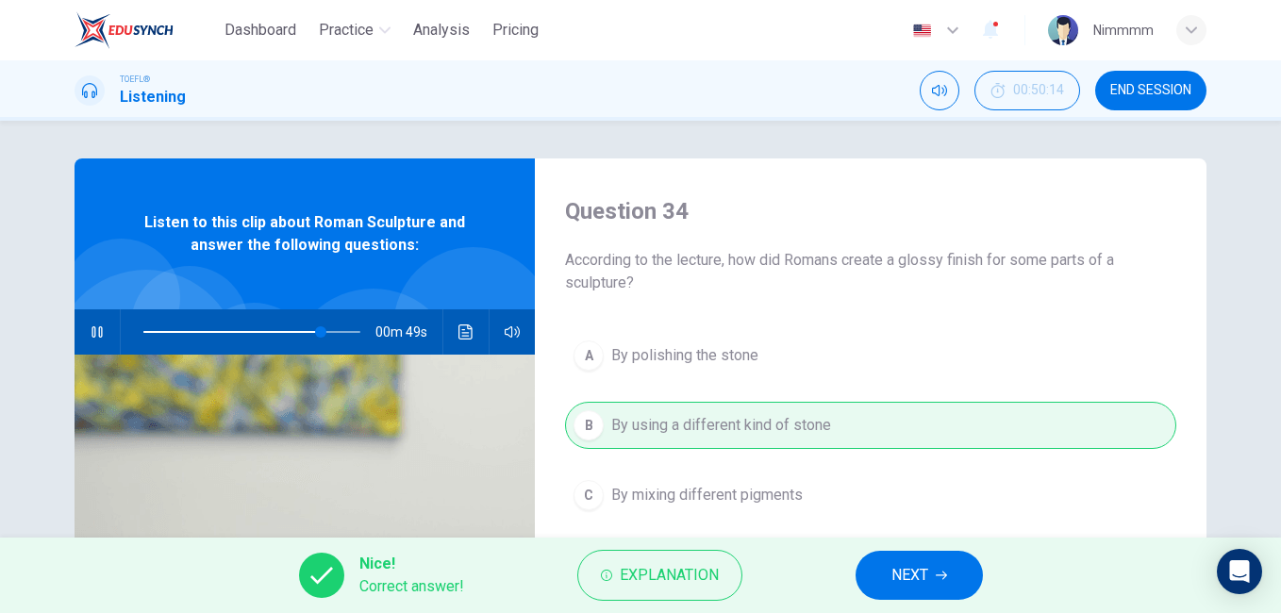
click at [884, 589] on button "NEXT" at bounding box center [918, 575] width 127 height 49
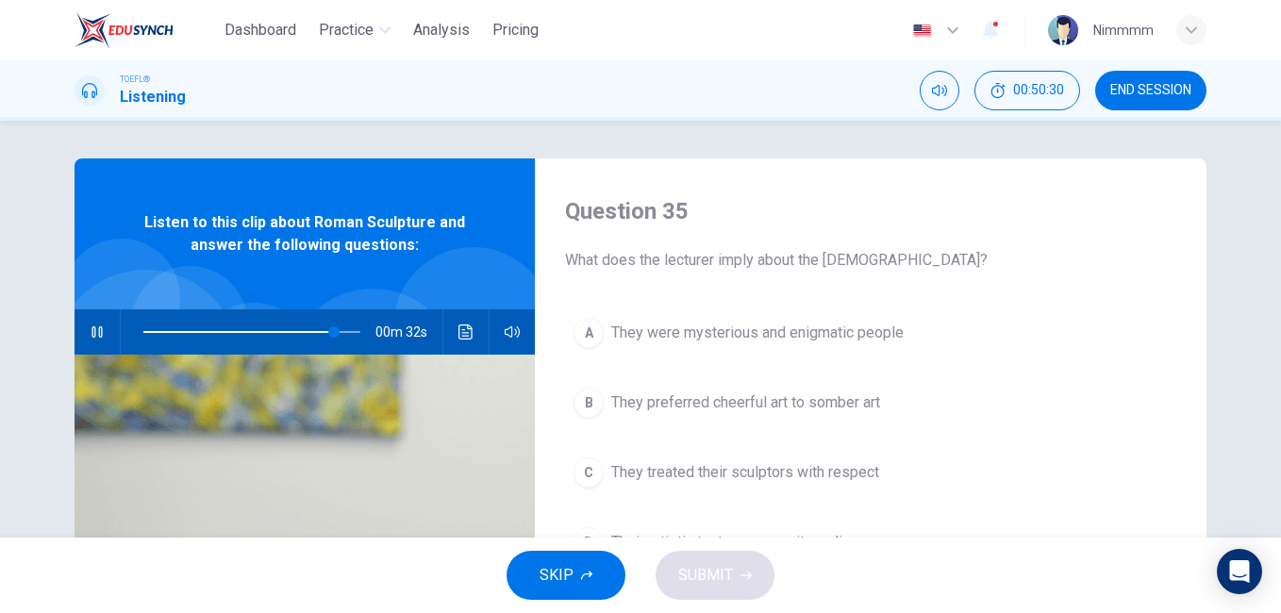
click at [1269, 382] on div "Question 35 What does the lecturer imply about the Romans? A They were mysterio…" at bounding box center [640, 329] width 1281 height 417
click at [324, 328] on span at bounding box center [251, 332] width 217 height 26
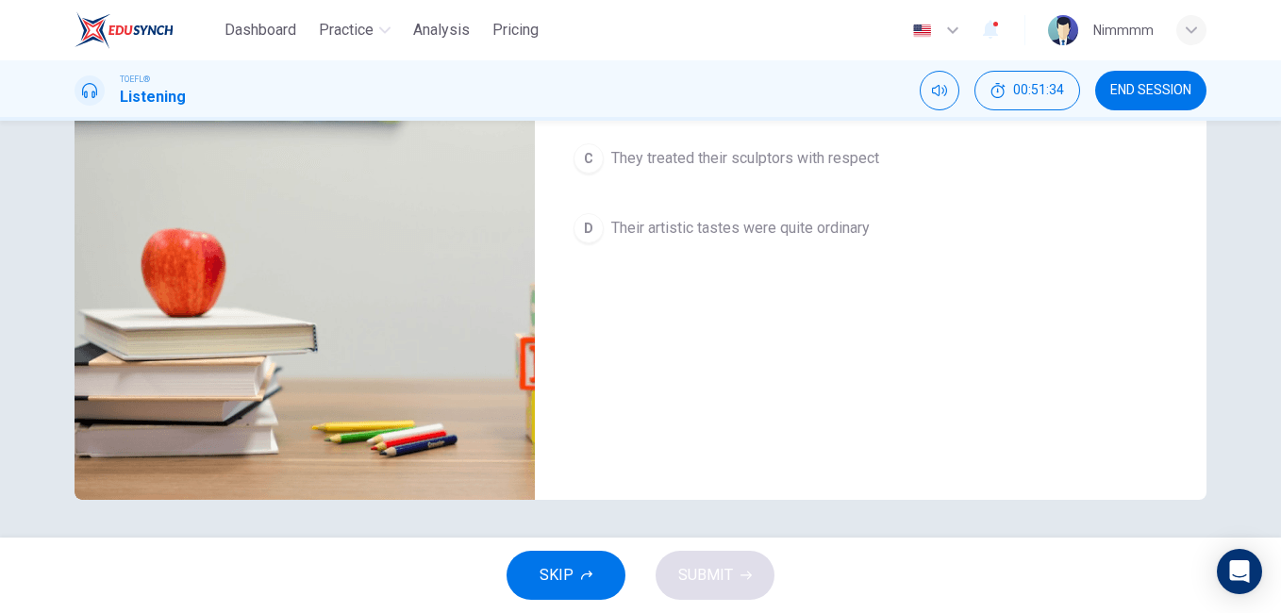
type input "0"
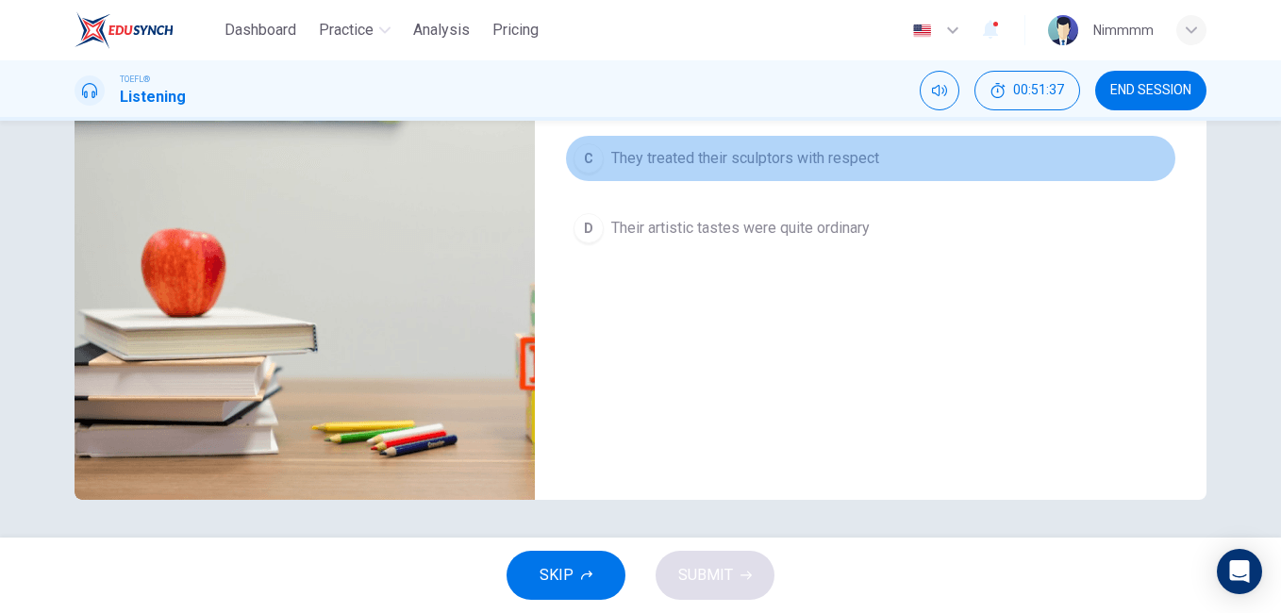
click at [777, 158] on span "They treated their sculptors with respect" at bounding box center [745, 158] width 268 height 23
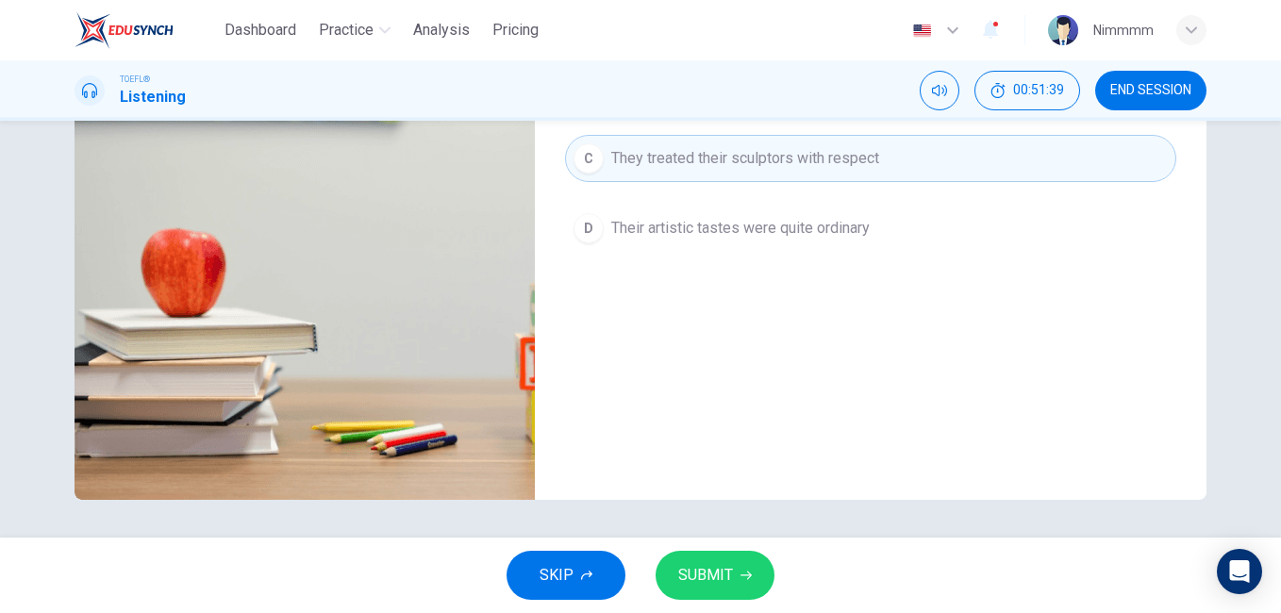
click at [691, 565] on span "SUBMIT" at bounding box center [705, 575] width 55 height 26
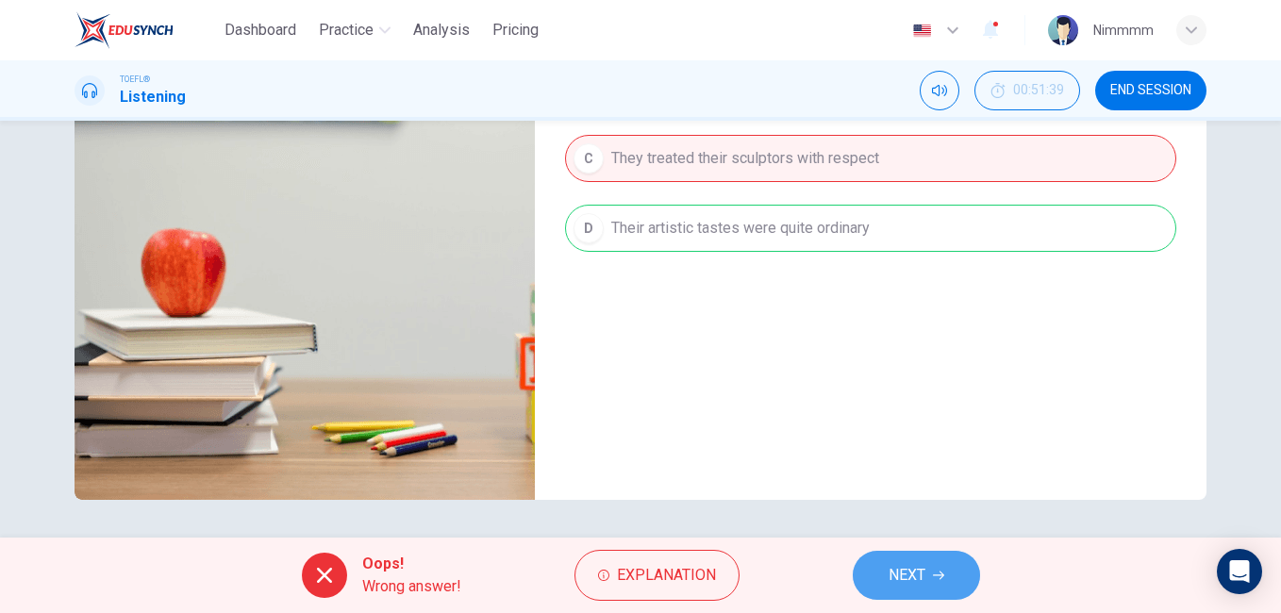
click at [885, 579] on button "NEXT" at bounding box center [916, 575] width 127 height 49
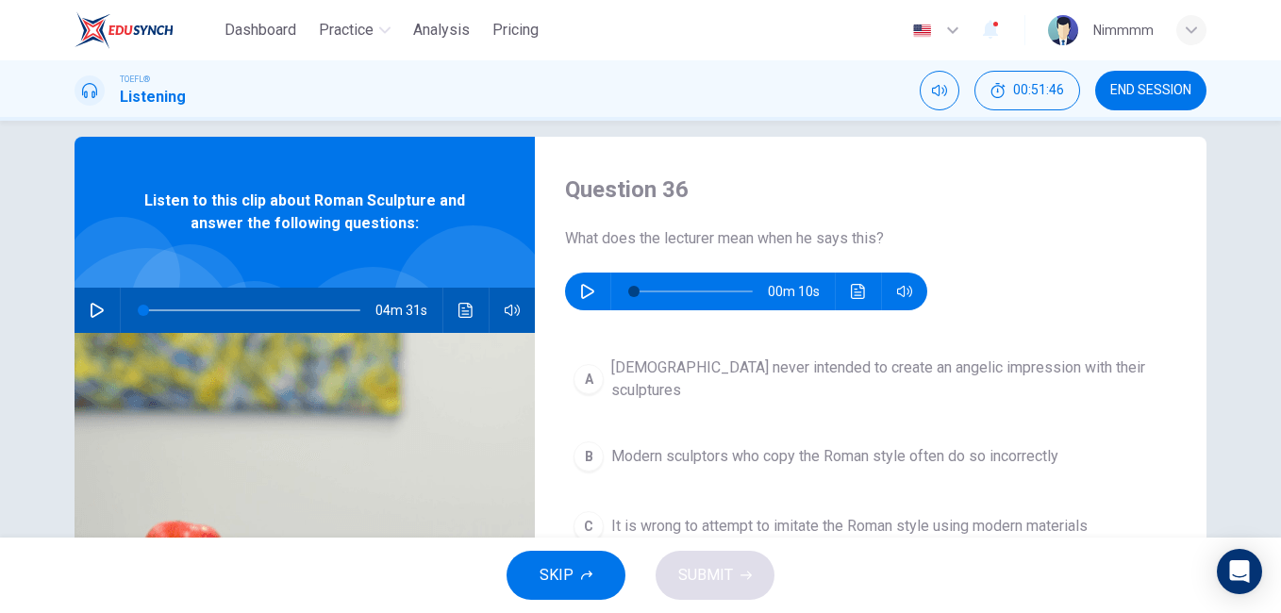
scroll to position [0, 0]
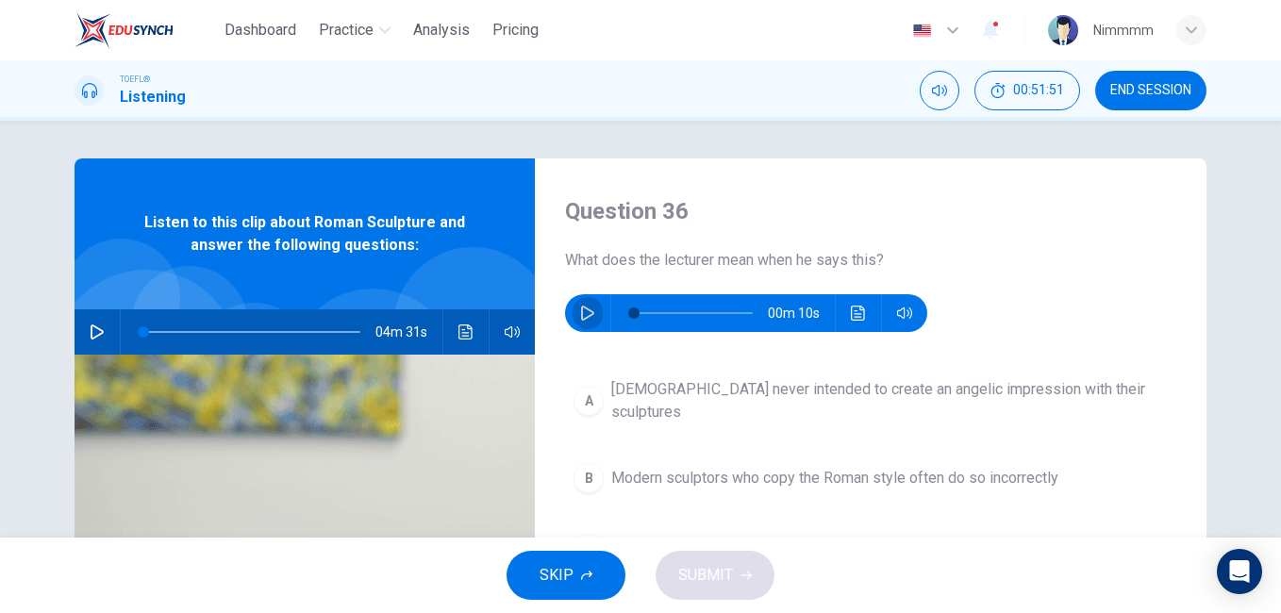
click at [582, 322] on button "button" at bounding box center [587, 313] width 30 height 38
click at [583, 316] on icon "button" at bounding box center [587, 313] width 15 height 15
click at [583, 317] on icon "button" at bounding box center [587, 313] width 13 height 15
click at [583, 317] on icon "button" at bounding box center [587, 313] width 15 height 15
click at [591, 310] on button "button" at bounding box center [587, 313] width 30 height 38
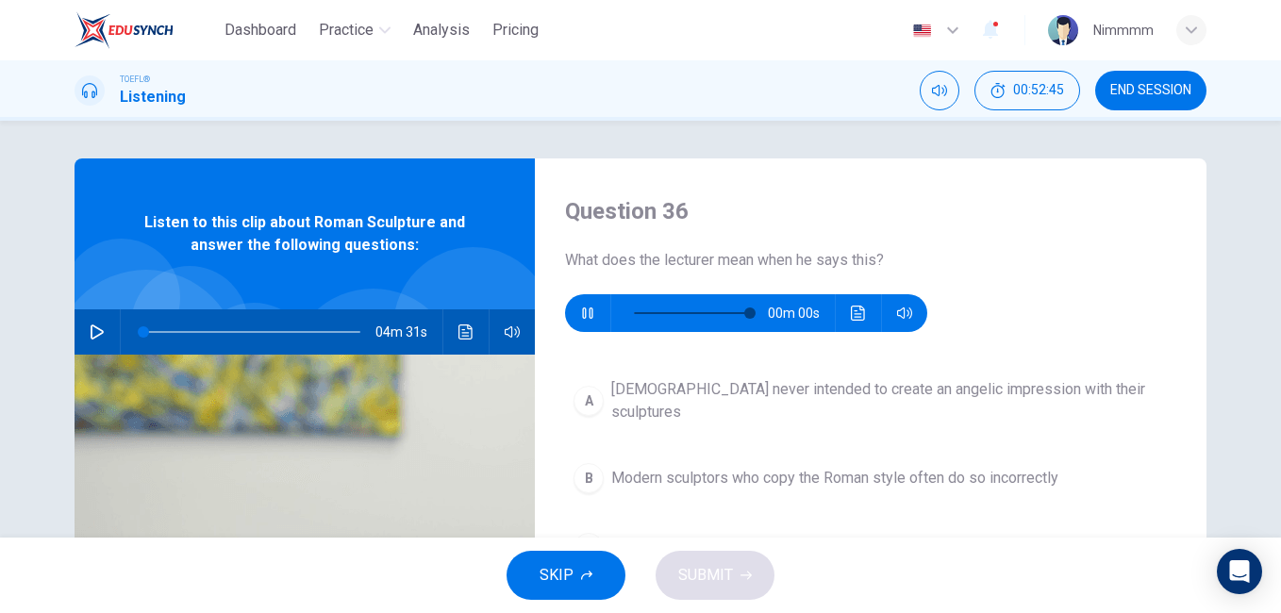
type input "0"
click at [1024, 537] on span "It is wrong to attempt to imitate the Roman style using modern materials" at bounding box center [849, 548] width 476 height 23
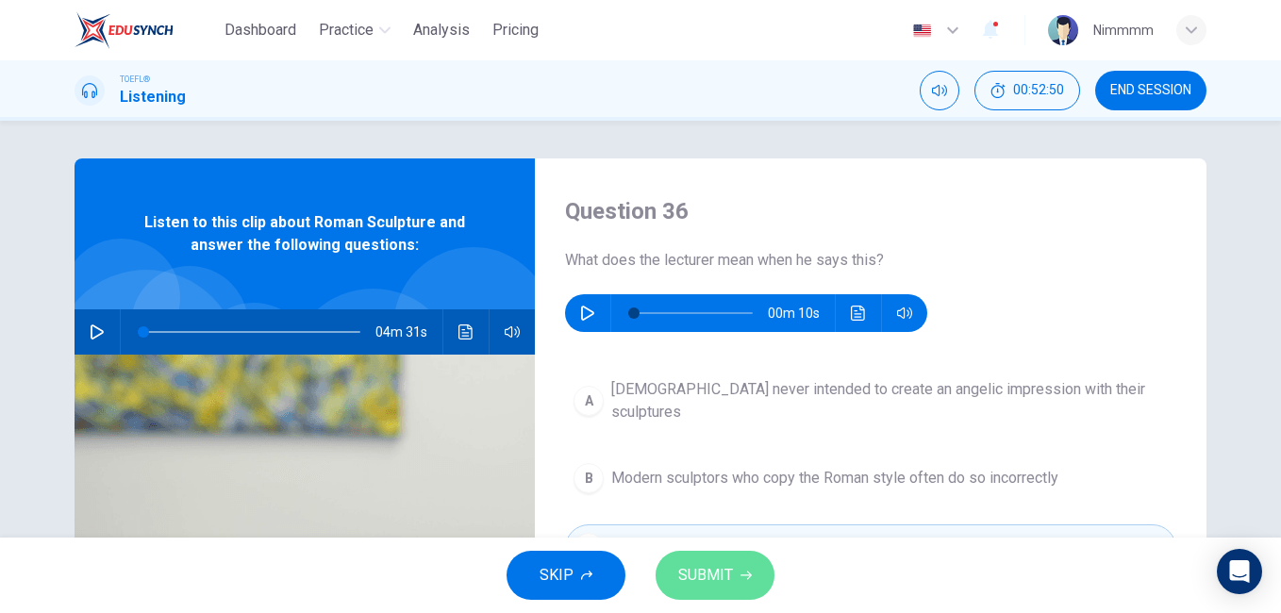
click at [684, 569] on span "SUBMIT" at bounding box center [705, 575] width 55 height 26
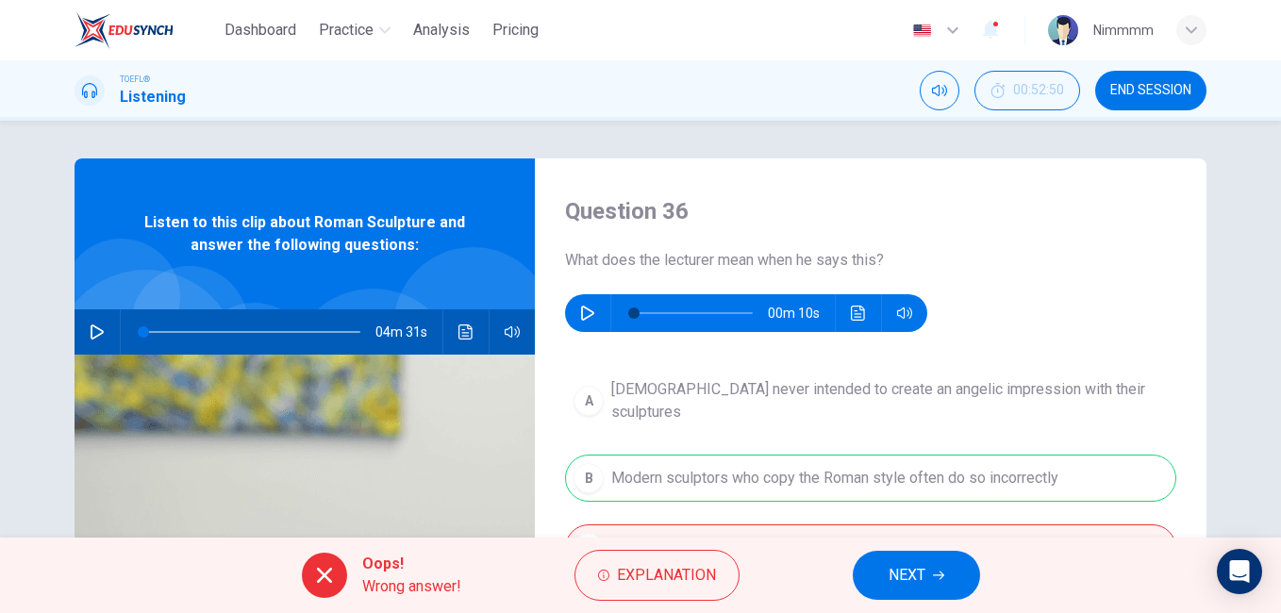
click at [1144, 87] on span "END SESSION" at bounding box center [1150, 90] width 81 height 15
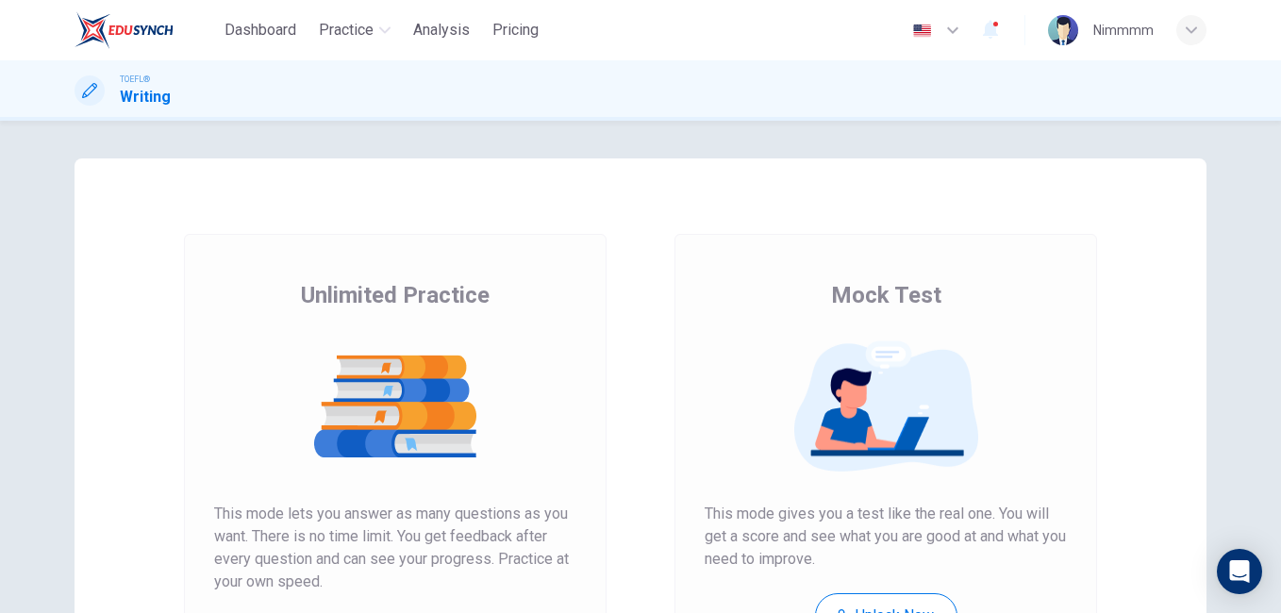
click at [360, 405] on img at bounding box center [395, 406] width 362 height 132
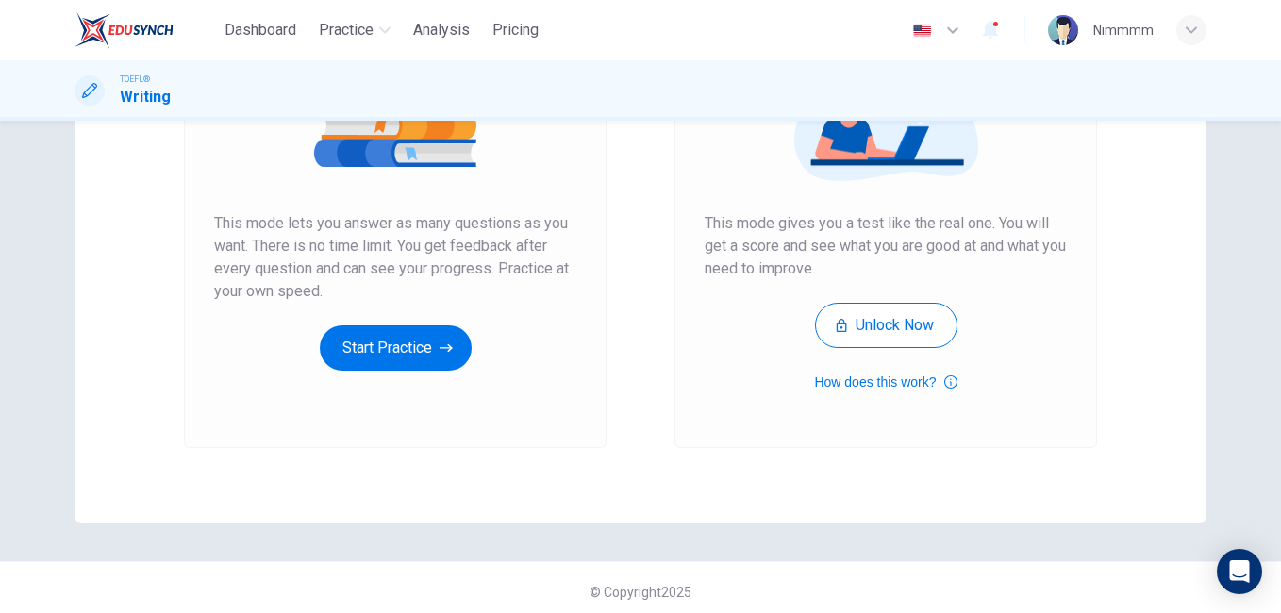
scroll to position [299, 0]
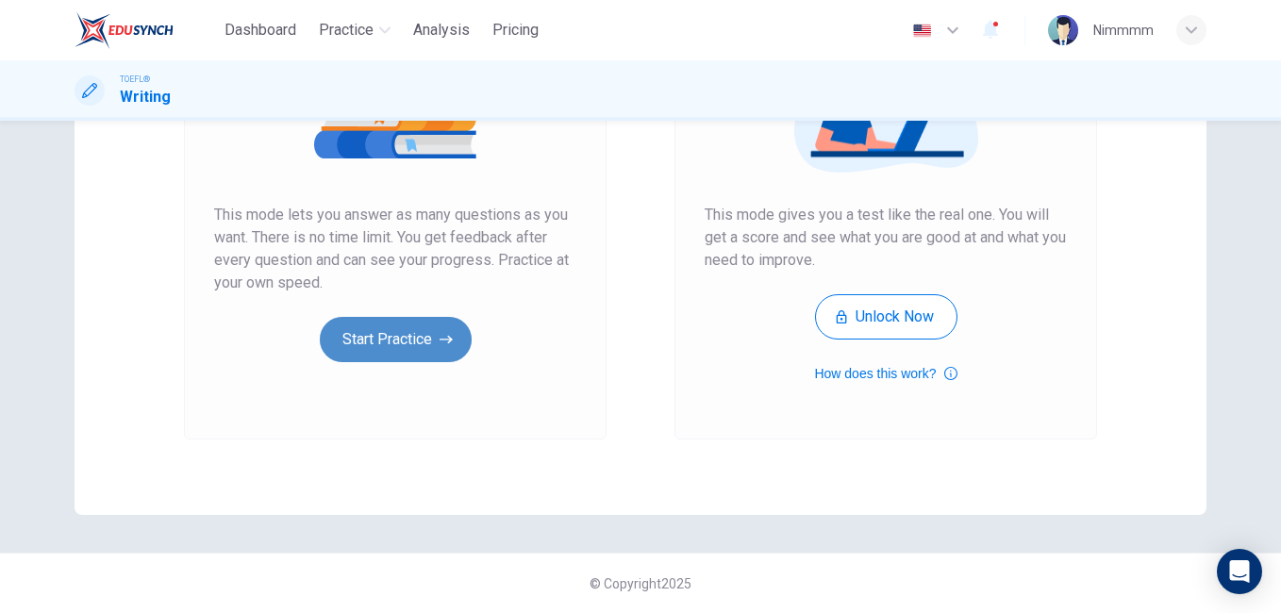
click at [423, 342] on button "Start Practice" at bounding box center [396, 339] width 152 height 45
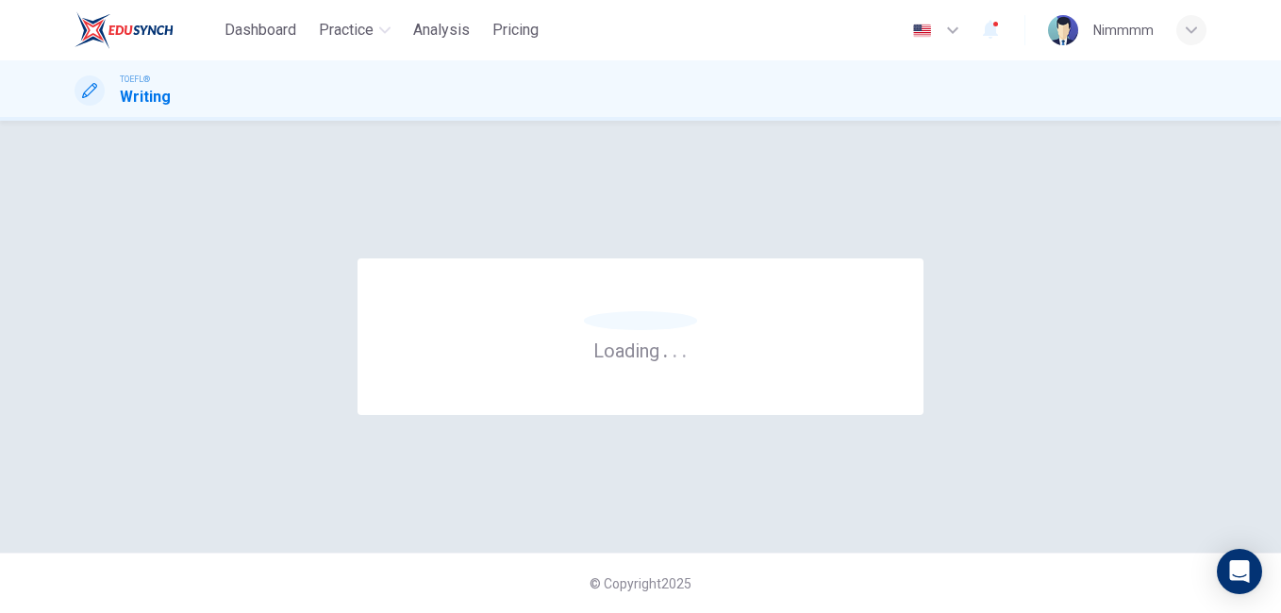
scroll to position [0, 0]
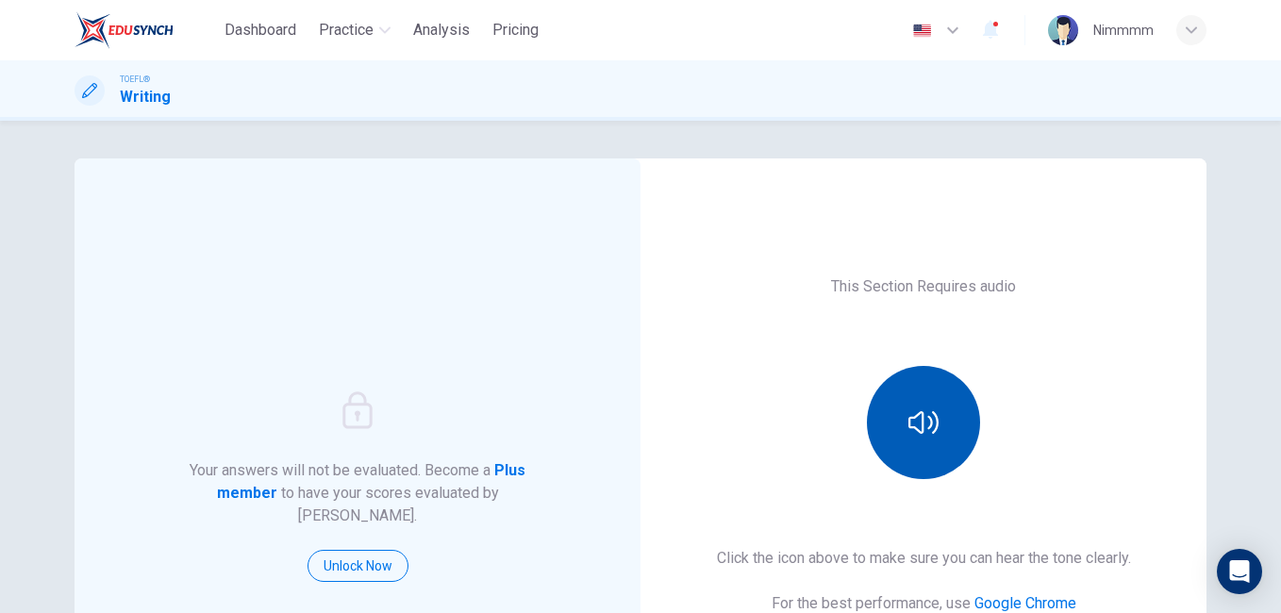
click at [952, 460] on button "button" at bounding box center [923, 422] width 113 height 113
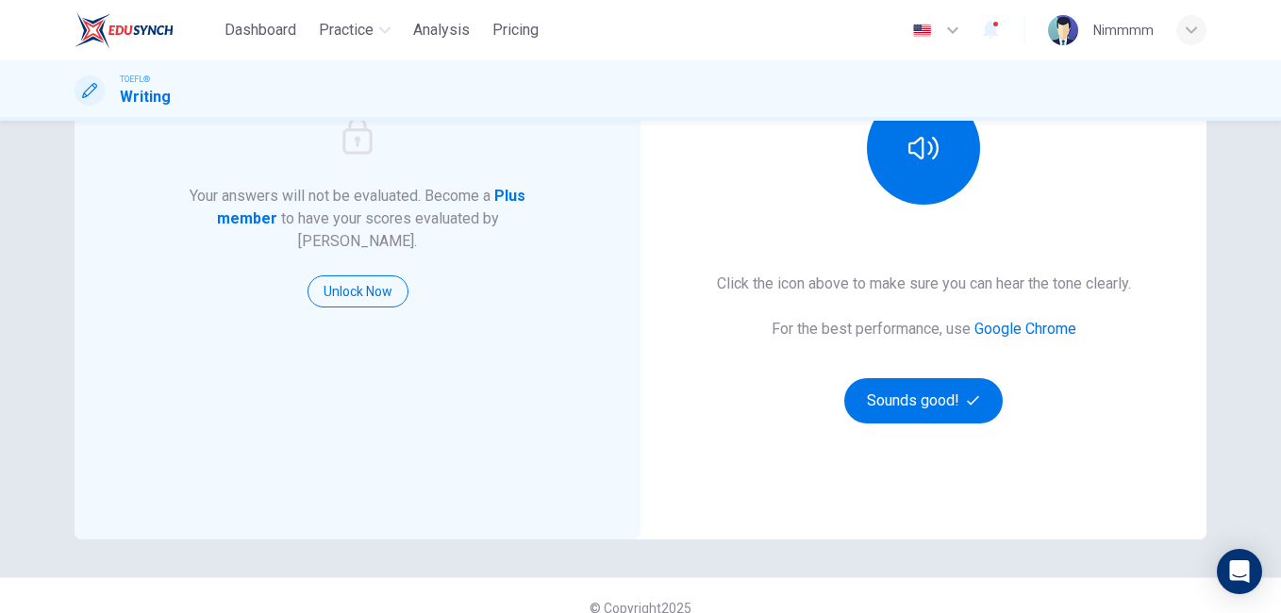
scroll to position [299, 0]
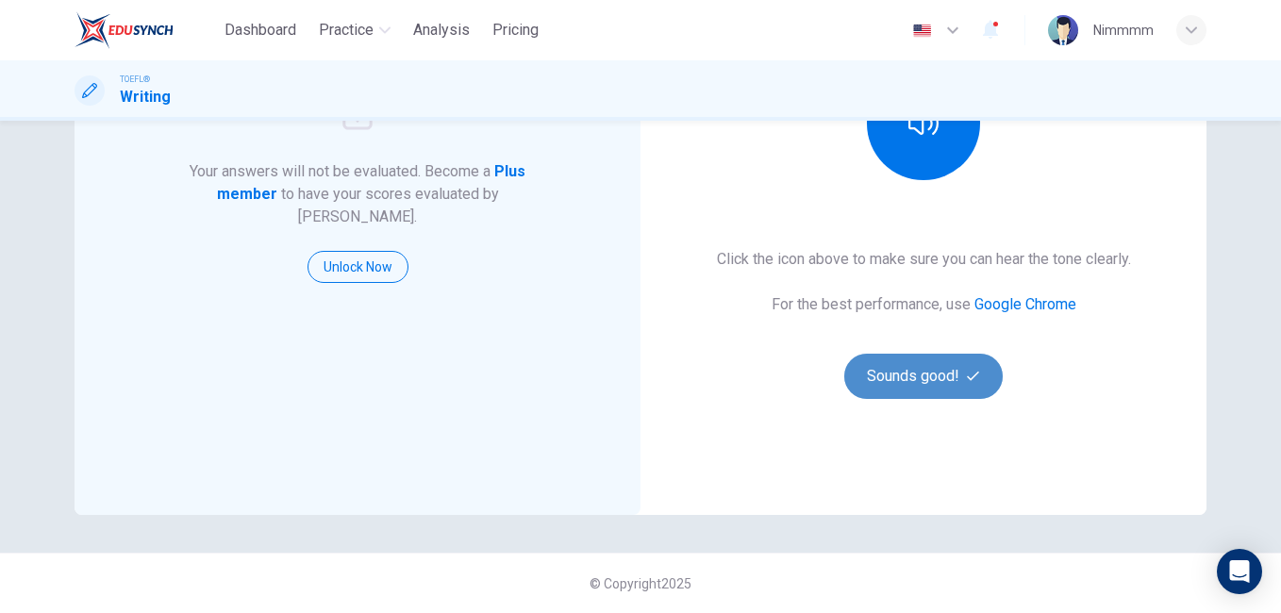
click at [931, 374] on button "Sounds good!" at bounding box center [923, 376] width 158 height 45
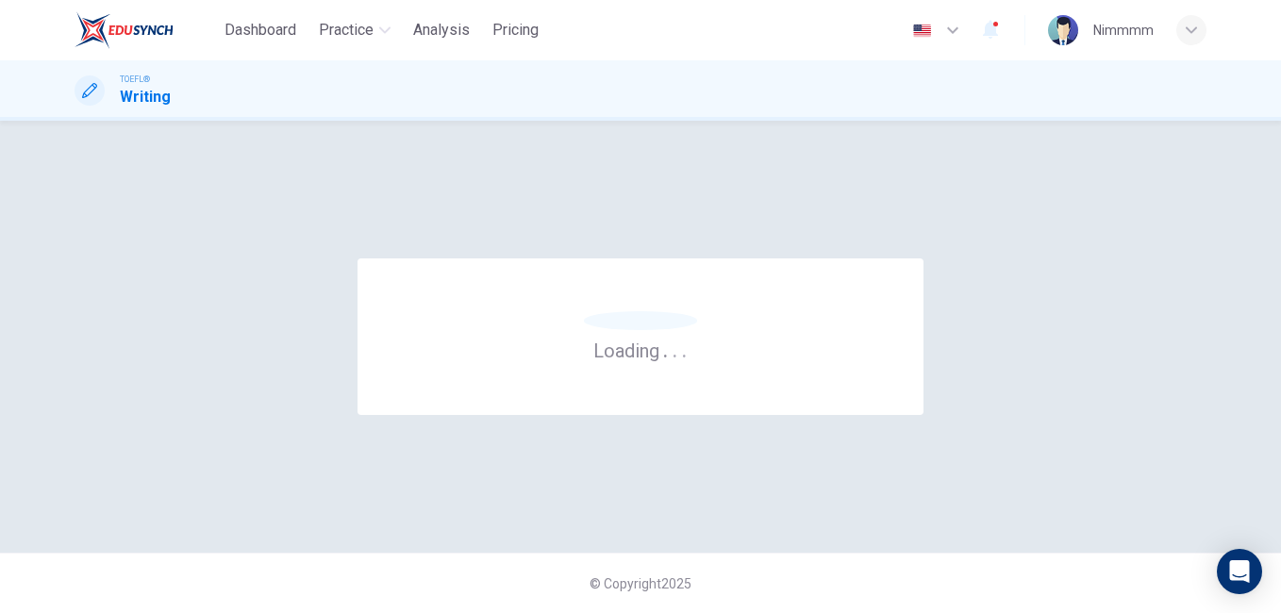
scroll to position [0, 0]
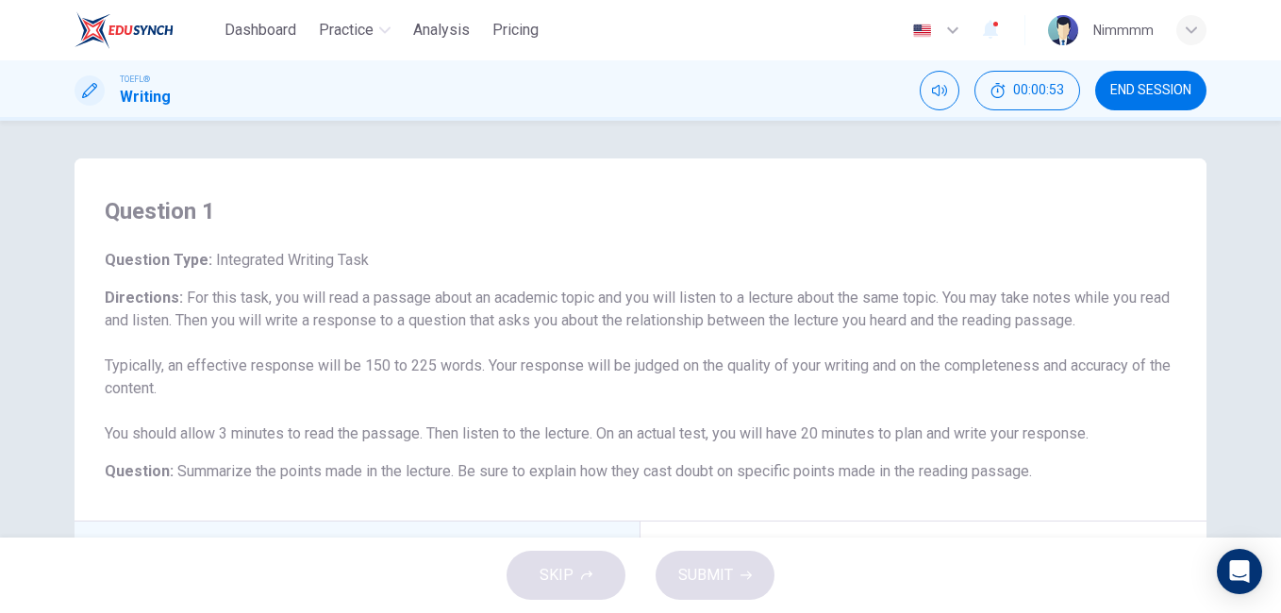
click at [1268, 356] on div "Question 1 Question Type : Integrated Writing Task Directions : For this task, …" at bounding box center [640, 329] width 1281 height 417
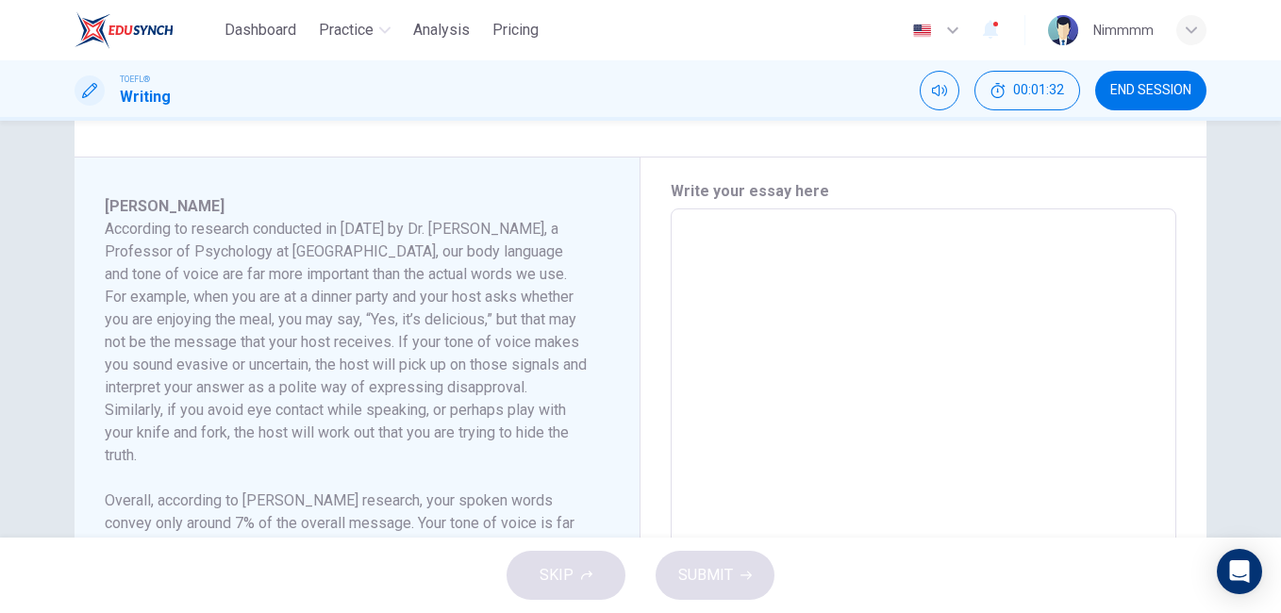
drag, startPoint x: 623, startPoint y: 522, endPoint x: 826, endPoint y: 424, distance: 224.8
click at [826, 424] on div "Mehrabian According to research conducted in 1967 by Dr. Albert Mehrabian, a Pr…" at bounding box center [641, 478] width 1132 height 641
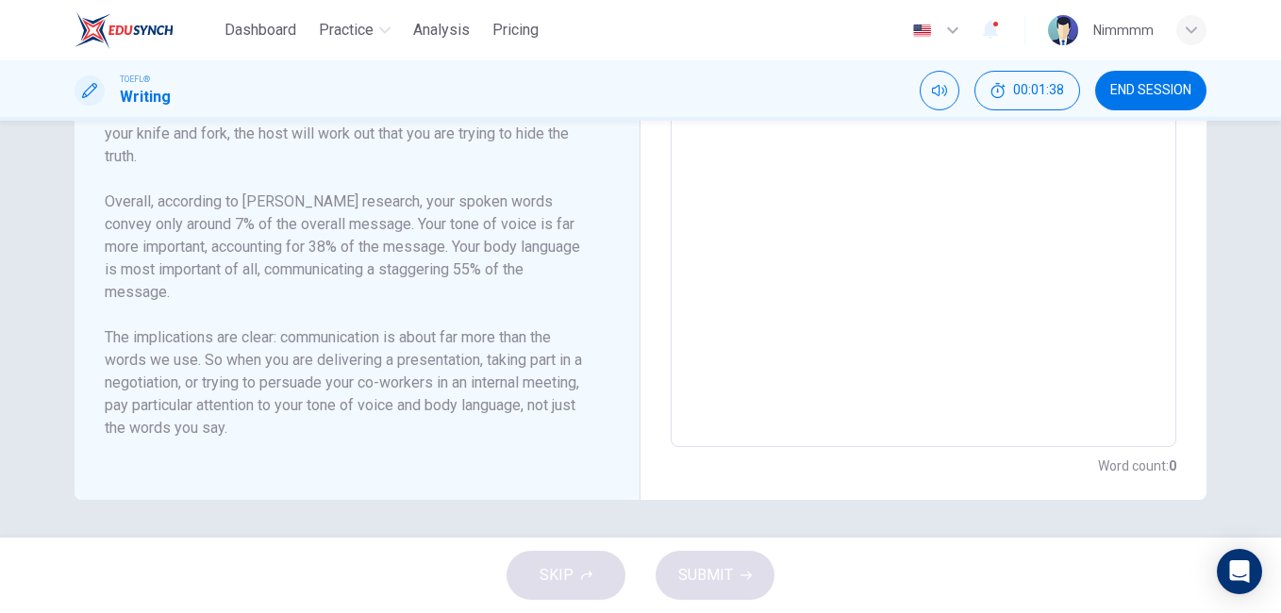
click at [1259, 298] on div "Question 1 Question Type : Integrated Writing Task Directions : For this task, …" at bounding box center [640, 329] width 1281 height 417
click at [1268, 300] on div "Question 1 Question Type : Integrated Writing Task Directions : For this task, …" at bounding box center [640, 329] width 1281 height 417
click at [1272, 301] on div "Question 1 Question Type : Integrated Writing Task Directions : For this task, …" at bounding box center [640, 329] width 1281 height 417
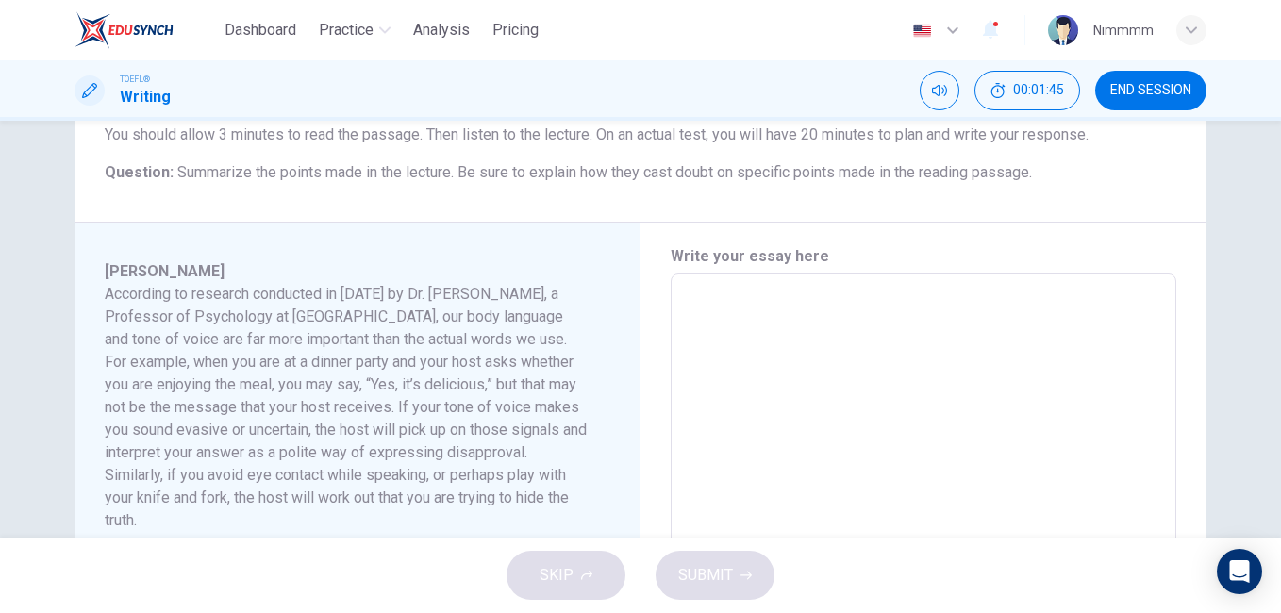
click at [916, 305] on textarea at bounding box center [923, 543] width 479 height 506
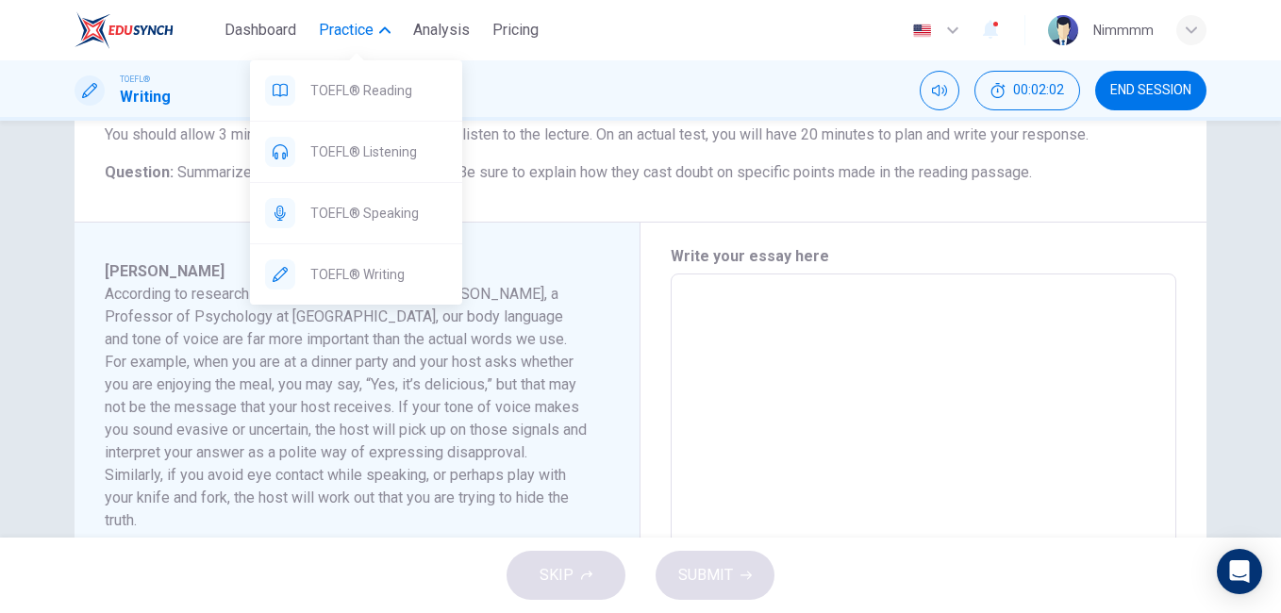
click at [375, 40] on button "Practice" at bounding box center [354, 30] width 87 height 34
drag, startPoint x: 330, startPoint y: 64, endPoint x: 241, endPoint y: 174, distance: 140.8
click at [241, 174] on body "Dashboard Practice Analysis Pricing English en ​ Nimmmm TOEFL® Writing 00:03:34…" at bounding box center [640, 306] width 1281 height 613
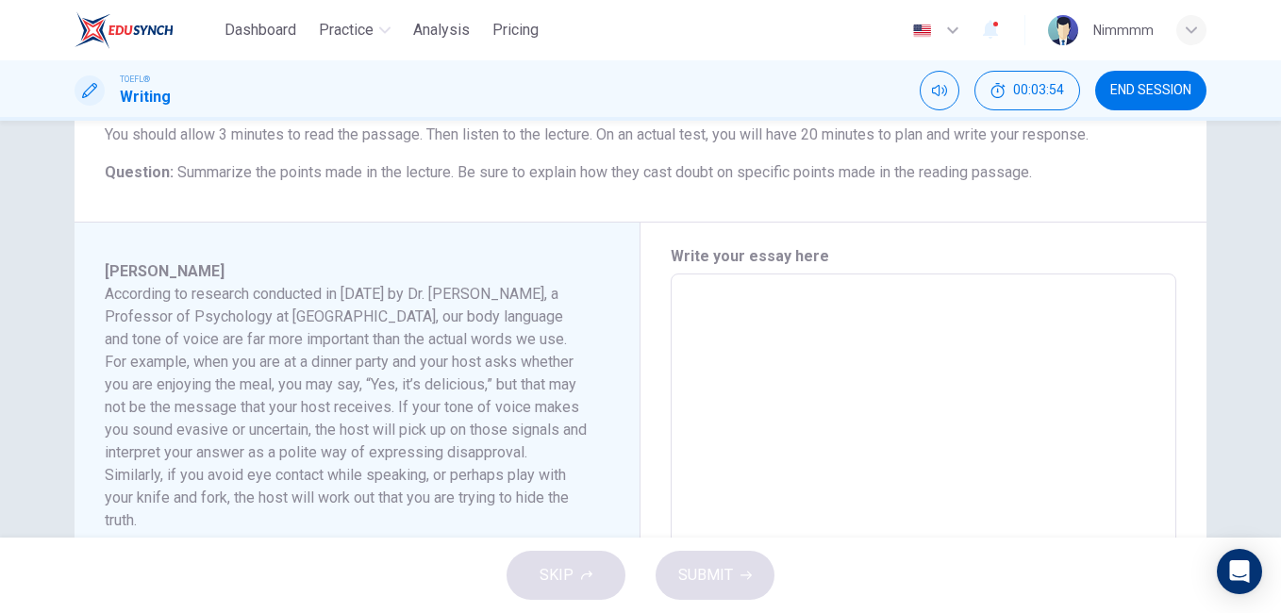
scroll to position [663, 0]
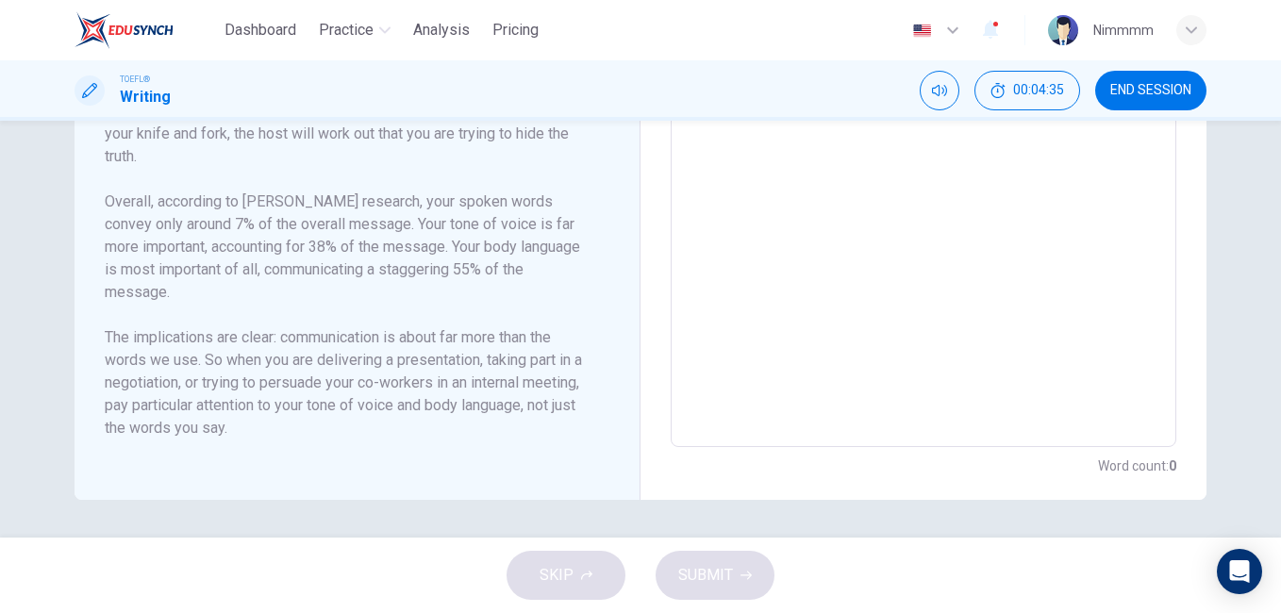
click at [769, 243] on textarea at bounding box center [923, 178] width 479 height 506
click at [622, 441] on div "Mehrabian According to research conducted in 1967 by Dr. Albert Mehrabian, a Pr…" at bounding box center [358, 179] width 566 height 641
click at [617, 441] on div "Mehrabian According to research conducted in 1967 by Dr. Albert Mehrabian, a Pr…" at bounding box center [358, 179] width 566 height 641
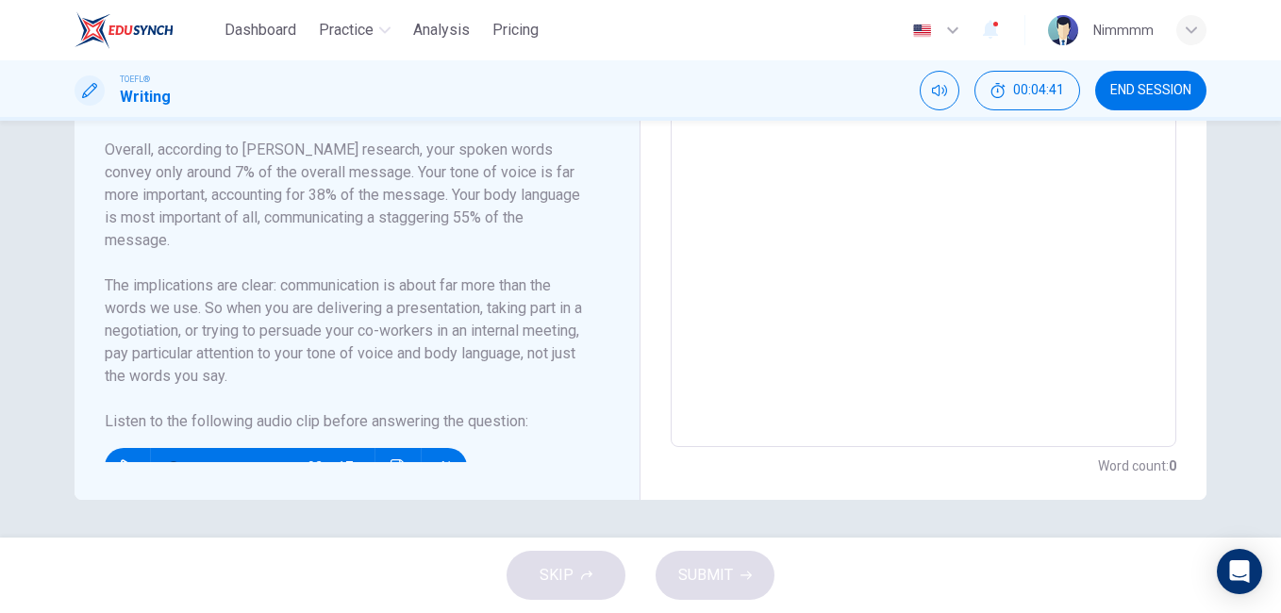
scroll to position [76, 0]
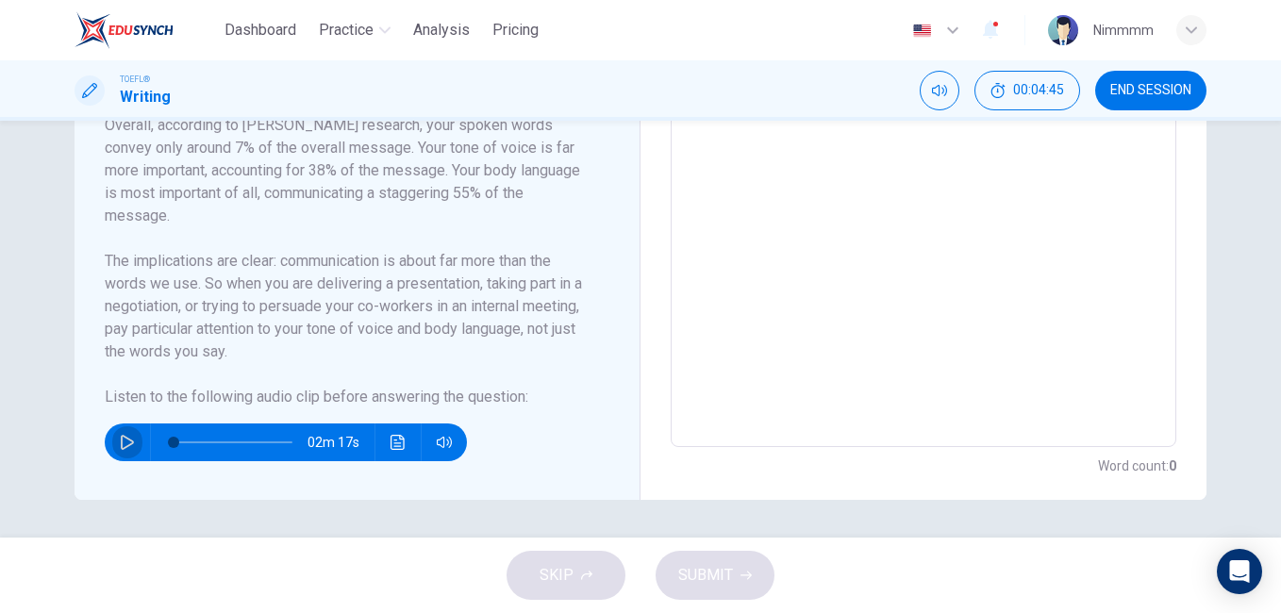
click at [112, 438] on button "button" at bounding box center [127, 442] width 30 height 38
click at [756, 295] on textarea at bounding box center [923, 178] width 479 height 506
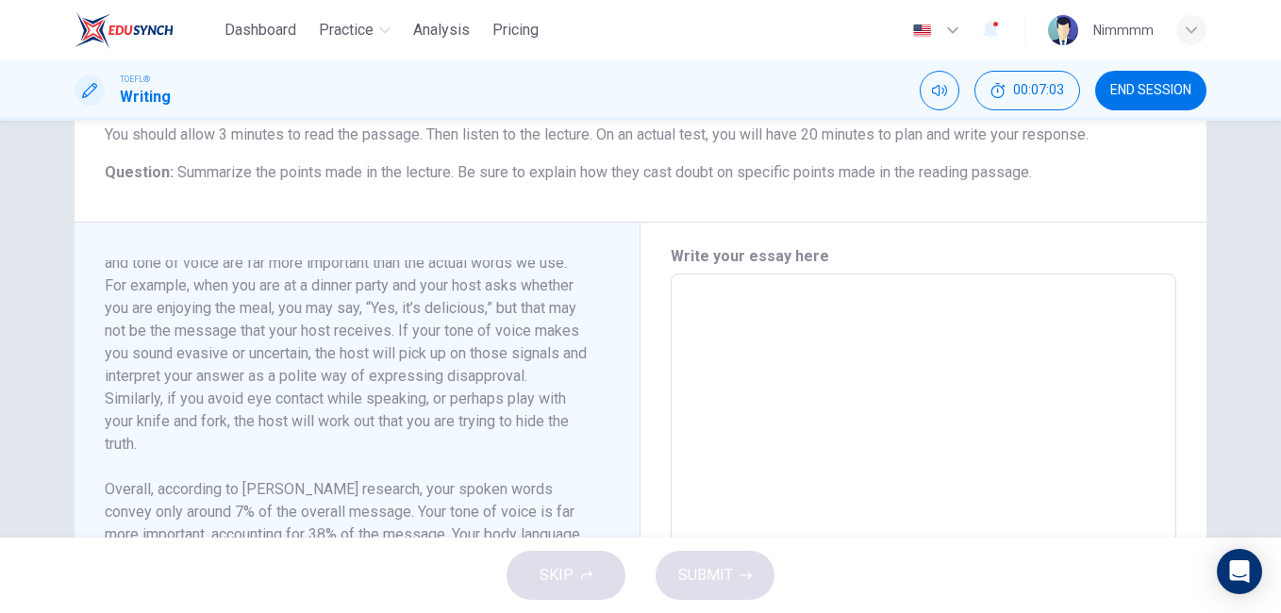
type input "0"
type textarea "t"
type textarea "x"
type textarea "th"
type textarea "x"
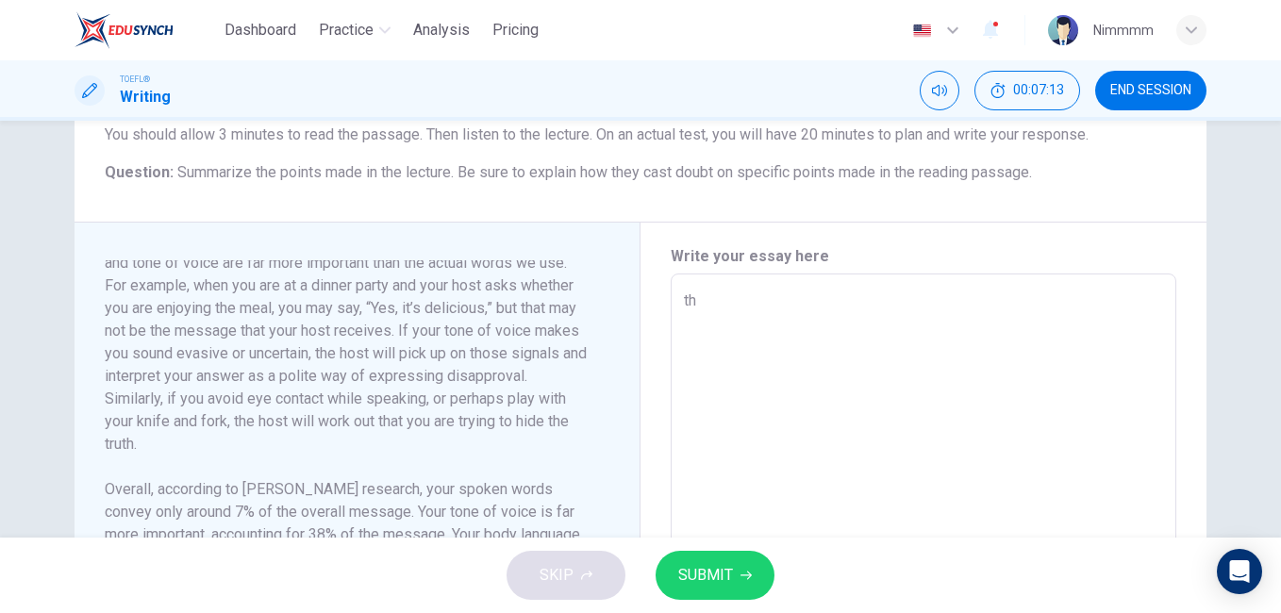
type textarea "the"
type textarea "x"
type textarea "the"
type textarea "x"
type textarea "the c"
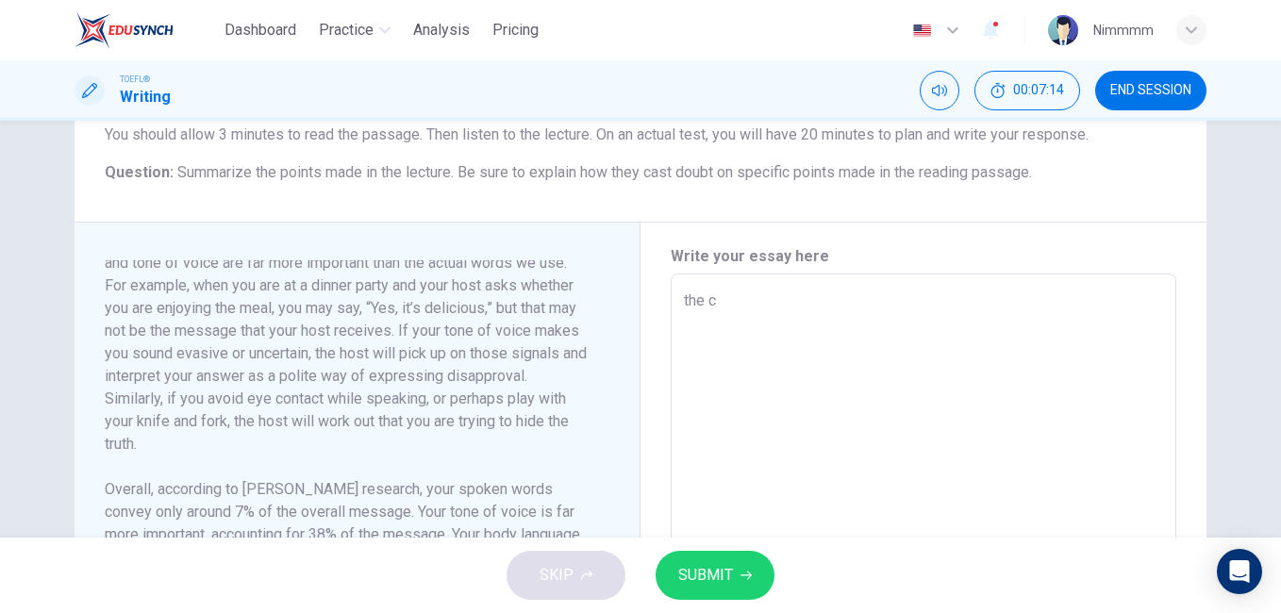
type textarea "x"
type textarea "the ca"
type textarea "x"
type textarea "the cat"
type textarea "x"
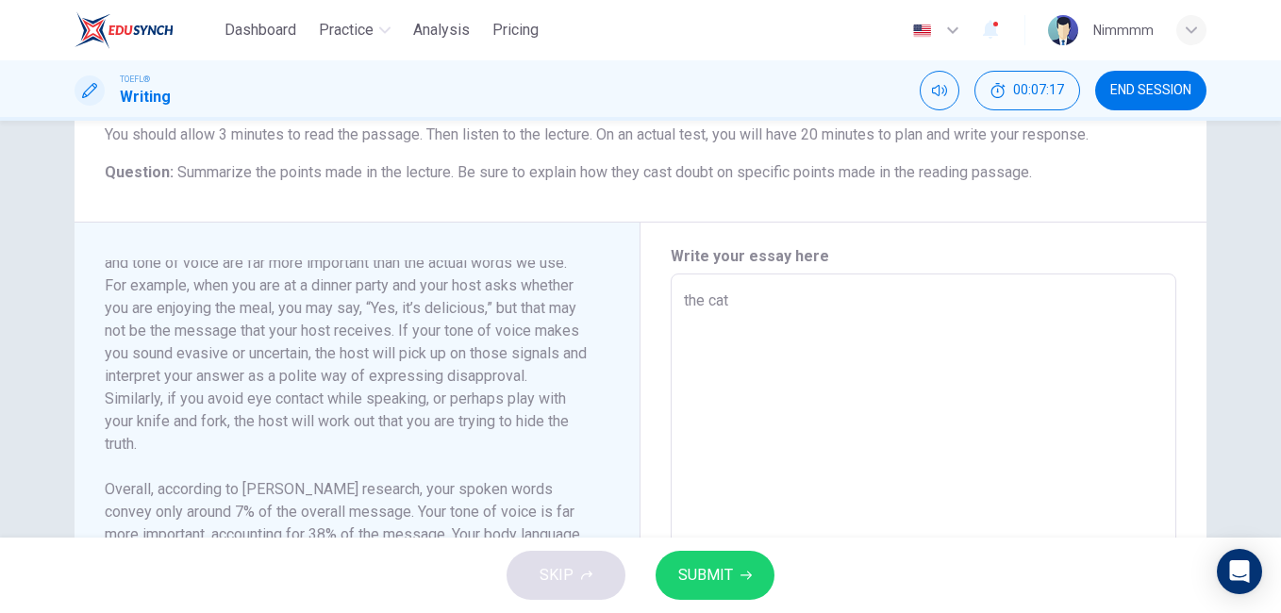
type textarea "the ca"
type textarea "x"
type textarea "the cas"
type textarea "x"
type textarea "the cast"
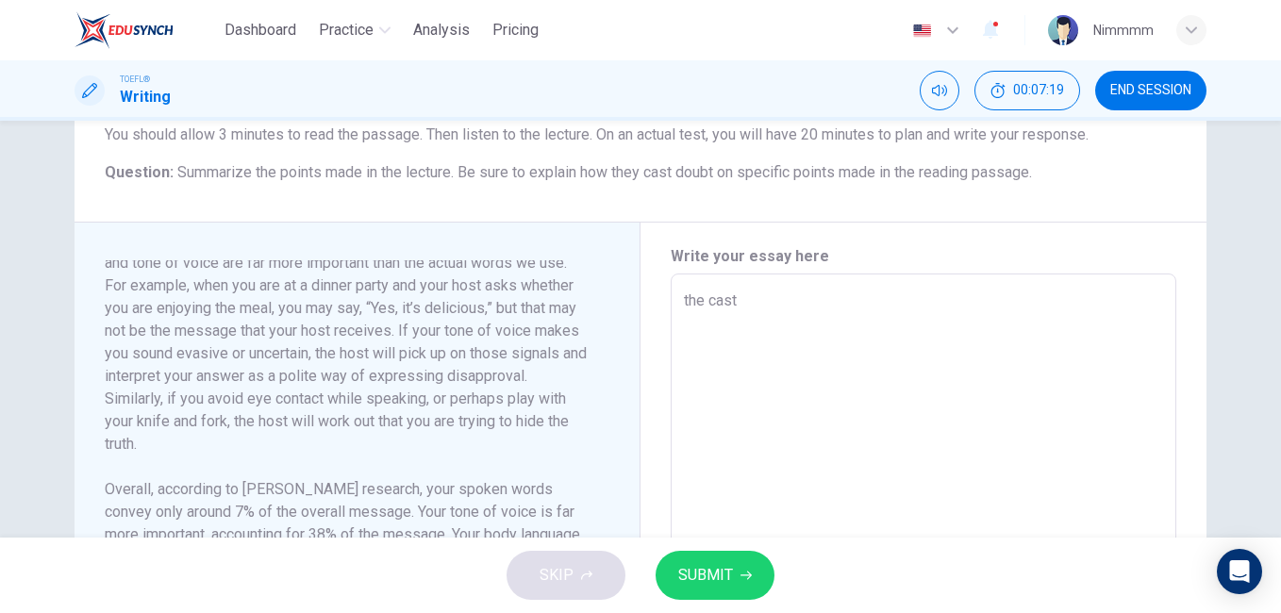
type textarea "x"
type textarea "the cast"
type textarea "x"
type textarea "the cast d"
type textarea "x"
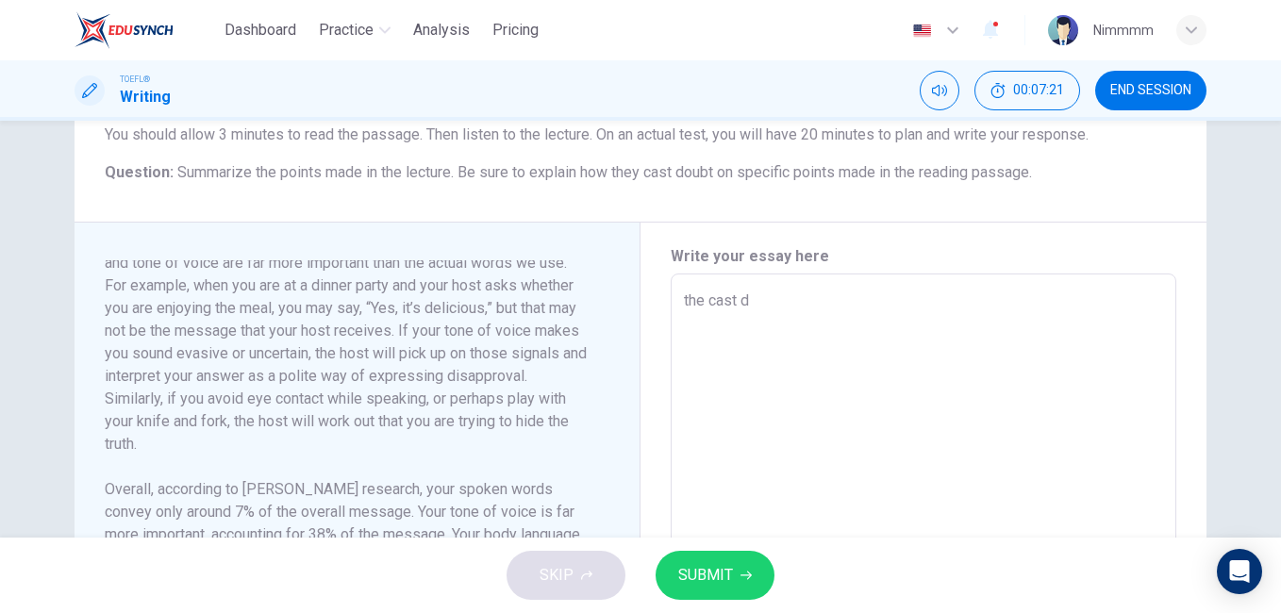
type textarea "the cast do"
type textarea "x"
type textarea "the cast dou"
type textarea "x"
type textarea "the cast doun"
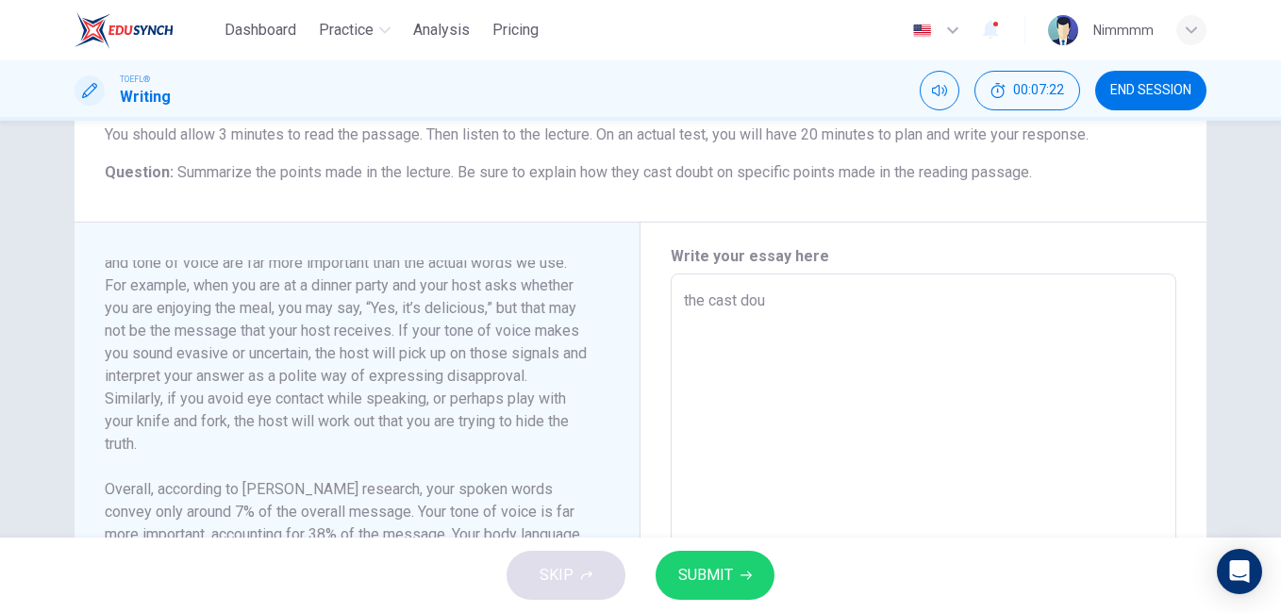
type textarea "x"
type textarea "the cast dount"
type textarea "x"
type textarea "the cast doun"
type textarea "x"
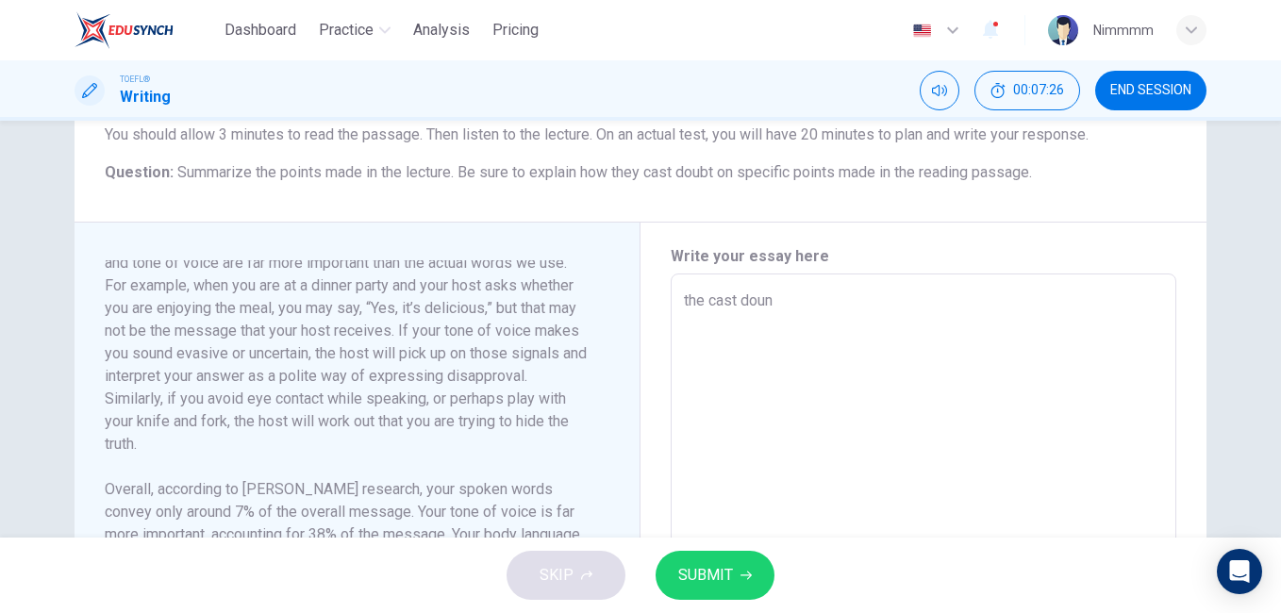
type textarea "the cast dou"
type textarea "x"
type textarea "the cast doub"
type textarea "x"
type textarea "the cast doubt"
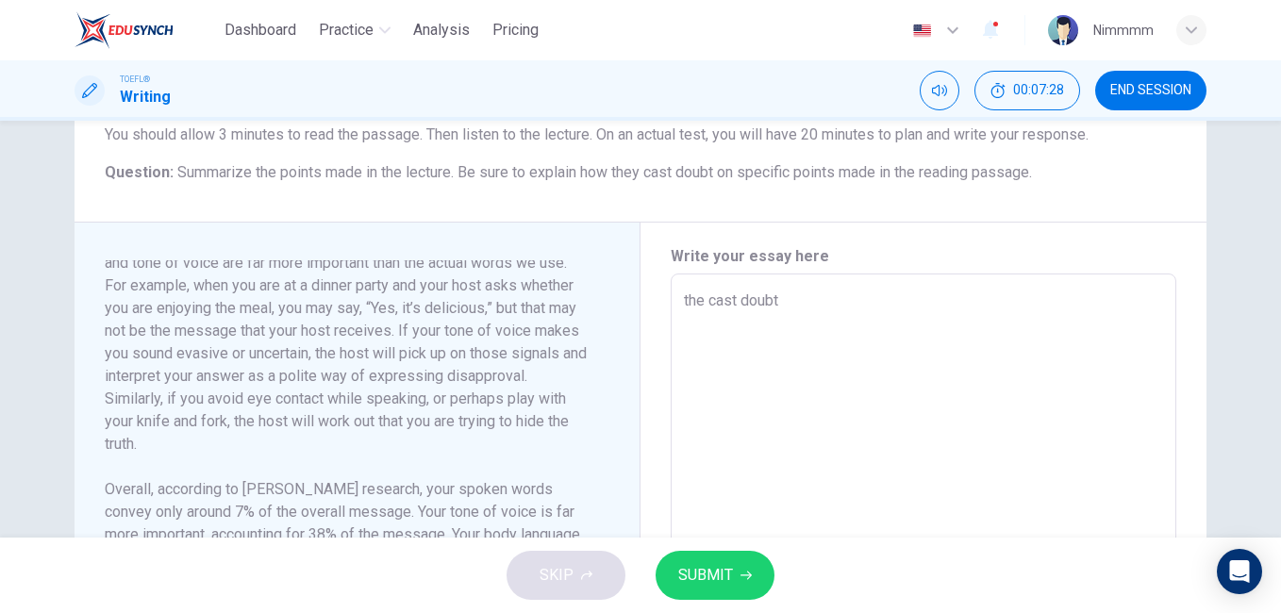
type textarea "x"
type textarea "the cast doubt"
type textarea "x"
type textarea "the cast doubt t"
type textarea "x"
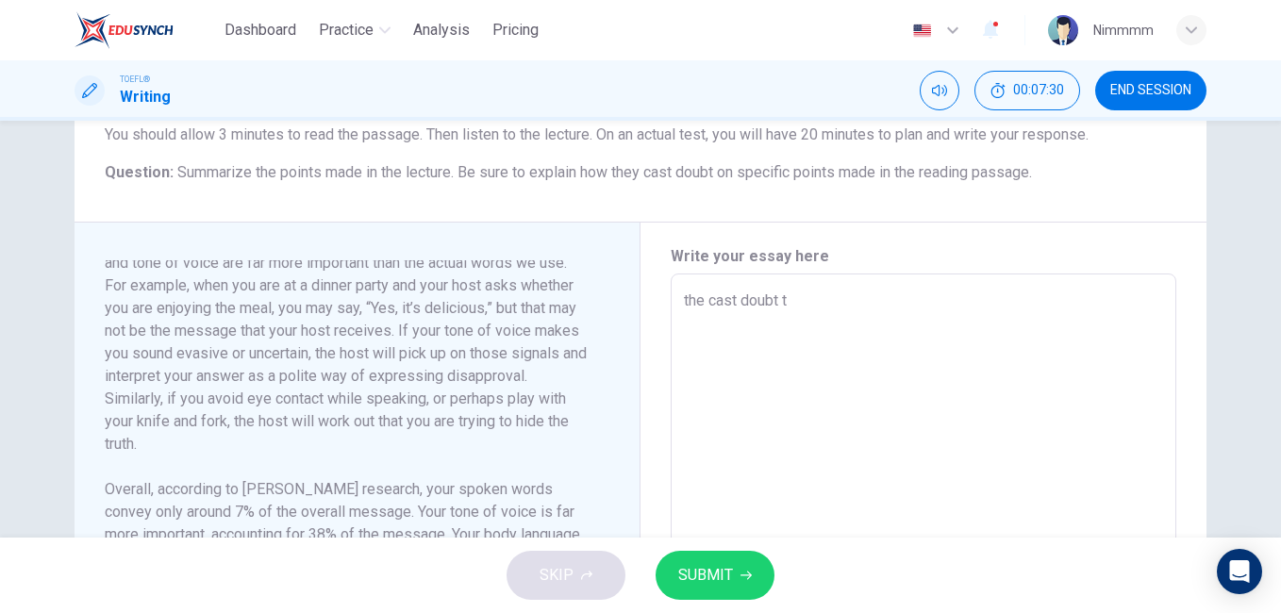
type textarea "the cast doubt th"
type textarea "x"
type textarea "the cast doubt tha"
type textarea "x"
type textarea "the cast doubt that"
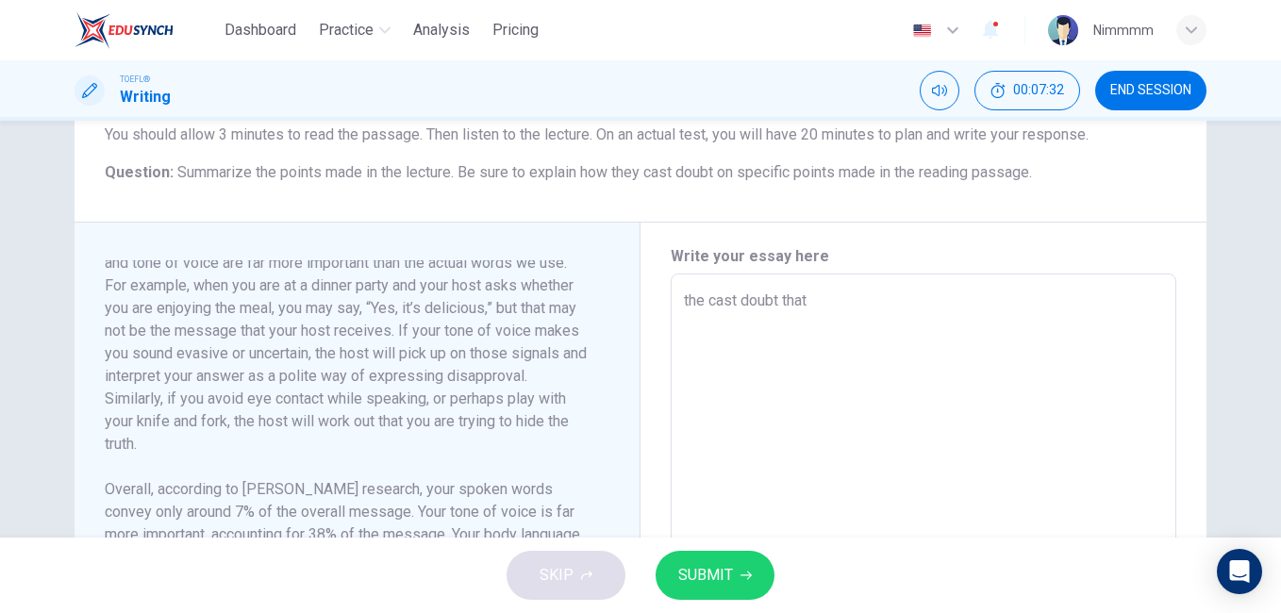
type textarea "x"
type textarea "the cast doubt that"
type textarea "x"
type textarea "the cast doubt that t"
type textarea "x"
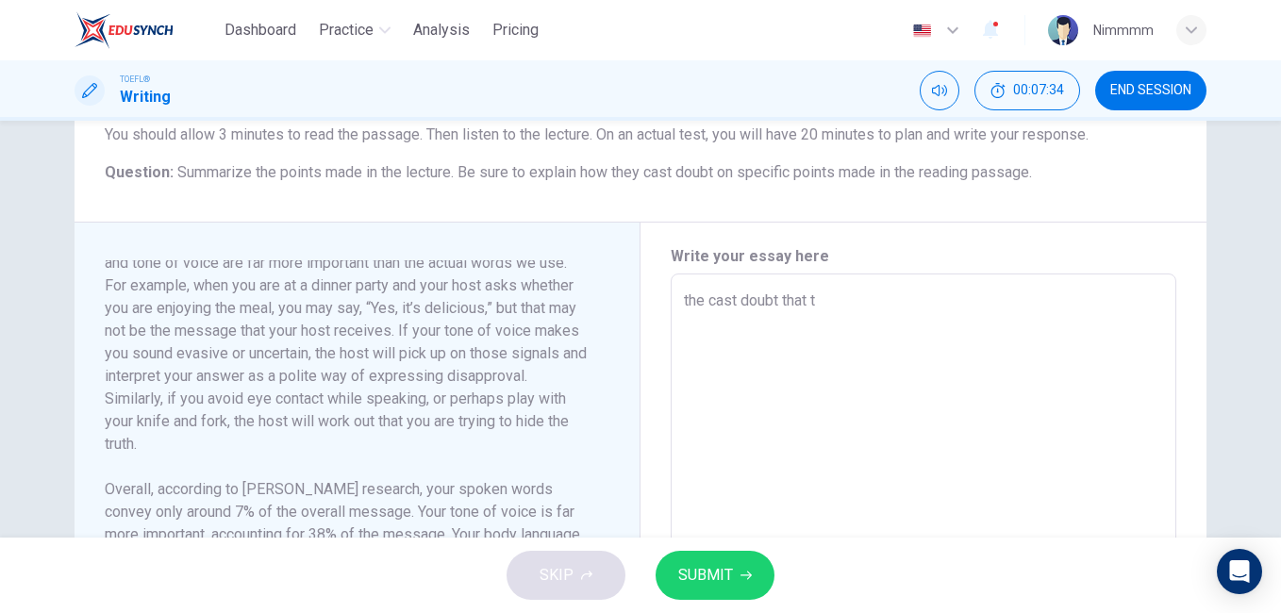
type textarea "the cast doubt that th"
type textarea "x"
type textarea "the cast doubt that the"
type textarea "x"
type textarea "the cast doubt that th"
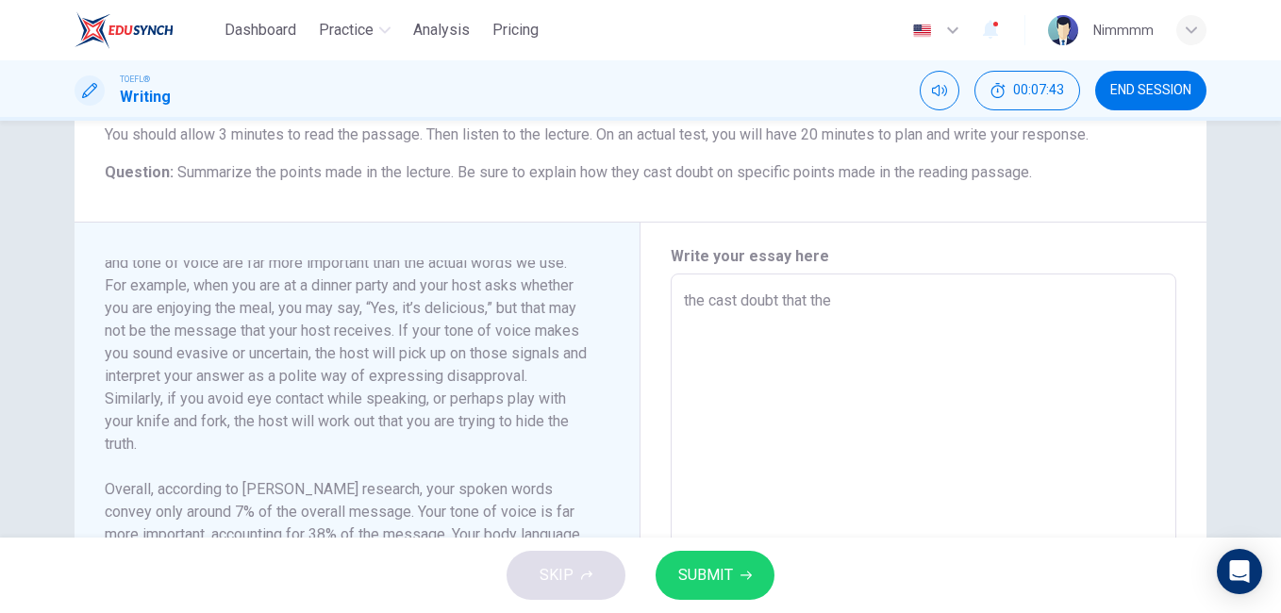
type textarea "x"
type textarea "the cast doubt that"
type textarea "x"
type textarea "the cast doubt th"
type textarea "x"
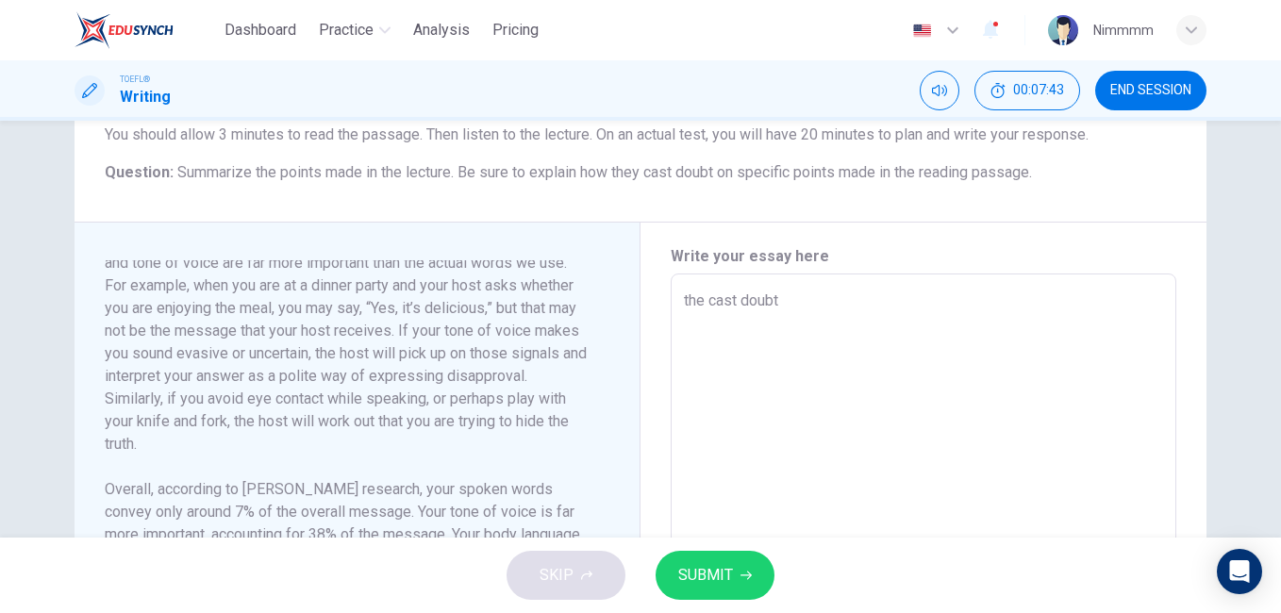
type textarea "the cast doubt"
type textarea "x"
type textarea "the cast do"
type textarea "x"
type textarea "the cast"
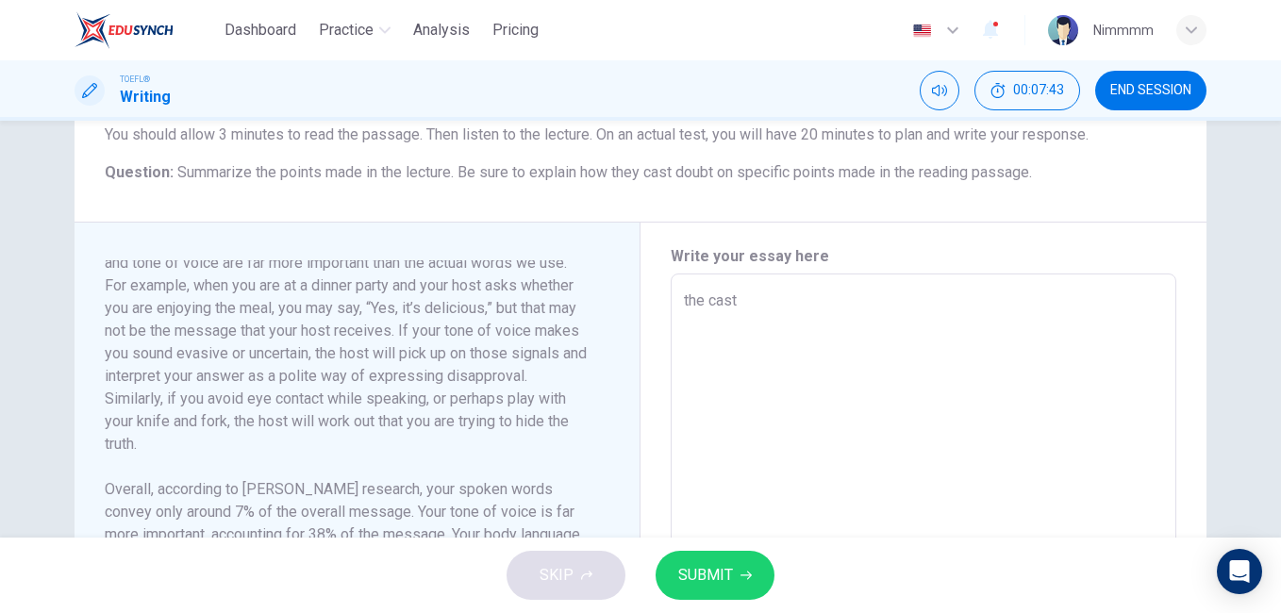
type textarea "x"
type textarea "the"
type textarea "x"
type textarea "t"
type textarea "x"
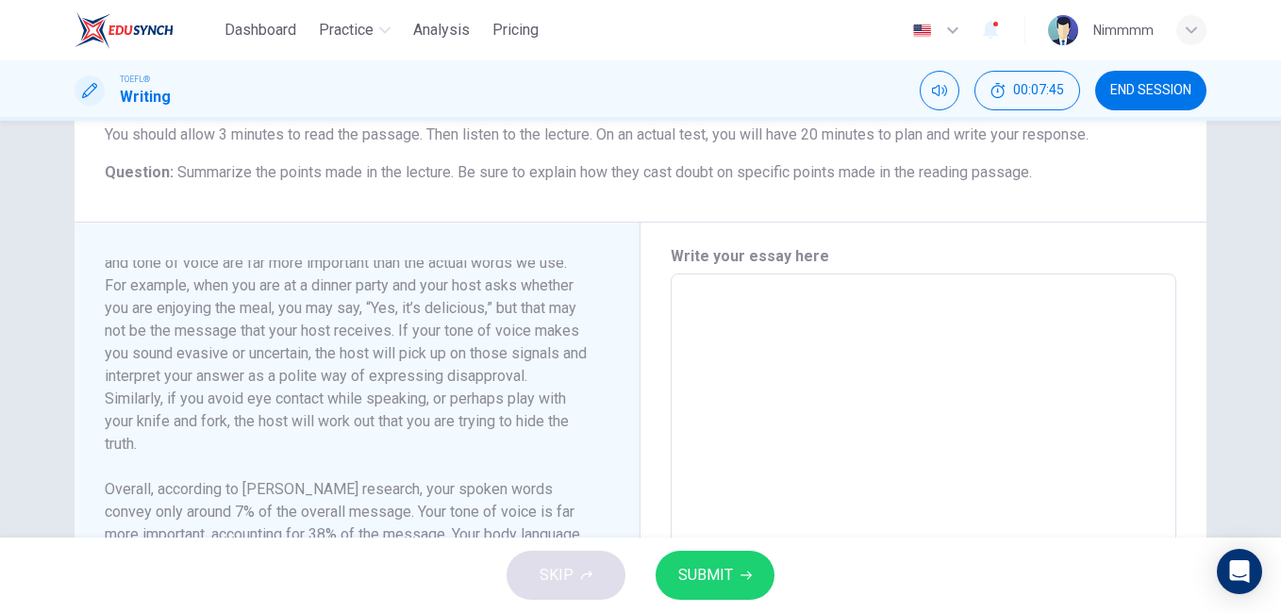
type textarea "x"
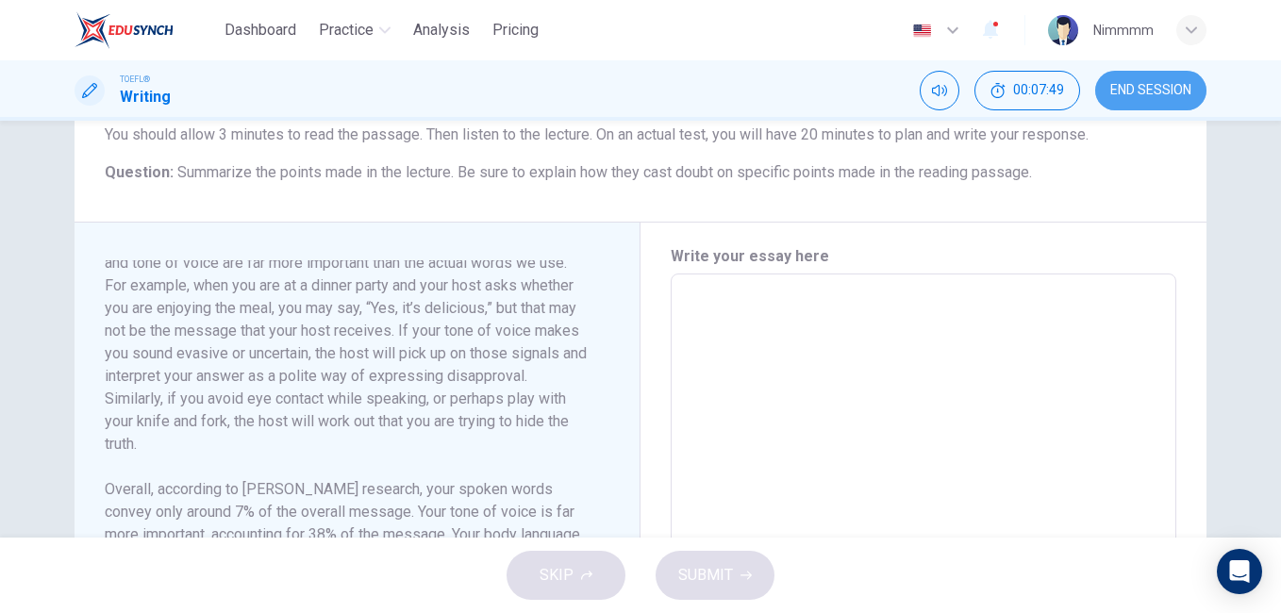
click at [1168, 102] on button "END SESSION" at bounding box center [1150, 91] width 111 height 40
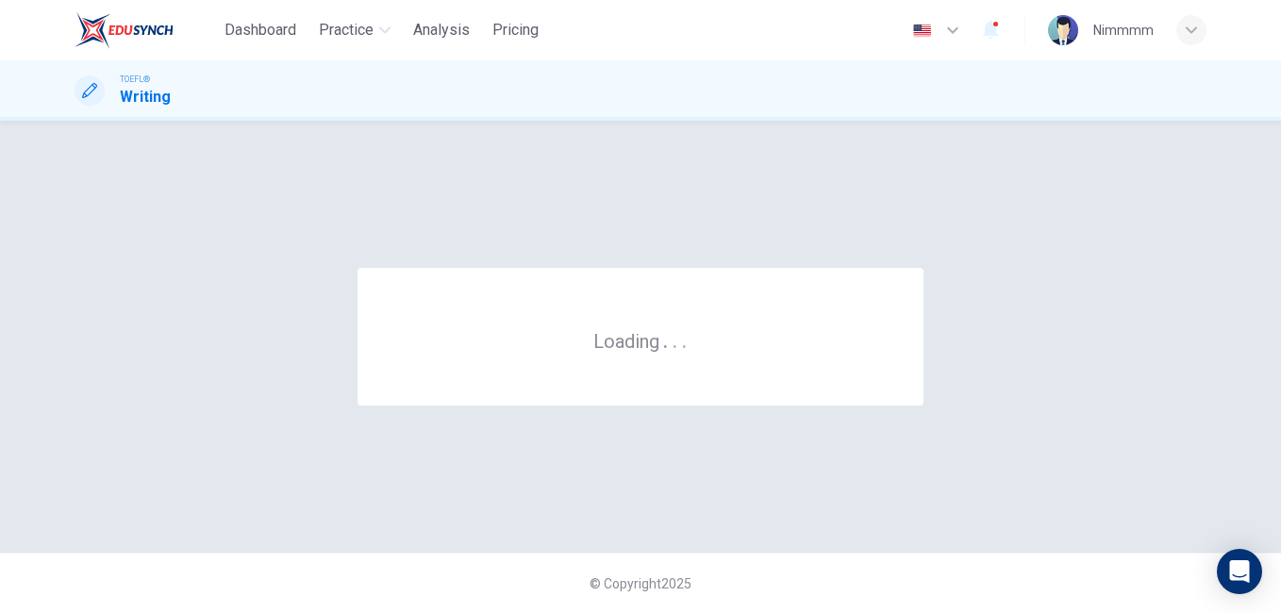
scroll to position [0, 0]
click at [745, 98] on div "TOEFL® Writing" at bounding box center [640, 91] width 1192 height 36
